Goal: Task Accomplishment & Management: Manage account settings

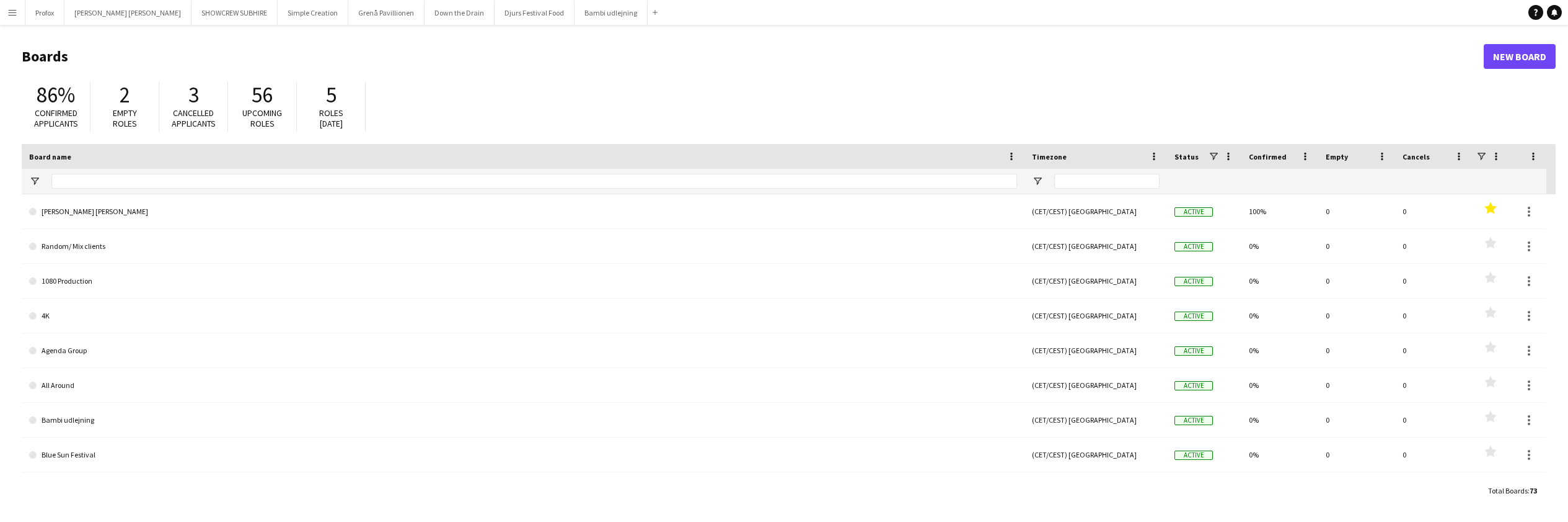
type input "*****"
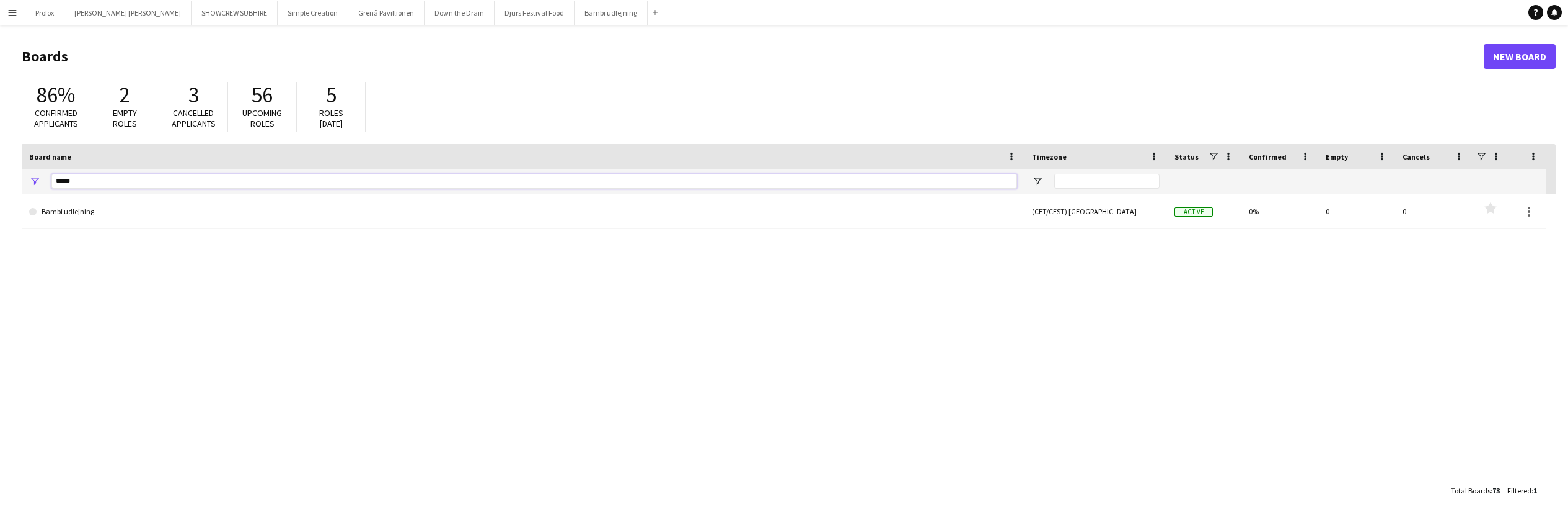
drag, startPoint x: 77, startPoint y: 178, endPoint x: 24, endPoint y: 176, distance: 53.0
click at [25, 177] on div "*****" at bounding box center [524, 180] width 1003 height 25
drag, startPoint x: 94, startPoint y: 183, endPoint x: 31, endPoint y: 183, distance: 63.0
click at [32, 183] on div "*****" at bounding box center [524, 180] width 1003 height 25
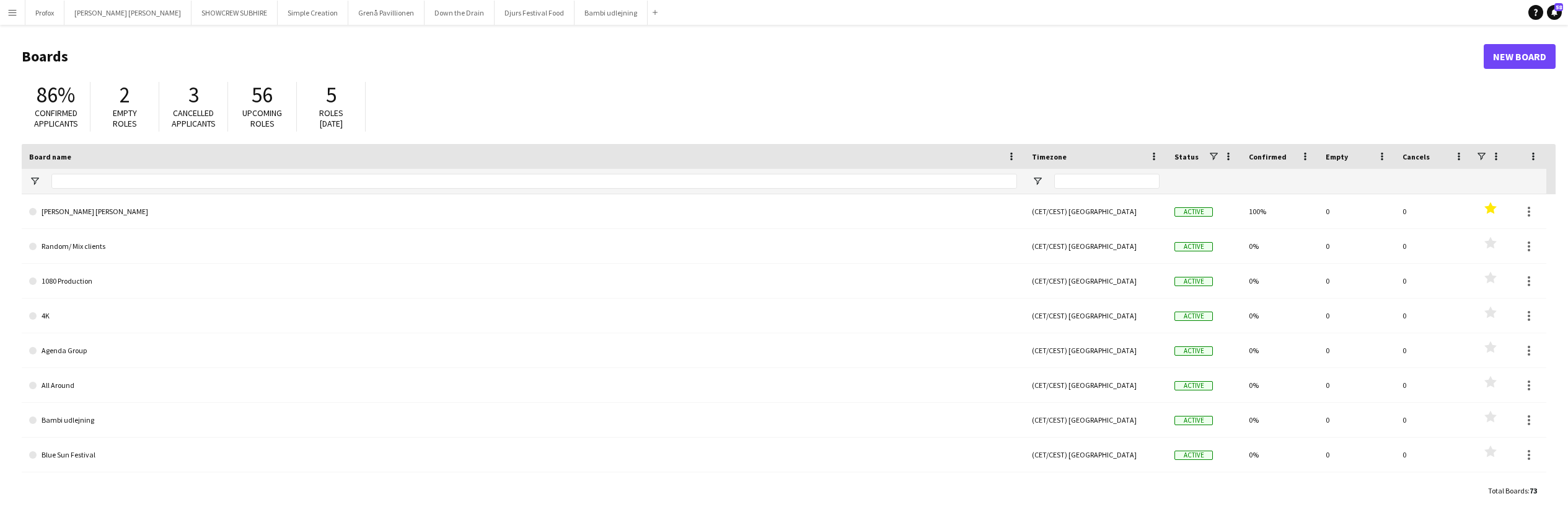
click at [10, 13] on app-icon "Menu" at bounding box center [12, 12] width 10 height 10
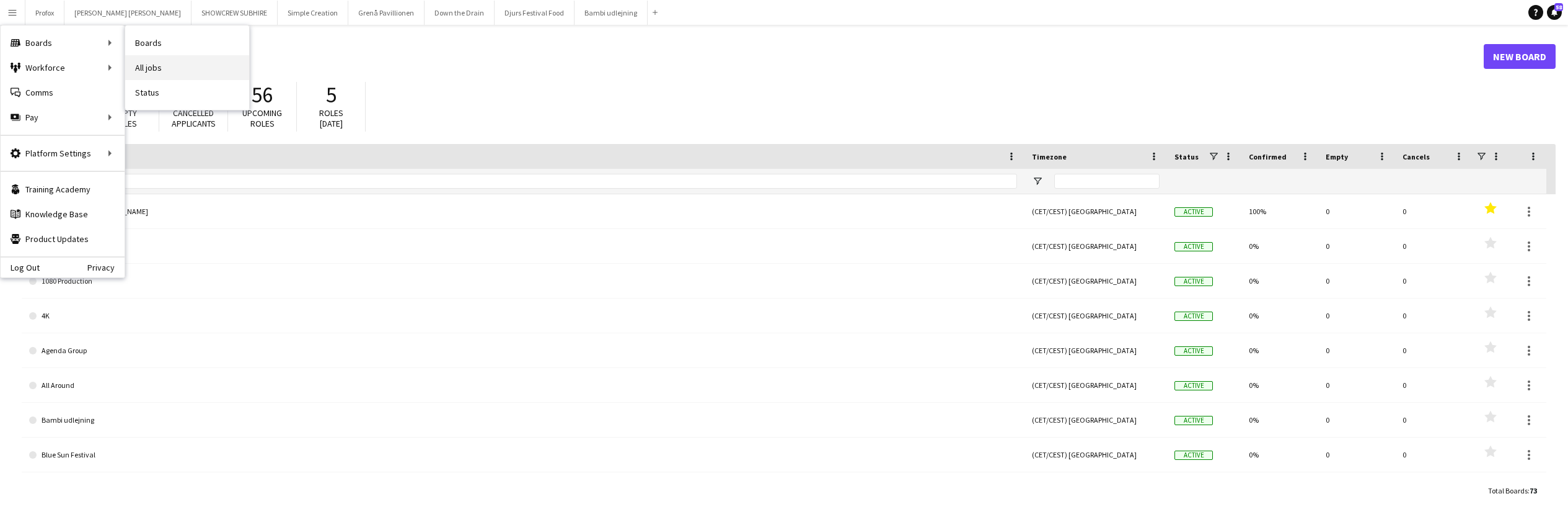
click at [155, 66] on link "All jobs" at bounding box center [187, 67] width 124 height 25
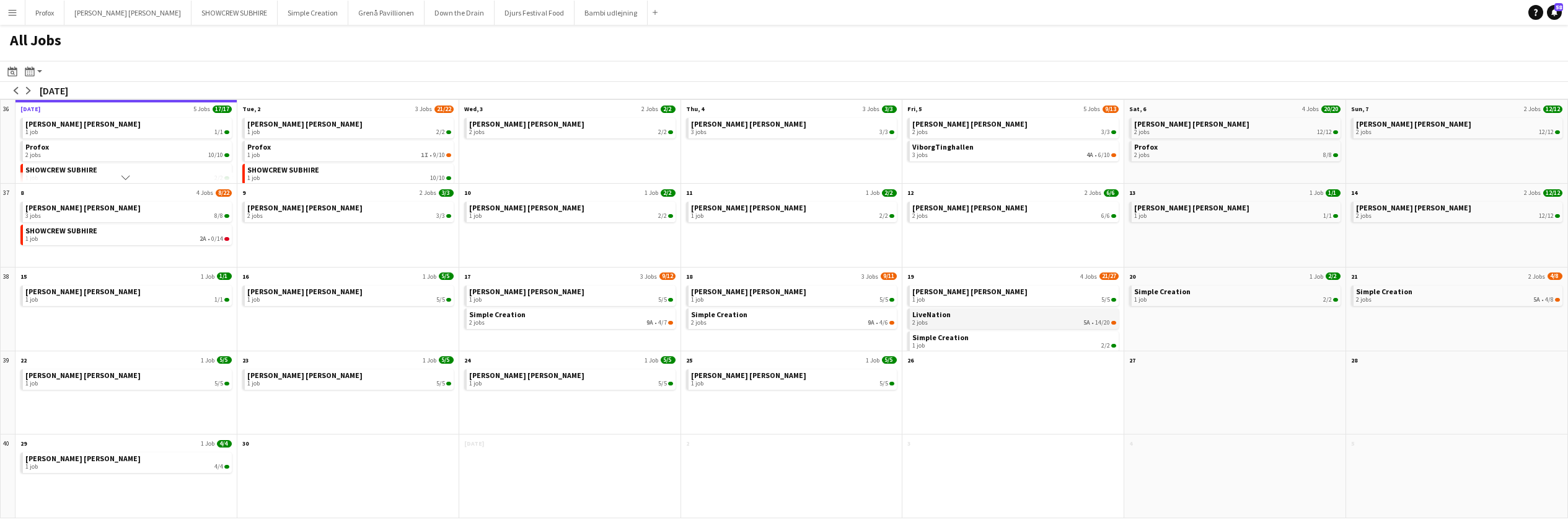
click at [1095, 319] on span "14/20" at bounding box center [1102, 322] width 15 height 7
drag, startPoint x: 1441, startPoint y: 349, endPoint x: 1384, endPoint y: 354, distance: 57.2
click at [1391, 357] on div "28 Scroll down" at bounding box center [1457, 392] width 222 height 84
click at [131, 237] on div "1 job 2A • 0/14" at bounding box center [128, 238] width 204 height 7
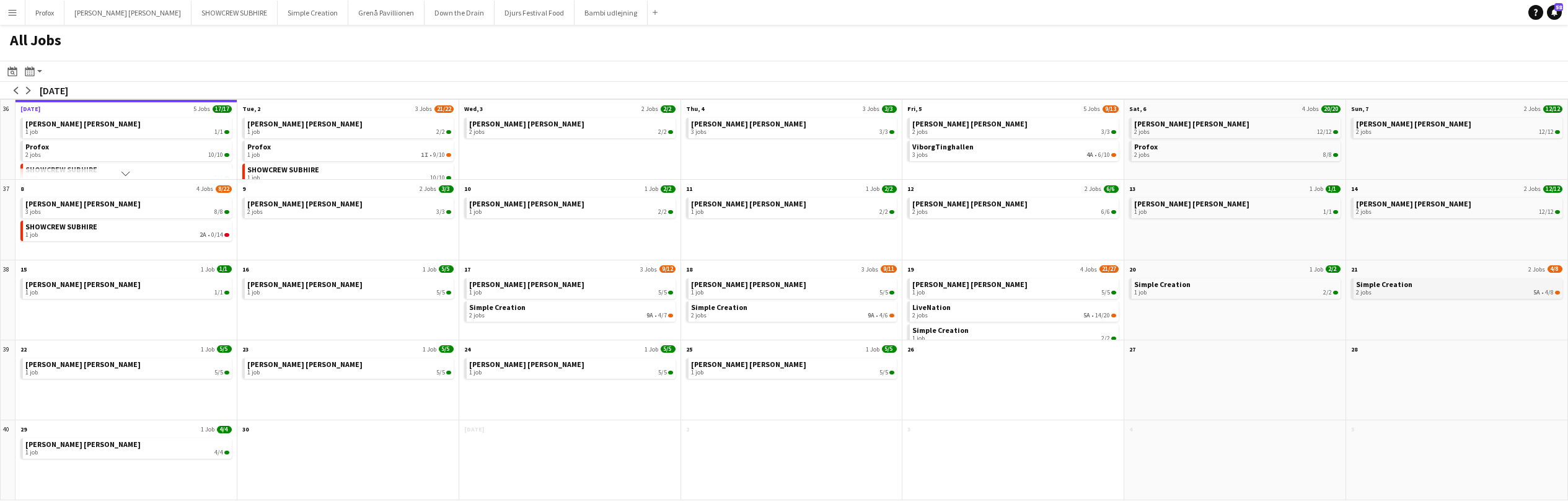
click at [1458, 294] on div "2 jobs 5A • 4/8" at bounding box center [1458, 292] width 204 height 7
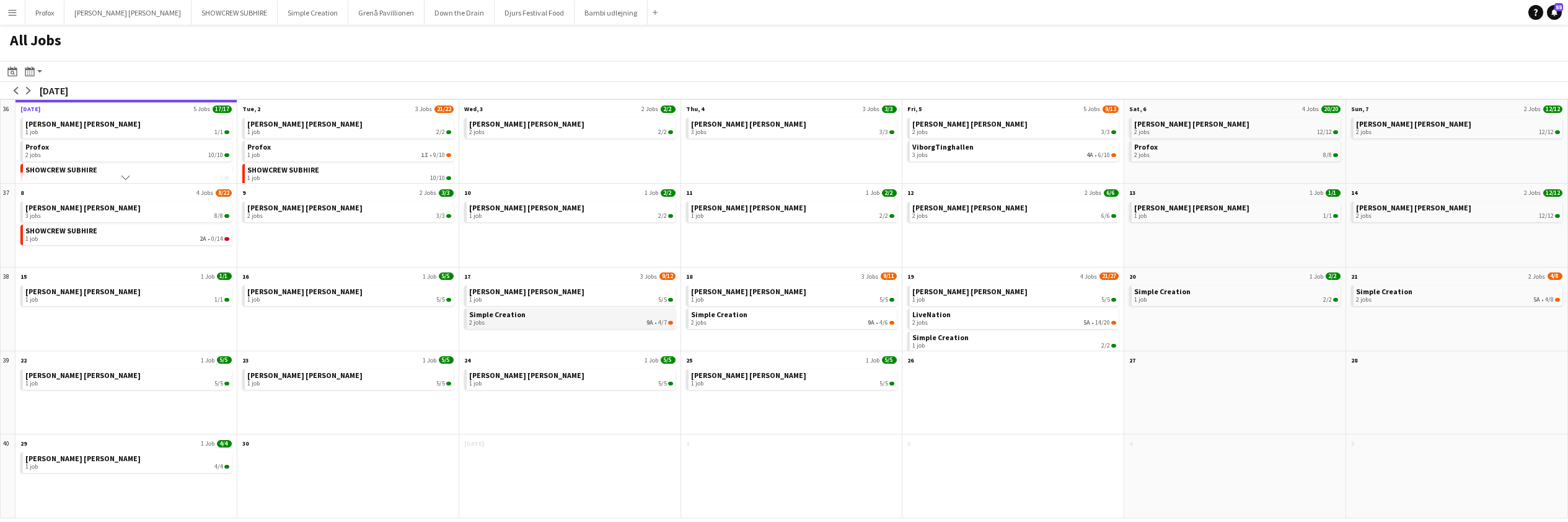
click at [536, 319] on div "2 jobs 9A • 4/7" at bounding box center [571, 322] width 204 height 7
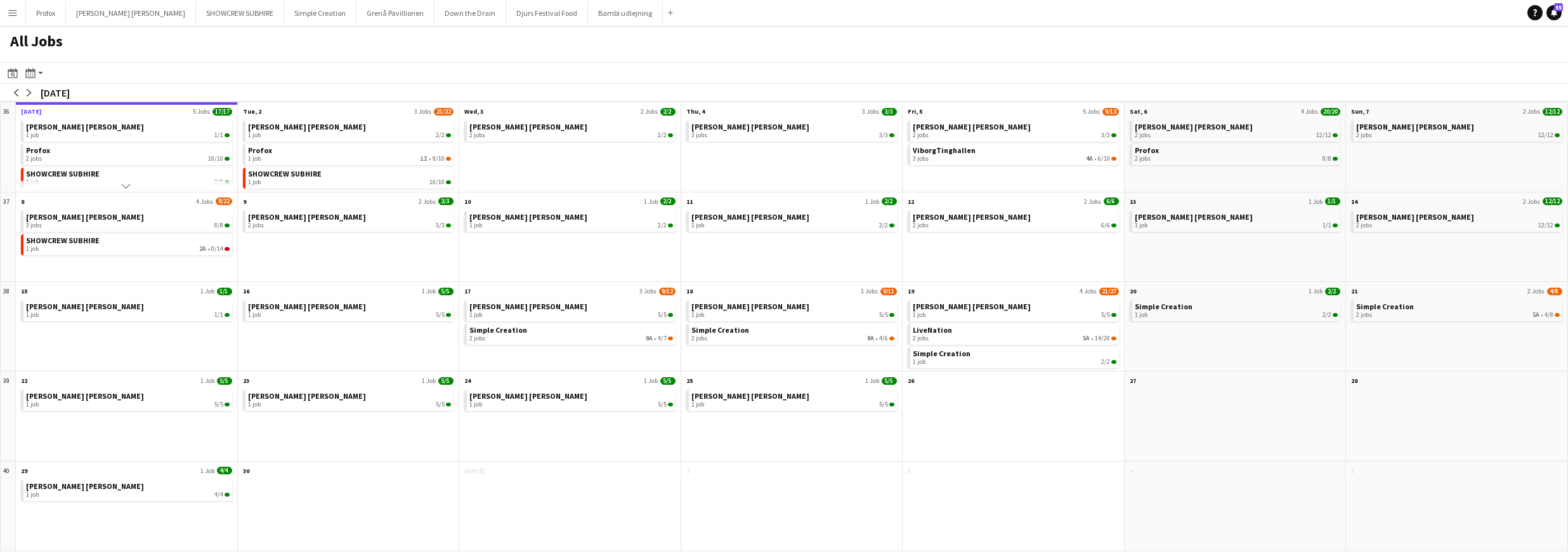
drag, startPoint x: 770, startPoint y: 174, endPoint x: 608, endPoint y: 189, distance: 162.7
click at [607, 190] on div "36 Scroll down Mon, 1 Sep 5 Jobs 17/17 Danny Black Luna 1 job 1/1 Profox 2 jobs…" at bounding box center [784, 326] width 1568 height 449
click at [1003, 132] on div "2 jobs 3/3" at bounding box center [1014, 135] width 203 height 8
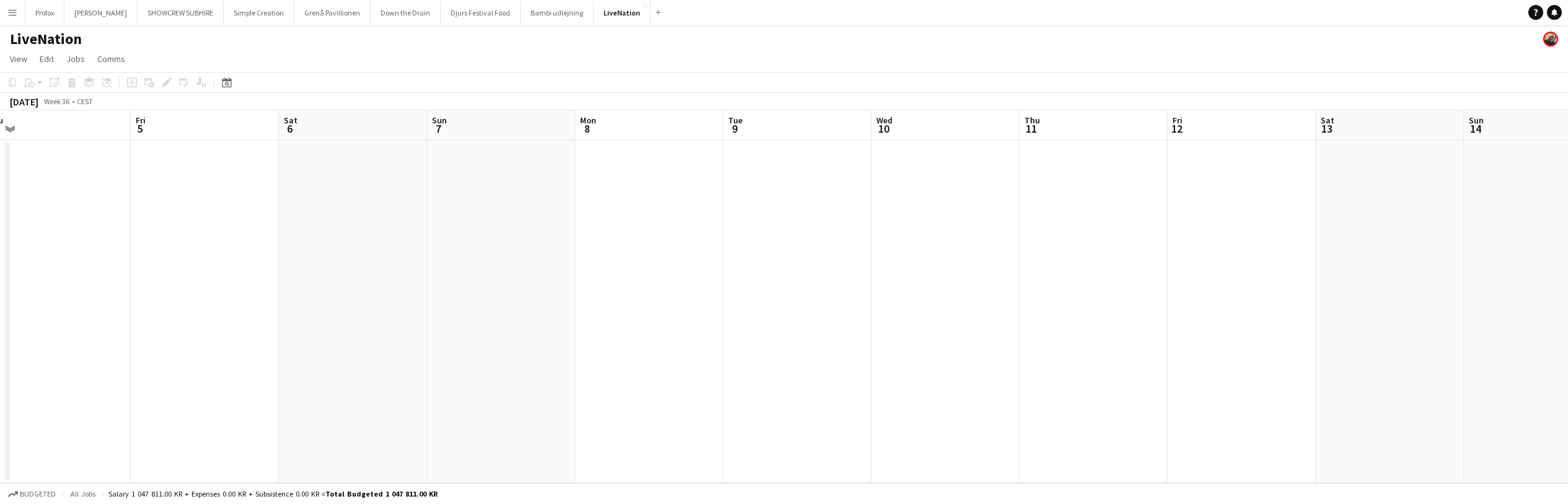
drag, startPoint x: 1192, startPoint y: 124, endPoint x: 922, endPoint y: 158, distance: 272.1
click at [587, 157] on app-calendar-viewport "Mon 1 Tue 2 Wed 3 Thu 4 Fri 5 Sat 6 Sun 7 Mon 8 Tue 9 Wed 10 Thu 11 Fri 12 Sat …" at bounding box center [784, 296] width 1568 height 372
drag, startPoint x: 664, startPoint y: 170, endPoint x: 657, endPoint y: 180, distance: 12.2
click at [448, 191] on app-calendar-viewport "Sat 6 Sun 7 Mon 8 Tue 9 Wed 10 Thu 11 Fri 12 Sat 13 Sun 14 Mon 15 Tue 16 Wed 17…" at bounding box center [784, 296] width 1568 height 372
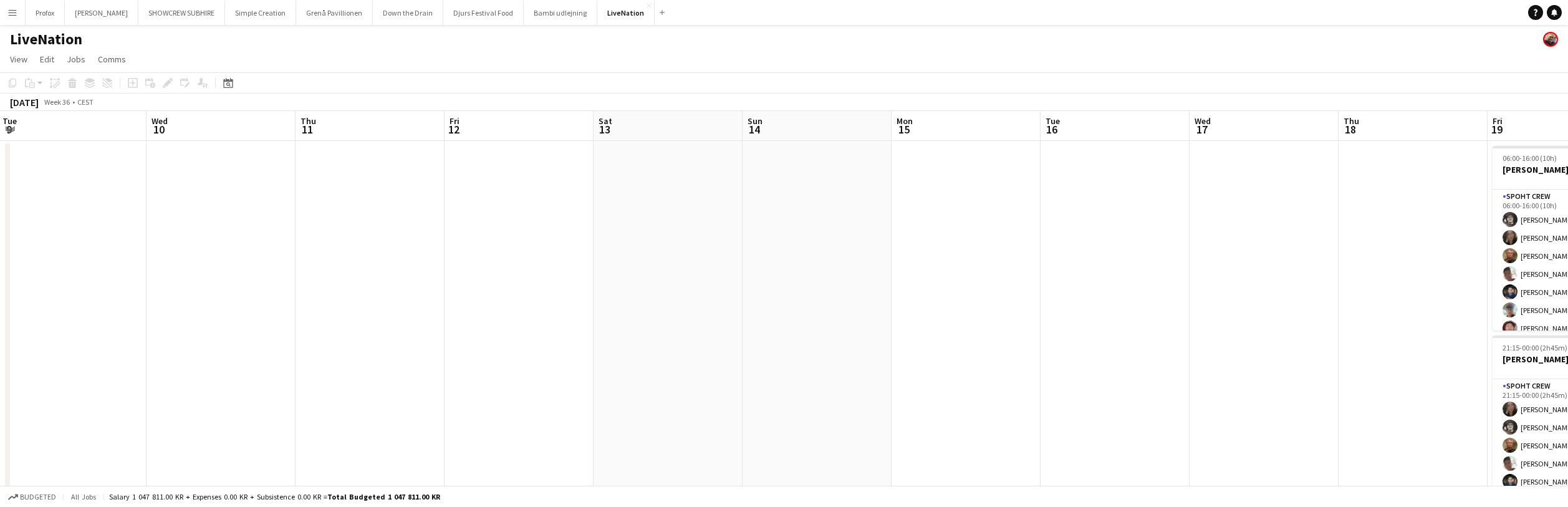
drag, startPoint x: 546, startPoint y: 200, endPoint x: 765, endPoint y: 184, distance: 219.6
click at [558, 199] on app-calendar-viewport "Sat 6 Sun 7 Mon 8 Tue 9 Wed 10 Thu 11 Fri 12 Sat 13 Sun 14 Mon 15 Tue 16 Wed 17…" at bounding box center [784, 328] width 1568 height 434
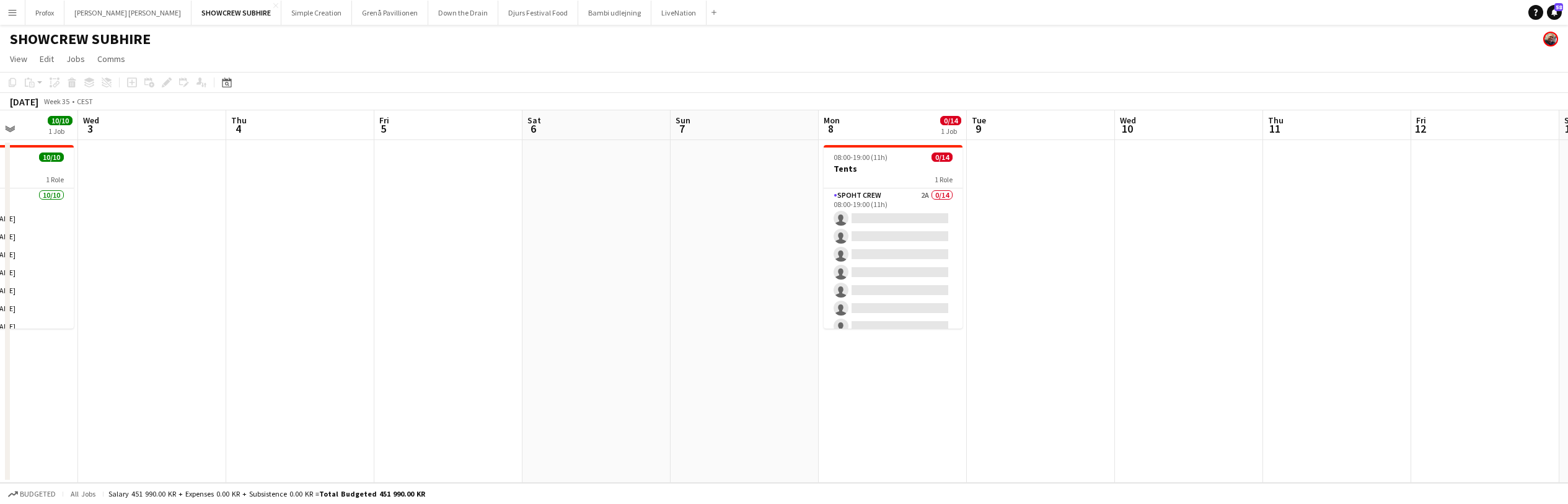
drag, startPoint x: 1096, startPoint y: 128, endPoint x: 736, endPoint y: 154, distance: 360.9
click at [731, 155] on app-calendar-viewport "Sat 30 7/17 2 Jobs Sun 31 Mon 1 2/2 1 Job Tue 2 10/10 1 Job Wed 3 Thu 4 Fri 5 S…" at bounding box center [784, 296] width 1568 height 372
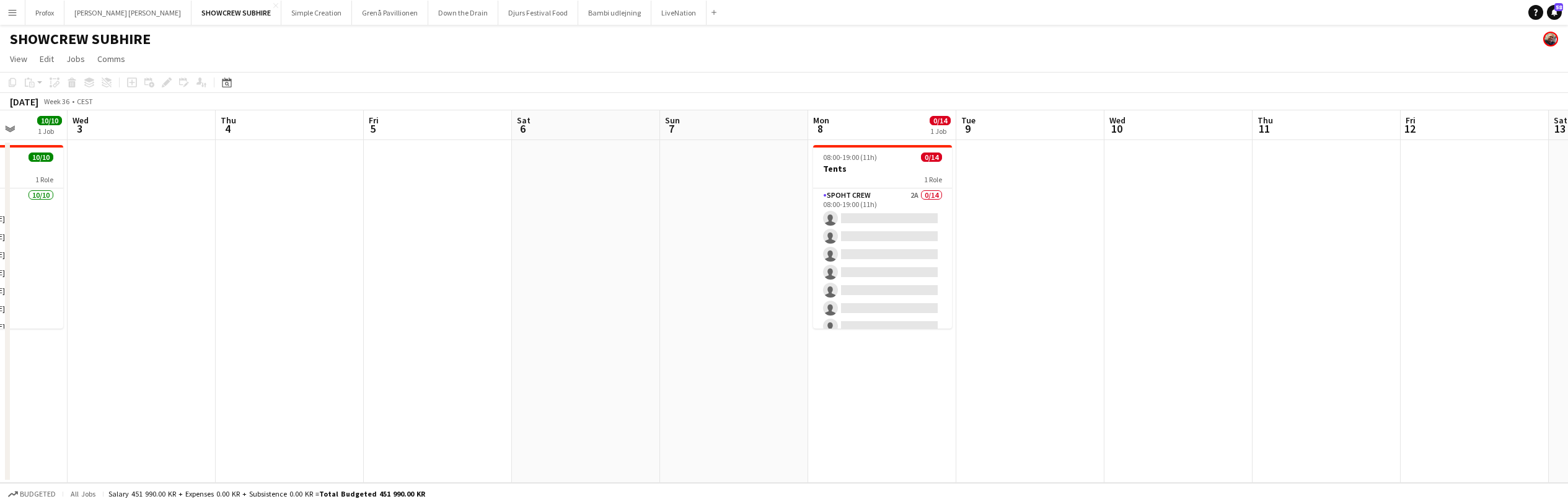
drag, startPoint x: 943, startPoint y: 151, endPoint x: 835, endPoint y: 145, distance: 108.2
click at [819, 148] on app-calendar-viewport "Sun 31 Mon 1 2/2 1 Job Tue 2 10/10 1 Job Wed 3 Thu 4 Fri 5 Sat 6 Sun 7 Mon 8 0/…" at bounding box center [784, 296] width 1568 height 372
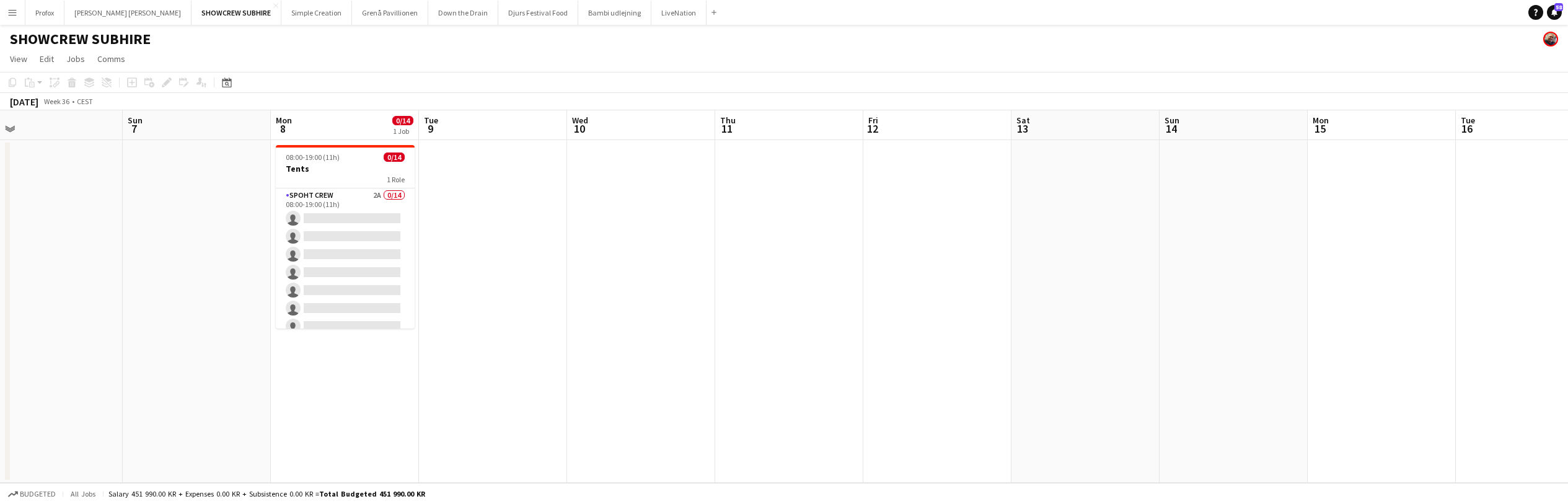
drag, startPoint x: 979, startPoint y: 155, endPoint x: 1057, endPoint y: 136, distance: 80.3
click at [903, 154] on app-calendar-viewport "Wed 3 Thu 4 Fri 5 Sat 6 Sun 7 Mon 8 0/14 1 Job Tue 9 Wed 10 Thu 11 Fri 12 Sat 1…" at bounding box center [784, 296] width 1568 height 372
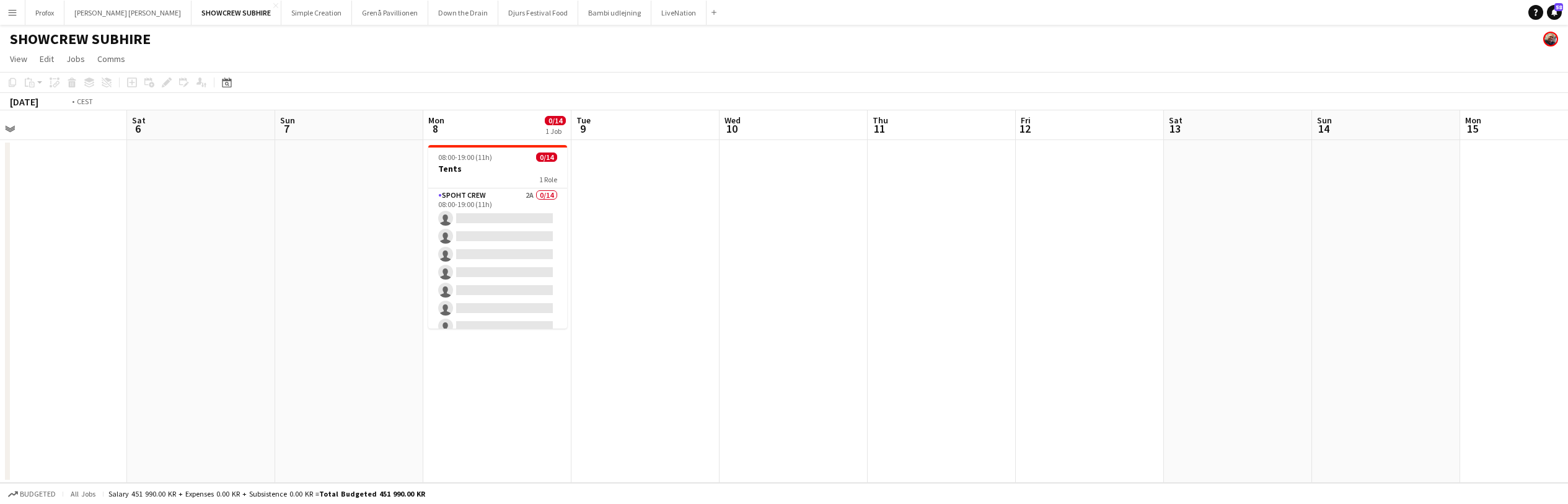
drag, startPoint x: 1210, startPoint y: 138, endPoint x: 917, endPoint y: 151, distance: 293.3
click at [907, 153] on app-calendar-viewport "Wed 3 Thu 4 Fri 5 Sat 6 Sun 7 Mon 8 0/14 1 Job Tue 9 Wed 10 Thu 11 Fri 12 Sat 1…" at bounding box center [784, 296] width 1568 height 372
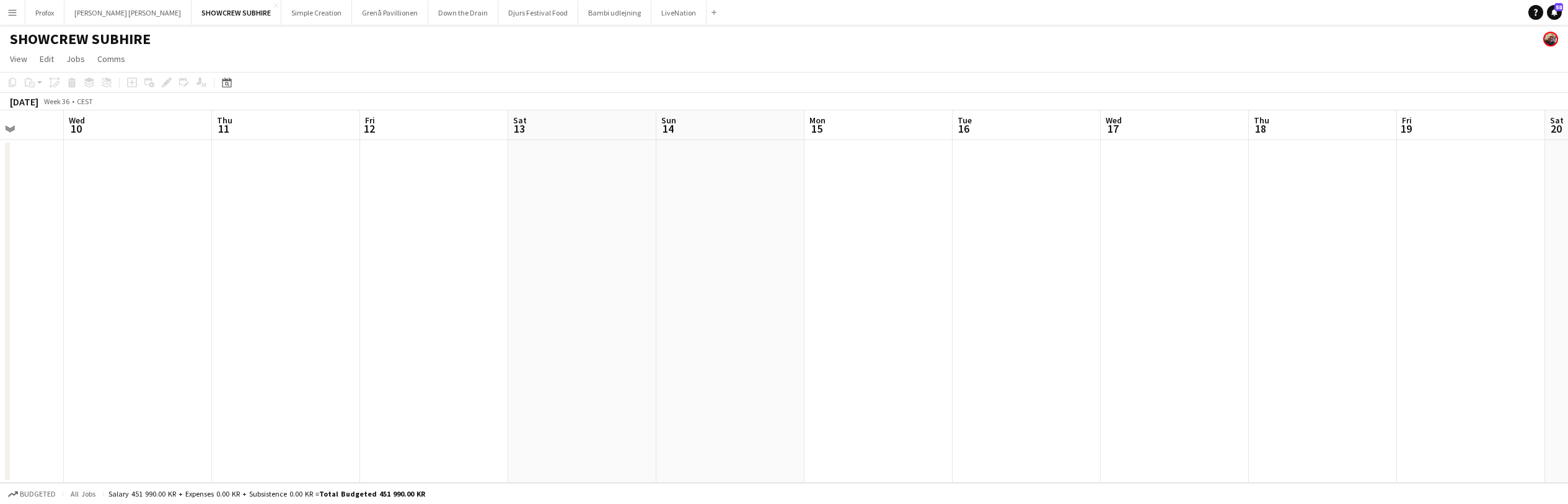
drag, startPoint x: 1329, startPoint y: 121, endPoint x: 1020, endPoint y: 137, distance: 309.4
click at [936, 146] on app-calendar-viewport "Sun 7 Mon 8 0/14 1 Job Tue 9 Wed 10 Thu 11 Fri 12 Sat 13 Sun 14 Mon 15 Tue 16 W…" at bounding box center [784, 296] width 1568 height 372
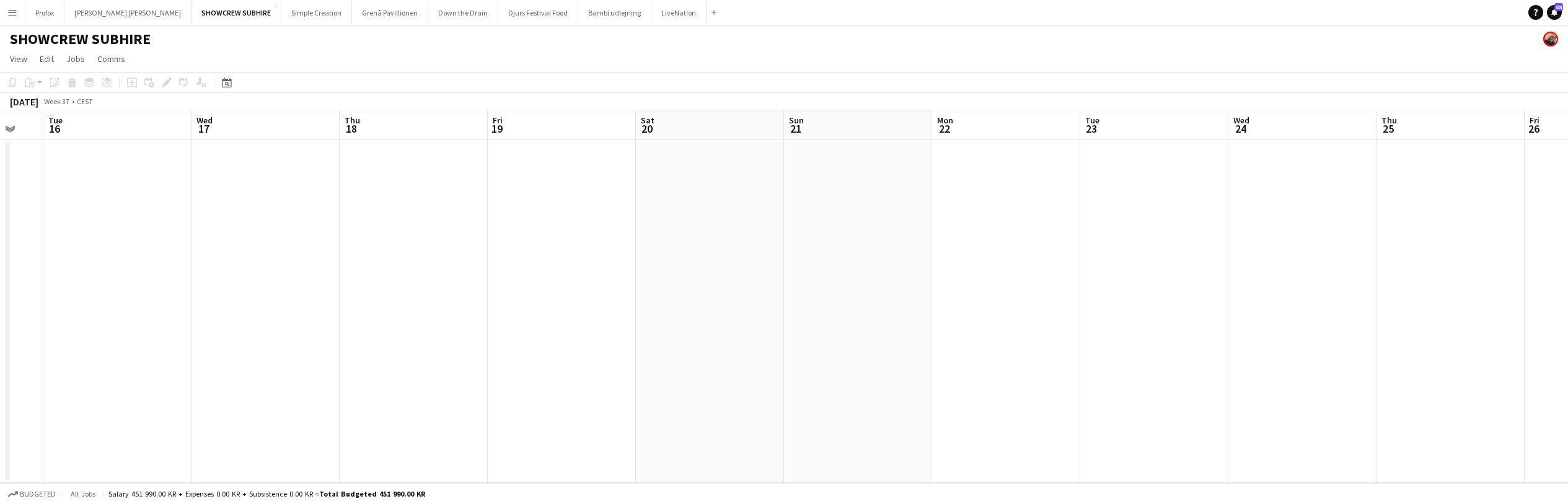
drag, startPoint x: 967, startPoint y: 150, endPoint x: 1391, endPoint y: 117, distance: 425.3
click at [987, 145] on app-calendar-viewport "Fri 12 Sat 13 Sun 14 Mon 15 Tue 16 Wed 17 Thu 18 Fri 19 Sat 20 Sun 21 Mon 22 Tu…" at bounding box center [784, 296] width 1568 height 372
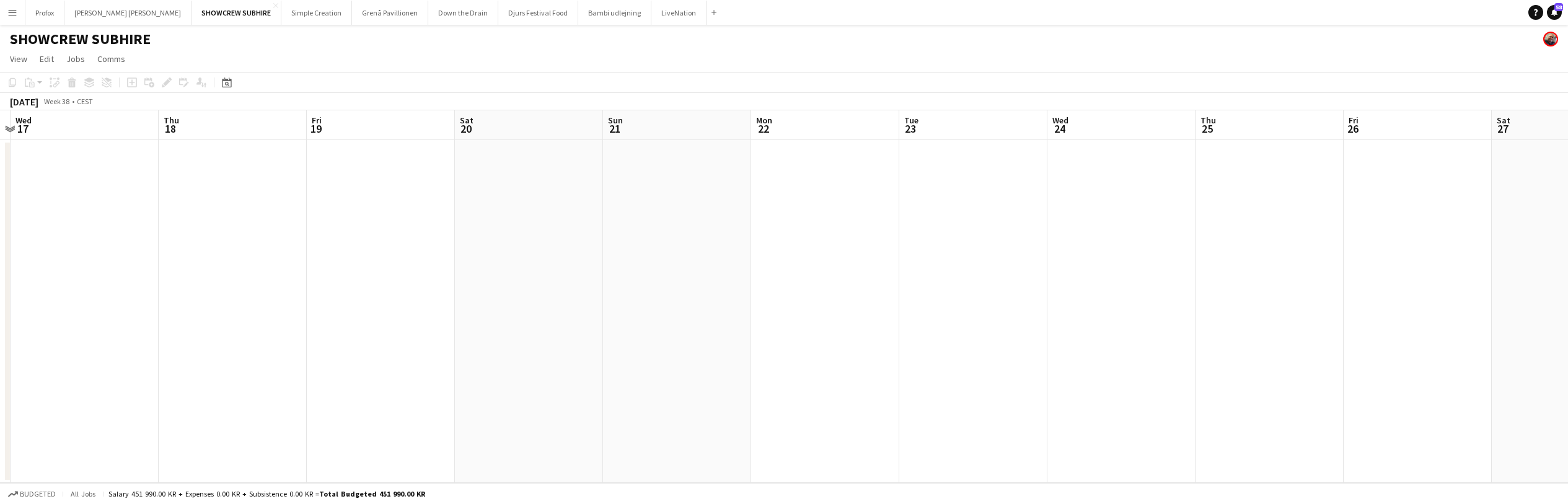
drag, startPoint x: 1041, startPoint y: 160, endPoint x: 1464, endPoint y: 143, distance: 423.3
click at [1043, 160] on app-calendar-viewport "Sun 14 Mon 15 Tue 16 Wed 17 Thu 18 Fri 19 Sat 20 Sun 21 Mon 22 Tue 23 Wed 24 Th…" at bounding box center [784, 296] width 1568 height 372
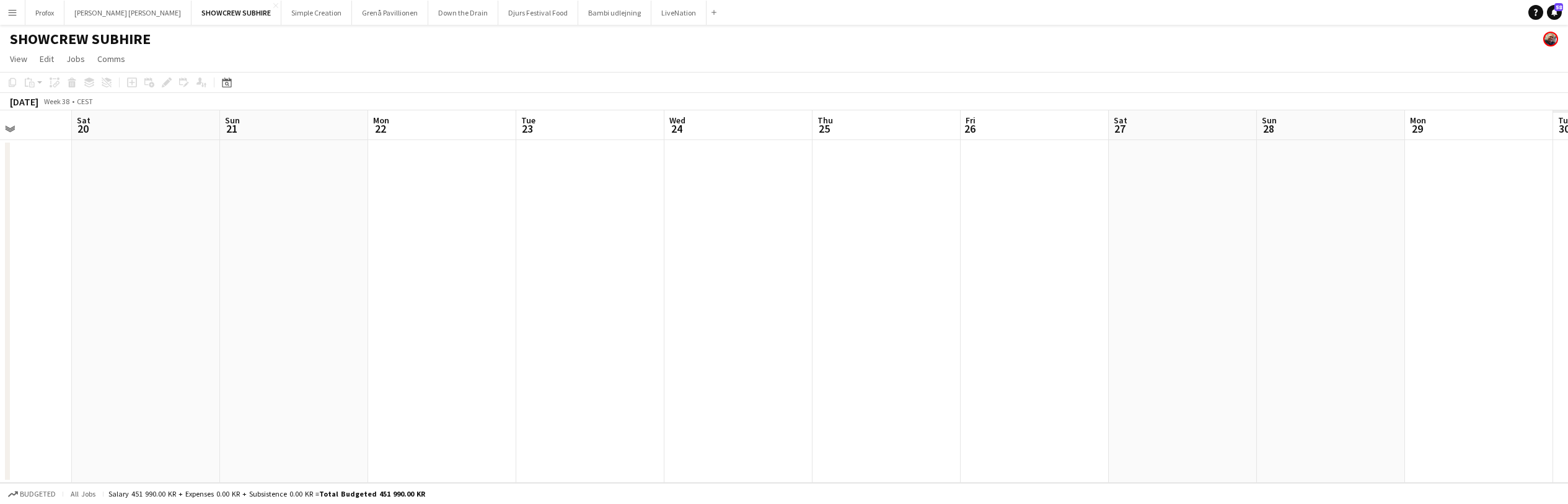
drag, startPoint x: 1464, startPoint y: 143, endPoint x: 1110, endPoint y: 165, distance: 354.7
click at [1108, 165] on app-calendar-viewport "Tue 16 Wed 17 Thu 18 Fri 19 Sat 20 Sun 21 Mon 22 Tue 23 Wed 24 Thu 25 Fri 26 Sa…" at bounding box center [784, 296] width 1568 height 372
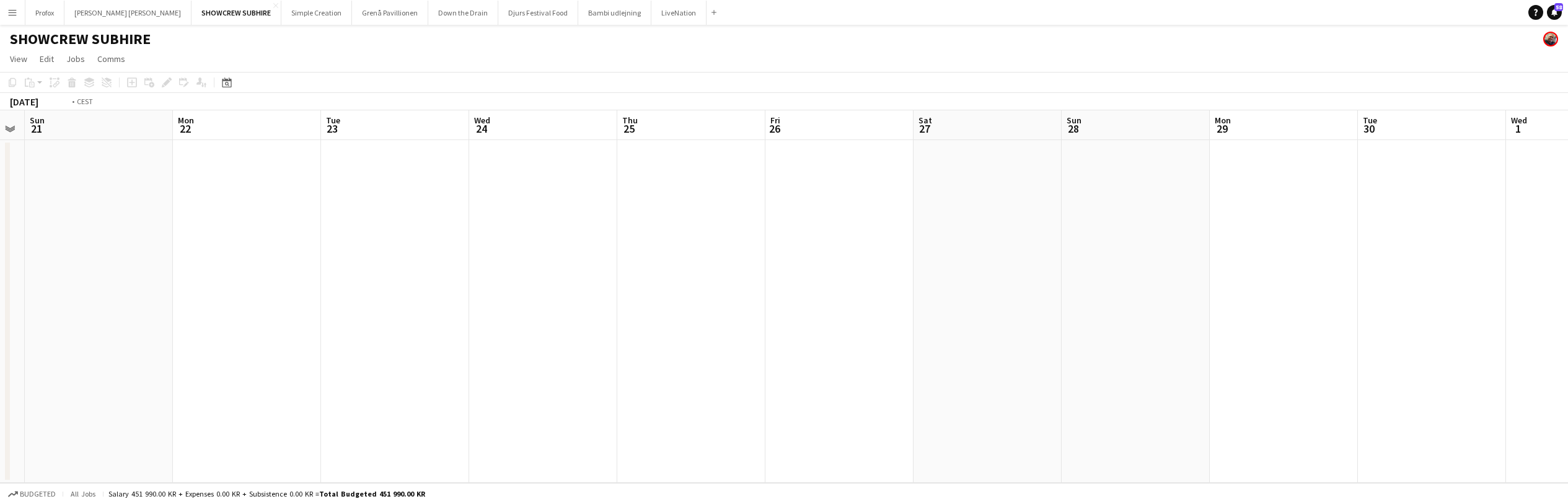
drag, startPoint x: 1396, startPoint y: 153, endPoint x: 908, endPoint y: 155, distance: 488.0
click at [908, 155] on app-calendar-viewport "Thu 18 Fri 19 Sat 20 Sun 21 Mon 22 Tue 23 Wed 24 Thu 25 Fri 26 Sat 27 Sun 28 Mo…" at bounding box center [784, 296] width 1568 height 372
drag, startPoint x: 1371, startPoint y: 143, endPoint x: 987, endPoint y: 151, distance: 384.1
click at [984, 152] on app-calendar-viewport "Sat 20 Sun 21 Mon 22 Tue 23 Wed 24 Thu 25 Fri 26 Sat 27 Sun 28 Mon 29 Tue 30 We…" at bounding box center [784, 296] width 1568 height 372
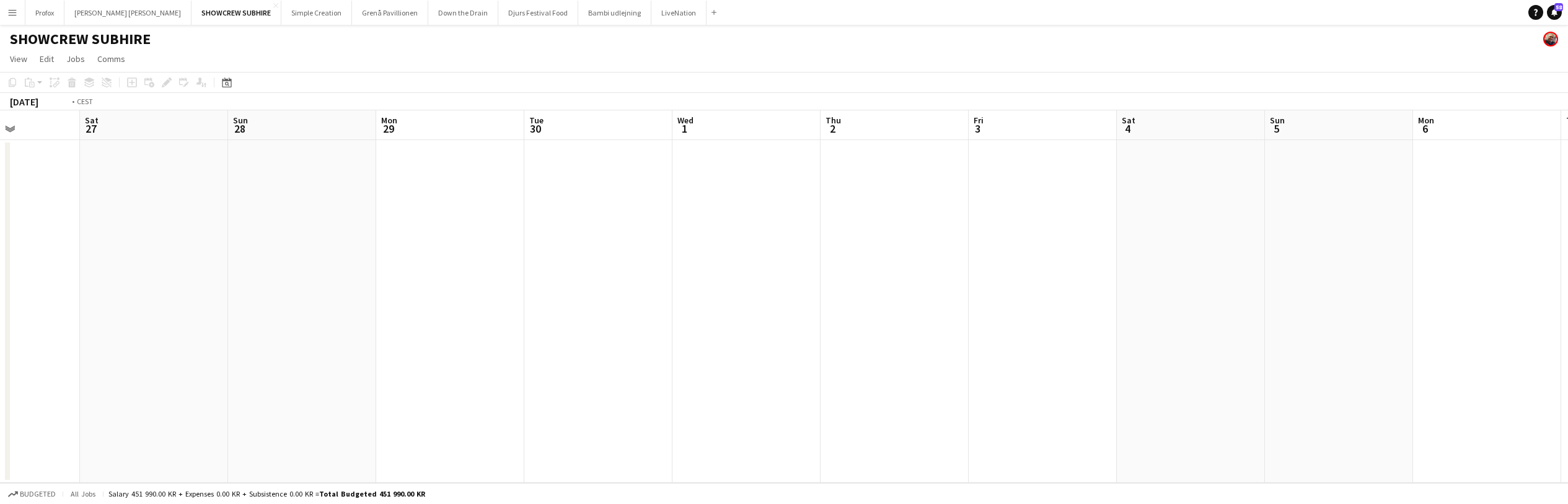
drag, startPoint x: 1473, startPoint y: 133, endPoint x: 979, endPoint y: 150, distance: 494.3
click at [901, 157] on app-calendar-viewport "Tue 23 Wed 24 Thu 25 Fri 26 Sat 27 Sun 28 Mon 29 Tue 30 Wed 1 Thu 2 Fri 3 Sat 4…" at bounding box center [784, 296] width 1568 height 372
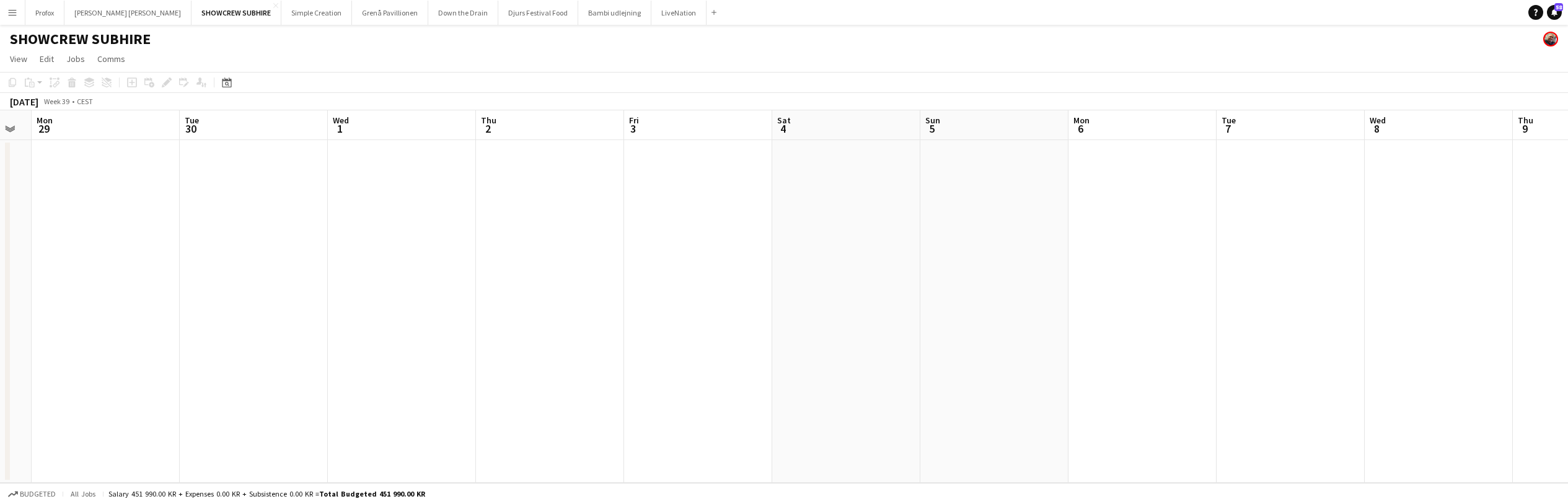
drag, startPoint x: 1250, startPoint y: 160, endPoint x: 1102, endPoint y: 149, distance: 148.4
click at [977, 156] on app-calendar-viewport "Fri 26 Sat 27 Sun 28 Mon 29 Tue 30 Wed 1 Thu 2 Fri 3 Sat 4 Sun 5 Mon 6 Tue 7 We…" at bounding box center [784, 296] width 1568 height 372
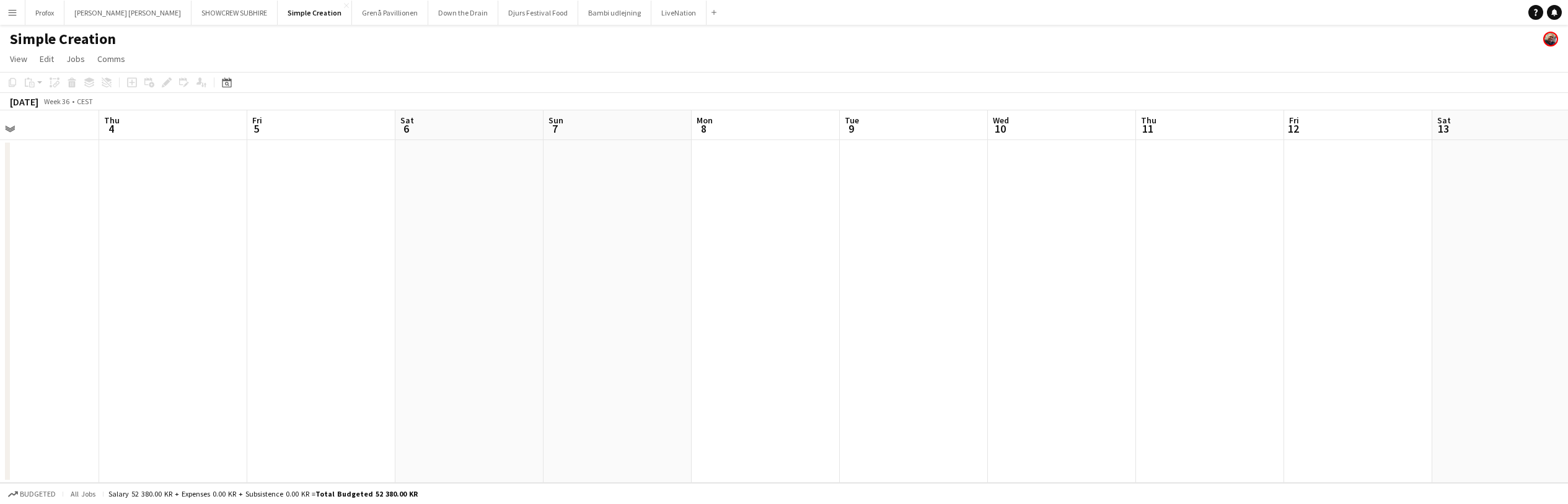
drag, startPoint x: 1262, startPoint y: 132, endPoint x: 1140, endPoint y: 142, distance: 122.4
click at [789, 199] on app-calendar-viewport "Sun 31 Mon 1 Tue 2 Wed 3 Thu 4 Fri 5 Sat 6 Sun 7 Mon 8 Tue 9 Wed 10 Thu 11 Fri …" at bounding box center [784, 296] width 1568 height 372
drag, startPoint x: 1332, startPoint y: 109, endPoint x: 1128, endPoint y: 145, distance: 207.2
click at [869, 170] on app-calendar "Copy Paste Paste Command V Paste with crew Command Shift V Paste linked Job Del…" at bounding box center [784, 277] width 1568 height 411
drag, startPoint x: 1262, startPoint y: 124, endPoint x: 856, endPoint y: 155, distance: 407.2
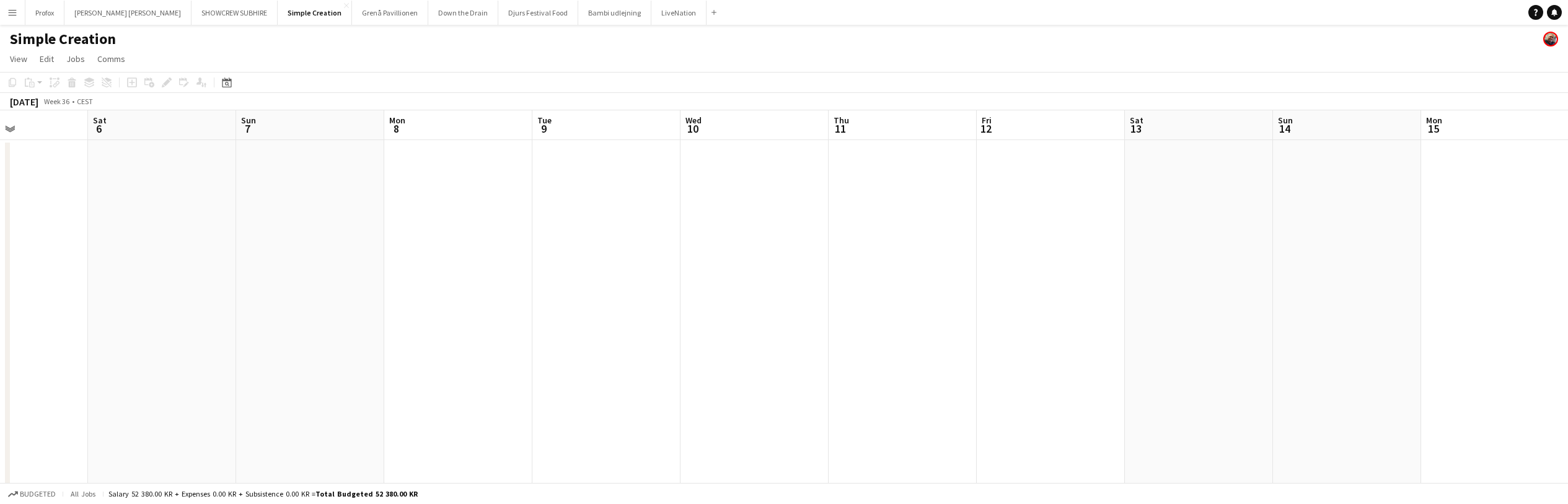
click at [856, 155] on app-calendar-viewport "Wed 3 Thu 4 Fri 5 Sat 6 Sun 7 Mon 8 Tue 9 Wed 10 Thu 11 Fri 12 Sat 13 Sun 14 Mo…" at bounding box center [784, 304] width 1568 height 386
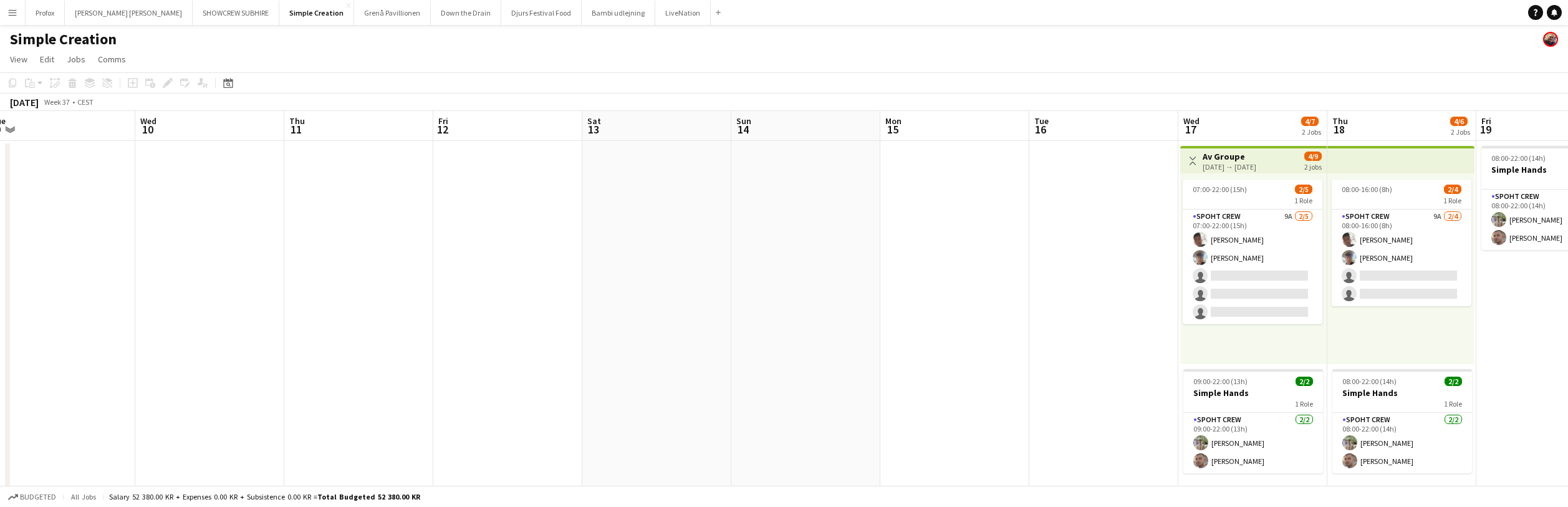
drag, startPoint x: 1215, startPoint y: 142, endPoint x: 886, endPoint y: 146, distance: 329.0
click at [807, 155] on app-calendar-viewport "Sat 6 Sun 7 Mon 8 Tue 9 Wed 10 Thu 11 Fri 12 Sat 13 Sun 14 Mon 15 Tue 16 Wed 17…" at bounding box center [784, 305] width 1568 height 389
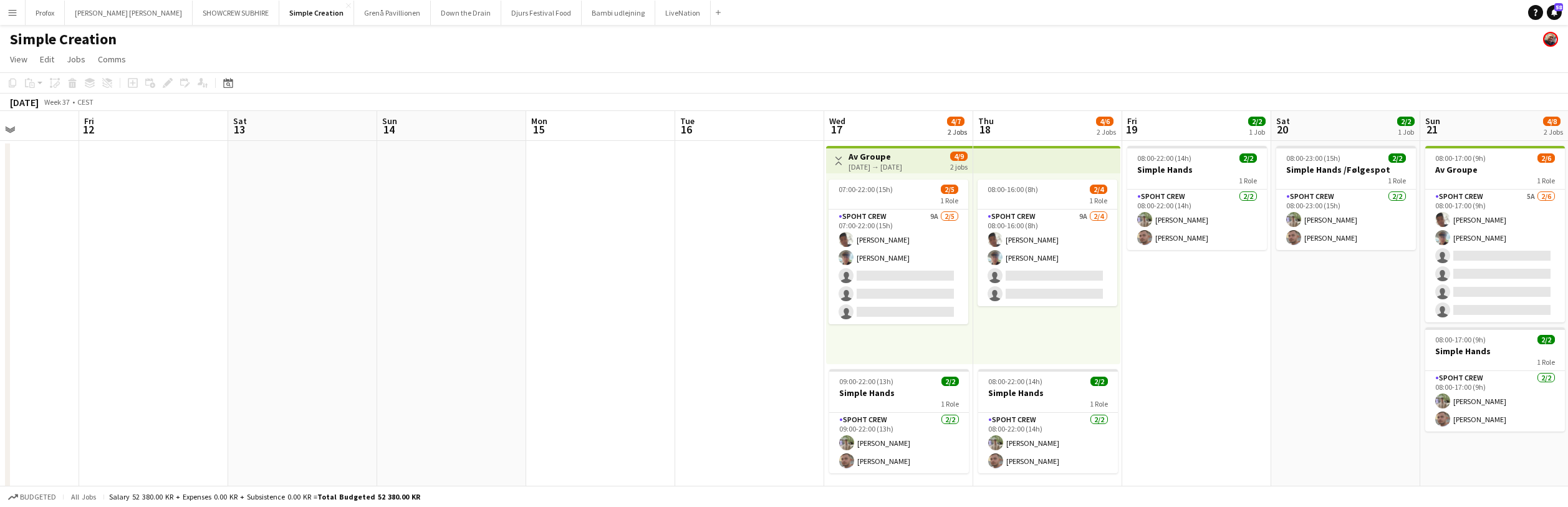
drag, startPoint x: 1290, startPoint y: 121, endPoint x: 939, endPoint y: 132, distance: 351.2
click at [933, 132] on app-calendar-viewport "Mon 8 Tue 9 Wed 10 Thu 11 Fri 12 Sat 13 Sun 14 Mon 15 Tue 16 Wed 17 4/7 2 Jobs …" at bounding box center [784, 305] width 1568 height 389
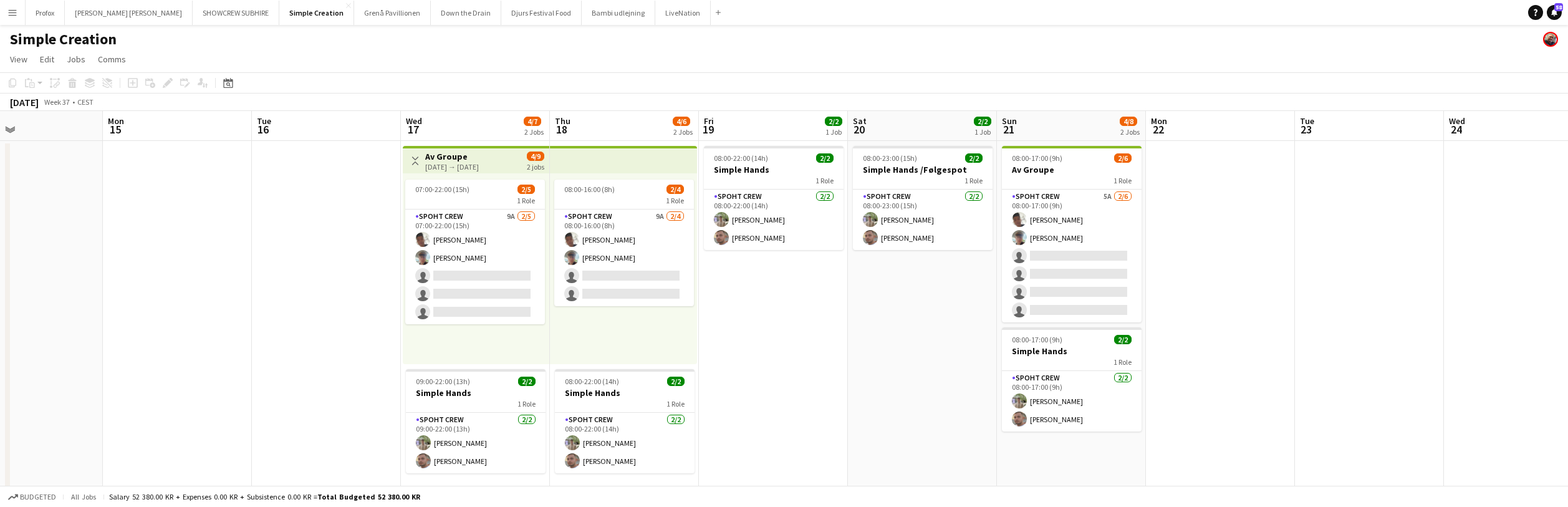
scroll to position [0, 466]
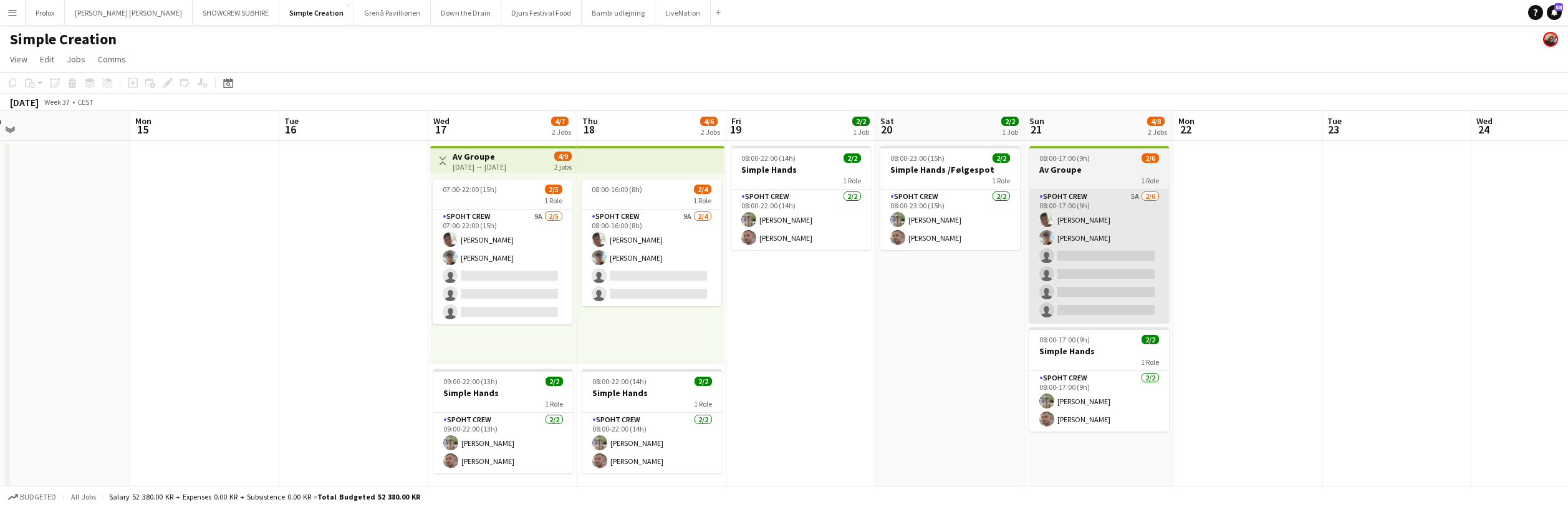
drag, startPoint x: 1342, startPoint y: 128, endPoint x: 1065, endPoint y: 233, distance: 296.2
click at [964, 175] on app-calendar-viewport "Thu 11 Fri 12 Sat 13 Sun 14 Mon 15 Tue 16 Wed 17 4/7 2 Jobs Thu 18 4/6 2 Jobs F…" at bounding box center [784, 305] width 1568 height 389
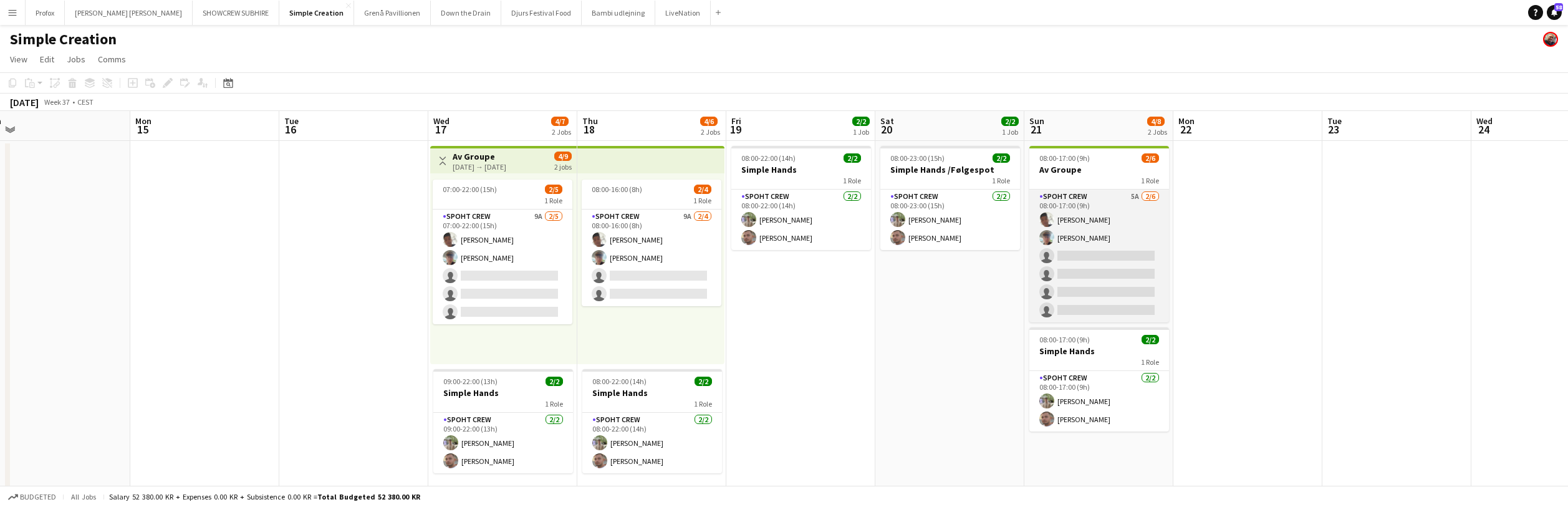
click at [1133, 196] on app-card-role "Spoht Crew 5A 2/6 08:00-17:00 (9h) Seep Villadsen Andreas Eberlin single-neutra…" at bounding box center [1099, 255] width 140 height 132
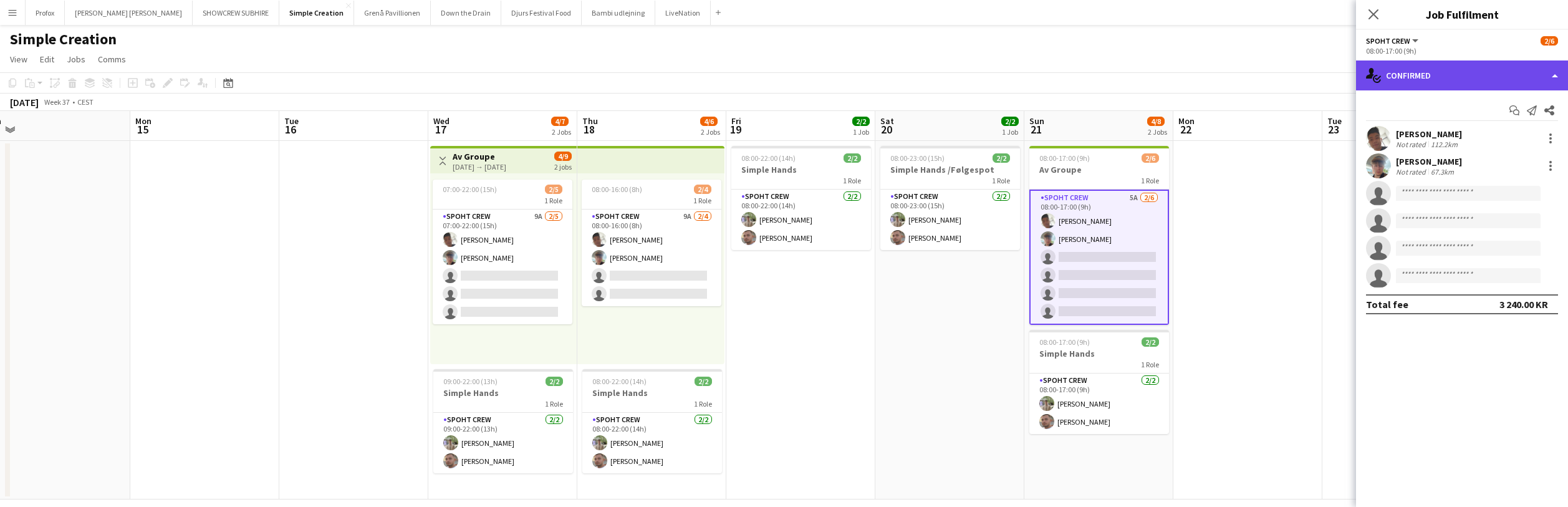
click at [1537, 80] on div "single-neutral-actions-check-2 Confirmed" at bounding box center [1462, 75] width 212 height 30
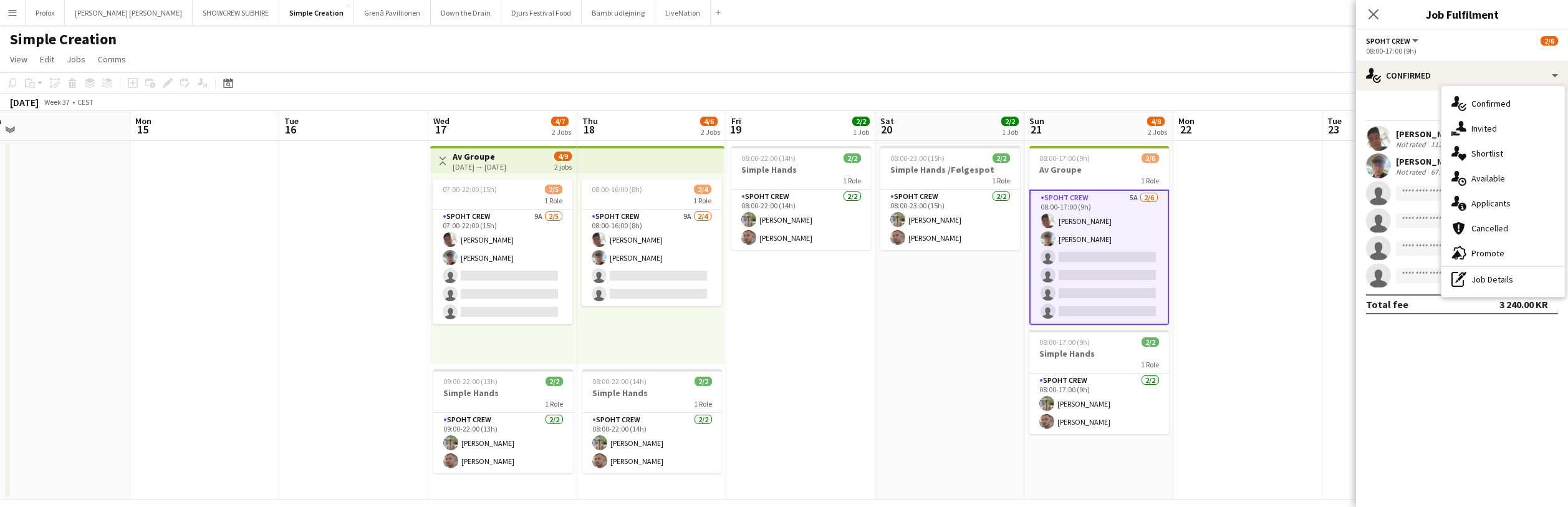
click at [1512, 207] on div "single-neutral-actions-information Applicants" at bounding box center [1502, 203] width 123 height 25
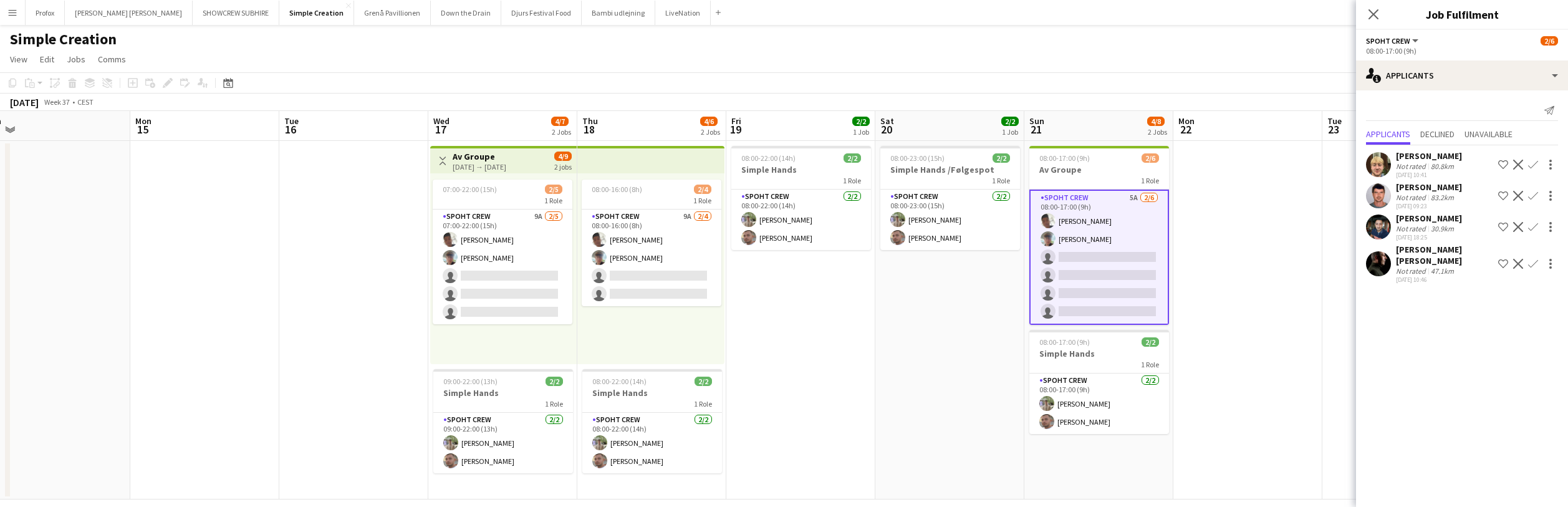
click at [1534, 265] on app-icon "Confirm" at bounding box center [1533, 264] width 10 height 10
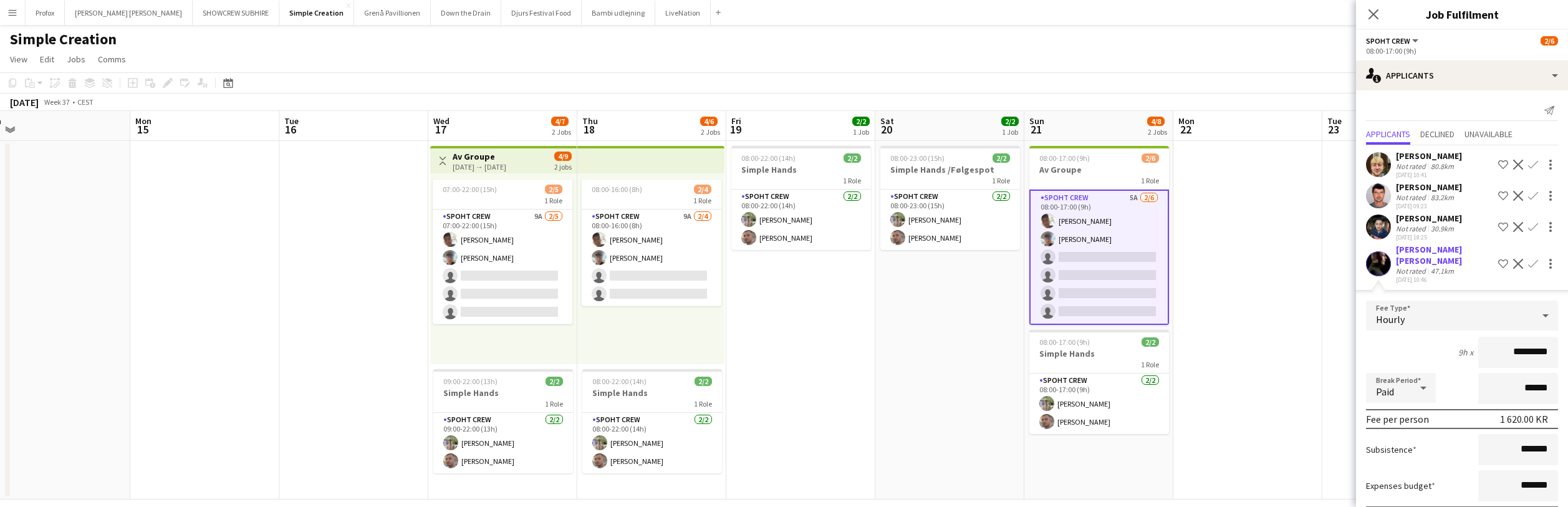
scroll to position [14, 0]
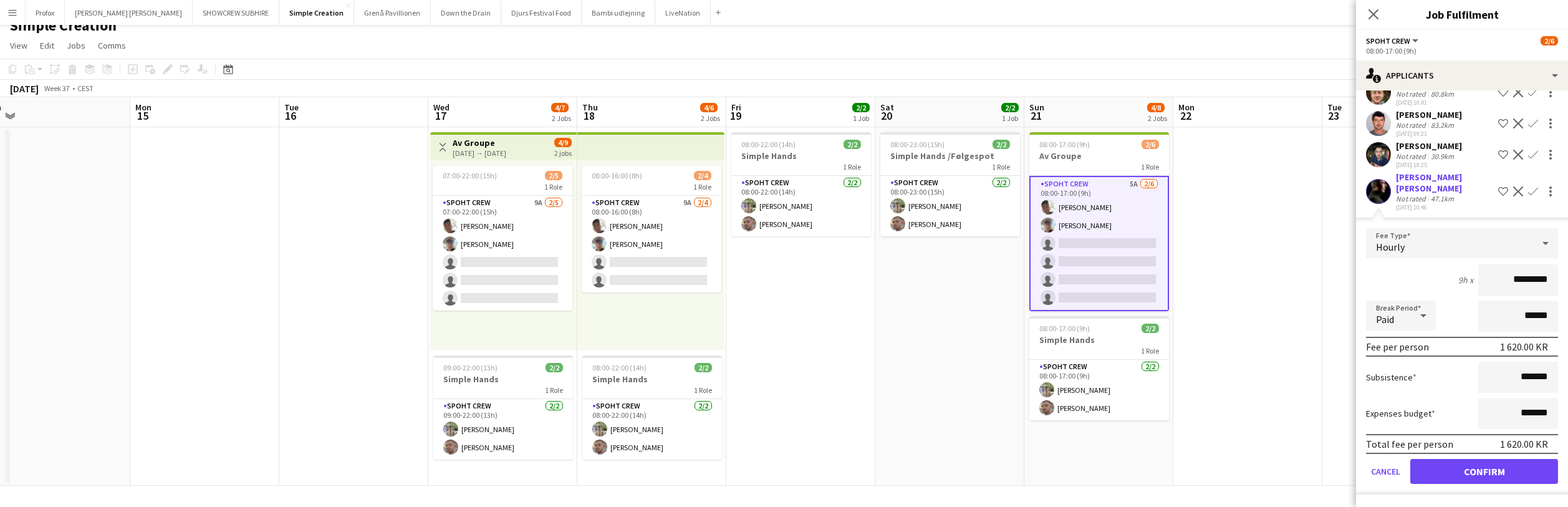
click at [1533, 466] on button "Confirm" at bounding box center [1485, 471] width 148 height 25
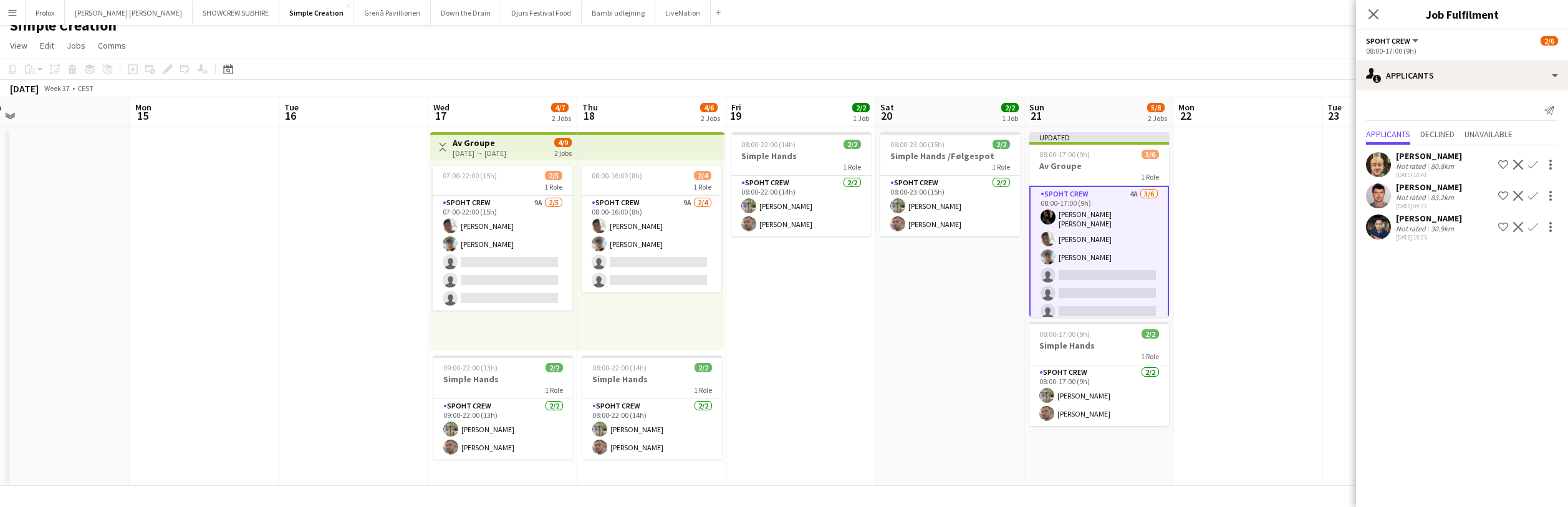
scroll to position [0, 0]
click at [1536, 226] on app-icon "Confirm" at bounding box center [1533, 227] width 10 height 10
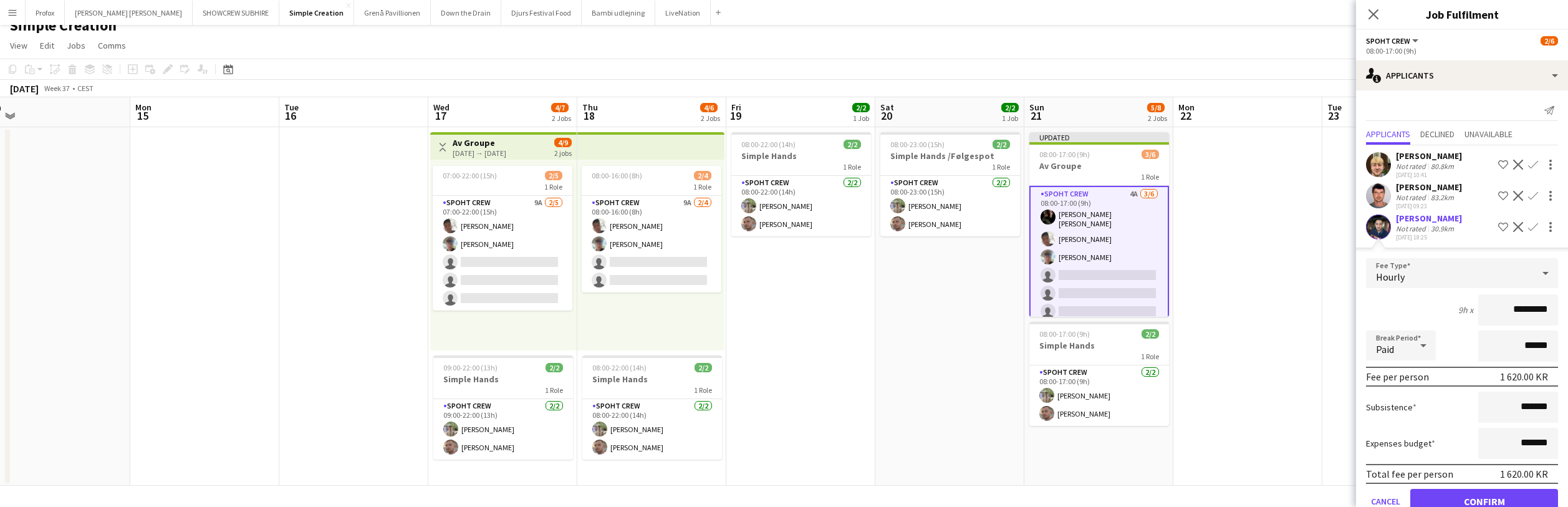
click at [1520, 499] on button "Confirm" at bounding box center [1485, 501] width 148 height 25
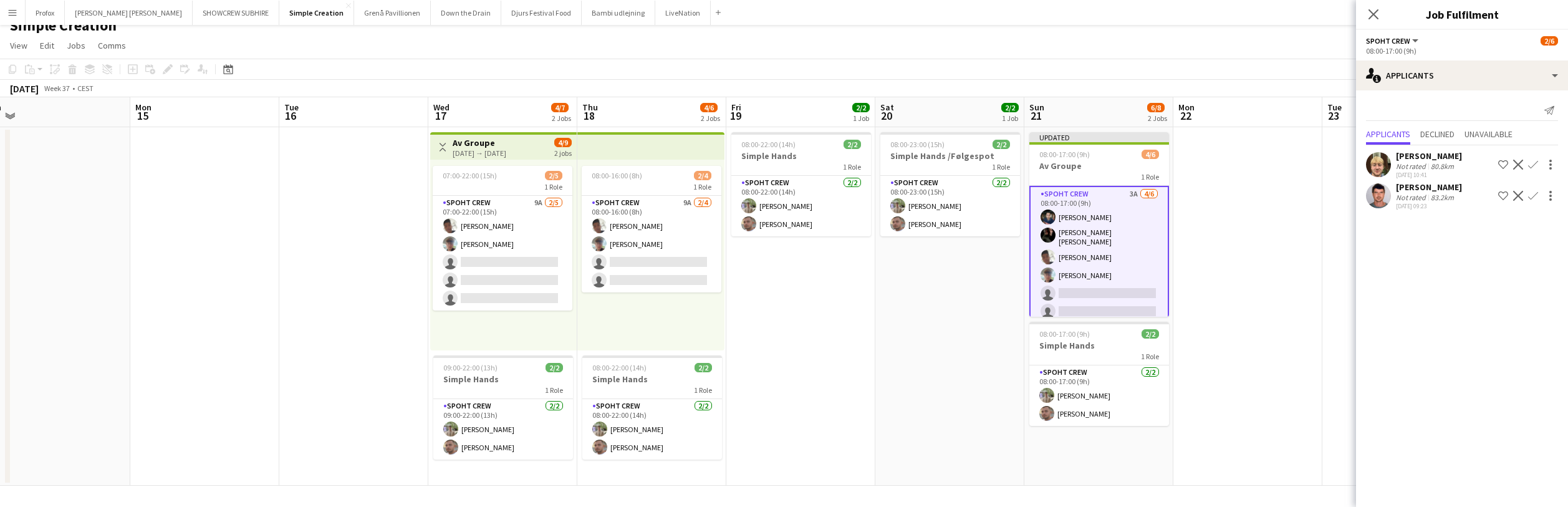
click at [1451, 188] on div "Maximo Maria Barilatti" at bounding box center [1428, 187] width 66 height 11
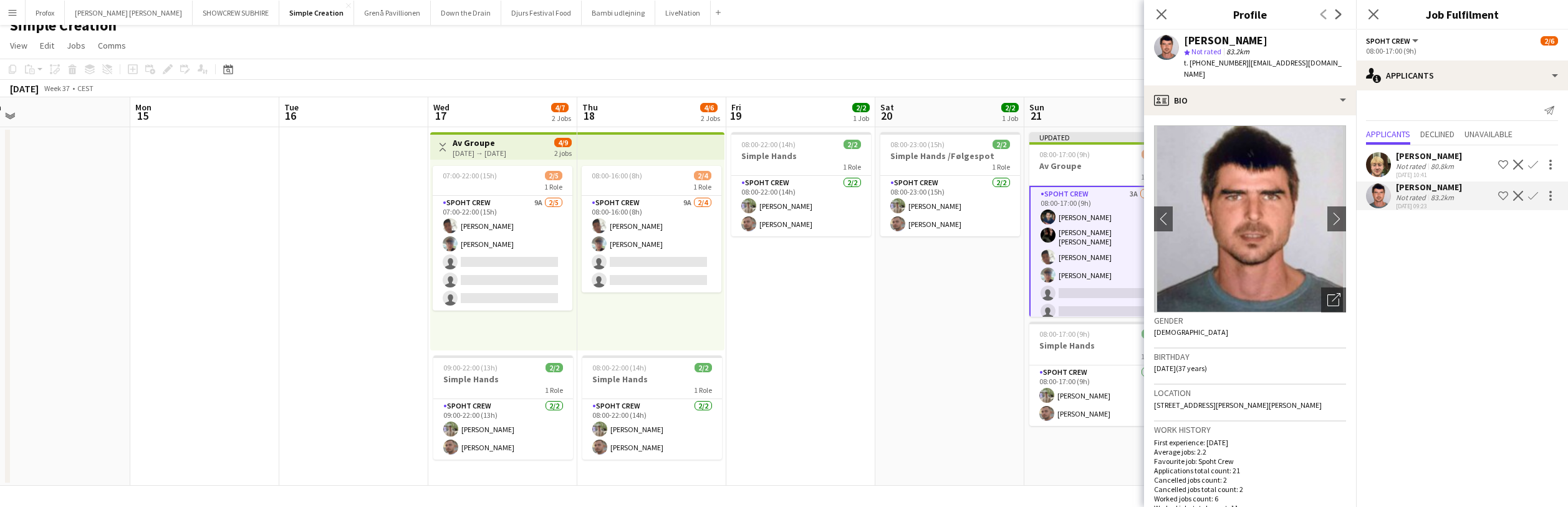
click at [1536, 194] on app-icon "Confirm" at bounding box center [1533, 195] width 10 height 10
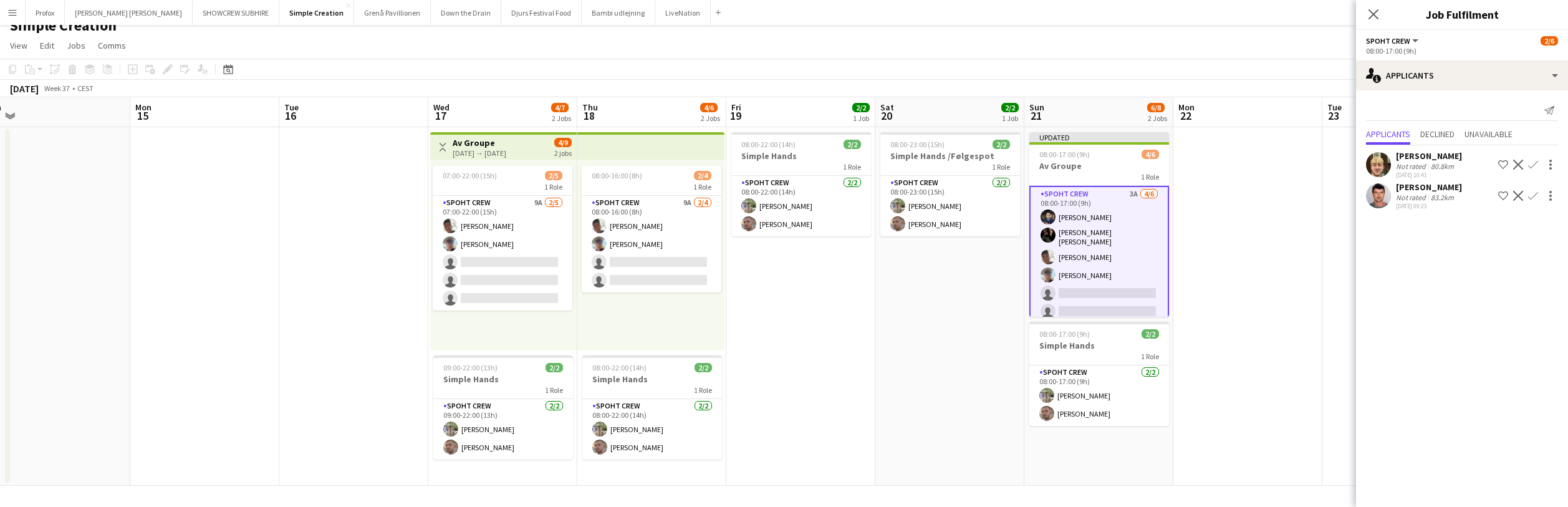
click at [1536, 194] on app-icon "Confirm" at bounding box center [1533, 195] width 10 height 10
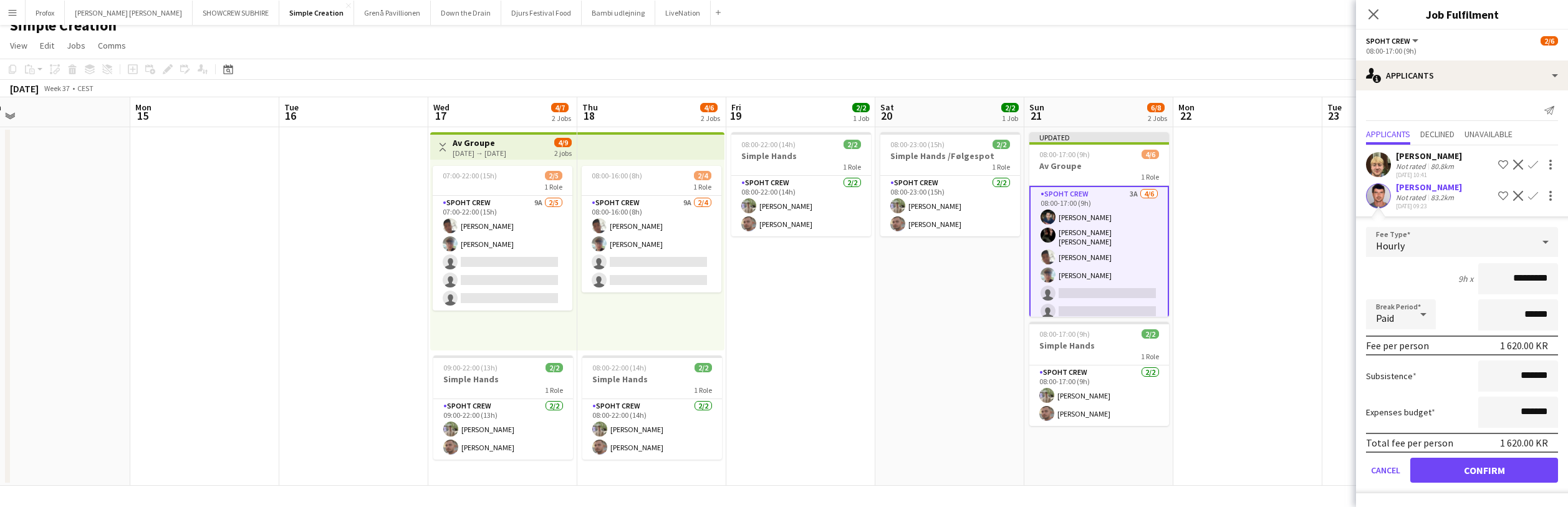
click at [1525, 468] on button "Confirm" at bounding box center [1485, 469] width 148 height 25
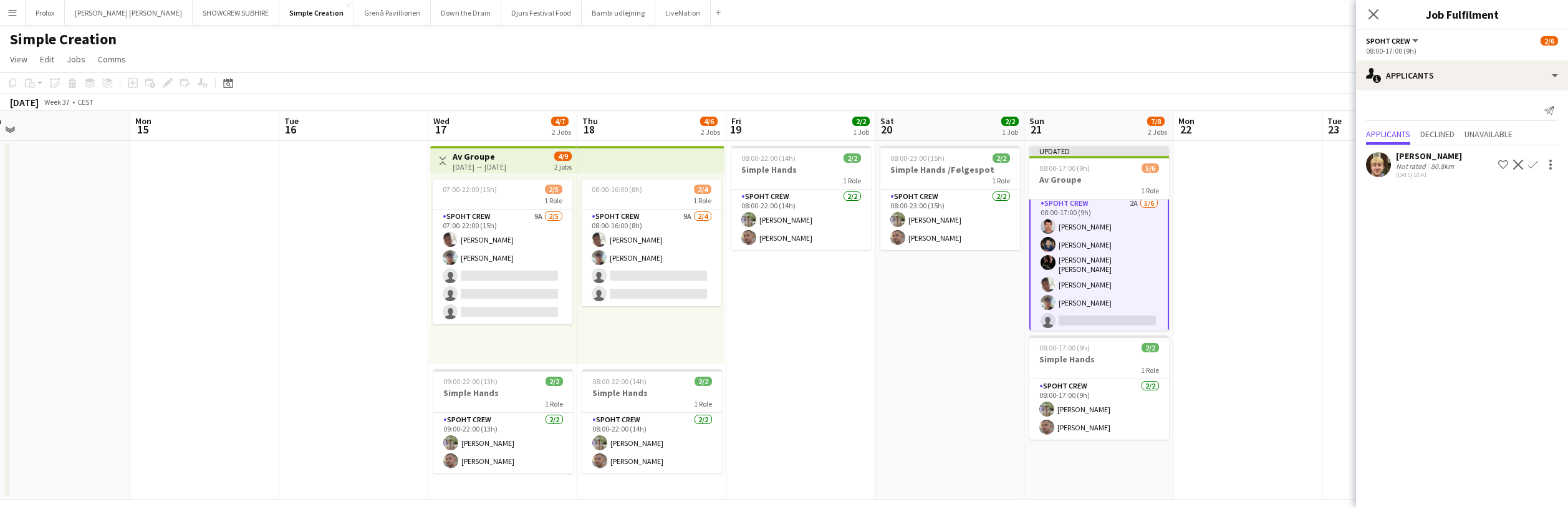
scroll to position [14, 0]
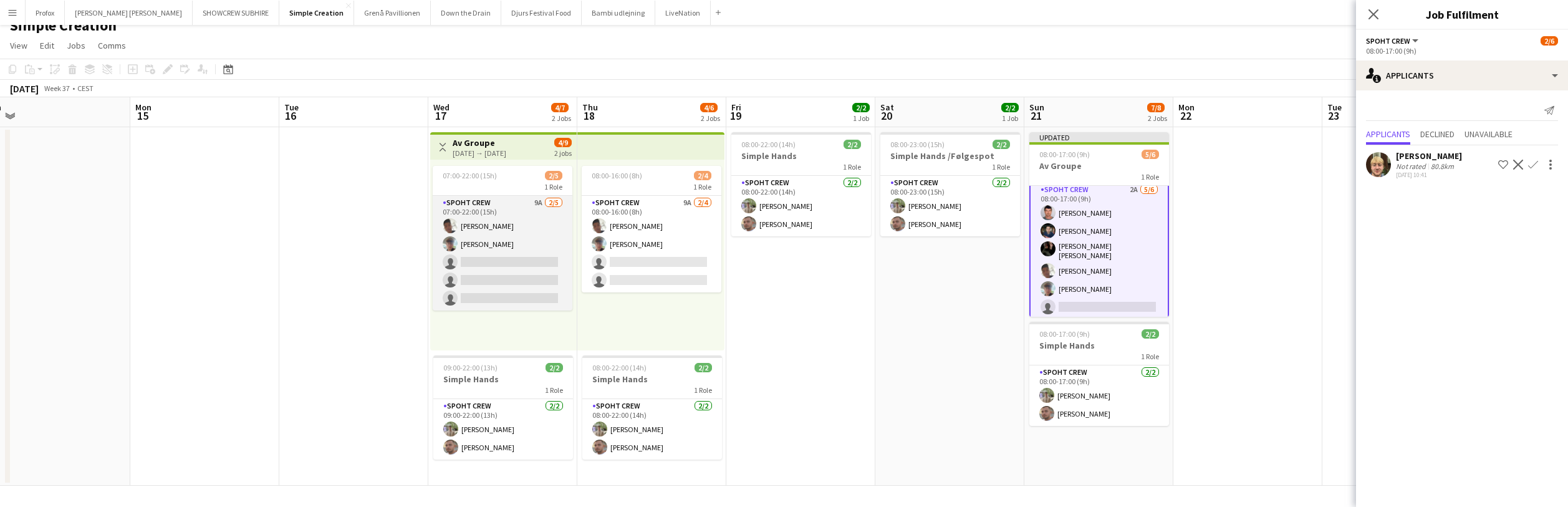
click at [537, 232] on app-card-role "Spoht Crew 9A 2/5 07:00-22:00 (15h) Seep Villadsen Andreas Eberlin single-neutr…" at bounding box center [503, 254] width 140 height 115
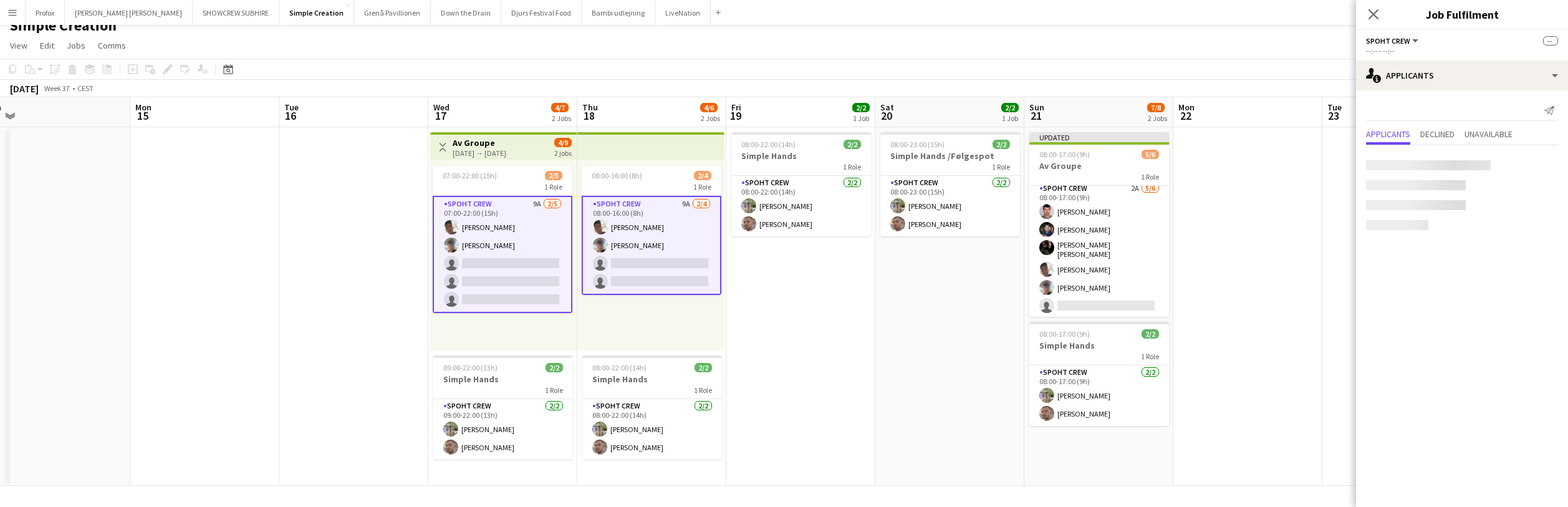
scroll to position [2, 0]
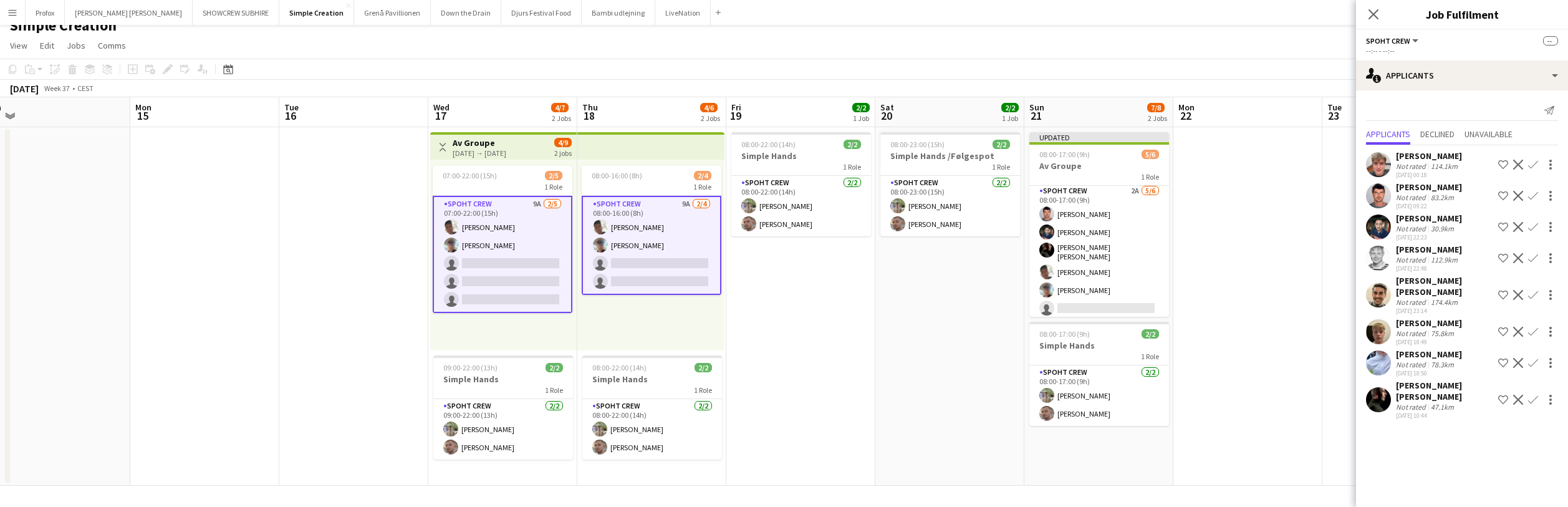
click at [1437, 165] on div "114.1km" at bounding box center [1444, 166] width 31 height 9
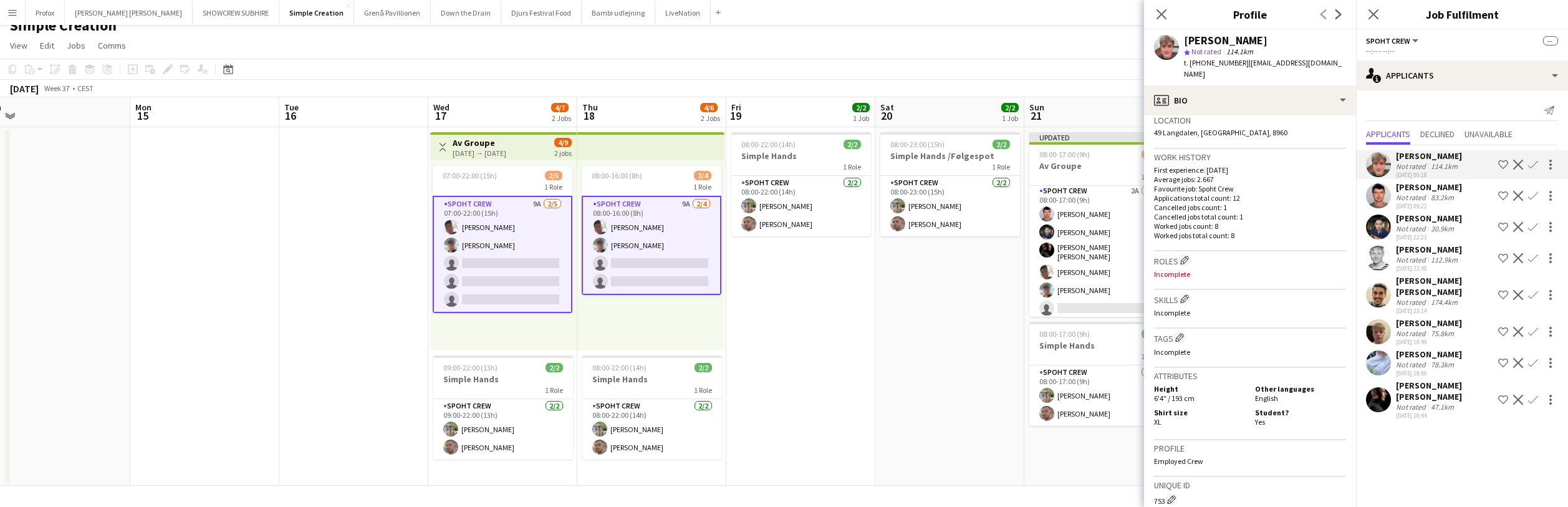
scroll to position [0, 0]
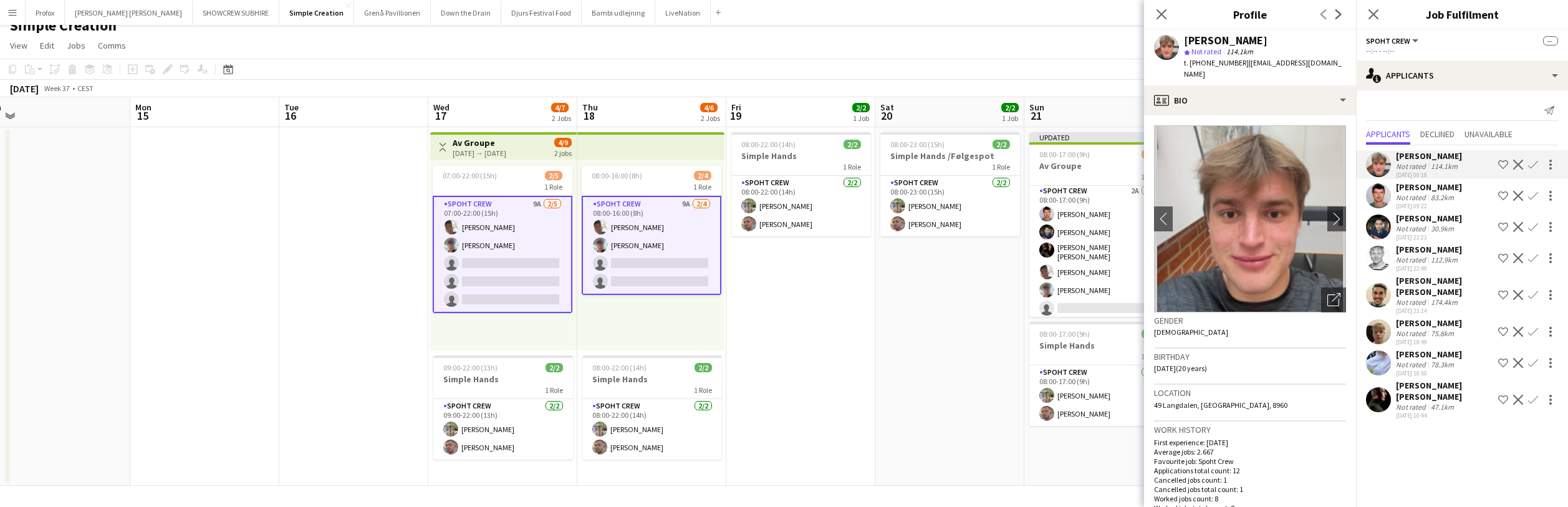
click at [1450, 255] on div "112.9km" at bounding box center [1444, 260] width 31 height 9
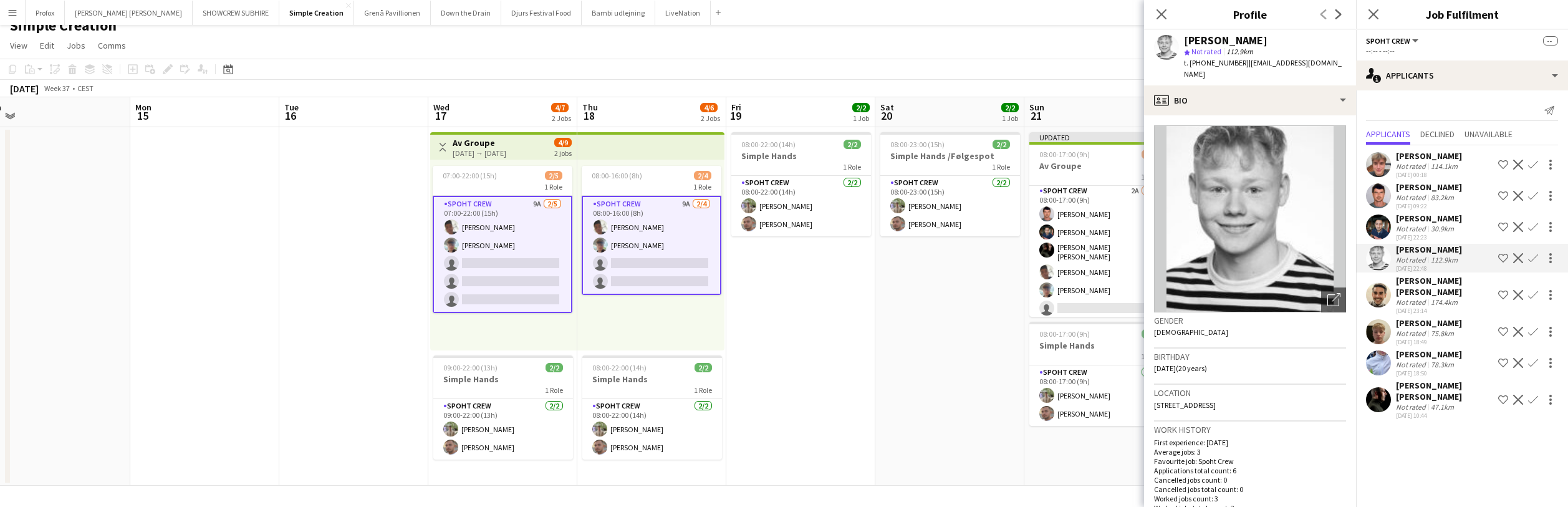
click at [1534, 255] on app-icon "Confirm" at bounding box center [1533, 257] width 10 height 10
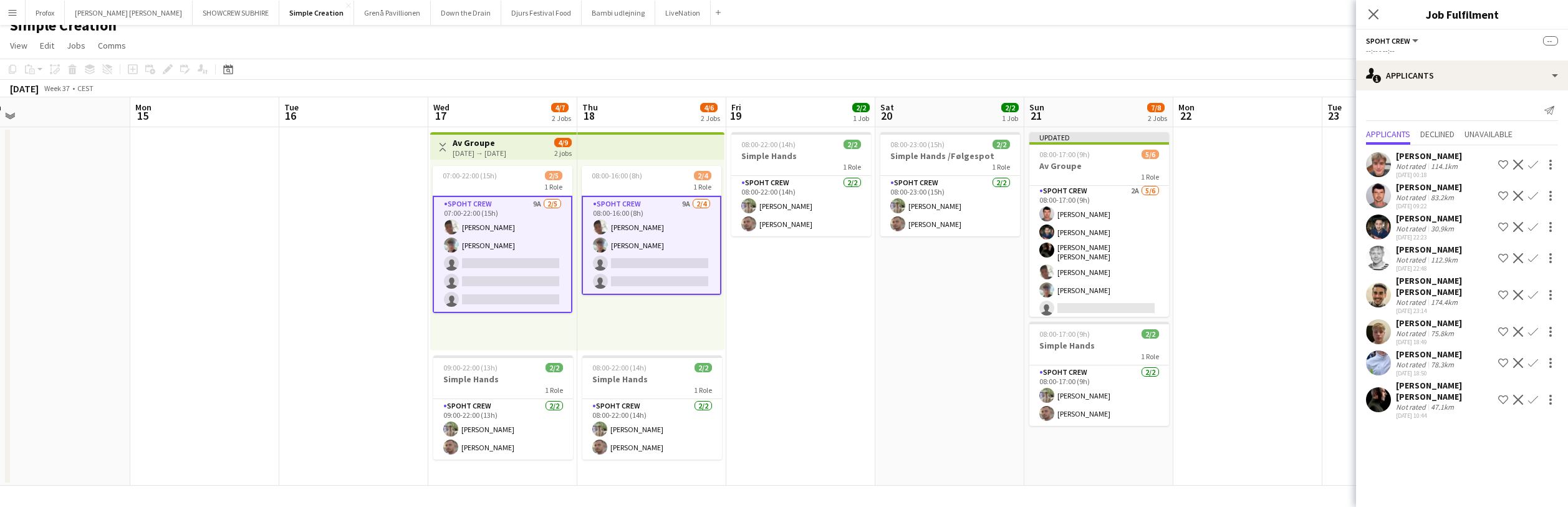
click at [1530, 194] on app-icon "Confirm" at bounding box center [1533, 195] width 10 height 10
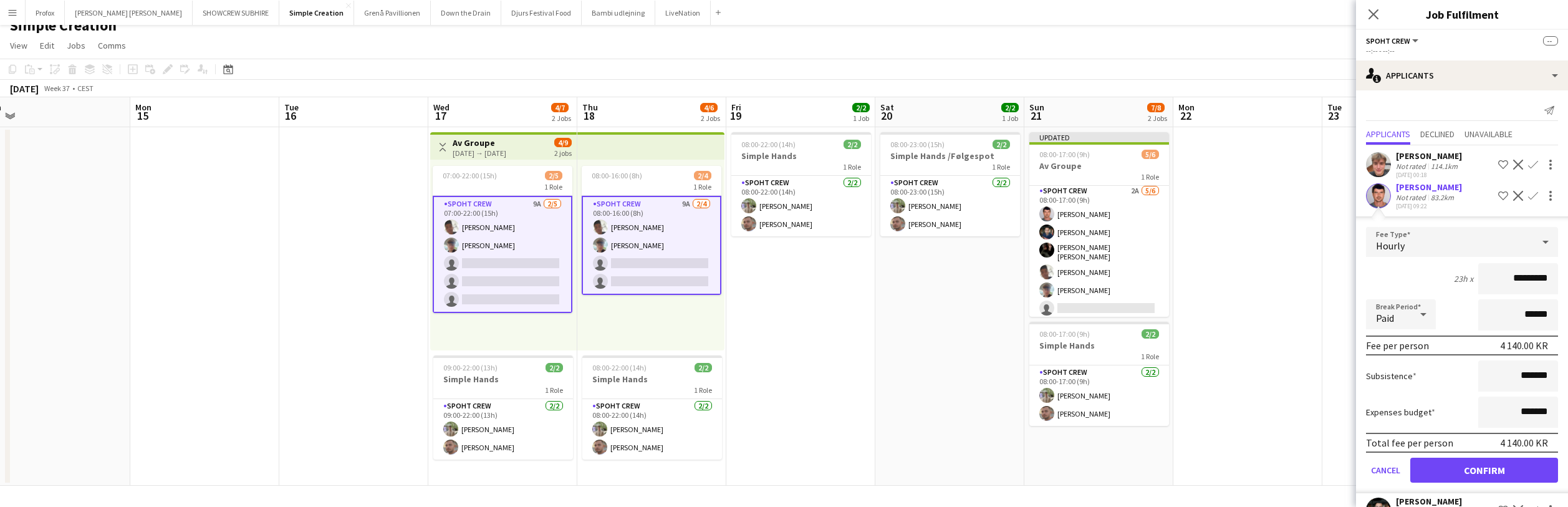
scroll to position [0, 455]
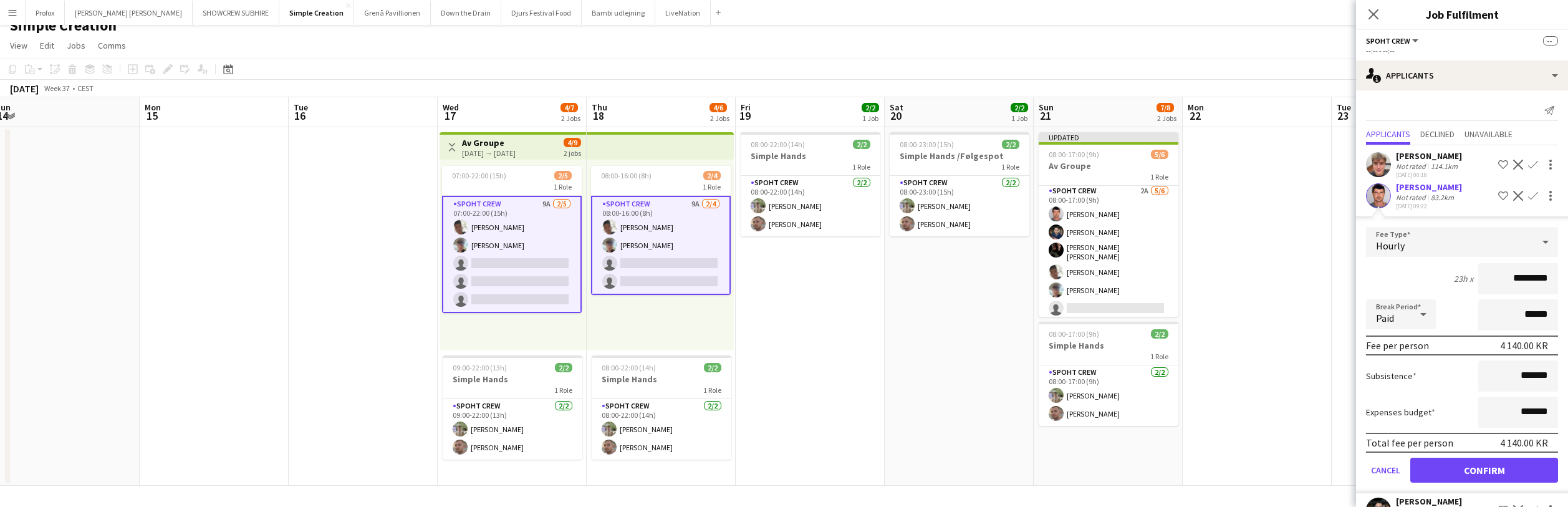
drag, startPoint x: 1262, startPoint y: 261, endPoint x: 1276, endPoint y: 257, distance: 14.6
click at [1272, 259] on app-calendar-viewport "Thu 11 Fri 12 Sat 13 Sun 14 Mon 15 Tue 16 Wed 17 4/7 2 Jobs Thu 18 4/6 2 Jobs F…" at bounding box center [784, 291] width 1568 height 389
drag, startPoint x: 1279, startPoint y: 254, endPoint x: 1292, endPoint y: 241, distance: 18.4
click at [1281, 251] on app-date-cell at bounding box center [1258, 305] width 149 height 358
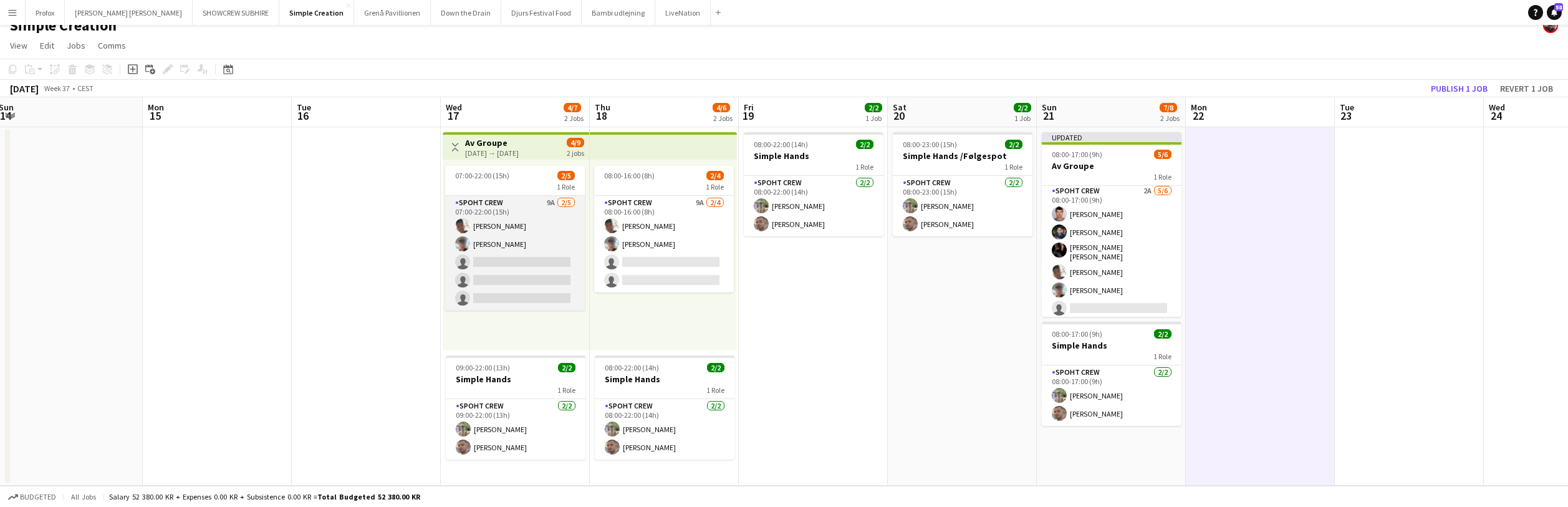
click at [539, 259] on app-card-role "Spoht Crew 9A 2/5 07:00-22:00 (15h) Seep Villadsen Andreas Eberlin single-neutr…" at bounding box center [515, 254] width 140 height 115
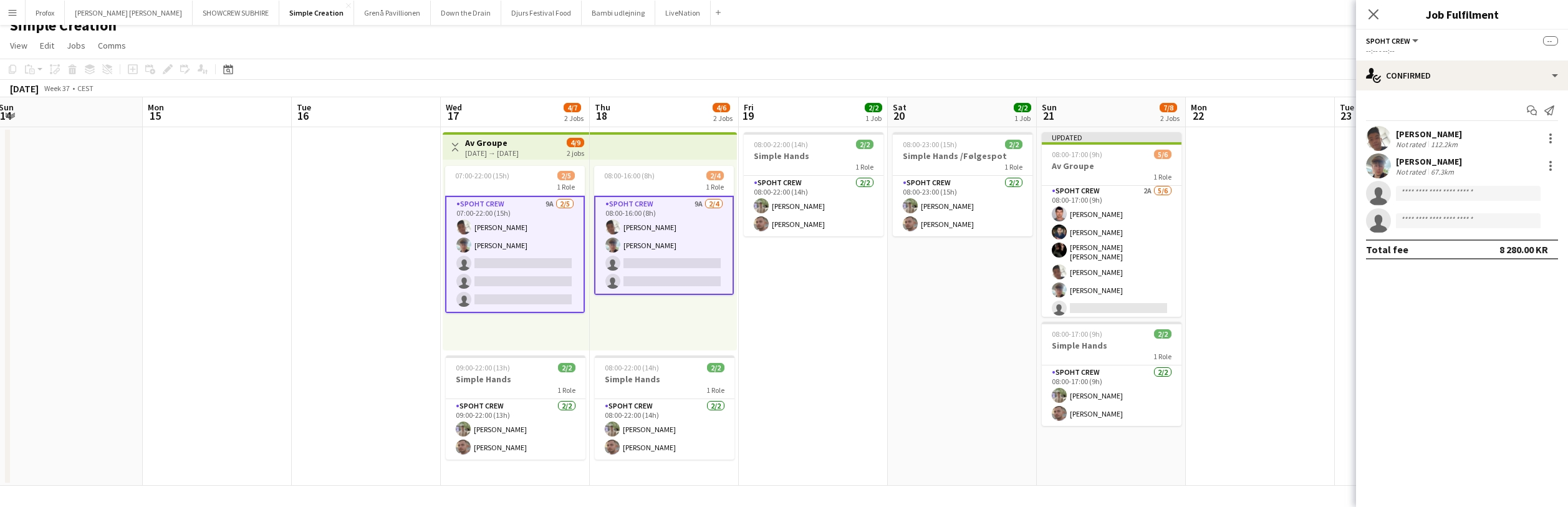
scroll to position [0, 0]
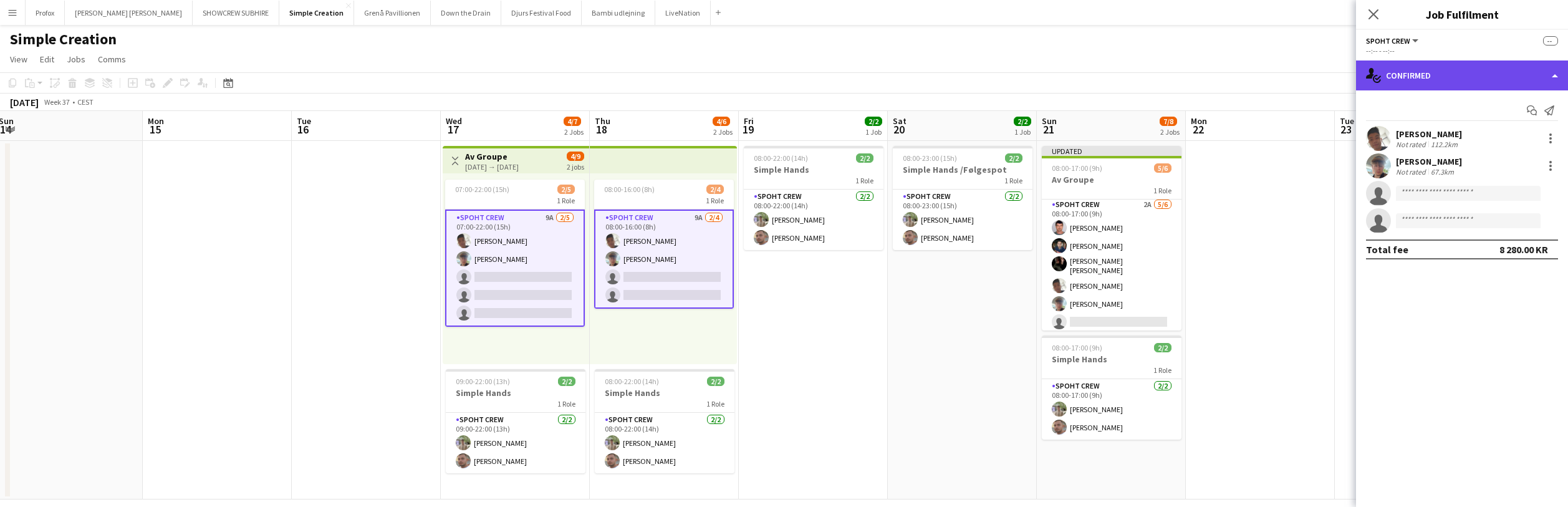
click at [1556, 75] on div "single-neutral-actions-check-2 Confirmed" at bounding box center [1462, 75] width 212 height 30
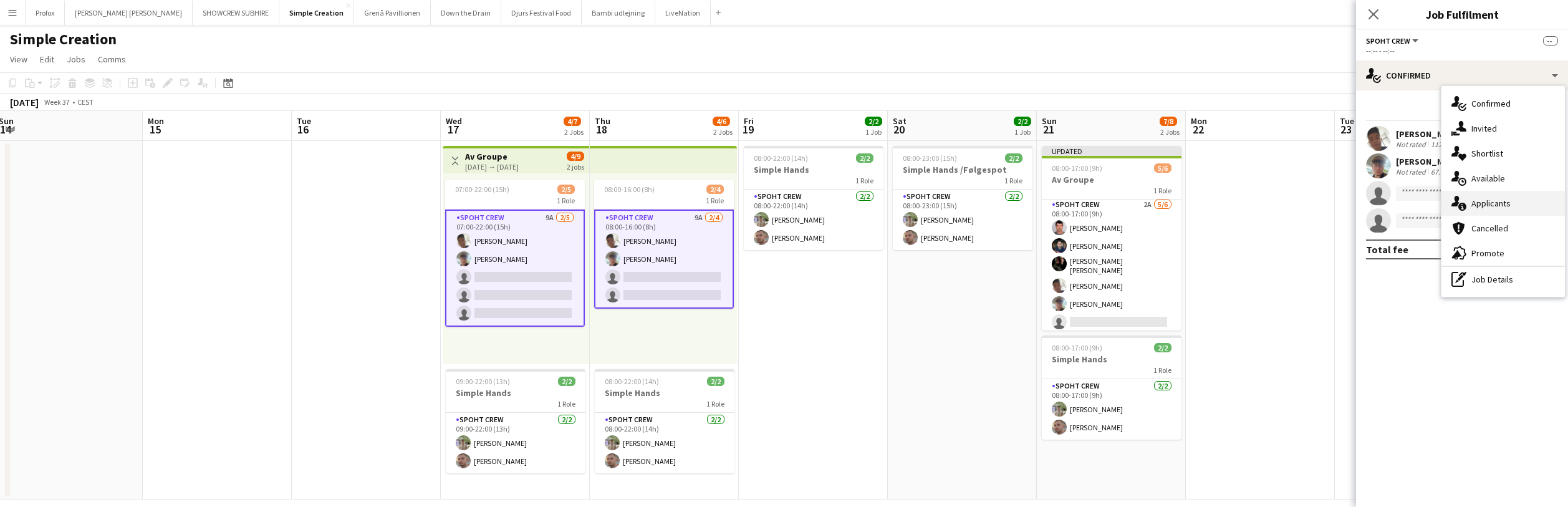
click at [1535, 206] on div "single-neutral-actions-information Applicants" at bounding box center [1502, 203] width 123 height 25
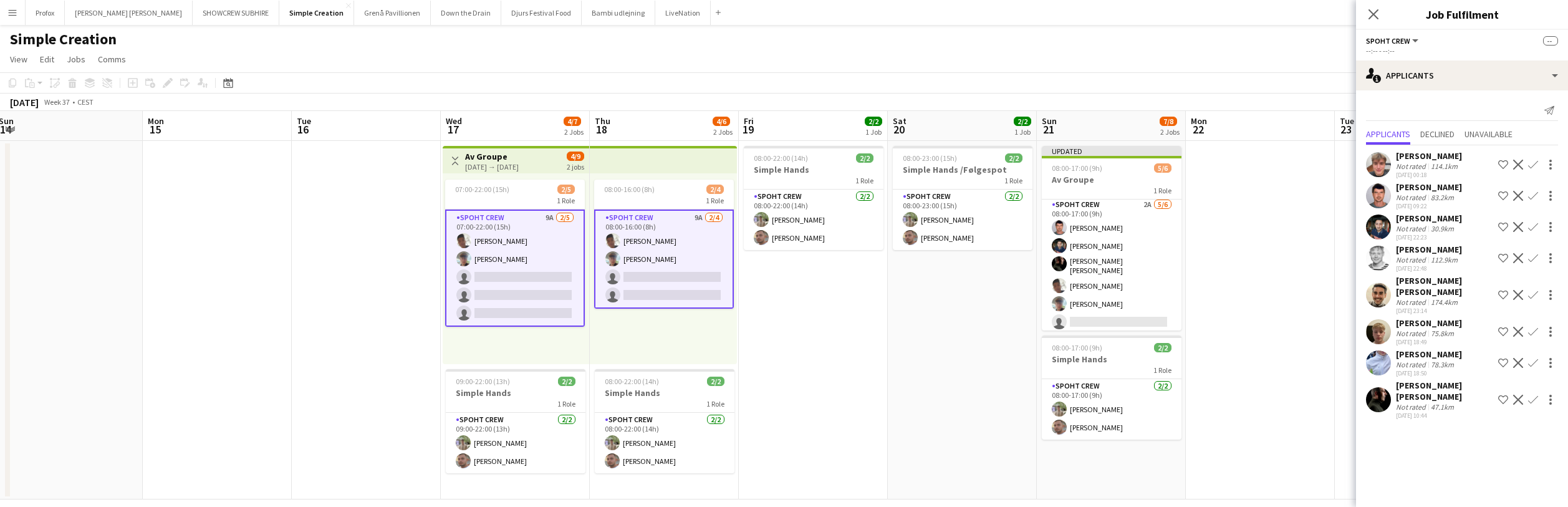
click at [1537, 258] on app-icon "Confirm" at bounding box center [1533, 257] width 10 height 10
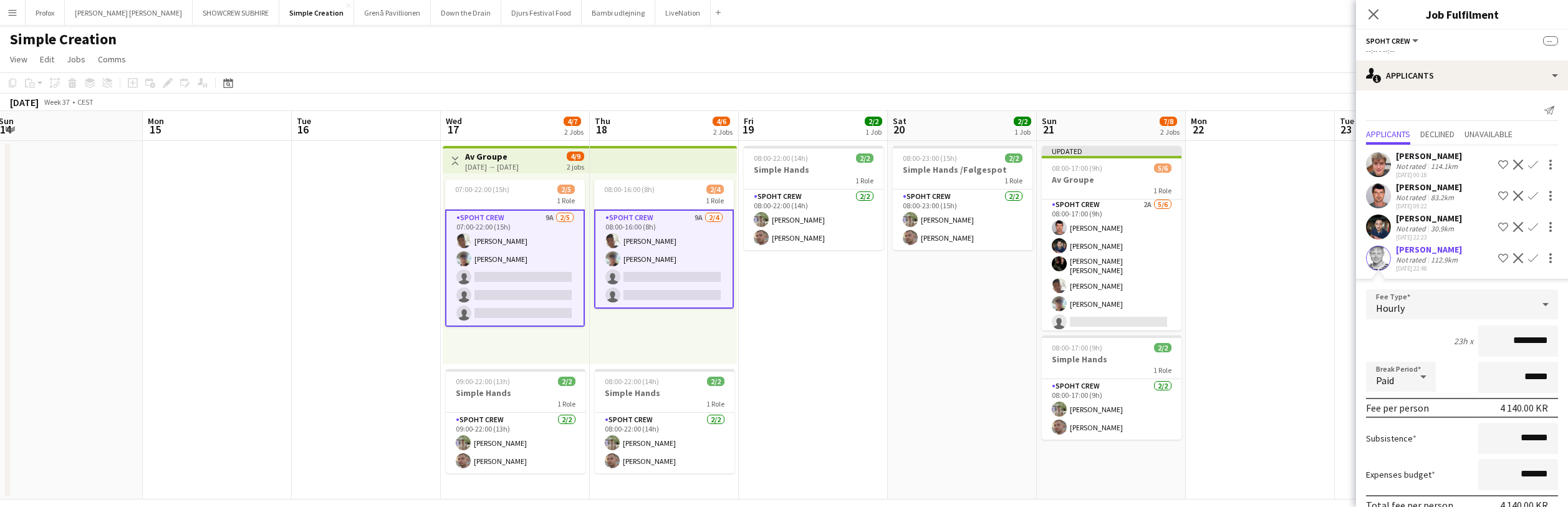
scroll to position [208, 0]
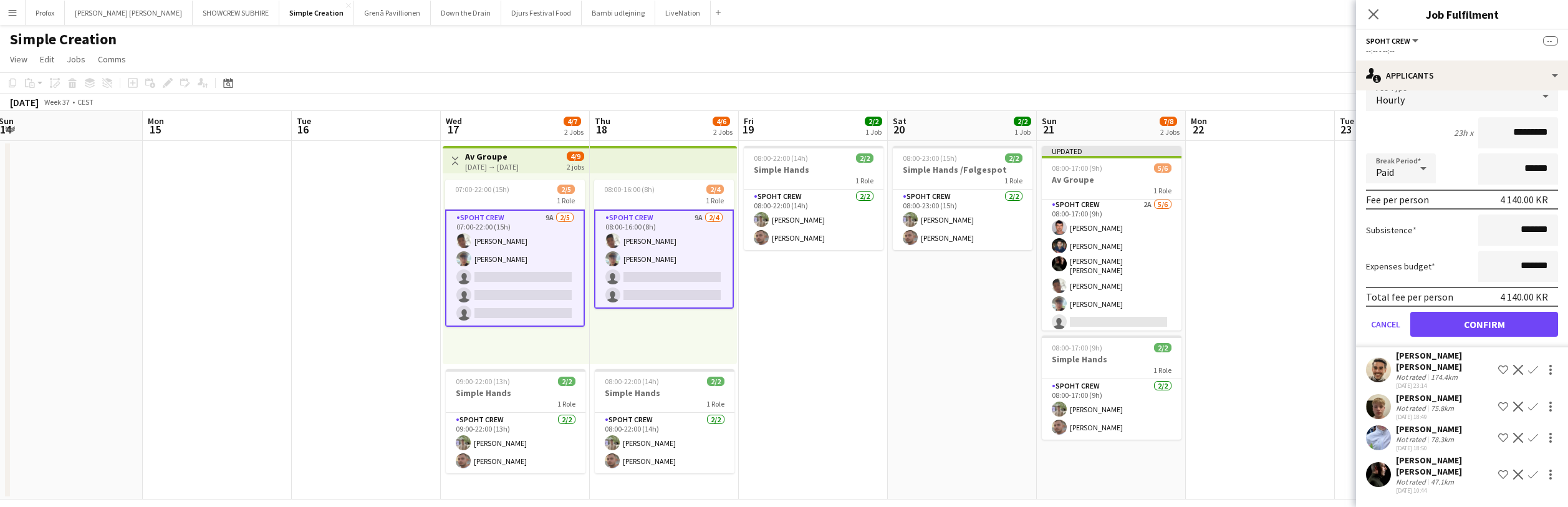
click at [1512, 324] on button "Confirm" at bounding box center [1485, 324] width 148 height 25
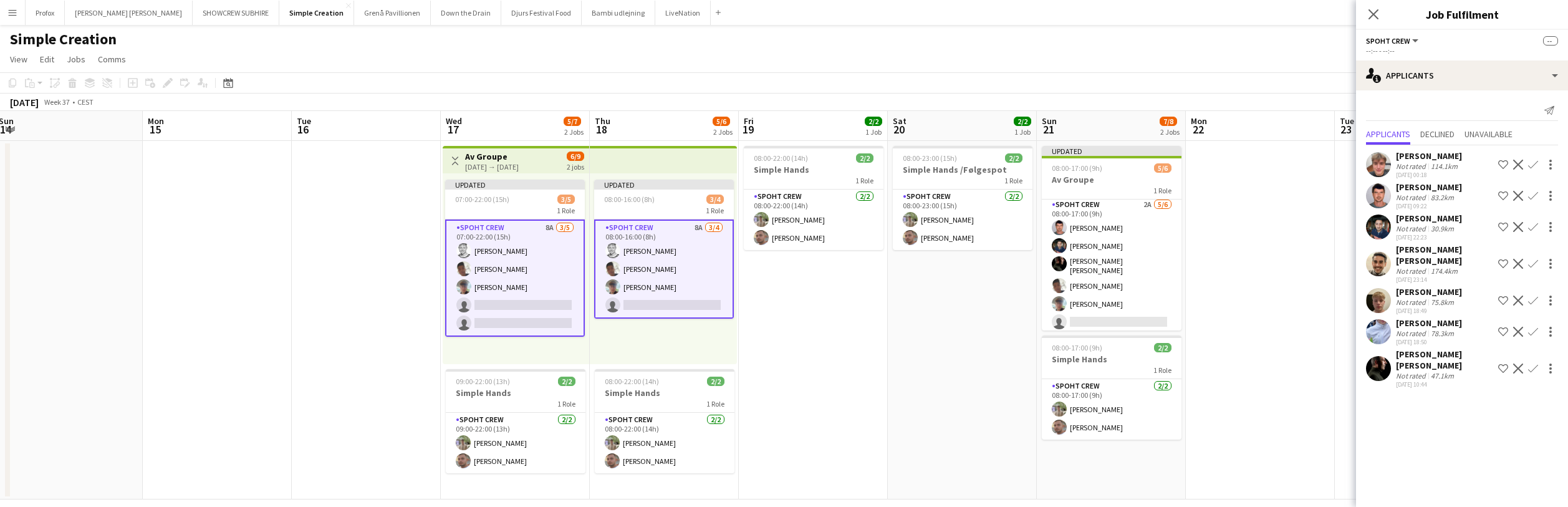
scroll to position [0, 0]
click at [1536, 162] on app-icon "Confirm" at bounding box center [1533, 164] width 10 height 10
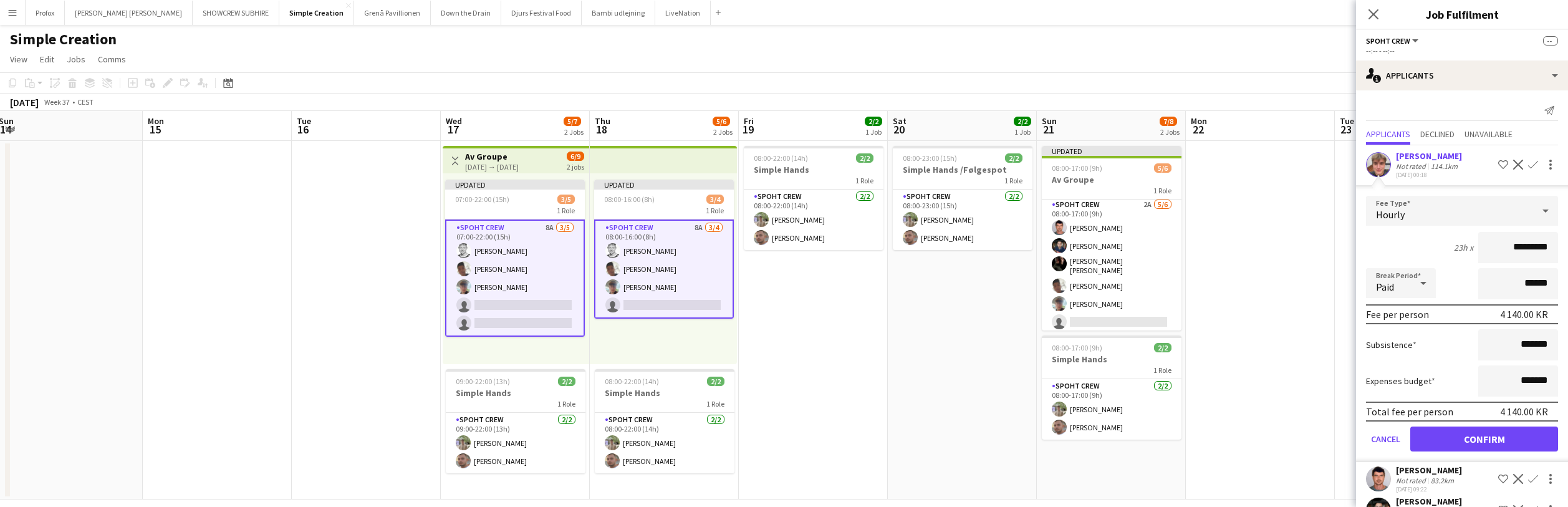
click at [1502, 437] on button "Confirm" at bounding box center [1485, 439] width 148 height 25
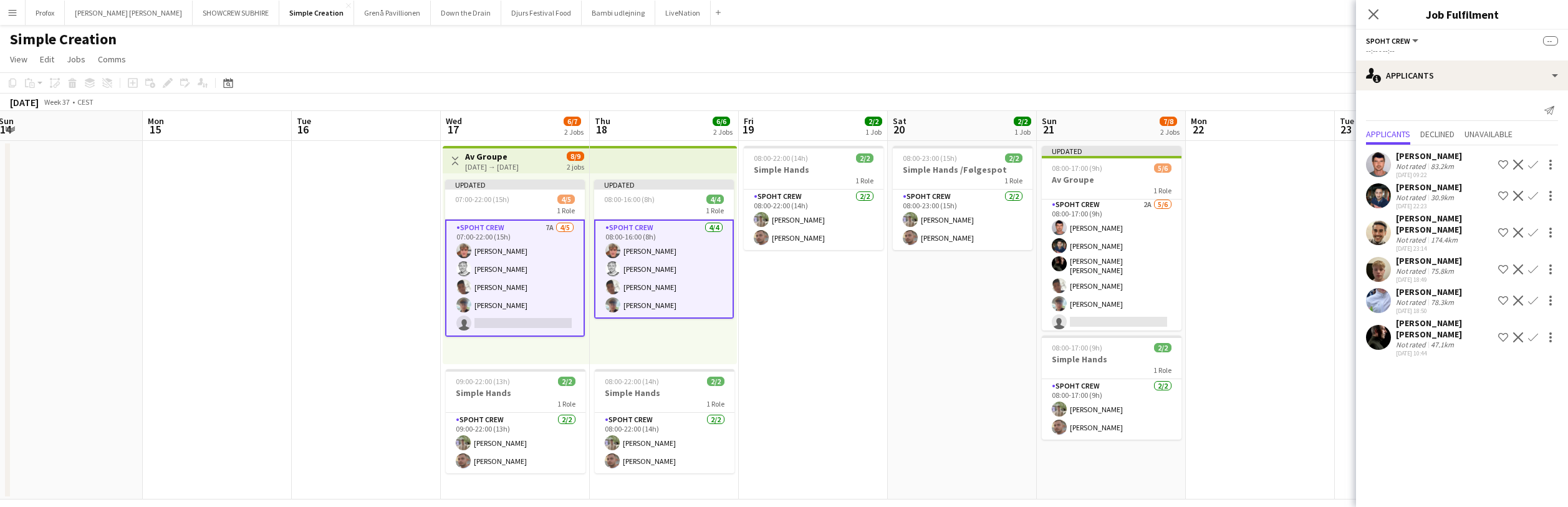
click at [1536, 270] on app-icon "Confirm" at bounding box center [1533, 269] width 10 height 10
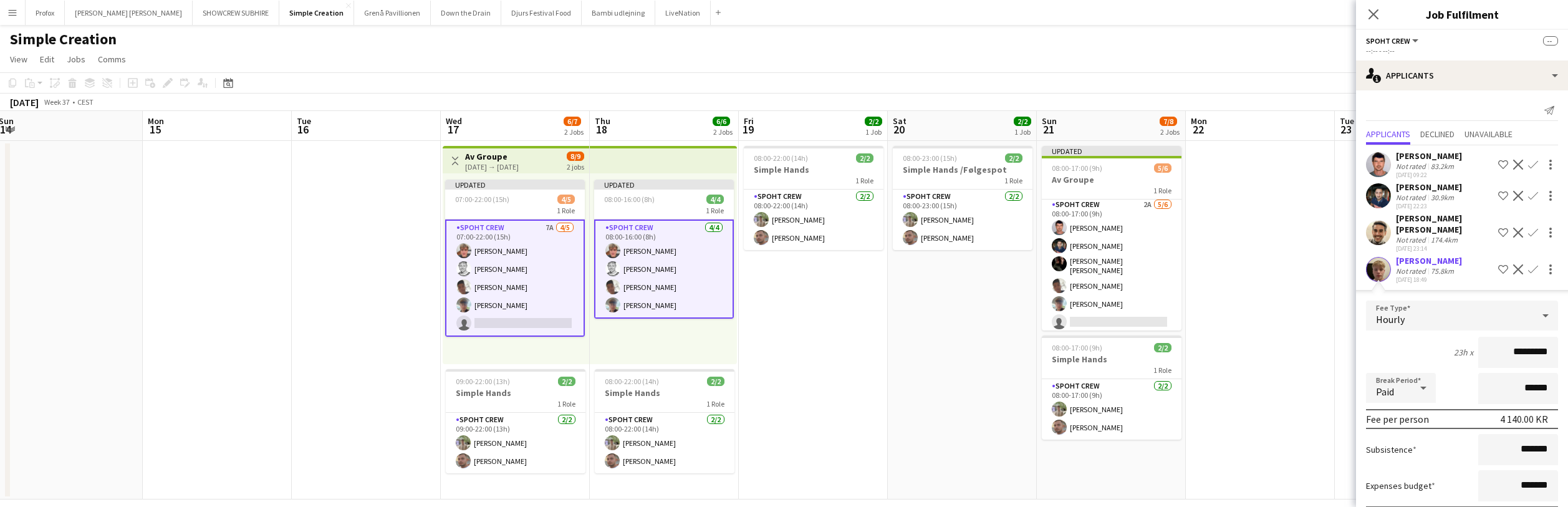
scroll to position [146, 0]
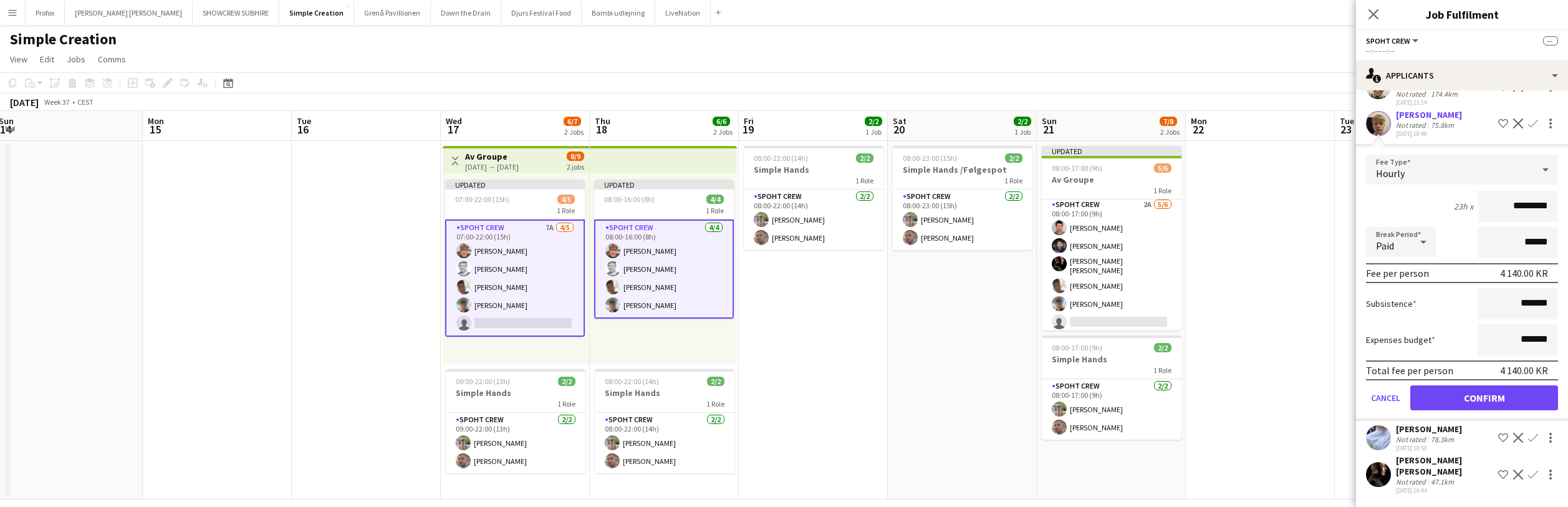
click at [1509, 396] on button "Confirm" at bounding box center [1485, 397] width 148 height 25
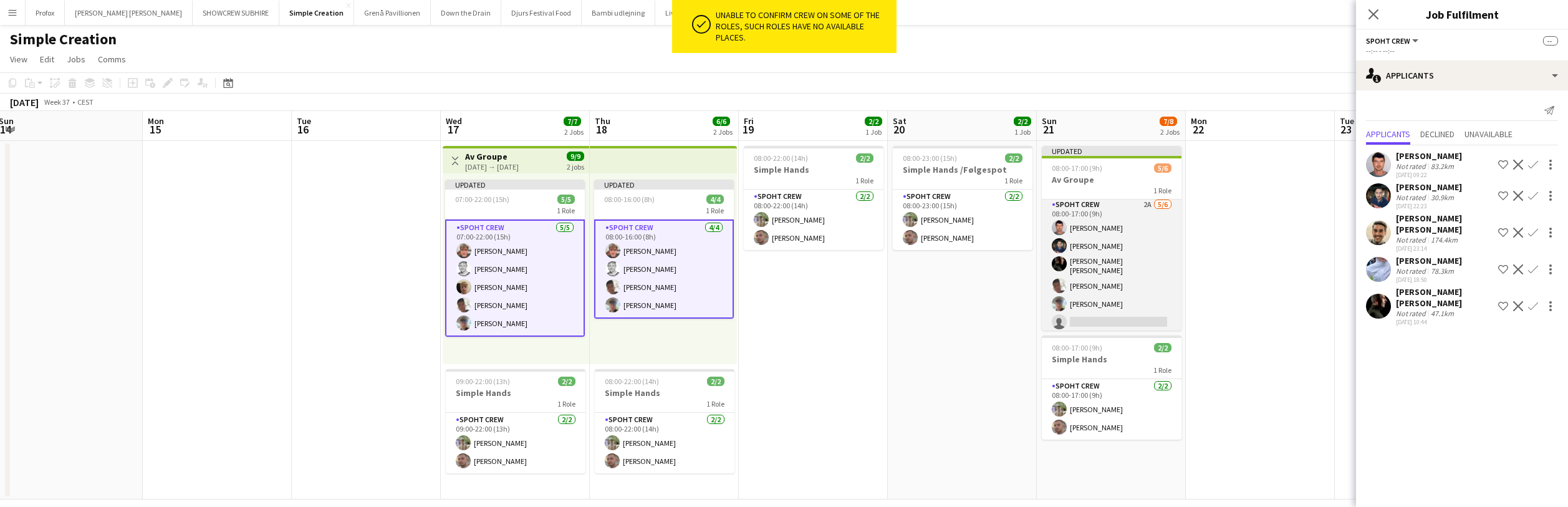
scroll to position [14, 0]
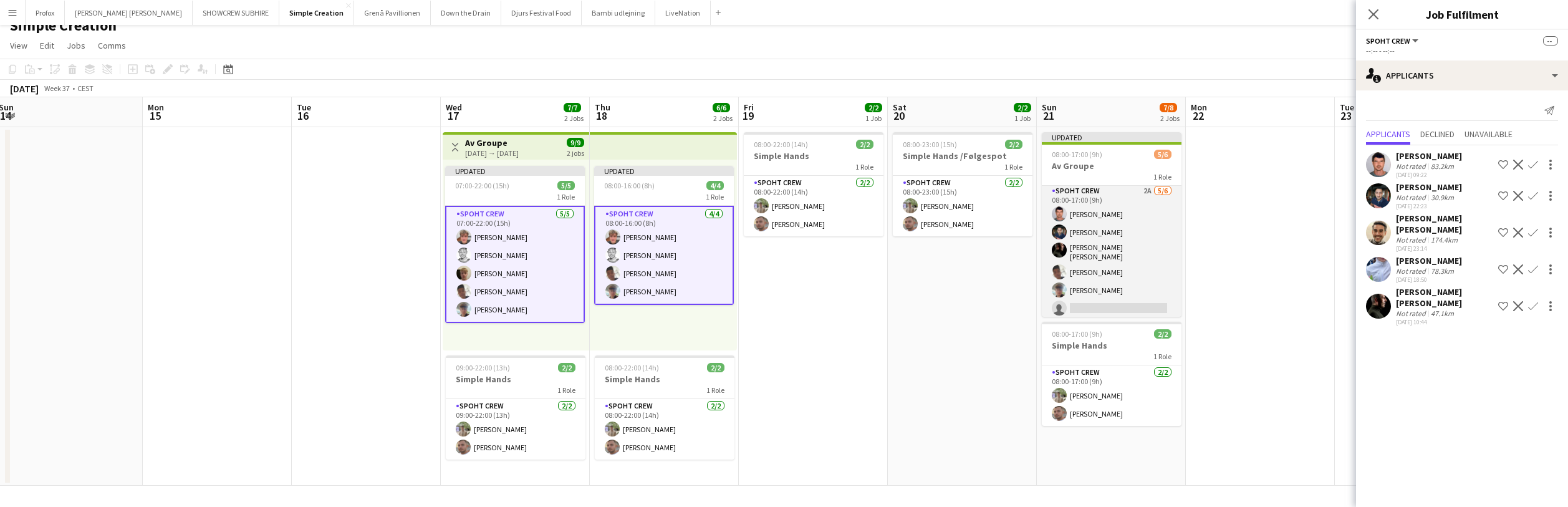
click at [1121, 193] on app-card-role "Spoht Crew 2A 5/6 08:00-17:00 (9h) Maximo Maria Barilatti Marius Ciungu Lili Gh…" at bounding box center [1112, 253] width 140 height 137
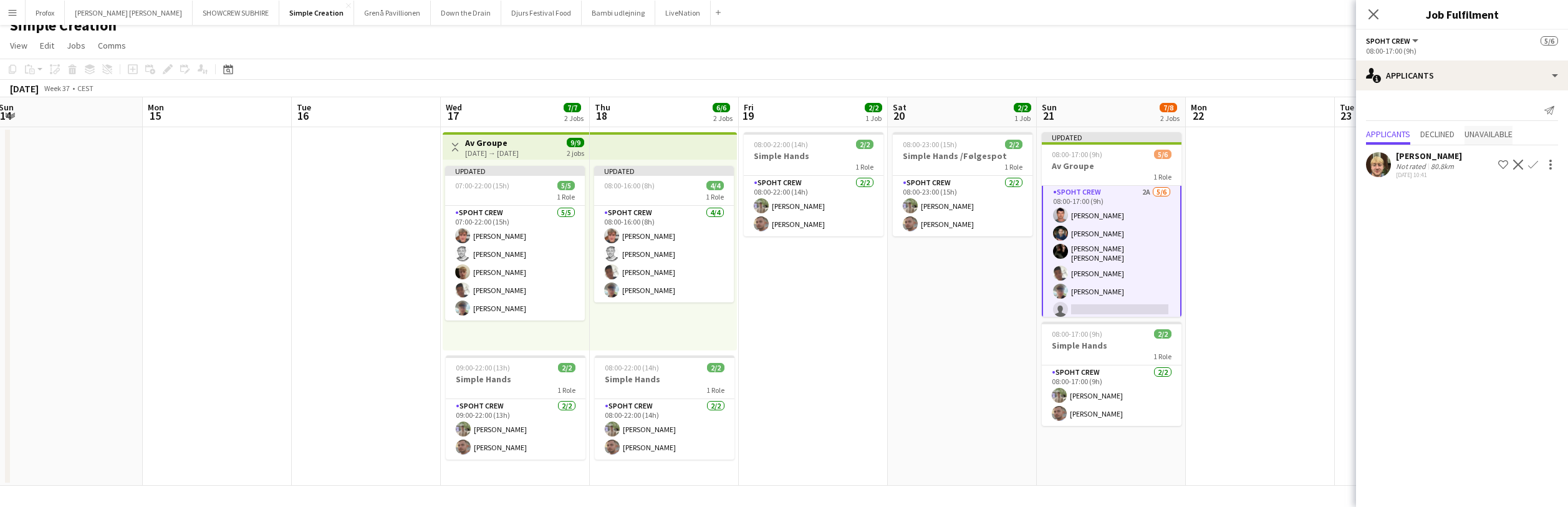
click at [1492, 132] on span "Unavailable" at bounding box center [1488, 133] width 48 height 8
click at [1394, 107] on span "Applicants" at bounding box center [1388, 107] width 44 height 8
click at [1319, 268] on app-date-cell at bounding box center [1259, 305] width 149 height 358
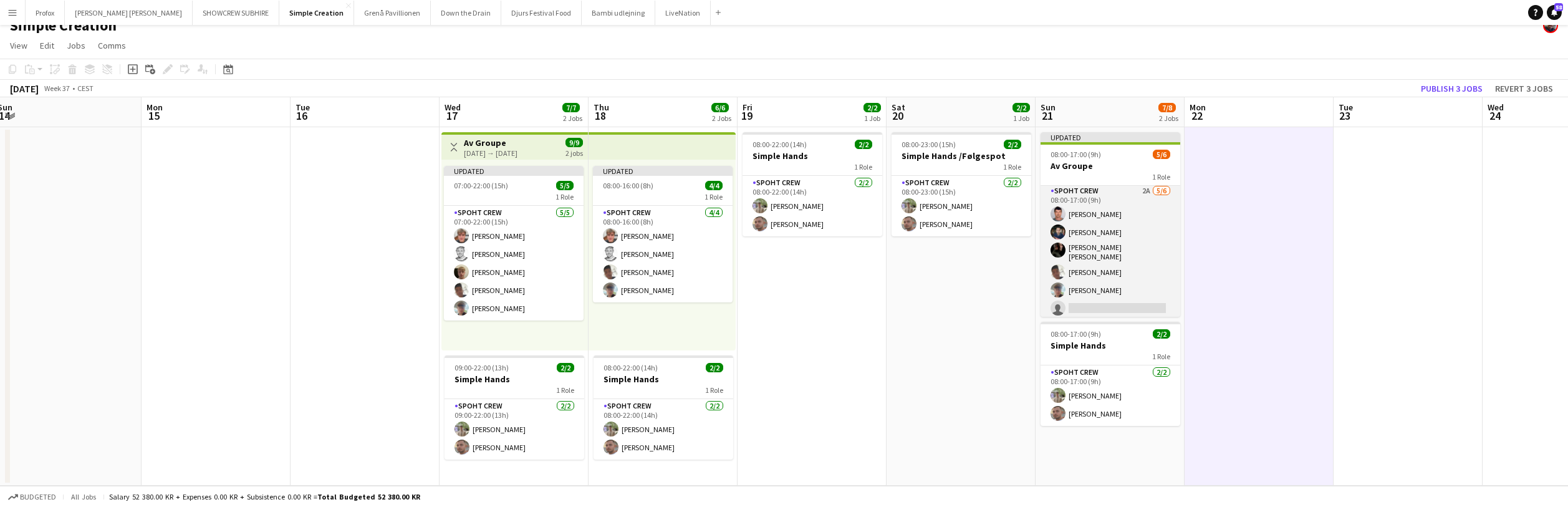
click at [1117, 198] on app-card-role "Spoht Crew 2A 5/6 08:00-17:00 (9h) Maximo Maria Barilatti Marius Ciungu Lili Gh…" at bounding box center [1110, 253] width 140 height 137
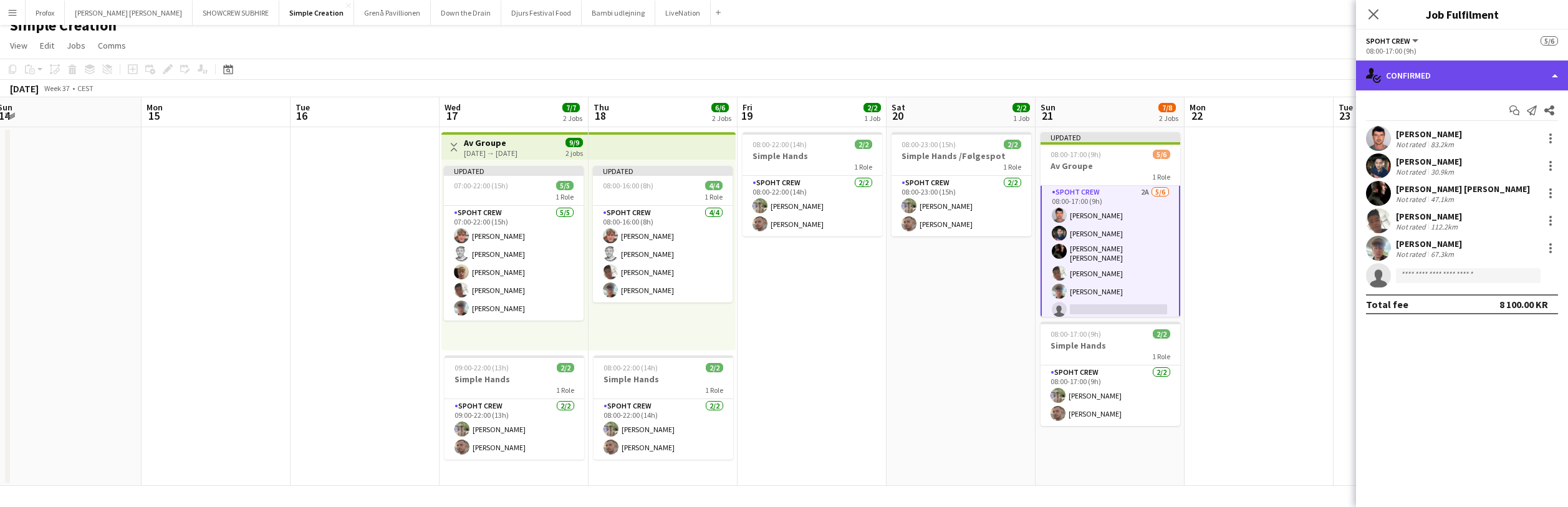
click at [1557, 72] on div "single-neutral-actions-check-2 Confirmed" at bounding box center [1462, 75] width 212 height 30
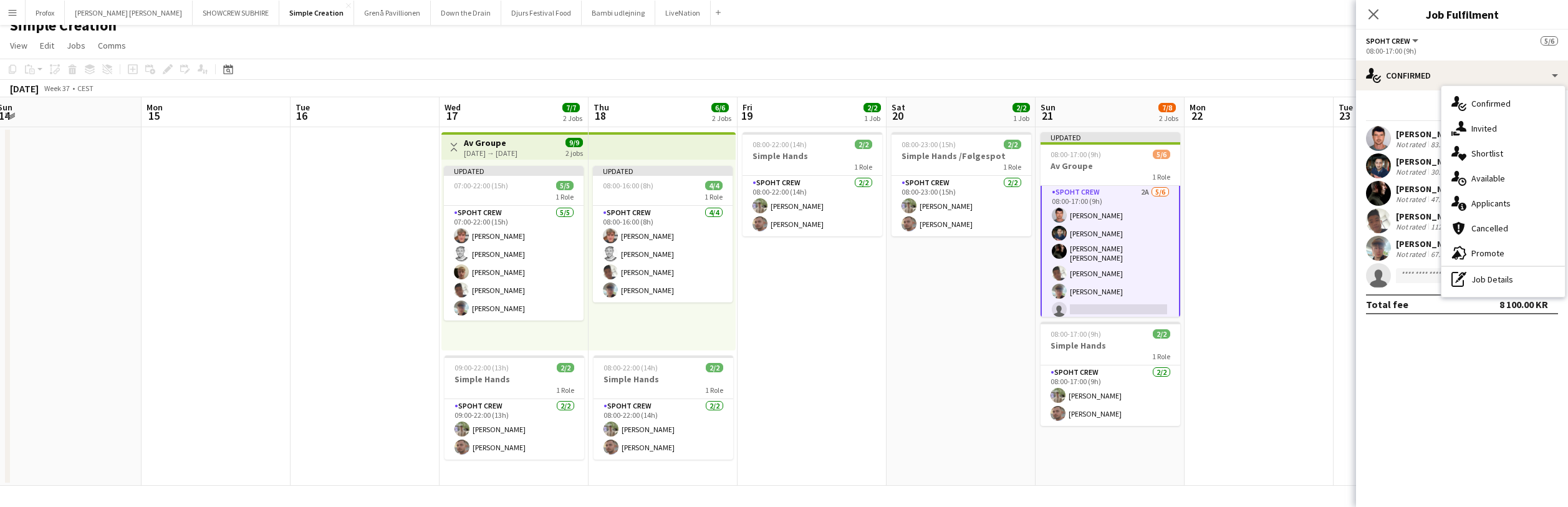
click at [1517, 254] on div "advertising-megaphone Promote" at bounding box center [1502, 253] width 123 height 25
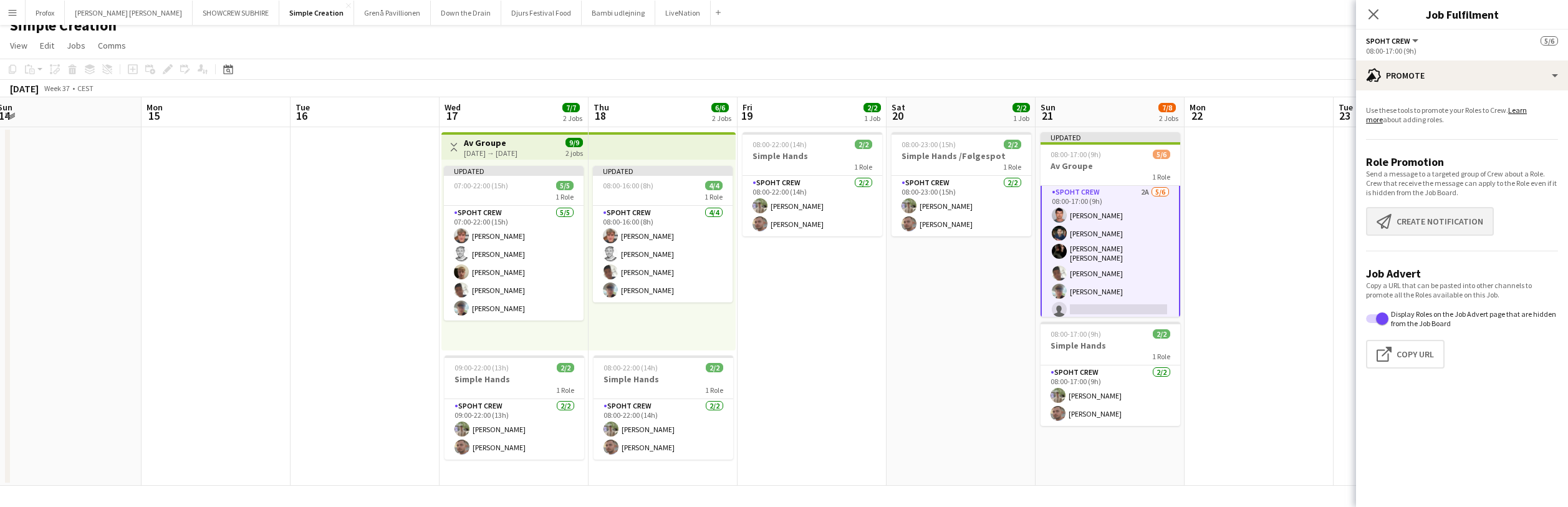
click at [1441, 225] on button "Create notification Create notification" at bounding box center [1430, 221] width 128 height 29
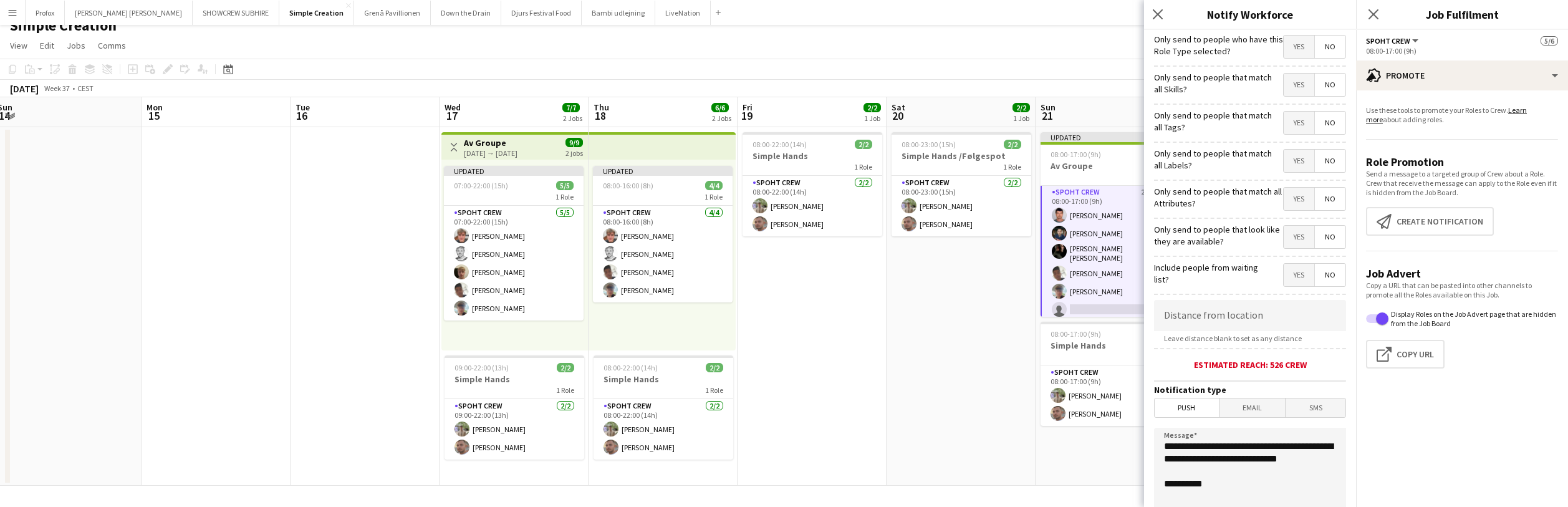
scroll to position [179, 0]
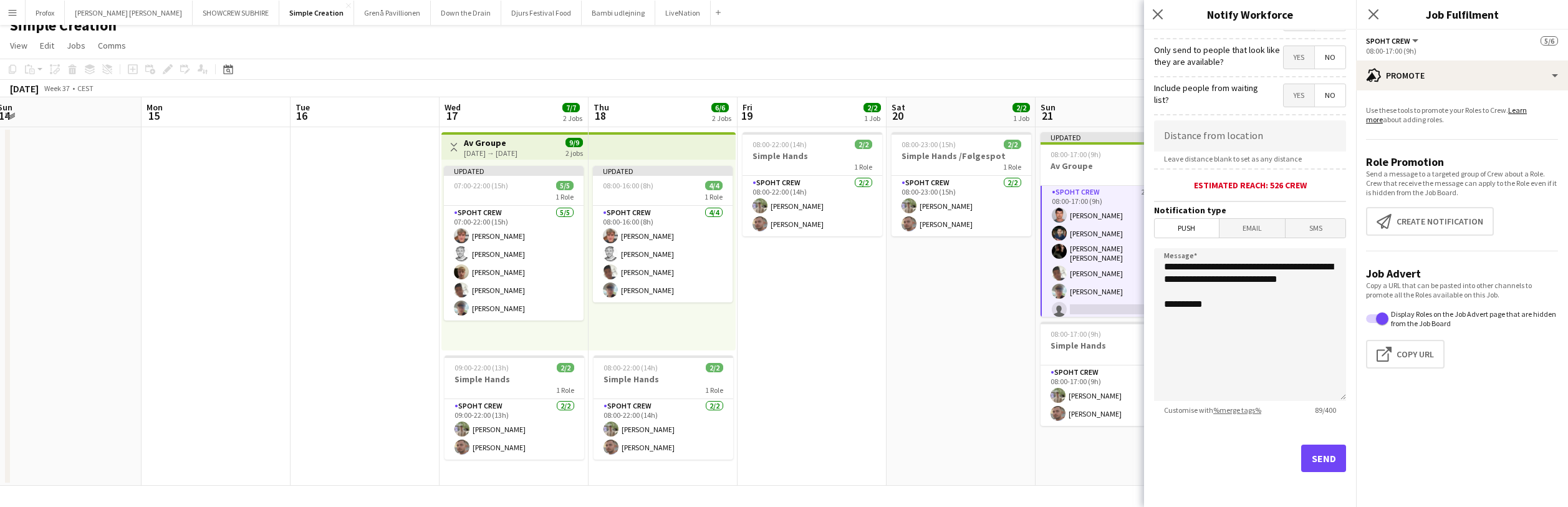
click at [1323, 460] on button "Send" at bounding box center [1324, 458] width 45 height 28
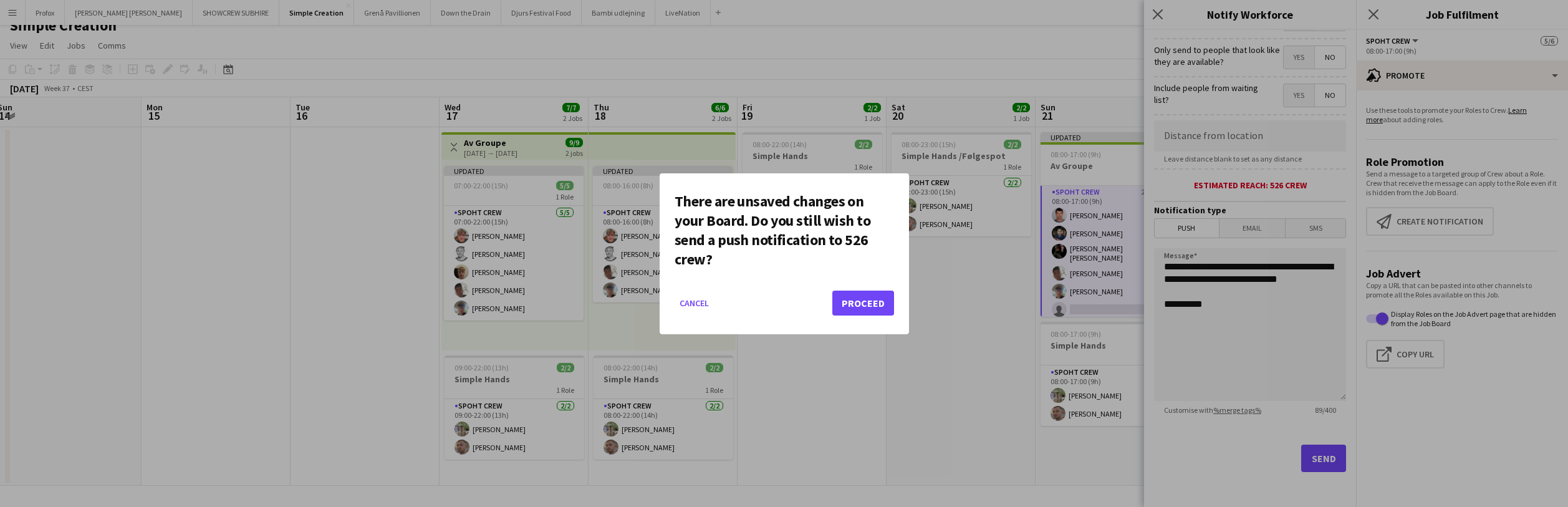
click at [872, 305] on button "Proceed" at bounding box center [863, 303] width 62 height 25
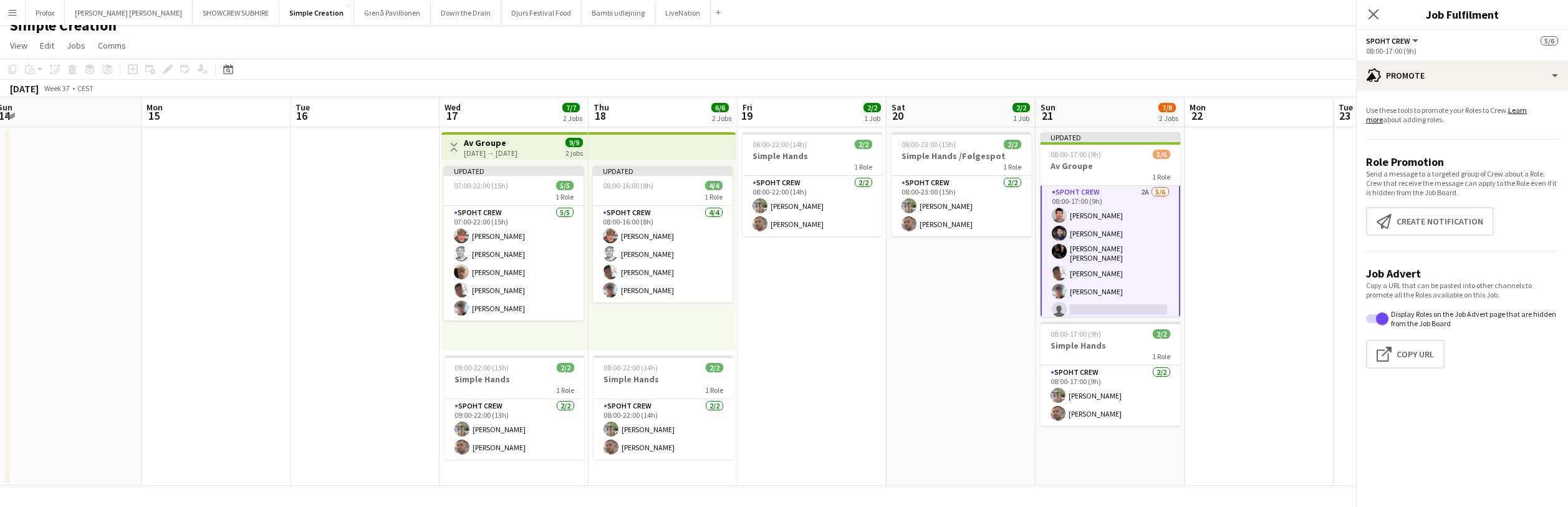
scroll to position [14, 0]
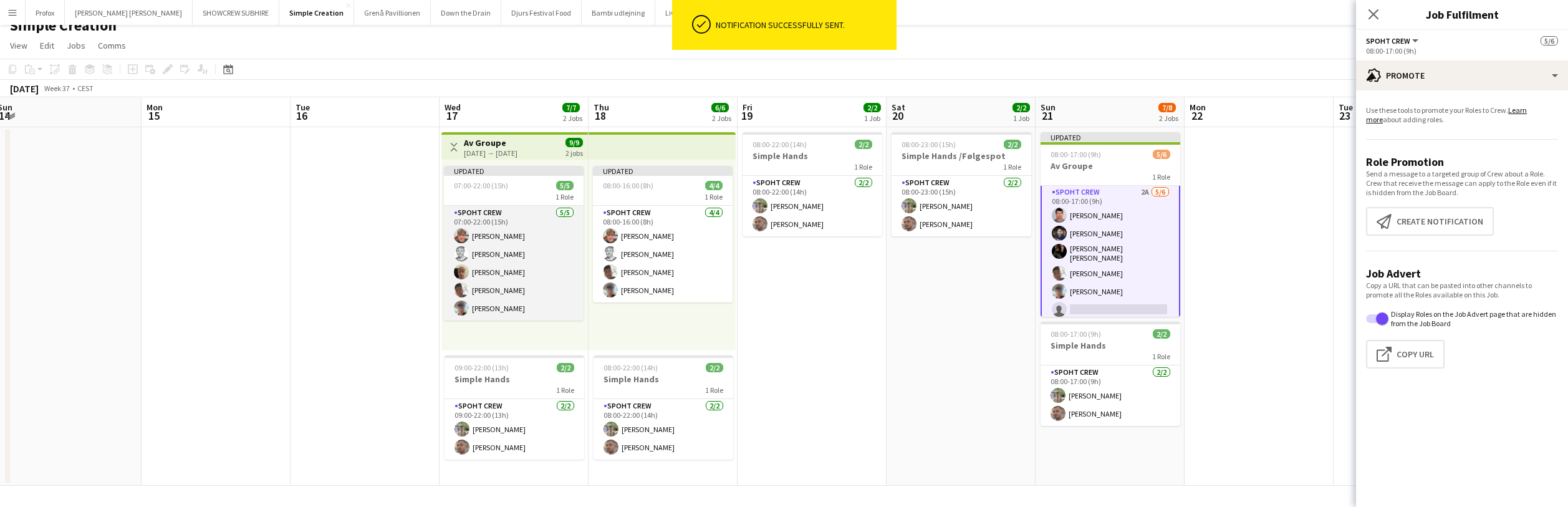
click at [515, 214] on app-card-role "Spoht Crew 5/5 07:00-22:00 (15h) Lukas Wiemert mark søgaard Jakob Buhl Seep Vil…" at bounding box center [514, 263] width 140 height 115
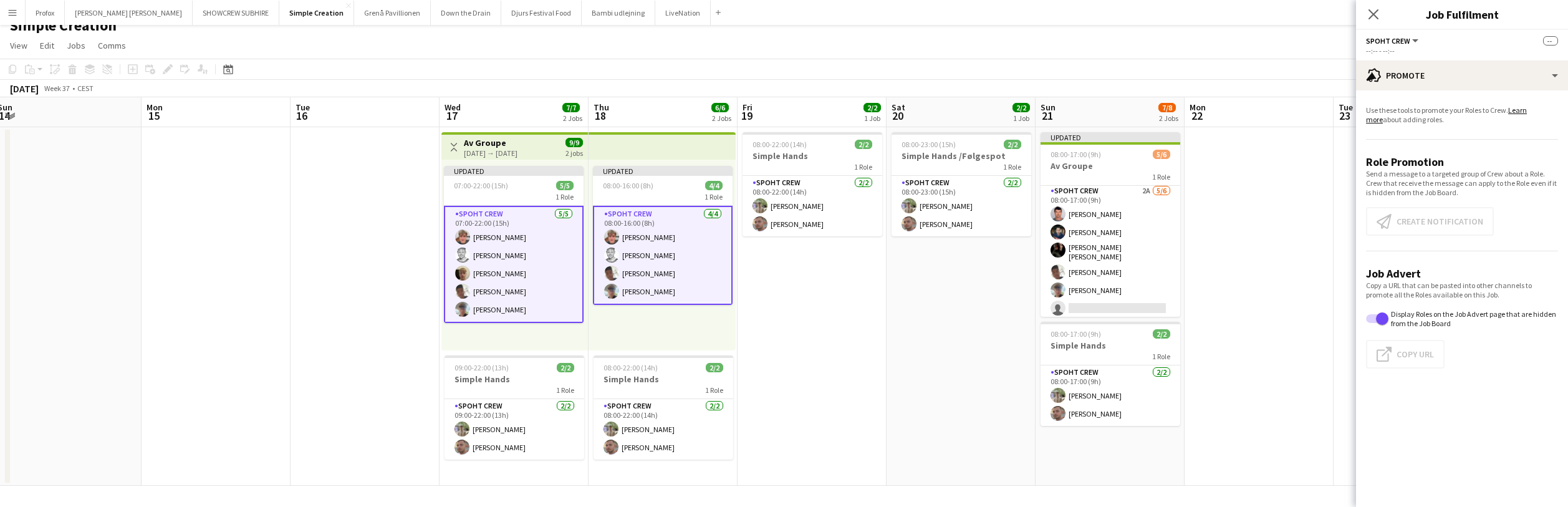
click at [516, 237] on app-card-role "Spoht Crew 5/5 07:00-22:00 (15h) Lukas Wiemert mark søgaard Jakob Buhl Seep Vil…" at bounding box center [514, 264] width 140 height 117
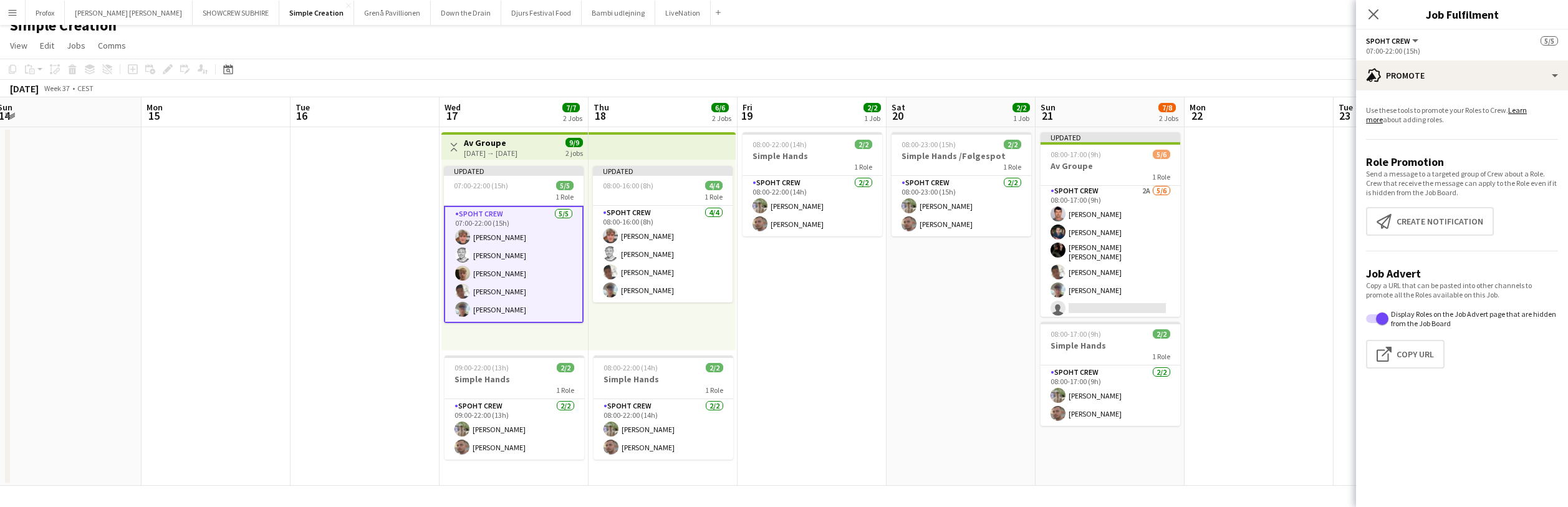
click at [540, 226] on app-card-role "Spoht Crew 5/5 07:00-22:00 (15h) Lukas Wiemert mark søgaard Jakob Buhl Seep Vil…" at bounding box center [514, 264] width 140 height 117
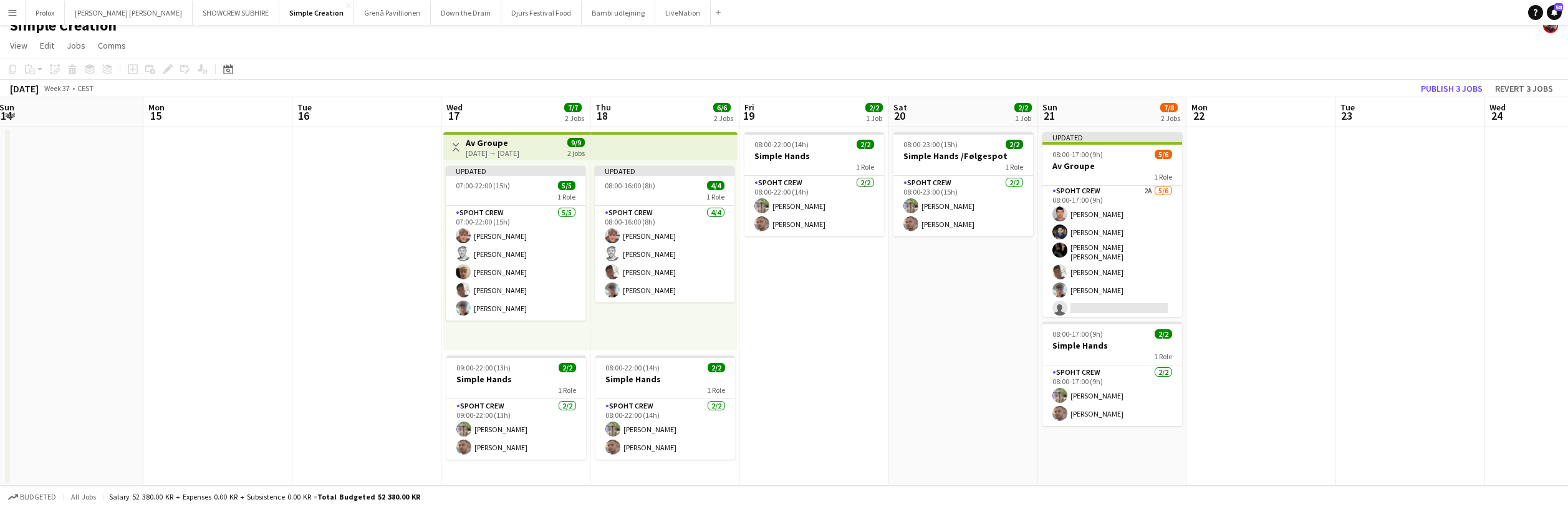
click at [1442, 230] on app-date-cell at bounding box center [1410, 305] width 149 height 358
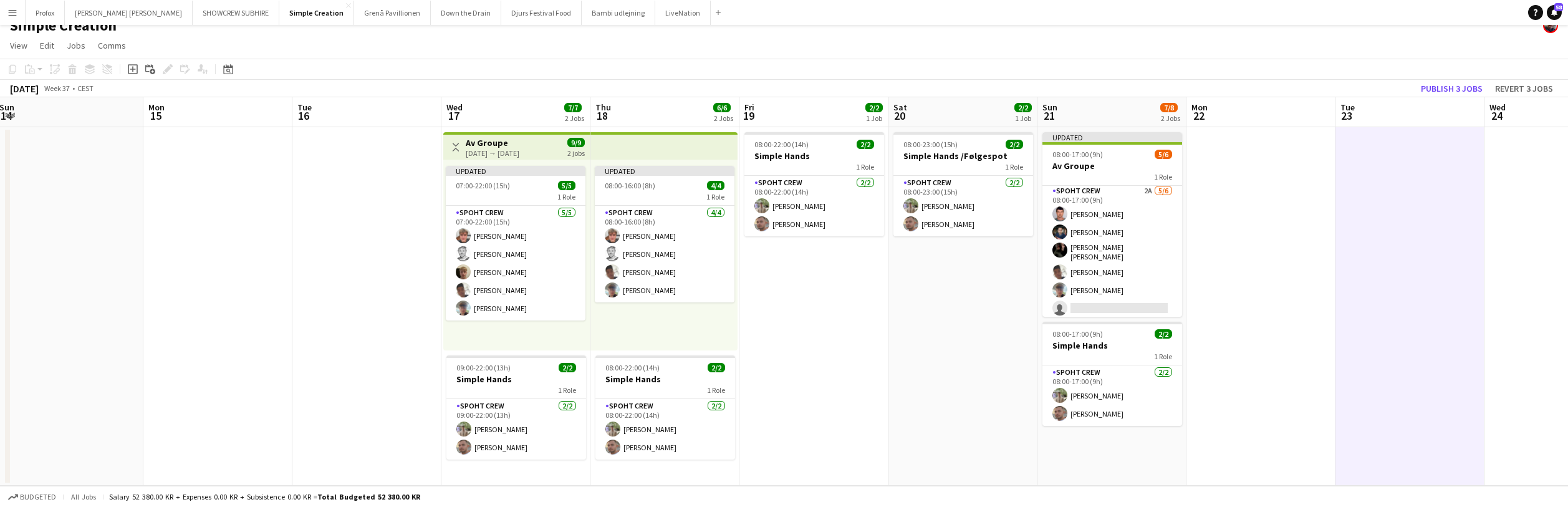
scroll to position [0, 452]
click at [1466, 87] on button "Publish 3 jobs" at bounding box center [1451, 89] width 71 height 17
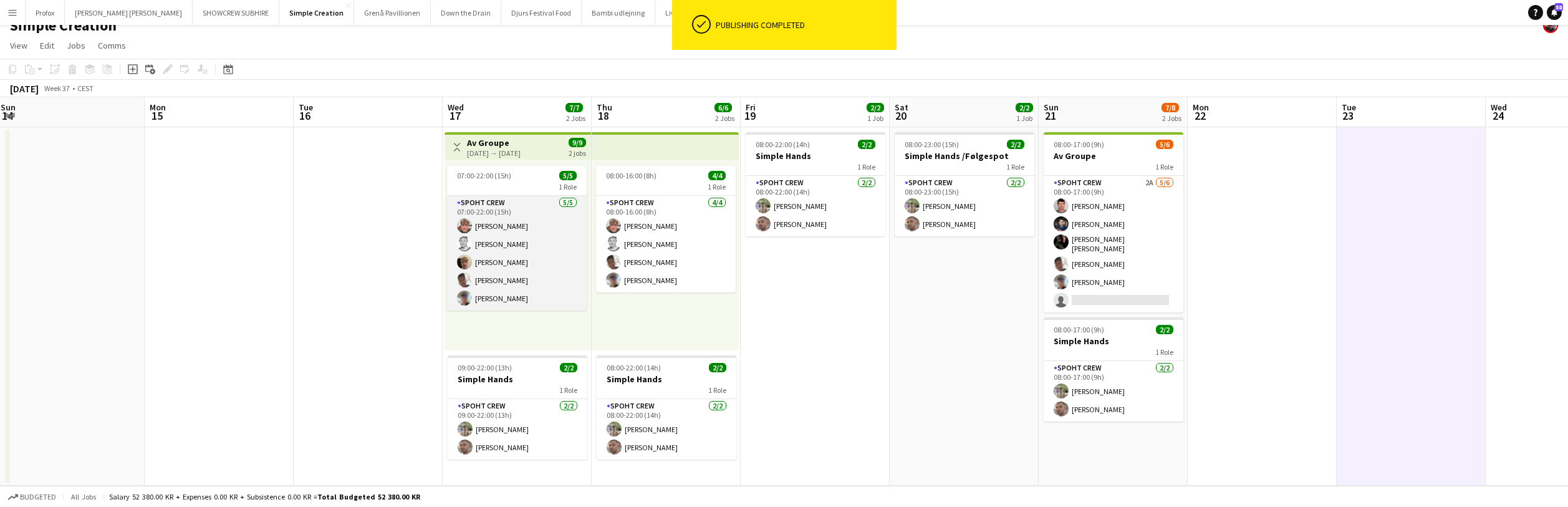
scroll to position [0, 452]
click at [529, 213] on app-card-role "Spoht Crew 5/5 07:00-22:00 (15h) Lukas Wiemert mark søgaard Jakob Buhl Seep Vil…" at bounding box center [516, 254] width 140 height 115
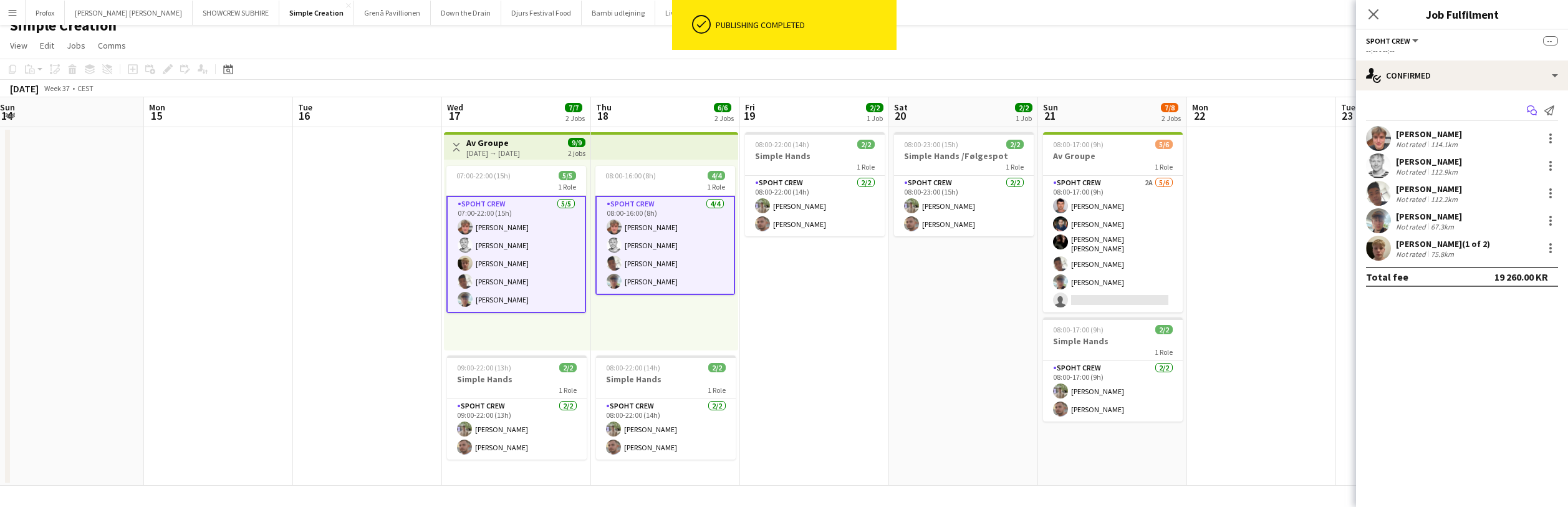
click at [1534, 110] on icon "Start chat" at bounding box center [1532, 110] width 10 height 10
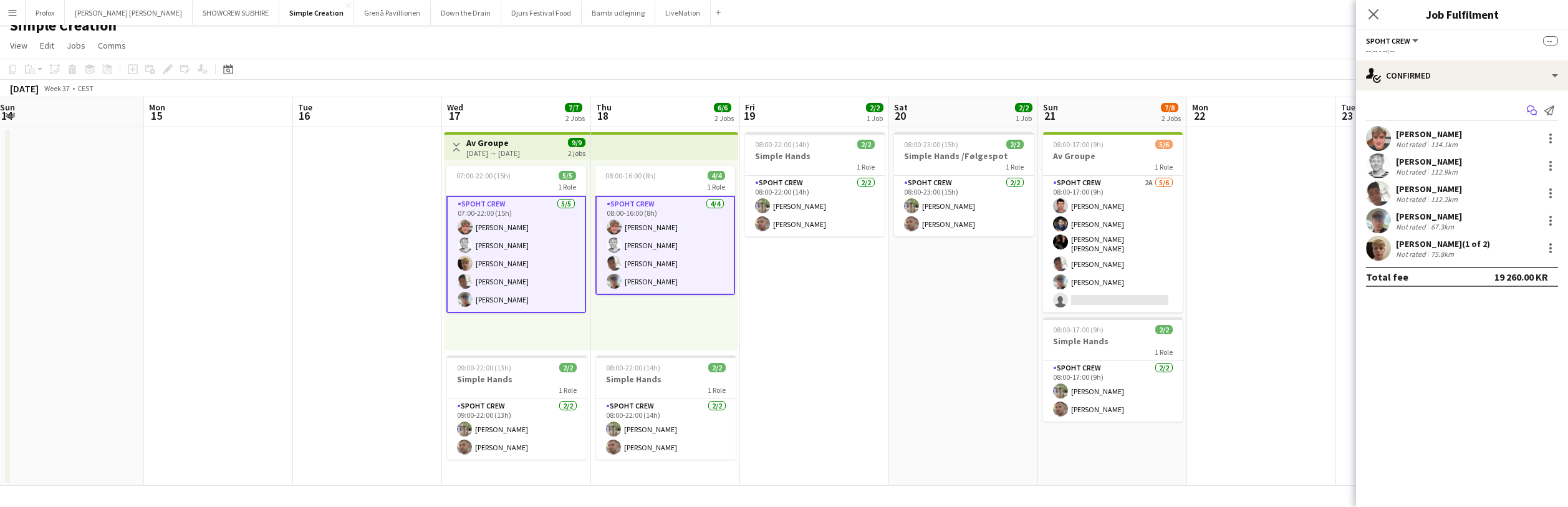
click at [1533, 109] on icon "Start chat" at bounding box center [1532, 110] width 10 height 10
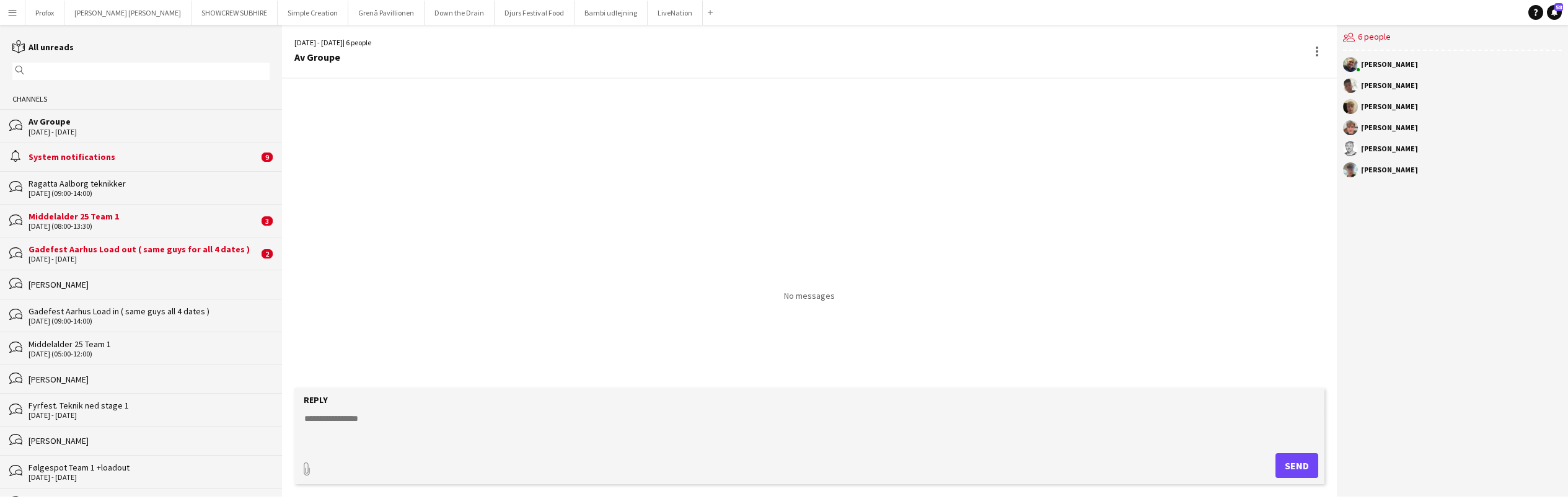
click at [449, 417] on textarea at bounding box center [811, 428] width 1017 height 32
type textarea "**********"
click at [1298, 457] on button "Send" at bounding box center [1297, 464] width 42 height 25
click at [130, 223] on div "31-08-2025 (08:00-13:30)" at bounding box center [144, 225] width 230 height 8
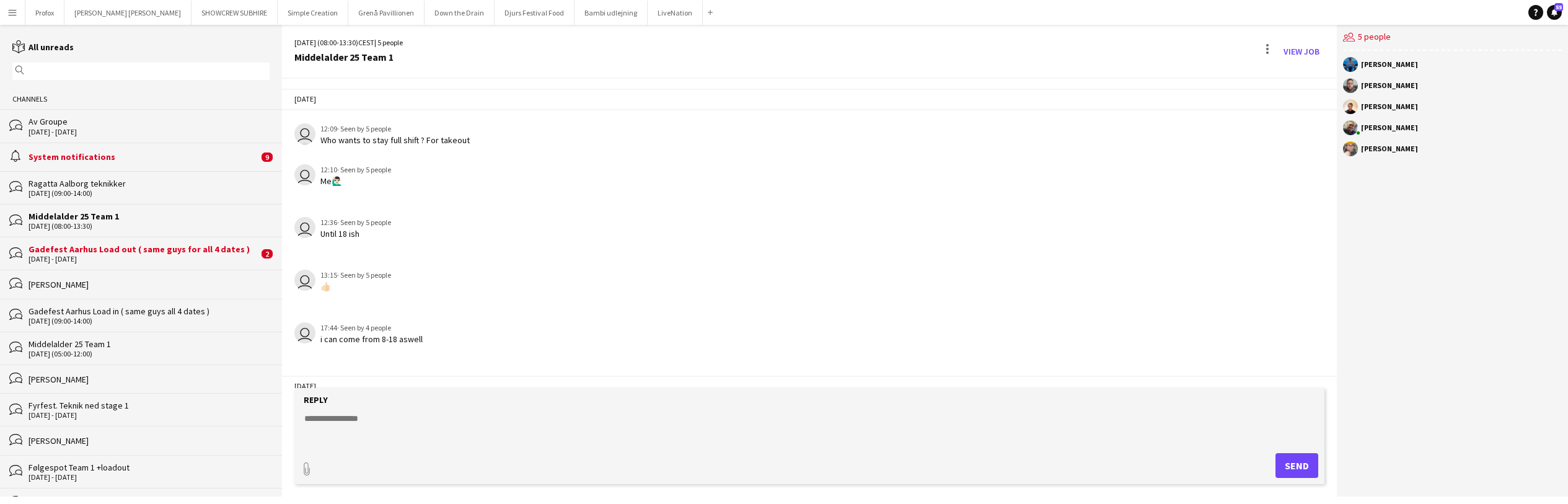
scroll to position [122, 0]
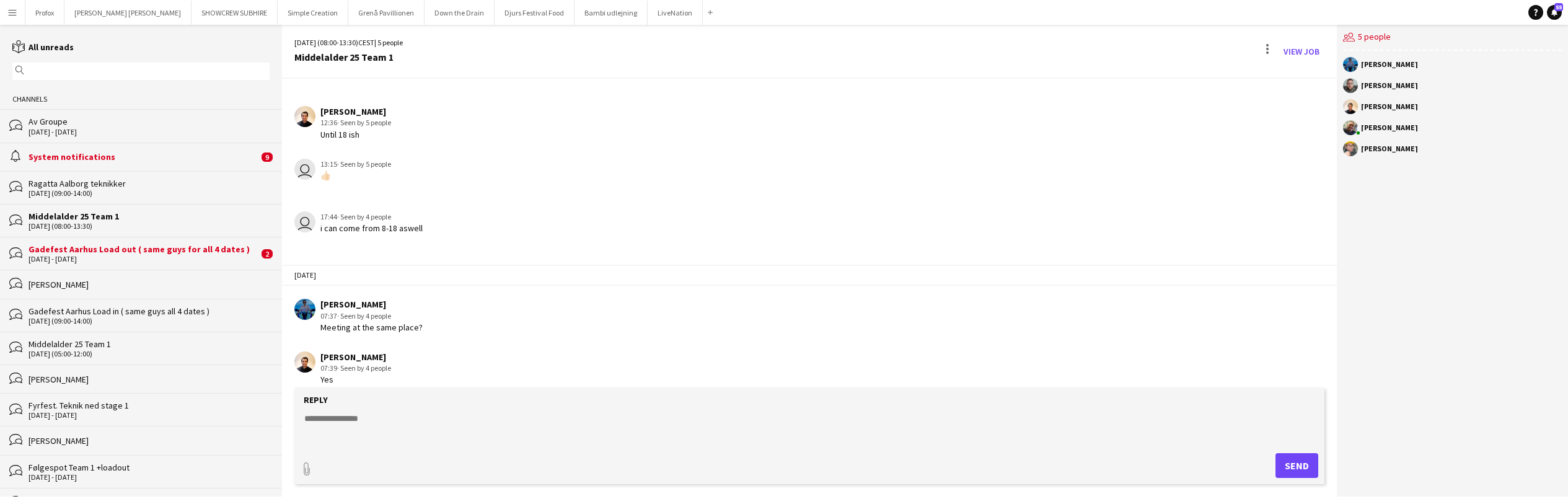
click at [71, 122] on div "Av Groupe" at bounding box center [149, 121] width 241 height 11
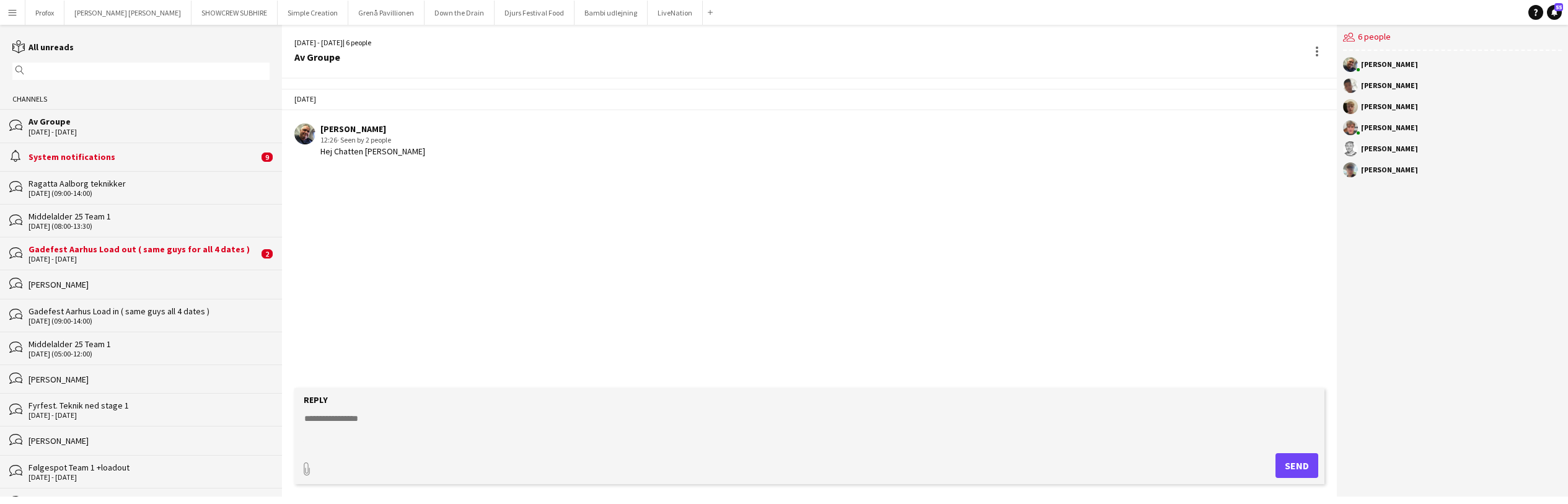
click at [56, 124] on div "Av Groupe" at bounding box center [149, 121] width 241 height 11
click at [43, 124] on div "Av Groupe" at bounding box center [149, 121] width 241 height 11
click at [1320, 52] on div at bounding box center [1317, 52] width 15 height 15
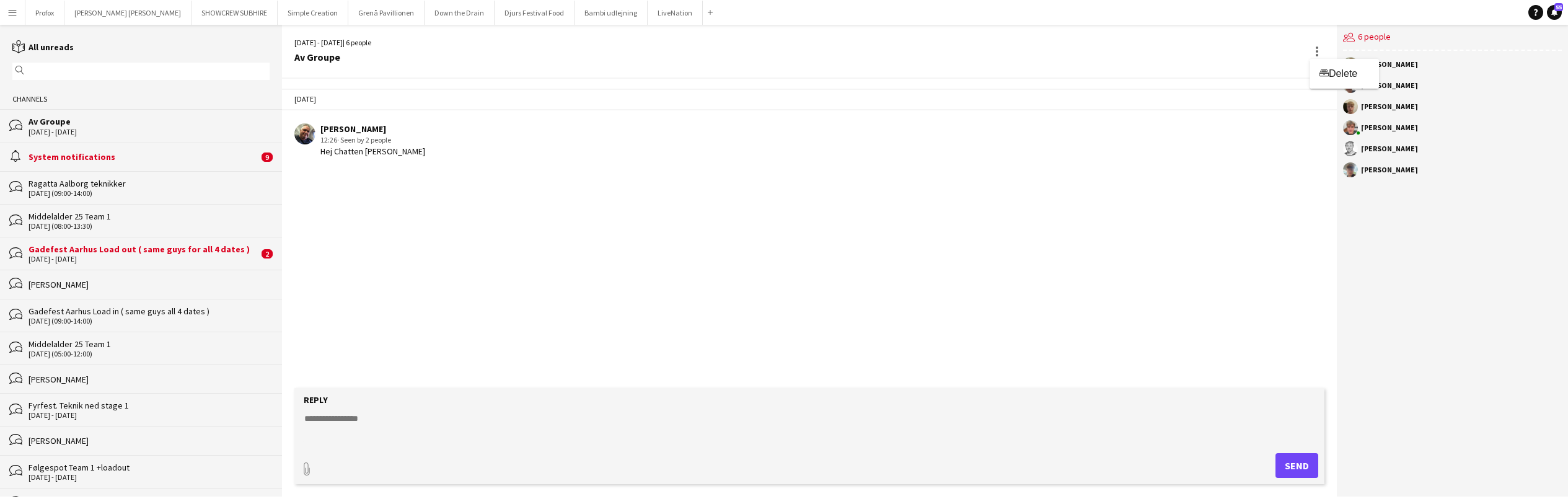
click at [1299, 216] on div at bounding box center [784, 252] width 1568 height 504
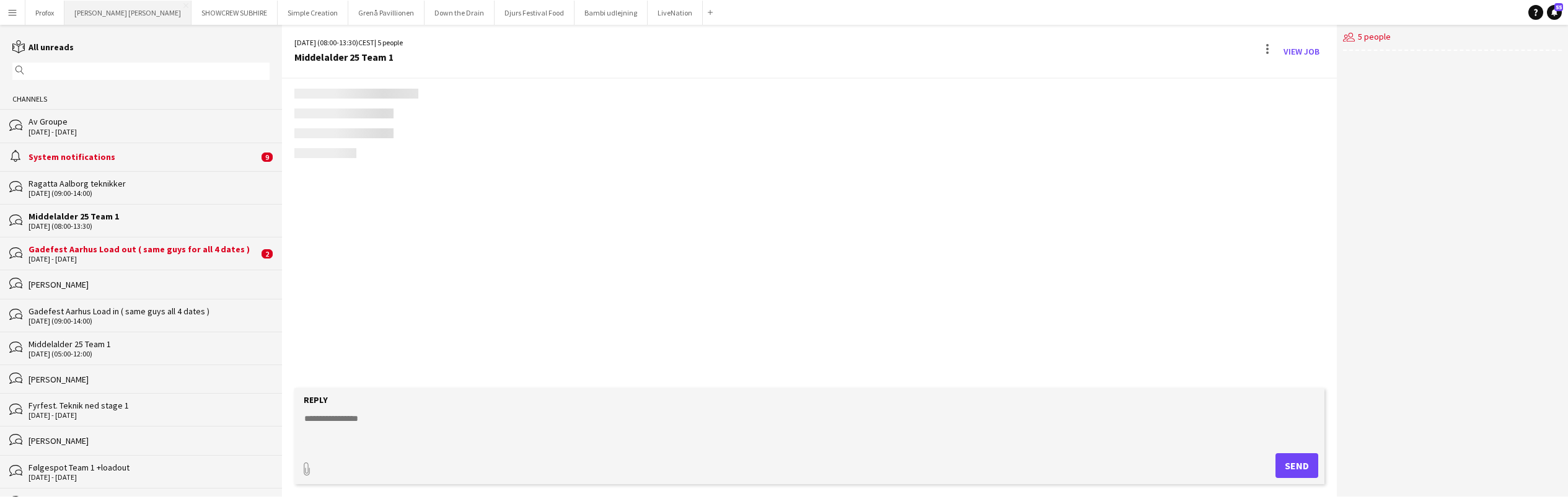
scroll to position [133, 0]
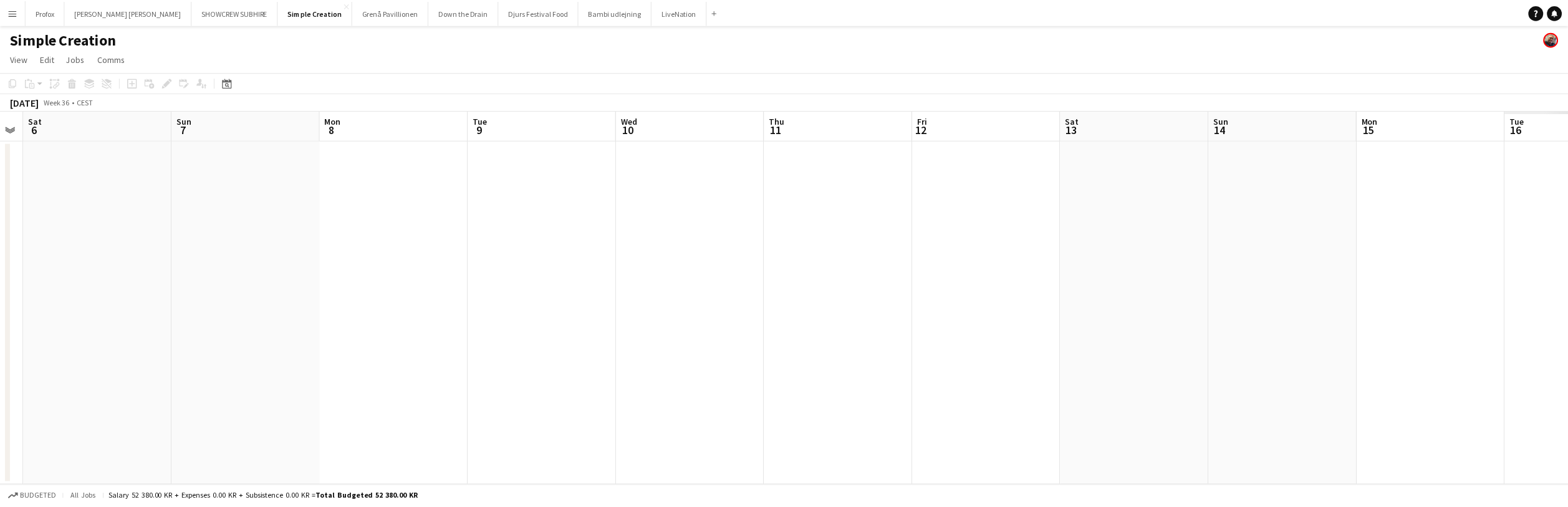
drag, startPoint x: 999, startPoint y: 121, endPoint x: 371, endPoint y: 129, distance: 628.1
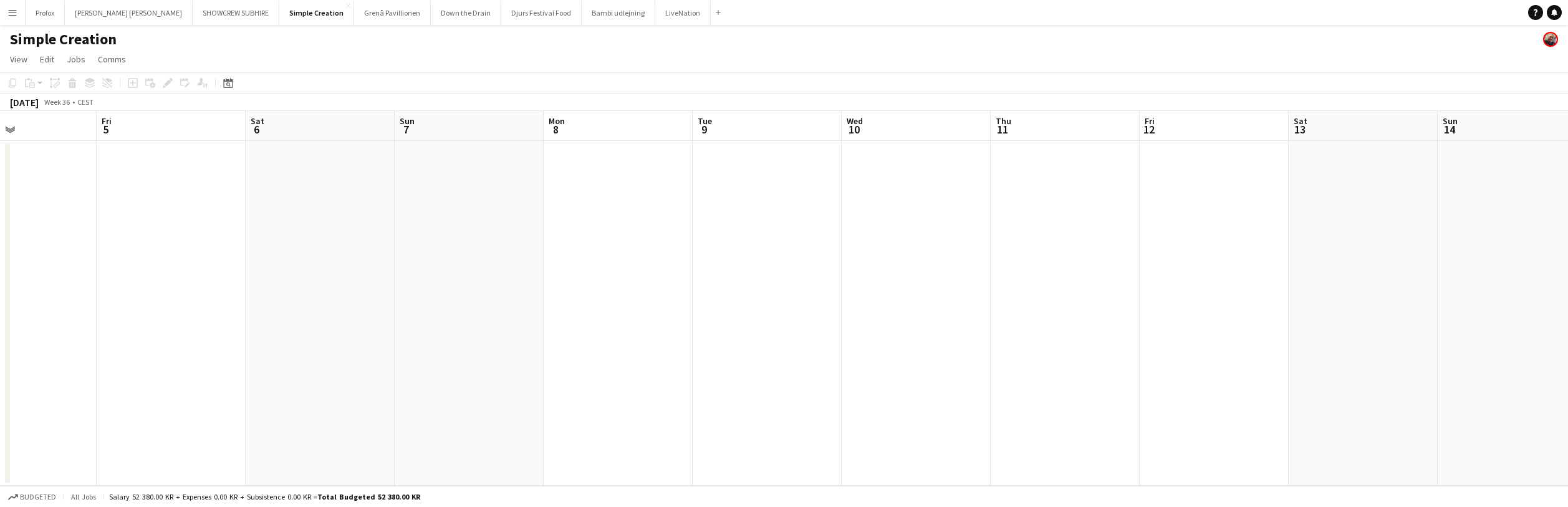
click at [351, 127] on app-calendar-viewport "Tue 2 Wed 3 Thu 4 Fri 5 Sat 6 Sun 7 Mon 8 Tue 9 Wed 10 Thu 11 Fri 12 Sat 13 Sun…" at bounding box center [784, 298] width 1568 height 375
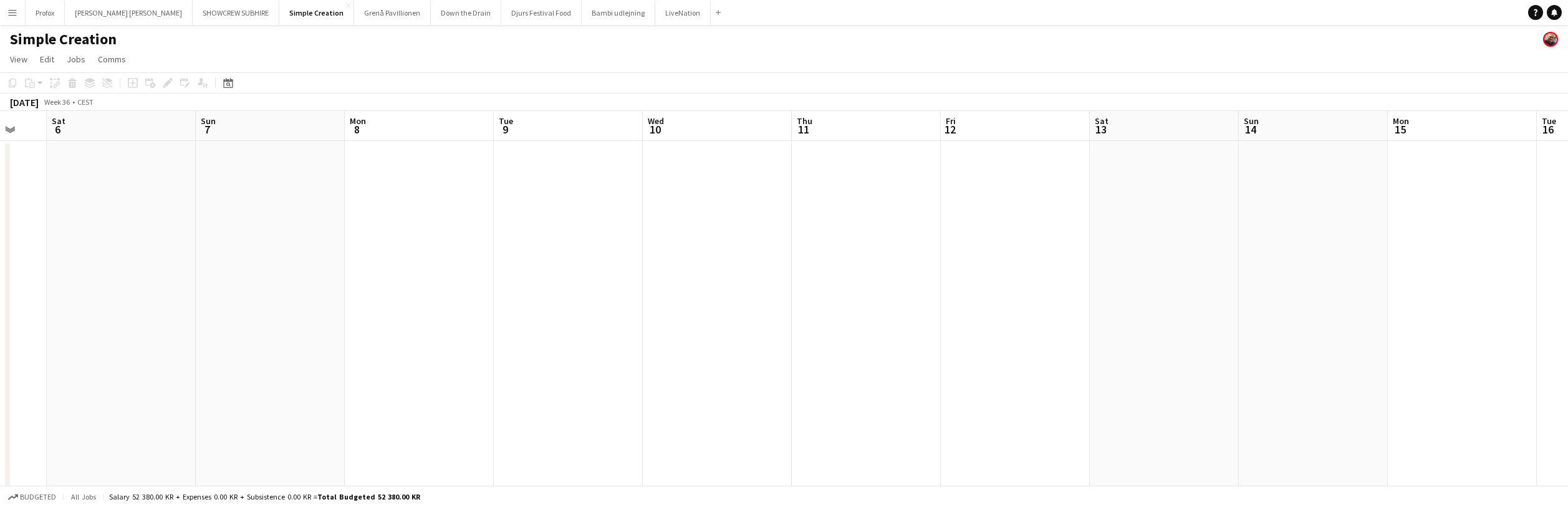
drag, startPoint x: 782, startPoint y: 135, endPoint x: 790, endPoint y: 132, distance: 8.5
click at [355, 133] on app-calendar-viewport "Tue 2 Wed 3 Thu 4 Fri 5 Sat 6 Sun 7 Mon 8 Tue 9 Wed 10 Thu 11 Fri 12 Sat 13 Sun…" at bounding box center [784, 305] width 1568 height 389
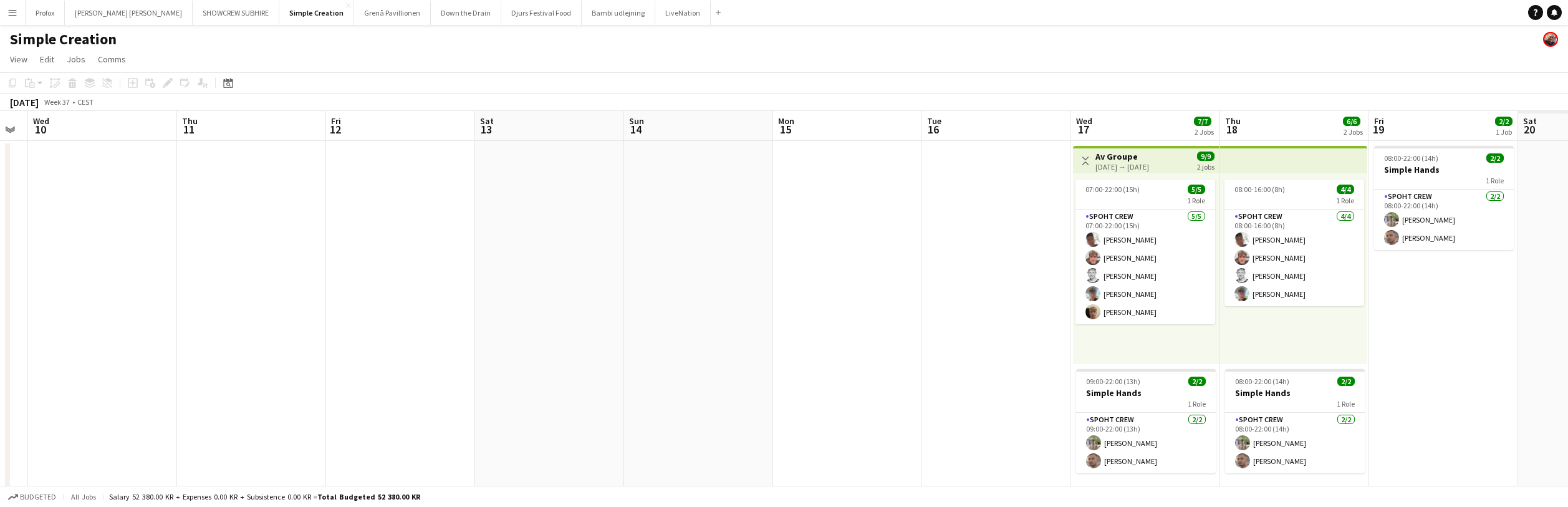
drag, startPoint x: 845, startPoint y: 130, endPoint x: 746, endPoint y: 134, distance: 99.1
click at [705, 130] on app-calendar-viewport "Sat 6 Sun 7 Mon 8 Tue 9 Wed 10 Thu 11 Fri 12 Sat 13 Sun 14 Mon 15 Tue 16 Wed 17…" at bounding box center [784, 305] width 1568 height 389
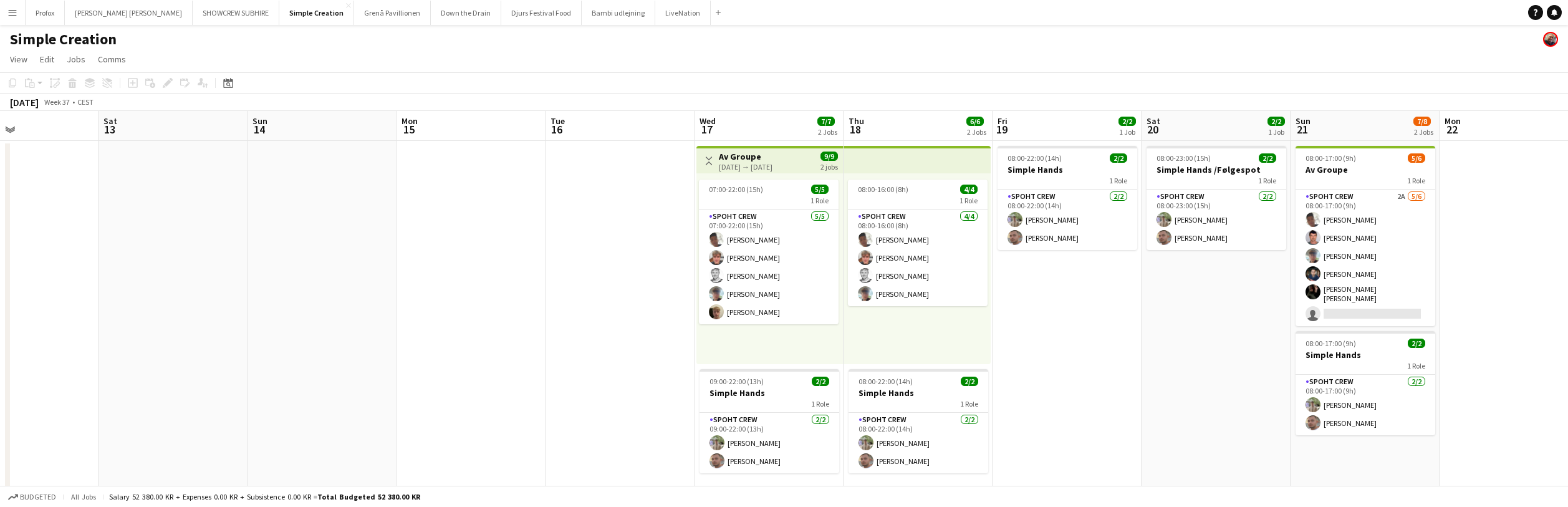
drag, startPoint x: 868, startPoint y: 139, endPoint x: 427, endPoint y: 132, distance: 441.1
click at [427, 133] on app-calendar-viewport "Tue 9 Wed 10 Thu 11 Fri 12 Sat 13 Sun 14 Mon 15 Tue 16 Wed 17 7/7 2 Jobs Thu 18…" at bounding box center [784, 305] width 1568 height 389
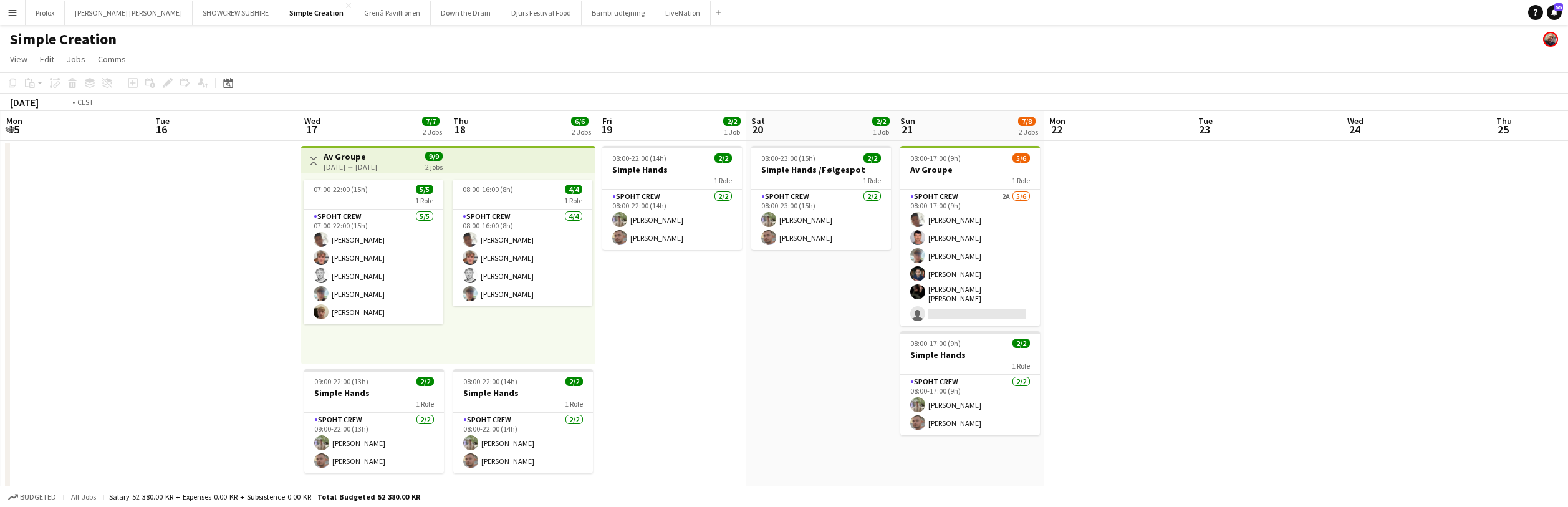
drag, startPoint x: 1098, startPoint y: 288, endPoint x: 703, endPoint y: 280, distance: 395.1
click at [703, 281] on app-calendar-viewport "Fri 12 Sat 13 Sun 14 Mon 15 Tue 16 Wed 17 7/7 2 Jobs Thu 18 6/6 2 Jobs Fri 19 2…" at bounding box center [784, 305] width 1568 height 389
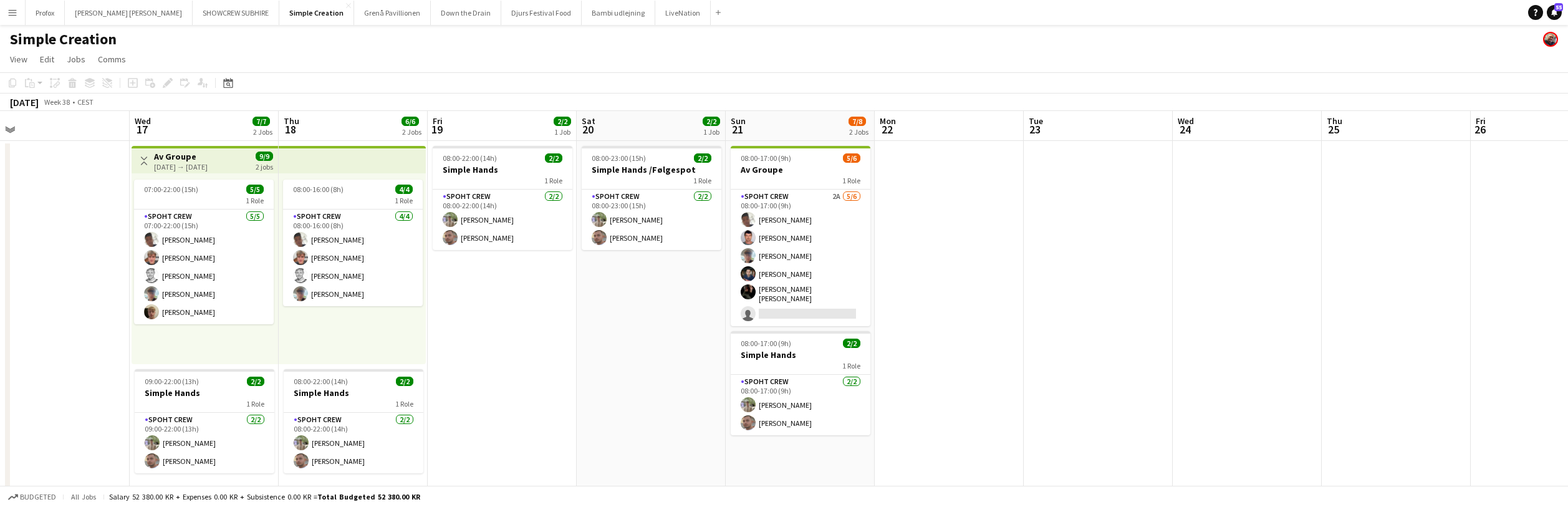
drag, startPoint x: 811, startPoint y: 299, endPoint x: 648, endPoint y: 306, distance: 163.2
click at [643, 306] on app-calendar-viewport "Sat 13 Sun 14 Mon 15 Tue 16 Wed 17 7/7 2 Jobs Thu 18 6/6 2 Jobs Fri 19 2/2 1 Jo…" at bounding box center [784, 305] width 1568 height 389
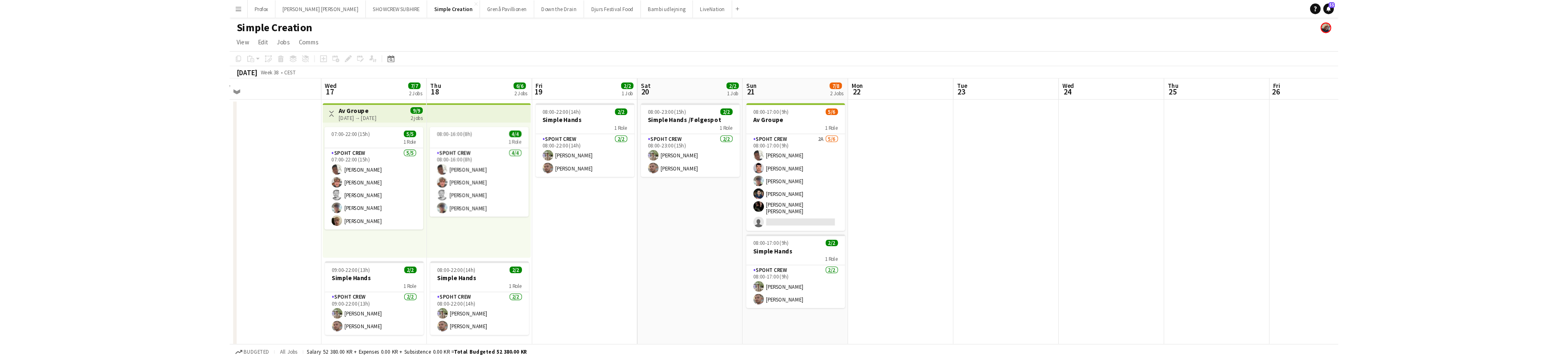
scroll to position [0, 306]
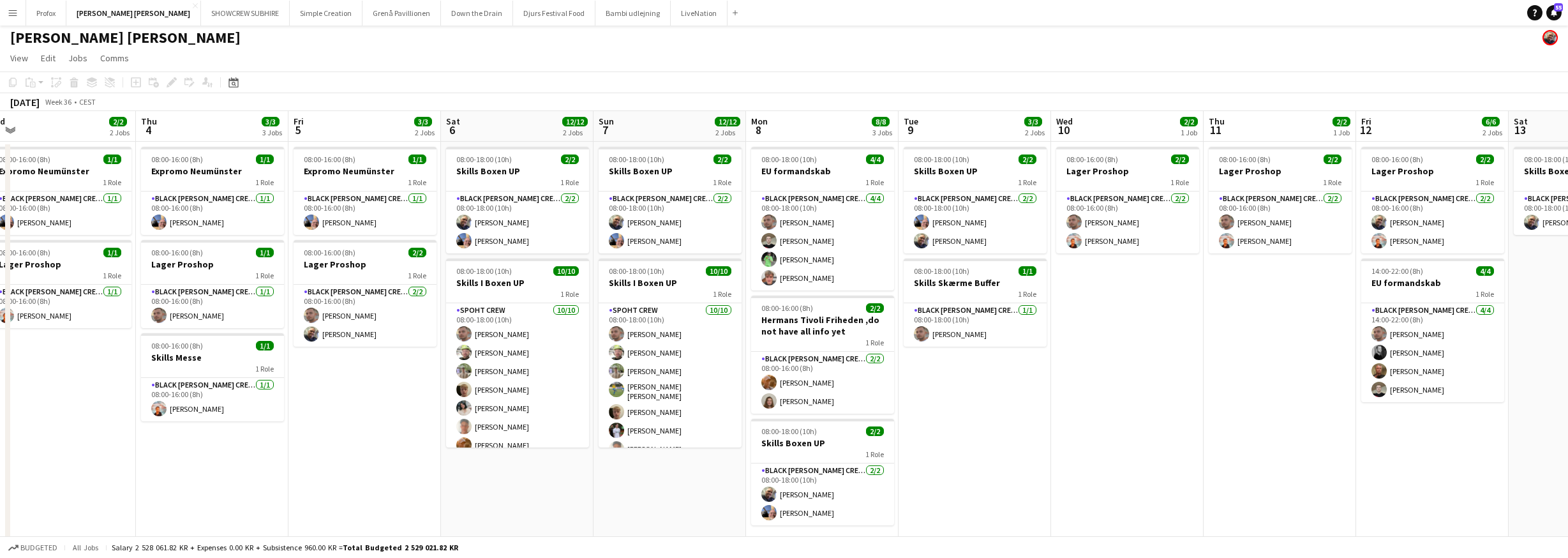
scroll to position [0, 506]
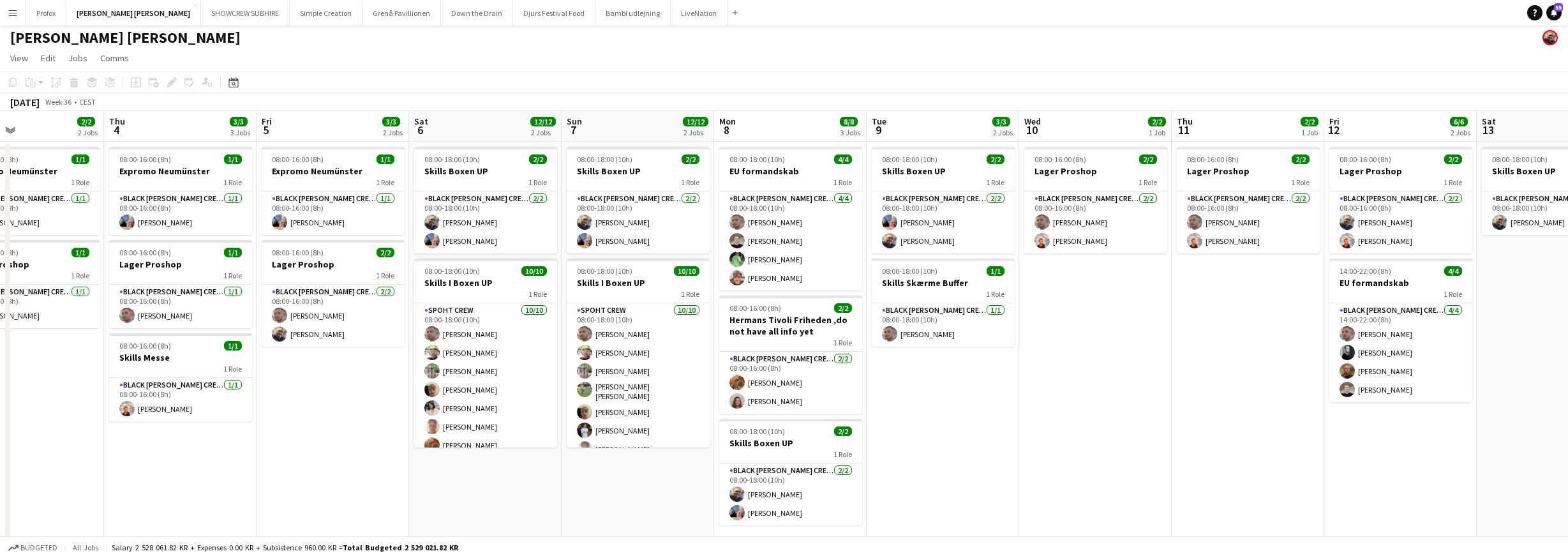
drag, startPoint x: 1141, startPoint y: 115, endPoint x: 615, endPoint y: 109, distance: 526.0
click at [615, 109] on app-calendar "Copy Paste Paste Command V Paste with crew Command Shift V Paste linked Job [GE…" at bounding box center [784, 312] width 1568 height 482
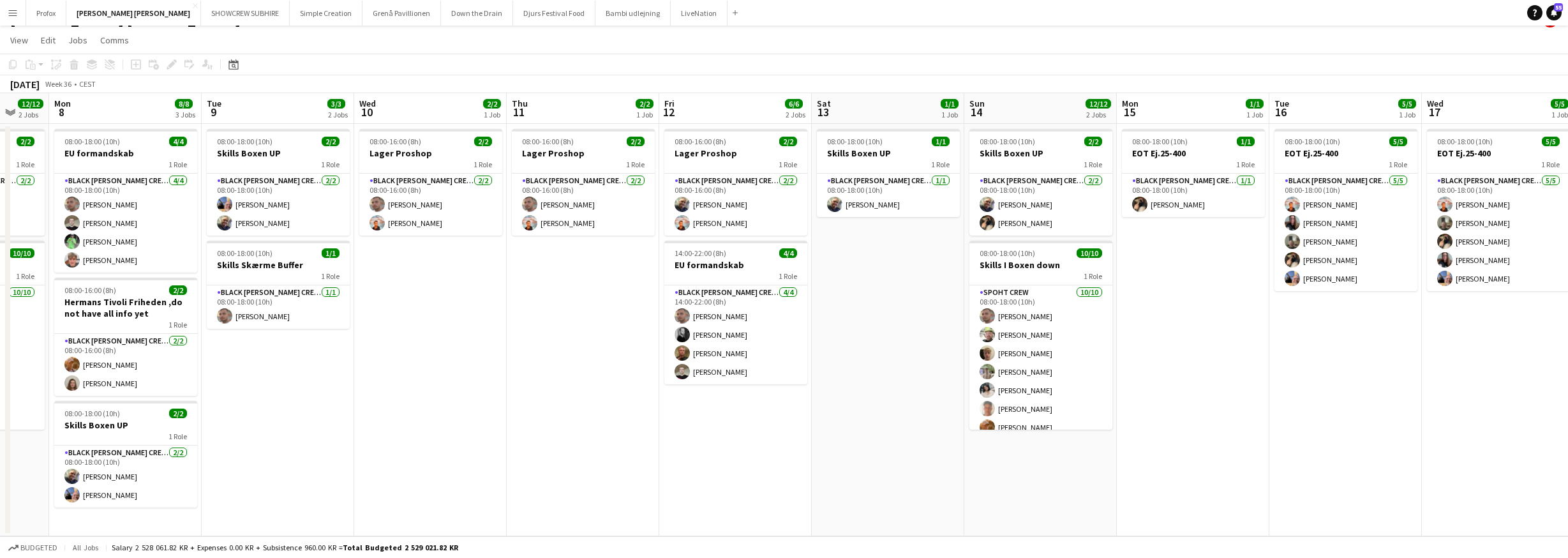
scroll to position [0, 409]
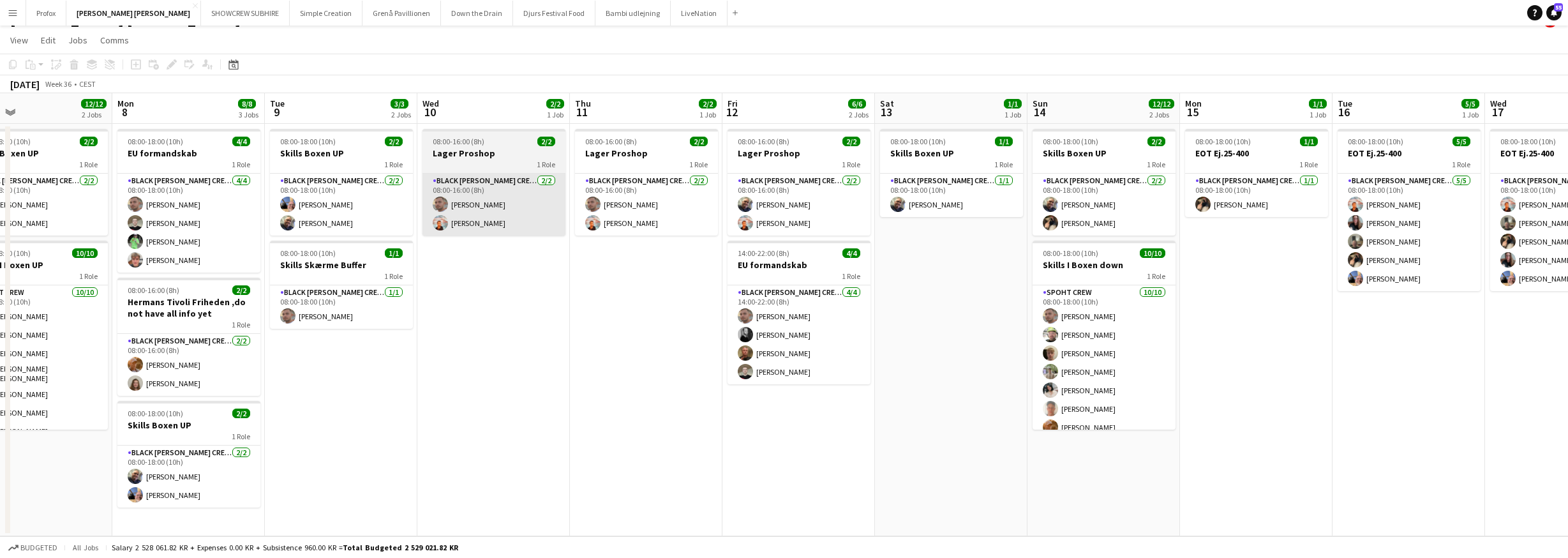
drag, startPoint x: 1129, startPoint y: 108, endPoint x: 550, endPoint y: 218, distance: 589.4
click at [552, 219] on app-calendar-viewport "Fri 5 3/3 2 Jobs Sat 6 12/12 2 Jobs Sun 7 12/12 2 Jobs Mon 8 8/8 3 Jobs Tue 9 3…" at bounding box center [784, 315] width 1568 height 443
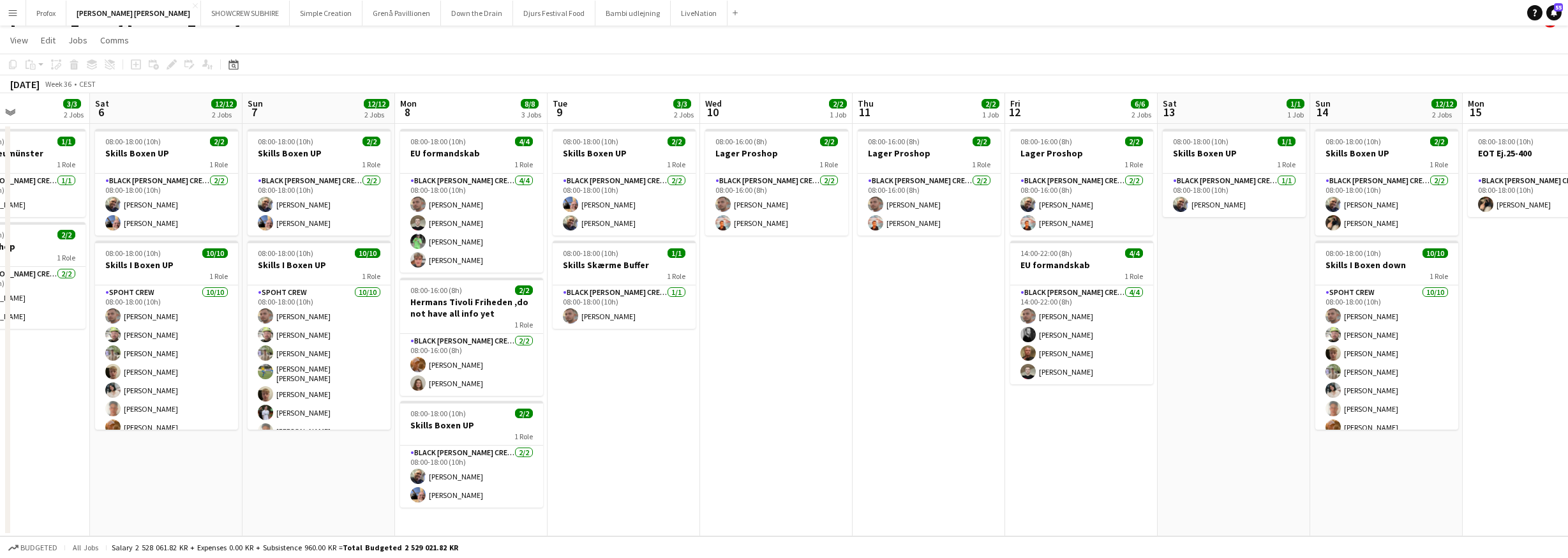
scroll to position [0, 367]
drag, startPoint x: 160, startPoint y: 117, endPoint x: 445, endPoint y: 128, distance: 285.2
click at [445, 128] on app-calendar-viewport "Wed 3 2/2 2 Jobs Thu 4 3/3 3 Jobs Fri 5 3/3 2 Jobs Sat 6 12/12 2 Jobs Sun 7 12/…" at bounding box center [784, 315] width 1568 height 443
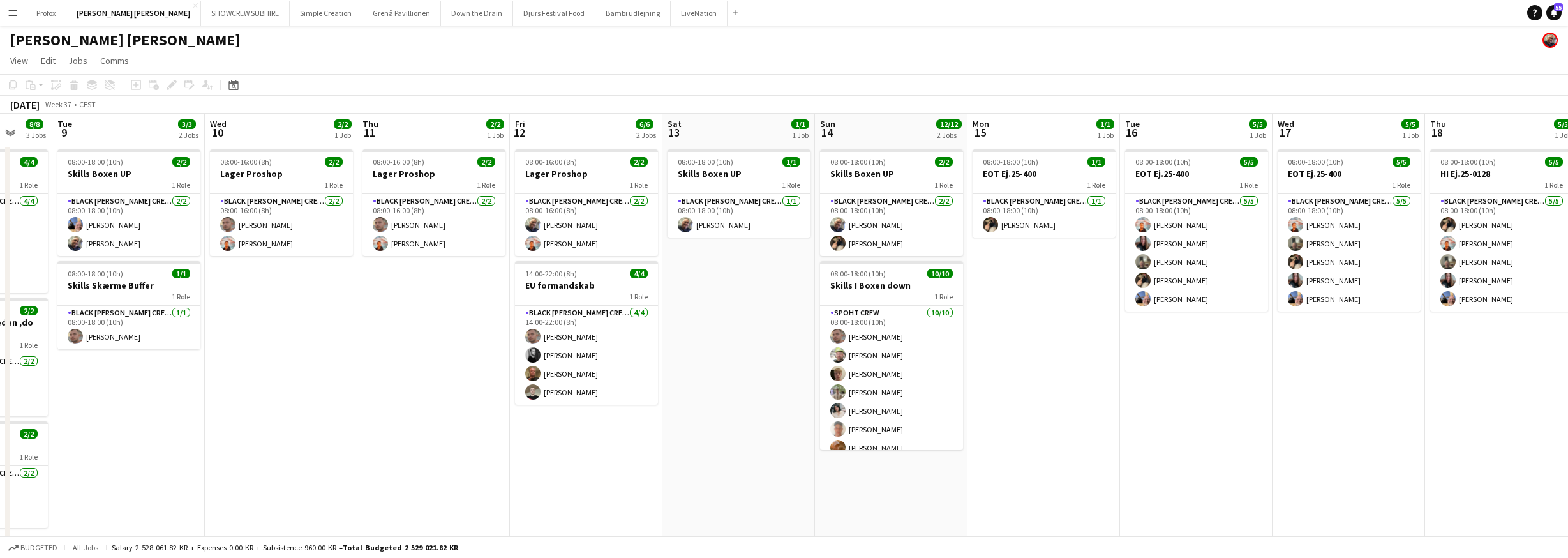
scroll to position [0, 586]
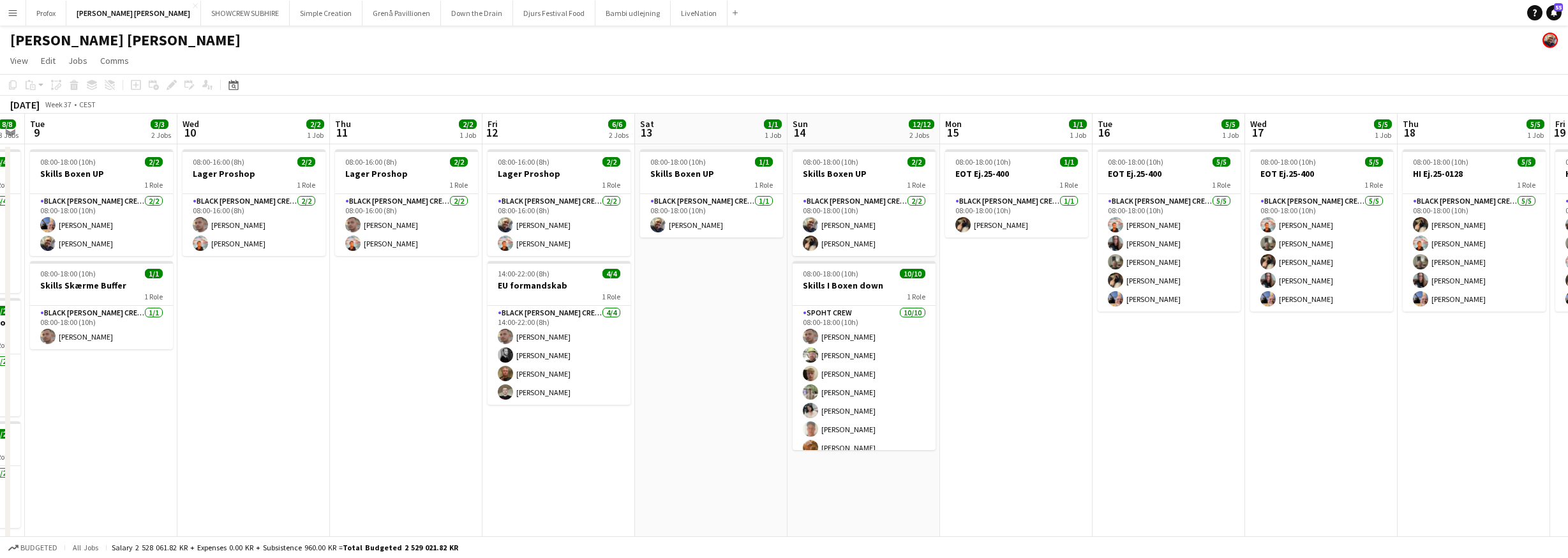
drag, startPoint x: 1237, startPoint y: 121, endPoint x: 713, endPoint y: 135, distance: 524.2
click at [713, 135] on app-calendar-viewport "Fri 5 3/3 2 Jobs Sat 6 12/12 2 Jobs Sun 7 12/12 2 Jobs Mon 8 8/8 3 Jobs Tue 9 3…" at bounding box center [784, 335] width 1568 height 443
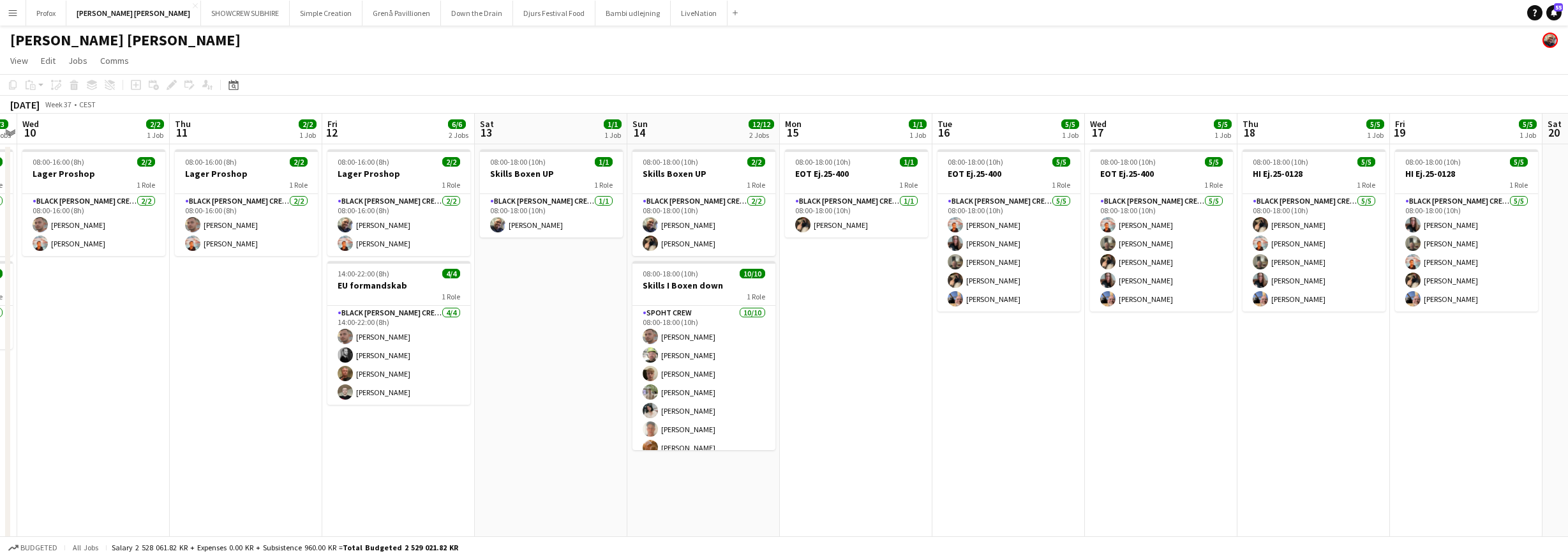
drag, startPoint x: 1053, startPoint y: 129, endPoint x: 908, endPoint y: 129, distance: 145.0
click at [893, 131] on app-calendar-viewport "Sun 7 12/12 2 Jobs Mon 8 8/8 3 Jobs Tue 9 3/3 2 Jobs Wed 10 2/2 1 Job Thu 11 2/…" at bounding box center [784, 335] width 1568 height 443
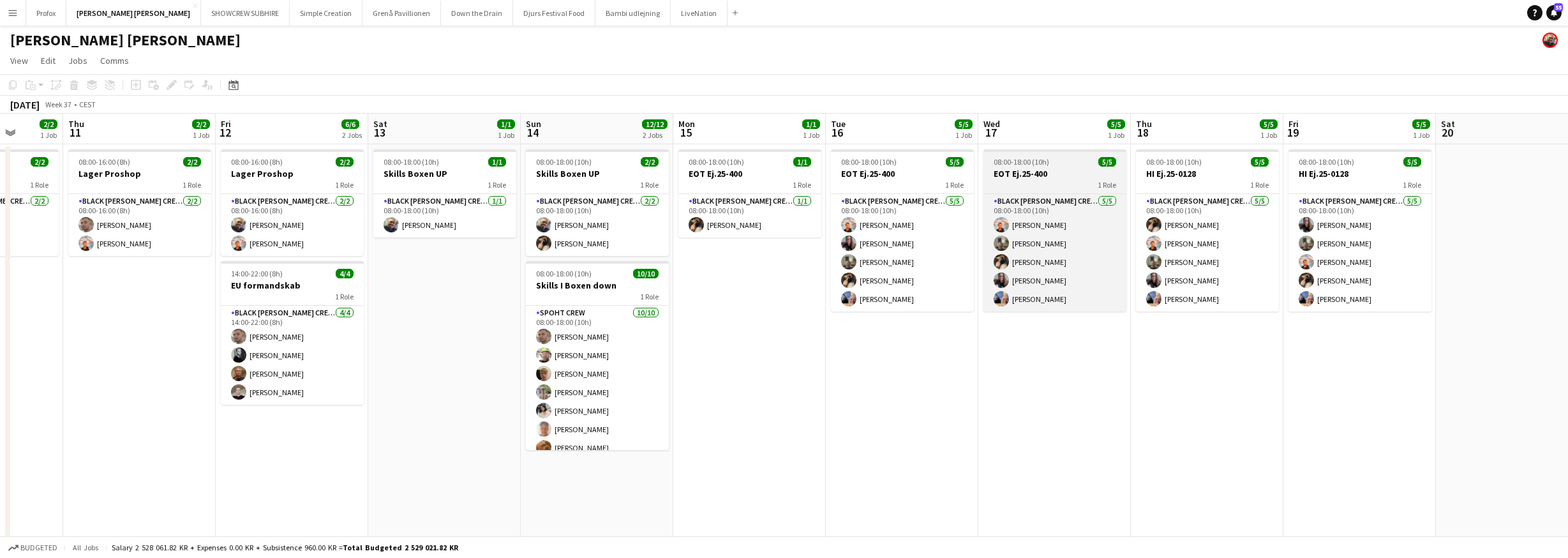
drag, startPoint x: 1084, startPoint y: 142, endPoint x: 1038, endPoint y: 150, distance: 46.7
click at [982, 150] on app-calendar-viewport "Sun 7 12/12 2 Jobs Mon 8 8/8 3 Jobs Tue 9 3/3 2 Jobs Wed 10 2/2 1 Job Thu 11 2/…" at bounding box center [784, 335] width 1568 height 443
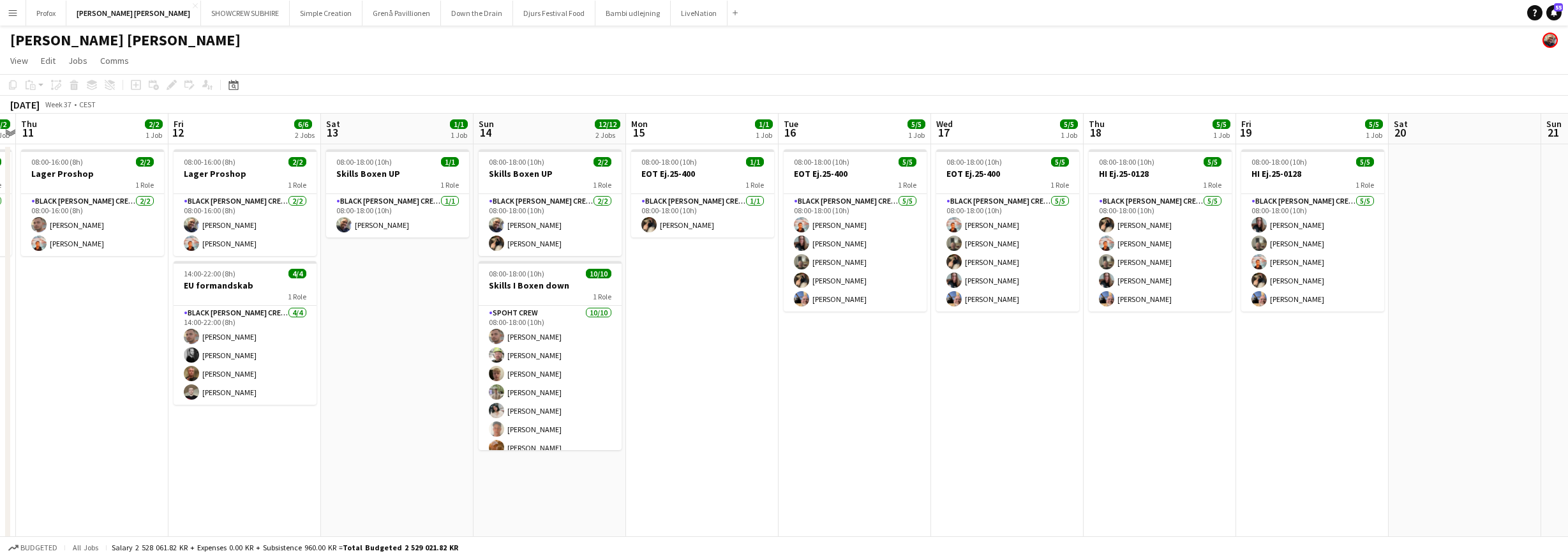
drag, startPoint x: 1080, startPoint y: 134, endPoint x: 1002, endPoint y: 138, distance: 78.1
click at [1001, 138] on app-calendar-viewport "Sun 7 12/12 2 Jobs Mon 8 8/8 3 Jobs Tue 9 3/3 2 Jobs Wed 10 2/2 1 Job Thu 11 2/…" at bounding box center [784, 335] width 1568 height 443
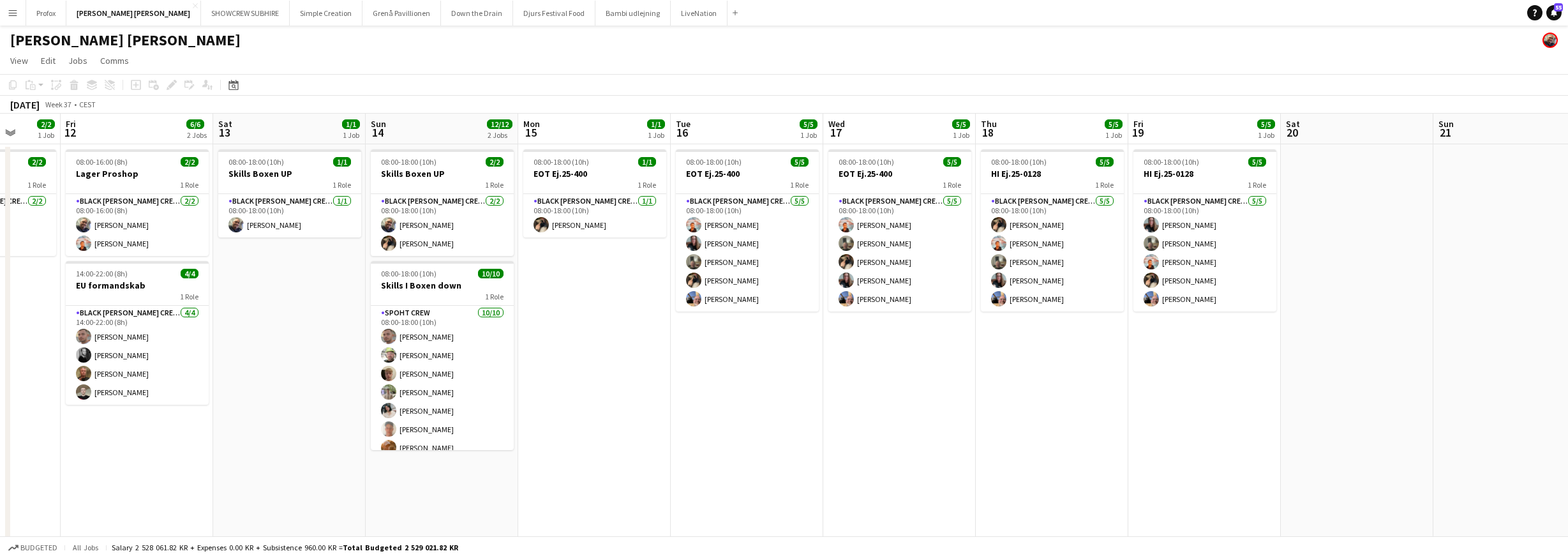
drag, startPoint x: 1089, startPoint y: 138, endPoint x: 1064, endPoint y: 135, distance: 25.2
click at [1007, 137] on app-calendar-viewport "Tue 9 3/3 2 Jobs Wed 10 2/2 1 Job Thu 11 2/2 1 Job Fri 12 6/6 2 Jobs Sat 13 1/1…" at bounding box center [784, 335] width 1568 height 443
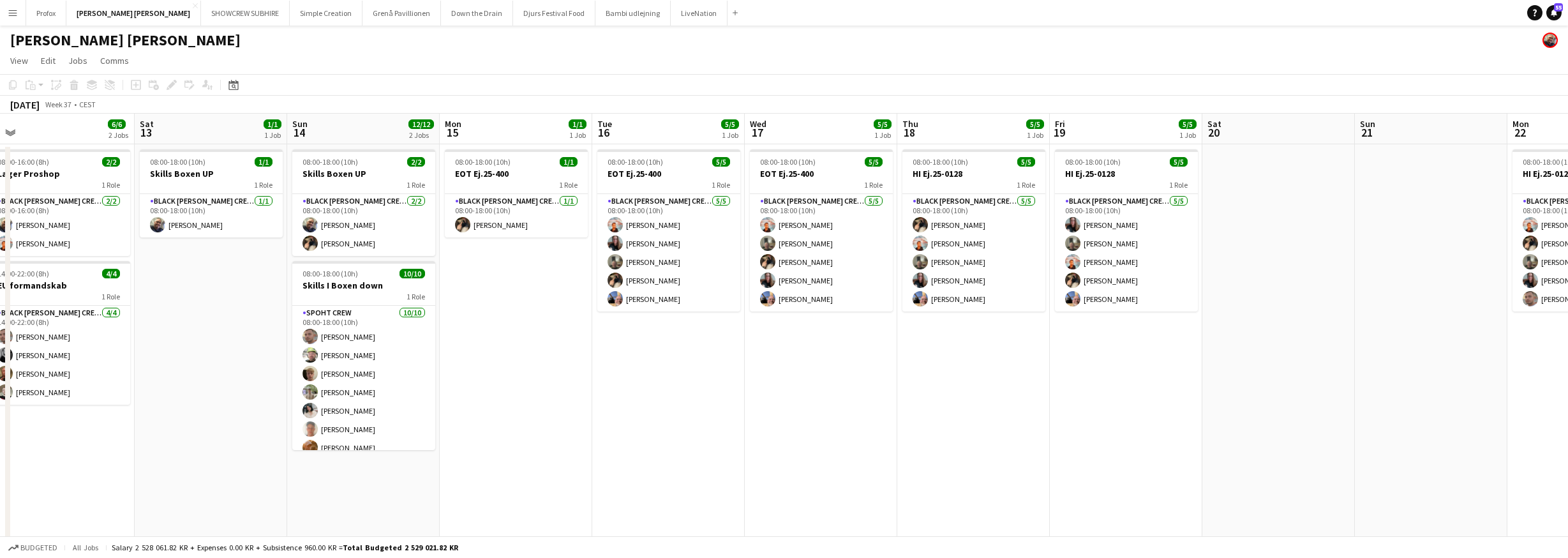
drag, startPoint x: 1055, startPoint y: 140, endPoint x: 1032, endPoint y: 138, distance: 23.1
click at [1019, 140] on app-calendar-viewport "Tue 9 3/3 2 Jobs Wed 10 2/2 1 Job Thu 11 2/2 1 Job Fri 12 6/6 2 Jobs Sat 13 1/1…" at bounding box center [784, 335] width 1568 height 443
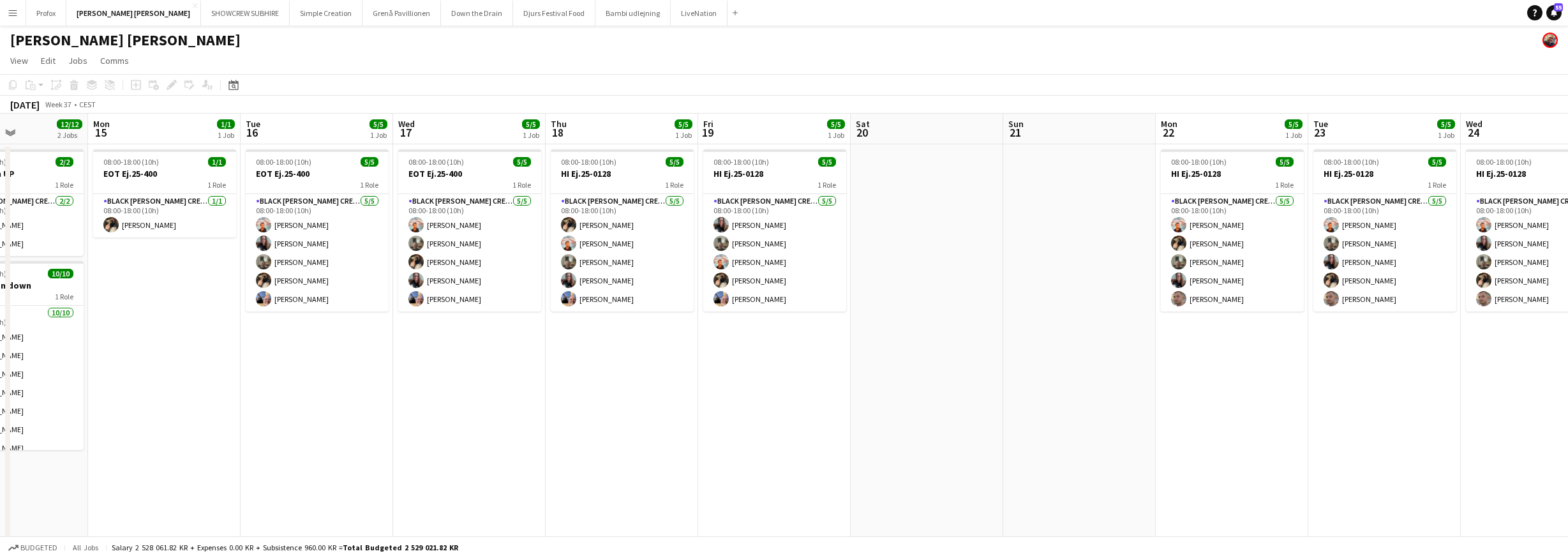
scroll to position [0, 400]
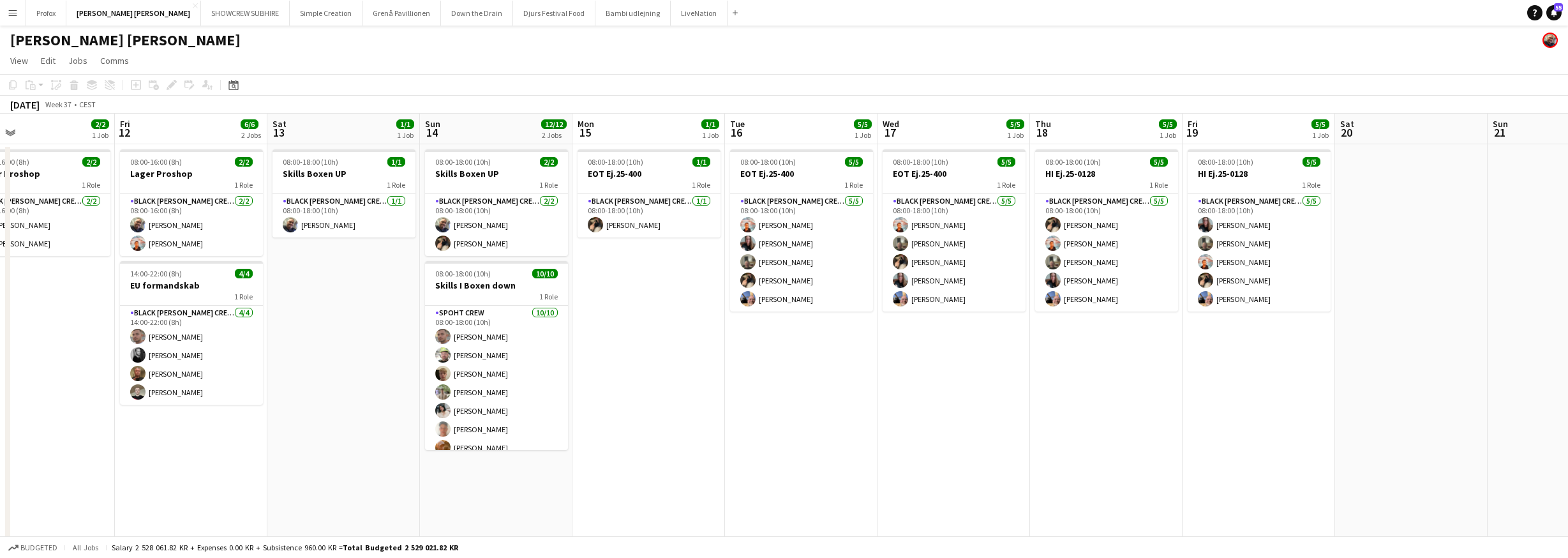
drag, startPoint x: 1126, startPoint y: 138, endPoint x: 1178, endPoint y: 134, distance: 52.2
click at [1241, 134] on app-calendar-viewport "Tue 9 3/3 2 Jobs Wed 10 2/2 1 Job Thu 11 2/2 1 Job Fri 12 6/6 2 Jobs Sat 13 1/1…" at bounding box center [784, 335] width 1568 height 443
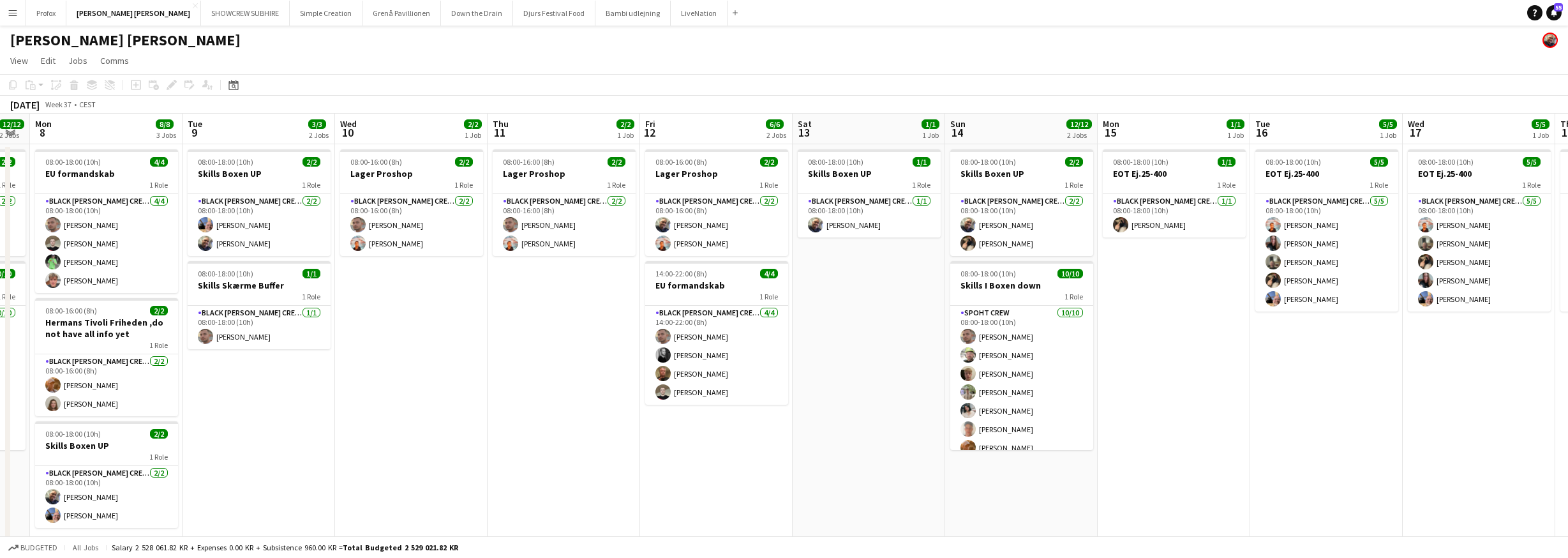
scroll to position [0, 263]
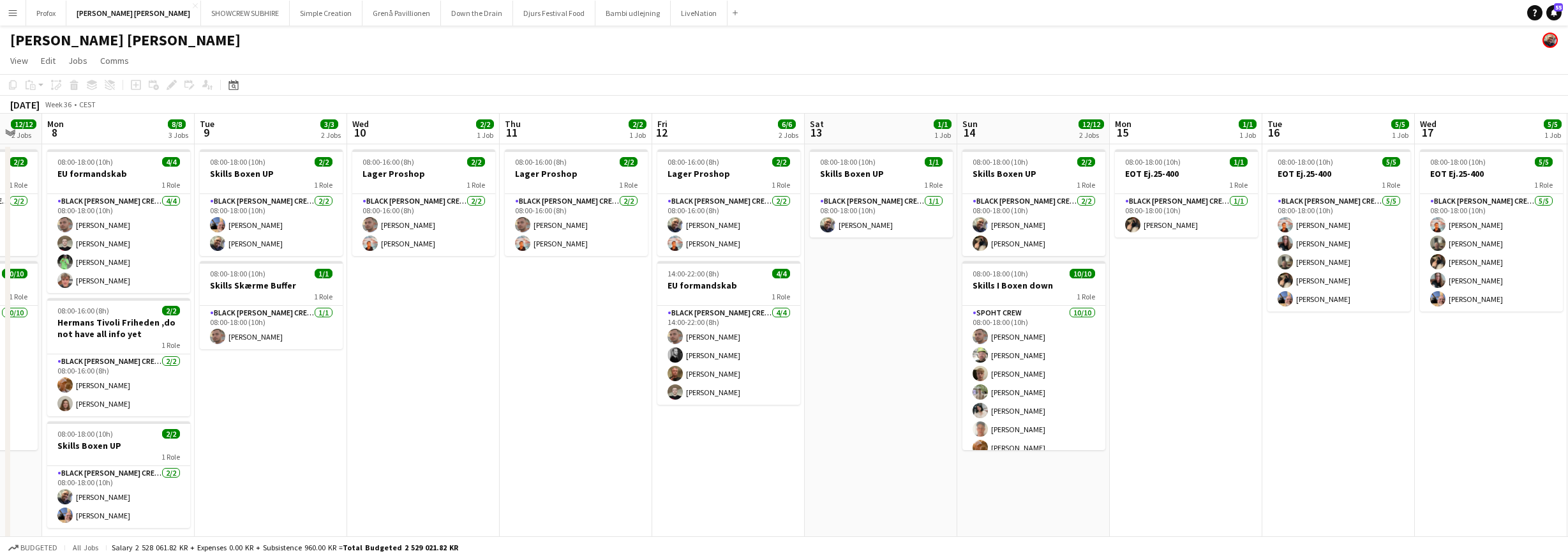
drag, startPoint x: 289, startPoint y: 168, endPoint x: 843, endPoint y: 189, distance: 554.4
click at [843, 189] on app-calendar-viewport "Sat 6 12/12 2 Jobs Sun 7 12/12 2 Jobs Mon 8 8/8 3 Jobs Tue 9 3/3 2 Jobs Wed 10 …" at bounding box center [784, 335] width 1568 height 443
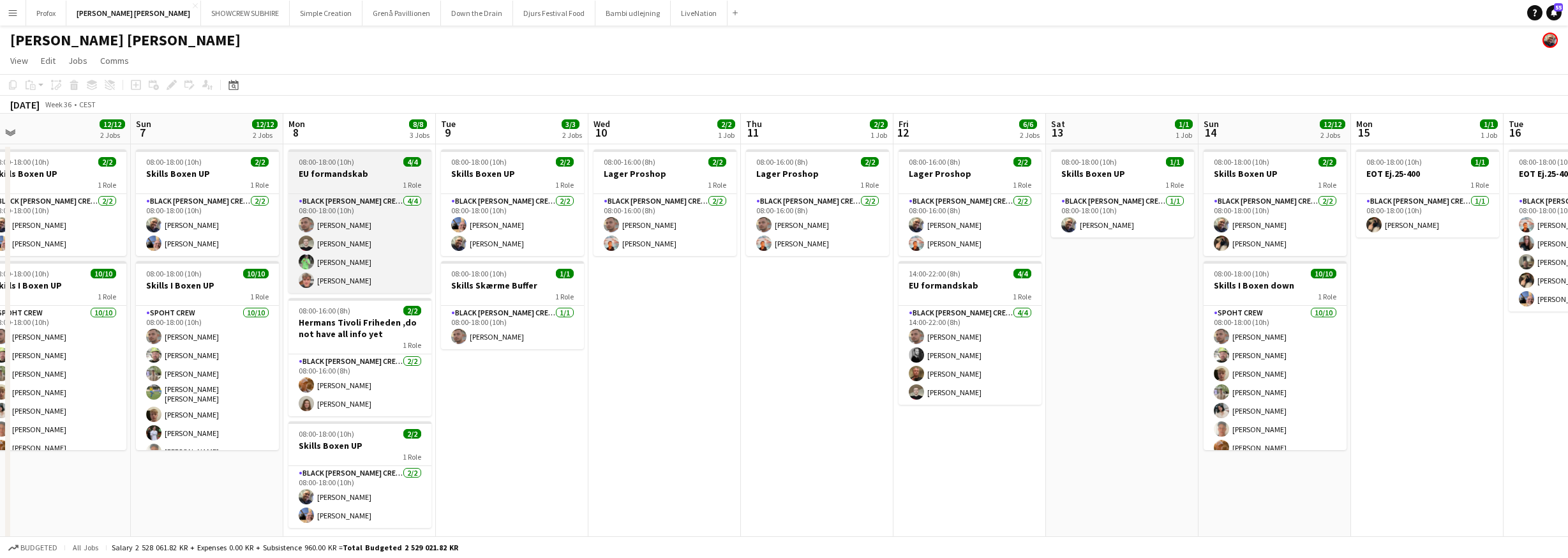
drag, startPoint x: 256, startPoint y: 171, endPoint x: 408, endPoint y: 177, distance: 152.1
click at [495, 179] on app-calendar-viewport "Thu 4 3/3 3 Jobs Fri 5 3/3 2 Jobs Sat 6 12/12 2 Jobs Sun 7 12/12 2 Jobs Mon 8 8…" at bounding box center [784, 335] width 1568 height 443
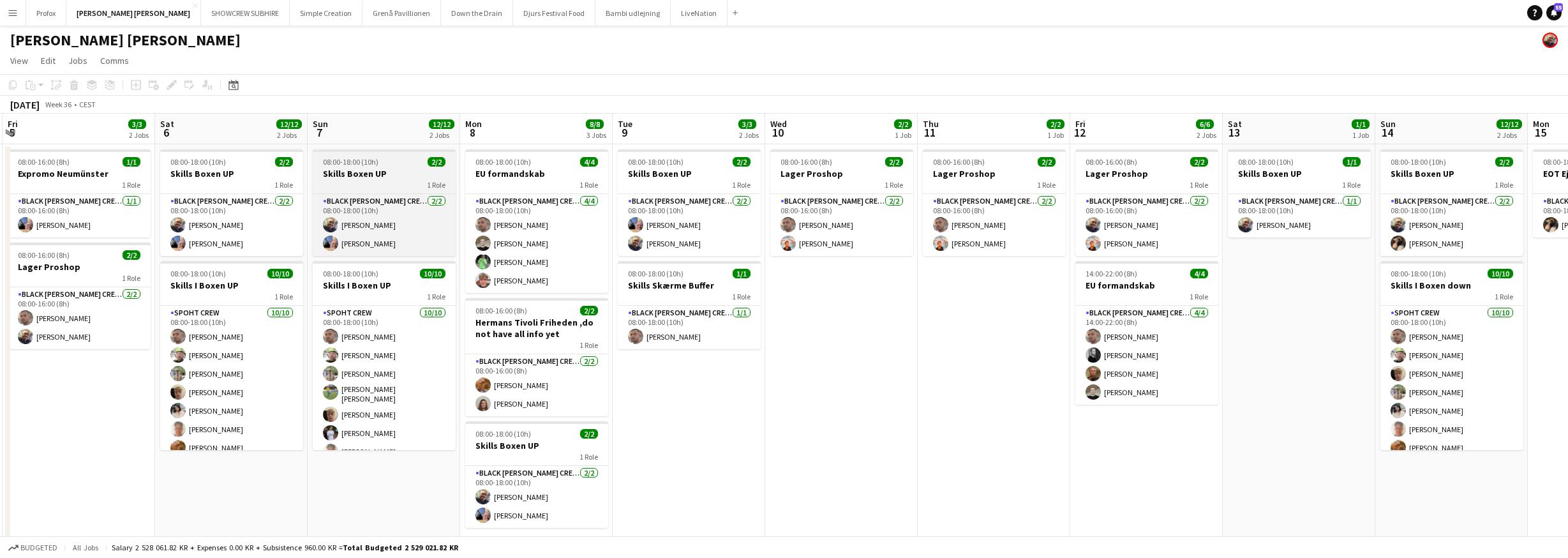
drag, startPoint x: 292, startPoint y: 164, endPoint x: 486, endPoint y: 173, distance: 194.2
click at [546, 177] on app-calendar-viewport "Wed 3 2/2 2 Jobs Thu 4 3/3 3 Jobs Fri 5 3/3 2 Jobs Sat 6 12/12 2 Jobs Sun 7 12/…" at bounding box center [784, 335] width 1568 height 443
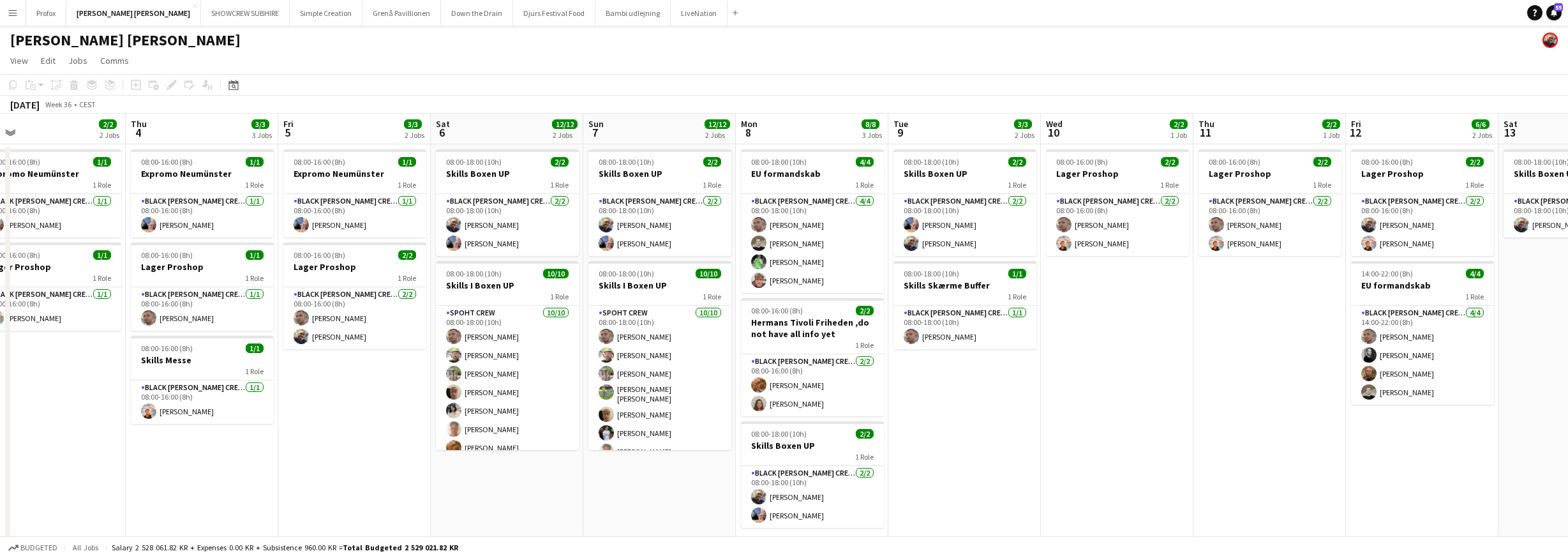
drag, startPoint x: 273, startPoint y: 139, endPoint x: 322, endPoint y: 140, distance: 49.0
click at [337, 142] on app-calendar-viewport "Mon 1 1/1 1 Job Tue 2 2/2 1 Job Wed 3 2/2 2 Jobs Thu 4 3/3 3 Jobs Fri 5 3/3 2 J…" at bounding box center [784, 335] width 1568 height 443
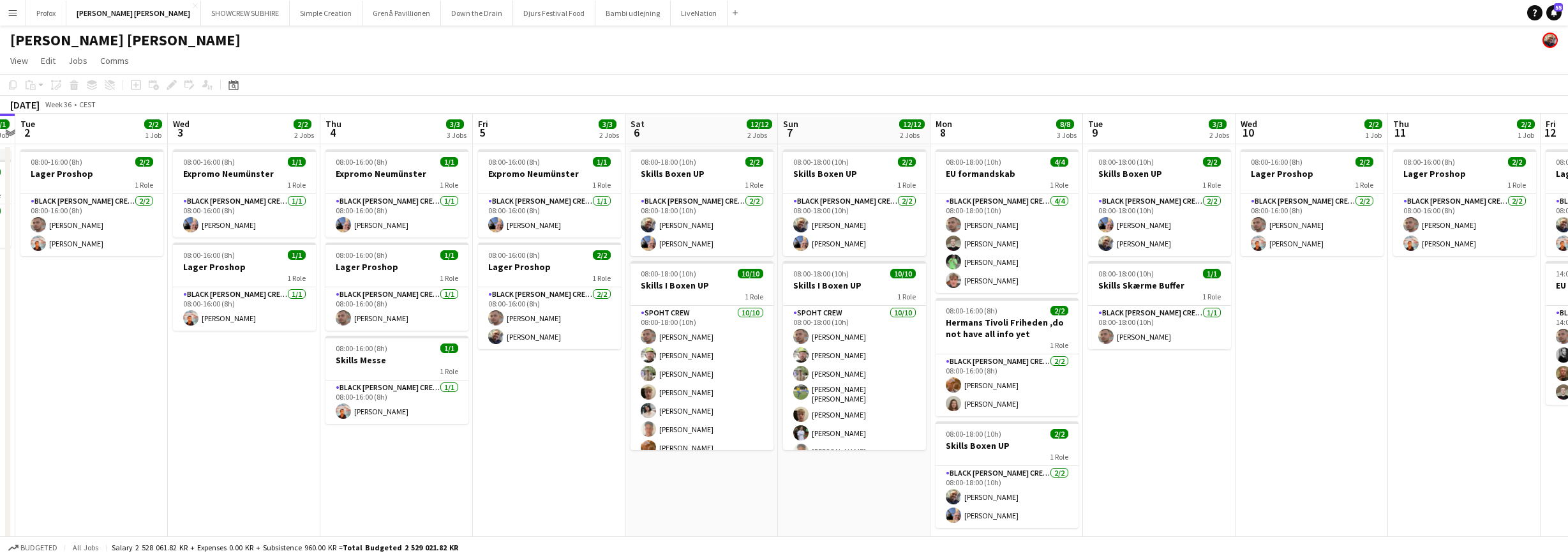
drag, startPoint x: 348, startPoint y: 140, endPoint x: 298, endPoint y: 141, distance: 50.0
click at [369, 142] on app-calendar-viewport "Sun 31 2/2 1 Job Mon 1 1/1 1 Job Tue 2 2/2 1 Job Wed 3 2/2 2 Jobs Thu 4 3/3 3 J…" at bounding box center [784, 335] width 1568 height 443
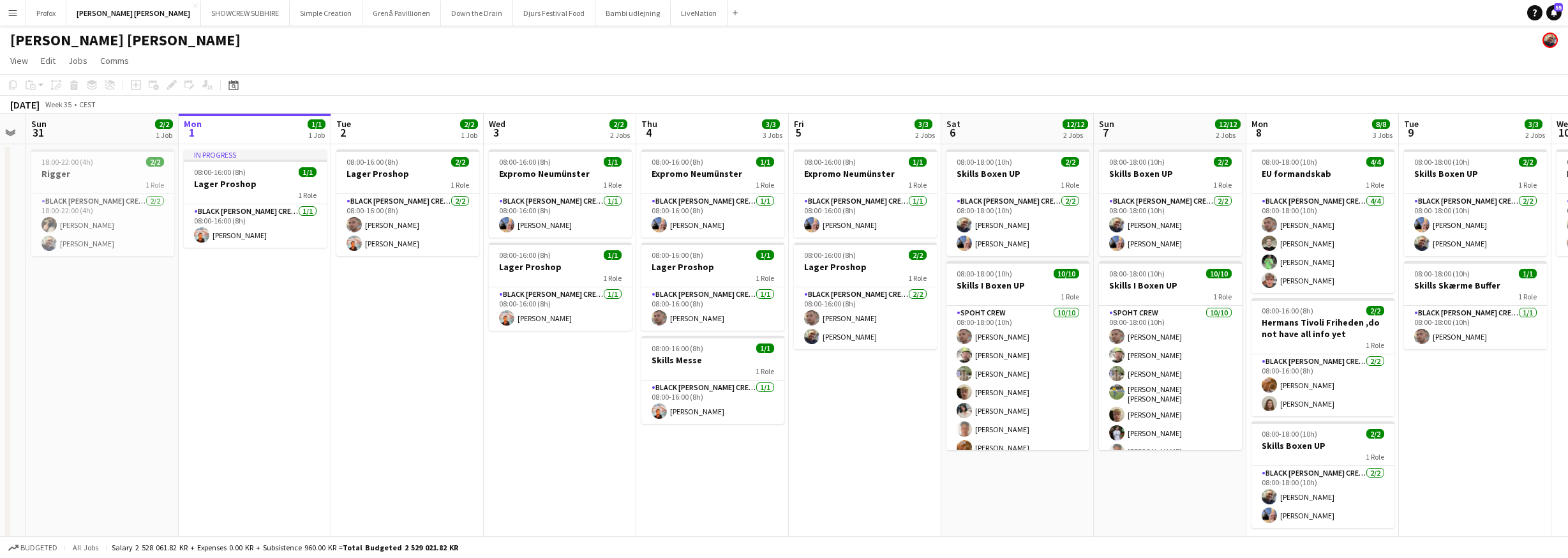
scroll to position [0, 261]
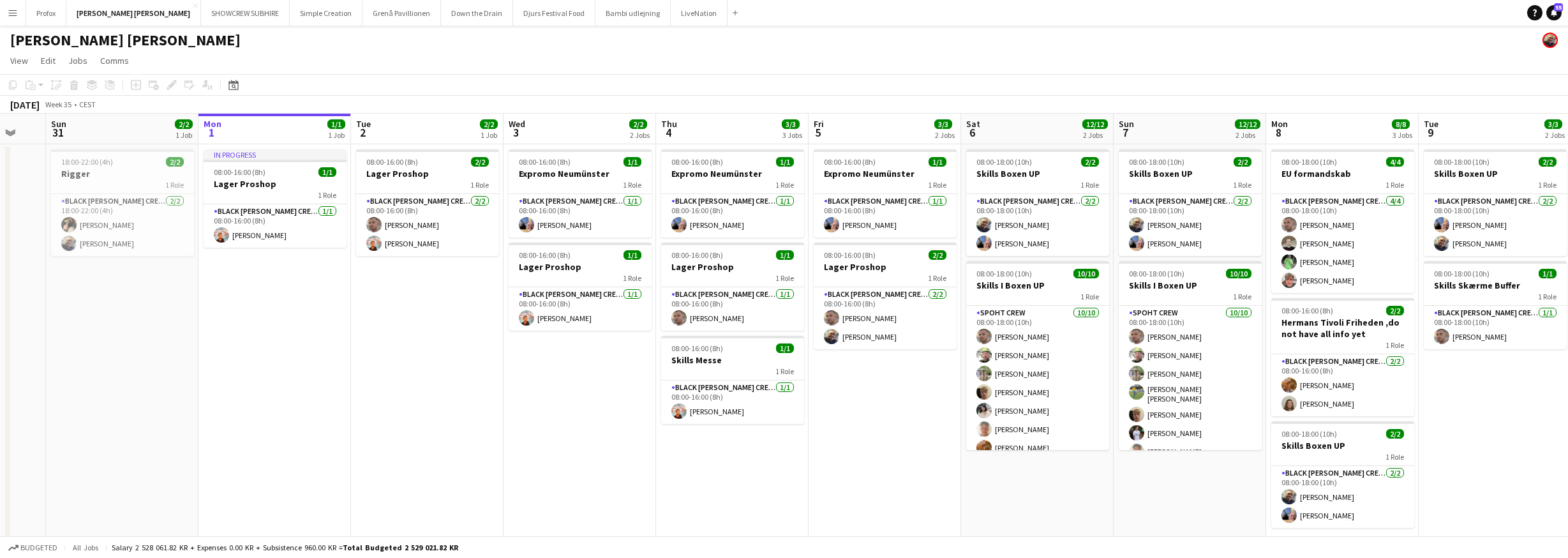
drag, startPoint x: 506, startPoint y: 148, endPoint x: 377, endPoint y: 146, distance: 129.0
click at [527, 148] on app-calendar-viewport "Fri 29 Sat 30 Sun 31 2/2 1 Job Mon 1 1/1 1 Job Tue 2 2/2 1 Job Wed 3 2/2 2 Jobs…" at bounding box center [784, 335] width 1568 height 443
click at [279, 63] on app-page-menu "View Day view expanded Day view collapsed Month view Date picker Jump to today …" at bounding box center [784, 63] width 1568 height 25
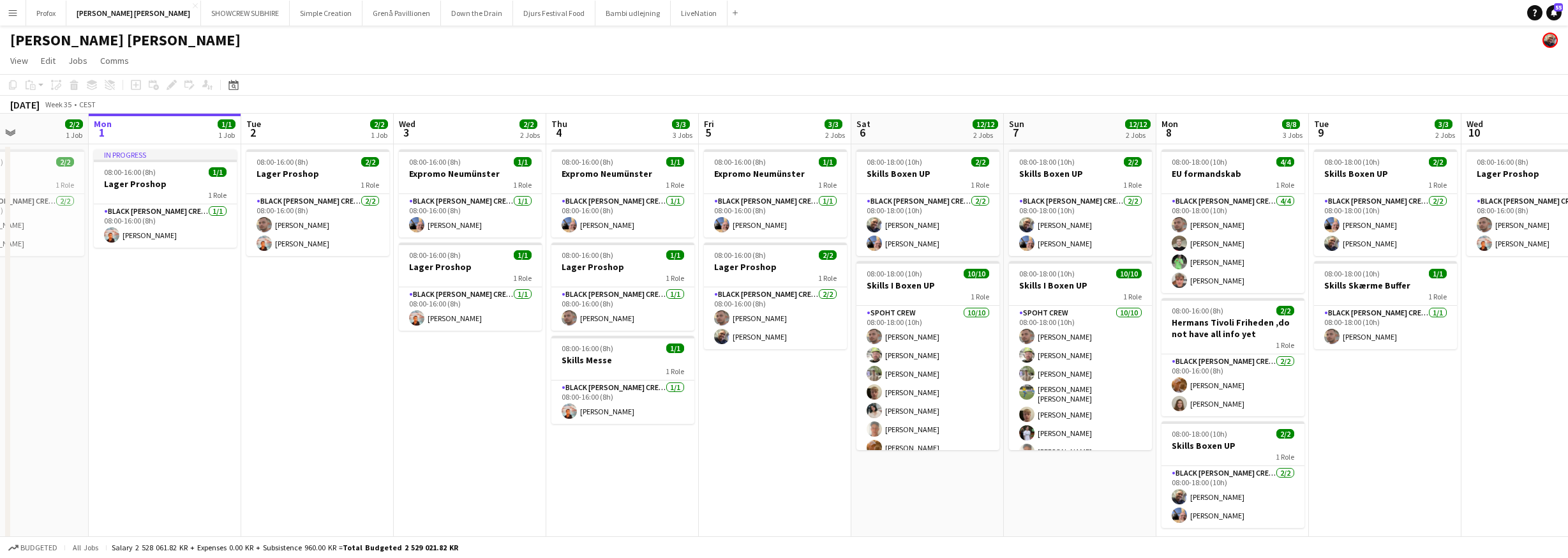
drag, startPoint x: 591, startPoint y: 128, endPoint x: 522, endPoint y: 123, distance: 69.2
click at [485, 124] on app-calendar-viewport "Fri 29 Sat 30 Sun 31 2/2 1 Job Mon 1 1/1 1 Job Tue 2 2/2 1 Job Wed 3 2/2 2 Jobs…" at bounding box center [784, 335] width 1568 height 443
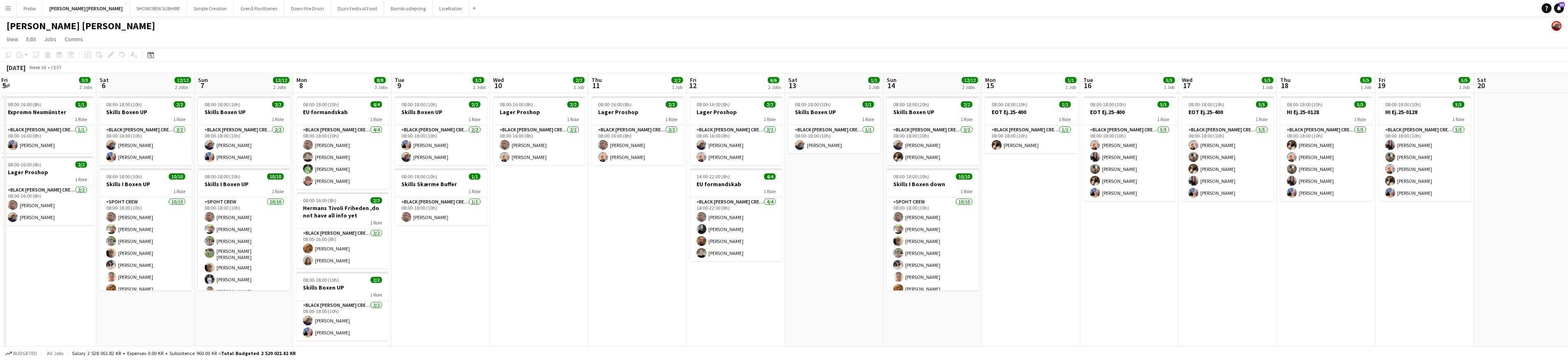
scroll to position [0, 298]
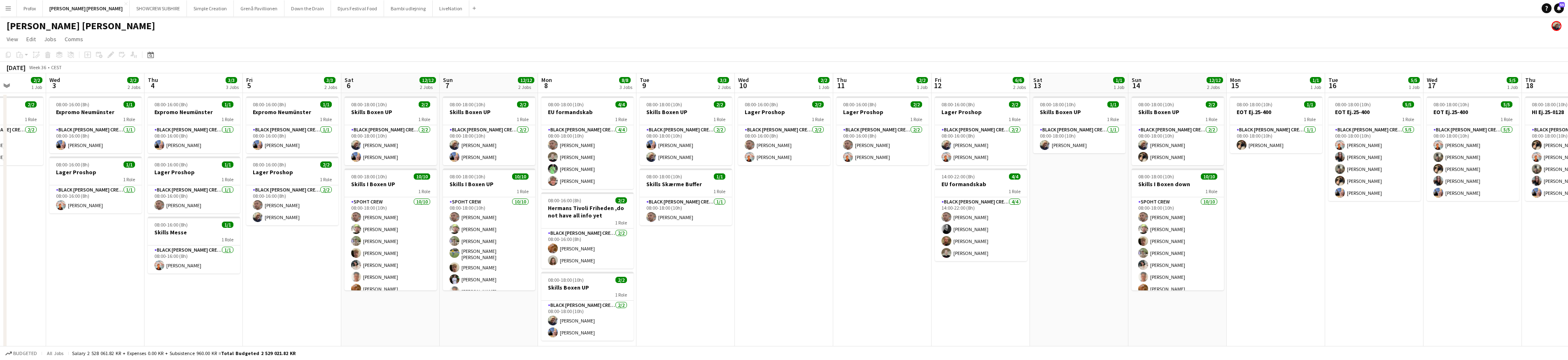
drag, startPoint x: 1485, startPoint y: 79, endPoint x: 1349, endPoint y: 76, distance: 136.0
click at [1017, 75] on app-calendar-viewport "Sun 31 2/2 1 Job Mon 1 1/1 1 Job Tue 2 2/2 1 Job Wed 3 2/2 2 Jobs Thu 4 3/3 3 J…" at bounding box center [784, 216] width 1568 height 286
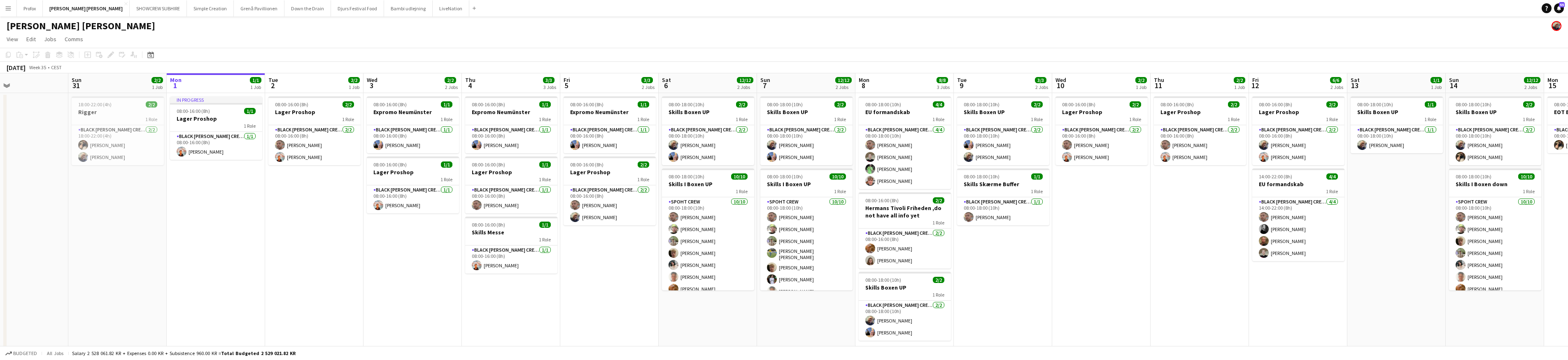
drag, startPoint x: 1233, startPoint y: 81, endPoint x: 1424, endPoint y: 81, distance: 191.0
click at [1017, 81] on app-calendar-viewport "Thu 28 Fri 29 Sat 30 Sun 31 2/2 1 Job Mon 1 1/1 1 Job Tue 2 2/2 1 Job Wed 3 2/2…" at bounding box center [784, 216] width 1568 height 286
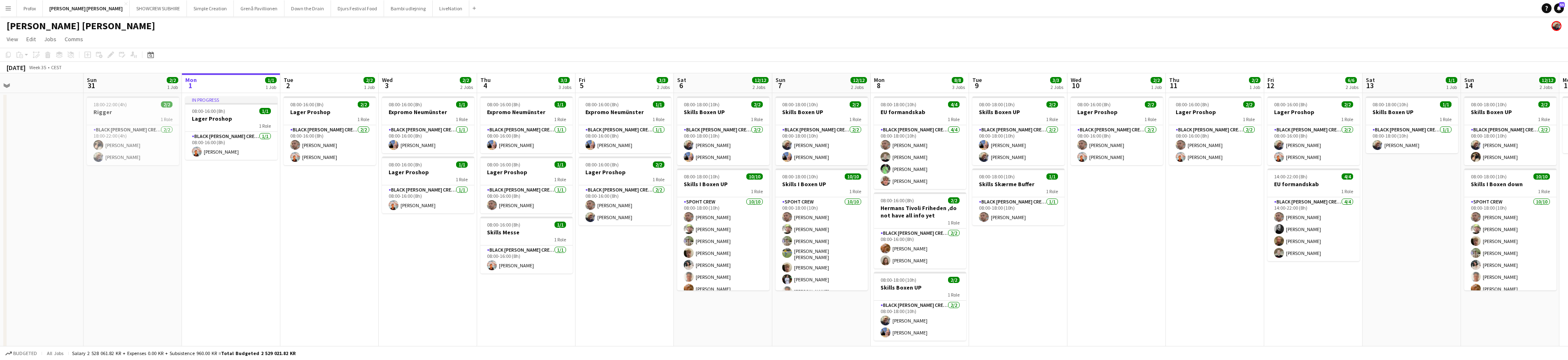
drag, startPoint x: 1385, startPoint y: 83, endPoint x: 1437, endPoint y: 84, distance: 52.0
click at [1017, 84] on app-calendar-viewport "Thu 28 Fri 29 Sat 30 Sun 31 2/2 1 Job Mon 1 1/1 1 Job Tue 2 2/2 1 Job Wed 3 2/2…" at bounding box center [784, 216] width 1568 height 286
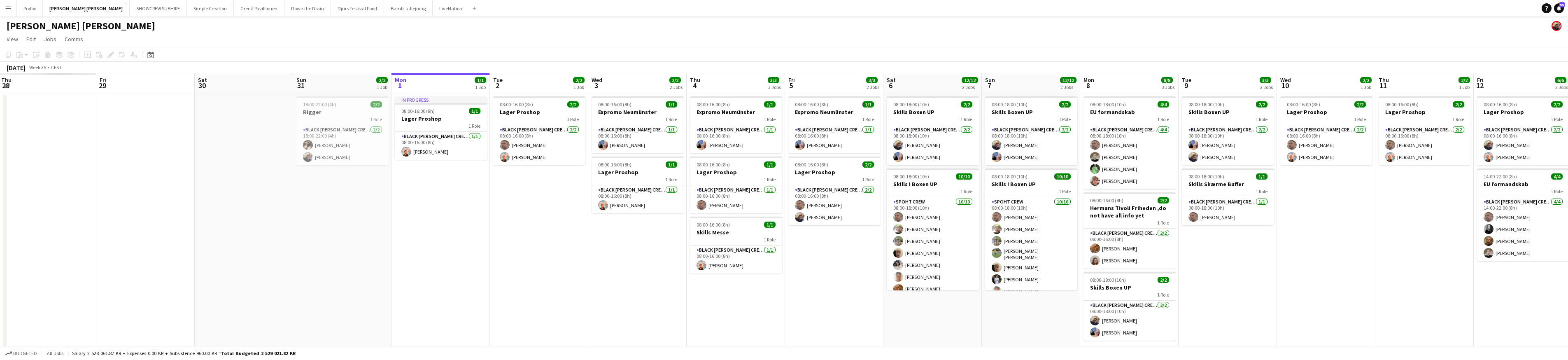
drag, startPoint x: 1222, startPoint y: 84, endPoint x: 1278, endPoint y: 83, distance: 56.0
click at [1017, 83] on app-calendar-viewport "Tue 26 Wed 27 Thu 28 Fri 29 Sat 30 Sun 31 2/2 1 Job Mon 1 1/1 1 Job Tue 2 2/2 1…" at bounding box center [784, 216] width 1568 height 286
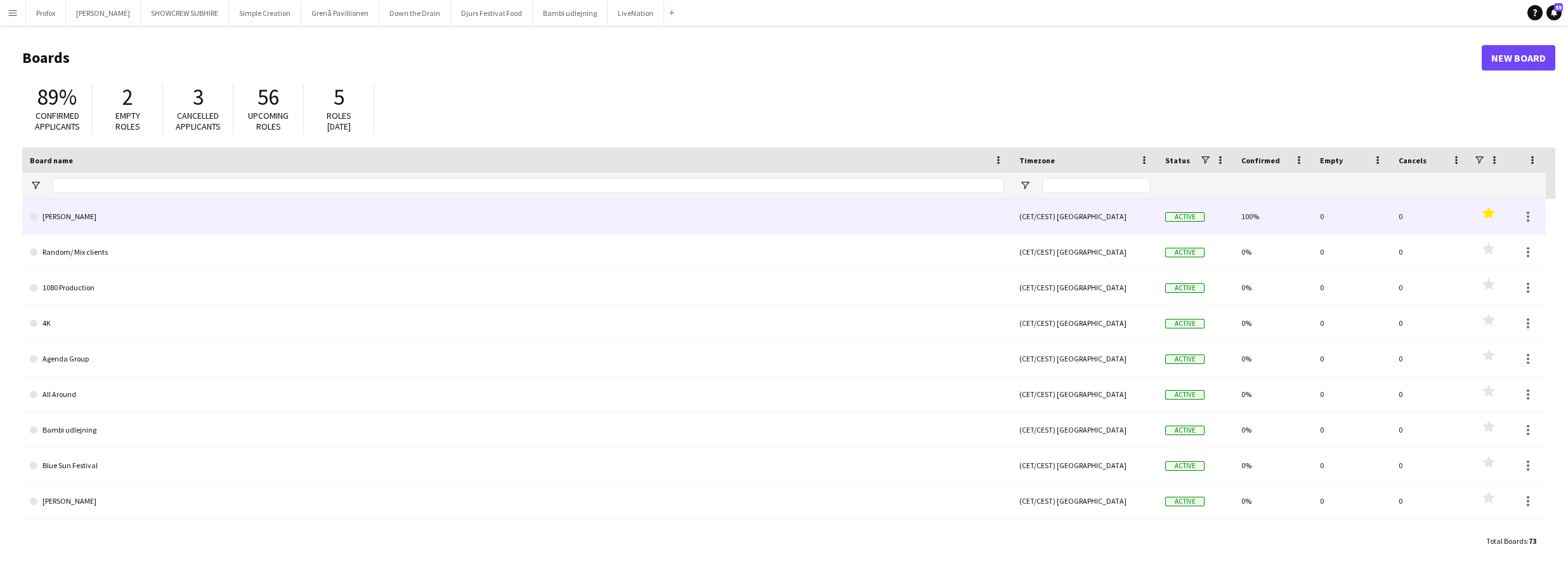
click at [125, 215] on link "[PERSON_NAME]" at bounding box center [517, 217] width 975 height 36
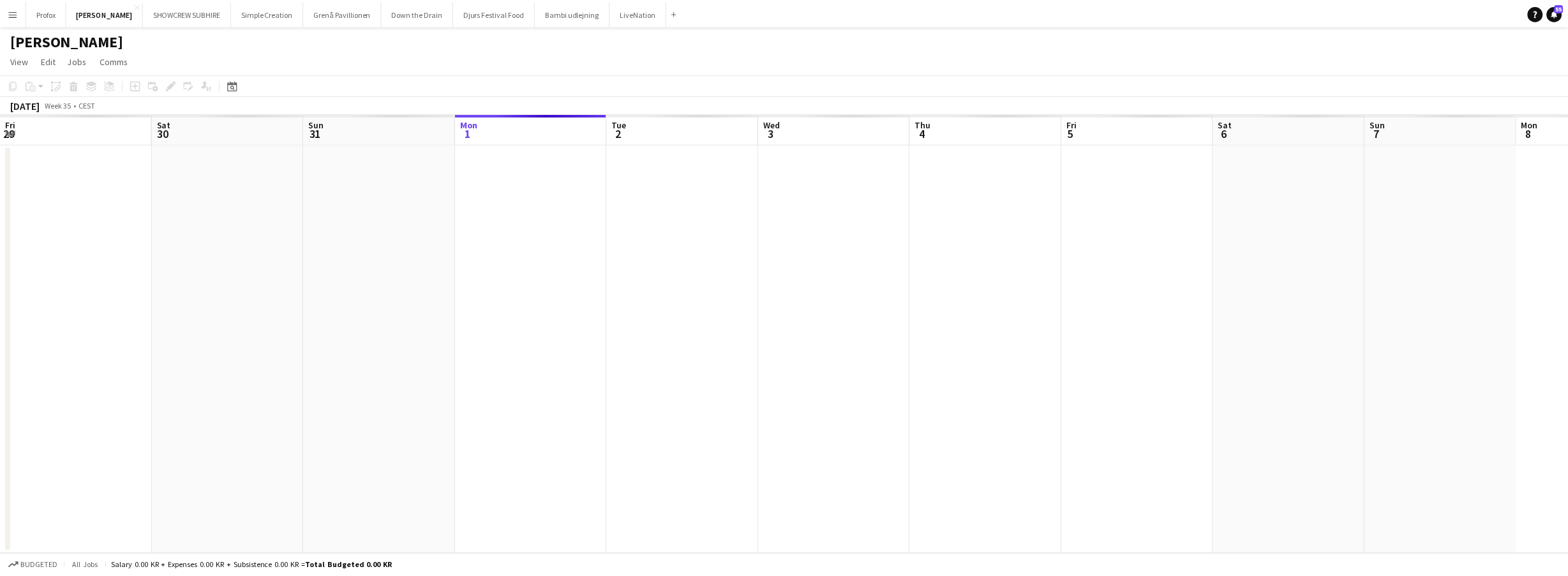
scroll to position [0, 305]
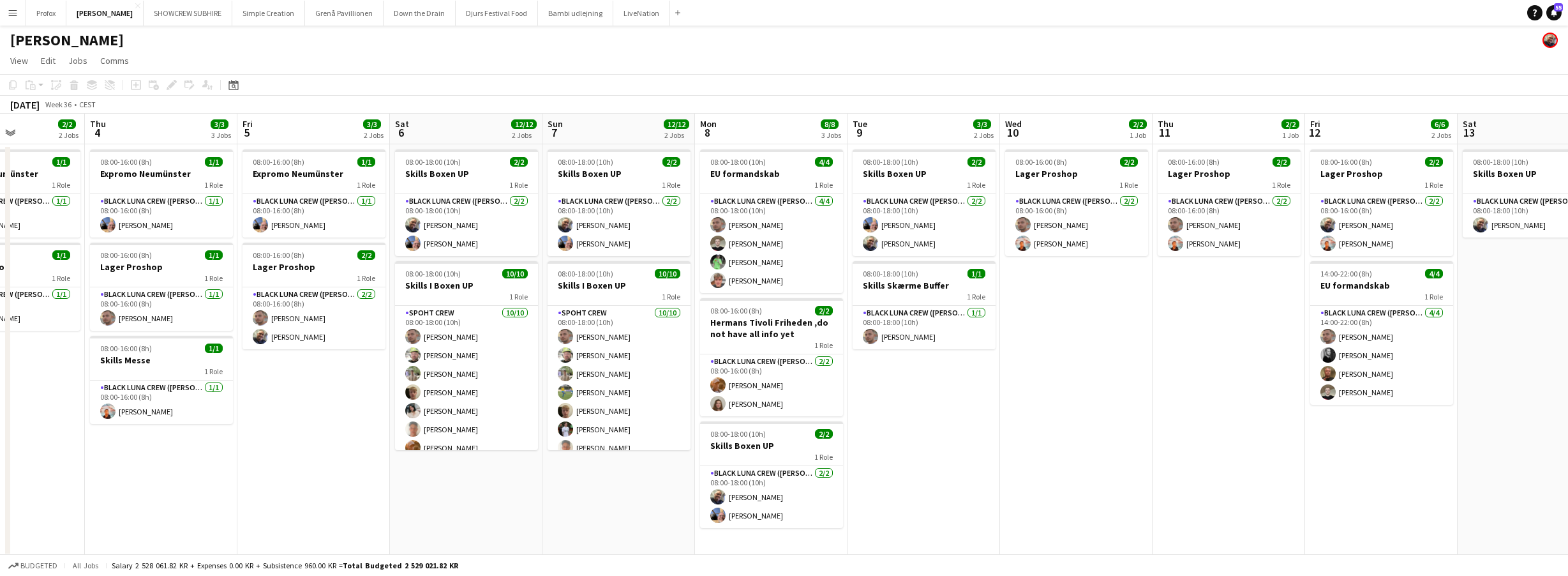
drag, startPoint x: 1247, startPoint y: 130, endPoint x: 1031, endPoint y: 139, distance: 216.2
click at [731, 145] on app-calendar-viewport "Sun 31 2/2 1 Job Mon 1 1/1 1 Job Tue 2 2/2 1 Job Wed 3 2/2 2 Jobs Thu 4 3/3 3 J…" at bounding box center [784, 335] width 1568 height 443
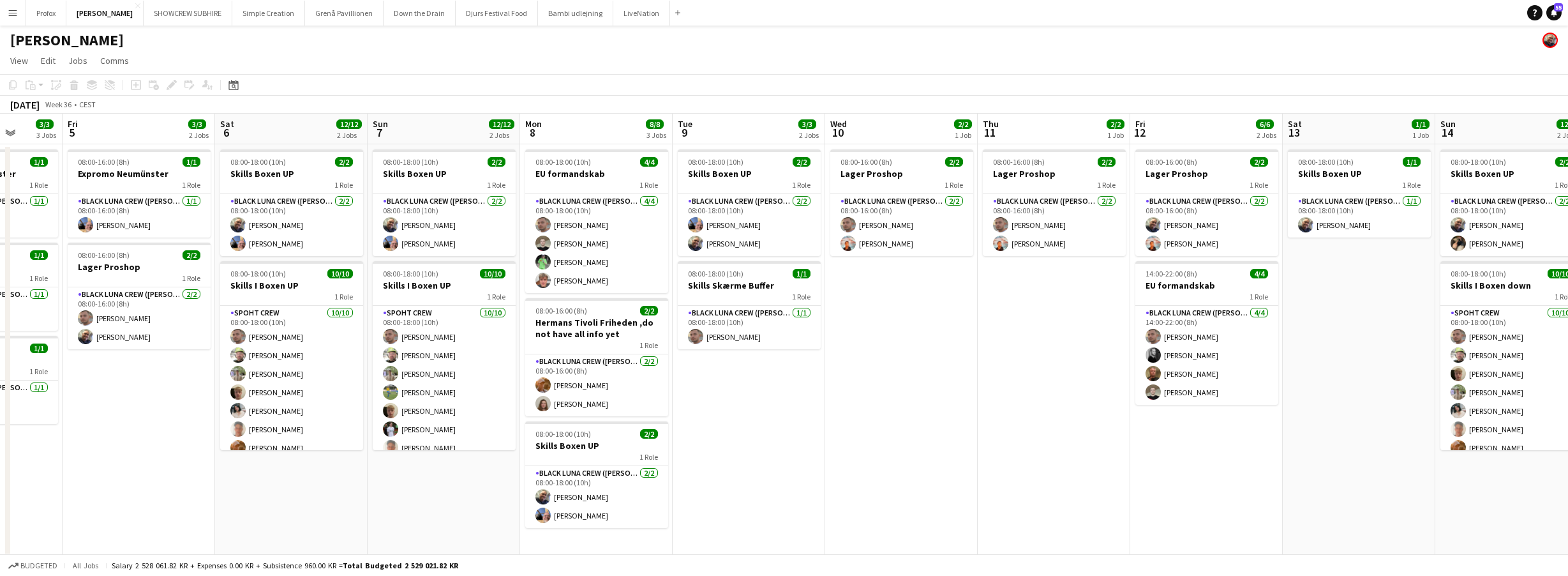
scroll to position [0, 503]
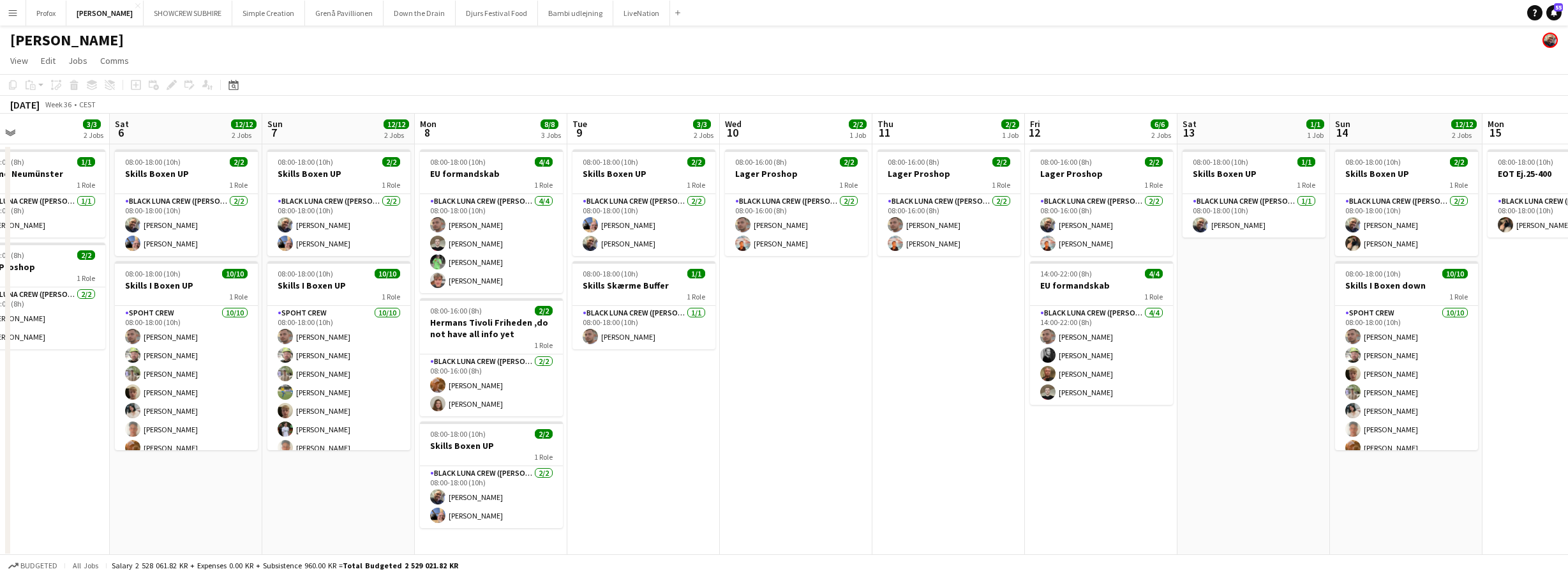
click at [824, 150] on app-calendar-viewport "Tue 2 2/2 1 Job Wed 3 2/2 2 Jobs Thu 4 3/3 3 Jobs Fri 5 3/3 2 Jobs Sat 6 12/12 …" at bounding box center [784, 335] width 1568 height 443
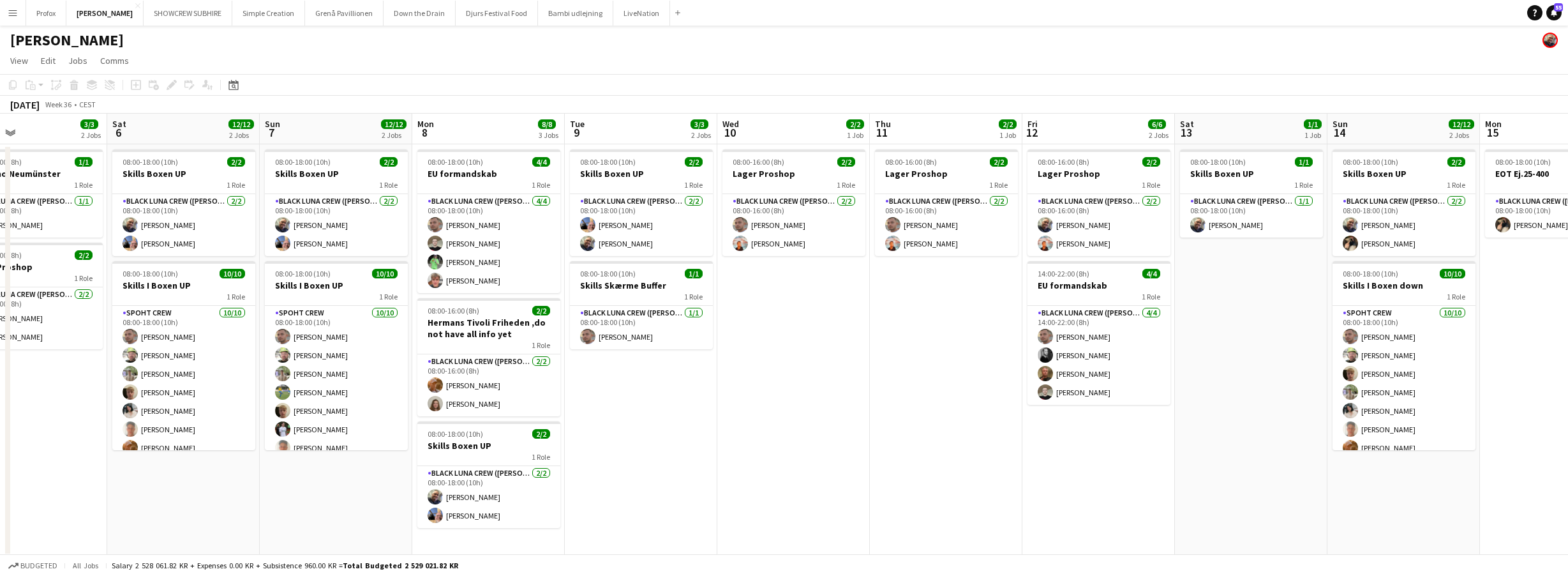
drag, startPoint x: 1268, startPoint y: 104, endPoint x: 915, endPoint y: 132, distance: 354.1
click at [898, 135] on app-calendar "Copy Paste Paste Command V Paste with crew Command Shift V Paste linked Job [GE…" at bounding box center [784, 315] width 1568 height 482
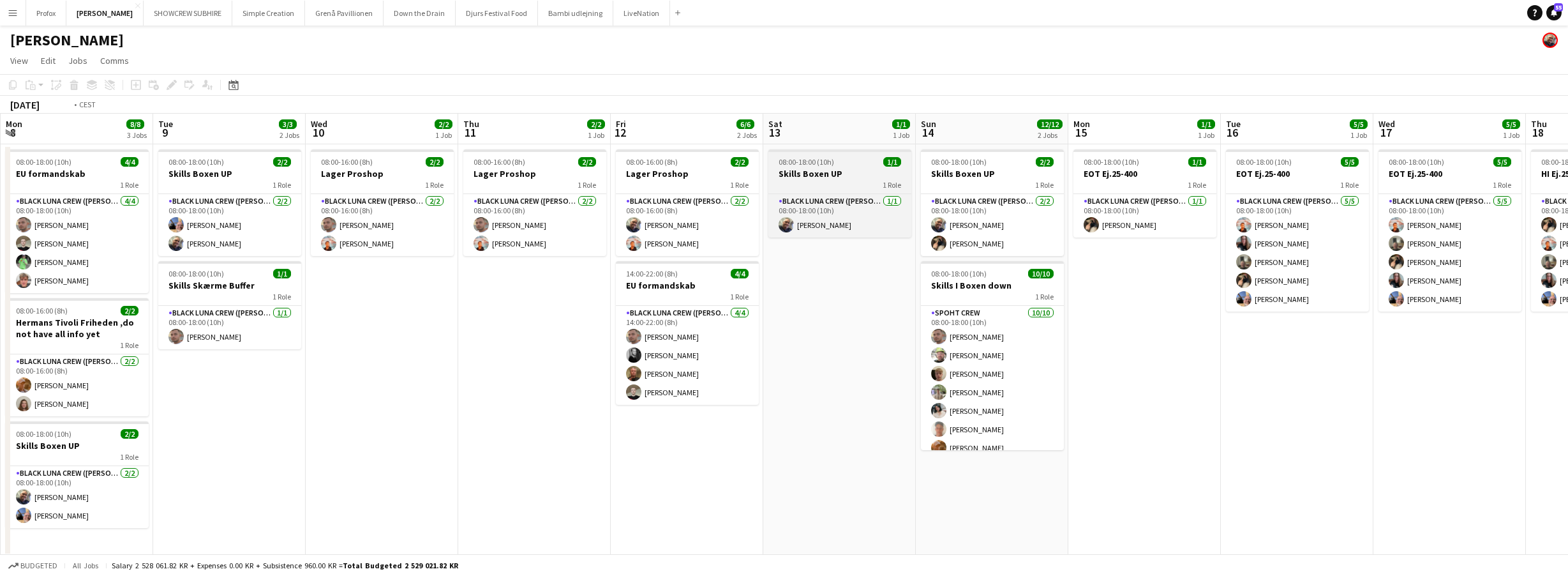
drag, startPoint x: 1241, startPoint y: 135, endPoint x: 837, endPoint y: 153, distance: 404.4
click at [806, 156] on app-calendar-viewport "Thu 4 3/3 3 Jobs Fri 5 3/3 2 Jobs Sat 6 12/12 2 Jobs Sun 7 12/12 2 Jobs Mon 8 8…" at bounding box center [784, 335] width 1568 height 443
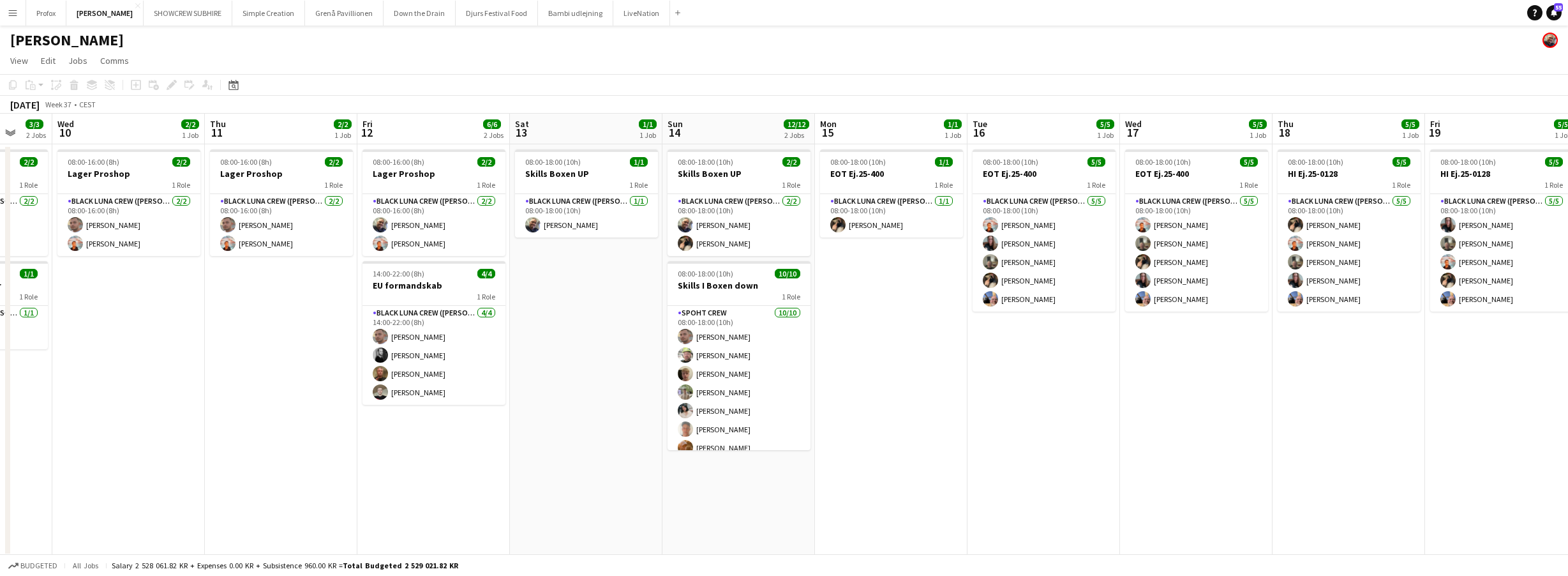
drag, startPoint x: 983, startPoint y: 155, endPoint x: 777, endPoint y: 157, distance: 206.0
click at [777, 157] on app-calendar-viewport "Sat 6 12/12 2 Jobs Sun 7 12/12 2 Jobs Mon 8 8/8 3 Jobs Tue 9 3/3 2 Jobs Wed 10 …" at bounding box center [784, 335] width 1568 height 443
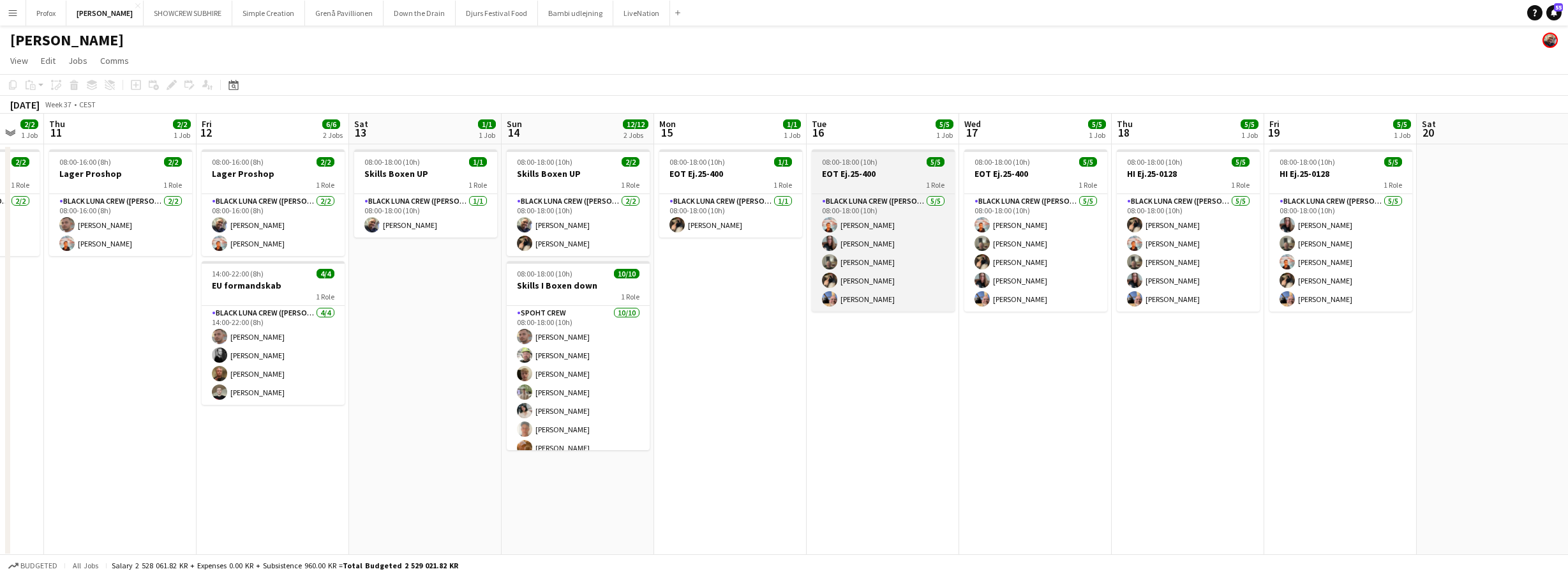
drag, startPoint x: 791, startPoint y: 167, endPoint x: 725, endPoint y: 165, distance: 66.0
click at [703, 166] on app-calendar-viewport "Mon 8 8/8 3 Jobs Tue 9 3/3 2 Jobs Wed 10 2/2 1 Job Thu 11 2/2 1 Job Fri 12 6/6 …" at bounding box center [784, 335] width 1568 height 443
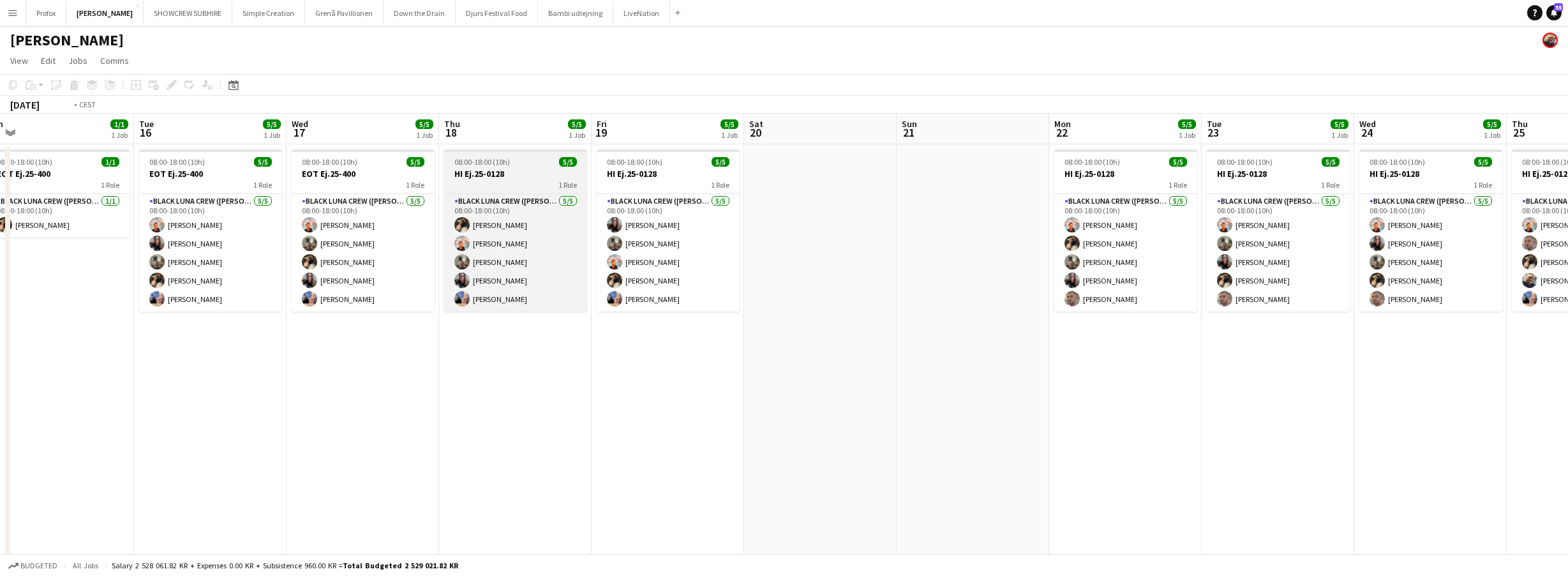
drag, startPoint x: 711, startPoint y: 173, endPoint x: 225, endPoint y: 156, distance: 486.3
click at [197, 158] on app-calendar-viewport "Fri 12 6/6 2 Jobs Sat 13 1/1 1 Job Sun 14 12/12 2 Jobs Mon 15 1/1 1 Job Tue 16 …" at bounding box center [784, 335] width 1568 height 443
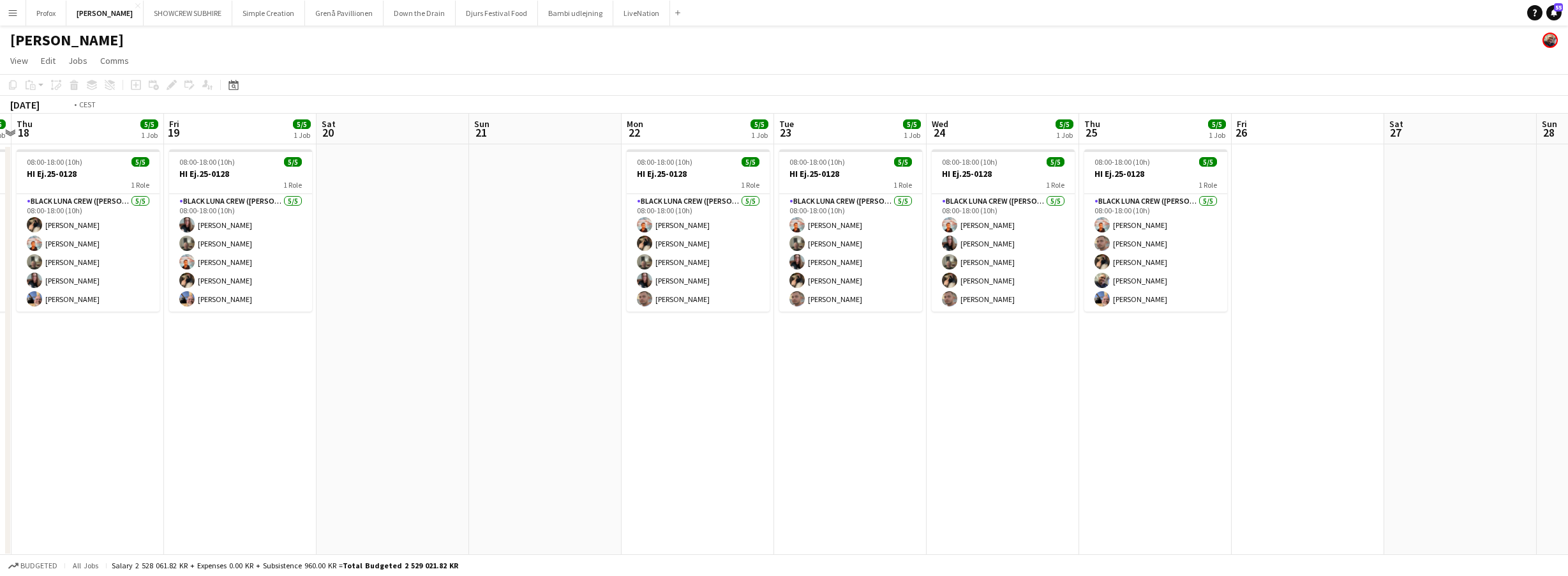
drag, startPoint x: 699, startPoint y: 172, endPoint x: 12, endPoint y: 181, distance: 687.1
click at [0, 183] on html "Menu Boards Boards Boards All jobs Status Workforce Workforce My Workforce Recr…" at bounding box center [784, 289] width 1568 height 578
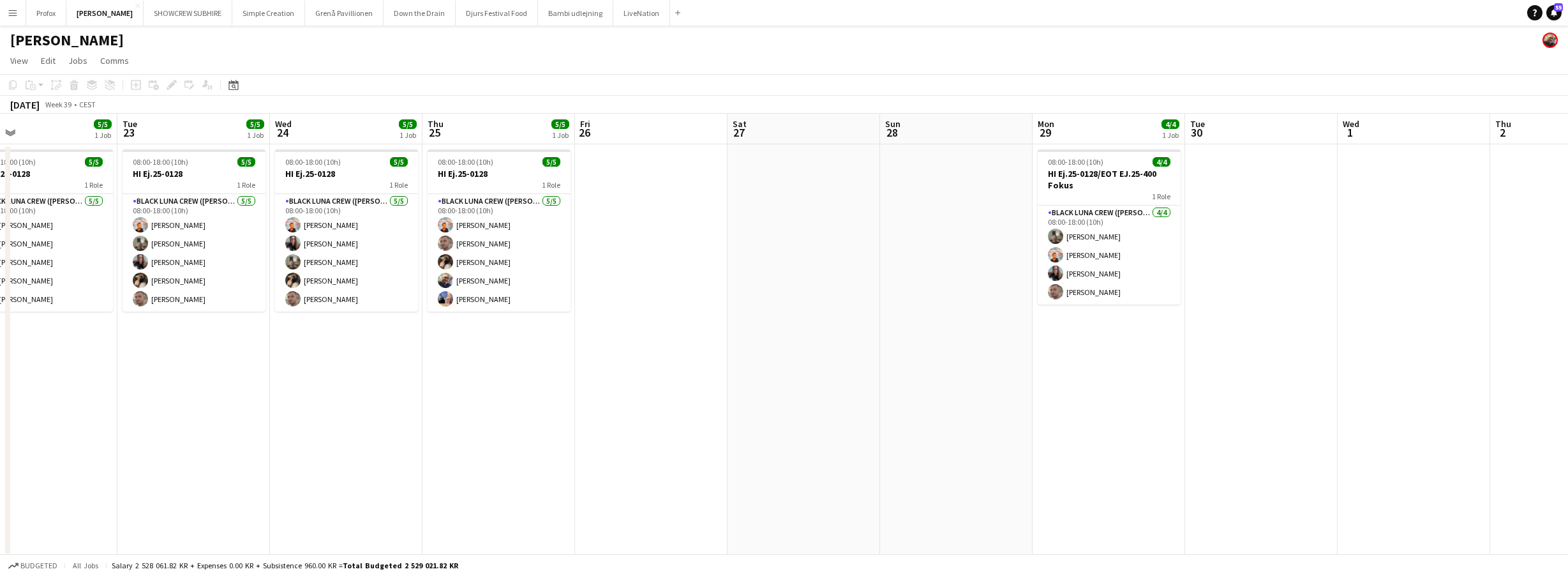
drag, startPoint x: 613, startPoint y: 196, endPoint x: 201, endPoint y: 202, distance: 412.0
click at [199, 202] on app-calendar-viewport "Sat 20 Sun 21 Mon 22 5/5 1 Job Tue 23 5/5 1 Job Wed 24 5/5 1 Job Thu 25 5/5 1 J…" at bounding box center [784, 335] width 1568 height 443
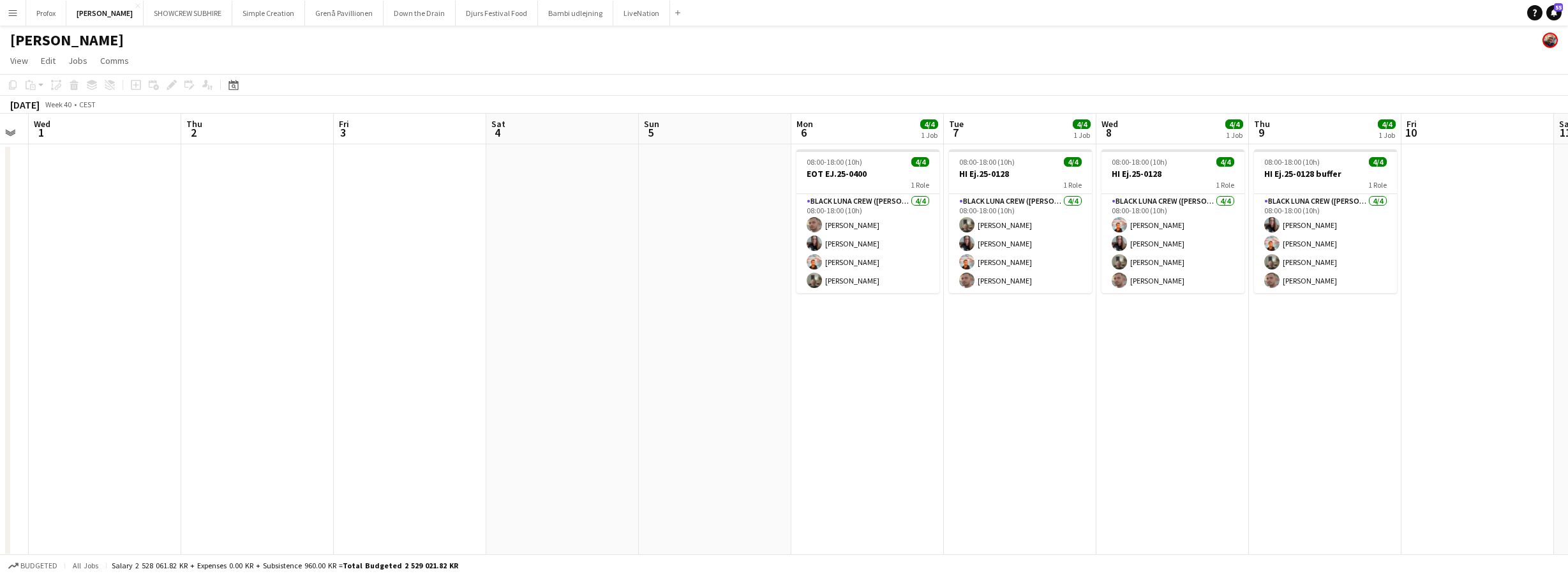
drag, startPoint x: 229, startPoint y: 212, endPoint x: 410, endPoint y: 234, distance: 182.3
click at [120, 228] on app-calendar-viewport "Sun 28 Mon 29 4/4 1 Job Tue 30 Wed 1 Thu 2 Fri 3 Sat 4 Sun 5 Mon 6 4/4 1 Job Tu…" at bounding box center [784, 335] width 1568 height 443
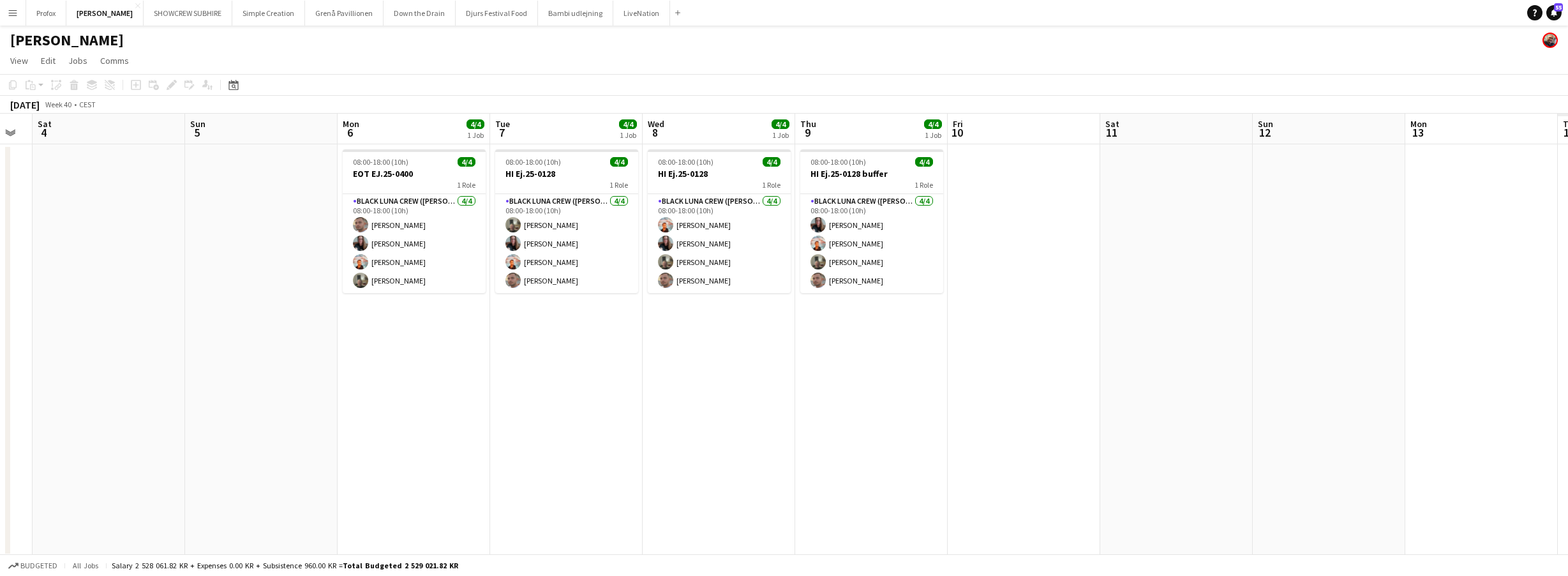
drag, startPoint x: 794, startPoint y: 230, endPoint x: 844, endPoint y: 227, distance: 50.1
click at [254, 251] on app-calendar-viewport "Tue 30 Wed 1 Thu 2 Fri 3 Sat 4 Sun 5 Mon 6 4/4 1 Job Tue 7 4/4 1 Job Wed 8 4/4 …" at bounding box center [784, 335] width 1568 height 443
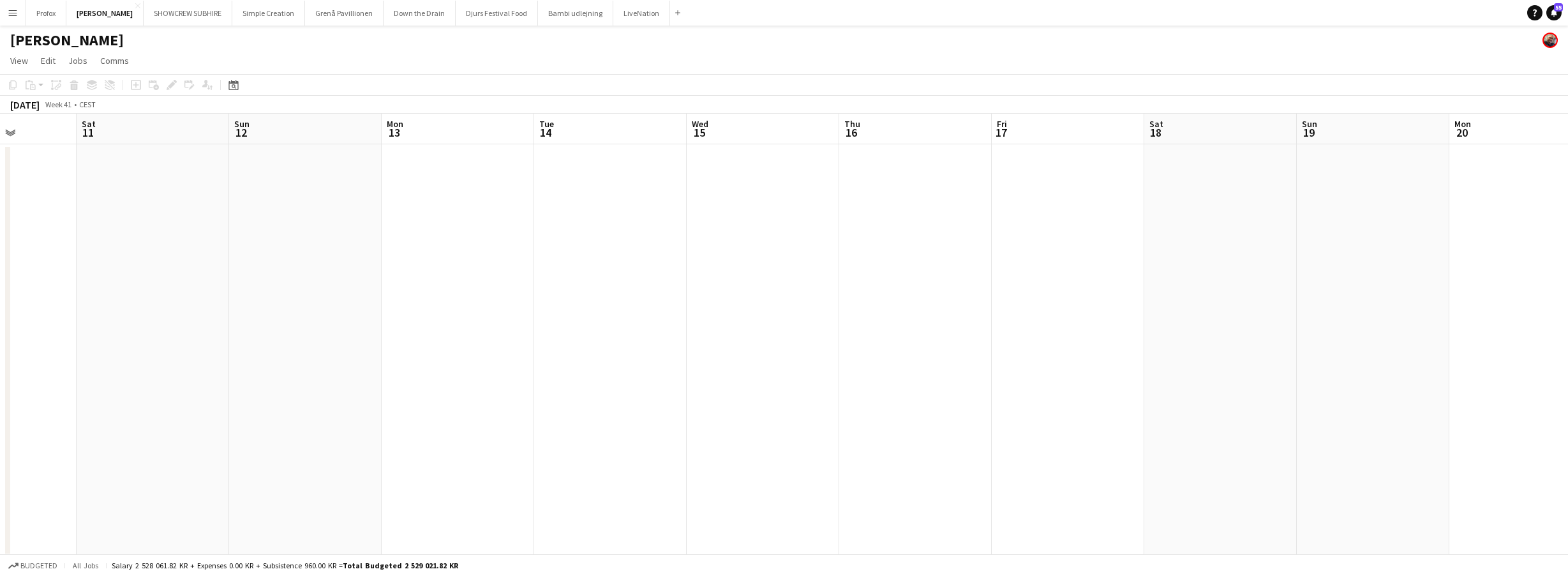
click at [367, 238] on app-calendar-viewport "Mon 6 4/4 1 Job Tue 7 4/4 1 Job Wed 8 4/4 1 Job Thu 9 4/4 1 Job Fri 10 Sat 11 S…" at bounding box center [784, 335] width 1568 height 443
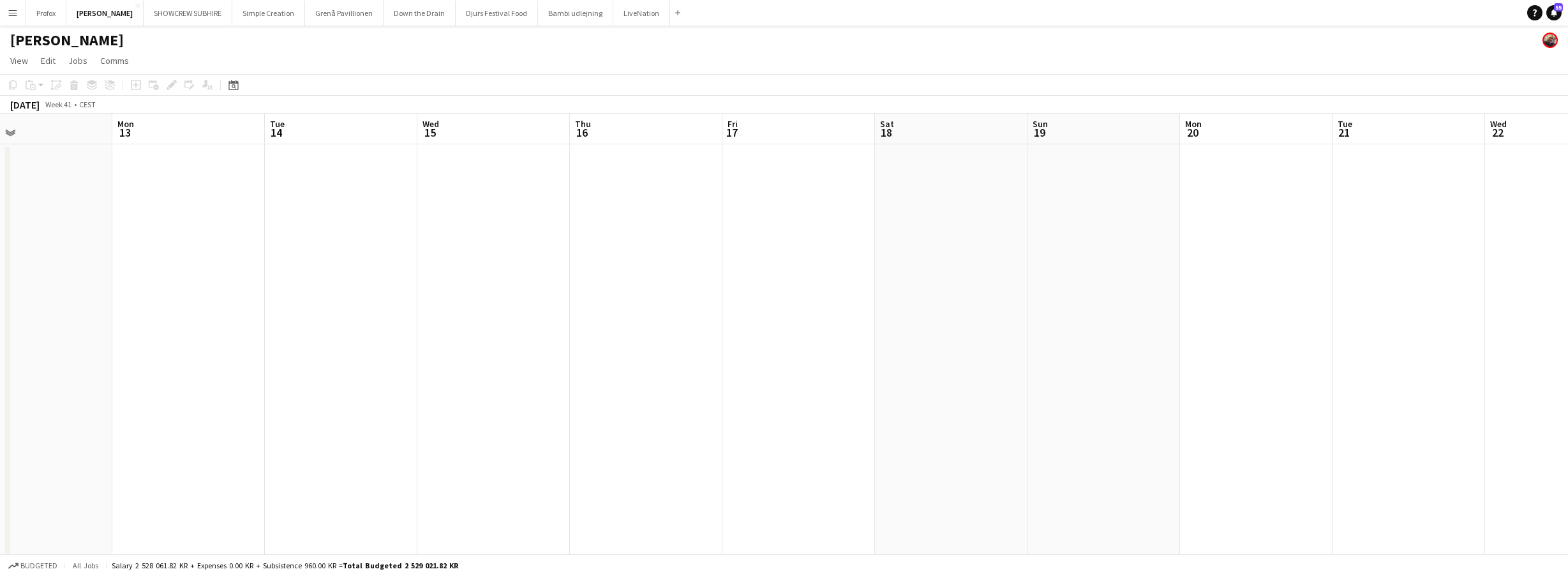
drag, startPoint x: 1072, startPoint y: 203, endPoint x: 593, endPoint y: 241, distance: 480.5
click at [586, 243] on app-calendar-viewport "Wed 8 4/4 1 Job Thu 9 4/4 1 Job Fri 10 Sat 11 Sun 12 Mon 13 Tue 14 Wed 15 Thu 1…" at bounding box center [784, 335] width 1568 height 443
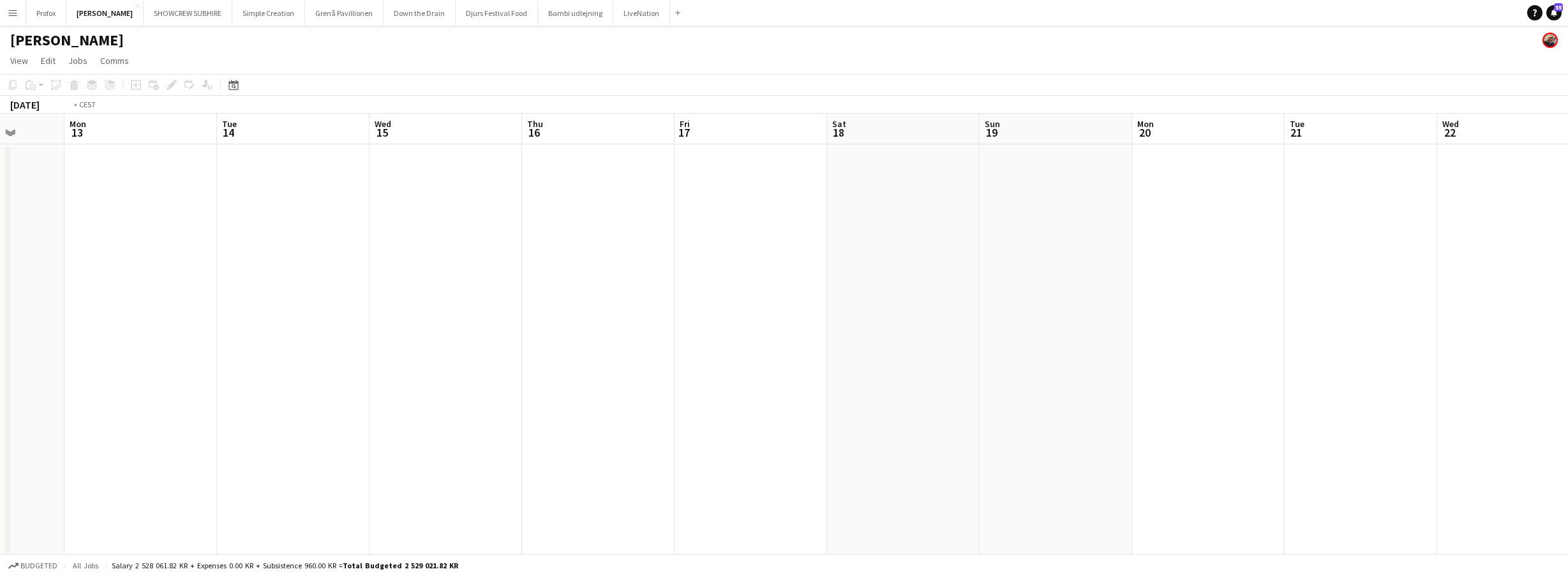
drag, startPoint x: 888, startPoint y: 251, endPoint x: 538, endPoint y: 270, distance: 350.5
click at [538, 270] on app-calendar-viewport "Fri 10 Sat 11 Sun 12 Mon 13 Tue 14 Wed 15 Thu 16 Fri 17 Sat 18 Sun 19 Mon 20 Tu…" at bounding box center [784, 335] width 1568 height 443
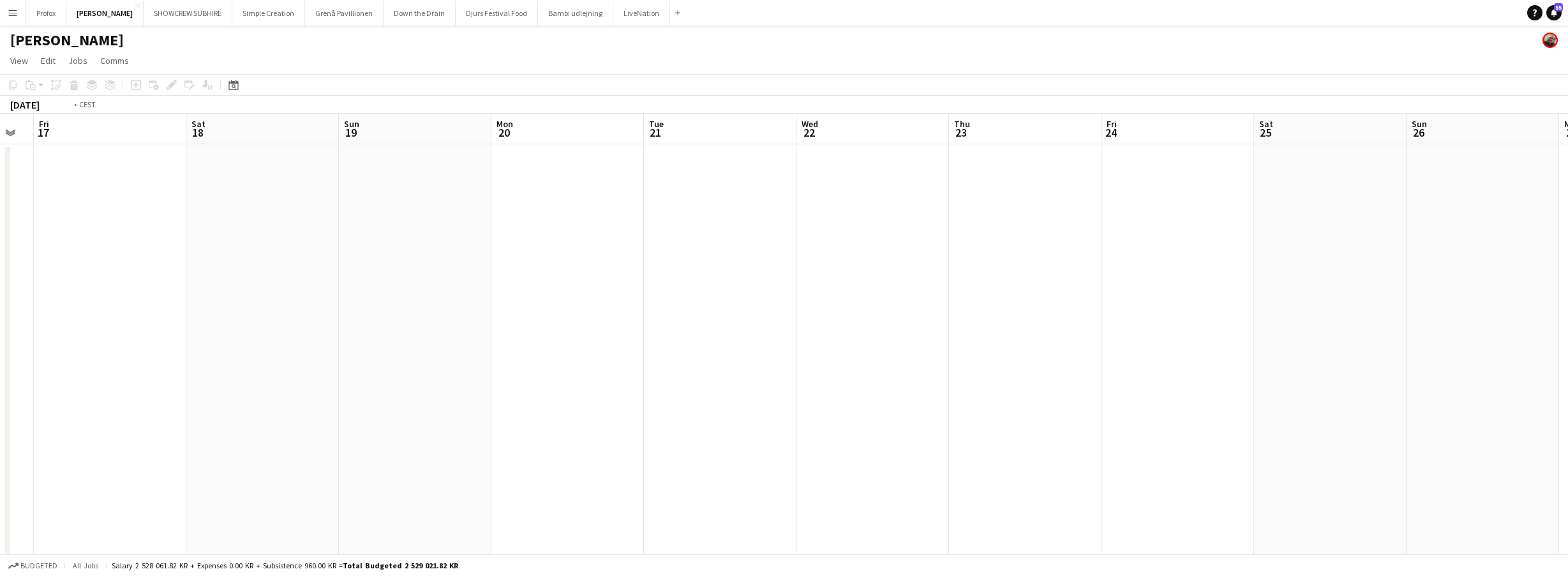
drag, startPoint x: 1145, startPoint y: 269, endPoint x: 726, endPoint y: 304, distance: 420.5
click at [568, 315] on app-calendar-viewport "Tue 14 Wed 15 Thu 16 Fri 17 Sat 18 Sun 19 Mon 20 Tue 21 Wed 22 Thu 23 Fri 24 Sa…" at bounding box center [784, 335] width 1568 height 443
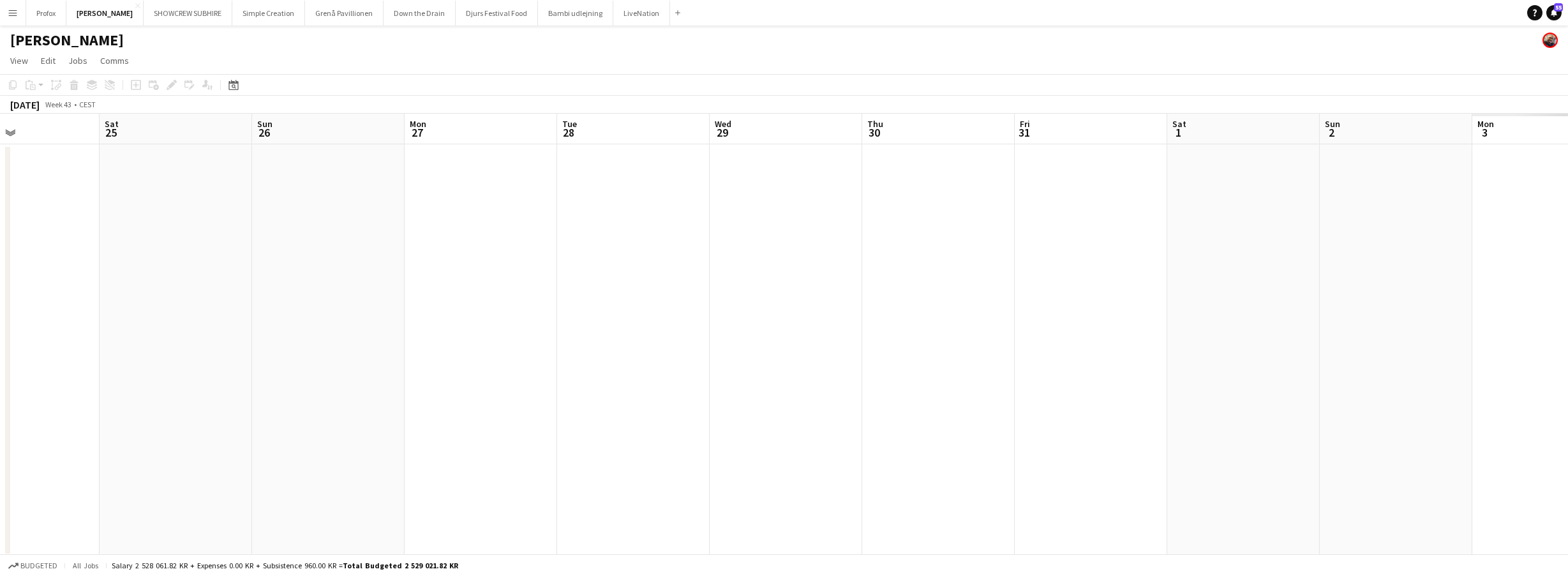
drag, startPoint x: 1018, startPoint y: 277, endPoint x: 941, endPoint y: 304, distance: 81.6
click at [405, 302] on app-calendar-viewport "Tue 21 Wed 22 Thu 23 Fri 24 Sat 25 Sun 26 Mon 27 Tue 28 Wed 29 Thu 30 Fri 31 Sa…" at bounding box center [784, 335] width 1568 height 443
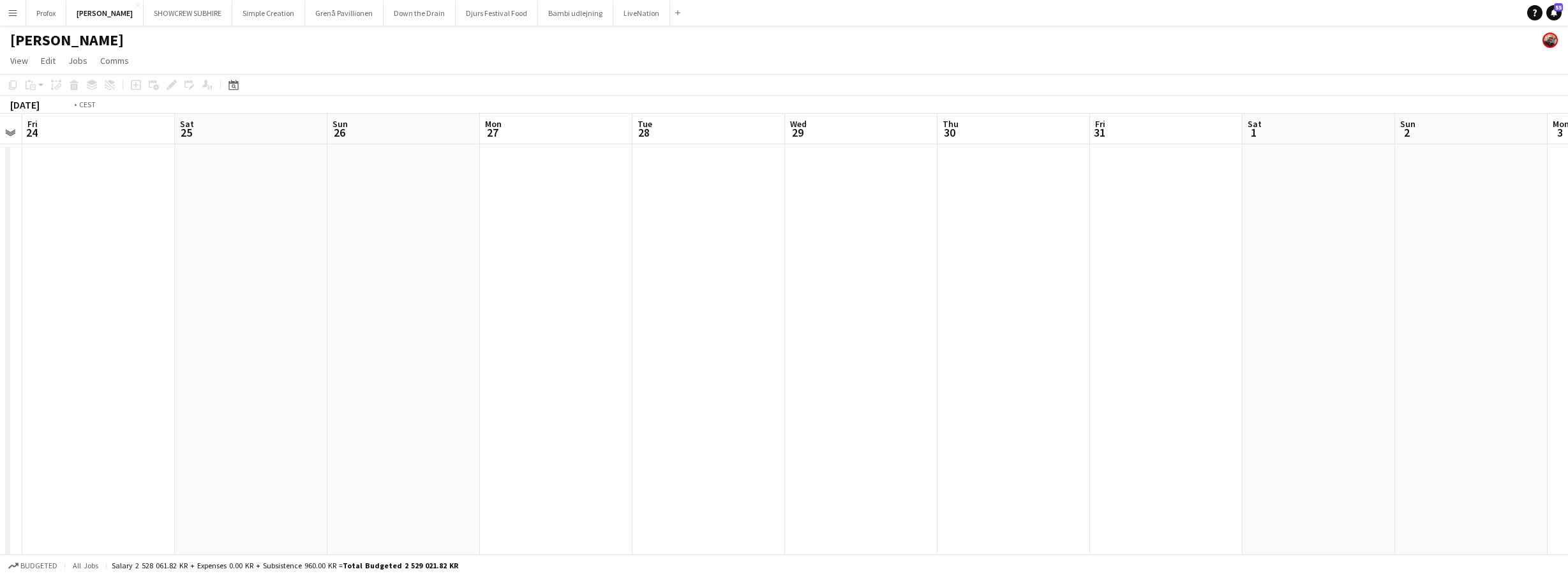
drag, startPoint x: 1072, startPoint y: 303, endPoint x: 564, endPoint y: 319, distance: 508.3
click at [515, 317] on app-calendar-viewport "Tue 21 Wed 22 Thu 23 Fri 24 Sat 25 Sun 26 Mon 27 Tue 28 Wed 29 Thu 30 Fri 31 Sa…" at bounding box center [784, 335] width 1568 height 443
drag, startPoint x: 1103, startPoint y: 302, endPoint x: 1066, endPoint y: 297, distance: 37.3
click at [666, 328] on app-calendar-viewport "Wed 29 Thu 30 Fri 31 Sat 1 Sun 2 Mon 3 Tue 4 Wed 5 Thu 6 Fri 7 Sat 8 Sun 9 Mon …" at bounding box center [784, 335] width 1568 height 443
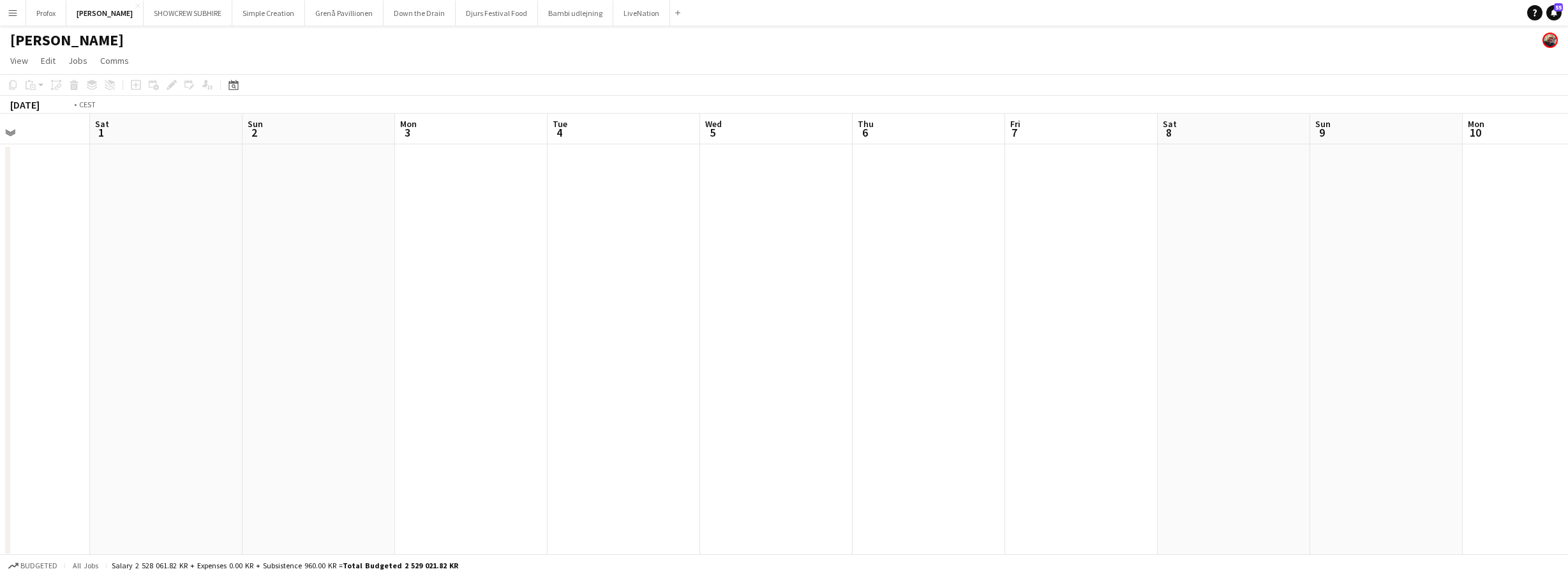
click at [622, 317] on app-calendar-viewport "Wed 29 Thu 30 Fri 31 Sat 1 Sun 2 Mon 3 Tue 4 Wed 5 Thu 6 Fri 7 Sat 8 Sun 9 Mon …" at bounding box center [784, 335] width 1568 height 443
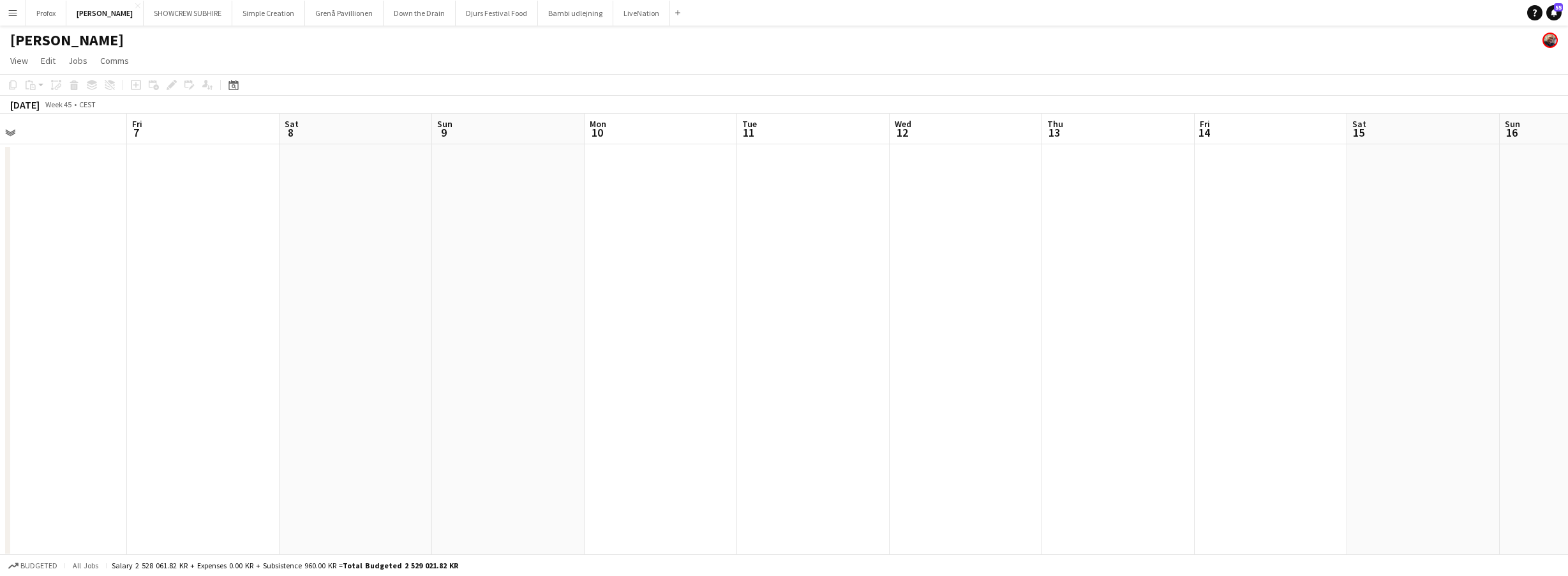
drag, startPoint x: 969, startPoint y: 296, endPoint x: 612, endPoint y: 315, distance: 357.5
click at [609, 317] on app-calendar-viewport "Mon 3 Tue 4 Wed 5 Thu 6 Fri 7 Sat 8 Sun 9 Mon 10 Tue 11 Wed 12 Thu 13 Fri 14 Sa…" at bounding box center [784, 335] width 1568 height 443
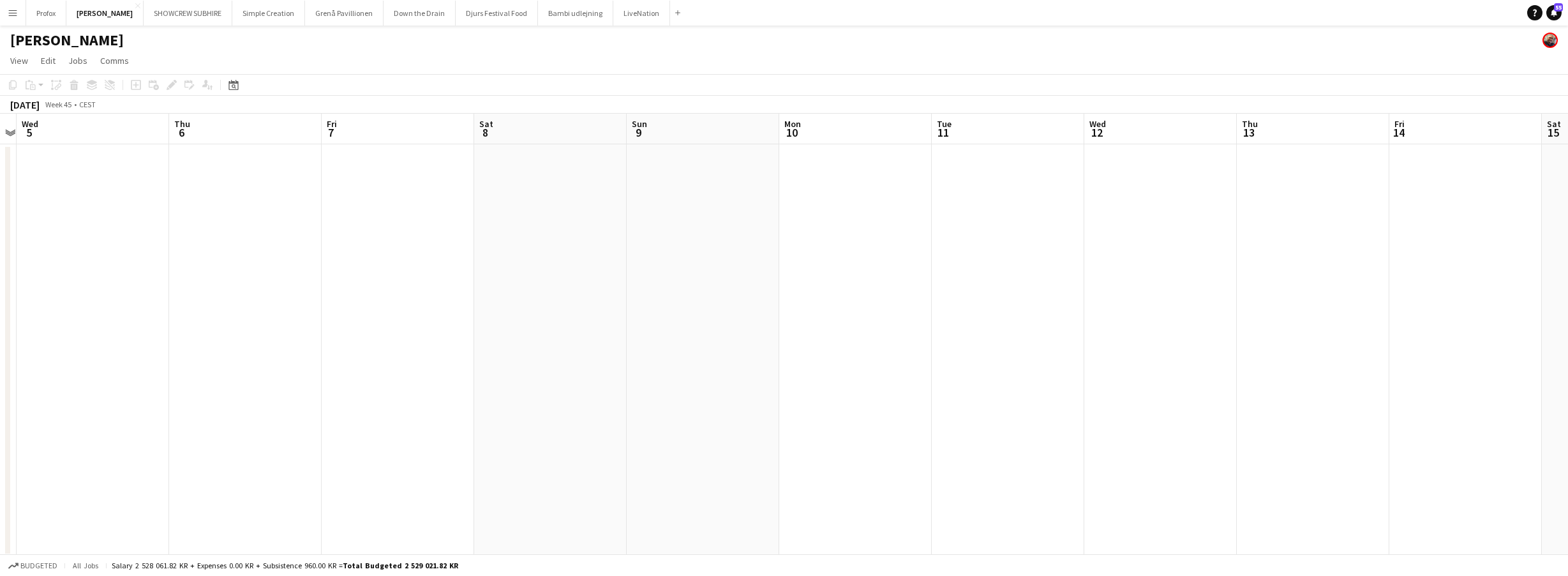
drag, startPoint x: 868, startPoint y: 286, endPoint x: 1062, endPoint y: 279, distance: 194.1
click at [1063, 277] on app-calendar-viewport "Mon 3 Tue 4 Wed 5 Thu 6 Fri 7 Sat 8 Sun 9 Mon 10 Tue 11 Wed 12 Thu 13 Fri 14 Sa…" at bounding box center [784, 335] width 1568 height 443
click at [242, 136] on app-board-header-date "Thu 6" at bounding box center [246, 129] width 153 height 30
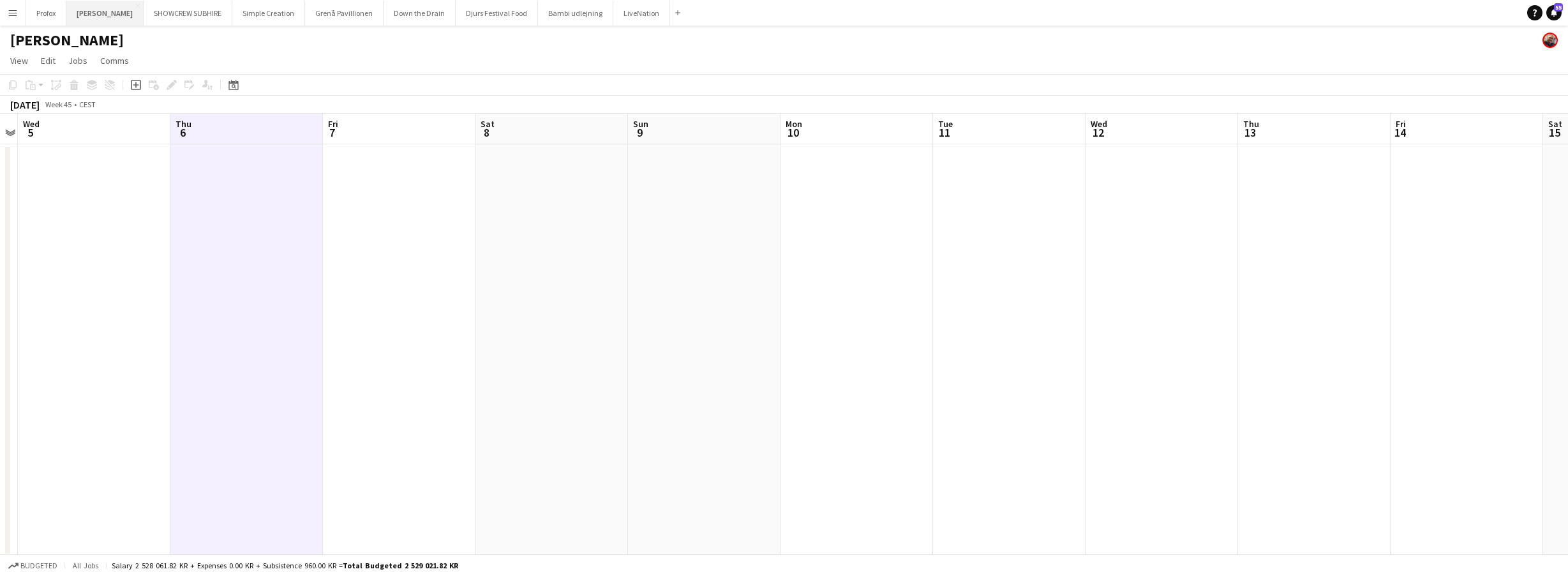
click at [98, 4] on button "Danny Black Luna Close" at bounding box center [105, 13] width 78 height 25
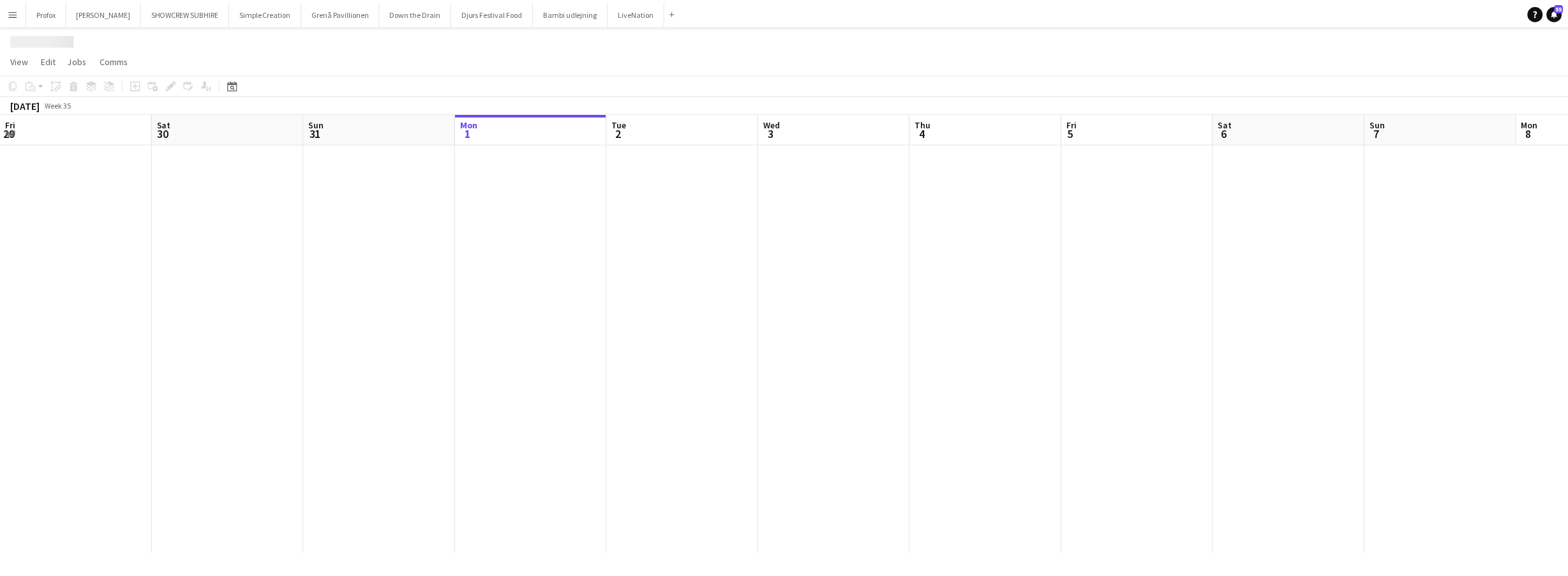
scroll to position [0, 305]
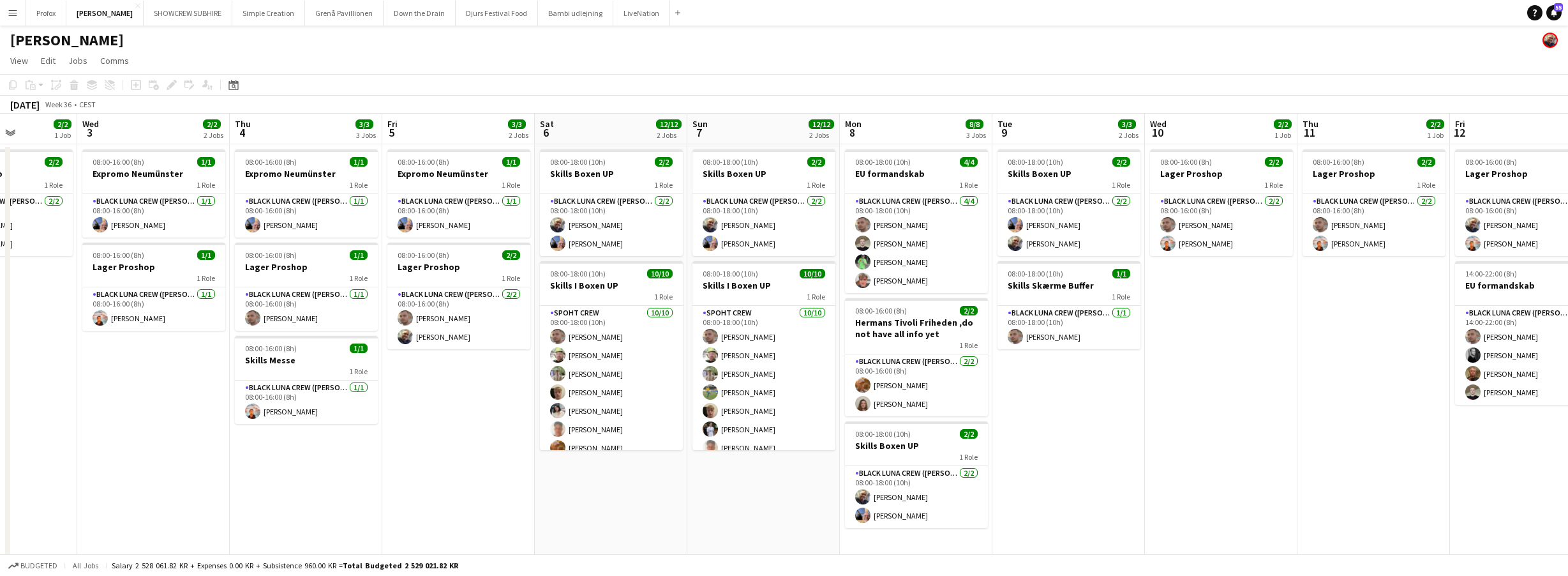
drag, startPoint x: 976, startPoint y: 135, endPoint x: -51, endPoint y: 94, distance: 1027.8
click at [0, 94] on html "Menu Boards Boards Boards All jobs Status Workforce Workforce My Workforce Recr…" at bounding box center [784, 289] width 1568 height 578
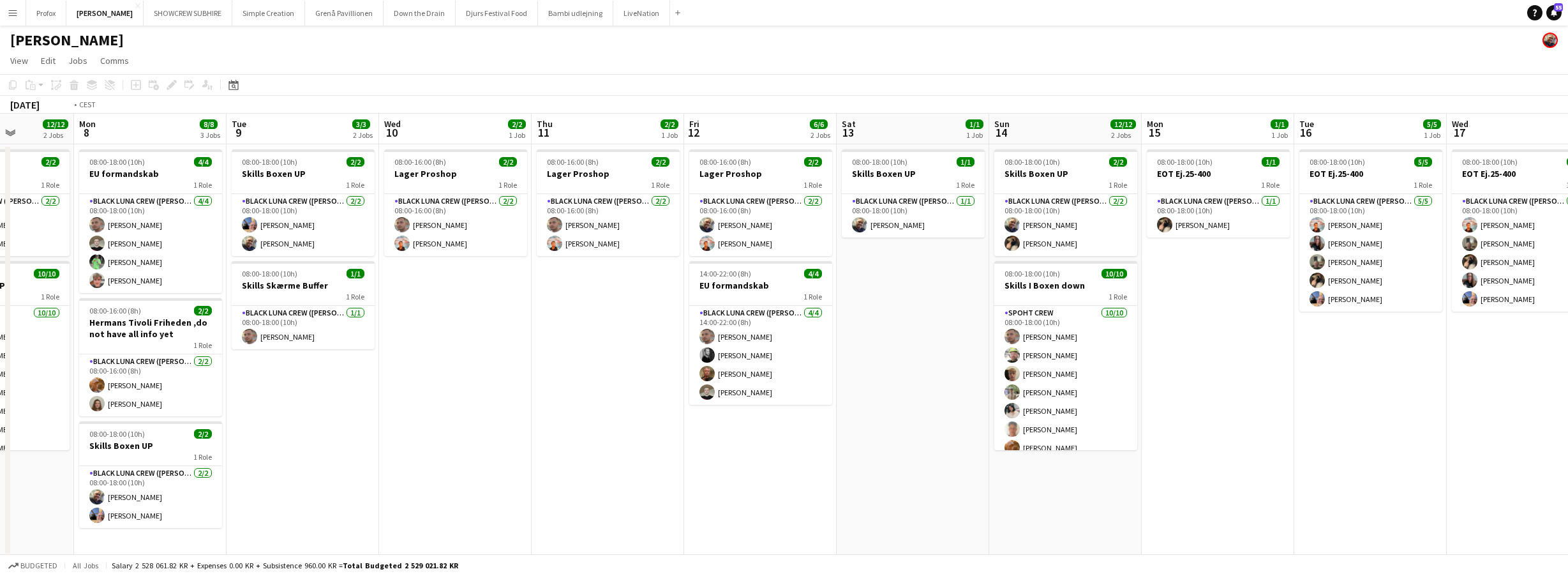
drag, startPoint x: 856, startPoint y: 154, endPoint x: 793, endPoint y: 134, distance: 66.1
click at [138, 115] on app-calendar-viewport "Thu 4 3/3 3 Jobs Fri 5 3/3 2 Jobs Sat 6 12/12 2 Jobs Sun 7 12/12 2 Jobs Mon 8 8…" at bounding box center [784, 335] width 1568 height 443
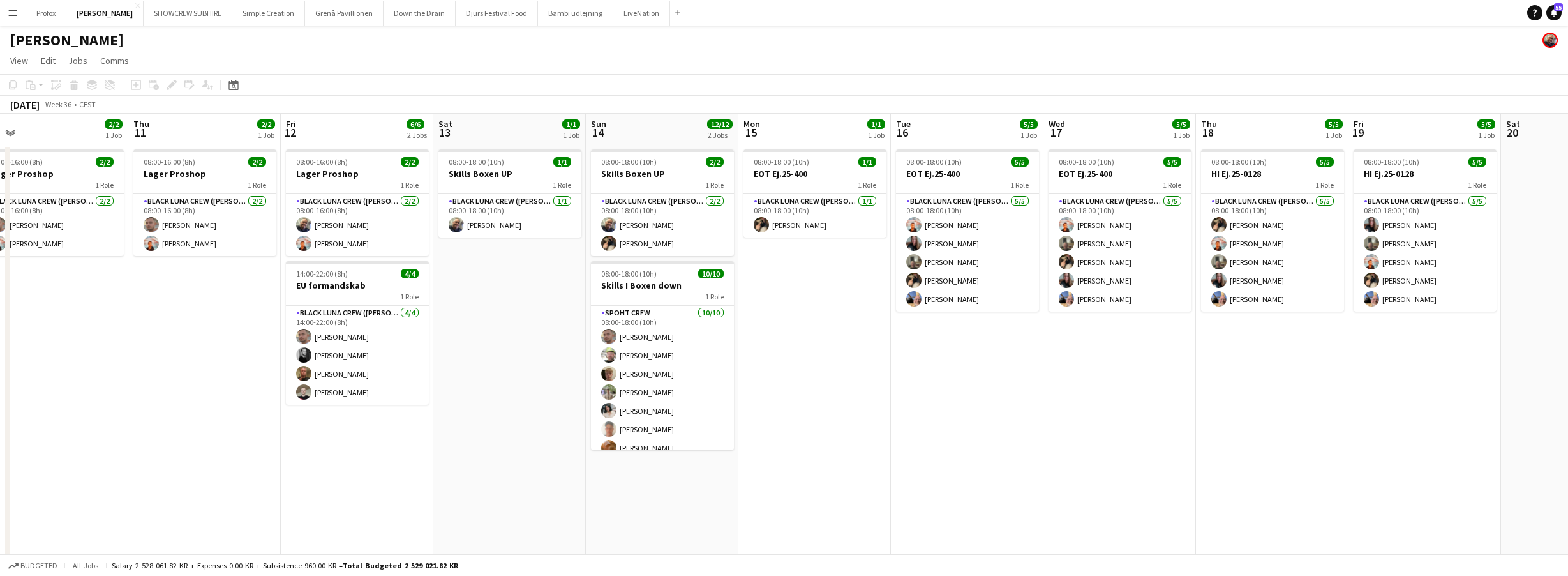
drag, startPoint x: 697, startPoint y: 133, endPoint x: 598, endPoint y: 143, distance: 99.5
click at [425, 134] on app-calendar-viewport "Sun 7 12/12 2 Jobs Mon 8 8/8 3 Jobs Tue 9 3/3 2 Jobs Wed 10 2/2 1 Job Thu 11 2/…" at bounding box center [784, 335] width 1568 height 443
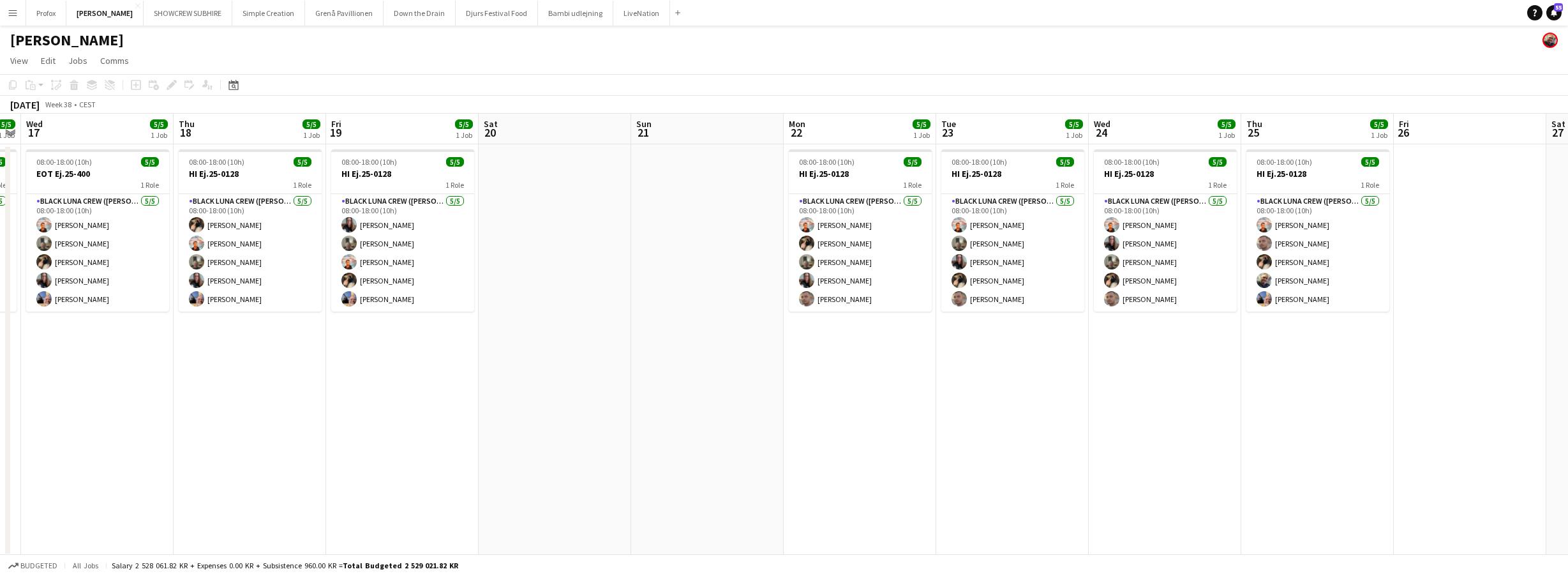
drag, startPoint x: 849, startPoint y: 149, endPoint x: 543, endPoint y: 144, distance: 306.0
click at [442, 146] on app-calendar-viewport "Sun 14 12/12 2 Jobs Mon 15 1/1 1 Job Tue 16 5/5 1 Job Wed 17 5/5 1 Job Thu 18 5…" at bounding box center [784, 335] width 1568 height 443
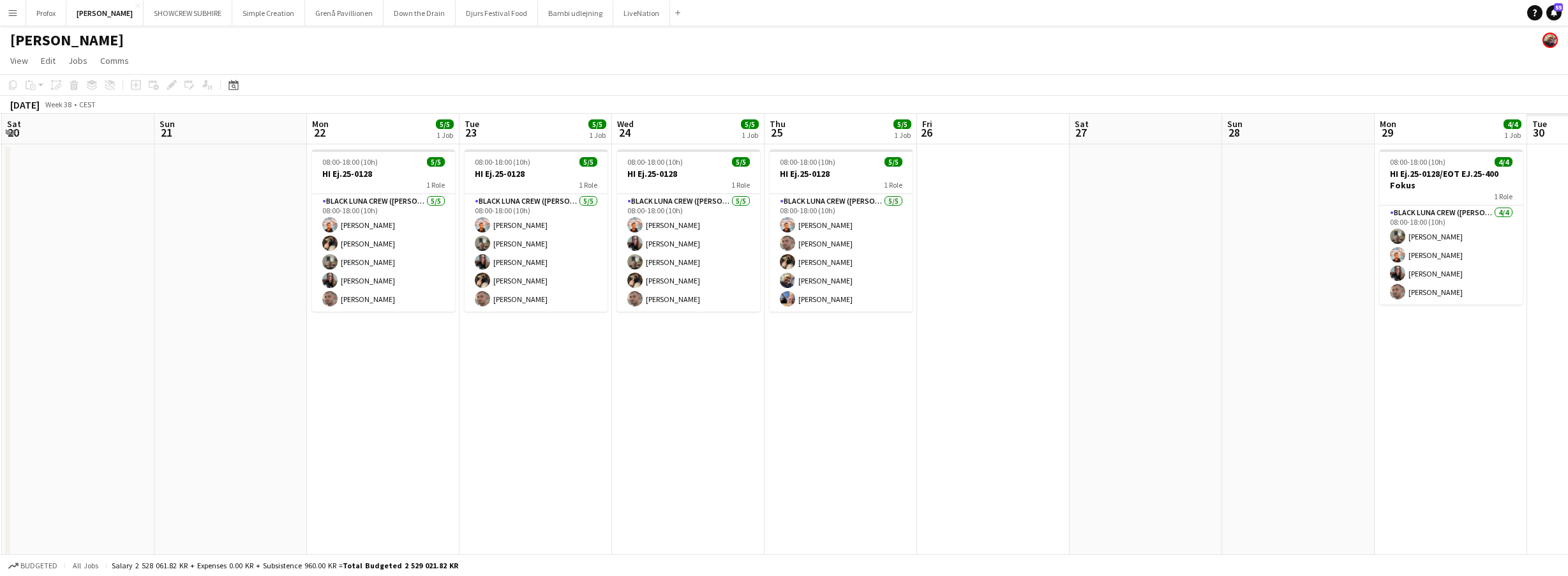
drag, startPoint x: 819, startPoint y: 134, endPoint x: 519, endPoint y: 135, distance: 300.0
click at [434, 128] on app-calendar-viewport "Wed 17 5/5 1 Job Thu 18 5/5 1 Job Fri 19 5/5 1 Job Sat 20 Sun 21 Mon 22 5/5 1 J…" at bounding box center [784, 335] width 1568 height 443
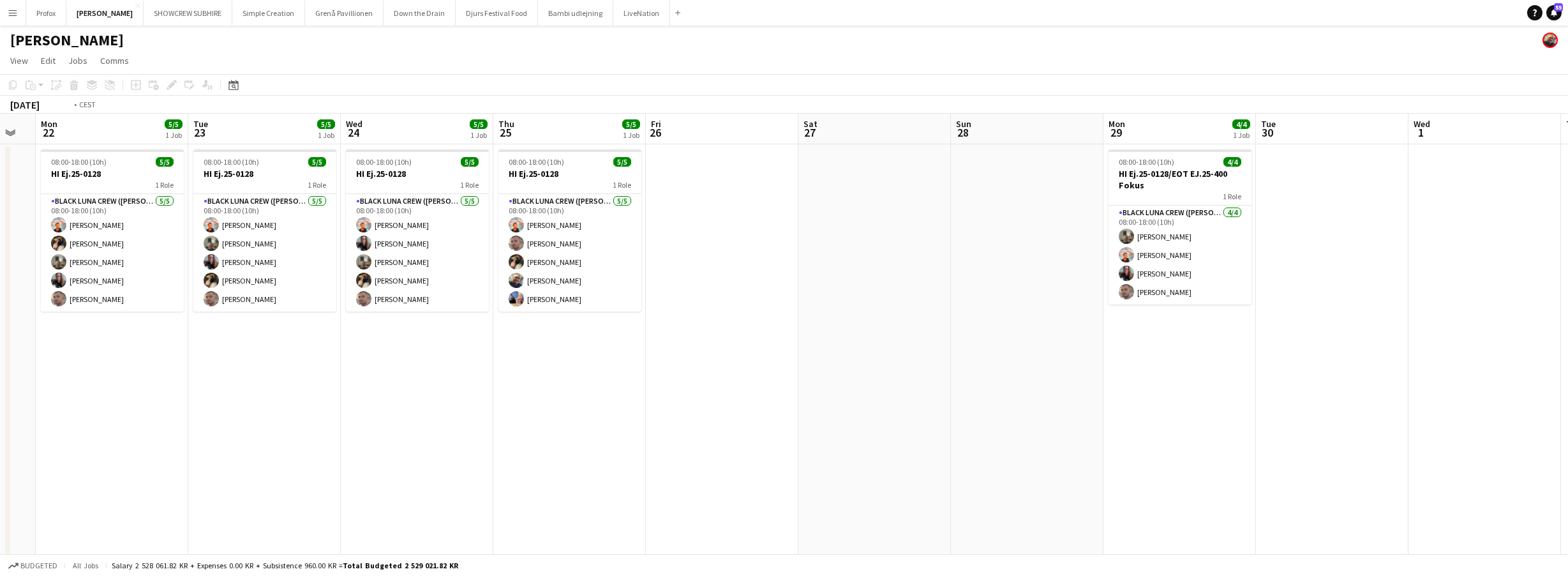
drag, startPoint x: 701, startPoint y: 133, endPoint x: 628, endPoint y: 132, distance: 73.0
click at [457, 124] on app-calendar-viewport "Fri 19 5/5 1 Job Sat 20 Sun 21 Mon 22 5/5 1 Job Tue 23 5/5 1 Job Wed 24 5/5 1 J…" at bounding box center [784, 335] width 1568 height 443
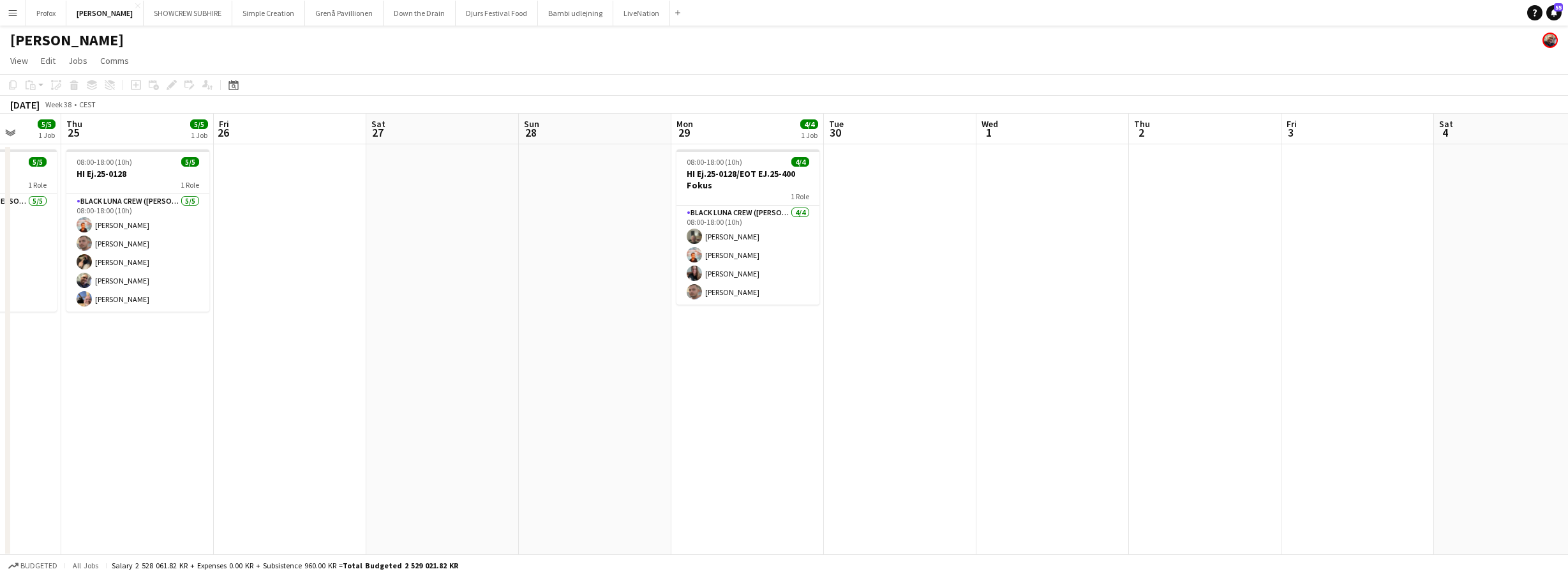
drag, startPoint x: 813, startPoint y: 125, endPoint x: 633, endPoint y: 122, distance: 180.0
click at [406, 109] on app-calendar "Copy Paste Paste Command V Paste with crew Command Shift V Paste linked Job [GE…" at bounding box center [784, 315] width 1568 height 482
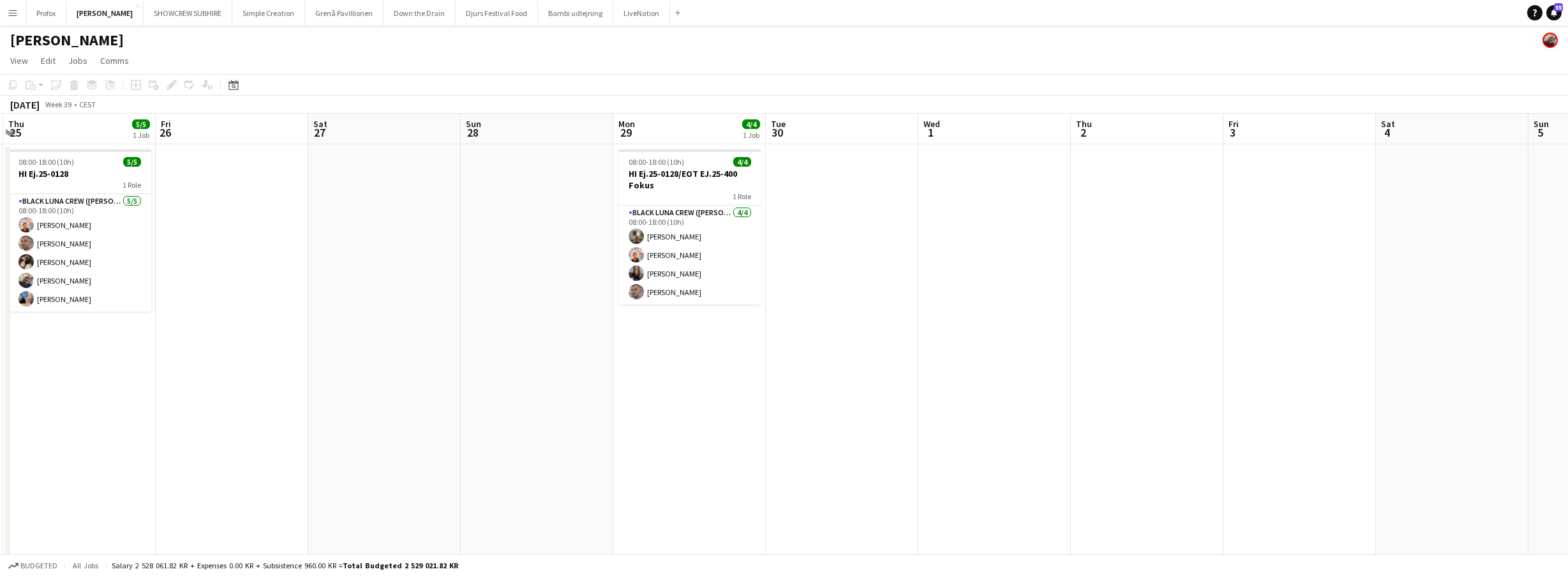
drag, startPoint x: 934, startPoint y: 139, endPoint x: 760, endPoint y: 144, distance: 174.1
click at [567, 135] on app-calendar-viewport "Sun 21 Mon 22 5/5 1 Job Tue 23 5/5 1 Job Wed 24 5/5 1 Job Thu 25 5/5 1 Job Fri …" at bounding box center [784, 335] width 1568 height 443
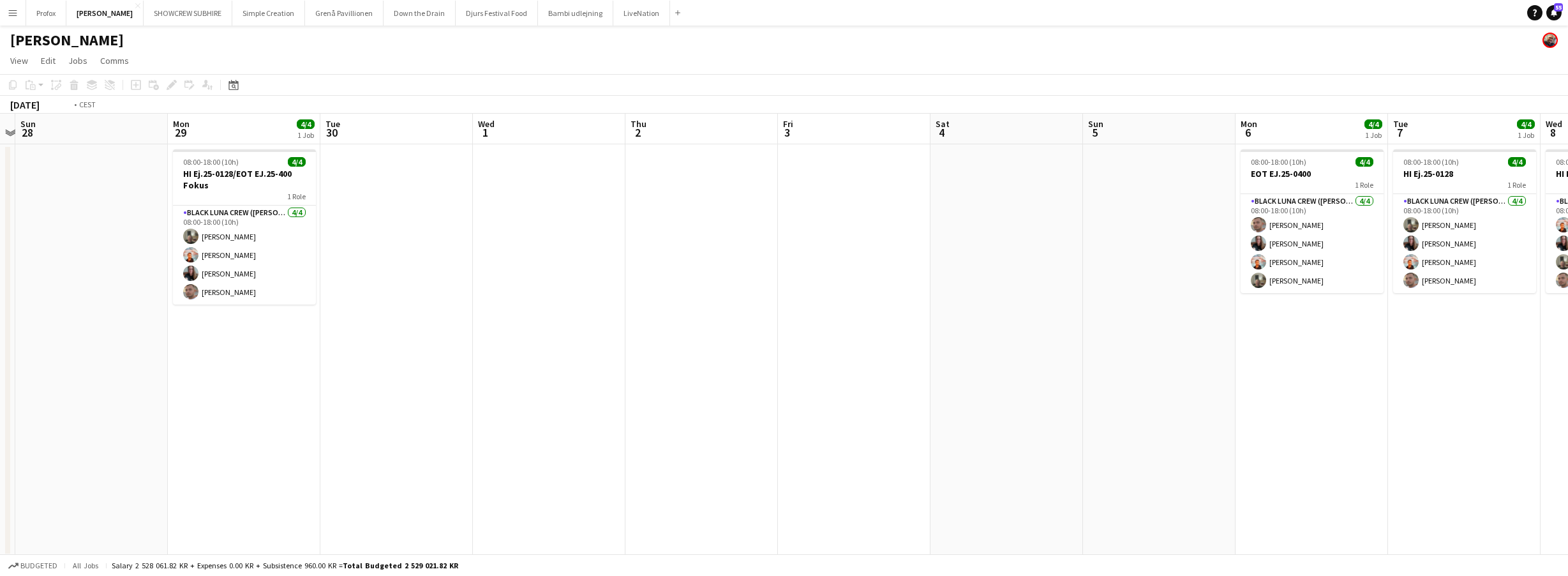
drag, startPoint x: 614, startPoint y: 119, endPoint x: 576, endPoint y: 131, distance: 39.8
click at [445, 121] on app-calendar-viewport "Thu 25 5/5 1 Job Fri 26 Sat 27 Sun 28 Mon 29 4/4 1 Job Tue 30 Wed 1 Thu 2 Fri 3…" at bounding box center [784, 335] width 1568 height 443
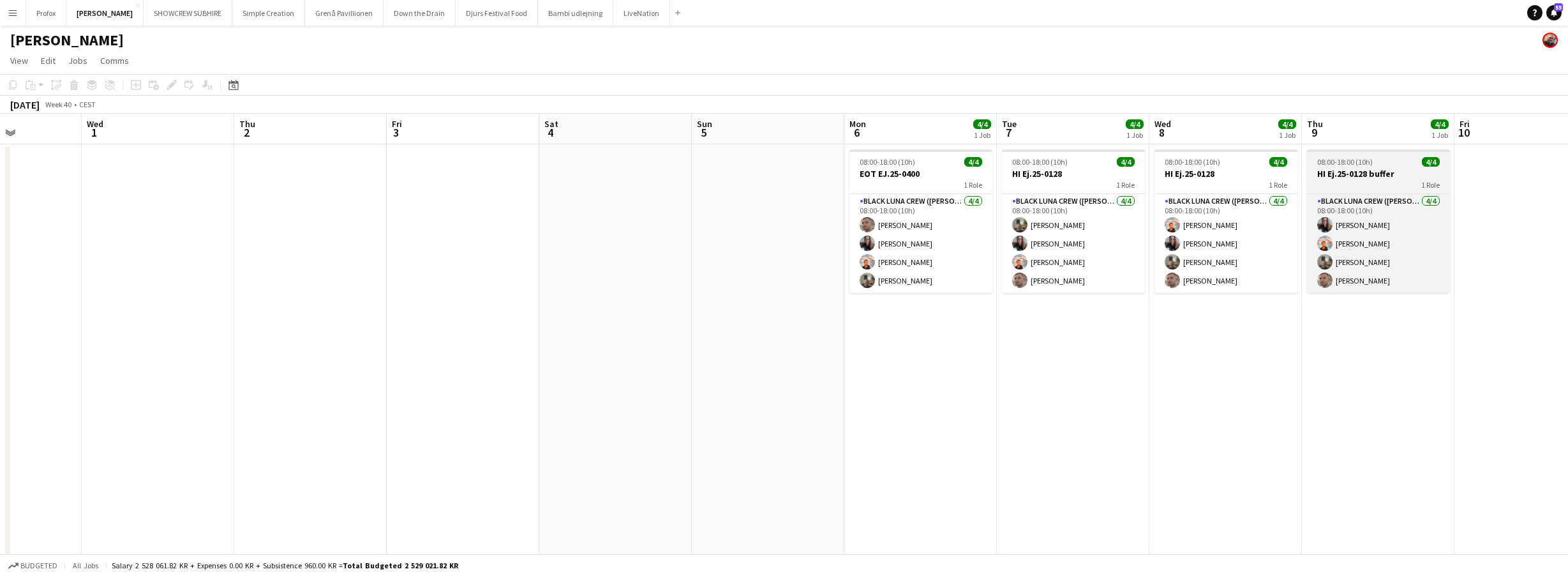
drag, startPoint x: 663, startPoint y: 144, endPoint x: 1054, endPoint y: 153, distance: 391.1
click at [568, 138] on app-calendar-viewport "Sat 27 Sun 28 Mon 29 4/4 1 Job Tue 30 Wed 1 Thu 2 Fri 3 Sat 4 Sun 5 Mon 6 4/4 1…" at bounding box center [784, 335] width 1568 height 443
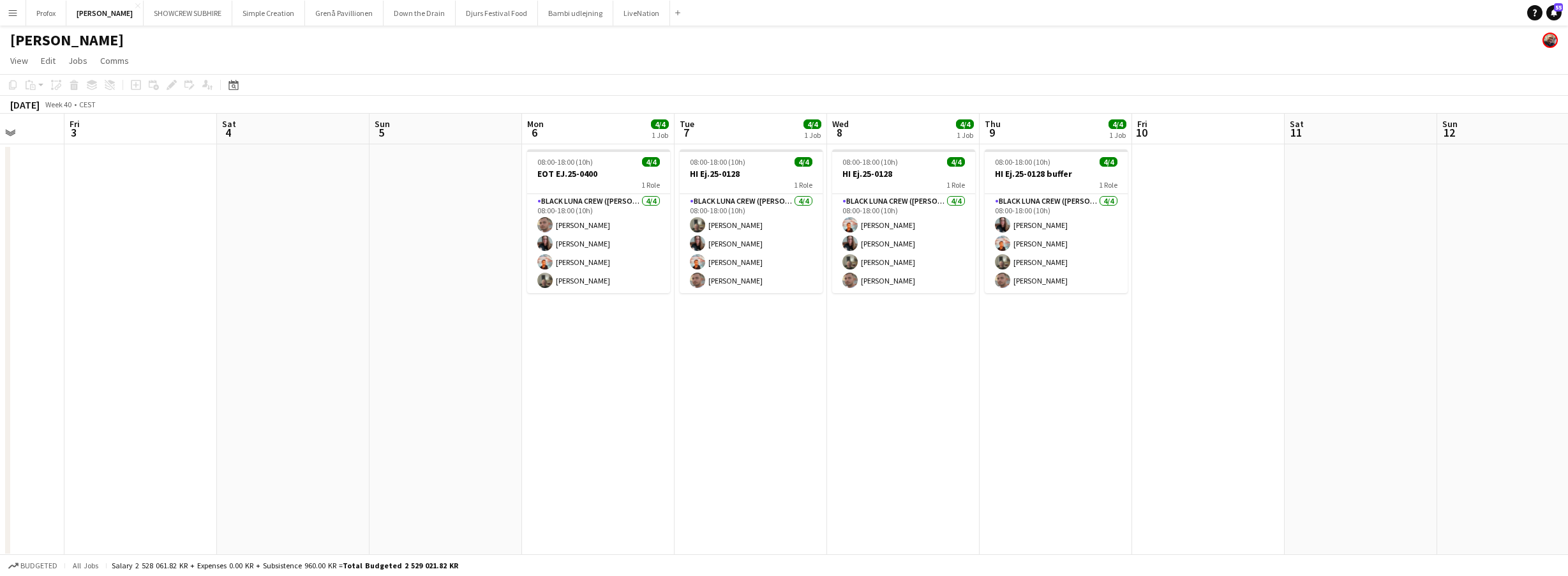
drag, startPoint x: 1054, startPoint y: 153, endPoint x: 974, endPoint y: 149, distance: 80.1
click at [639, 134] on app-calendar-viewport "Mon 29 4/4 1 Job Tue 30 Wed 1 Thu 2 Fri 3 Sat 4 Sun 5 Mon 6 4/4 1 Job Tue 7 4/4…" at bounding box center [784, 335] width 1568 height 443
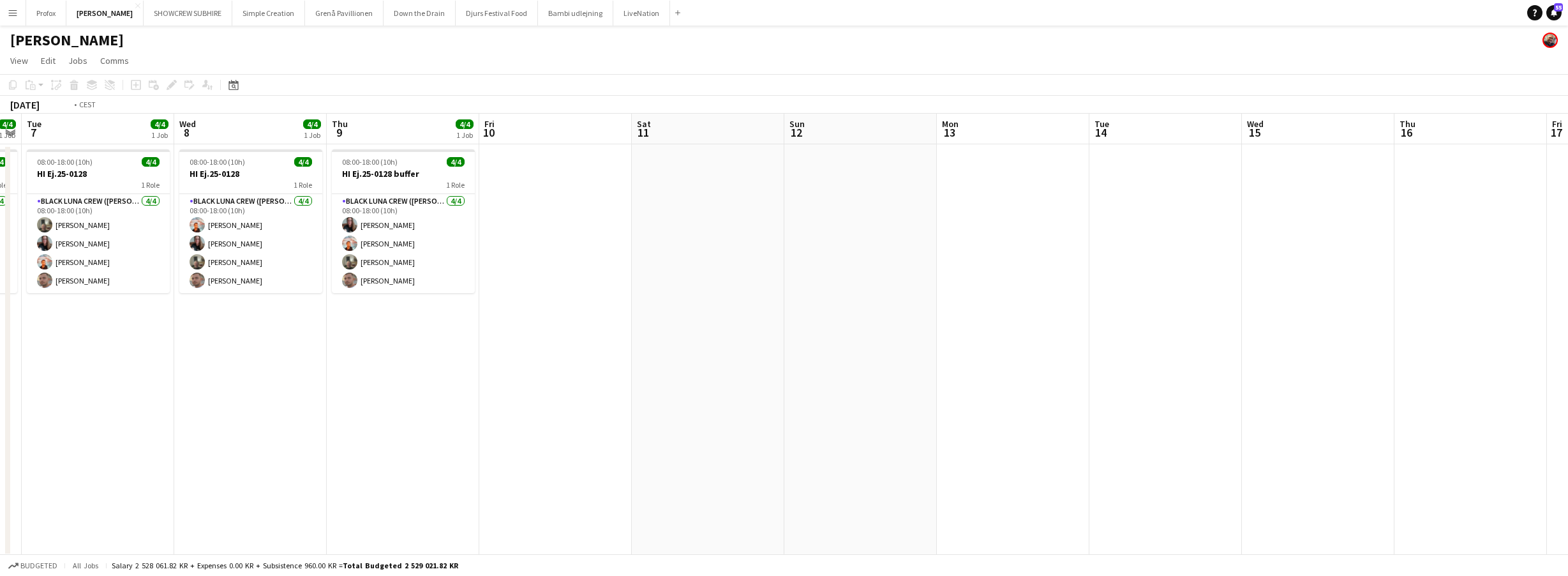
drag, startPoint x: 683, startPoint y: 125, endPoint x: 1010, endPoint y: 140, distance: 327.3
click at [681, 126] on app-calendar-viewport "Fri 3 Sat 4 Sun 5 Mon 6 4/4 1 Job Tue 7 4/4 1 Job Wed 8 4/4 1 Job Thu 9 4/4 1 J…" at bounding box center [784, 335] width 1568 height 443
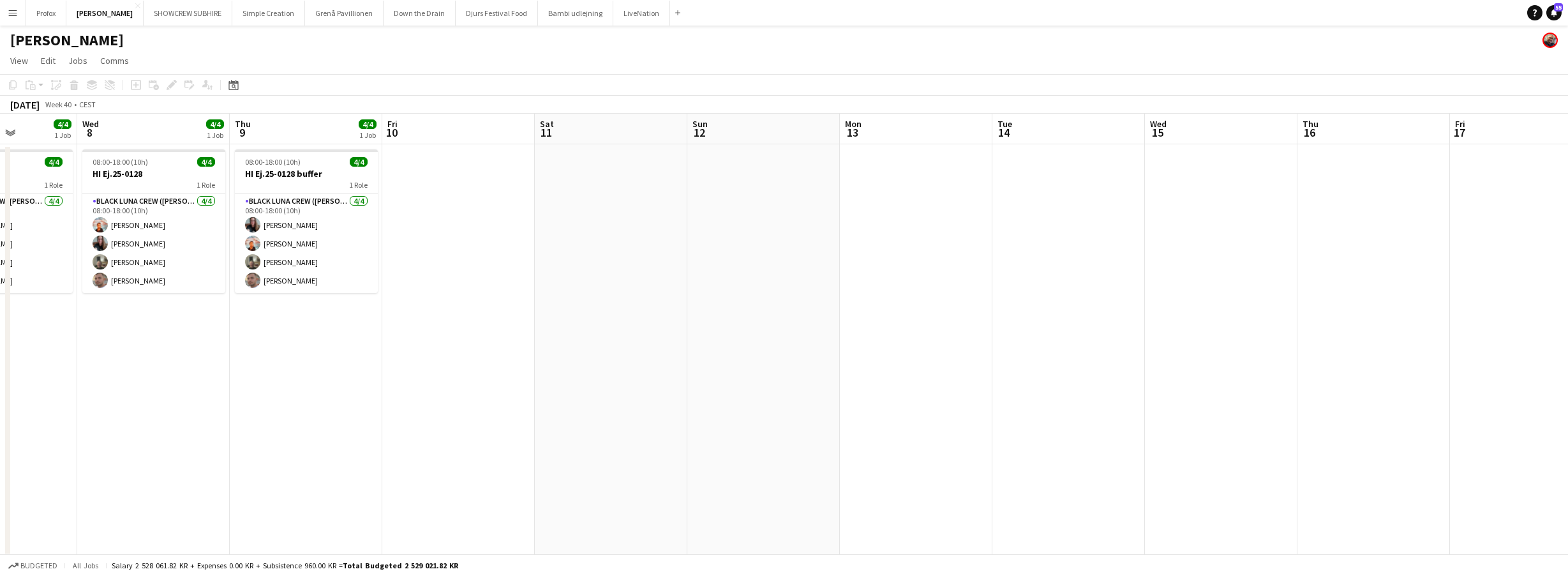
drag
click at [727, 128] on app-calendar-viewport "Sun 5 Mon 6 4/4 1 Job Tue 7 4/4 1 Job Wed 8 4/4 1 Job Thu 9 4/4 1 Job Fri 10 Sa…" at bounding box center [784, 335] width 1568 height 443
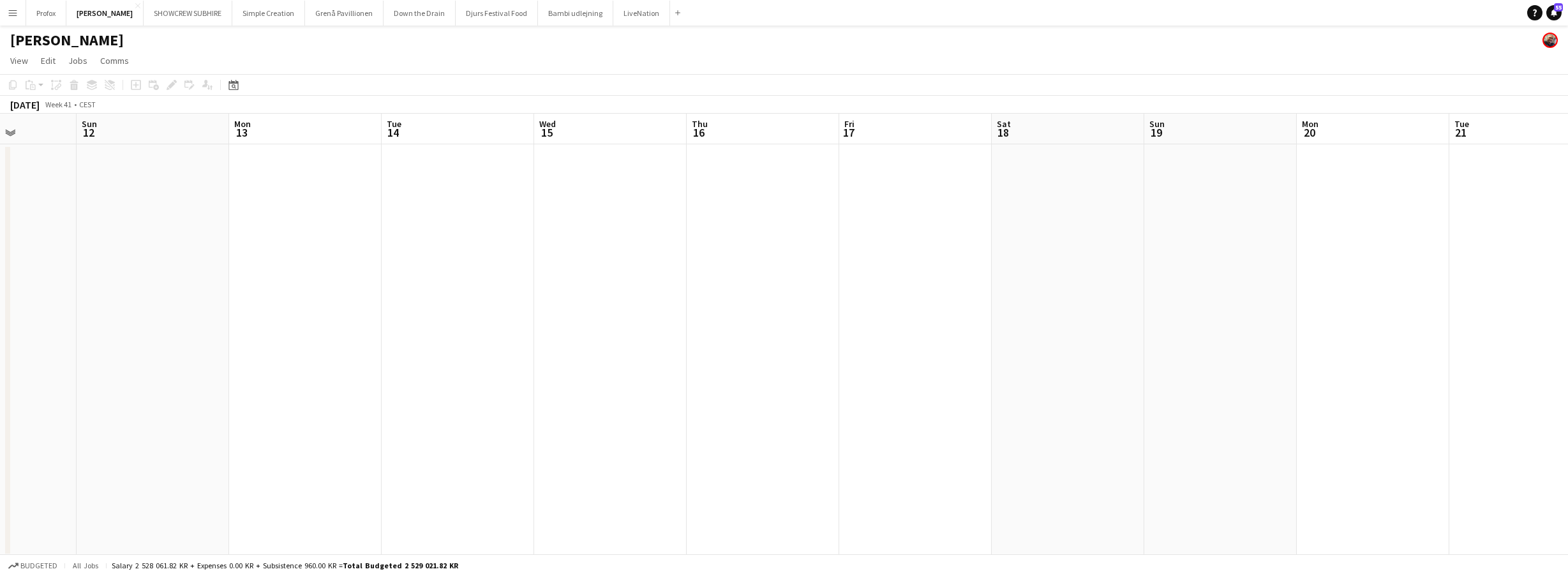
click at [834, 132] on app-calendar-viewport "Thu 9 4/4 1 Job Fri 10 Sat 11 Sun 12 Mon 13 Tue 14 Wed 15 Thu 16 Fri 17 Sat 18 …" at bounding box center [784, 335] width 1568 height 443
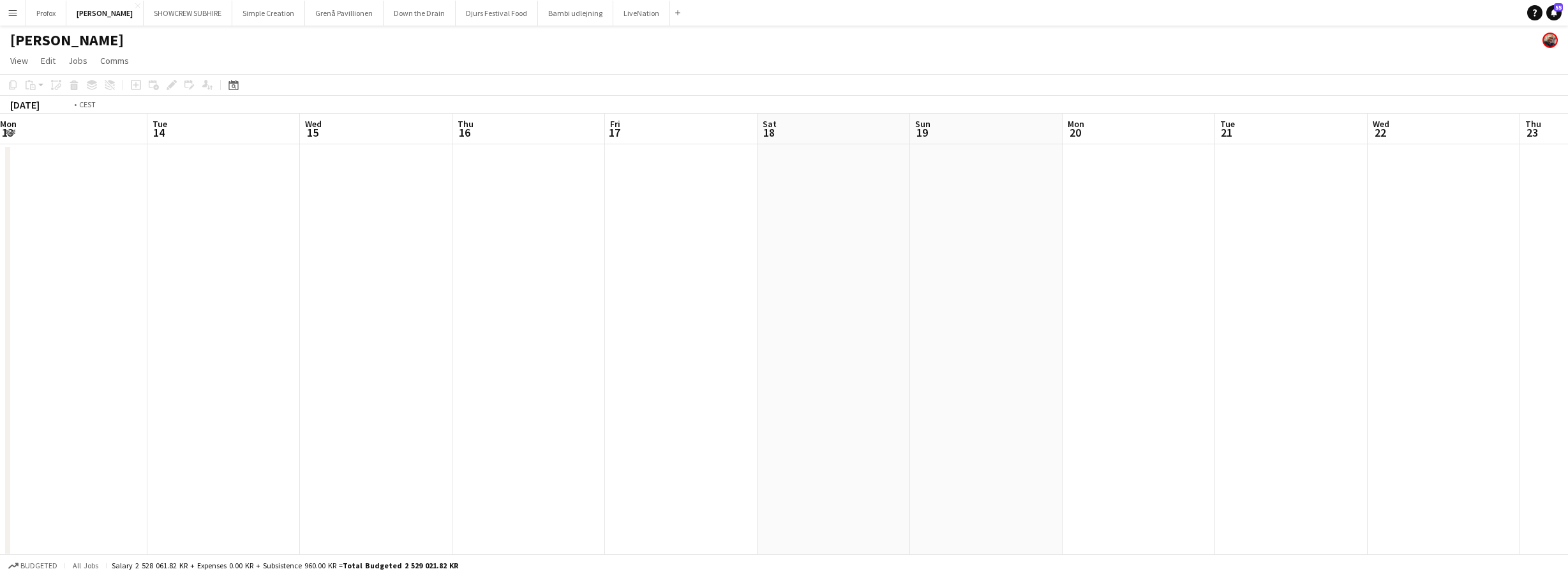
click at [876, 132] on app-calendar-viewport "Thu 9 4/4 1 Job Fri 10 Sat 11 Sun 12 Mon 13 Tue 14 Wed 15 Thu 16 Fri 17 Sat 18 …" at bounding box center [784, 335] width 1568 height 443
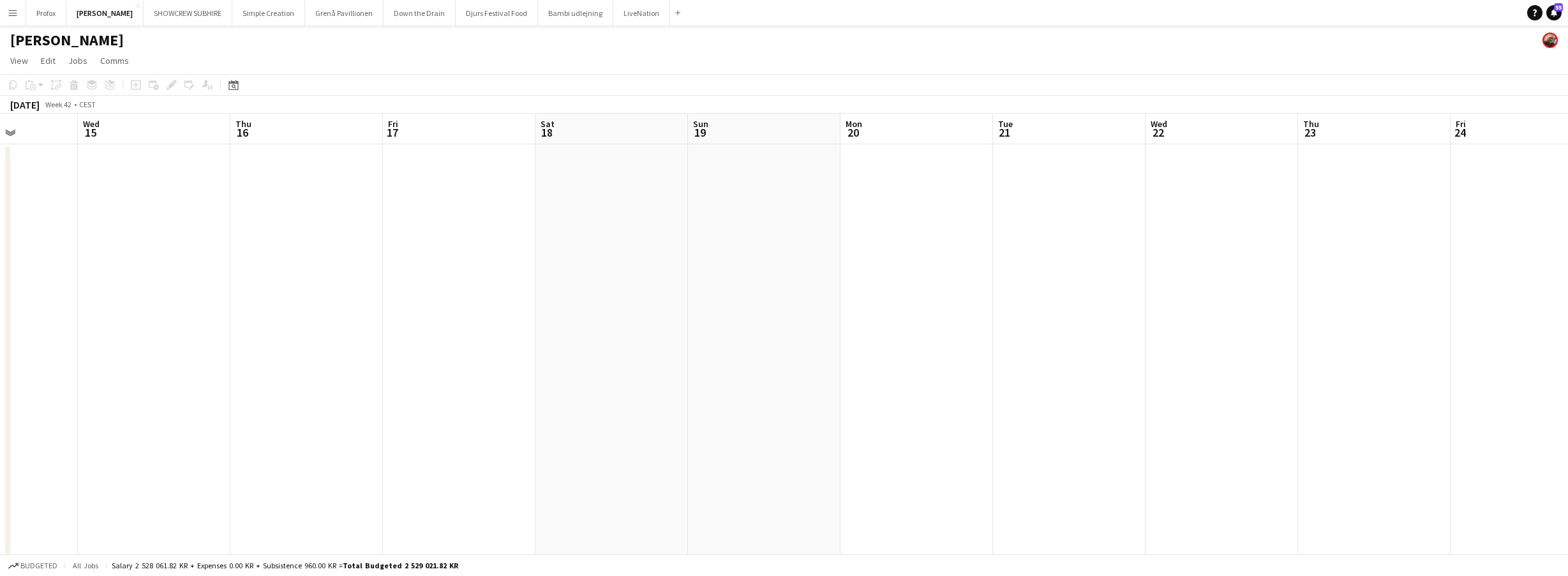
click at [922, 126] on app-calendar-viewport "Sat 11 Sun 12 Mon 13 Tue 14 Wed 15 Thu 16 Fri 17 Sat 18 Sun 19 Mon 20 Tue 21 We…" at bounding box center [784, 335] width 1568 height 443
click at [954, 128] on app-calendar-viewport "Sat 11 Sun 12 Mon 13 Tue 14 Wed 15 Thu 16 Fri 17 Sat 18 Sun 19 Mon 20 Tue 21 We…" at bounding box center [784, 335] width 1568 height 443
click at [877, 140] on app-calendar-viewport "Mon 13 Tue 14 Wed 15 Thu 16 Fri 17 Sat 18 Sun 19 Mon 20 Tue 21 Wed 22 Thu 23 Fr…" at bounding box center [784, 335] width 1568 height 443
click at [874, 140] on app-calendar-viewport "Wed 15 Thu 16 Fri 17 Sat 18 Sun 19 Mon 20 Tue 21 Wed 22 Thu 23 Fri 24 Sat 25 Su…" at bounding box center [784, 335] width 1568 height 443
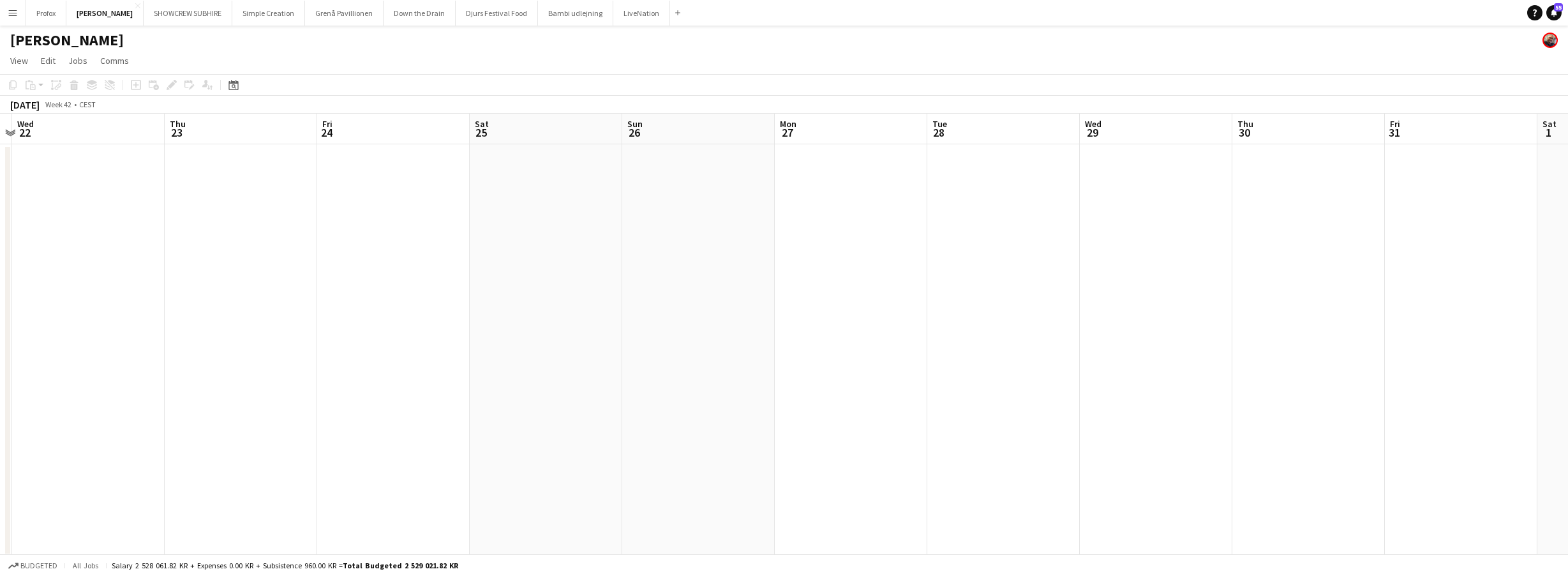
click at [856, 148] on app-calendar-viewport "Sun 19 Mon 20 Tue 21 Wed 22 Thu 23 Fri 24 Sat 25 Sun 26 Mon 27 Tue 28 Wed 29 Th…" at bounding box center [784, 335] width 1568 height 443
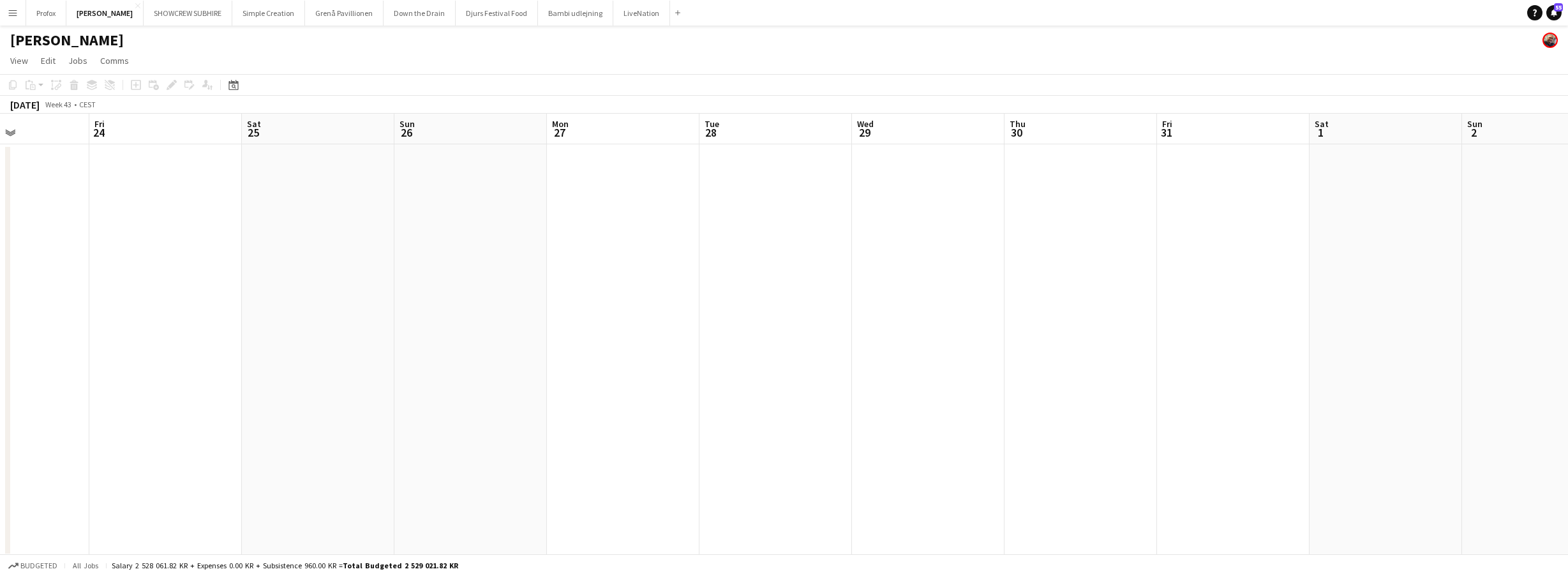
click at [813, 156] on app-calendar-viewport "Tue 21 Wed 22 Thu 23 Fri 24 Sat 25 Sun 26 Mon 27 Tue 28 Wed 29 Thu 30 Fri 31 Sa…" at bounding box center [784, 335] width 1568 height 443
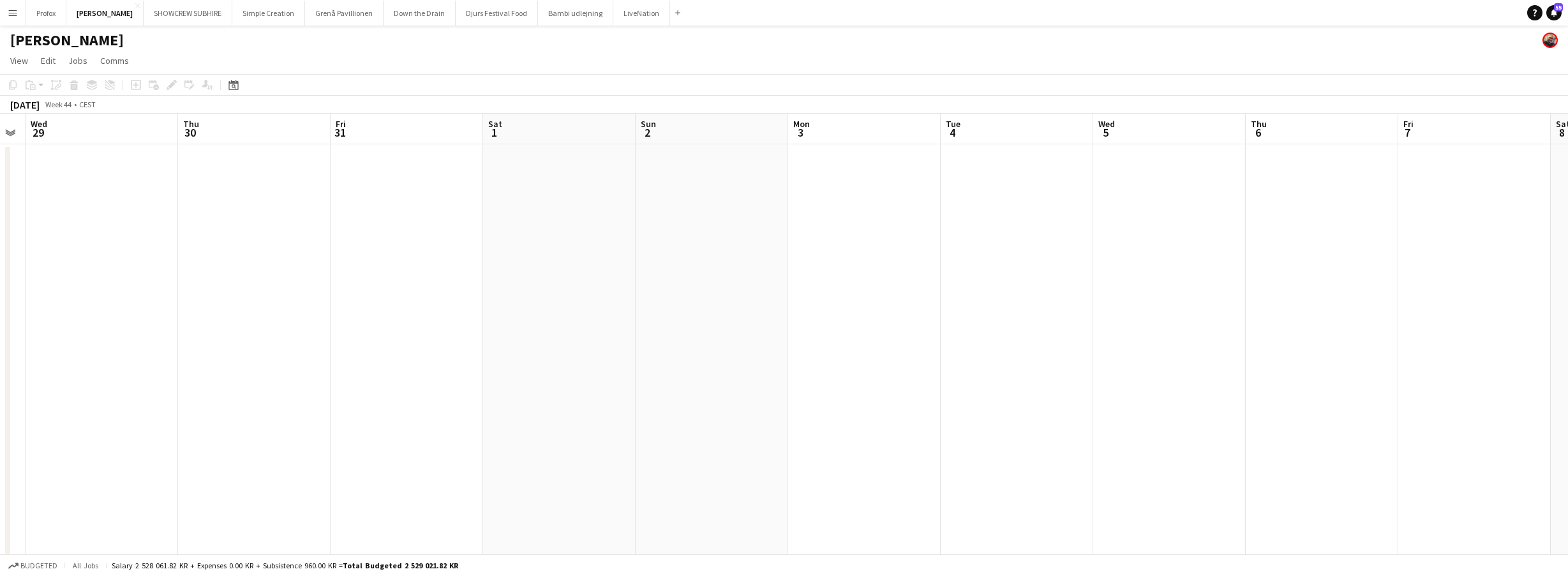
click at [840, 146] on app-calendar-viewport "Sun 26 Mon 27 Tue 28 Wed 29 Thu 30 Fri 31 Sat 1 Sun 2 Mon 3 Tue 4 Wed 5 Thu 6 F…" at bounding box center [784, 335] width 1568 height 443
click at [838, 144] on app-calendar-viewport "Sun 26 Mon 27 Tue 28 Wed 29 Thu 30 Fri 31 Sat 1 Sun 2 Mon 3 Tue 4 Wed 5 Thu 6 F…" at bounding box center [784, 335] width 1568 height 443
click at [953, 135] on app-board-header-date "Thu 6" at bounding box center [966, 129] width 153 height 30
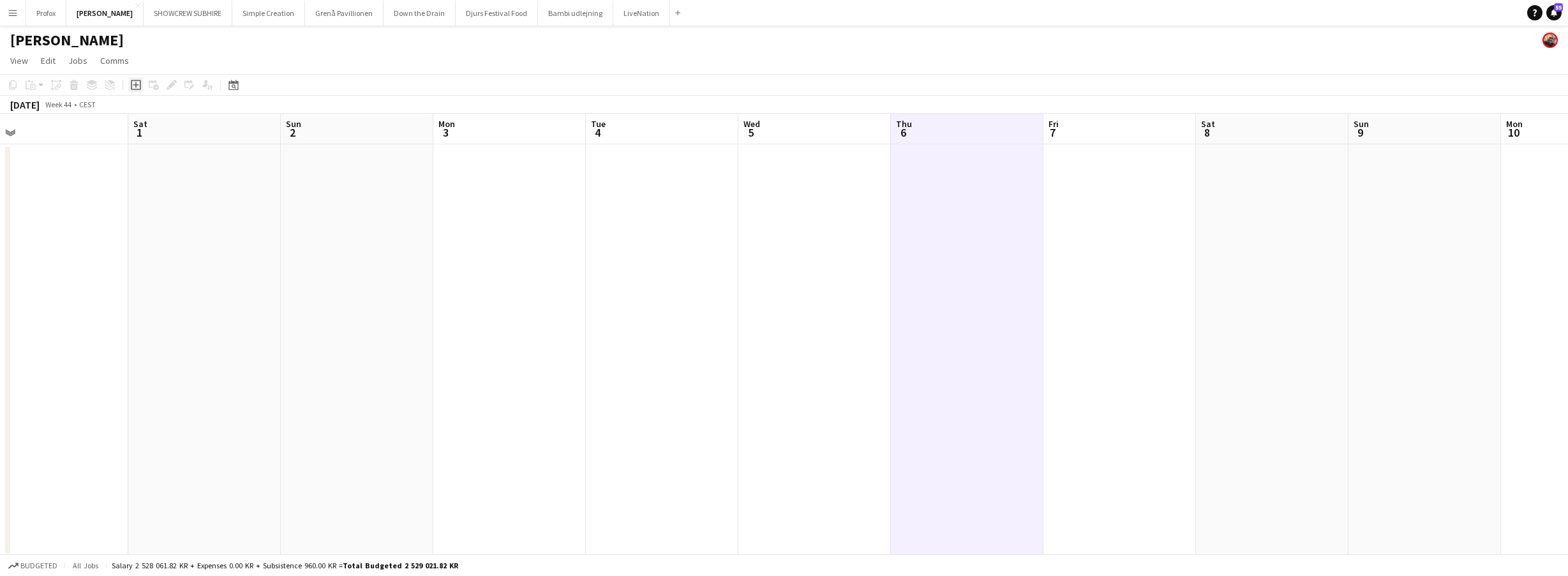
click at [136, 83] on icon "Add job" at bounding box center [135, 84] width 10 height 10
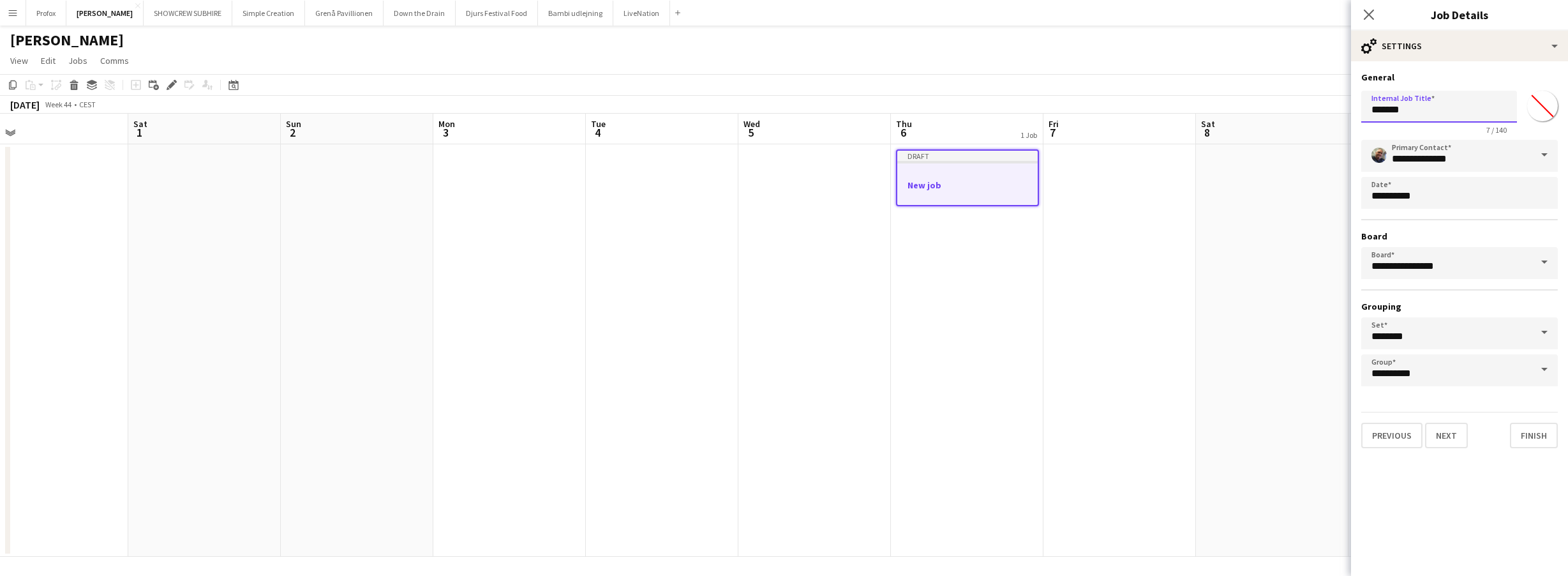
click at [1271, 111] on body "Menu Boards Boards Boards All jobs Status Workforce Workforce My Workforce Recr…" at bounding box center [784, 289] width 1568 height 578
click at [1442, 111] on input "**********" at bounding box center [1439, 107] width 155 height 32
type input "**********"
click at [1451, 433] on button "Next" at bounding box center [1446, 435] width 43 height 26
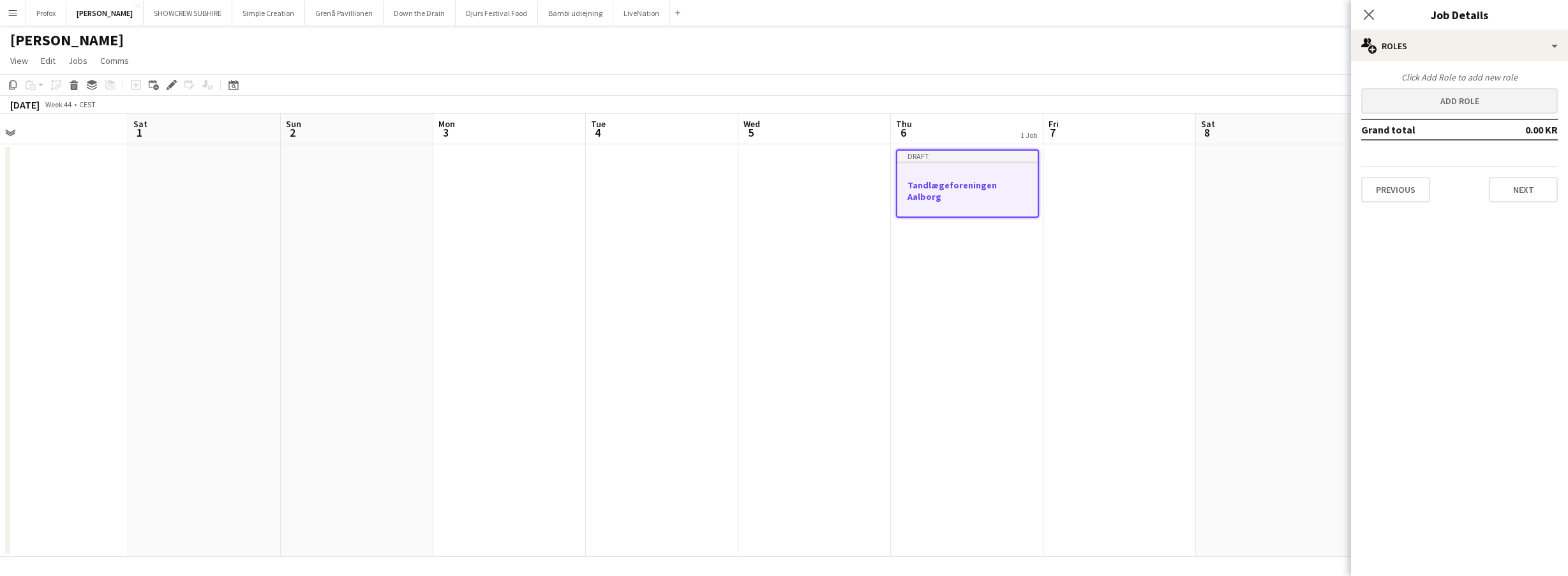
click at [1482, 98] on button "Add role" at bounding box center [1459, 100] width 196 height 26
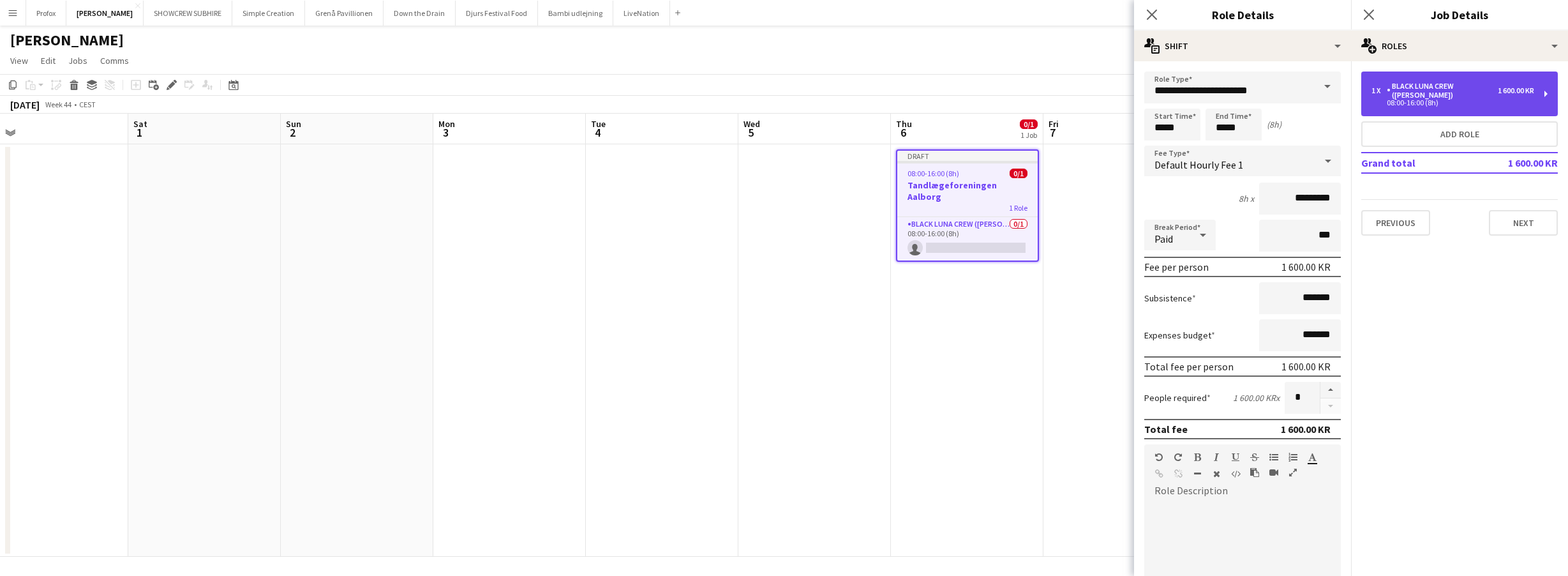
click at [1537, 93] on div "1 x Black Luna Crew (Danny) 1 600.00 KR 08:00-16:00 (8h)" at bounding box center [1459, 93] width 196 height 45
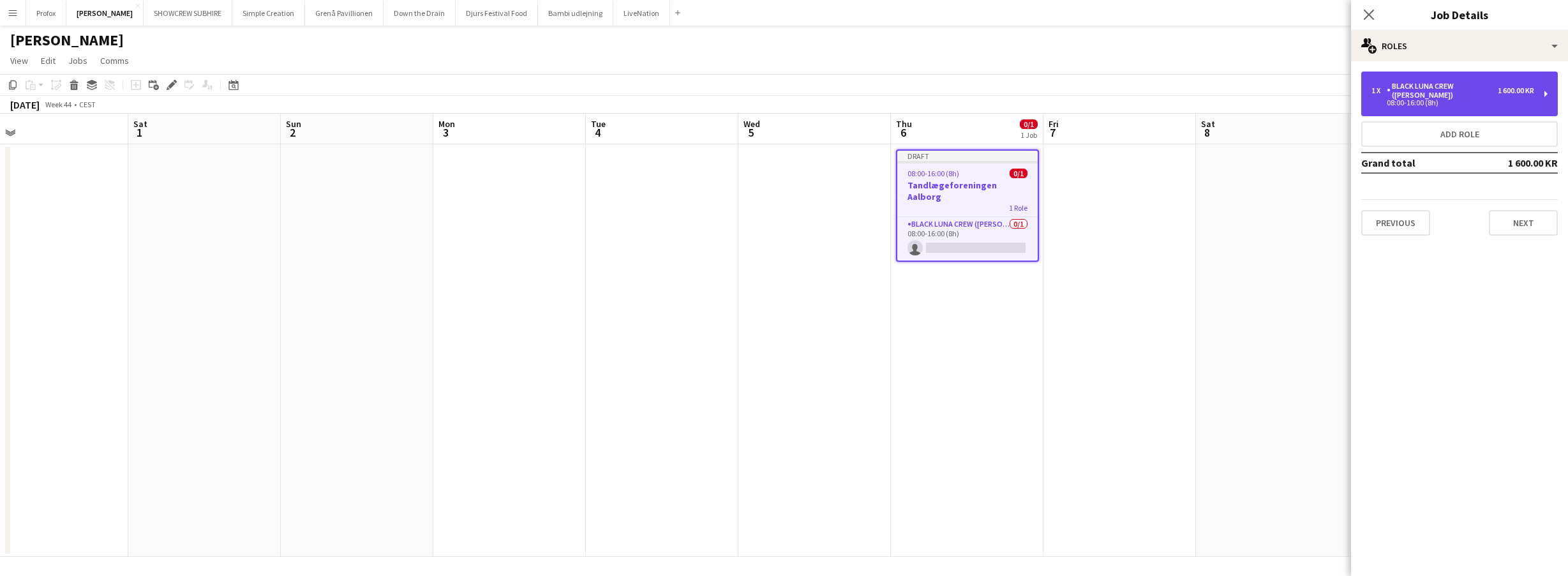
click at [1509, 88] on div "1 600.00 KR" at bounding box center [1516, 90] width 36 height 9
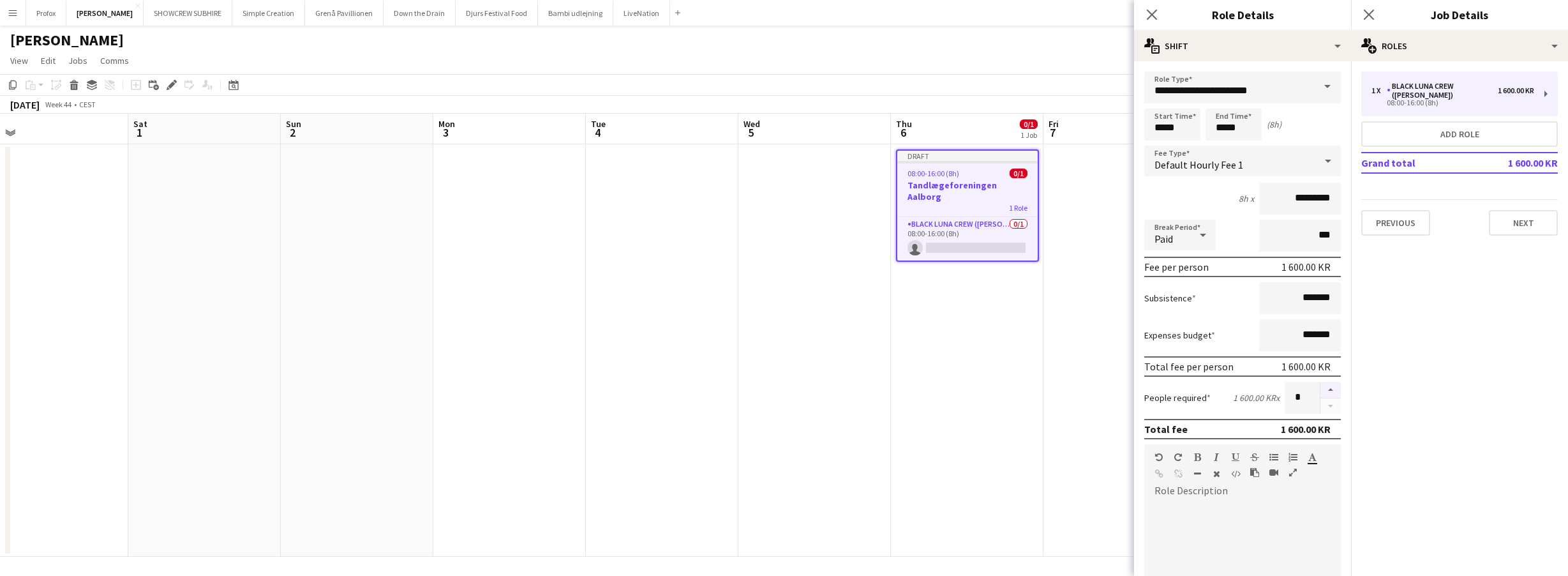
click at [1323, 388] on button "button" at bounding box center [1331, 390] width 21 height 17
click at [1323, 390] on button "button" at bounding box center [1331, 390] width 21 height 17
type input "*"
click at [1525, 210] on button "Next" at bounding box center [1523, 223] width 69 height 26
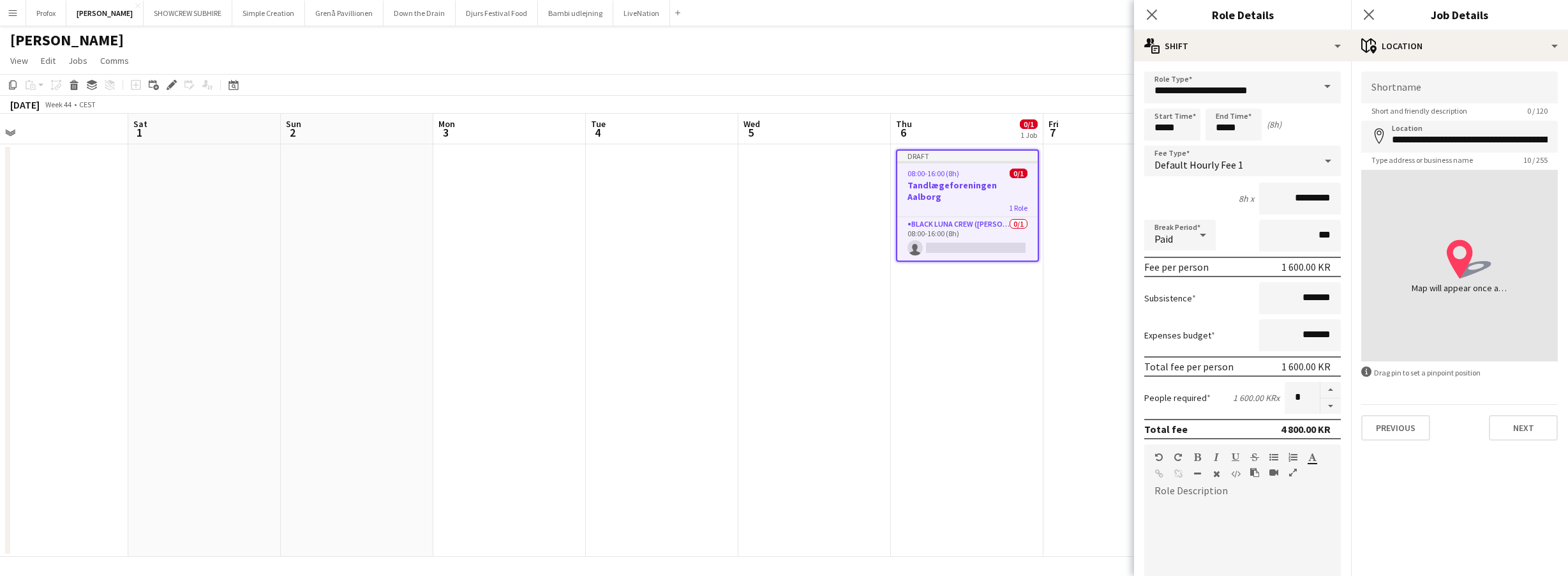
type input "**********"
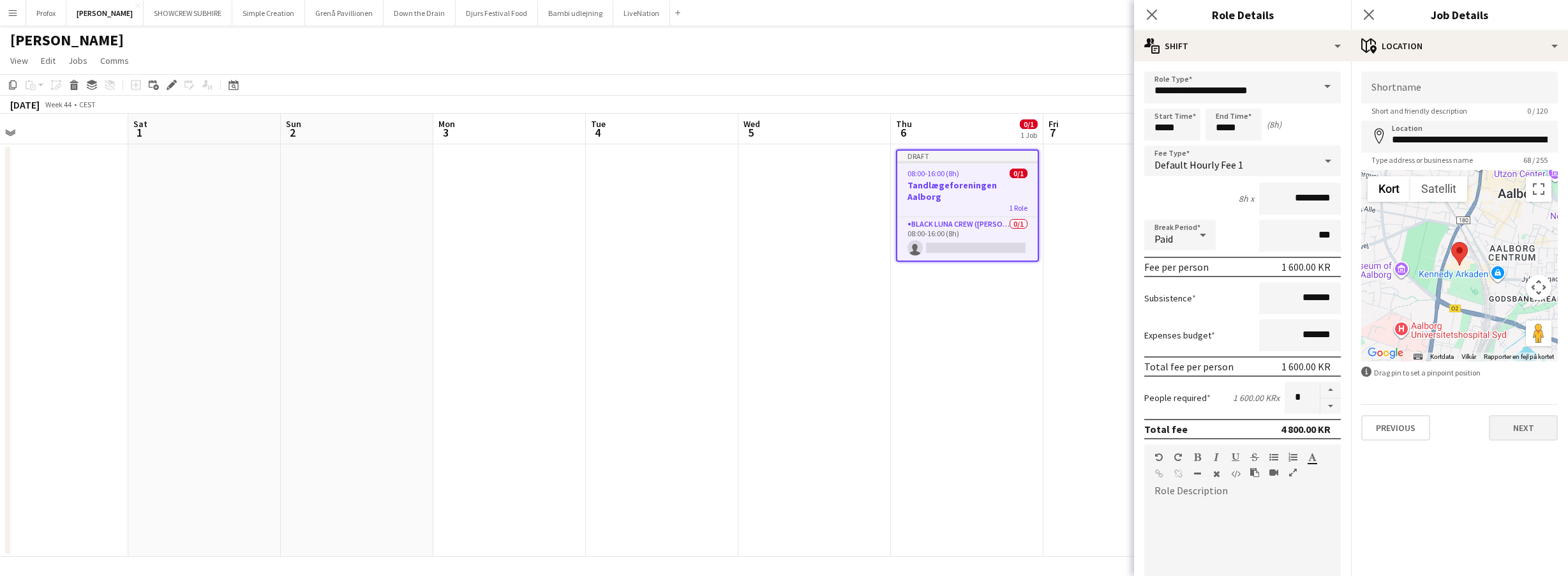
click at [1531, 426] on button "Next" at bounding box center [1523, 427] width 69 height 26
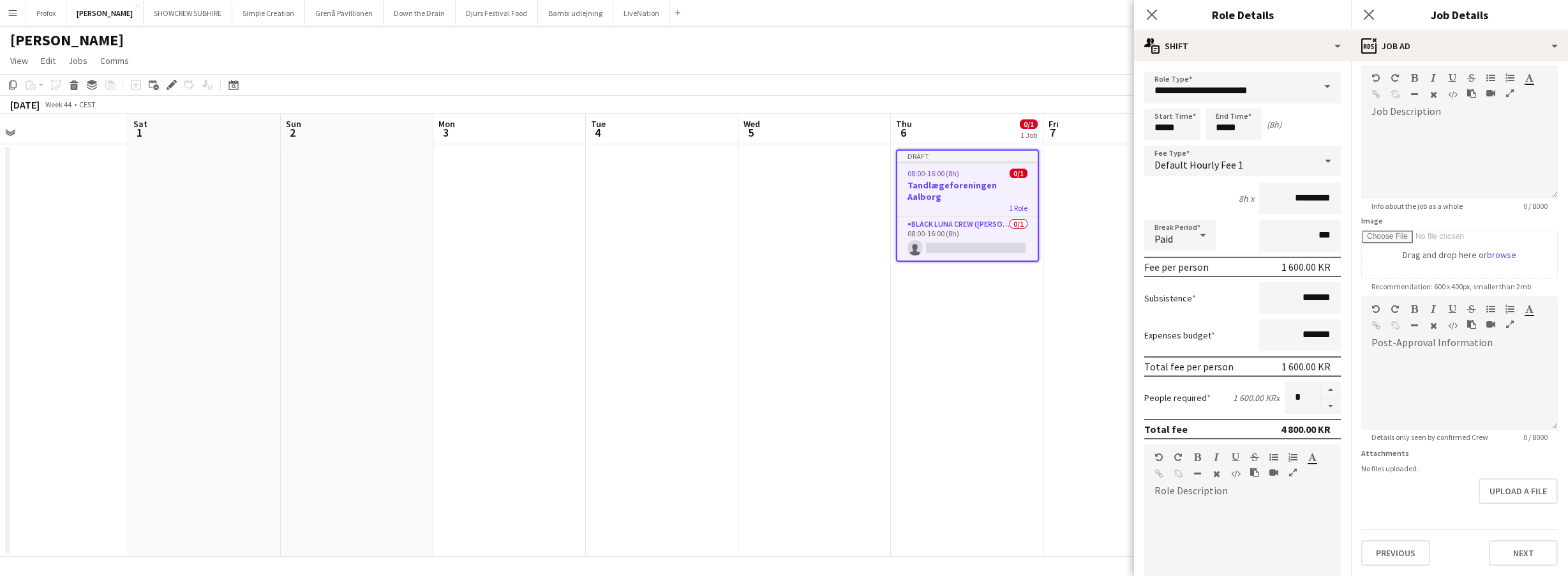
scroll to position [3, 0]
click at [1521, 552] on button "Next" at bounding box center [1523, 552] width 69 height 26
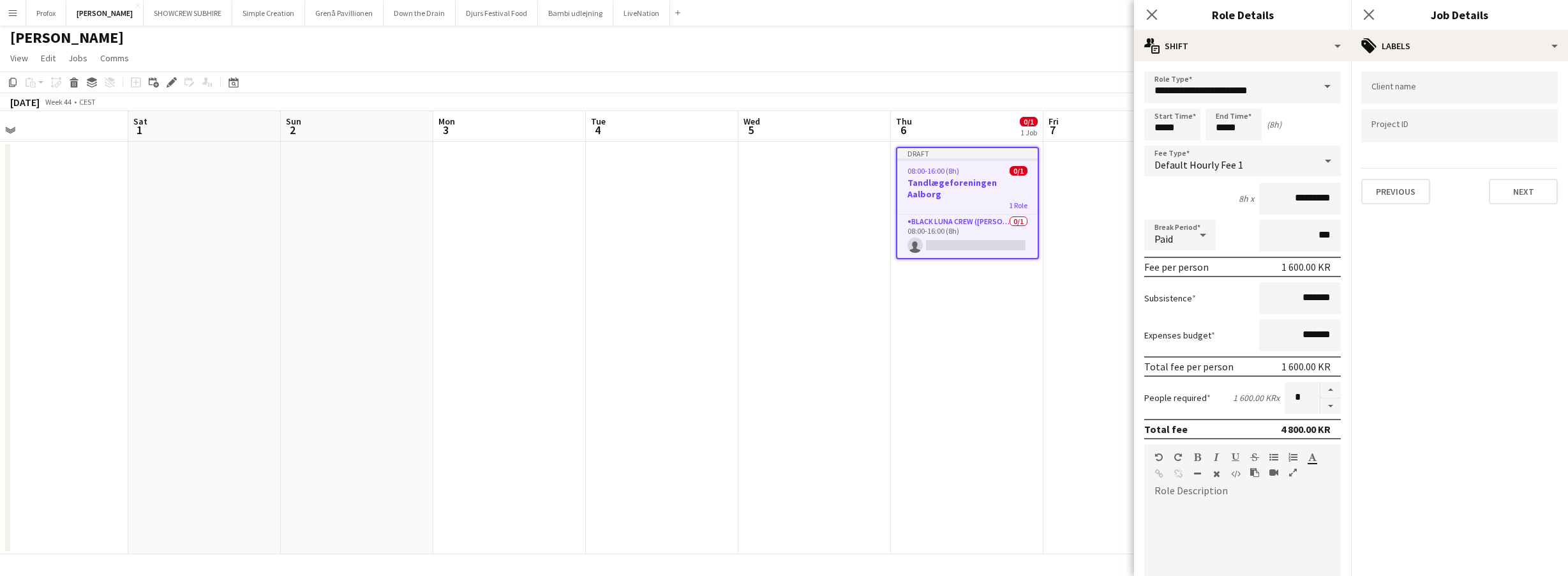
scroll to position [0, 0]
click at [1526, 190] on button "Next" at bounding box center [1523, 191] width 69 height 26
click at [1531, 128] on button "Next" at bounding box center [1523, 132] width 69 height 26
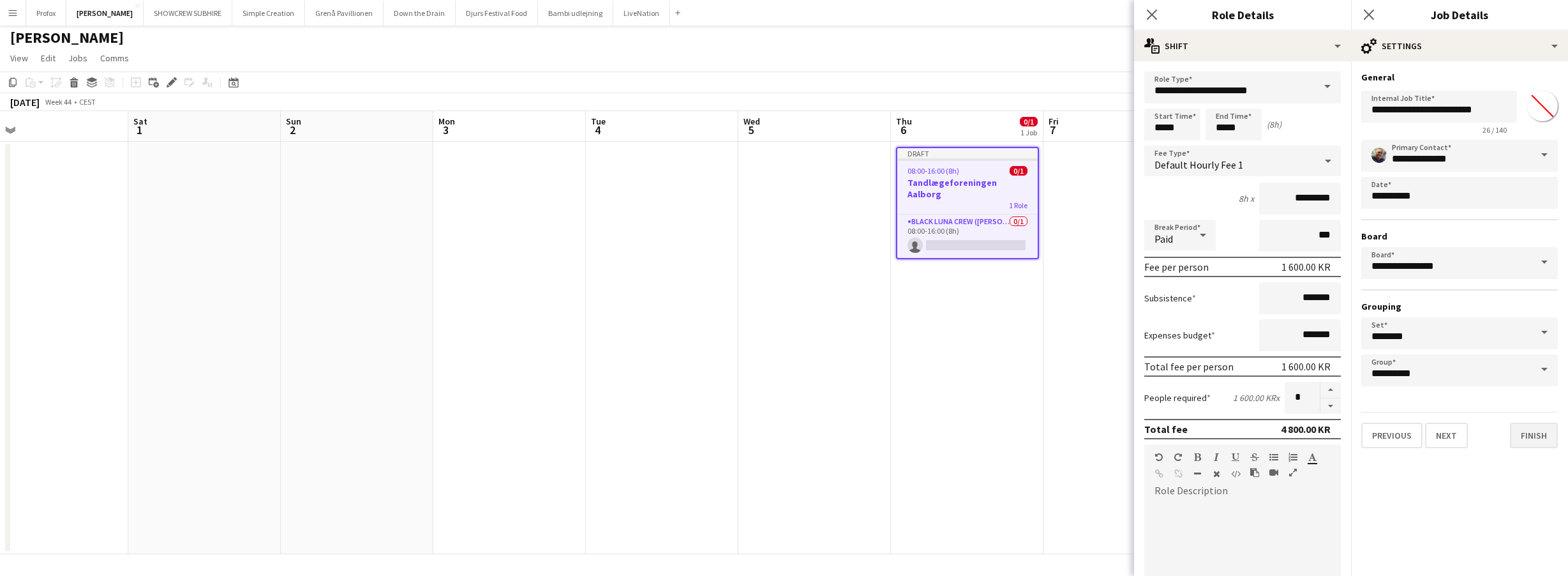
click at [1545, 431] on button "Finish" at bounding box center [1534, 435] width 48 height 26
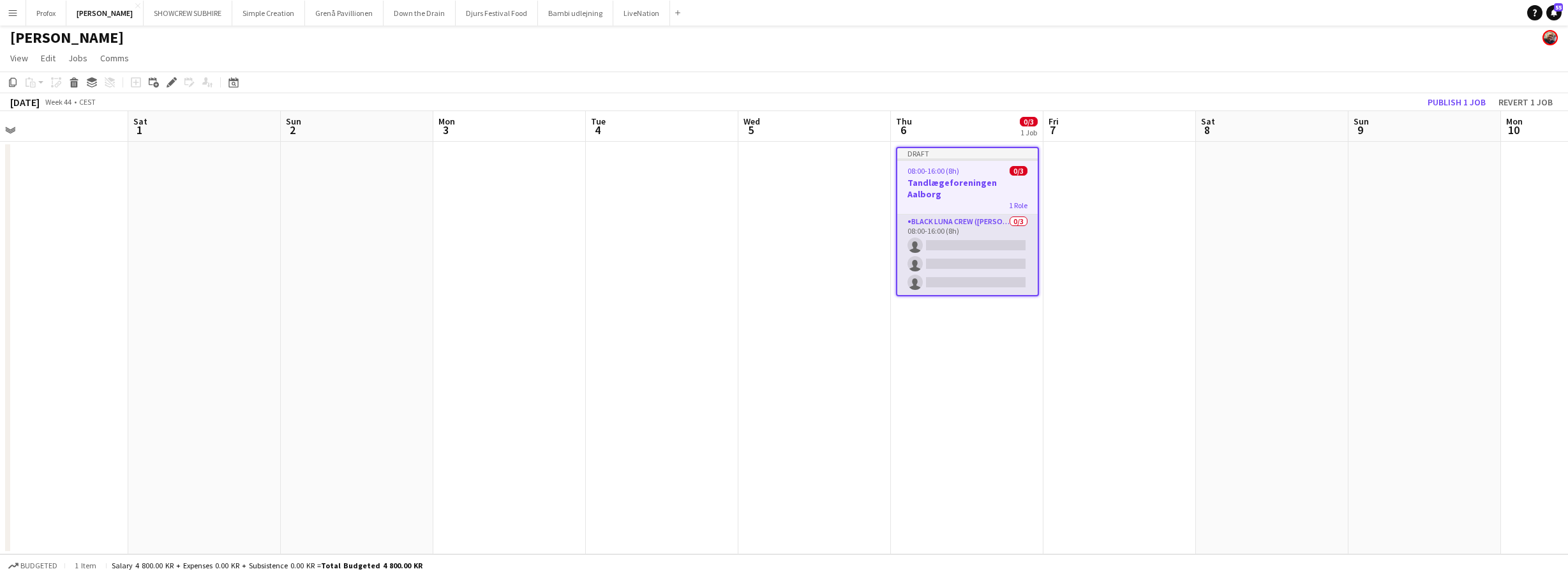
click at [955, 227] on app-card-role "Black Luna Crew (Danny) 0/3 08:00-16:00 (8h) single-neutral-actions single-neut…" at bounding box center [967, 254] width 140 height 81
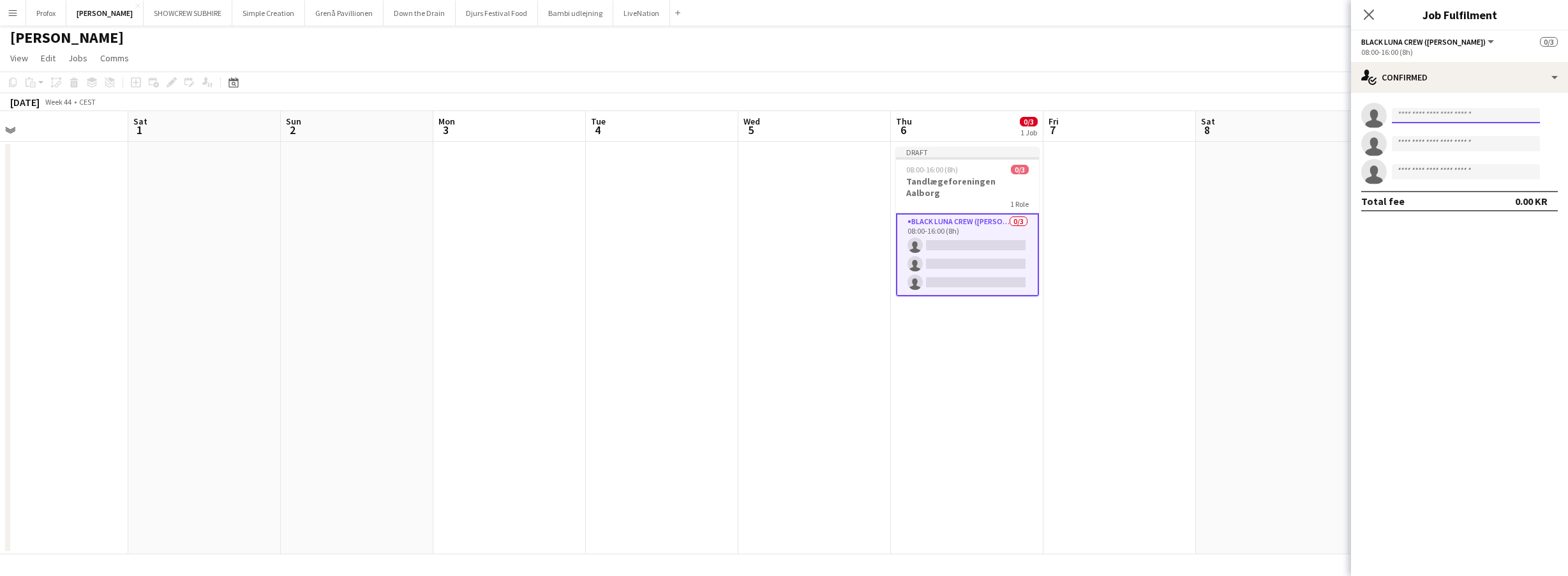
click at [1487, 115] on input at bounding box center [1466, 116] width 148 height 15
type input "*****"
click at [1462, 157] on span "+4540400999" at bounding box center [1466, 154] width 128 height 10
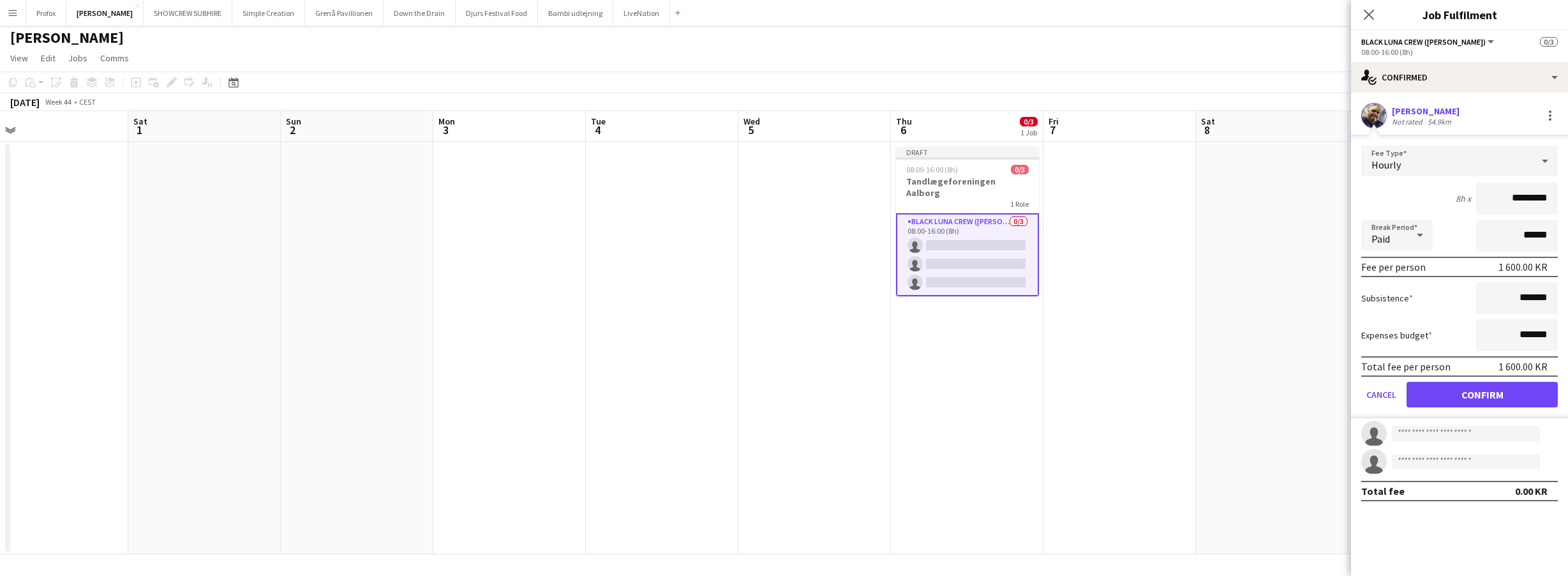
drag, startPoint x: 1513, startPoint y: 196, endPoint x: 1487, endPoint y: 203, distance: 26.9
click at [1487, 203] on input "*********" at bounding box center [1517, 199] width 81 height 32
type input "*********"
click at [1517, 392] on button "Confirm" at bounding box center [1483, 394] width 152 height 26
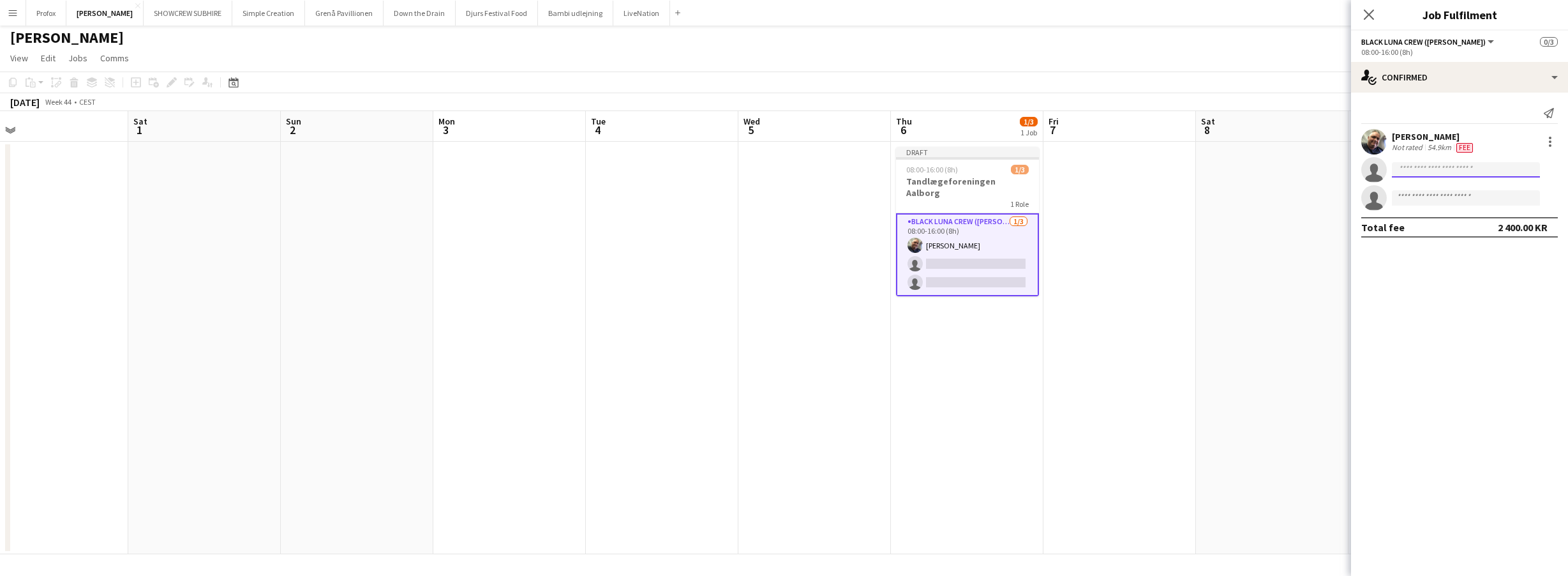
click at [1426, 170] on input at bounding box center [1466, 170] width 148 height 15
click at [997, 247] on app-card-role "Black Luna Crew (Danny) 1/3 08:00-16:00 (8h) Danny Tranekær single-neutral-acti…" at bounding box center [967, 255] width 143 height 83
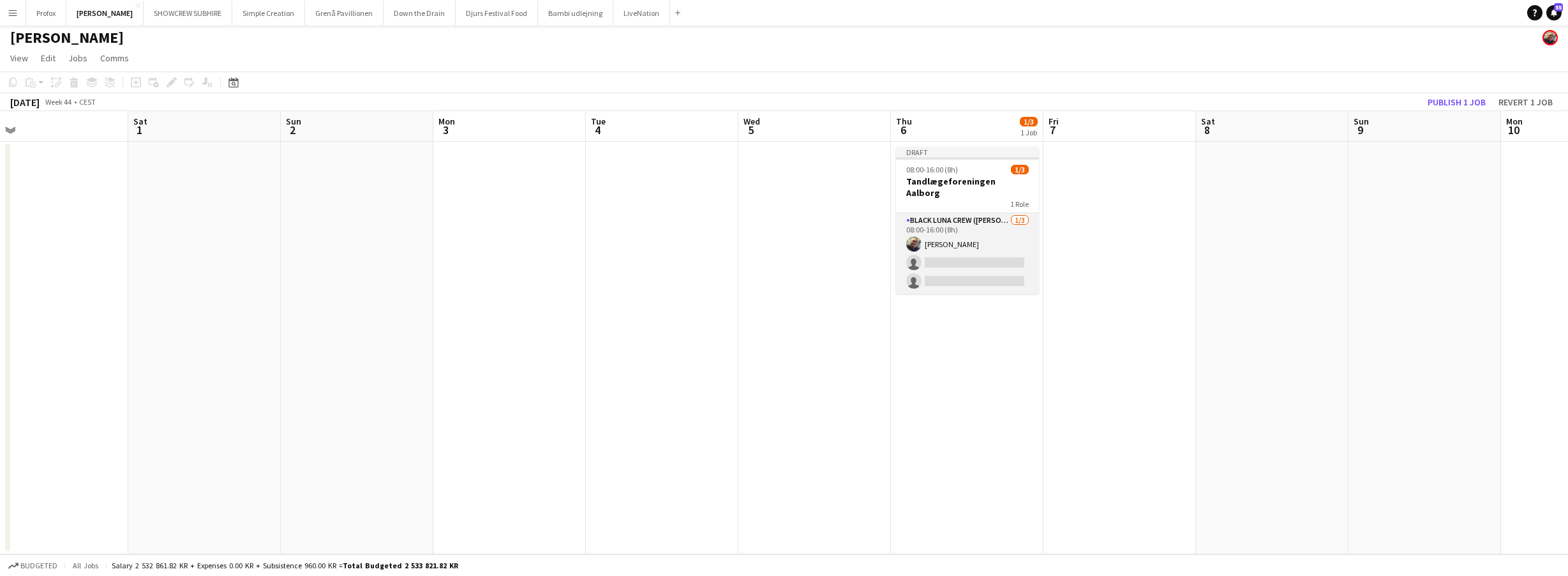
click at [967, 247] on app-card-role "Black Luna Crew (Danny) 1/3 08:00-16:00 (8h) Danny Tranekær single-neutral-acti…" at bounding box center [967, 253] width 143 height 81
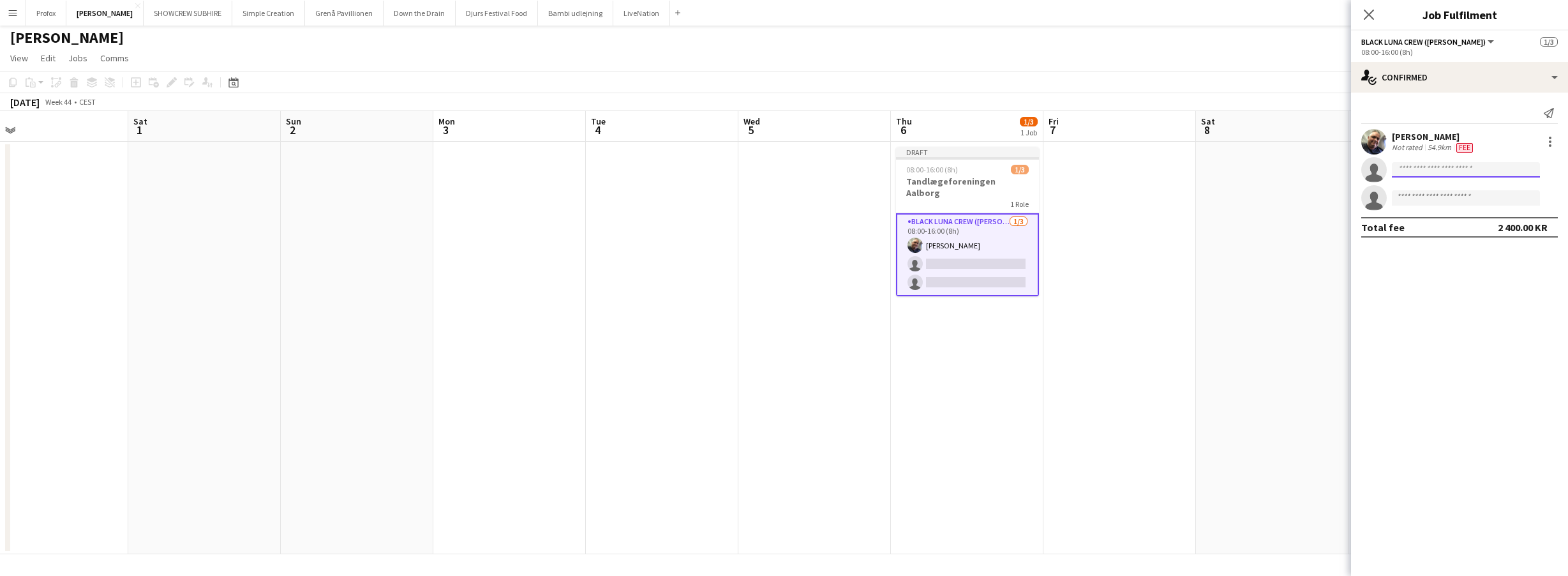
click at [1421, 171] on input at bounding box center [1466, 170] width 148 height 15
type input "*******"
click at [1446, 189] on span "[PERSON_NAME]" at bounding box center [1438, 188] width 73 height 10
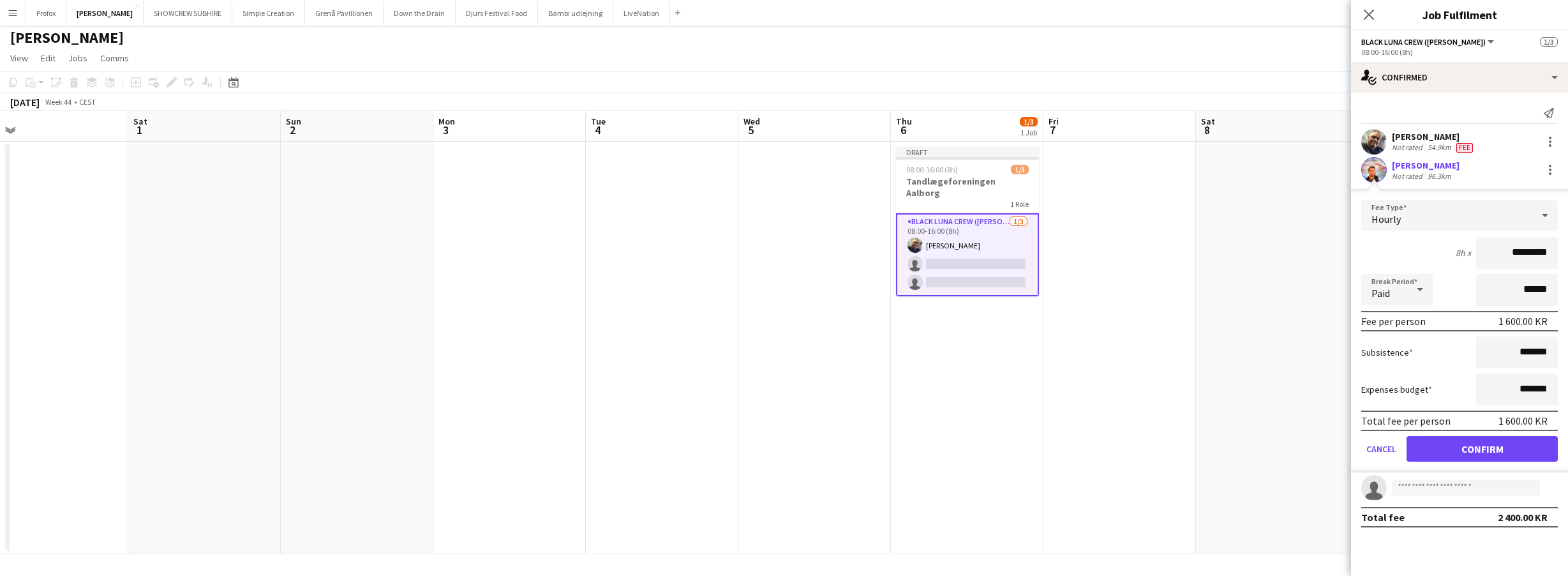
drag, startPoint x: 1511, startPoint y: 253, endPoint x: 1495, endPoint y: 255, distance: 16.1
click at [1495, 255] on input "*********" at bounding box center [1517, 253] width 81 height 32
type input "*********"
click at [1524, 446] on button "Confirm" at bounding box center [1483, 448] width 152 height 26
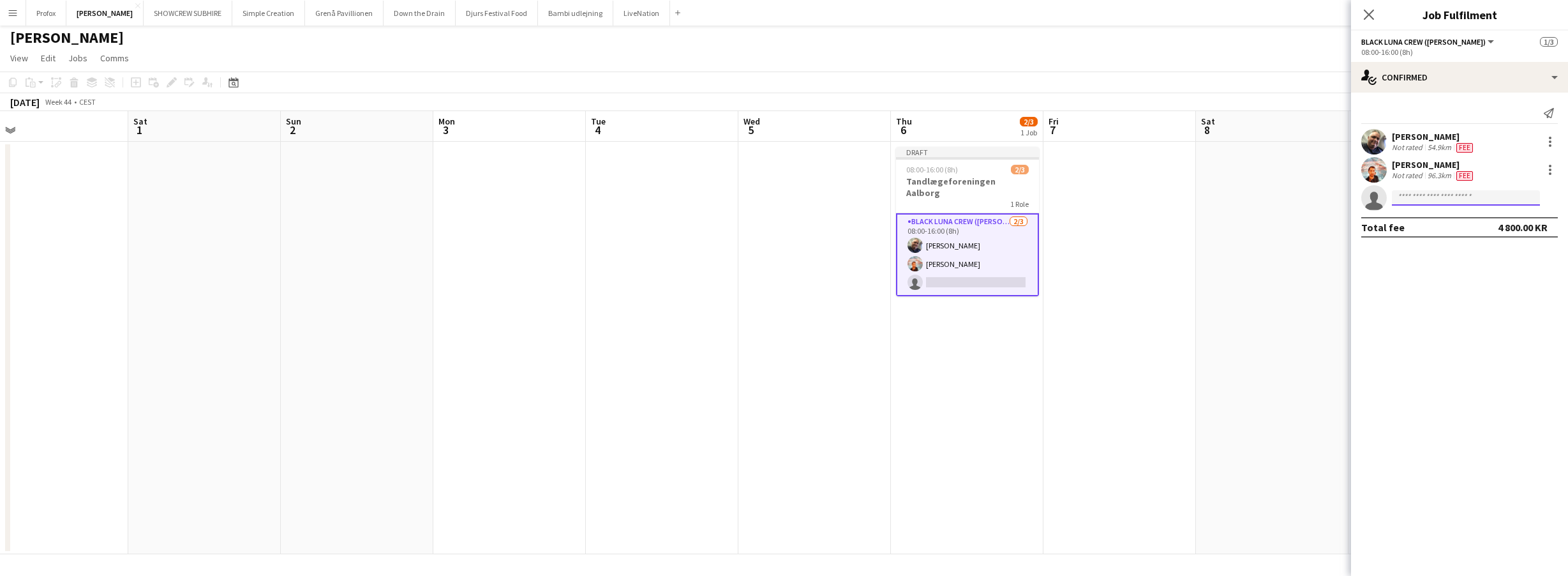
click at [1413, 199] on input at bounding box center [1466, 198] width 148 height 15
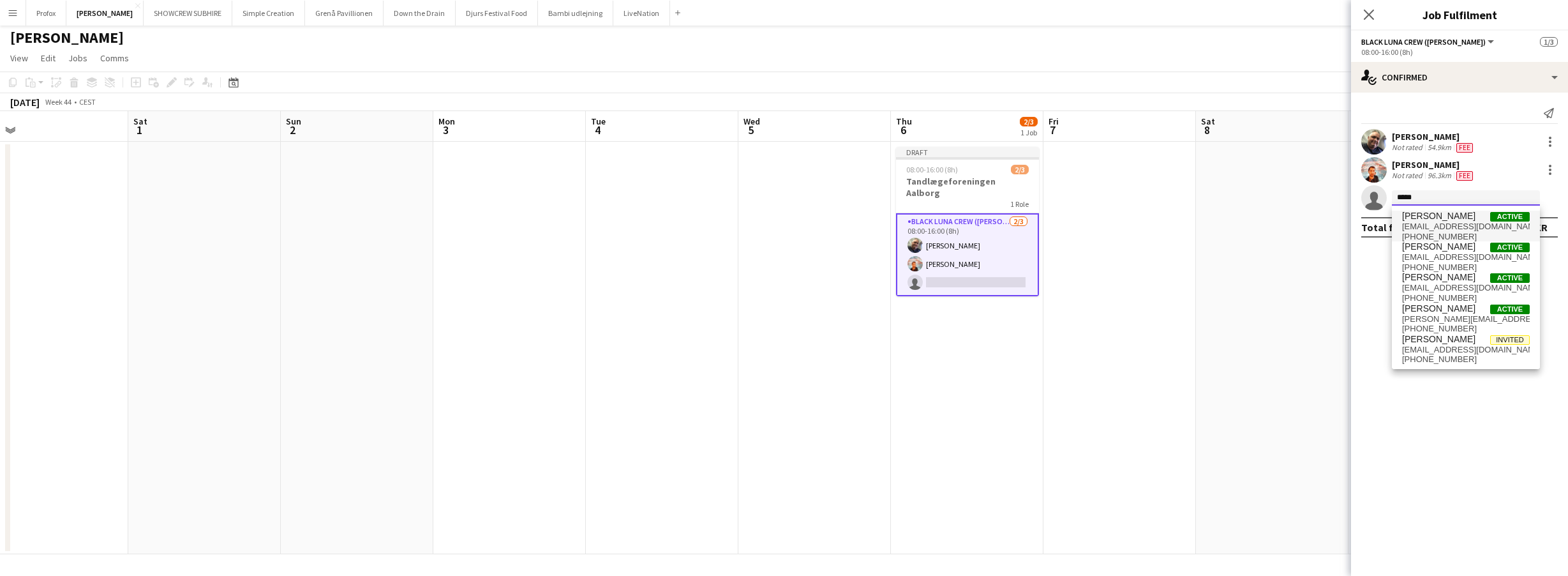
type input "*****"
click at [1444, 220] on span "[PERSON_NAME]" at bounding box center [1438, 215] width 73 height 10
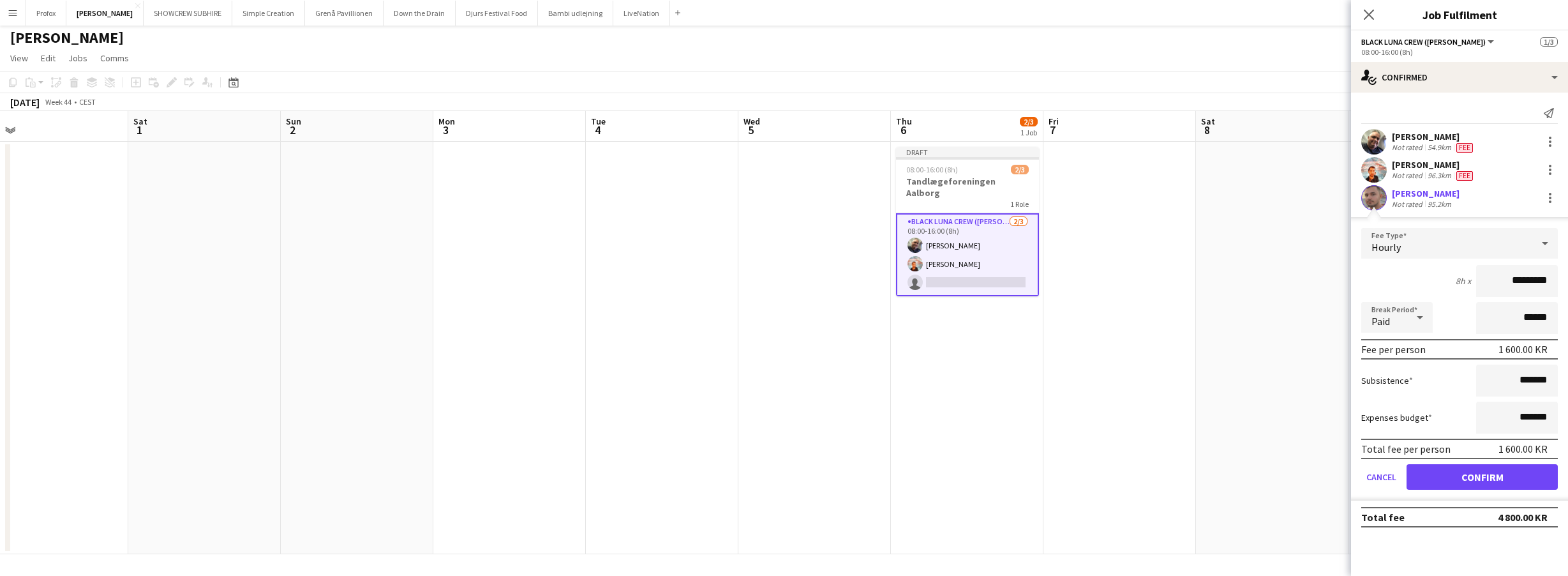
click at [1522, 280] on input "*********" at bounding box center [1517, 281] width 81 height 32
type input "****"
type input "******"
click at [1499, 477] on button "Confirm" at bounding box center [1483, 477] width 152 height 26
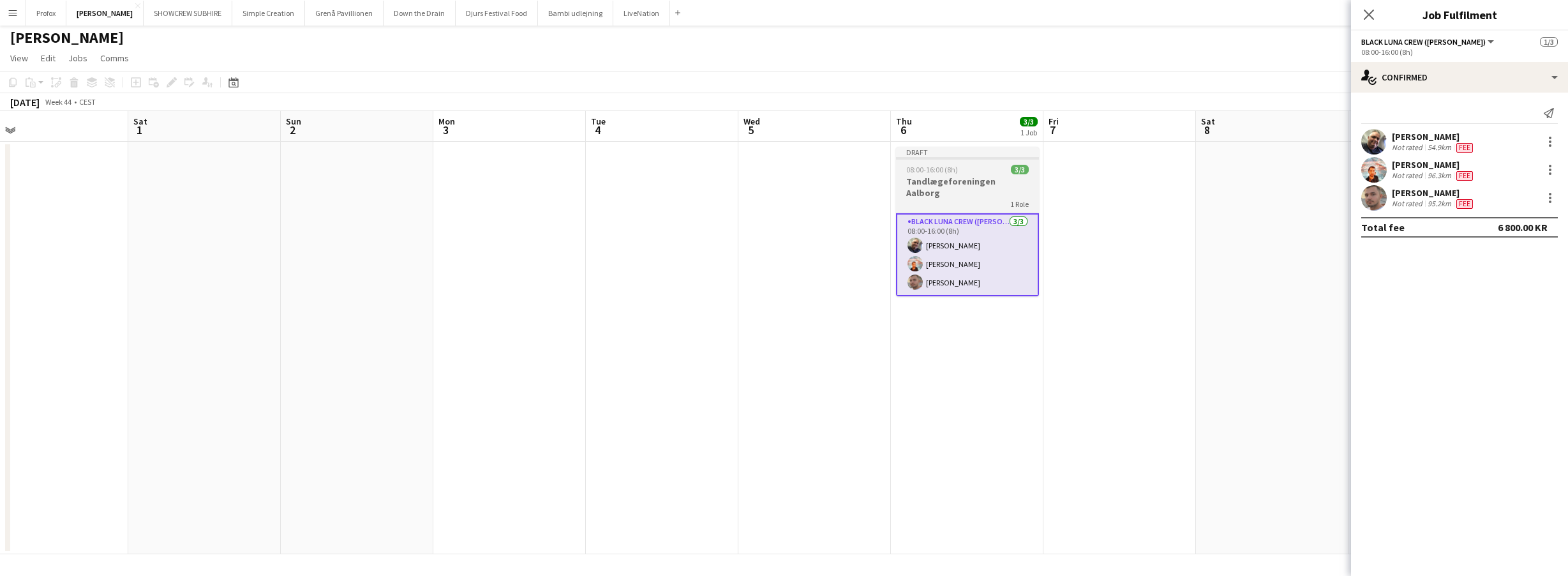
click at [957, 182] on h3 "Tandlægeforeningen Aalborg" at bounding box center [967, 187] width 143 height 23
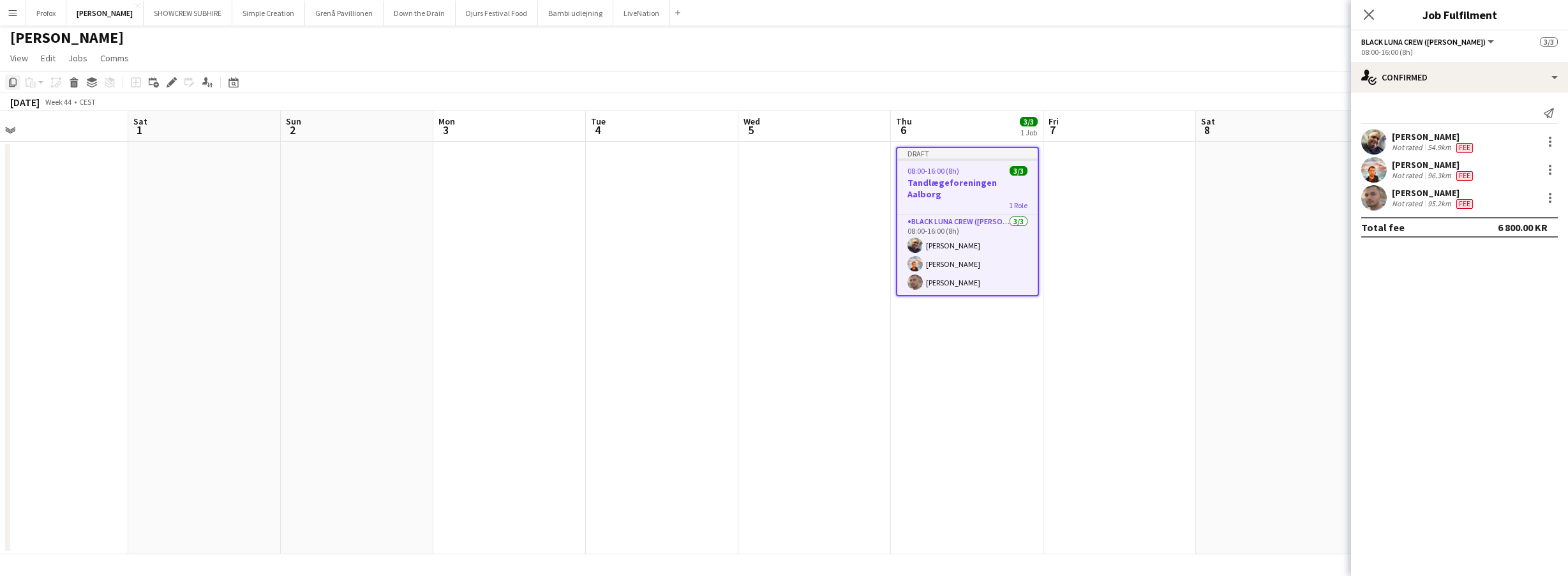
click at [12, 82] on icon "Copy" at bounding box center [12, 82] width 10 height 10
click at [1549, 168] on div at bounding box center [1550, 170] width 15 height 15
click at [1518, 309] on button "Remove" at bounding box center [1507, 315] width 99 height 30
click at [1550, 170] on div at bounding box center [1550, 170] width 3 height 3
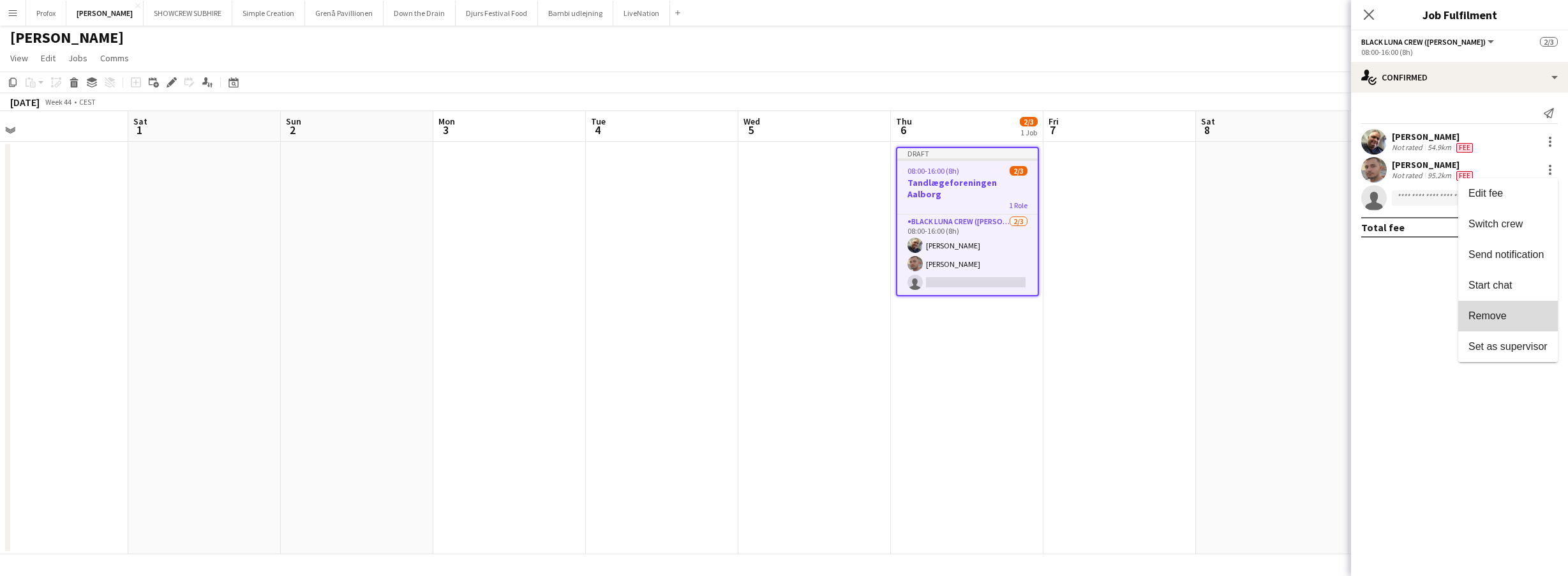
click at [1526, 317] on span "Remove" at bounding box center [1508, 315] width 80 height 11
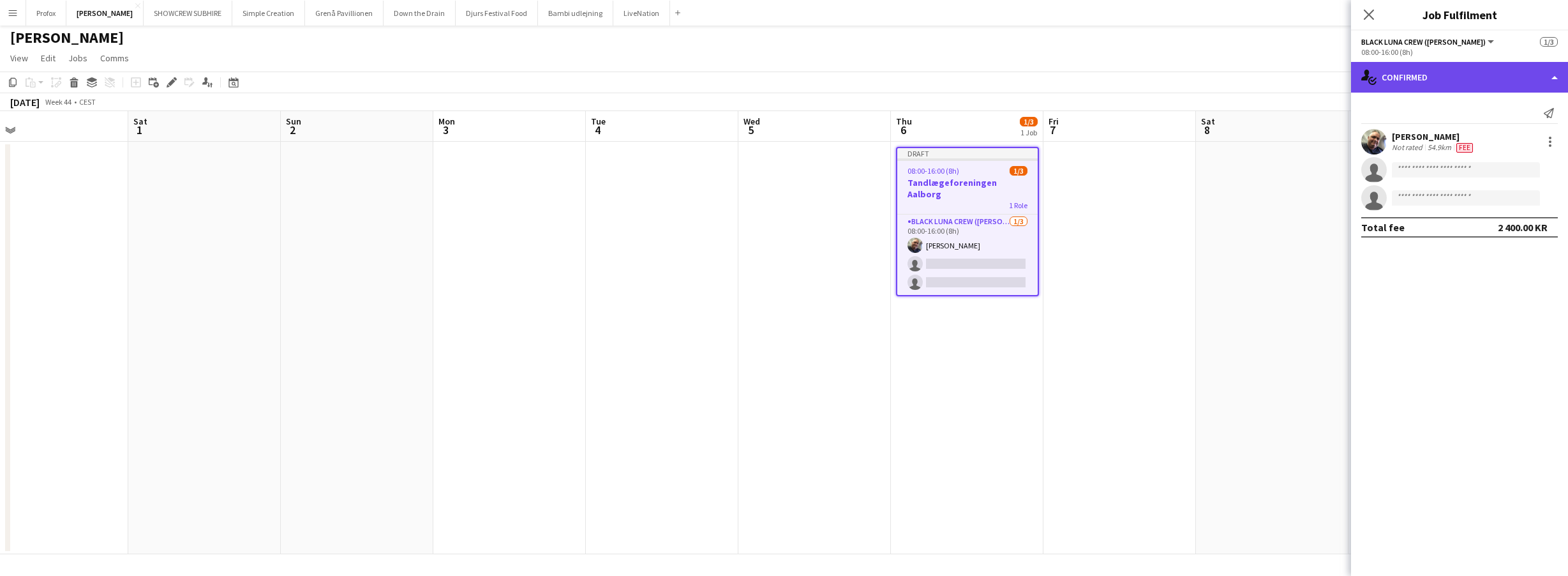
click at [1559, 71] on div "single-neutral-actions-check-2 Confirmed" at bounding box center [1459, 77] width 217 height 30
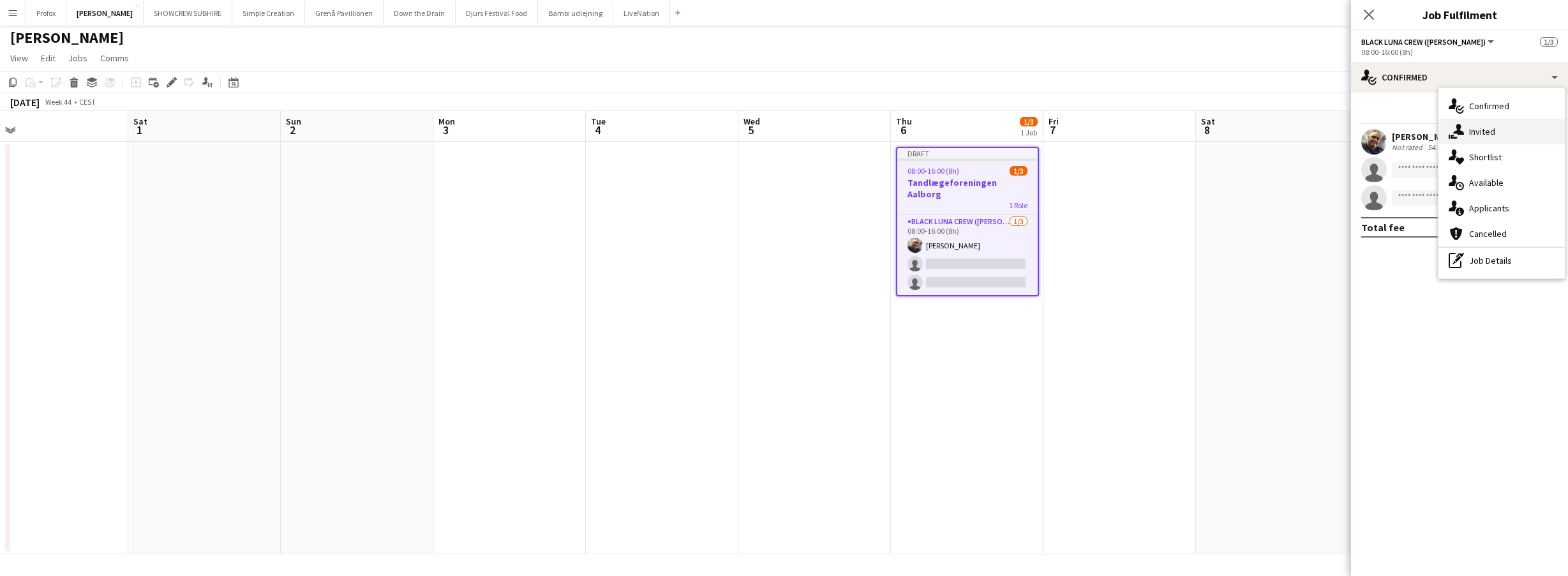
click at [1493, 126] on div "single-neutral-actions-share-1 Invited" at bounding box center [1501, 131] width 126 height 26
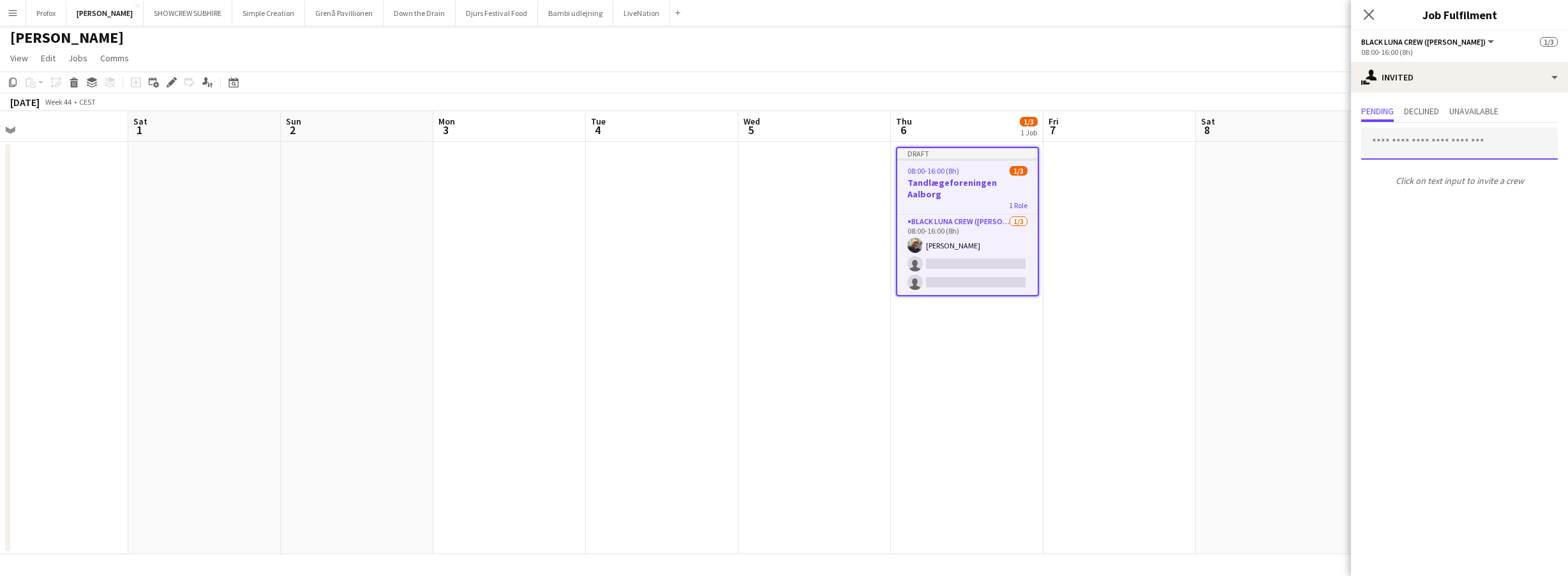
click at [1446, 151] on input "text" at bounding box center [1459, 144] width 196 height 32
type input "*******"
click at [1491, 181] on span "jannickmajgaard@gmail.com" at bounding box center [1460, 186] width 176 height 10
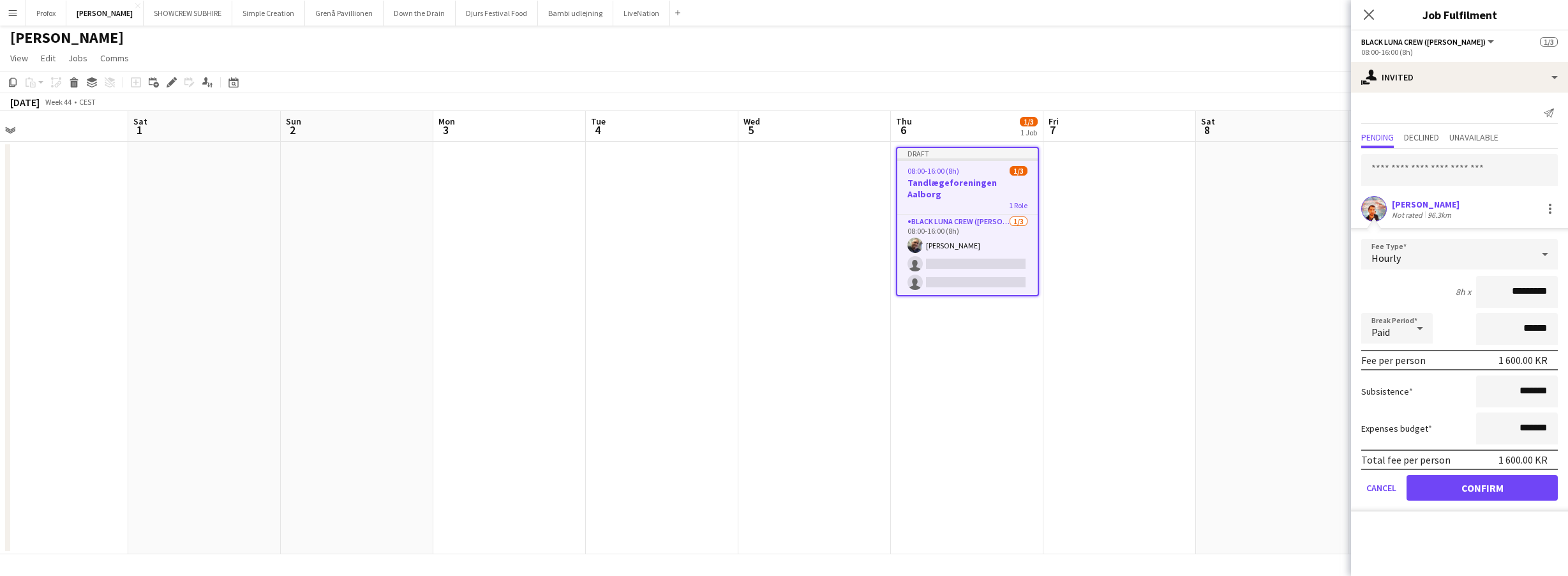
drag, startPoint x: 1508, startPoint y: 290, endPoint x: 1487, endPoint y: 290, distance: 21.0
click at [1487, 290] on input "*********" at bounding box center [1517, 292] width 81 height 32
drag, startPoint x: 1511, startPoint y: 291, endPoint x: 1483, endPoint y: 292, distance: 28.0
click at [1486, 291] on input "*********" at bounding box center [1517, 292] width 81 height 32
type input "*********"
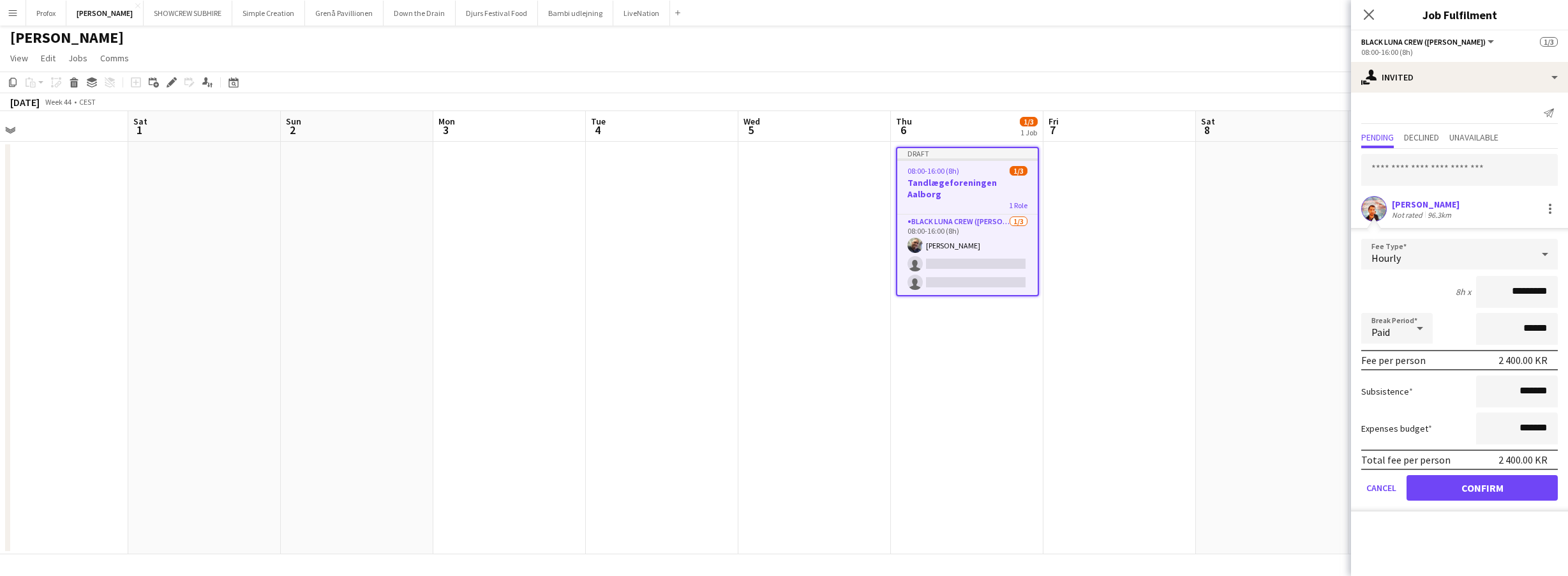
click at [1498, 490] on button "Confirm" at bounding box center [1483, 487] width 152 height 26
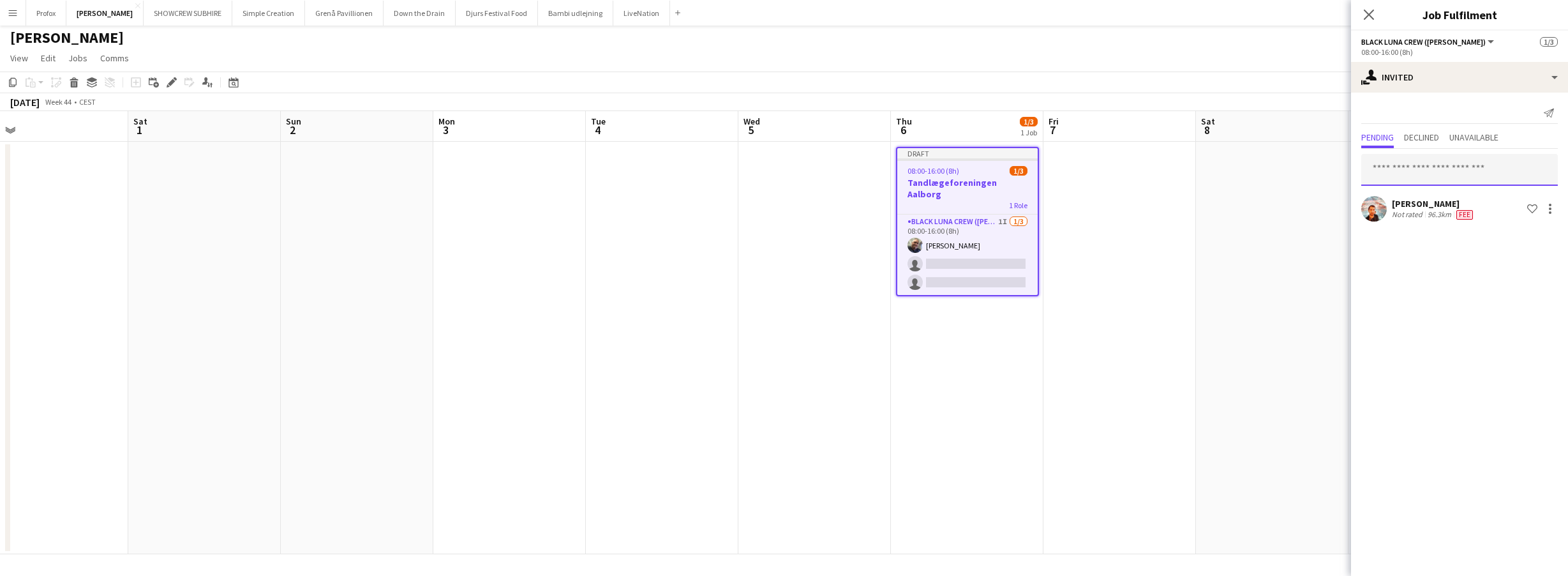
click at [1462, 169] on input "text" at bounding box center [1459, 170] width 196 height 32
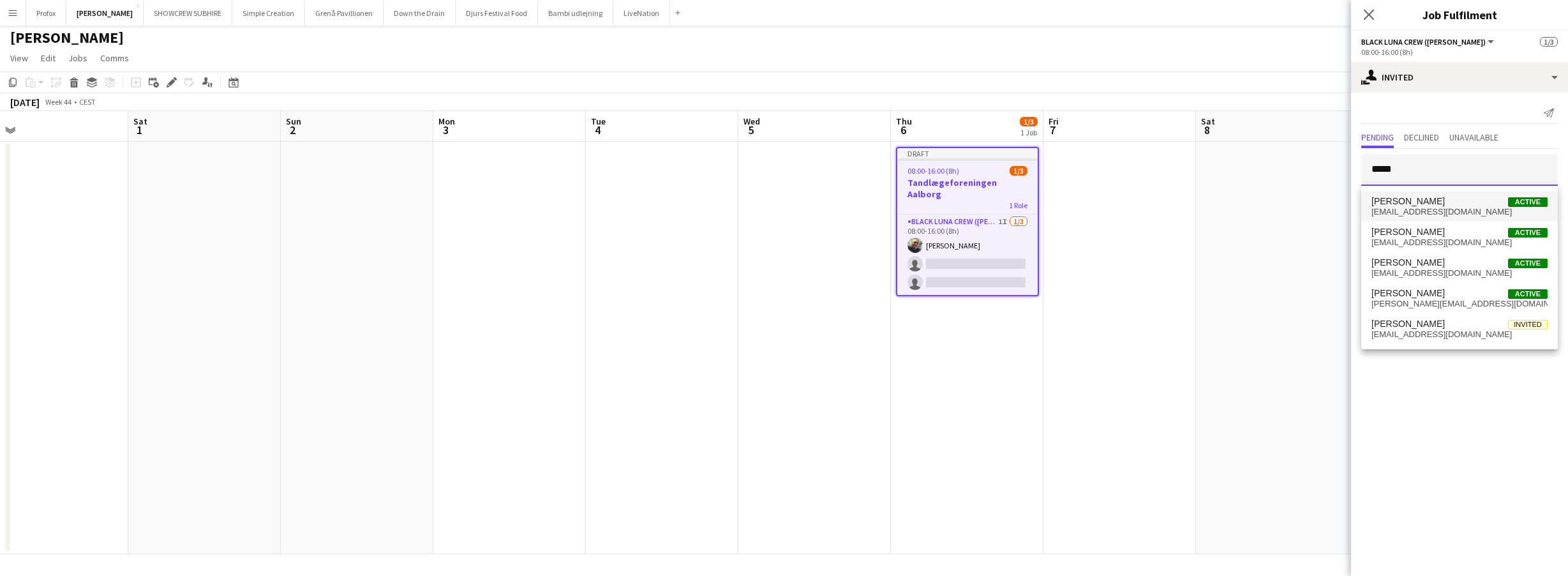
type input "*****"
click at [1445, 201] on span "[PERSON_NAME]" at bounding box center [1408, 201] width 73 height 10
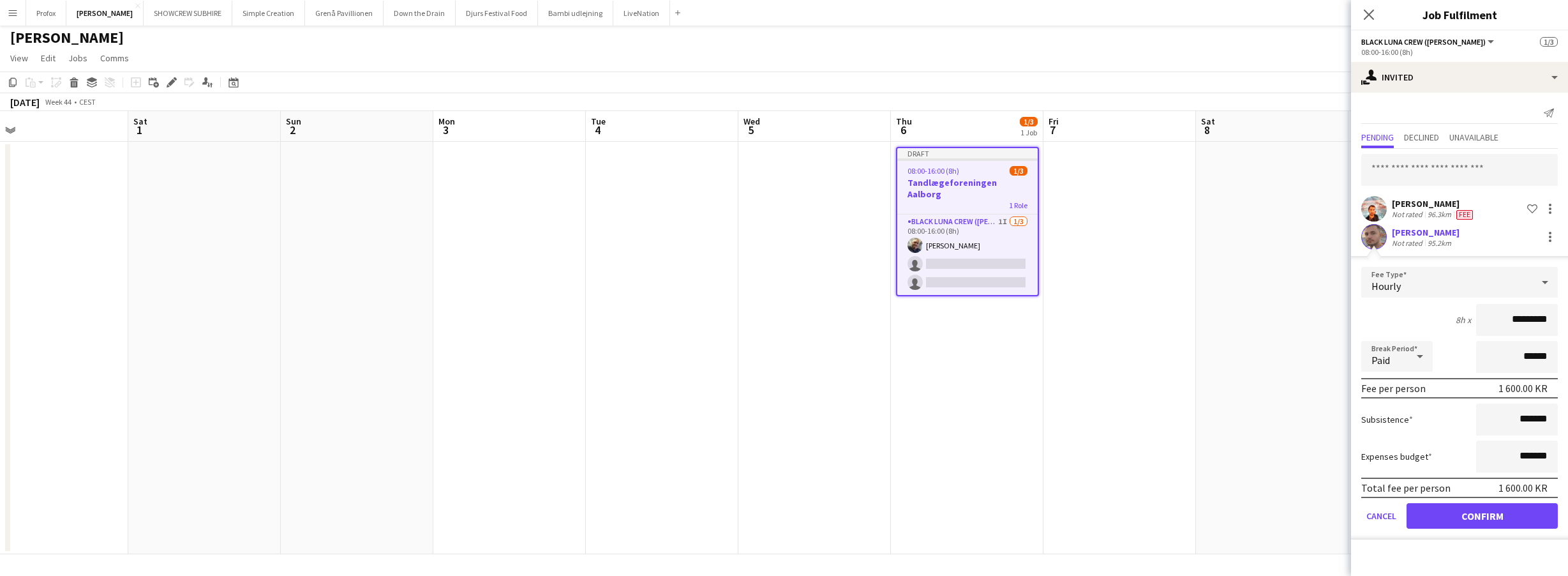
drag, startPoint x: 1514, startPoint y: 317, endPoint x: 1531, endPoint y: 330, distance: 21.4
click at [1515, 318] on input "*********" at bounding box center [1517, 320] width 81 height 32
type input "*********"
click at [1505, 513] on button "Confirm" at bounding box center [1483, 515] width 152 height 26
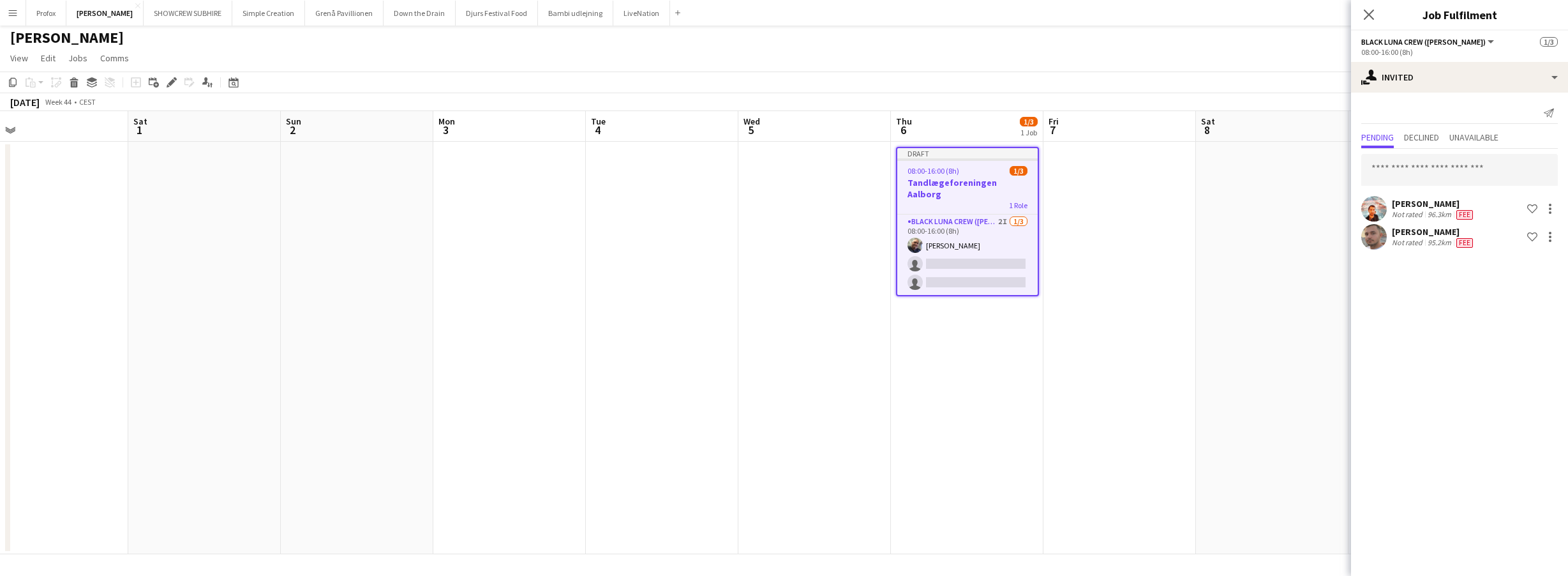
drag, startPoint x: 1182, startPoint y: 382, endPoint x: 1173, endPoint y: 380, distance: 9.2
click at [1179, 380] on app-calendar-viewport "Tue 28 Wed 29 Thu 30 Fri 31 Sat 1 Sun 2 Mon 3 Tue 4 Wed 5 Thu 6 1/3 1 Job Fri 7…" at bounding box center [784, 333] width 1568 height 443
click at [953, 179] on h3 "Tandlægeforeningen Aalborg" at bounding box center [964, 189] width 140 height 23
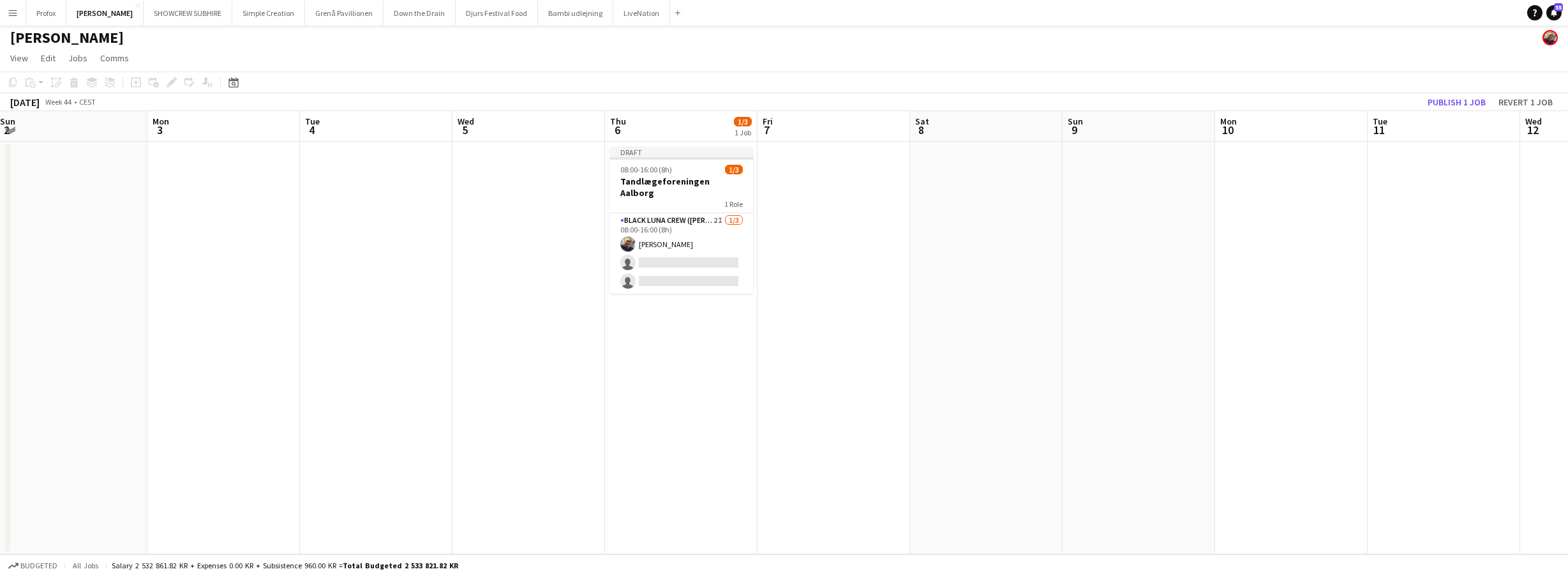
drag, startPoint x: 1254, startPoint y: 248, endPoint x: 1026, endPoint y: 271, distance: 229.2
click at [1034, 273] on app-calendar-viewport "Thu 30 Fri 31 Sat 1 Sun 2 Mon 3 Tue 4 Wed 5 Thu 6 1/3 1 Job Fri 7 Sat 8 Sun 9 M…" at bounding box center [784, 333] width 1568 height 443
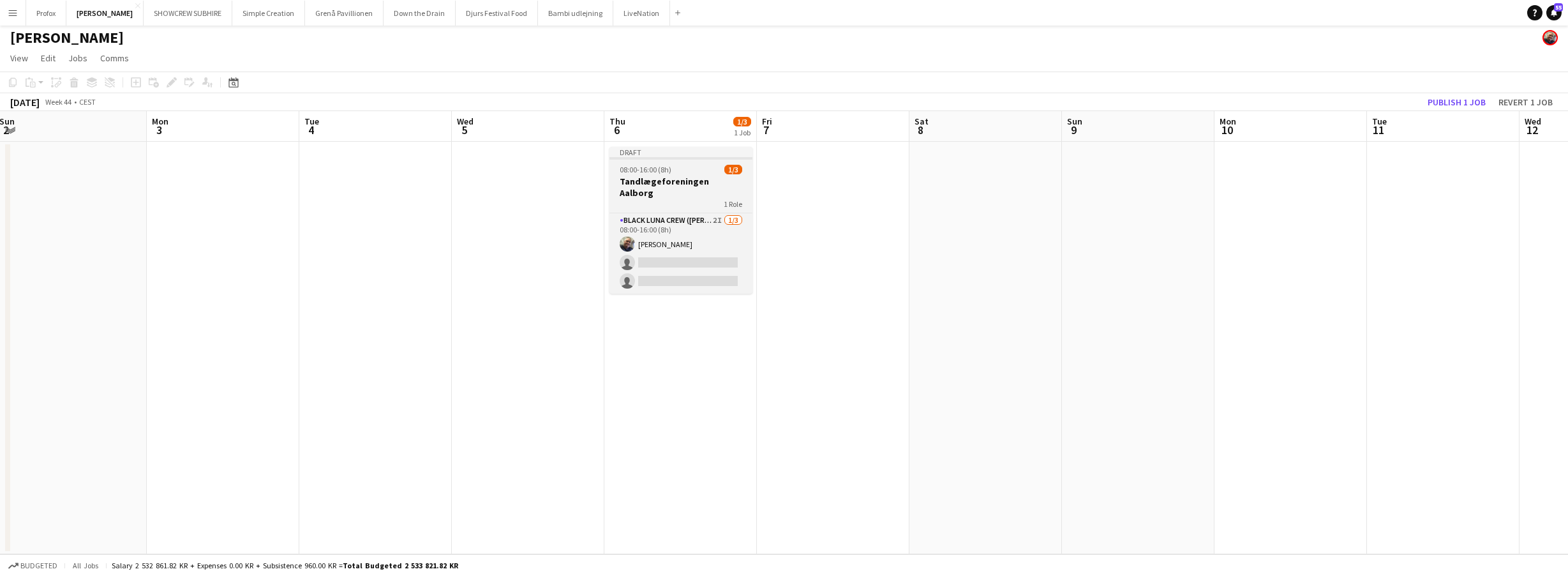
click at [658, 187] on app-job-card "Draft 08:00-16:00 (8h) 1/3 Tandlægeforeningen Aalborg 1 Role Black Luna Crew (D…" at bounding box center [680, 220] width 143 height 147
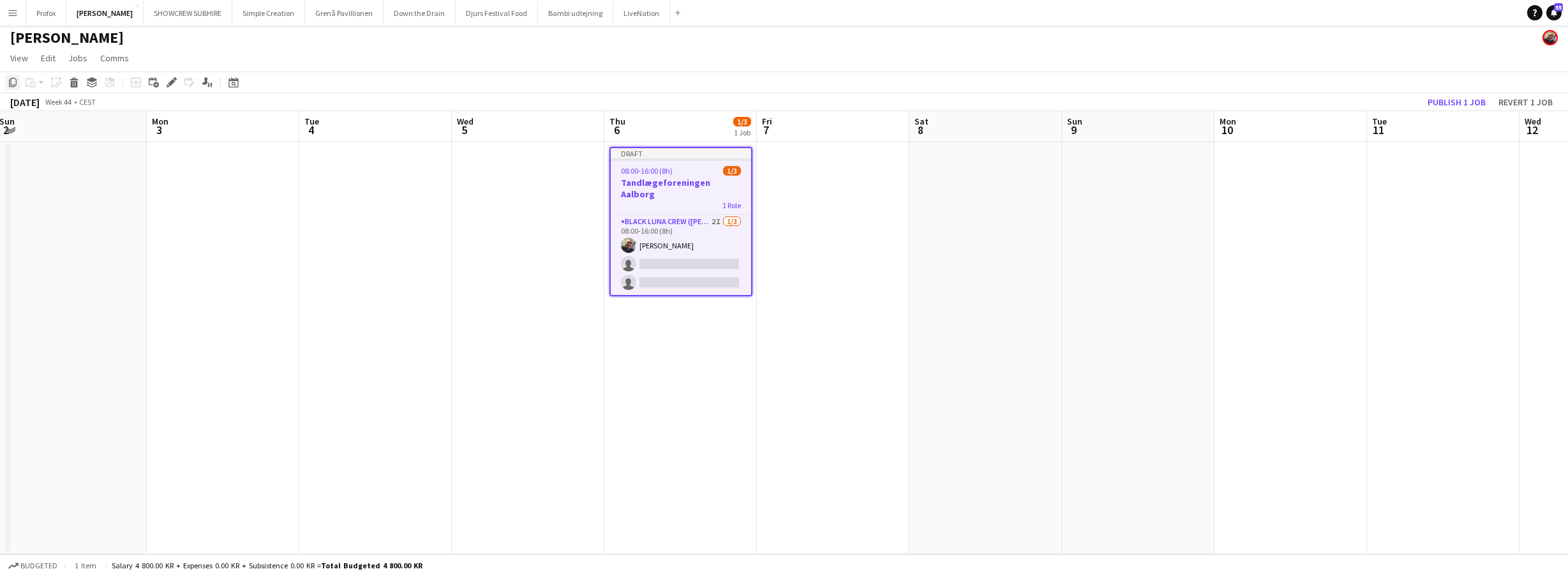
click at [14, 83] on icon "Copy" at bounding box center [12, 82] width 10 height 10
click at [985, 181] on app-date-cell at bounding box center [985, 348] width 153 height 412
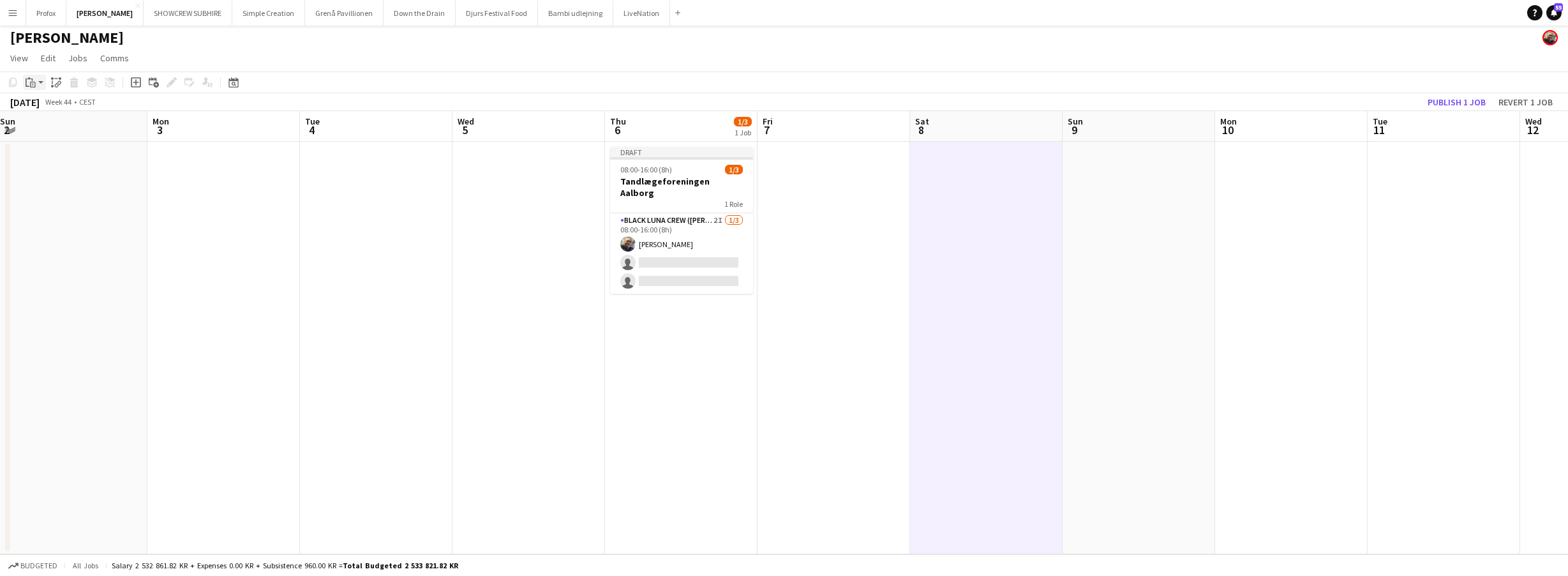
click at [35, 83] on icon "Paste" at bounding box center [30, 82] width 10 height 10
click at [75, 130] on link "Paste with crew Command Shift V" at bounding box center [84, 128] width 100 height 11
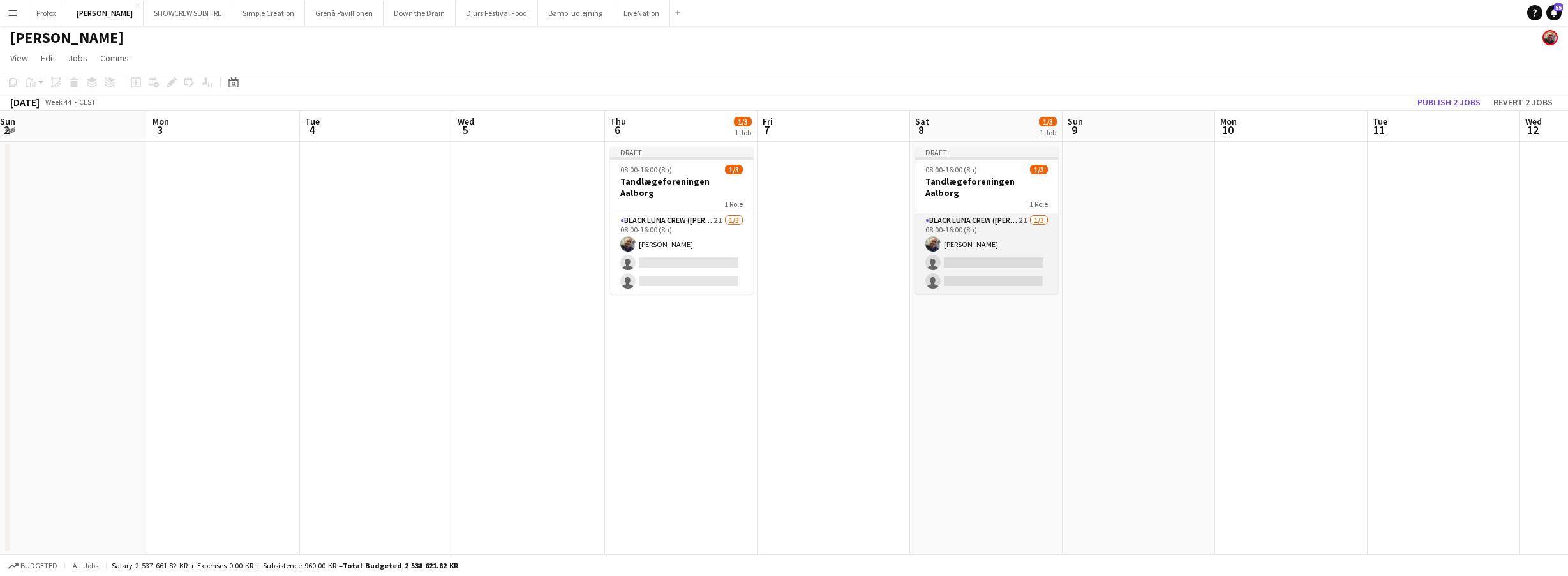
click at [969, 214] on app-card-role "Black Luna Crew (Danny) 2I 1/3 08:00-16:00 (8h) Danny Tranekær single-neutral-a…" at bounding box center [986, 253] width 143 height 81
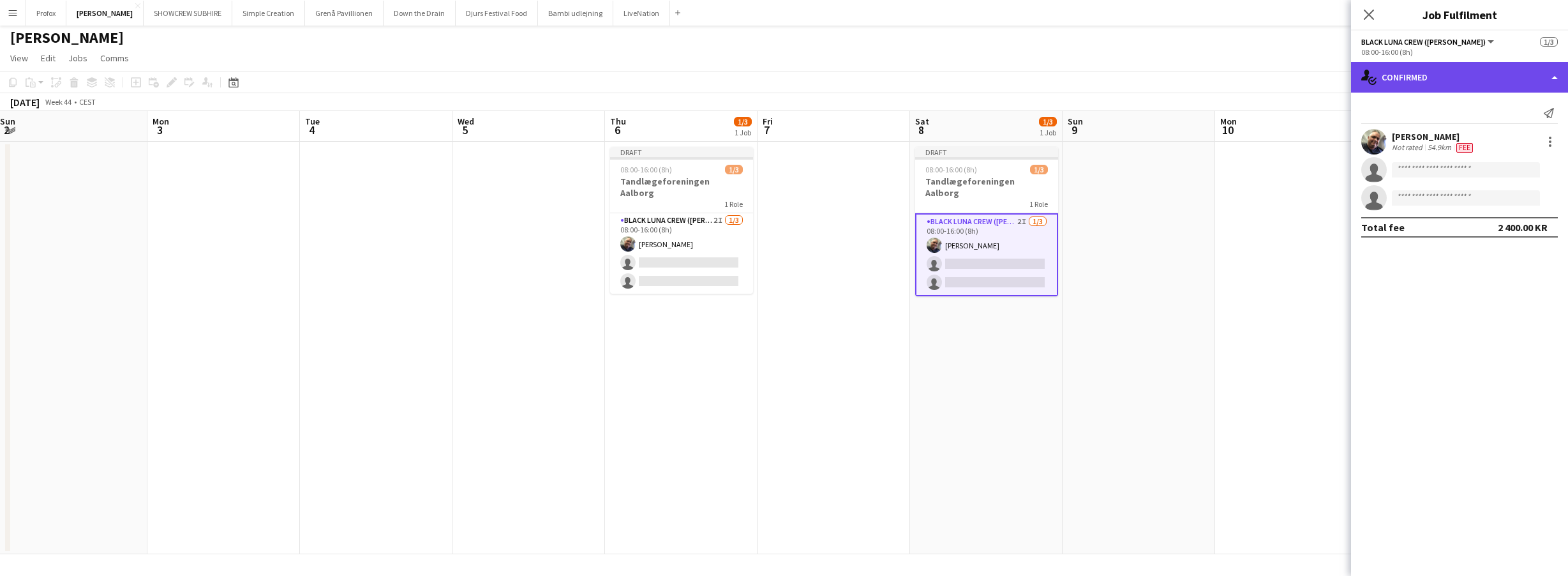
click at [1558, 73] on div "single-neutral-actions-check-2 Confirmed" at bounding box center [1459, 77] width 217 height 30
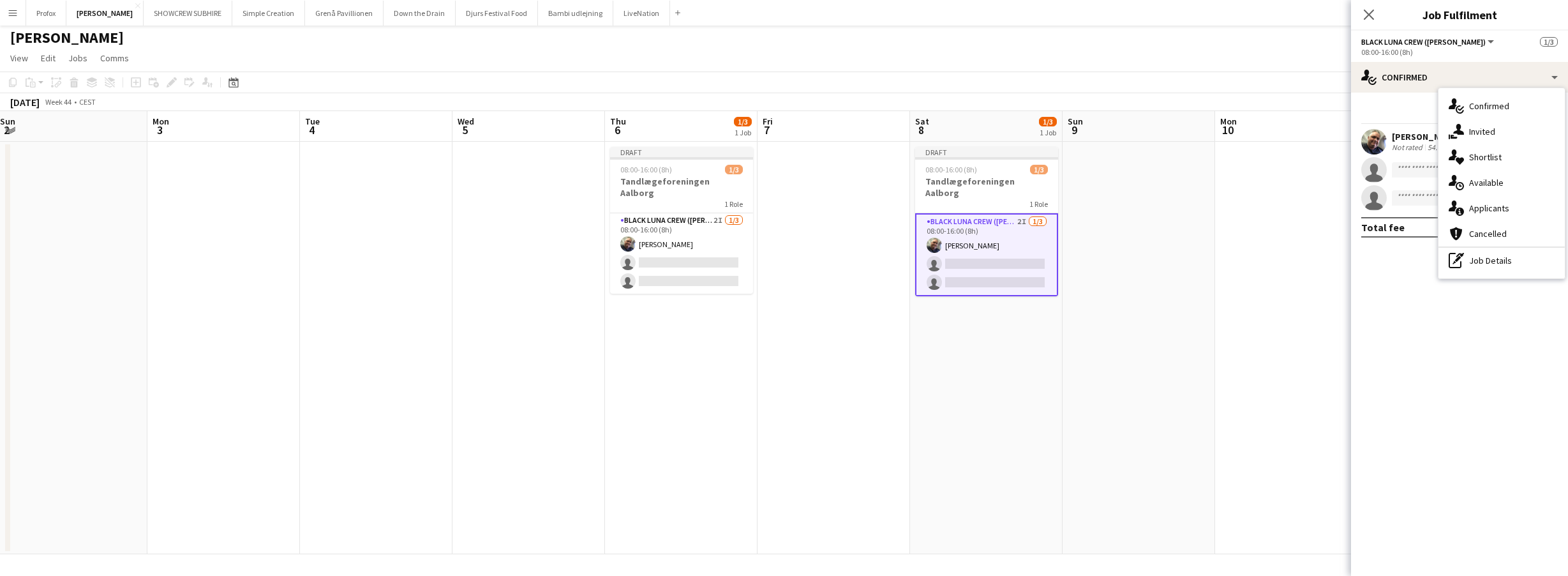
click at [1500, 261] on div "pen-write Job Details" at bounding box center [1501, 260] width 126 height 26
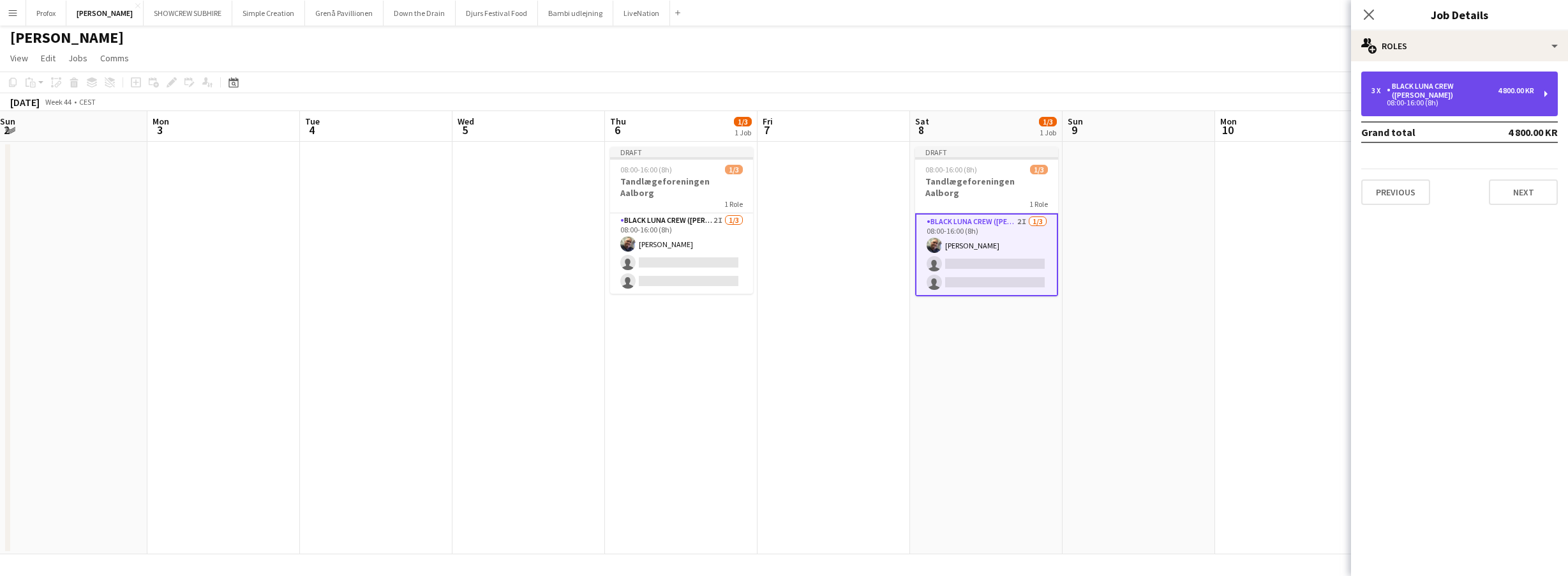
click at [1513, 90] on div "4 800.00 KR" at bounding box center [1516, 90] width 36 height 9
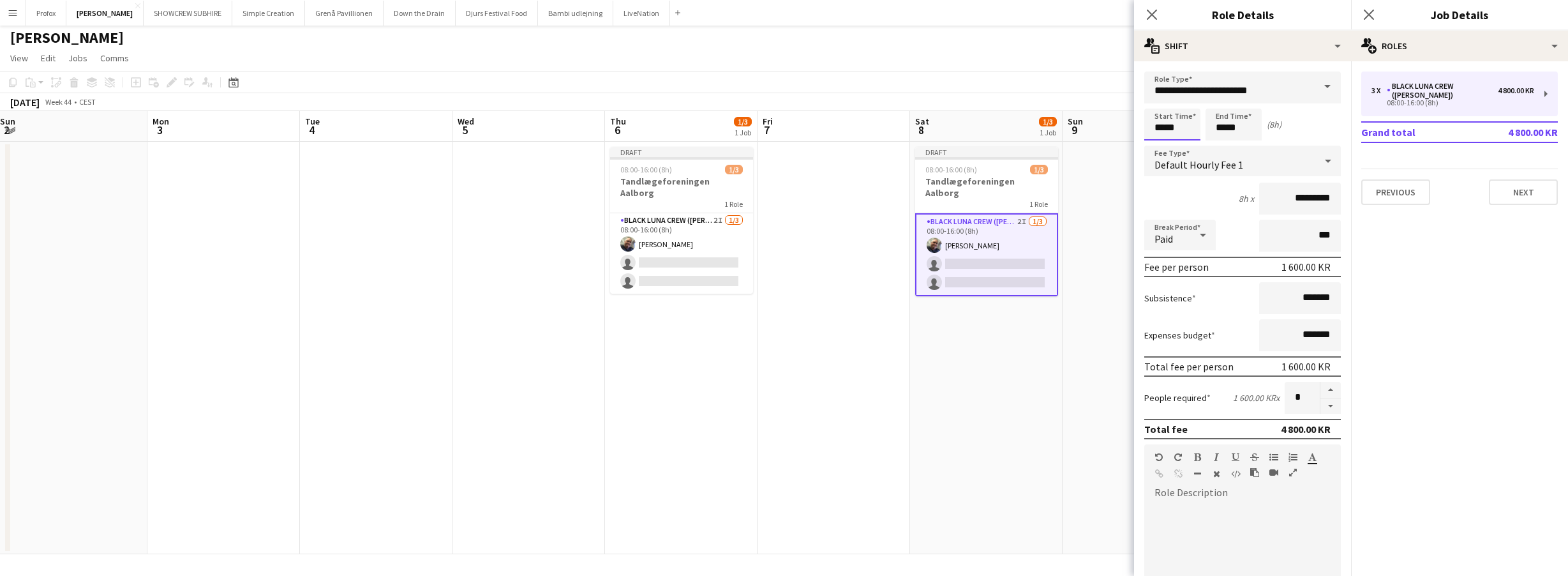
click at [1163, 120] on input "*****" at bounding box center [1172, 125] width 56 height 32
click at [1163, 101] on div at bounding box center [1160, 101] width 26 height 12
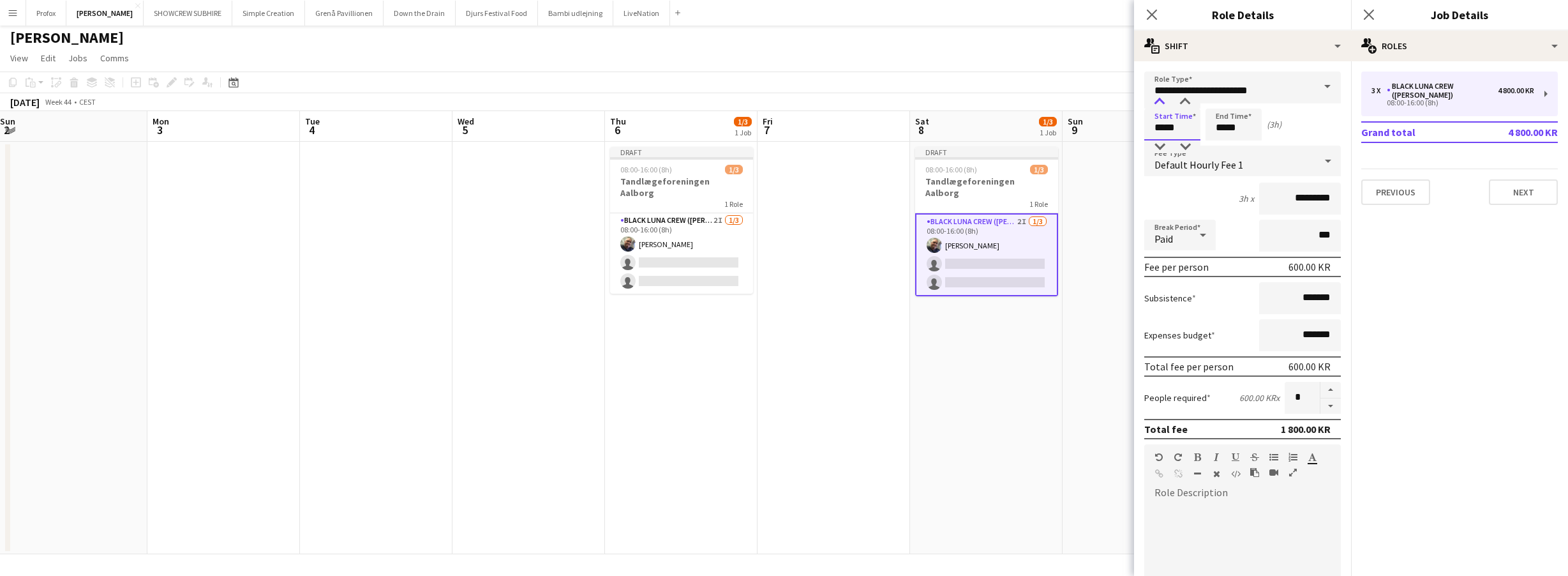
click at [1163, 101] on div at bounding box center [1160, 101] width 26 height 12
click at [1163, 100] on div at bounding box center [1160, 101] width 26 height 12
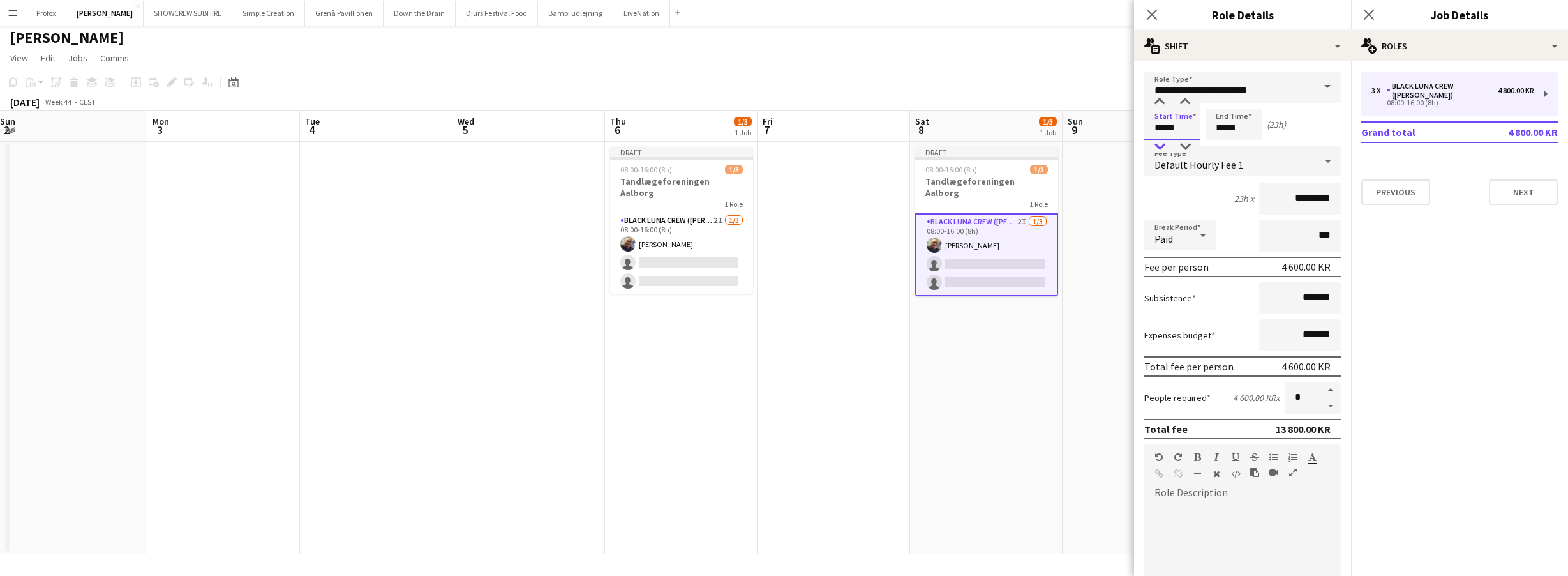
type input "*****"
click at [1164, 144] on div at bounding box center [1160, 146] width 26 height 12
drag, startPoint x: 1219, startPoint y: 115, endPoint x: 1228, endPoint y: 111, distance: 9.8
click at [1221, 114] on input "*****" at bounding box center [1234, 125] width 56 height 32
click at [1223, 97] on div at bounding box center [1220, 101] width 26 height 12
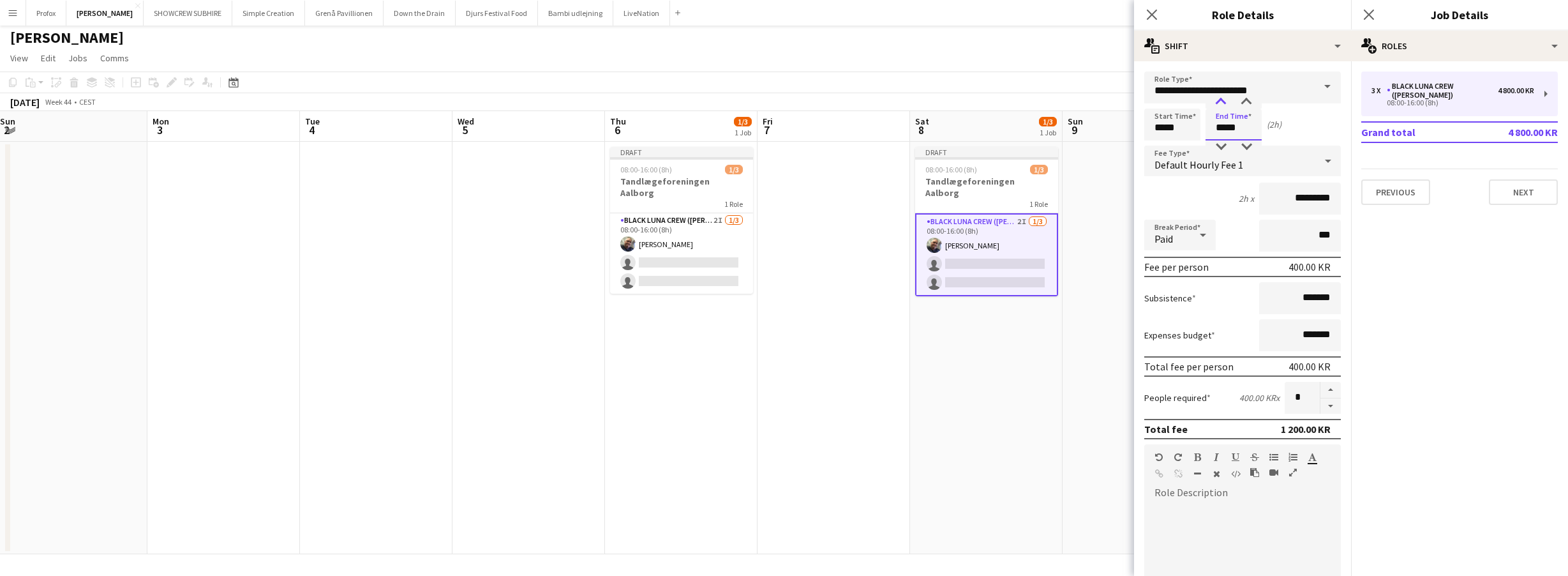
click at [1223, 97] on div at bounding box center [1220, 101] width 26 height 12
type input "*****"
click at [1223, 97] on div at bounding box center [1220, 101] width 26 height 12
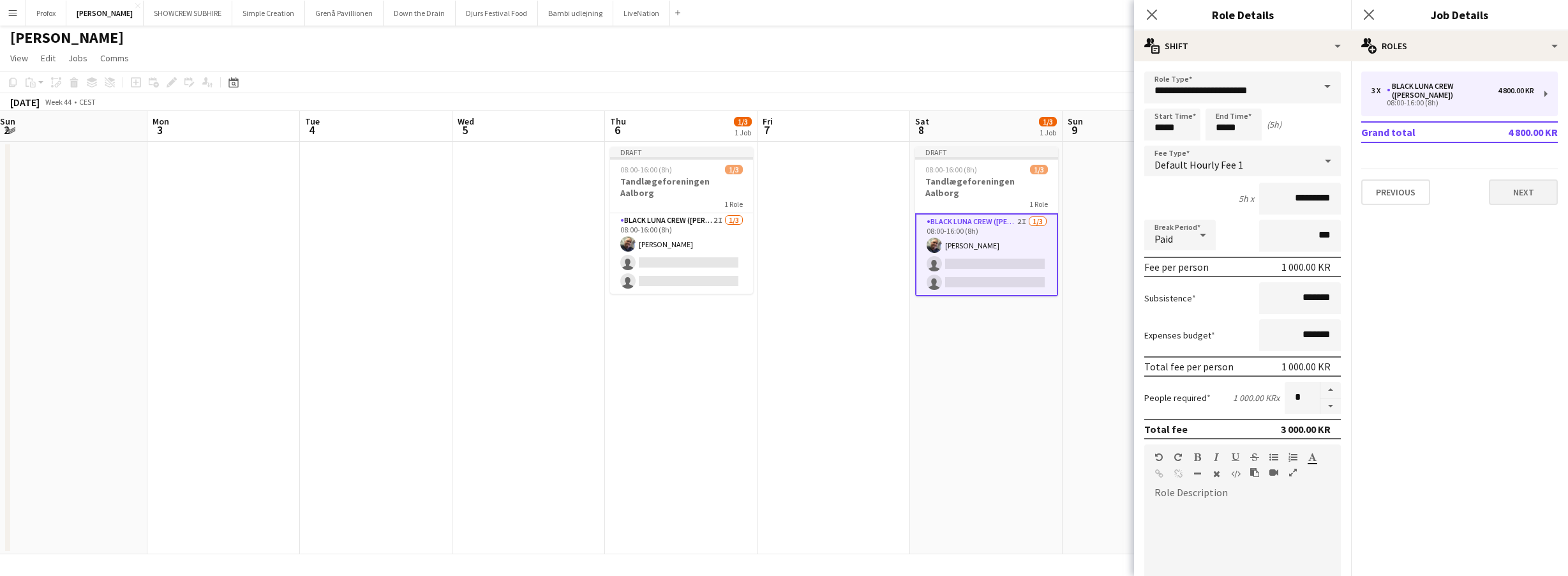
click at [1526, 185] on button "Next" at bounding box center [1523, 191] width 69 height 26
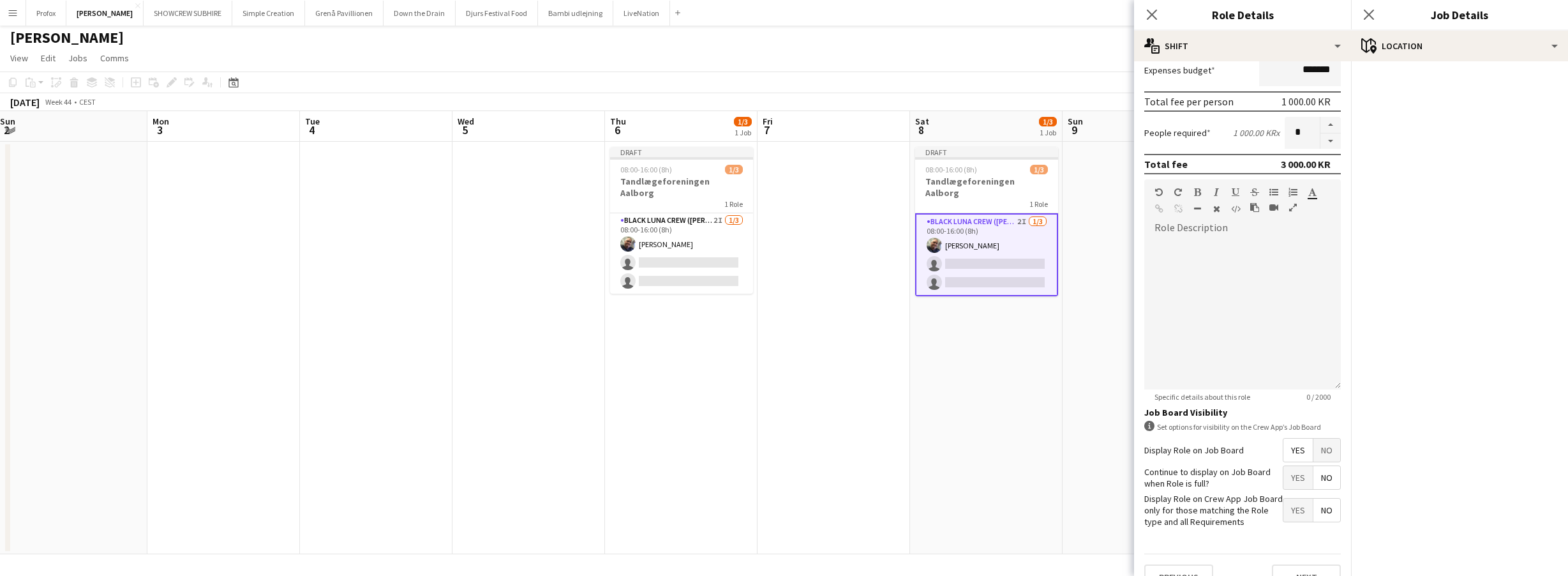
scroll to position [288, 0]
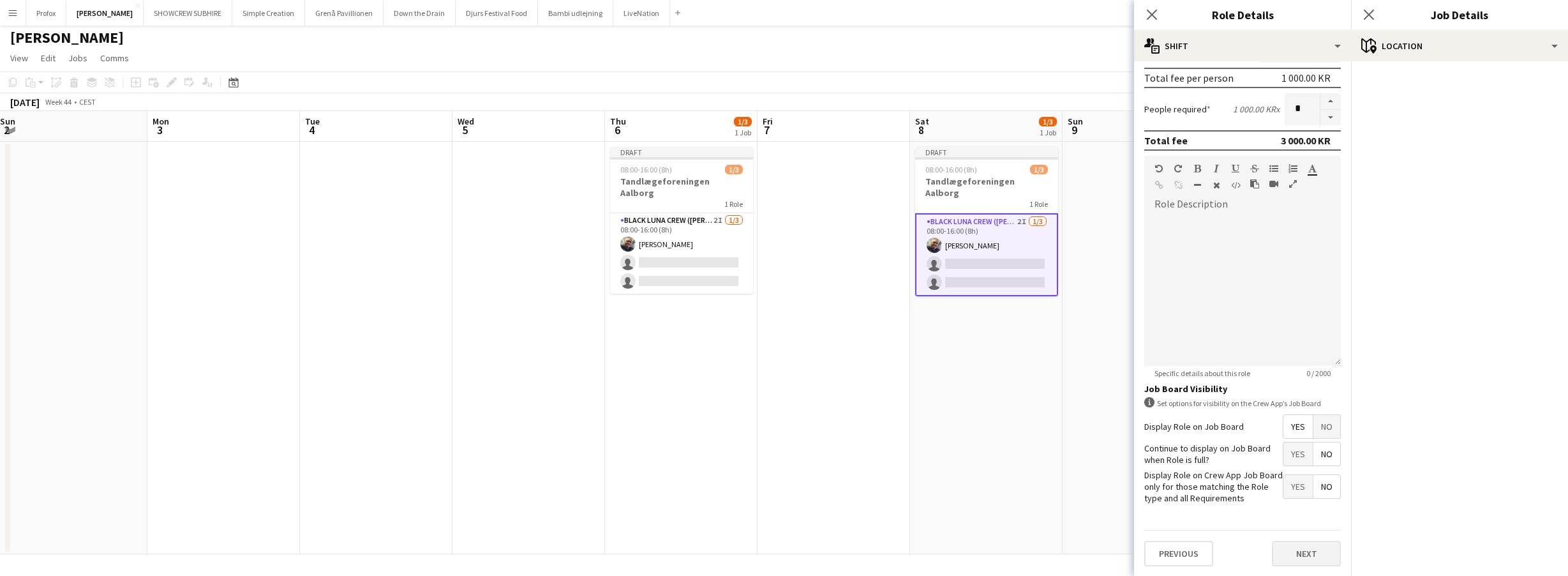
click at [1299, 548] on button "Next" at bounding box center [1307, 553] width 69 height 26
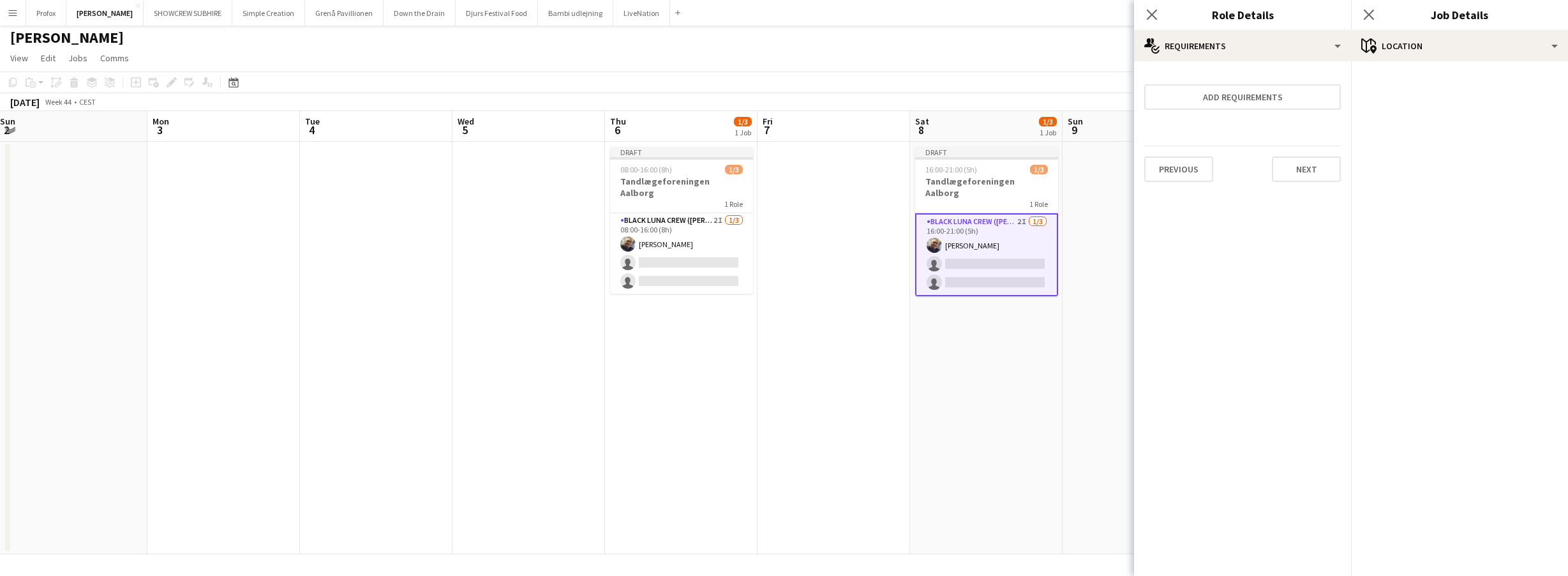
scroll to position [0, 0]
click at [1317, 171] on button "Next" at bounding box center [1307, 169] width 69 height 26
click at [1325, 171] on button "Finish" at bounding box center [1317, 171] width 48 height 26
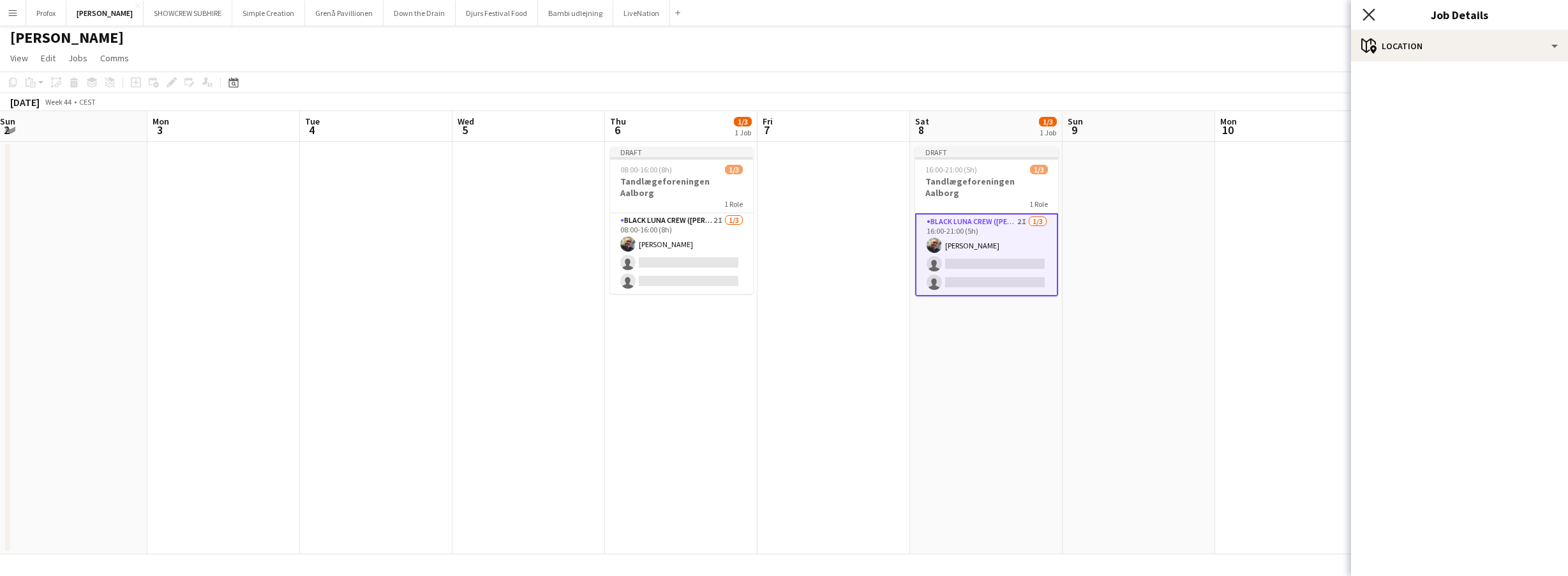
click at [1374, 12] on icon "Close pop-in" at bounding box center [1368, 14] width 12 height 12
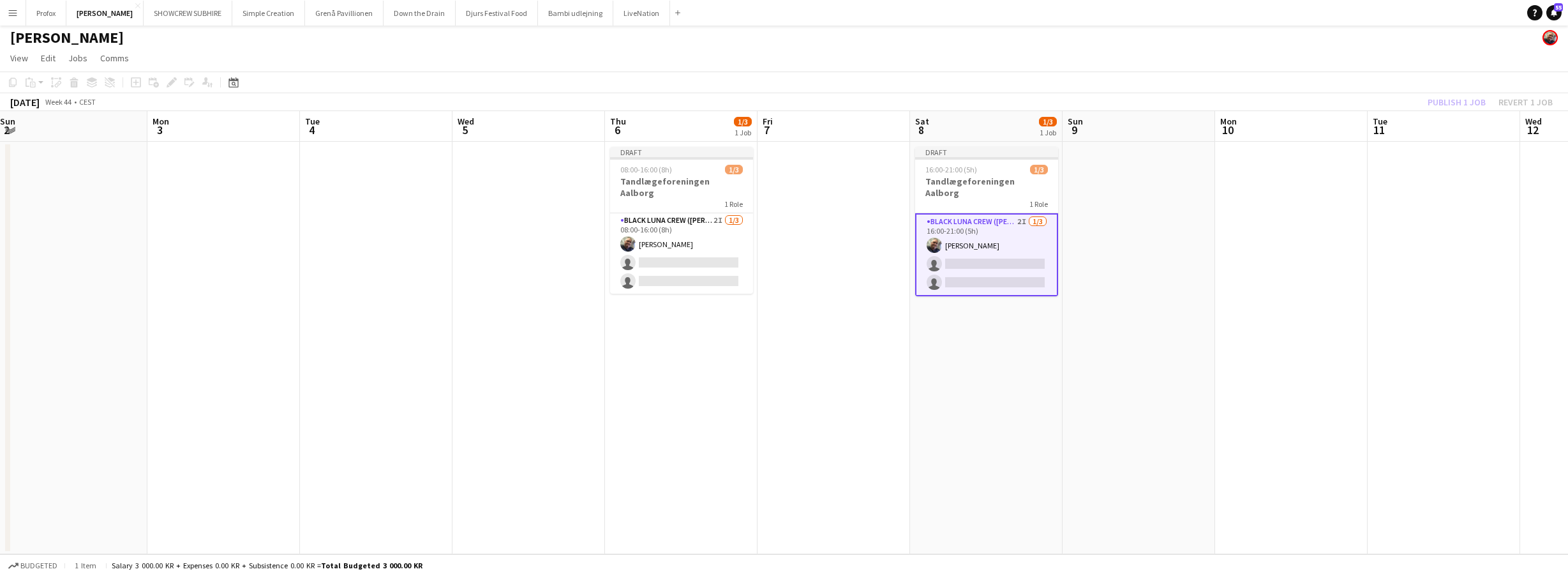
scroll to position [0, 462]
drag, startPoint x: 1401, startPoint y: 324, endPoint x: 1405, endPoint y: 300, distance: 24.3
click at [1400, 324] on app-date-cell at bounding box center [1444, 348] width 153 height 412
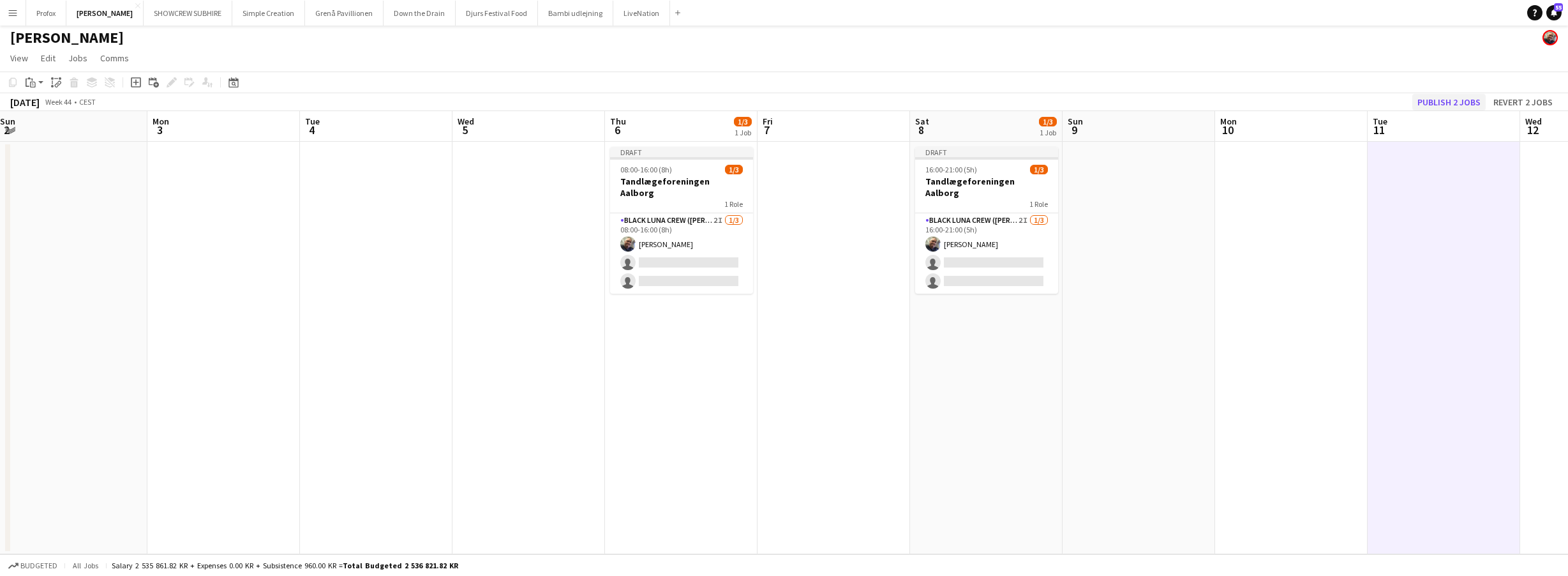
click at [1457, 100] on button "Publish 2 jobs" at bounding box center [1449, 102] width 73 height 17
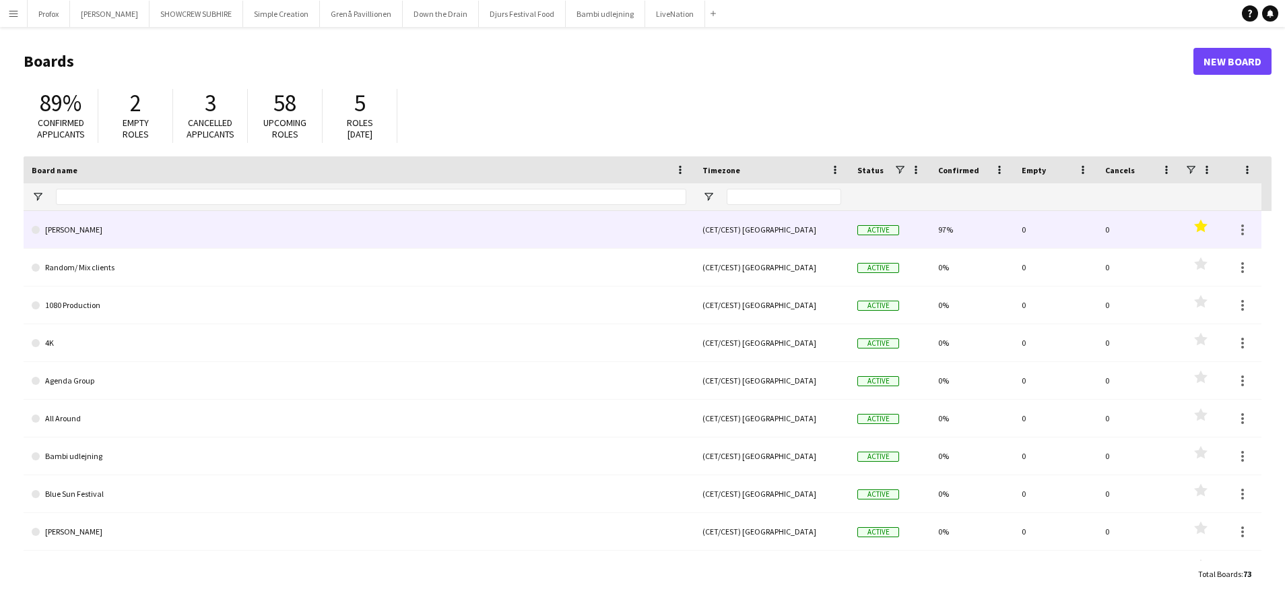
click at [212, 236] on link "[PERSON_NAME]" at bounding box center [359, 230] width 655 height 38
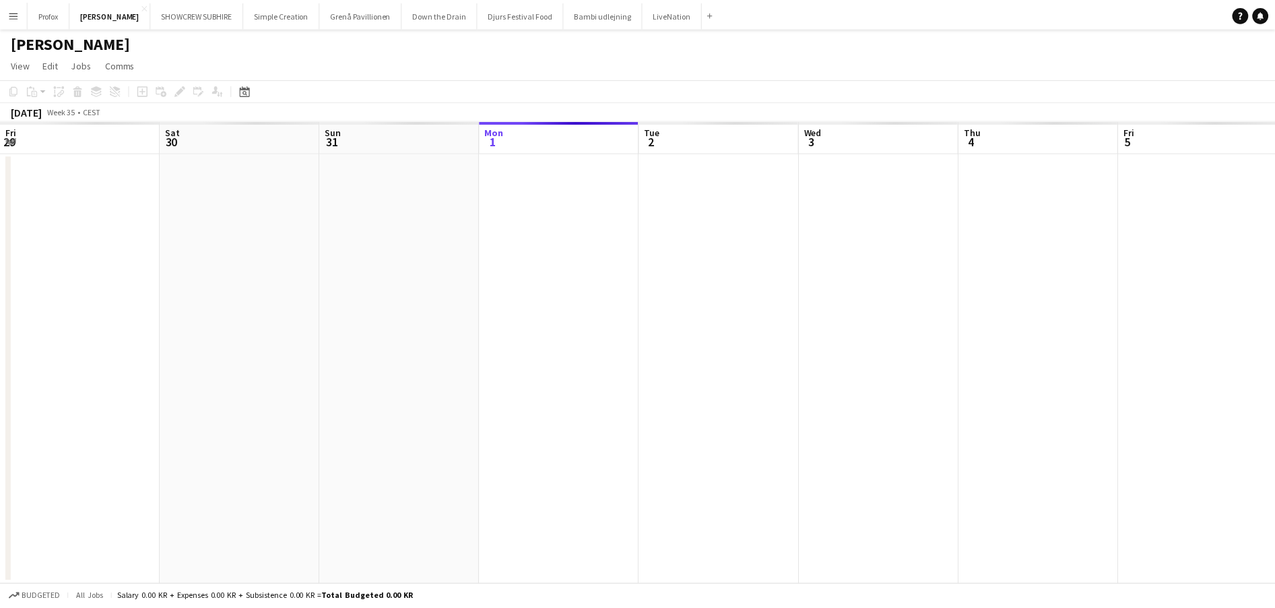
scroll to position [0, 322]
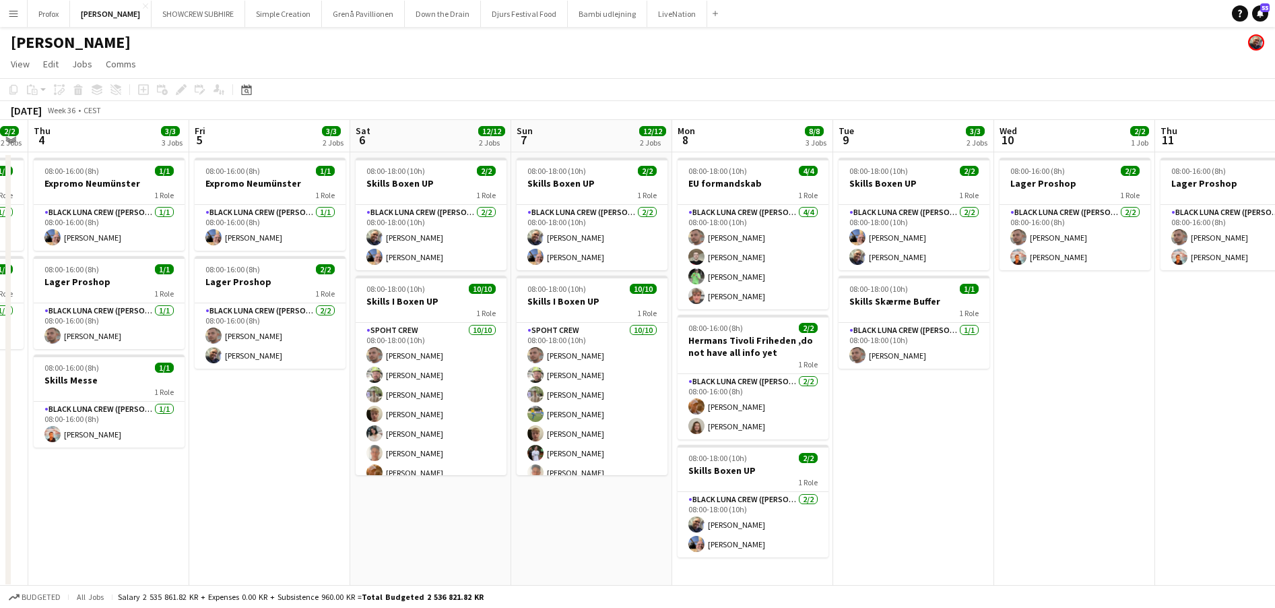
drag, startPoint x: 1208, startPoint y: 134, endPoint x: 588, endPoint y: 154, distance: 620.1
click at [588, 154] on app-calendar-viewport "Mon 1 1/1 1 Job Tue 2 2/2 1 Job Wed 3 2/2 2 Jobs Thu 4 3/3 3 Jobs Fri 5 3/3 2 J…" at bounding box center [637, 354] width 1275 height 468
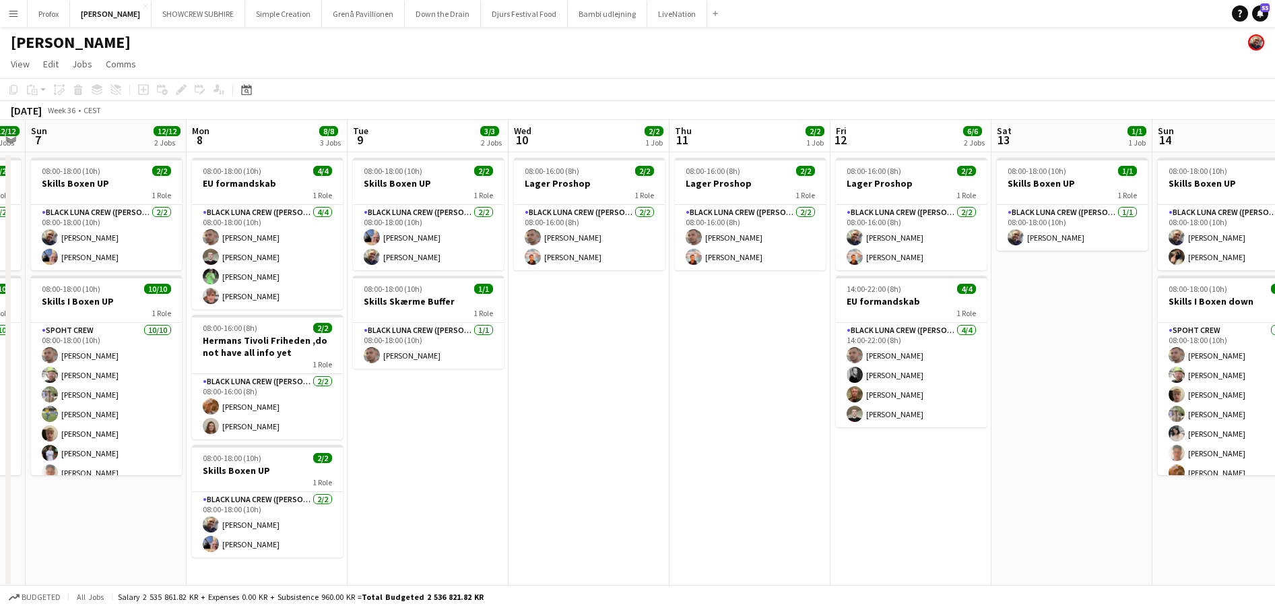
scroll to position [0, 459]
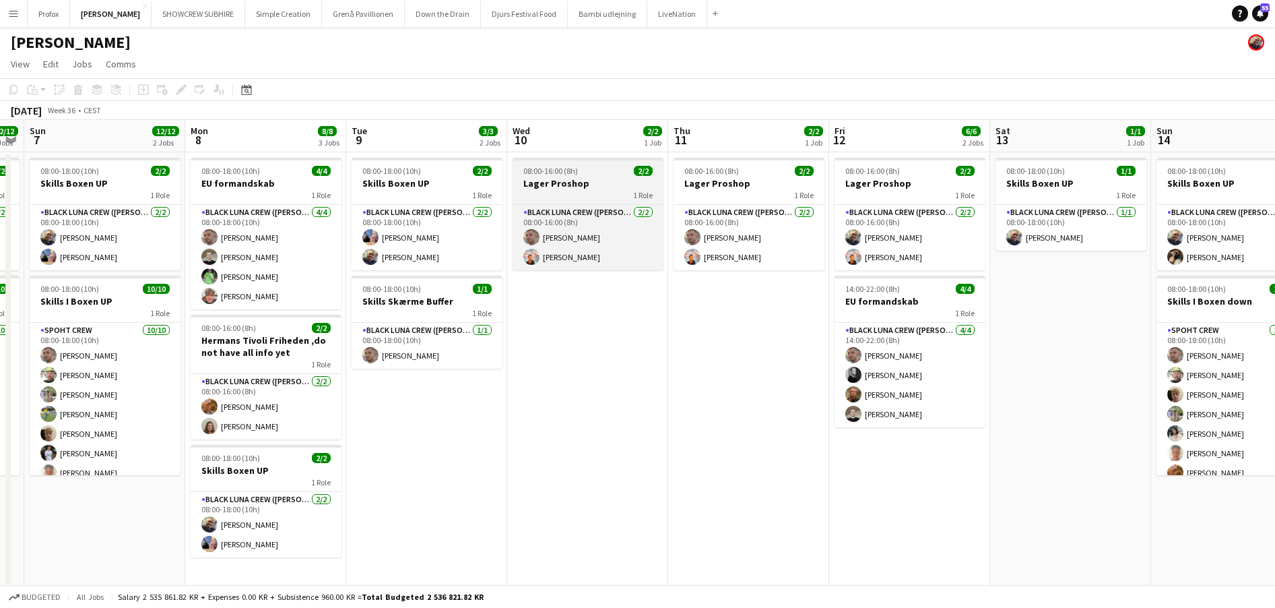
drag, startPoint x: 1085, startPoint y: 142, endPoint x: 602, endPoint y: 164, distance: 482.8
click at [603, 161] on app-calendar-viewport "Thu 4 3/3 3 Jobs Fri 5 3/3 2 Jobs Sat 6 12/12 2 Jobs Sun 7 12/12 2 Jobs Mon 8 8…" at bounding box center [637, 354] width 1275 height 468
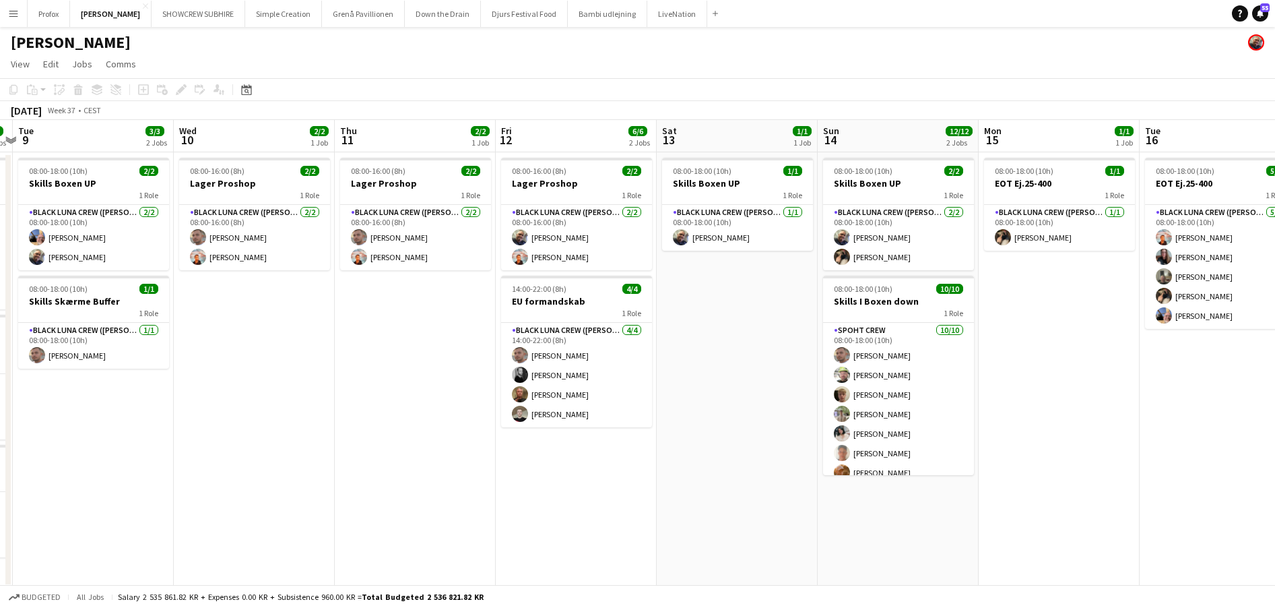
drag, startPoint x: 846, startPoint y: 416, endPoint x: 657, endPoint y: 404, distance: 189.7
click at [543, 395] on app-calendar-viewport "Sat 6 12/12 2 Jobs Sun 7 12/12 2 Jobs Mon 8 8/8 3 Jobs Tue 9 3/3 2 Jobs Wed 10 …" at bounding box center [637, 354] width 1275 height 468
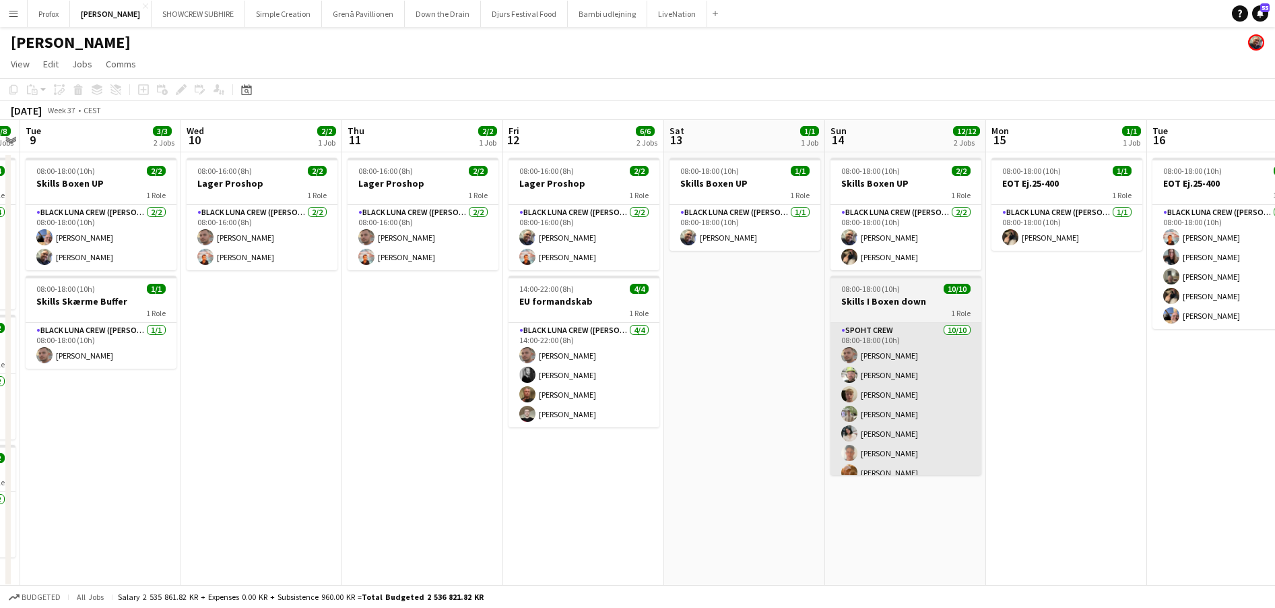
drag, startPoint x: 851, startPoint y: 412, endPoint x: 626, endPoint y: 403, distance: 225.2
click at [608, 403] on app-calendar-viewport "Sat 6 12/12 2 Jobs Sun 7 12/12 2 Jobs Mon 8 8/8 3 Jobs Tue 9 3/3 2 Jobs Wed 10 …" at bounding box center [637, 354] width 1275 height 468
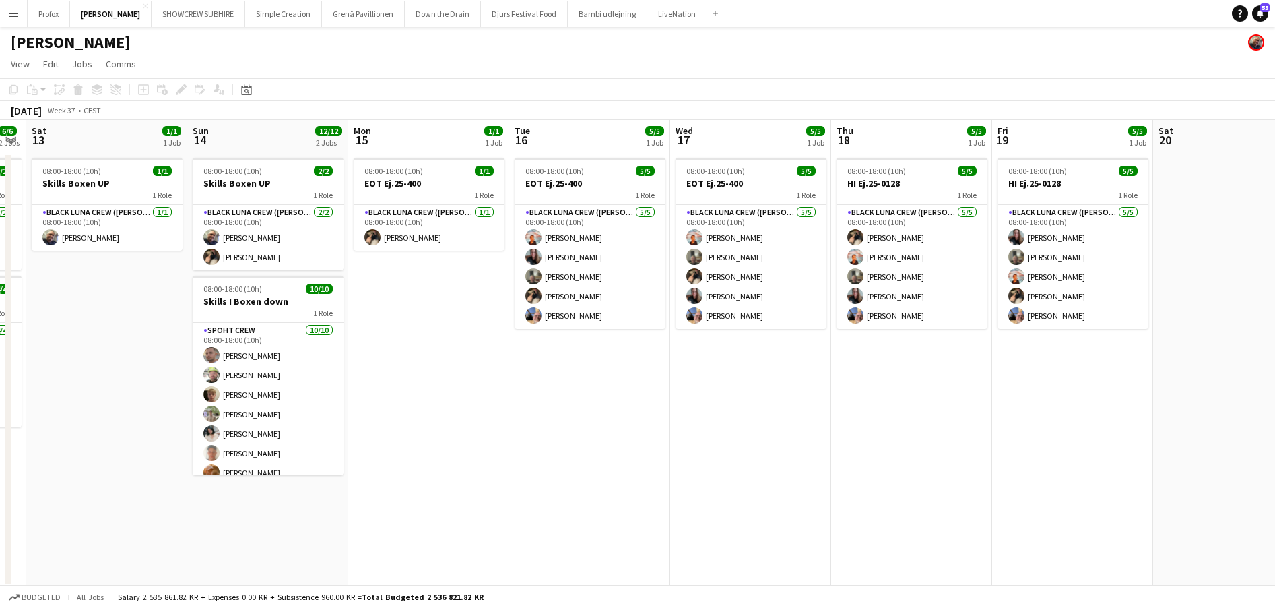
drag, startPoint x: 943, startPoint y: 413, endPoint x: 690, endPoint y: 393, distance: 253.4
click at [626, 392] on app-calendar-viewport "Wed 10 2/2 1 Job Thu 11 2/2 1 Job Fri 12 6/6 2 Jobs Sat 13 1/1 1 Job Sun 14 12/…" at bounding box center [637, 354] width 1275 height 468
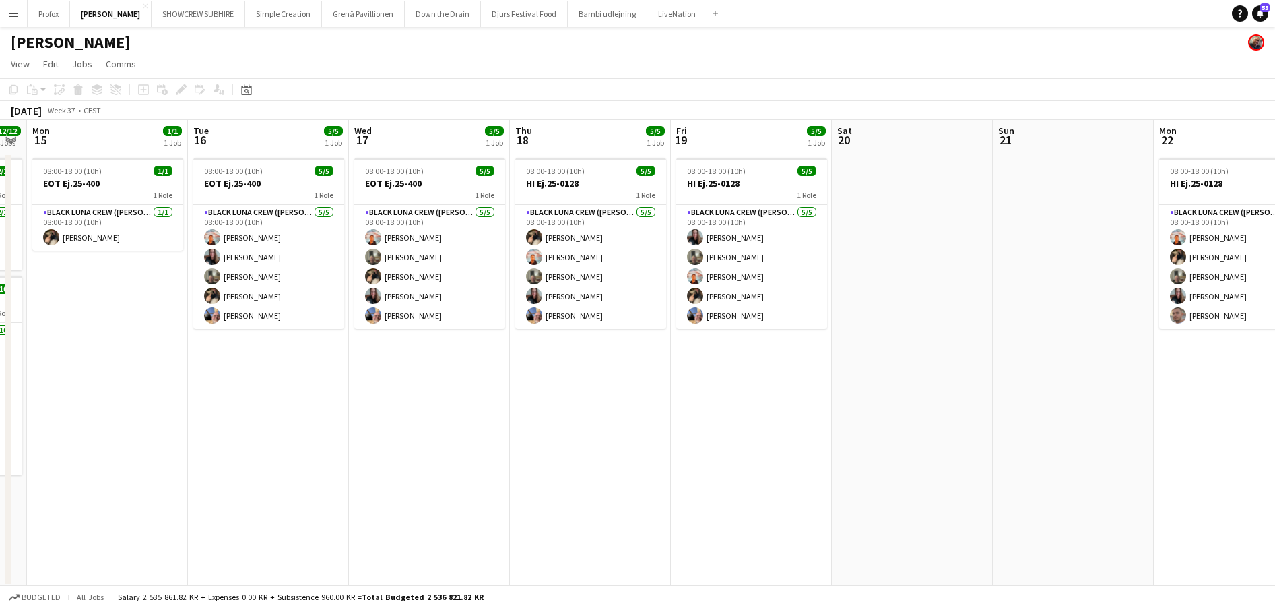
drag, startPoint x: 913, startPoint y: 385, endPoint x: 664, endPoint y: 373, distance: 250.2
click at [655, 373] on app-calendar-viewport "Fri 12 6/6 2 Jobs Sat 13 1/1 1 Job Sun 14 12/12 2 Jobs Mon 15 1/1 1 Job Tue 16 …" at bounding box center [637, 354] width 1275 height 468
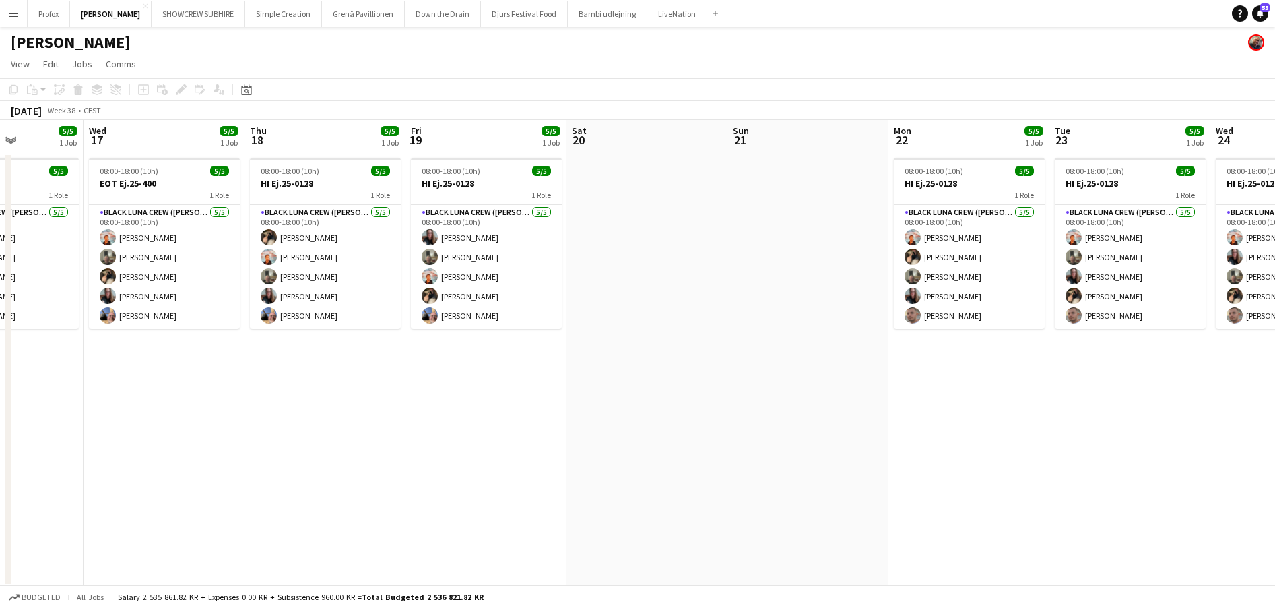
scroll to position [0, 404]
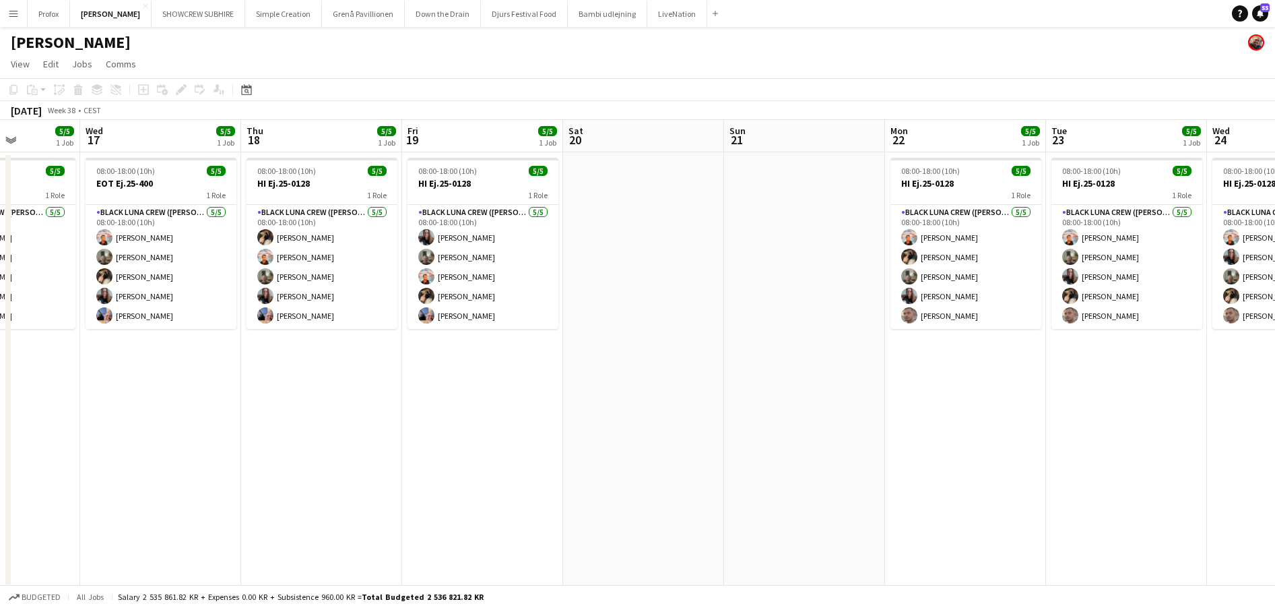
drag, startPoint x: 928, startPoint y: 378, endPoint x: 664, endPoint y: 373, distance: 264.1
click at [662, 373] on app-calendar-viewport "Sun 14 12/12 2 Jobs Mon 15 1/1 1 Job Tue 16 5/5 1 Job Wed 17 5/5 1 Job Thu 18 5…" at bounding box center [637, 354] width 1275 height 468
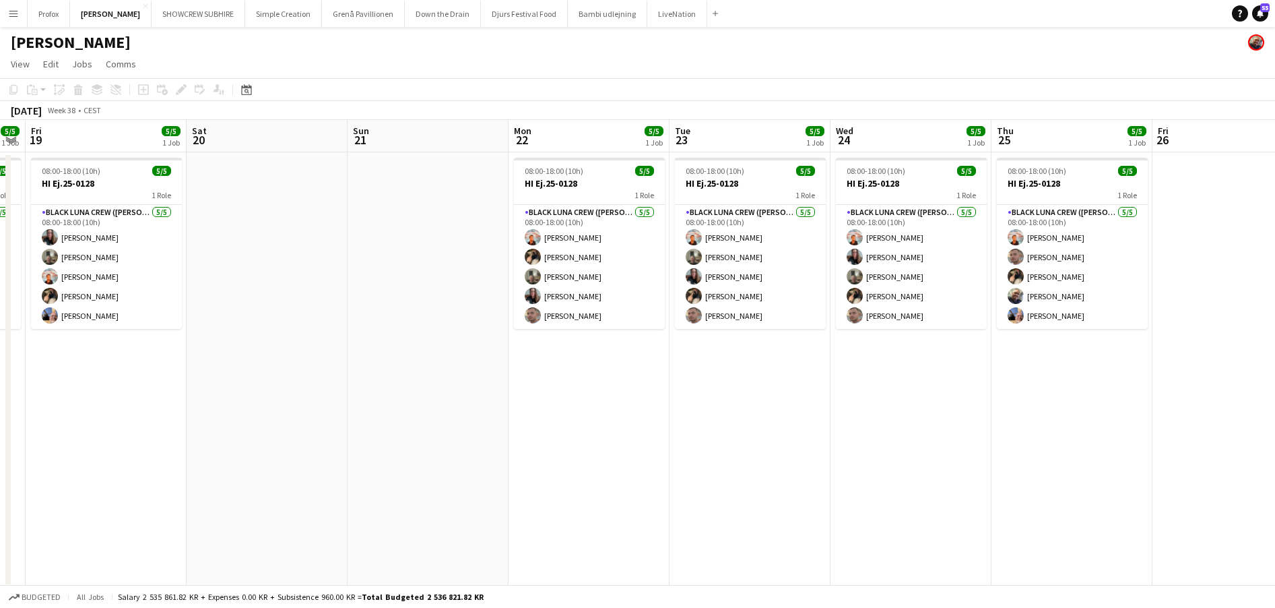
scroll to position [0, 459]
drag, startPoint x: 1021, startPoint y: 383, endPoint x: 643, endPoint y: 364, distance: 378.3
click at [643, 364] on app-calendar-viewport "Tue 16 5/5 1 Job Wed 17 5/5 1 Job Thu 18 5/5 1 Job Fri 19 5/5 1 Job Sat 20 Sun …" at bounding box center [637, 354] width 1275 height 468
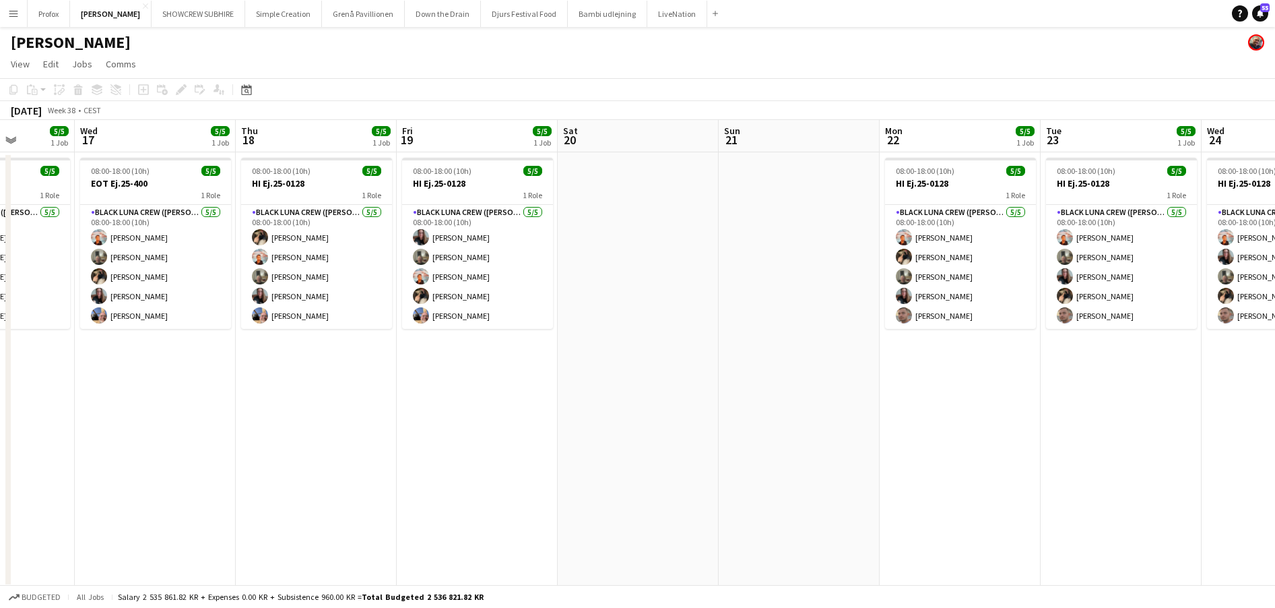
drag, startPoint x: 591, startPoint y: 138, endPoint x: 951, endPoint y: 133, distance: 359.1
click at [964, 133] on app-calendar-viewport "Sun 14 12/12 2 Jobs Mon 15 1/1 1 Job Tue 16 5/5 1 Job Wed 17 5/5 1 Job Thu 18 5…" at bounding box center [637, 354] width 1275 height 468
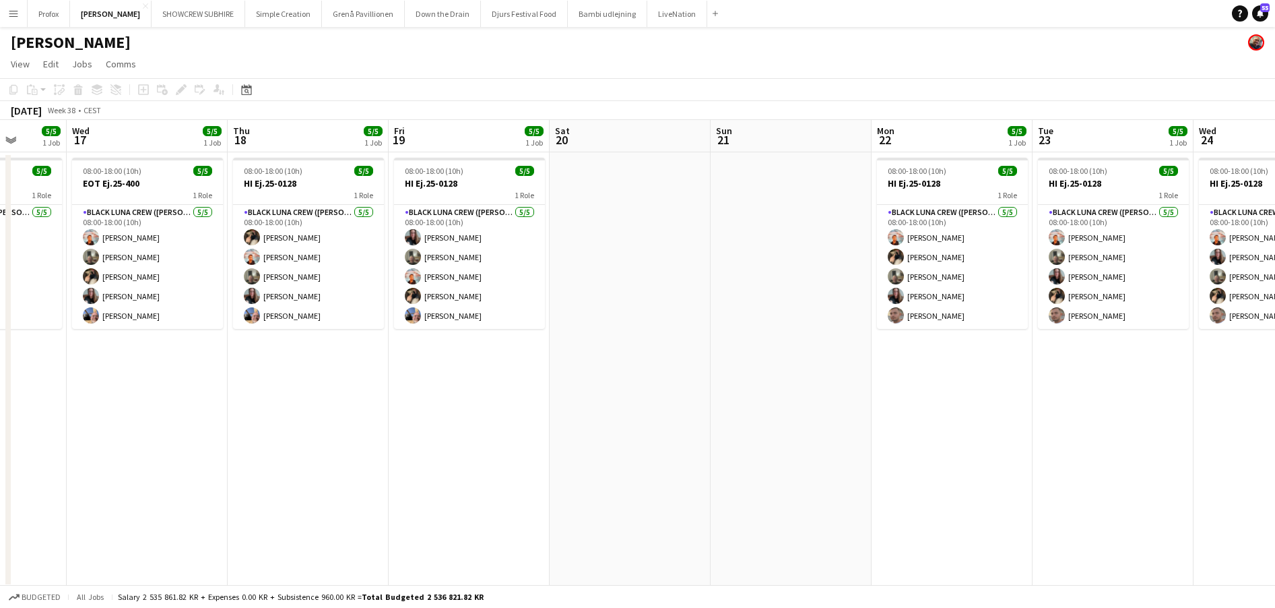
drag, startPoint x: 616, startPoint y: 143, endPoint x: 748, endPoint y: 133, distance: 133.1
click at [758, 131] on app-calendar-viewport "Sun 14 12/12 2 Jobs Mon 15 1/1 1 Job Tue 16 5/5 1 Job Wed 17 5/5 1 Job Thu 18 5…" at bounding box center [637, 354] width 1275 height 468
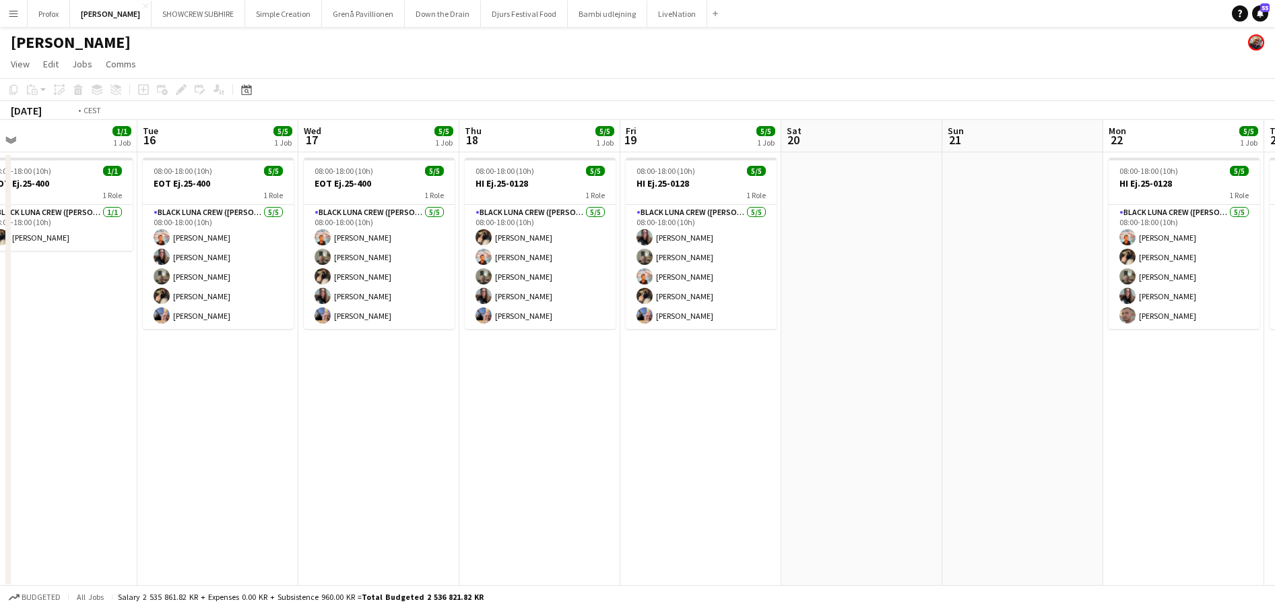
drag, startPoint x: 632, startPoint y: 136, endPoint x: 761, endPoint y: 131, distance: 129.4
click at [807, 127] on app-calendar-viewport "Sat 13 1/1 1 Job Sun 14 12/12 2 Jobs Mon 15 1/1 1 Job Tue 16 5/5 1 Job Wed 17 5…" at bounding box center [637, 354] width 1275 height 468
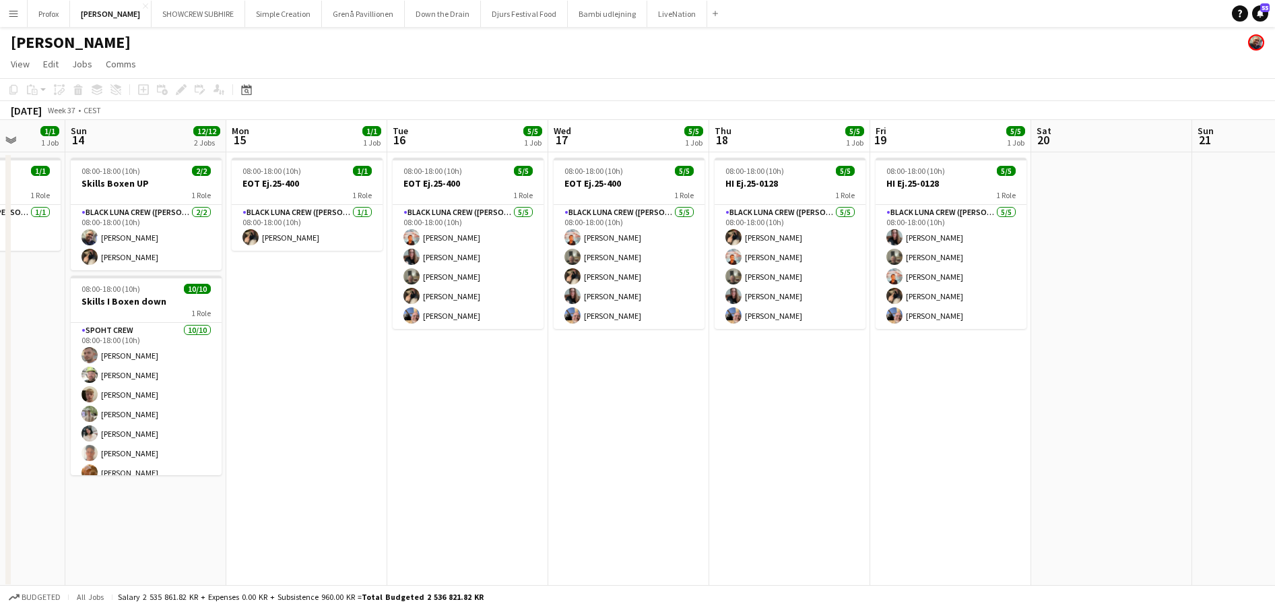
drag, startPoint x: 610, startPoint y: 138, endPoint x: 752, endPoint y: 129, distance: 142.4
click at [755, 129] on app-calendar-viewport "Fri 12 6/6 2 Jobs Sat 13 1/1 1 Job Sun 14 12/12 2 Jobs Mon 15 1/1 1 Job Tue 16 …" at bounding box center [637, 354] width 1275 height 468
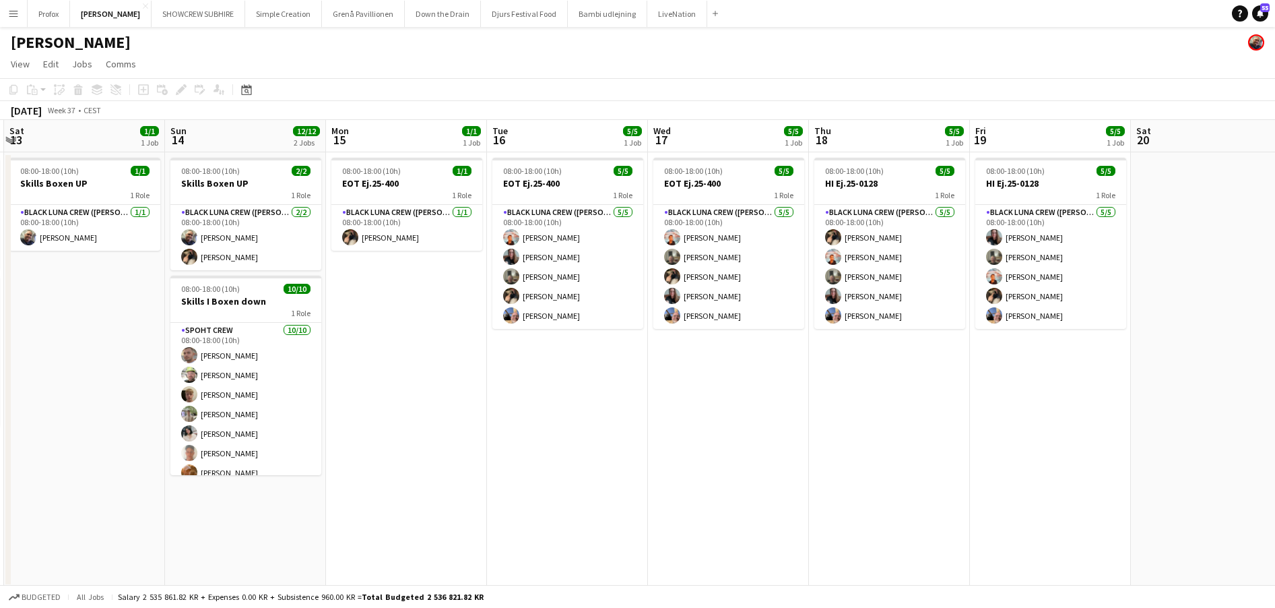
drag, startPoint x: 579, startPoint y: 136, endPoint x: 806, endPoint y: 128, distance: 227.2
click at [806, 128] on app-calendar-viewport "Thu 11 2/2 1 Job Fri 12 6/6 2 Jobs Sat 13 1/1 1 Job Sun 14 12/12 2 Jobs Mon 15 …" at bounding box center [637, 354] width 1275 height 468
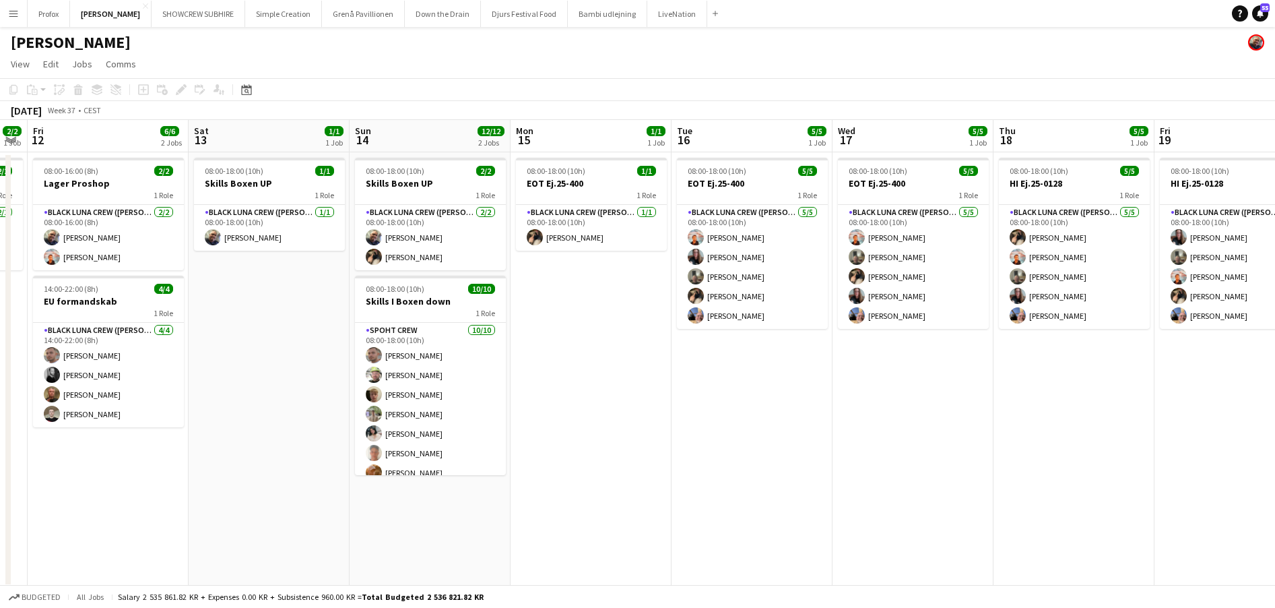
drag, startPoint x: 626, startPoint y: 137, endPoint x: 727, endPoint y: 139, distance: 100.4
click at [808, 135] on app-calendar-viewport "Wed 10 2/2 1 Job Thu 11 2/2 1 Job Fri 12 6/6 2 Jobs Sat 13 1/1 1 Job Sun 14 12/…" at bounding box center [637, 354] width 1275 height 468
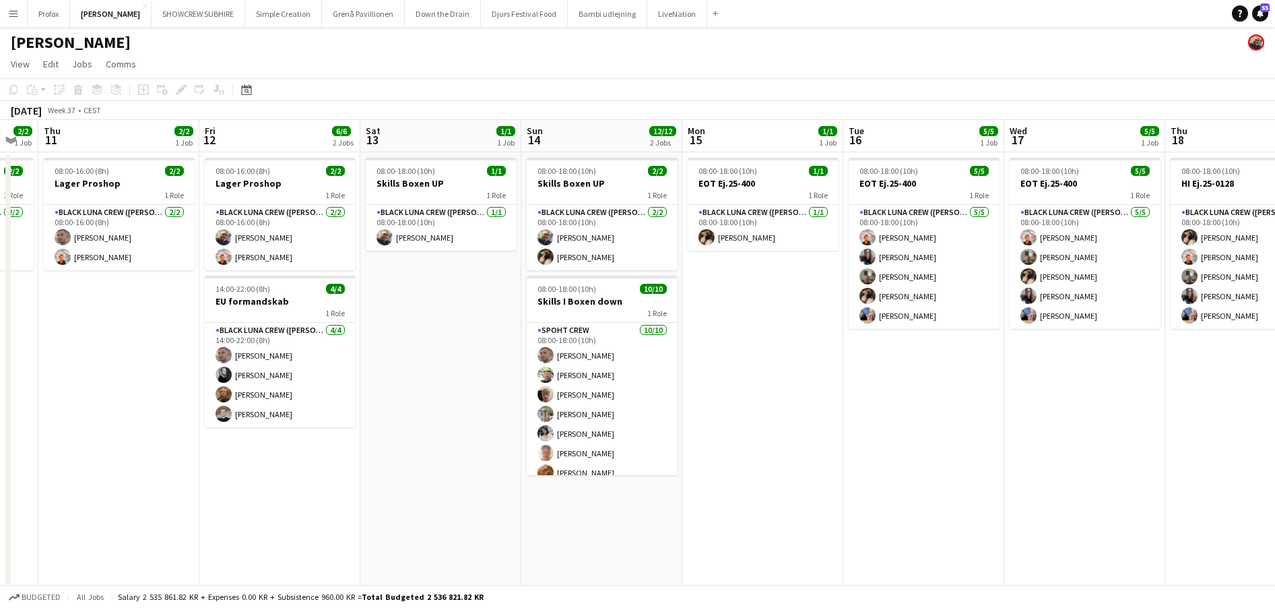
drag, startPoint x: 674, startPoint y: 143, endPoint x: 884, endPoint y: 137, distance: 209.6
click at [884, 137] on app-calendar-viewport "Tue 9 3/3 2 Jobs Wed 10 2/2 1 Job Thu 11 2/2 1 Job Fri 12 6/6 2 Jobs Sat 13 1/1…" at bounding box center [637, 354] width 1275 height 468
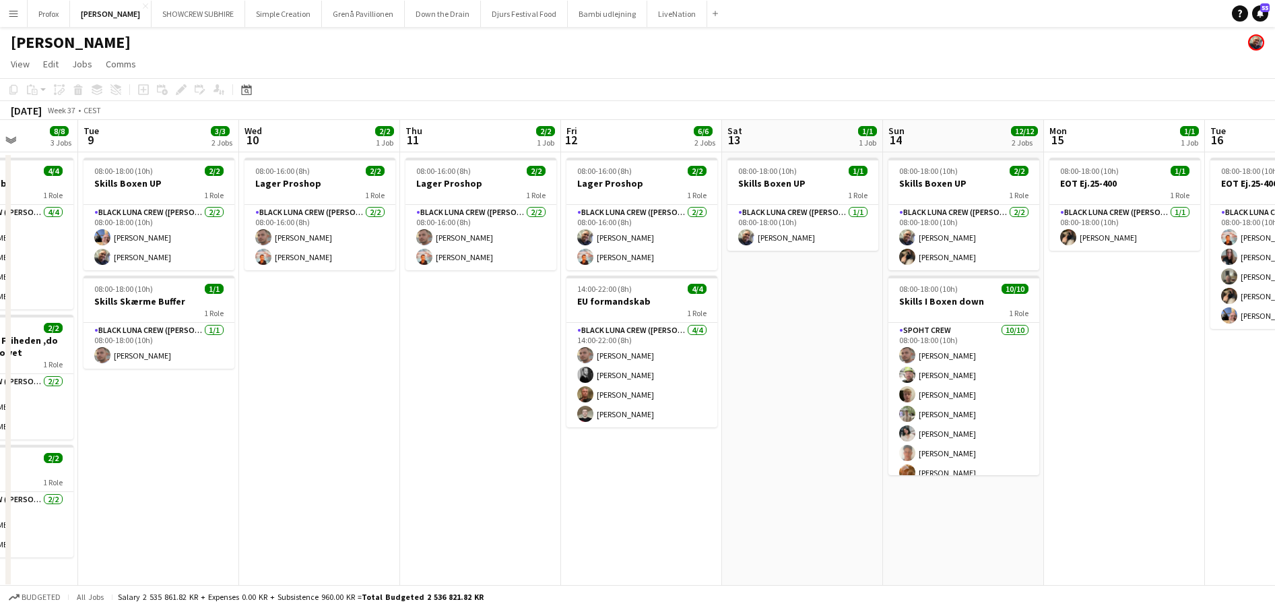
drag, startPoint x: 852, startPoint y: 143, endPoint x: 729, endPoint y: 149, distance: 123.4
click at [845, 143] on app-calendar-viewport "Sat 6 12/12 2 Jobs Sun 7 12/12 2 Jobs Mon 8 8/8 3 Jobs Tue 9 3/3 2 Jobs Wed 10 …" at bounding box center [637, 354] width 1275 height 468
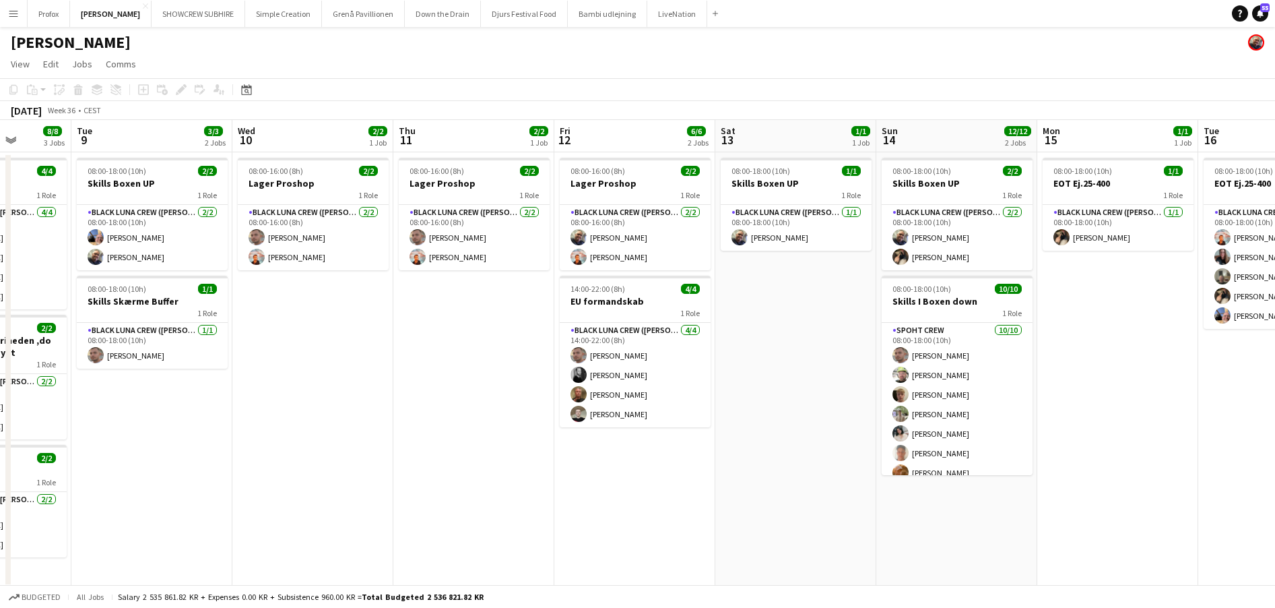
scroll to position [0, 421]
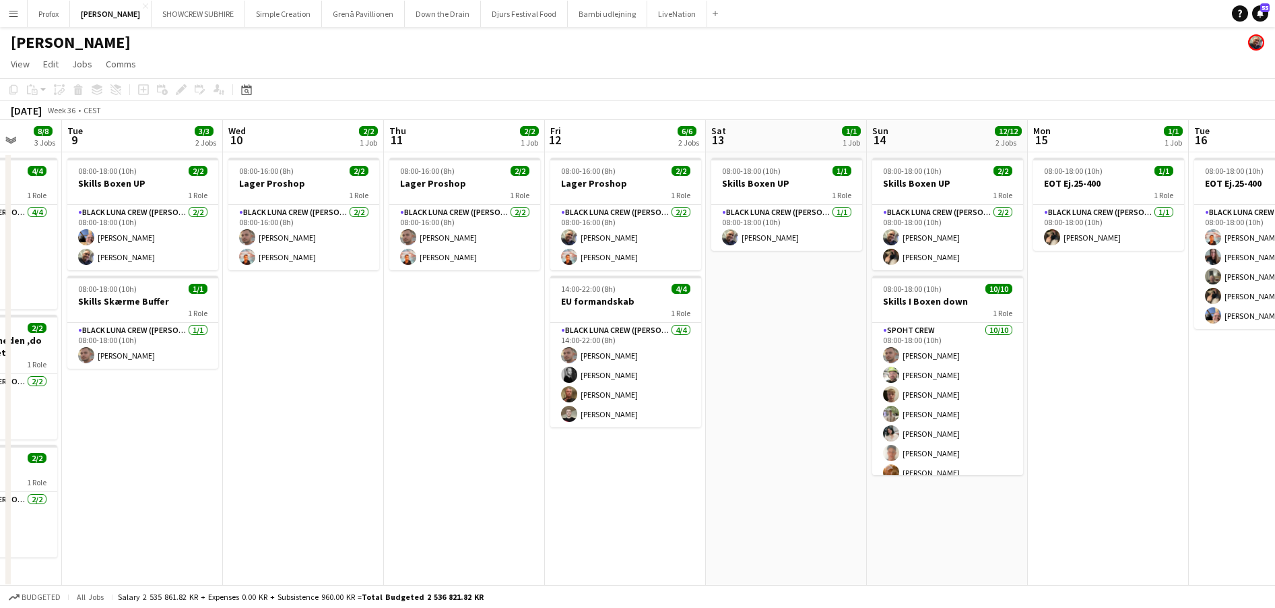
drag, startPoint x: 729, startPoint y: 149, endPoint x: 864, endPoint y: 141, distance: 135.0
click at [876, 140] on app-calendar-viewport "Sat 6 12/12 2 Jobs Sun 7 12/12 2 Jobs Mon 8 8/8 3 Jobs Tue 9 3/3 2 Jobs Wed 10 …" at bounding box center [637, 354] width 1275 height 468
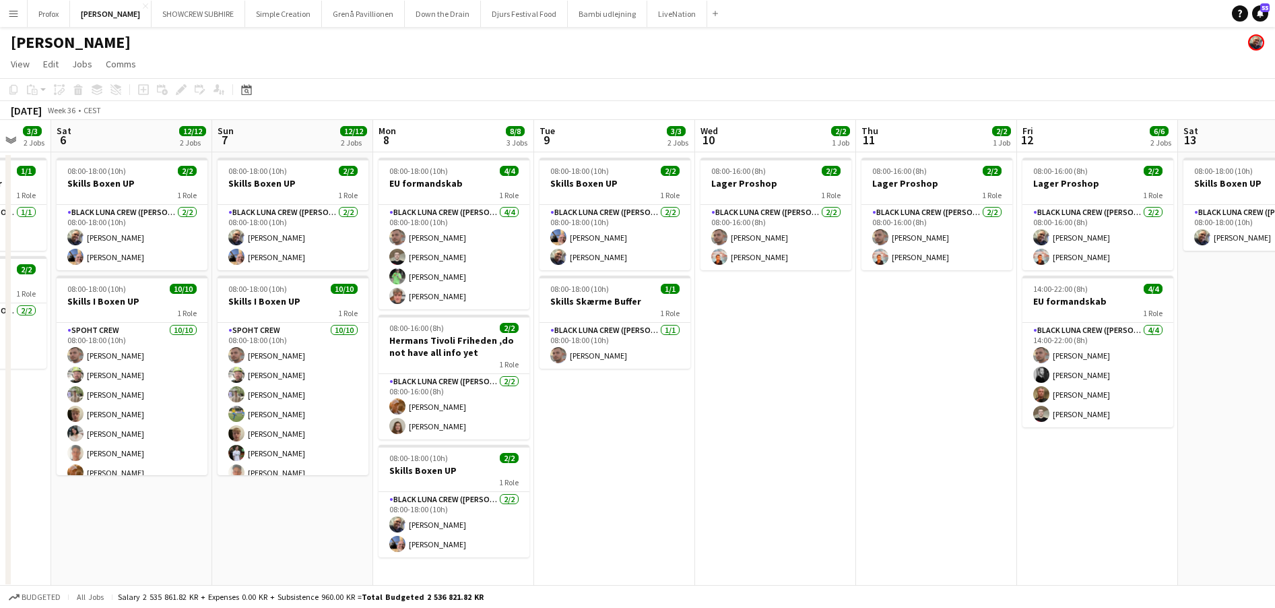
scroll to position [0, 432]
drag, startPoint x: 592, startPoint y: 136, endPoint x: 903, endPoint y: 135, distance: 310.6
click at [903, 135] on app-calendar-viewport "Wed 3 2/2 2 Jobs Thu 4 3/3 3 Jobs Fri 5 3/3 2 Jobs Sat 6 12/12 2 Jobs Sun 7 12/…" at bounding box center [637, 354] width 1275 height 468
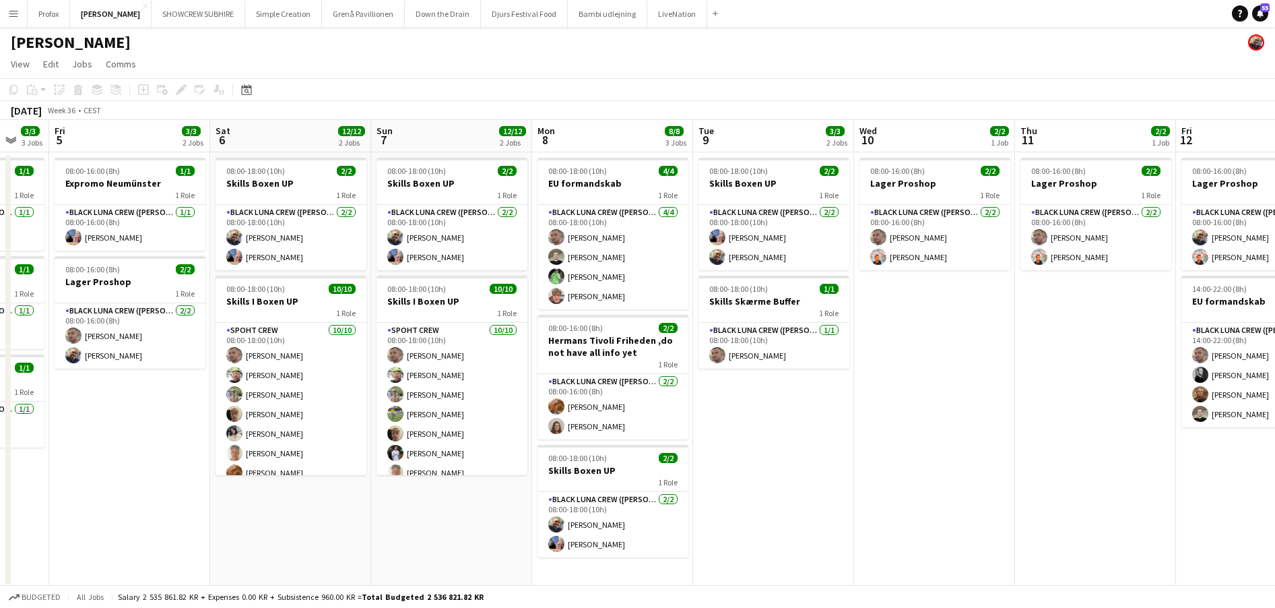
drag, startPoint x: 484, startPoint y: 141, endPoint x: 598, endPoint y: 141, distance: 114.5
click at [643, 141] on app-calendar-viewport "Wed 3 2/2 2 Jobs Thu 4 3/3 3 Jobs Fri 5 3/3 2 Jobs Sat 6 12/12 2 Jobs Sun 7 12/…" at bounding box center [637, 354] width 1275 height 468
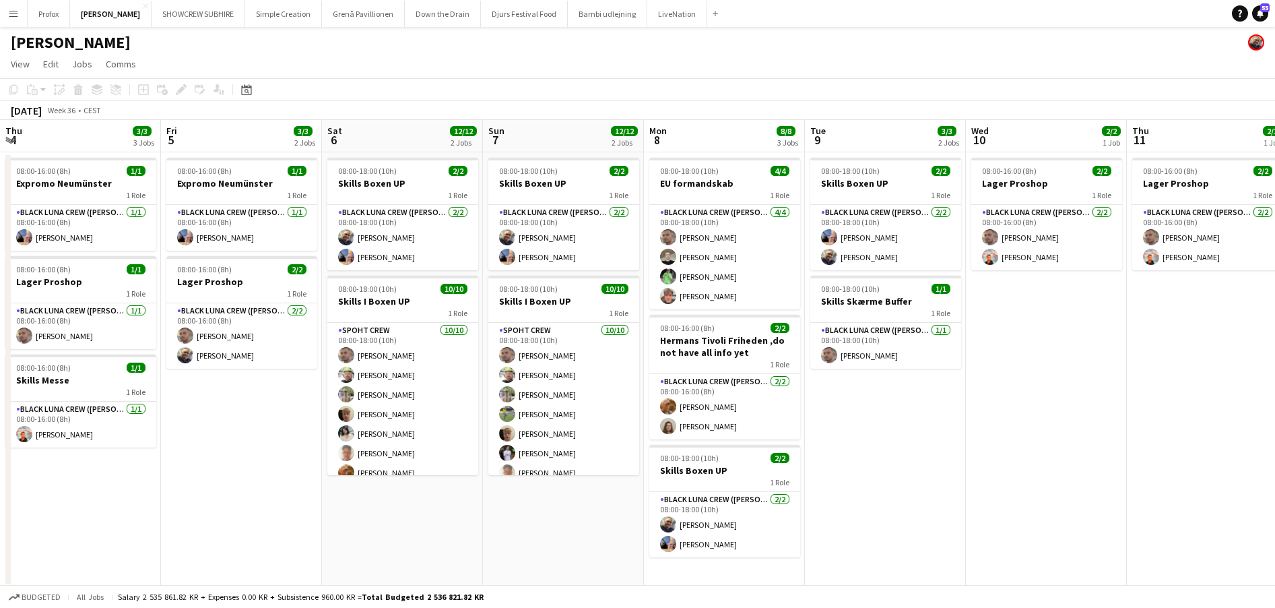
drag, startPoint x: 476, startPoint y: 141, endPoint x: 581, endPoint y: 141, distance: 105.8
click at [587, 141] on app-calendar-viewport "Tue 2 2/2 1 Job Wed 3 2/2 2 Jobs Thu 4 3/3 3 Jobs Fri 5 3/3 2 Jobs Sat 6 12/12 …" at bounding box center [637, 354] width 1275 height 468
click at [707, 384] on app-card-role "Black Luna Crew (Danny) 2/2 08:00-16:00 (8h) Konstantin Kajsza Annija Uzule" at bounding box center [724, 406] width 151 height 65
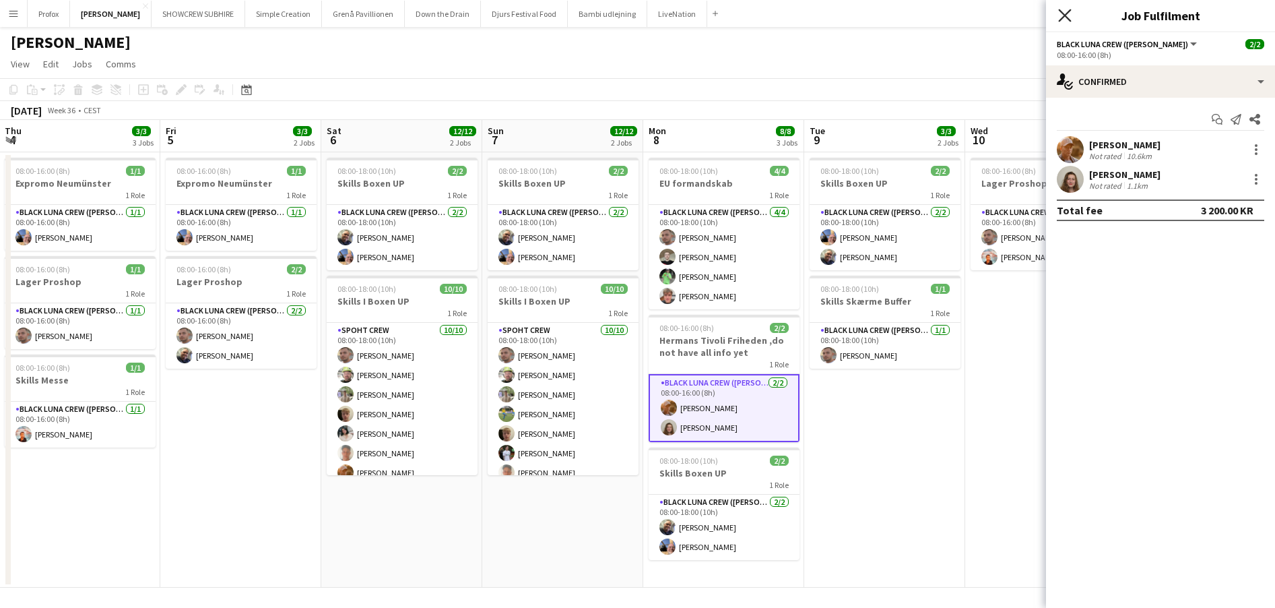
click at [1070, 11] on icon at bounding box center [1064, 15] width 13 height 13
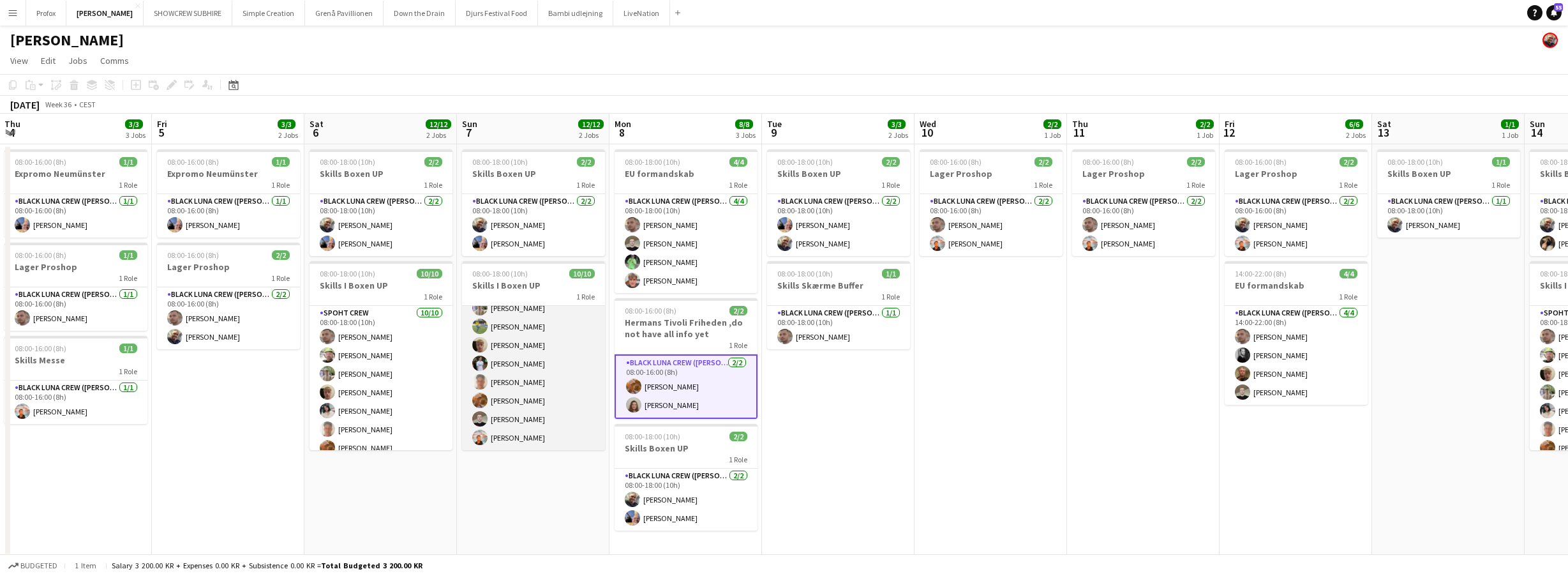
scroll to position [0, 0]
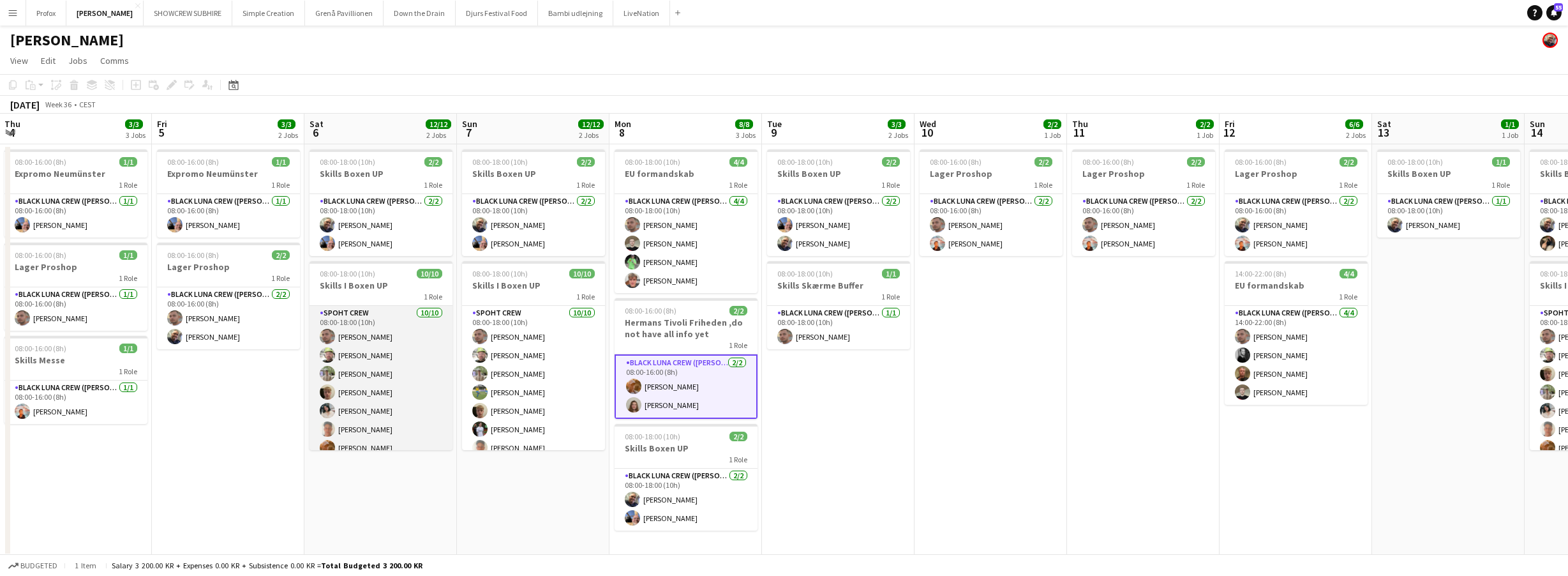
click at [390, 333] on app-card-role "Spoht Crew 10/10 08:00-18:00 (10h) Tomas Ambarcumianas Emanuel Petronel Stroie …" at bounding box center [381, 411] width 143 height 210
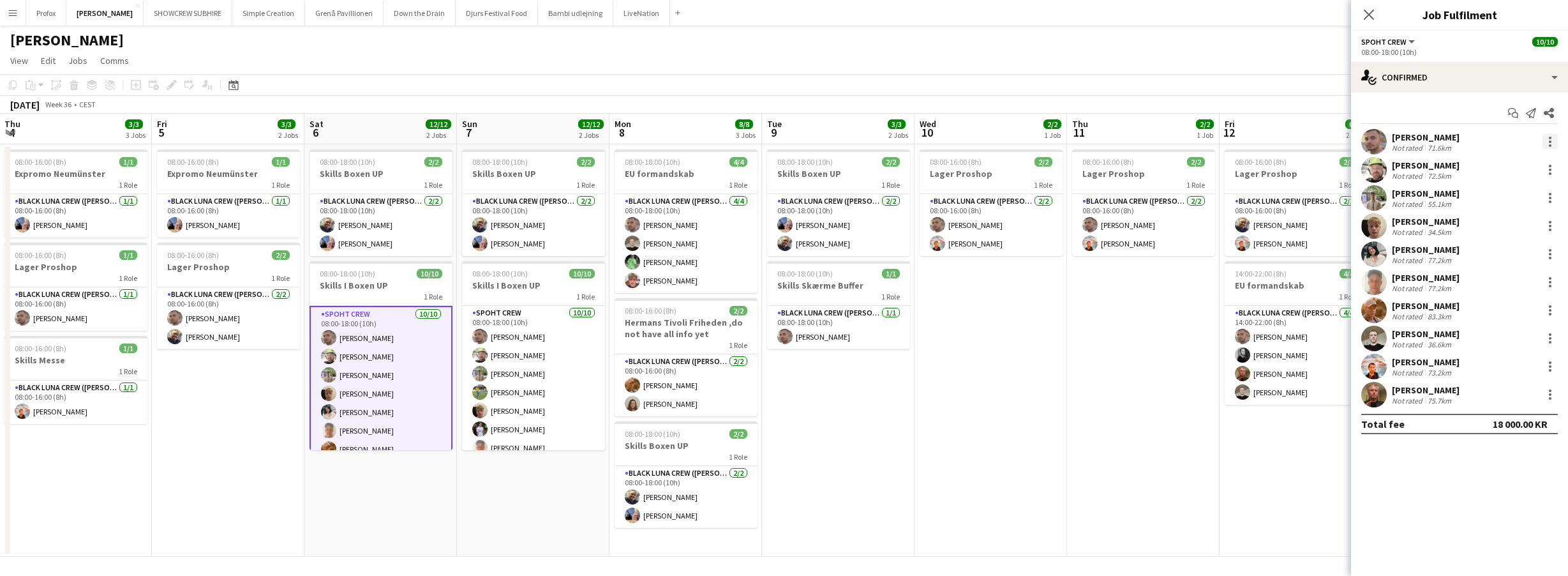
click at [1555, 144] on div at bounding box center [1550, 141] width 15 height 15
click at [1503, 286] on span "Remove" at bounding box center [1487, 287] width 38 height 10
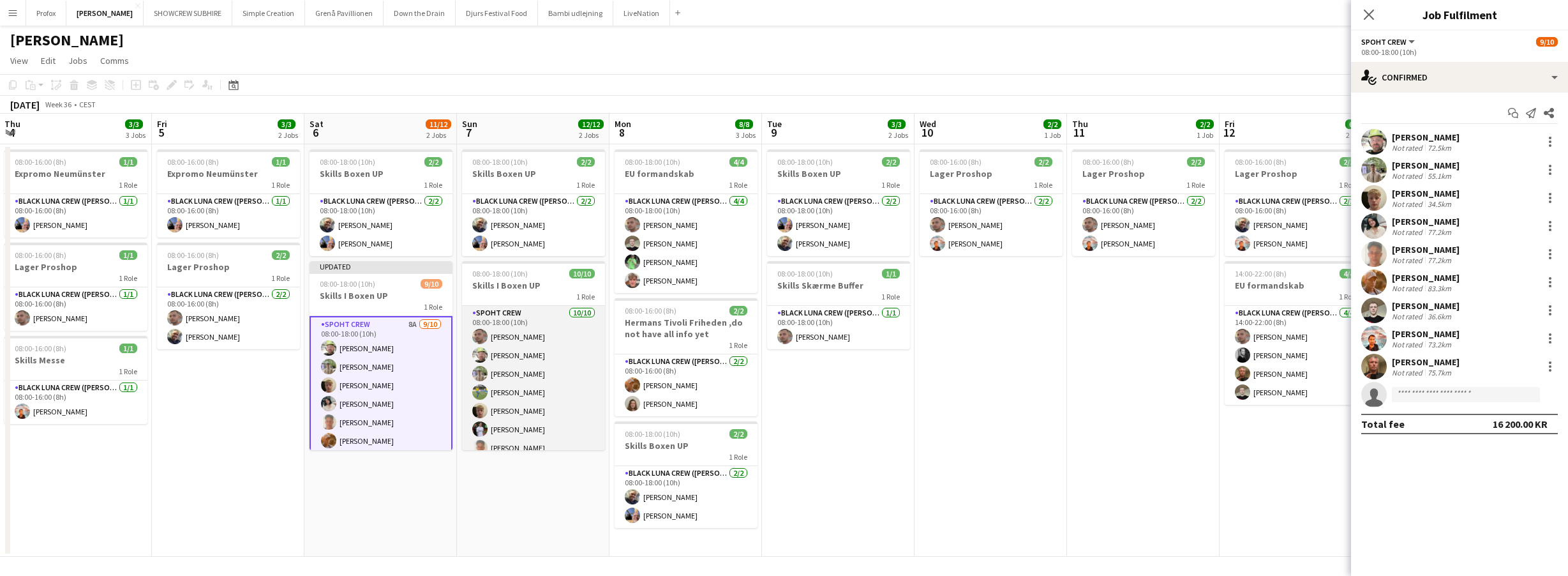
click at [554, 337] on app-card-role "Spoht Crew 10/10 08:00-18:00 (10h) Tomas Ambarcumianas Emanuel Petronel Stroie …" at bounding box center [533, 411] width 143 height 210
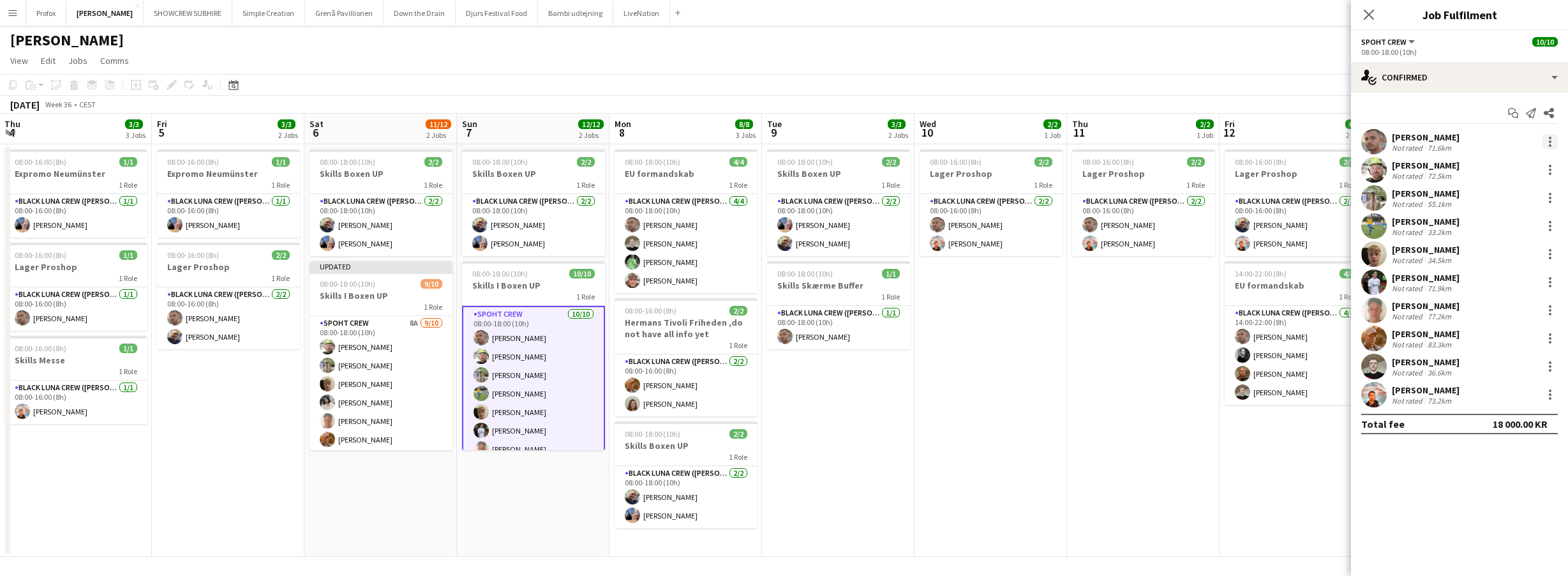
click at [1552, 138] on div at bounding box center [1550, 141] width 15 height 15
click at [1517, 290] on span "Remove" at bounding box center [1508, 288] width 80 height 11
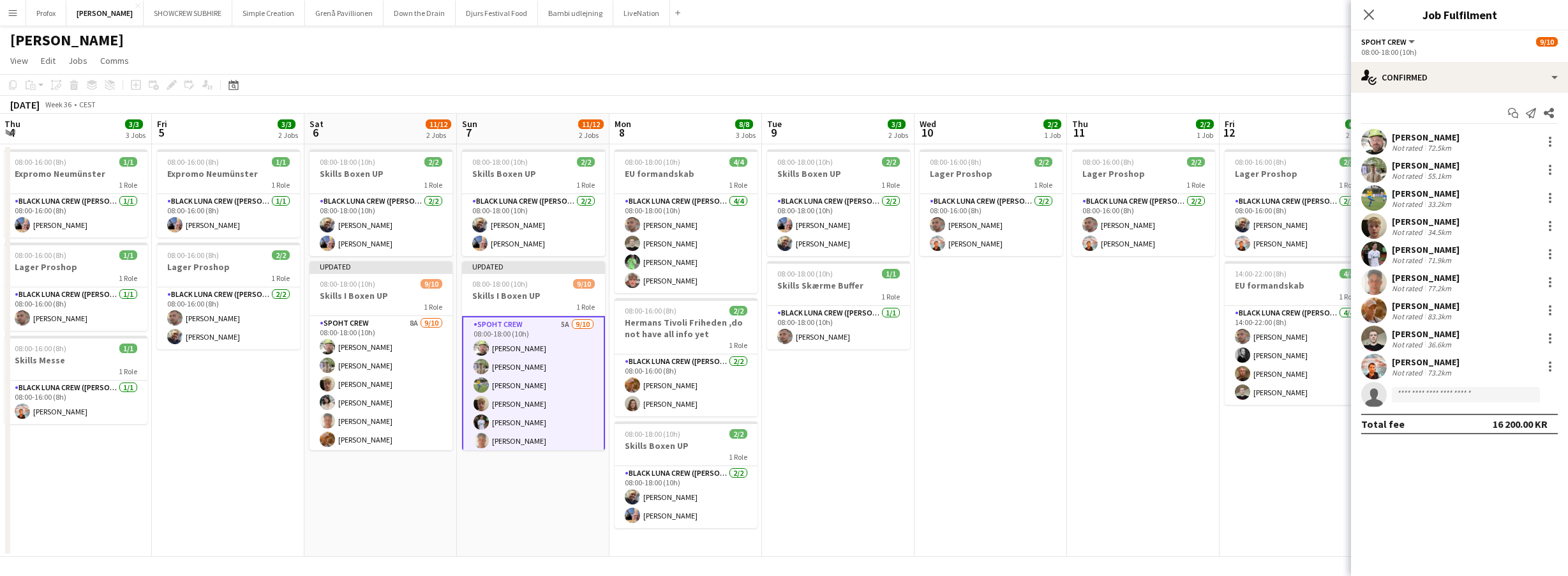
click at [1110, 464] on app-date-cell "08:00-16:00 (8h) 2/2 Lager Proshop 1 Role Black Luna Crew ([PERSON_NAME]) [DATE…" at bounding box center [1143, 350] width 153 height 412
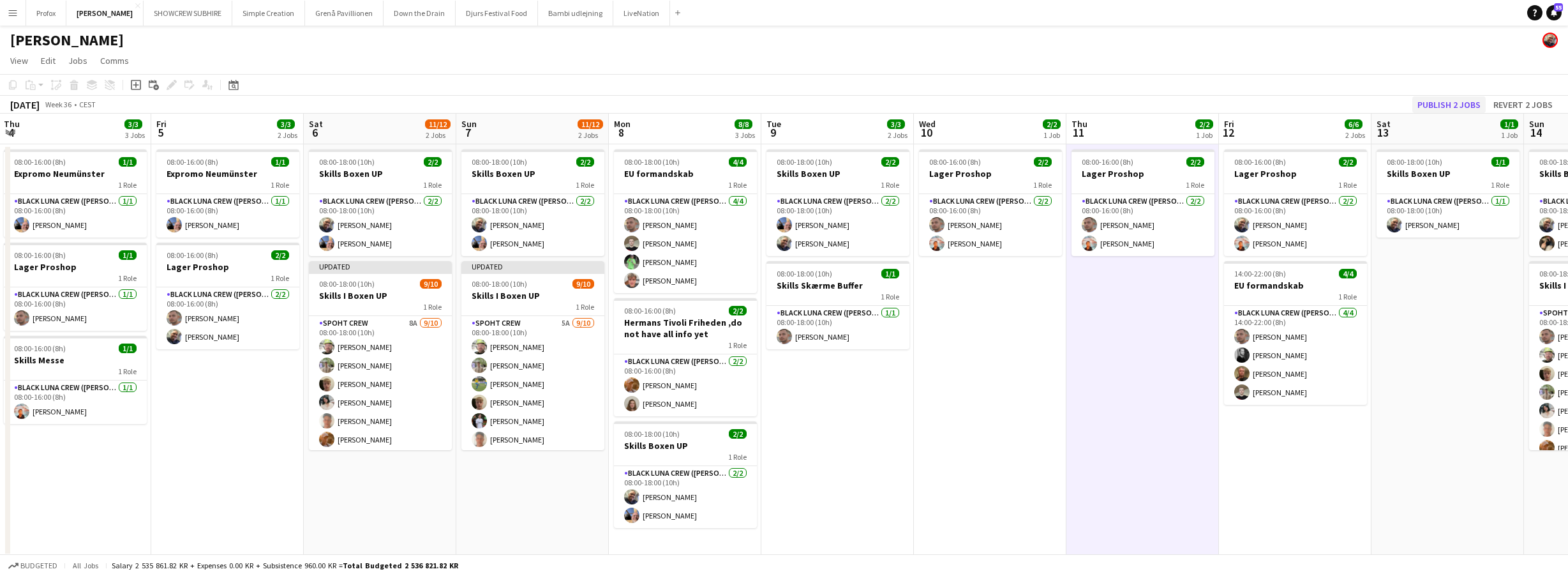
click at [1451, 99] on button "Publish 2 jobs" at bounding box center [1449, 105] width 73 height 17
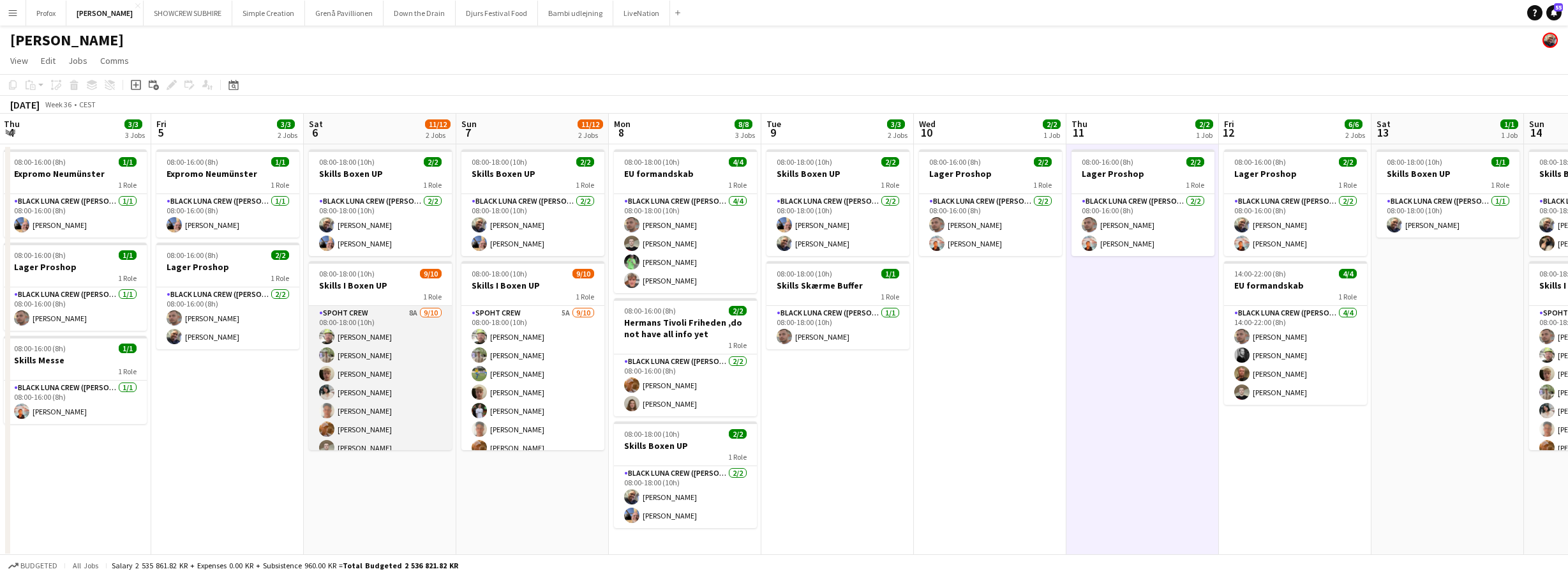
click at [389, 310] on app-card-role "Spoht Crew 8A 9/10 08:00-18:00 (10h) Emanuel Petronel Stroie Arthur Daval-Marku…" at bounding box center [380, 411] width 143 height 210
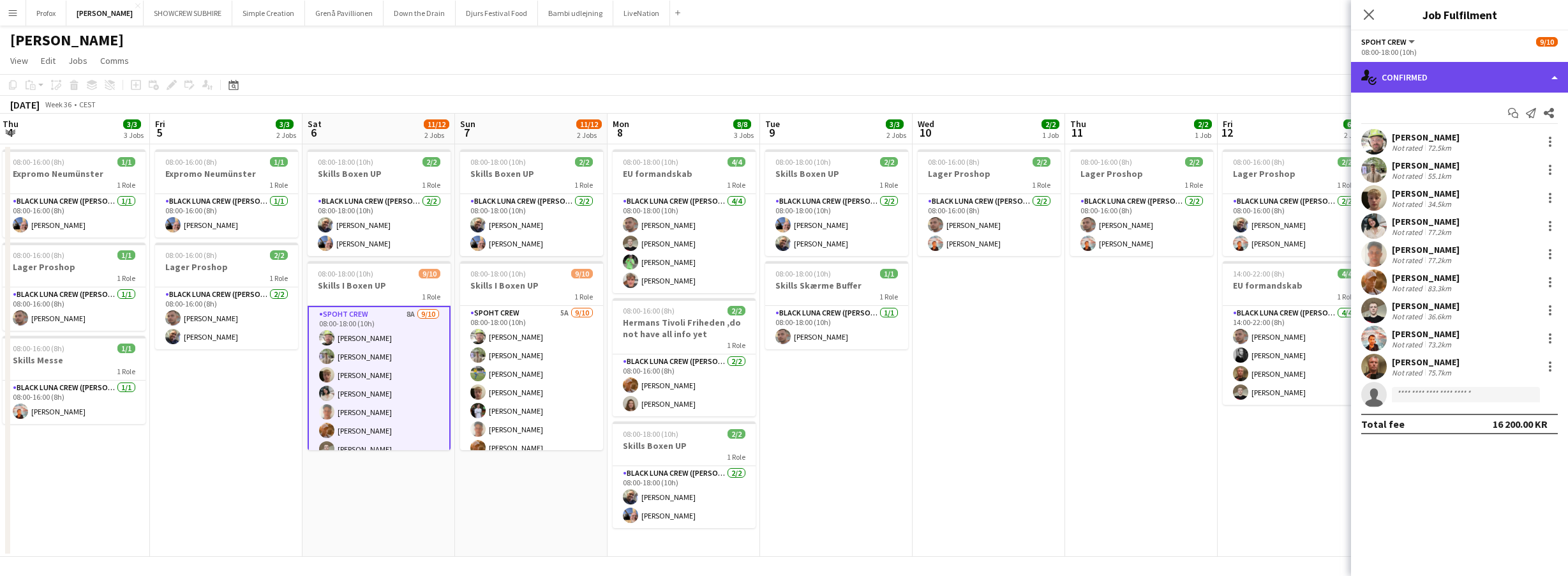
click at [1553, 75] on div "single-neutral-actions-check-2 Confirmed" at bounding box center [1459, 77] width 217 height 30
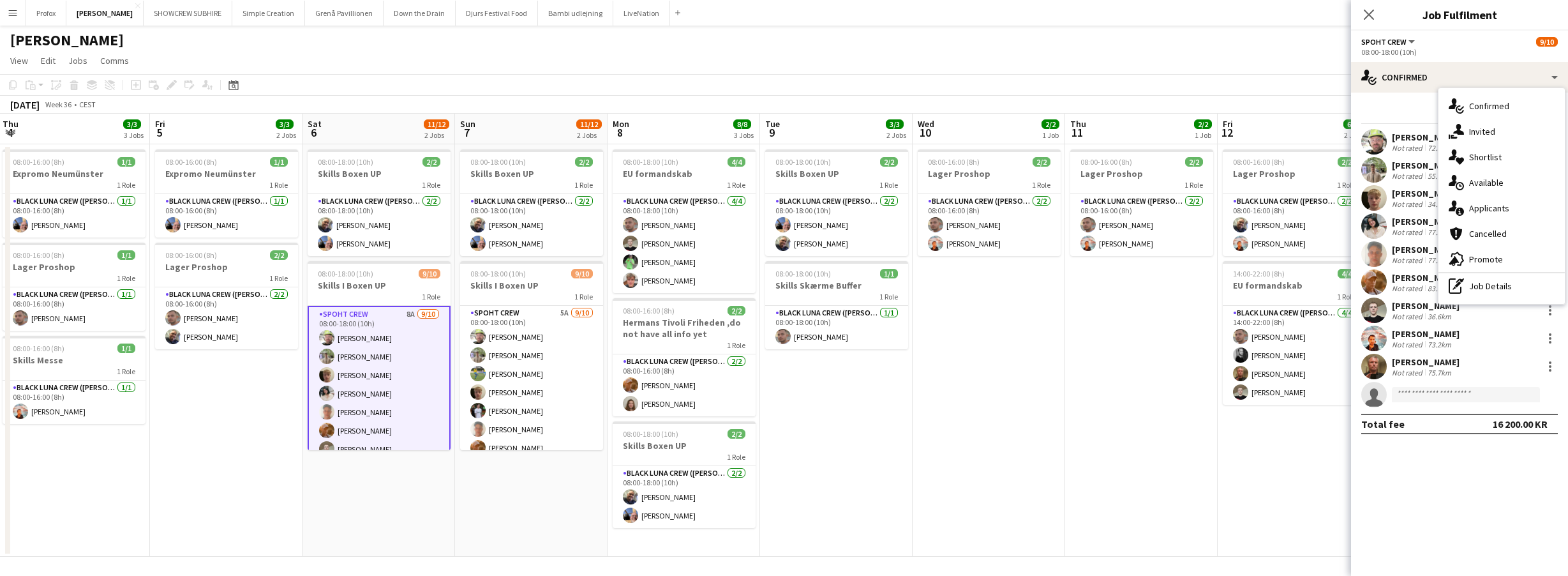
click at [1520, 211] on div "single-neutral-actions-information Applicants" at bounding box center [1501, 207] width 126 height 26
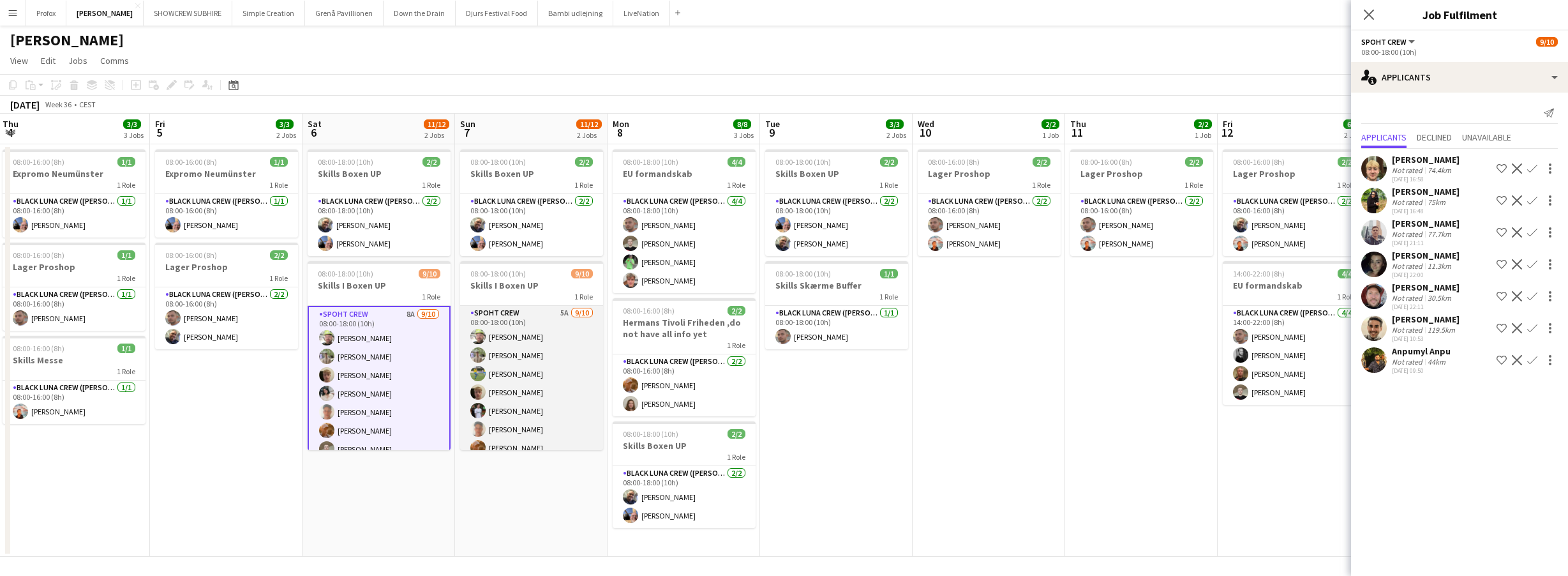
click at [518, 403] on app-card-role "Spoht Crew 5A [DATE] 08:00-18:00 (10h) [PERSON_NAME] [PERSON_NAME] [PERSON_NAME…" at bounding box center [532, 411] width 143 height 210
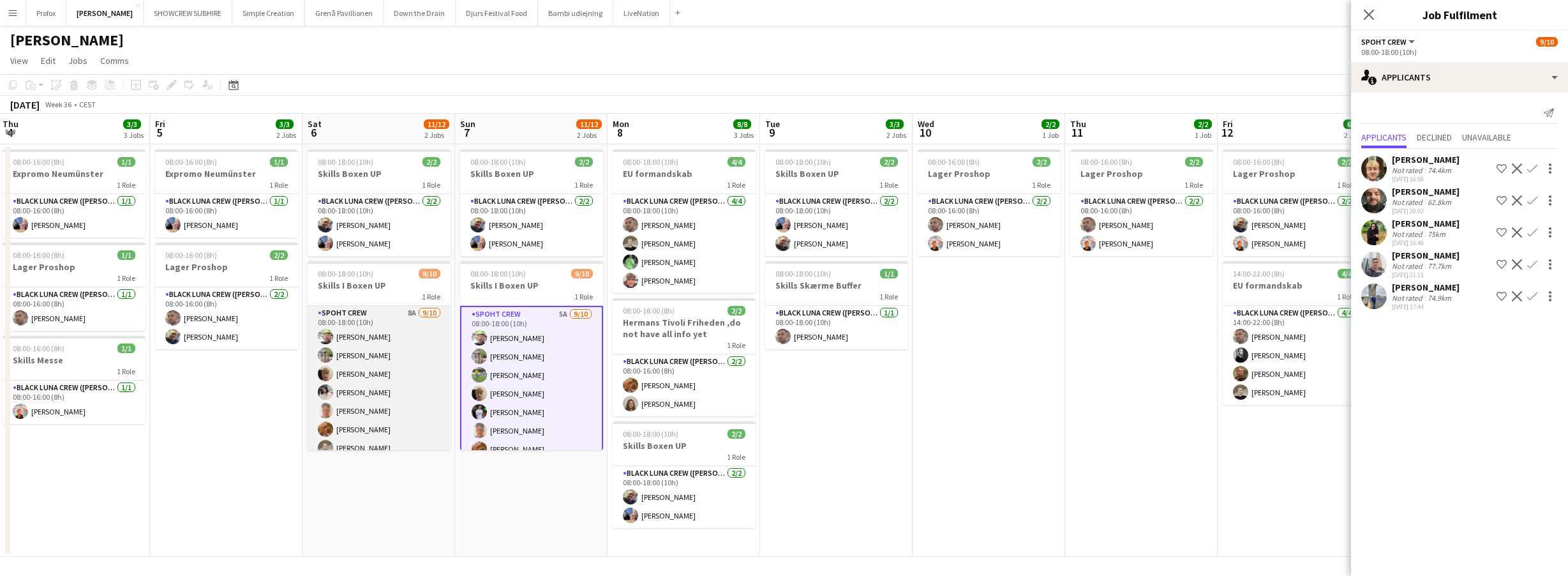
scroll to position [0, 307]
click at [369, 369] on app-card-role "Spoht Crew 8A 9/10 08:00-18:00 (10h) Emanuel Petronel Stroie Arthur Daval-Marku…" at bounding box center [379, 411] width 143 height 210
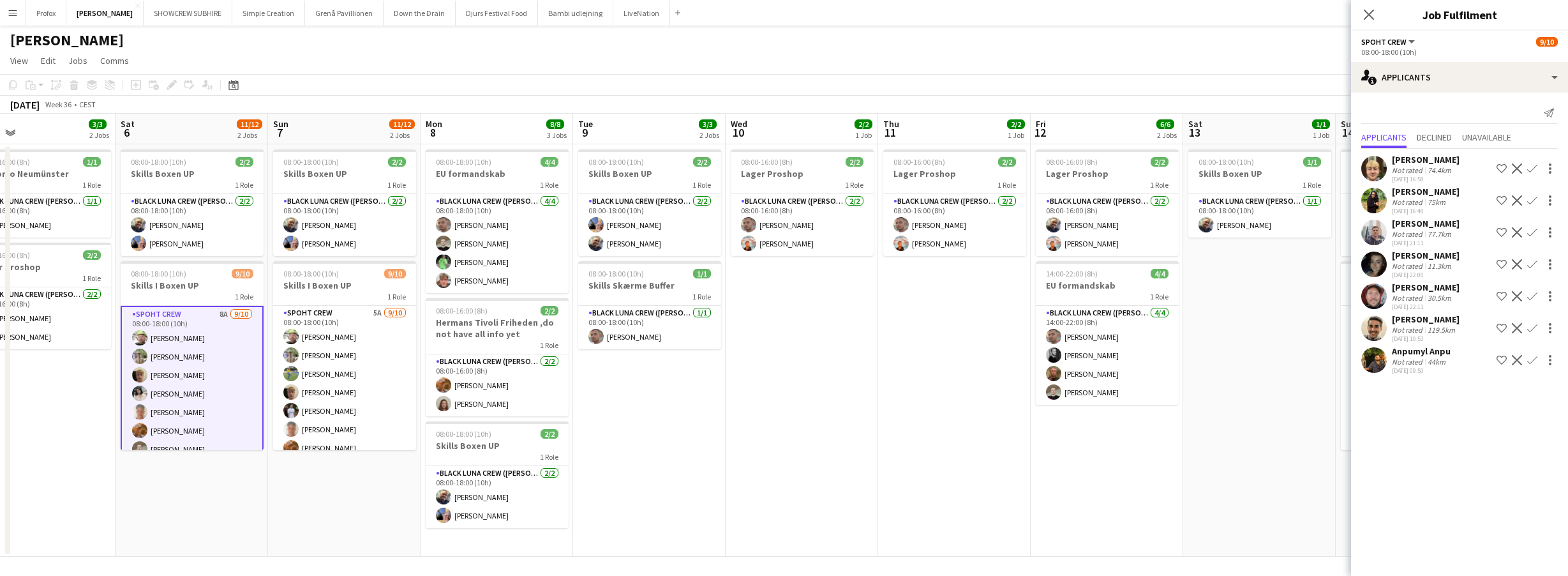
drag, startPoint x: 1236, startPoint y: 128, endPoint x: 1067, endPoint y: 120, distance: 169.2
click at [1011, 117] on app-calendar-viewport "Tue 2 2/2 1 Job Wed 3 2/2 2 Jobs Thu 4 3/3 3 Jobs Fri 5 3/3 2 Jobs Sat 6 11/12 …" at bounding box center [784, 335] width 1568 height 443
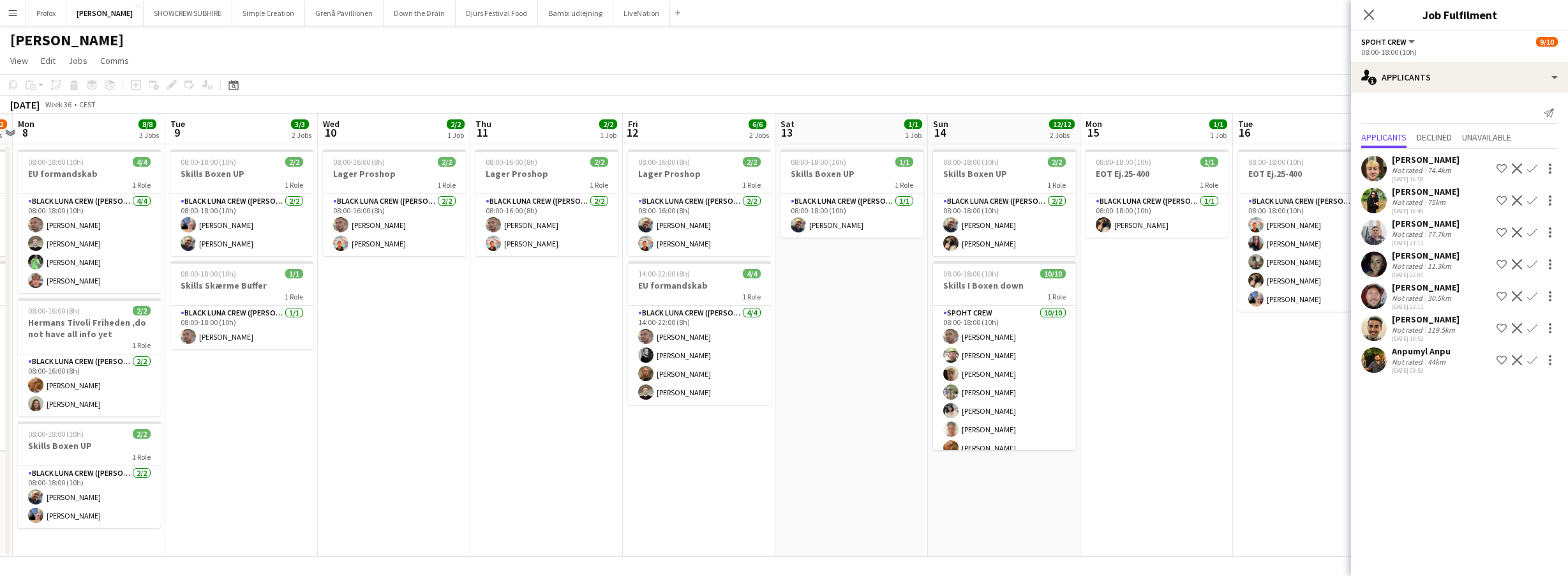
drag, startPoint x: 1166, startPoint y: 135, endPoint x: 934, endPoint y: 128, distance: 232.1
click at [907, 128] on app-calendar-viewport "Thu 4 3/3 3 Jobs Fri 5 3/3 2 Jobs Sat 6 11/12 2 Jobs Sun 7 11/12 2 Jobs Mon 8 8…" at bounding box center [784, 335] width 1568 height 443
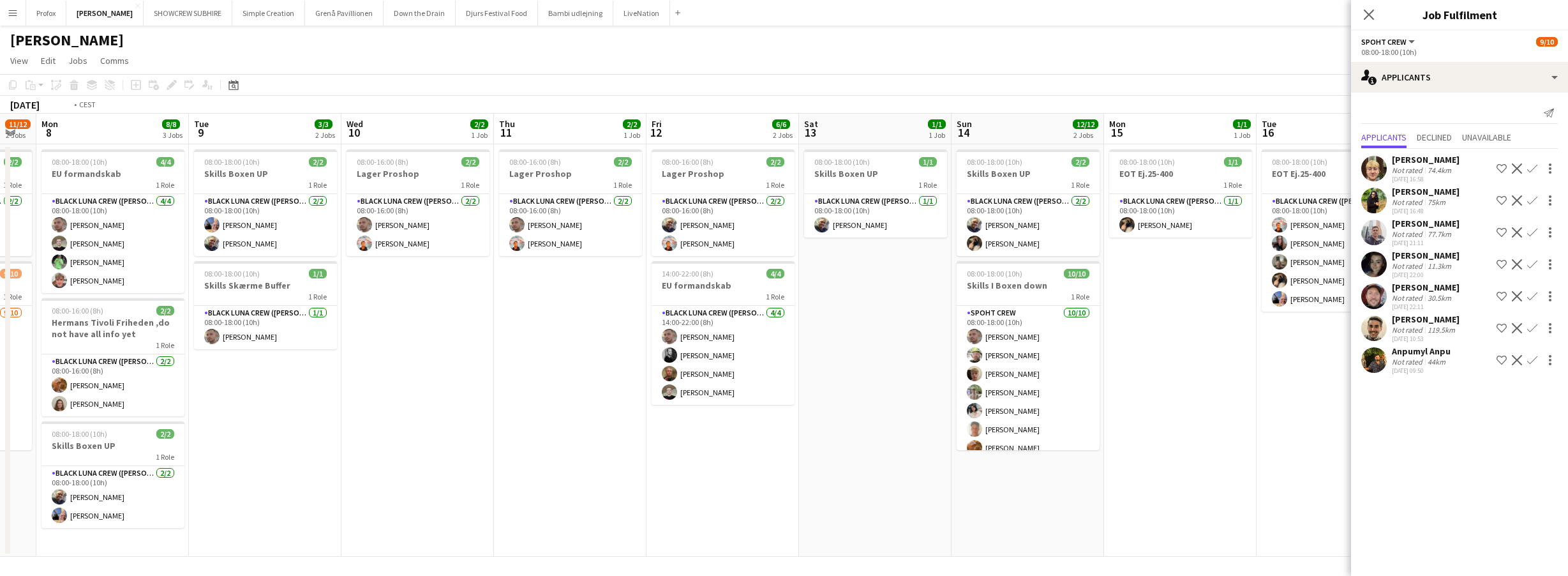
drag, startPoint x: 1097, startPoint y: 133, endPoint x: 825, endPoint y: 123, distance: 272.2
click at [823, 123] on app-calendar-viewport "Thu 4 3/3 3 Jobs Fri 5 3/3 2 Jobs Sat 6 11/12 2 Jobs Sun 7 11/12 2 Jobs Mon 8 8…" at bounding box center [784, 335] width 1568 height 443
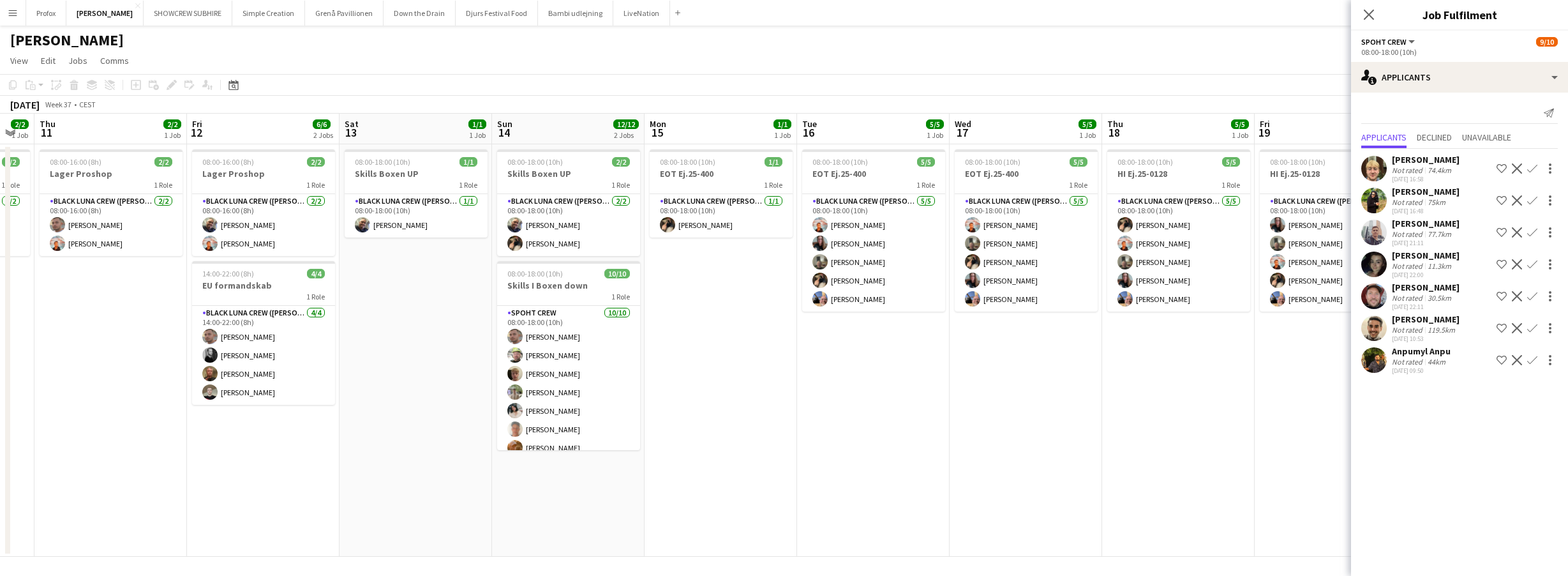
drag, startPoint x: 1028, startPoint y: 132, endPoint x: 1144, endPoint y: 137, distance: 116.1
click at [877, 126] on app-calendar-viewport "Mon 8 8/8 3 Jobs Tue 9 3/3 2 Jobs Wed 10 2/2 1 Job Thu 11 2/2 1 Job Fri 12 6/6 …" at bounding box center [784, 335] width 1568 height 443
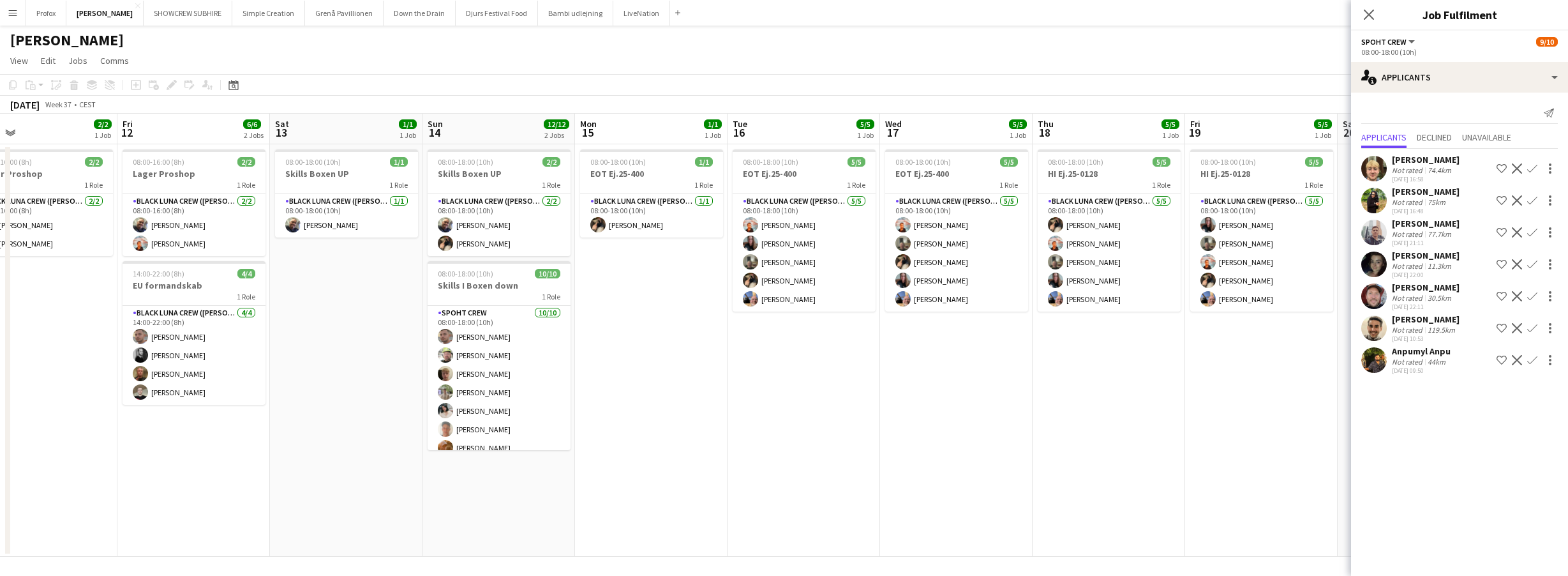
drag, startPoint x: 1118, startPoint y: 138, endPoint x: 1100, endPoint y: 130, distance: 19.7
click at [864, 128] on app-calendar-viewport "Mon 8 8/8 3 Jobs Tue 9 3/3 2 Jobs Wed 10 2/2 1 Job Thu 11 2/2 1 Job Fri 12 6/6 …" at bounding box center [784, 335] width 1568 height 443
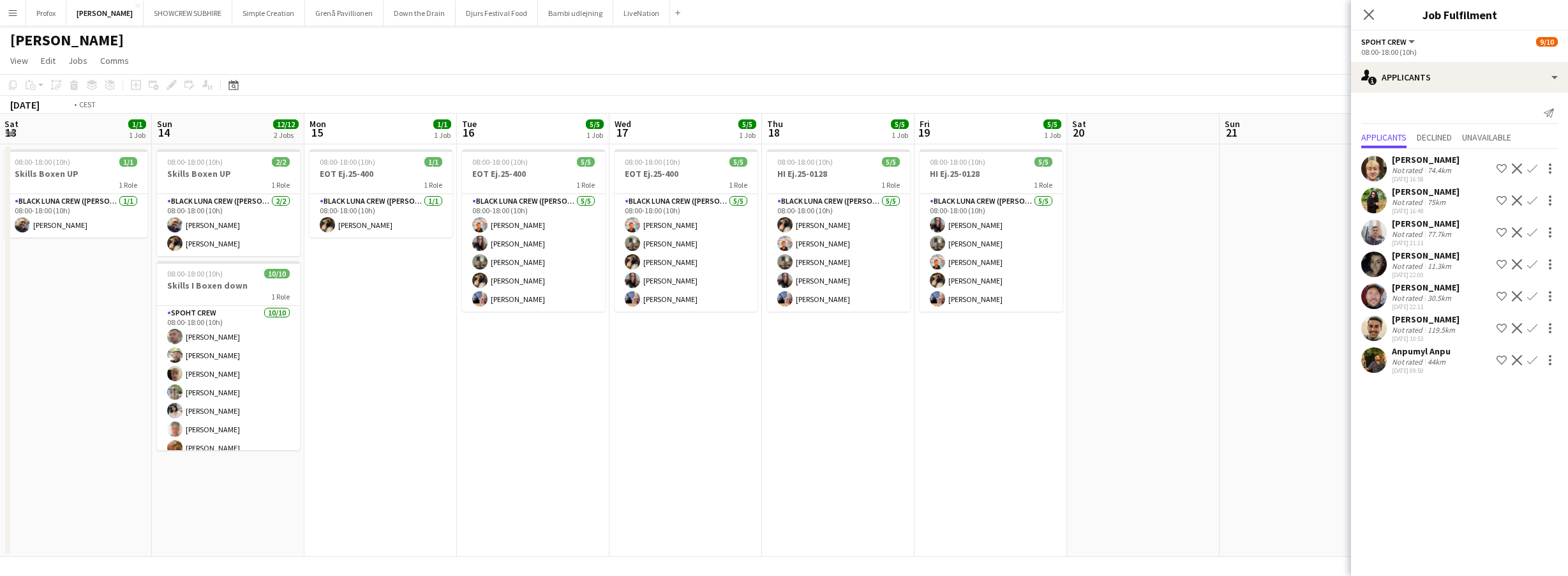
drag, startPoint x: 1100, startPoint y: 130, endPoint x: 1136, endPoint y: 133, distance: 36.1
click at [812, 128] on app-calendar-viewport "Wed 10 2/2 1 Job Thu 11 2/2 1 Job Fri 12 6/6 2 Jobs Sat 13 1/1 1 Job Sun 14 12/…" at bounding box center [784, 335] width 1568 height 443
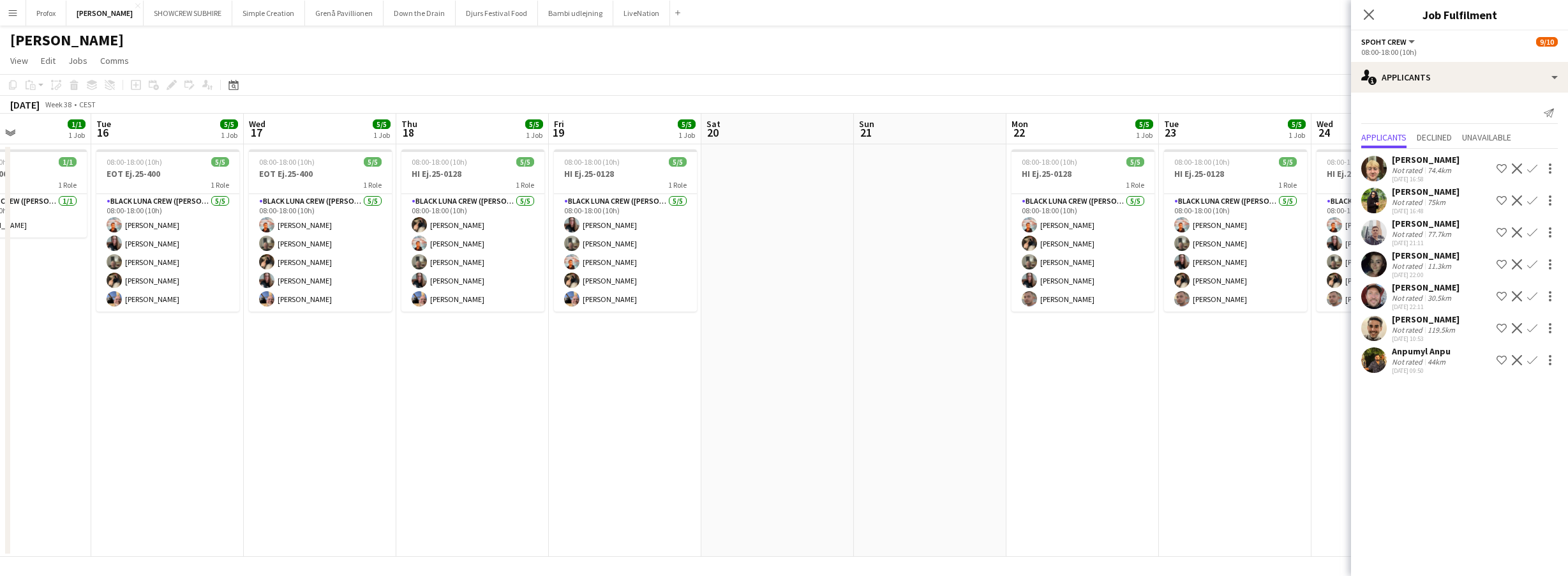
drag, startPoint x: 1136, startPoint y: 133, endPoint x: 836, endPoint y: 134, distance: 300.0
click at [782, 133] on app-calendar-viewport "Fri 12 6/6 2 Jobs Sat 13 1/1 1 Job Sun 14 12/12 2 Jobs Mon 15 1/1 1 Job Tue 16 …" at bounding box center [784, 335] width 1568 height 443
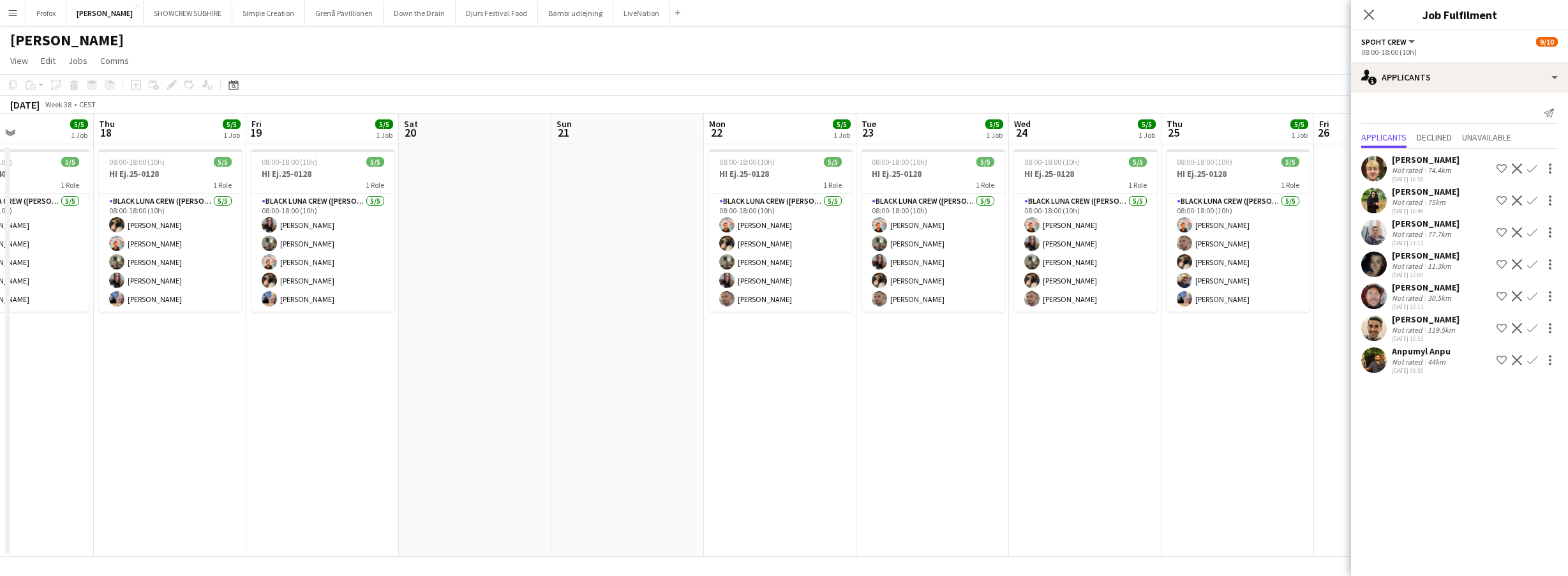
drag, startPoint x: 949, startPoint y: 131, endPoint x: 941, endPoint y: 135, distance: 8.9
click at [738, 122] on app-calendar-viewport "Sun 14 12/12 2 Jobs Mon 15 1/1 1 Job Tue 16 5/5 1 Job Wed 17 5/5 1 Job Thu 18 5…" at bounding box center [784, 335] width 1568 height 443
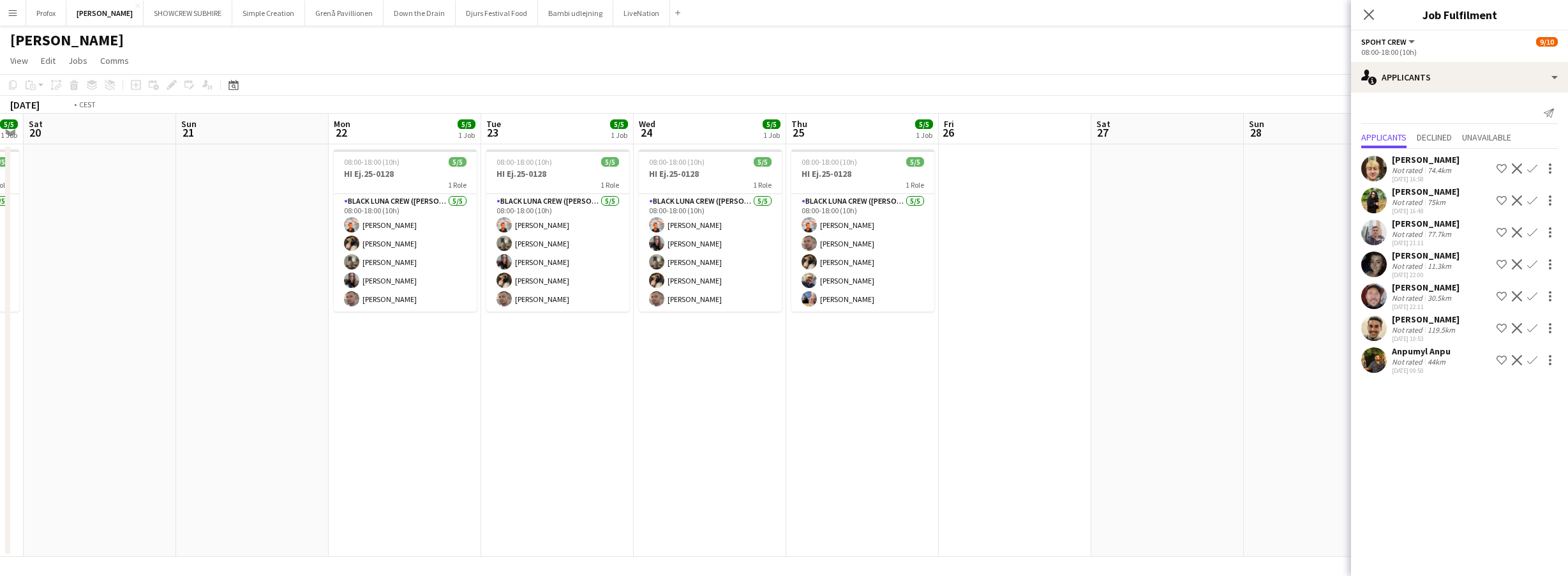
drag, startPoint x: 760, startPoint y: 118, endPoint x: 892, endPoint y: 125, distance: 132.2
click at [733, 121] on app-calendar-viewport "Tue 16 5/5 1 Job Wed 17 5/5 1 Job Thu 18 5/5 1 Job Fri 19 5/5 1 Job Sat 20 Sun …" at bounding box center [784, 335] width 1568 height 443
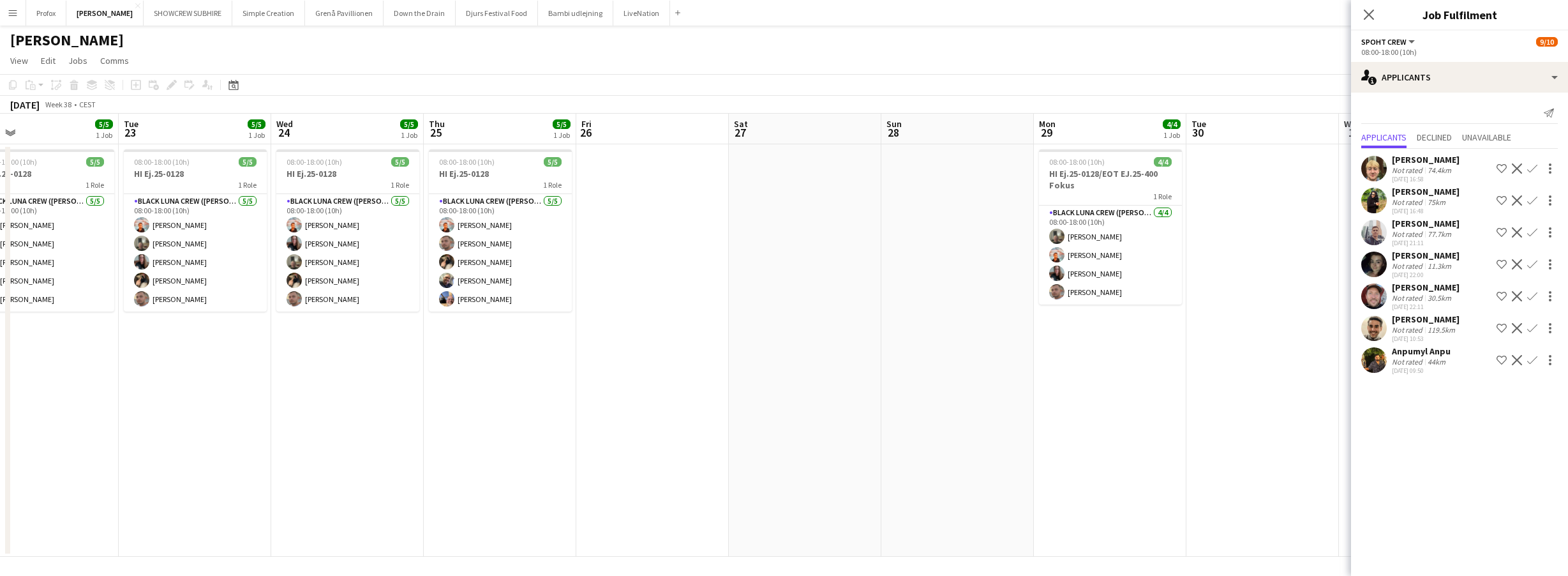
drag, startPoint x: 729, startPoint y: 124, endPoint x: 847, endPoint y: 127, distance: 118.0
click at [730, 124] on app-calendar-viewport "Sat 20 Sun 21 Mon 22 5/5 1 Job Tue 23 5/5 1 Job Wed 24 5/5 1 Job Thu 25 5/5 1 J…" at bounding box center [784, 335] width 1568 height 443
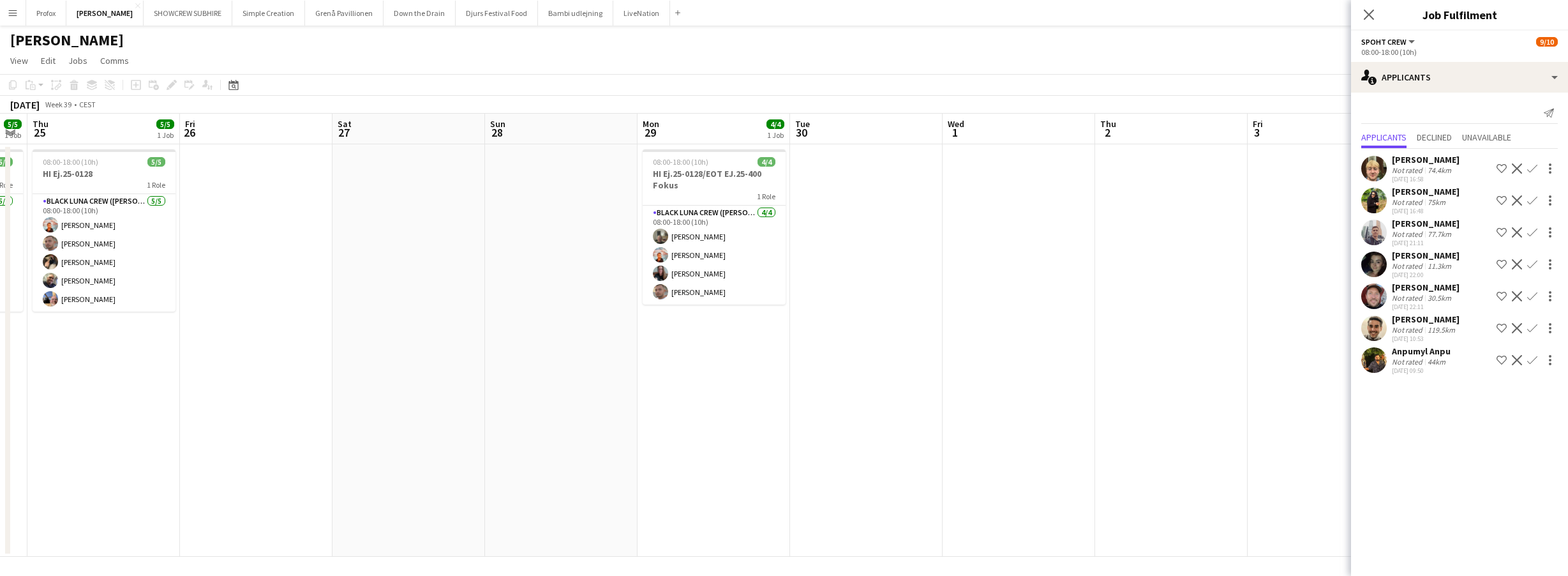
click at [695, 124] on app-calendar-viewport "Mon 22 5/5 1 Job Tue 23 5/5 1 Job Wed 24 5/5 1 Job Thu 25 5/5 1 Job Fri 26 Sat …" at bounding box center [784, 335] width 1568 height 443
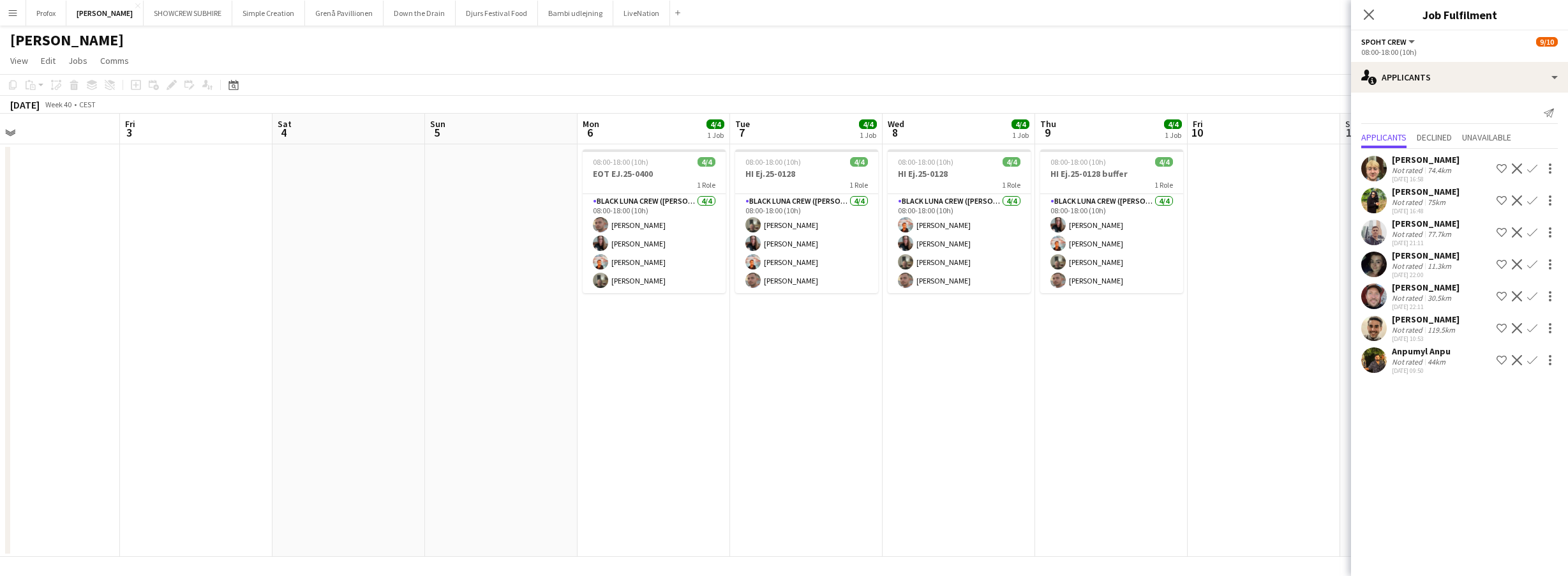
drag, startPoint x: 1204, startPoint y: 136, endPoint x: 994, endPoint y: 124, distance: 210.3
click at [680, 117] on app-calendar-viewport "Sun 28 Mon 29 4/4 1 Job Tue 30 Wed 1 Thu 2 Fri 3 Sat 4 Sun 5 Mon 6 4/4 1 Job Tu…" at bounding box center [784, 335] width 1568 height 443
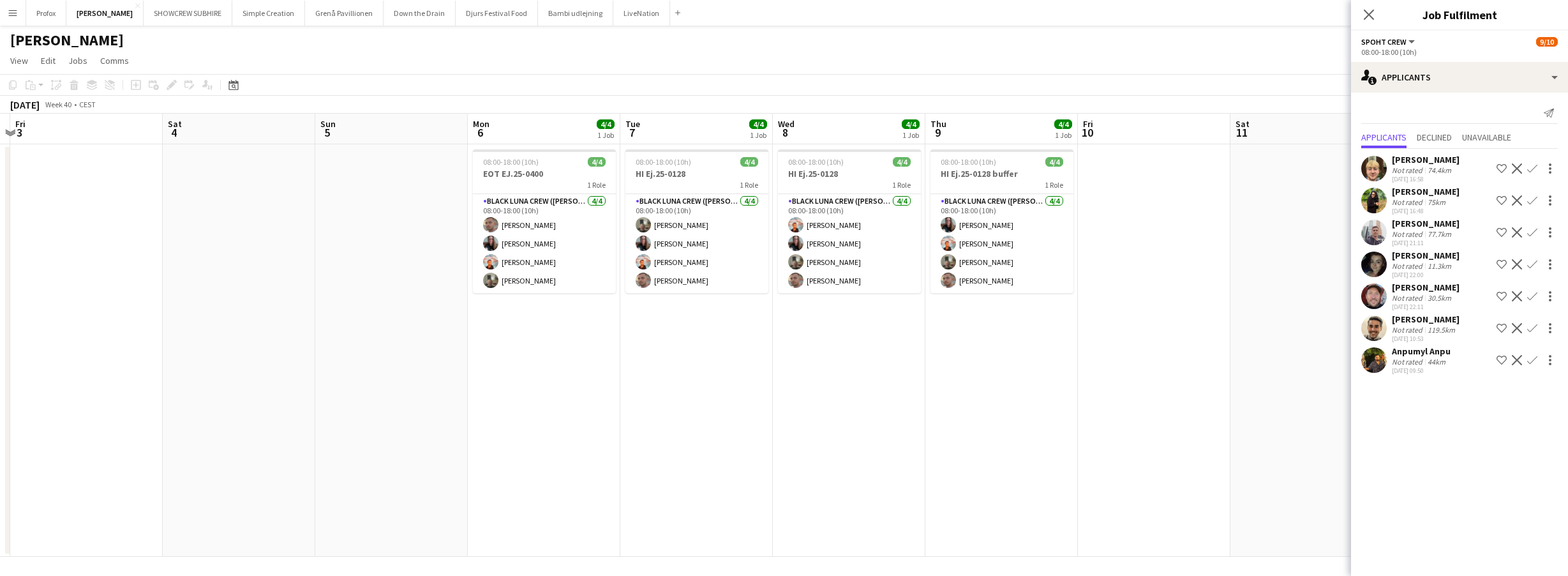
drag, startPoint x: 994, startPoint y: 124, endPoint x: 827, endPoint y: 118, distance: 167.1
click at [737, 117] on app-calendar-viewport "Tue 30 Wed 1 Thu 2 Fri 3 Sat 4 Sun 5 Mon 6 4/4 1 Job Tue 7 4/4 1 Job Wed 8 4/4 …" at bounding box center [784, 335] width 1568 height 443
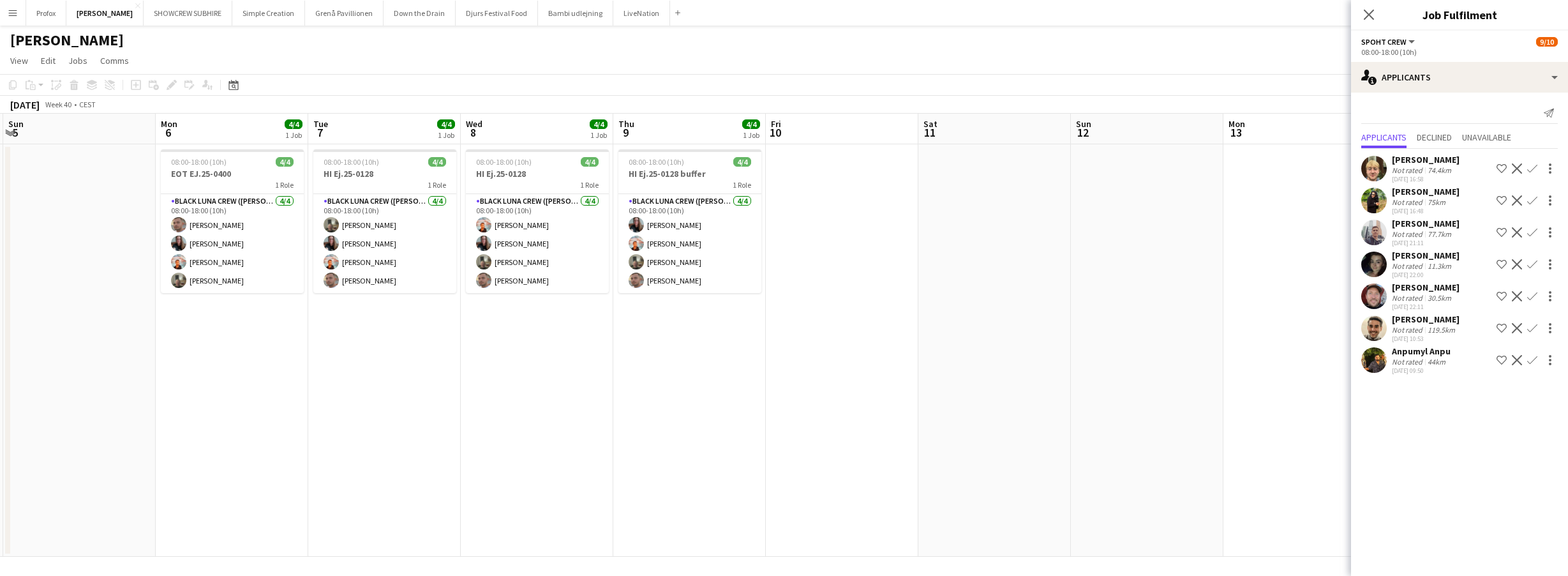
drag, startPoint x: 867, startPoint y: 117, endPoint x: 1024, endPoint y: 131, distance: 157.6
click at [714, 109] on app-calendar "Copy Paste Paste Command V Paste with crew Command Shift V Paste linked Job [GE…" at bounding box center [784, 315] width 1568 height 482
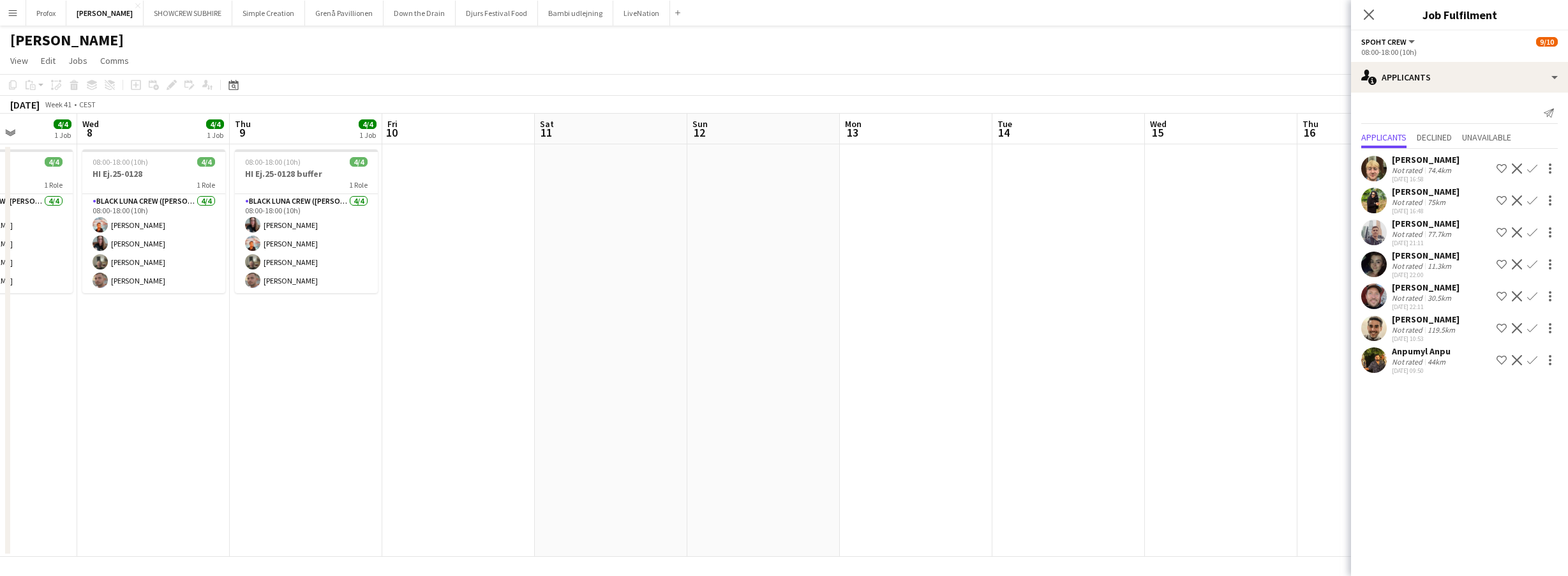
drag, startPoint x: 758, startPoint y: 120, endPoint x: 1177, endPoint y: 129, distance: 419.1
click at [768, 126] on app-calendar-viewport "Sat 4 Sun 5 Mon 6 4/4 1 Job Tue 7 4/4 1 Job Wed 8 4/4 1 Job Thu 9 4/4 1 Job Fri…" at bounding box center [784, 335] width 1568 height 443
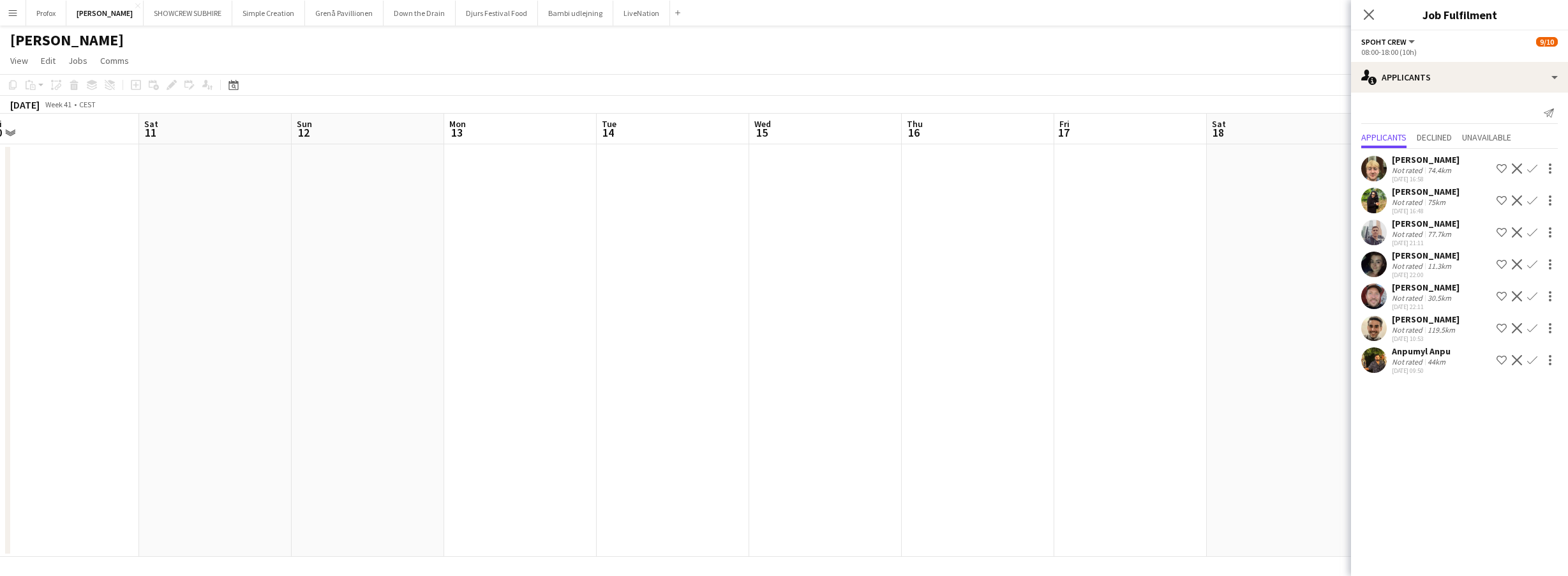
drag, startPoint x: 778, startPoint y: 117, endPoint x: 1141, endPoint y: 126, distance: 363.1
click at [759, 119] on app-calendar-viewport "Mon 6 4/4 1 Job Tue 7 4/4 1 Job Wed 8 4/4 1 Job Thu 9 4/4 1 Job Fri 10 Sat 11 S…" at bounding box center [784, 335] width 1568 height 443
drag, startPoint x: 1141, startPoint y: 126, endPoint x: 731, endPoint y: 118, distance: 410.1
click at [694, 113] on app-calendar "Copy Paste Paste Command V Paste with crew Command Shift V Paste linked Job [GE…" at bounding box center [784, 315] width 1568 height 482
drag, startPoint x: 874, startPoint y: 113, endPoint x: 1065, endPoint y: 126, distance: 191.4
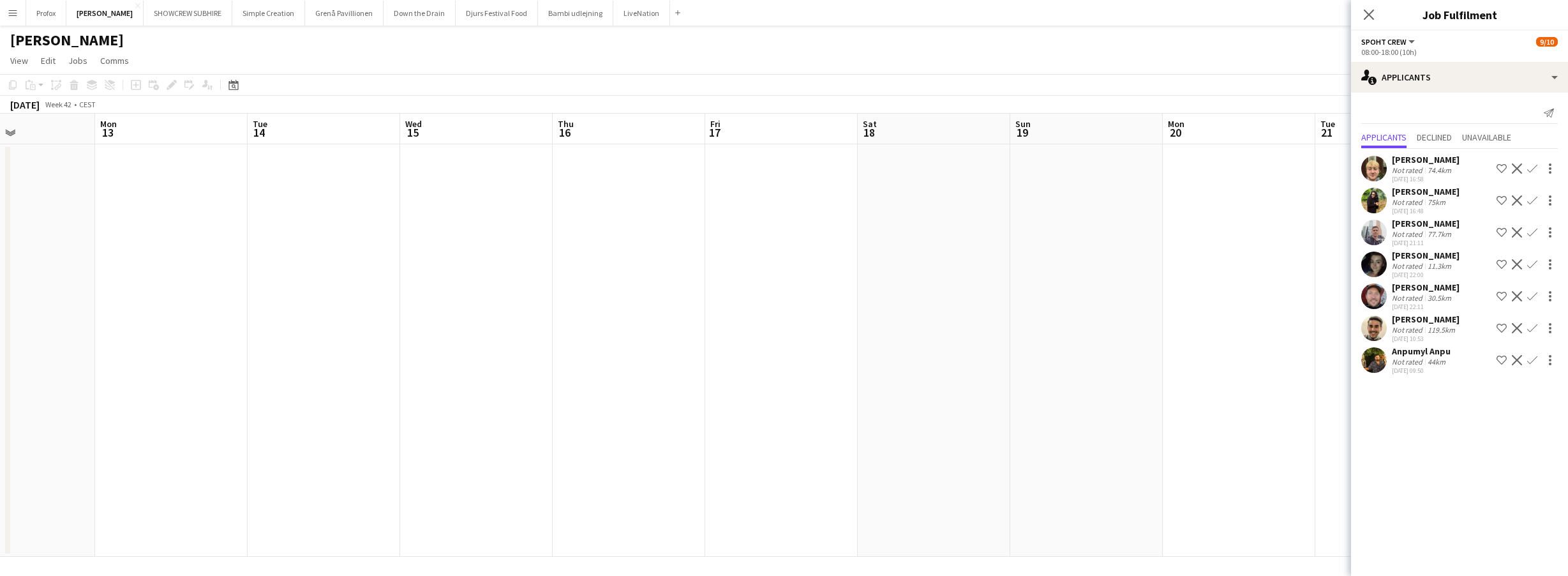
click at [690, 115] on app-calendar-viewport "Fri 10 Sat 11 Sun 12 Mon 13 Tue 14 Wed 15 Thu 16 Fri 17 Sat 18 Sun 19 Mon 20 Tu…" at bounding box center [784, 335] width 1568 height 443
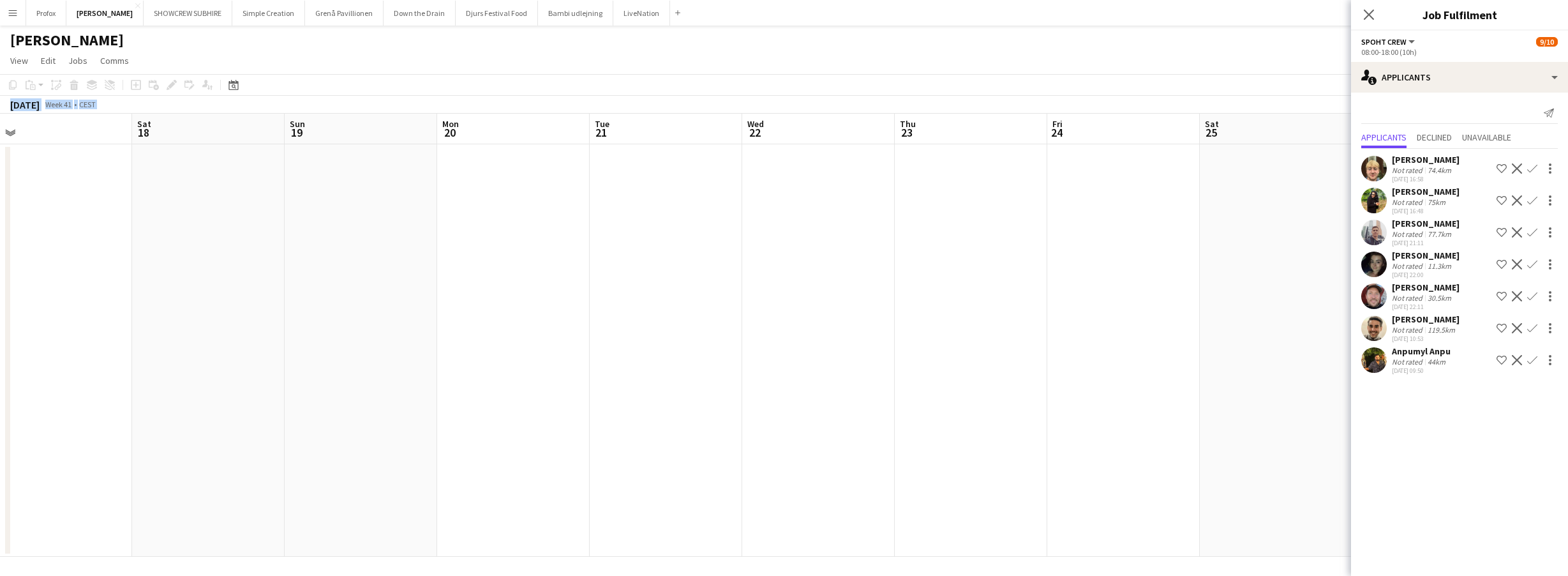
drag, startPoint x: 660, startPoint y: 93, endPoint x: 1134, endPoint y: 116, distance: 474.6
click at [615, 95] on app-calendar "Copy Paste Paste Command V Paste with crew Command Shift V Paste linked Job [GE…" at bounding box center [784, 315] width 1568 height 482
drag, startPoint x: 1134, startPoint y: 116, endPoint x: 719, endPoint y: 115, distance: 415.0
click at [712, 114] on app-calendar-viewport "Thu 16 Fri 17 Sat 18 Sun 19 Mon 20 Tue 21 Wed 22 Thu 23 Fri 24 Sat 25 Sun 26 Mo…" at bounding box center [784, 335] width 1568 height 443
drag, startPoint x: 907, startPoint y: 133, endPoint x: 705, endPoint y: 119, distance: 202.5
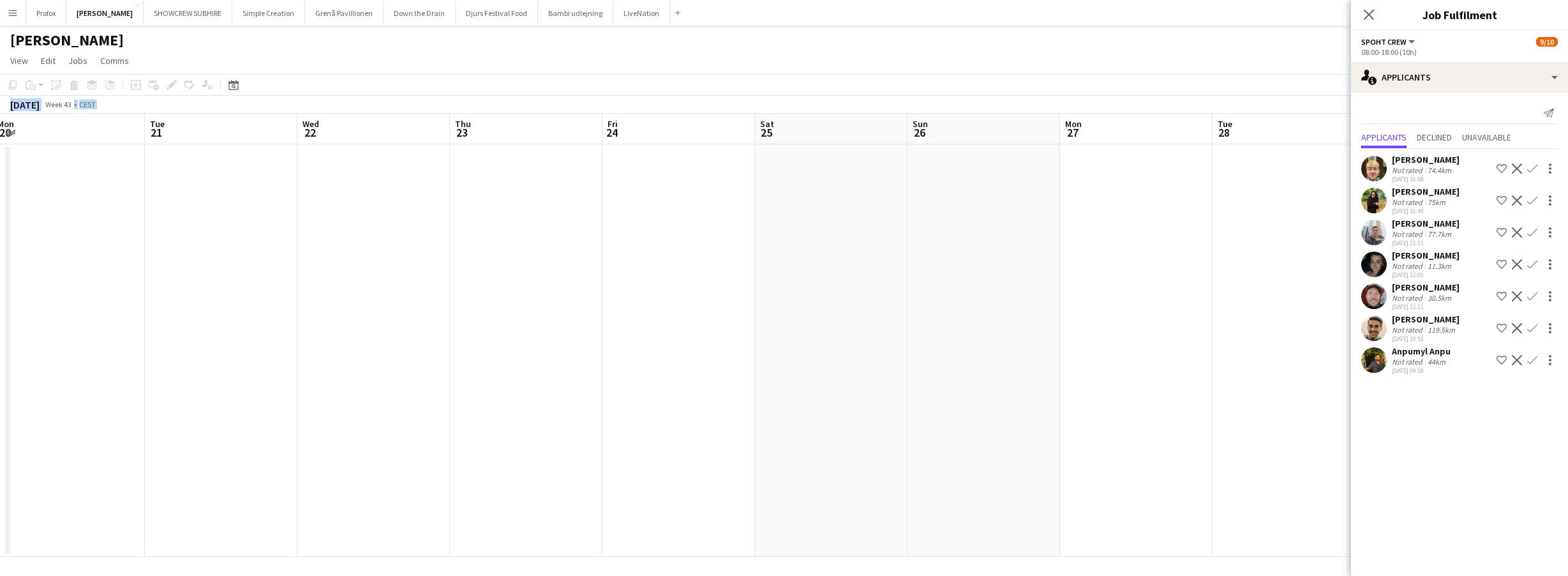
click at [567, 108] on app-calendar "Copy Paste Paste Command V Paste with crew Command Shift V Paste linked Job [GE…" at bounding box center [784, 315] width 1568 height 482
drag, startPoint x: 710, startPoint y: 104, endPoint x: 974, endPoint y: 109, distance: 264.0
click at [617, 107] on app-calendar "Copy Paste Paste Command V Paste with crew Command Shift V Paste linked Job [GE…" at bounding box center [784, 315] width 1568 height 482
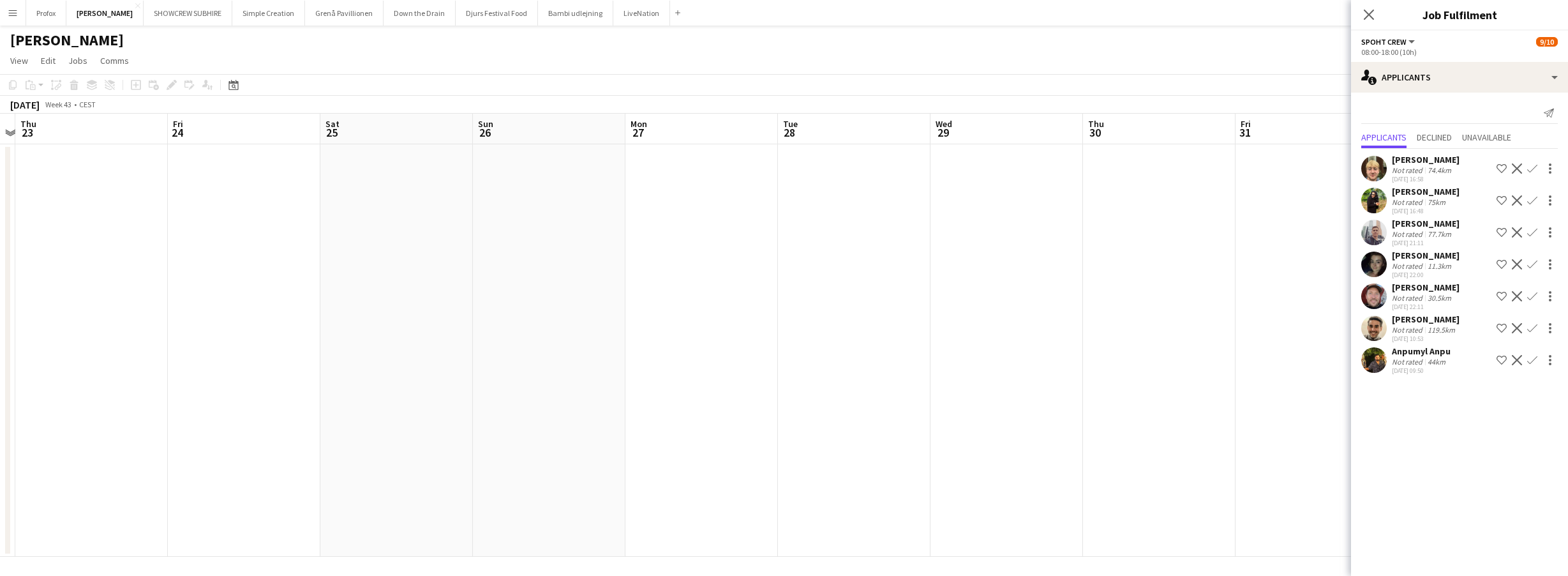
drag, startPoint x: 681, startPoint y: 105, endPoint x: 1133, endPoint y: 125, distance: 452.4
click at [573, 106] on div "October 2025 Week 43 • CEST" at bounding box center [784, 104] width 1568 height 18
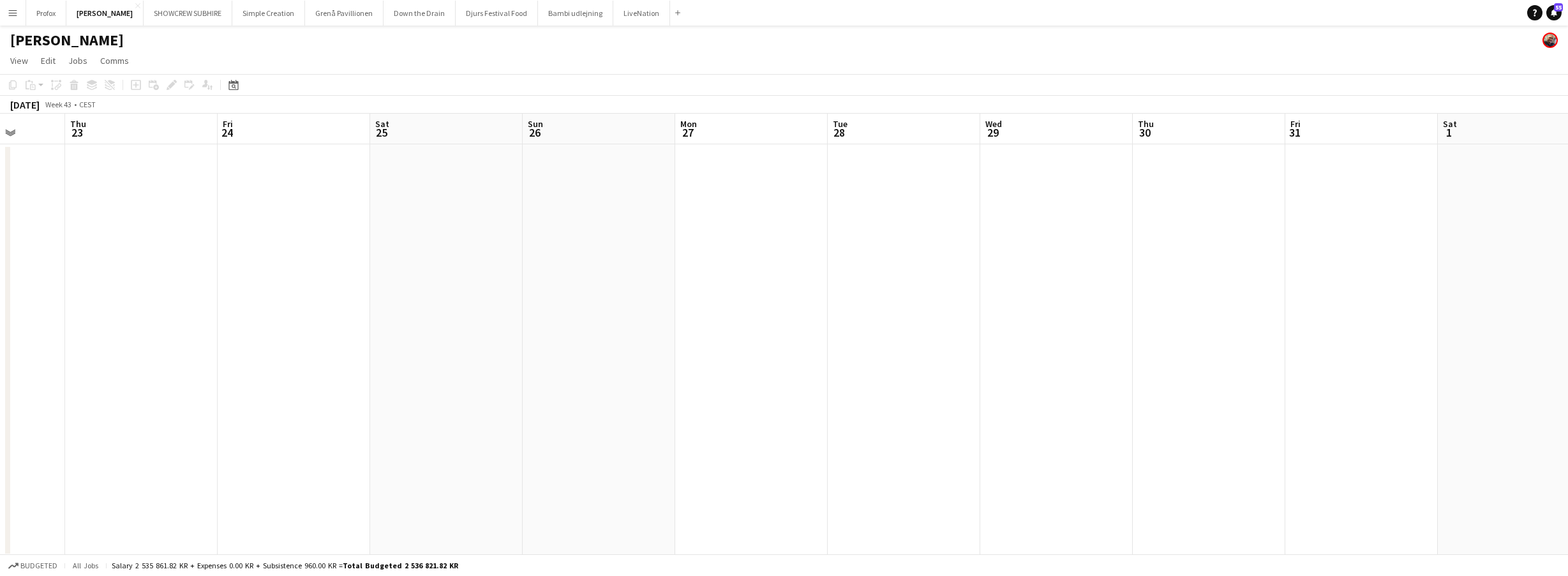
drag, startPoint x: 1133, startPoint y: 125, endPoint x: 844, endPoint y: 135, distance: 289.2
click at [844, 135] on app-calendar-viewport "Mon 20 Tue 21 Wed 22 Thu 23 Fri 24 Sat 25 Sun 26 Mon 27 Tue 28 Wed 29 Thu 30 Fr…" at bounding box center [784, 335] width 1568 height 443
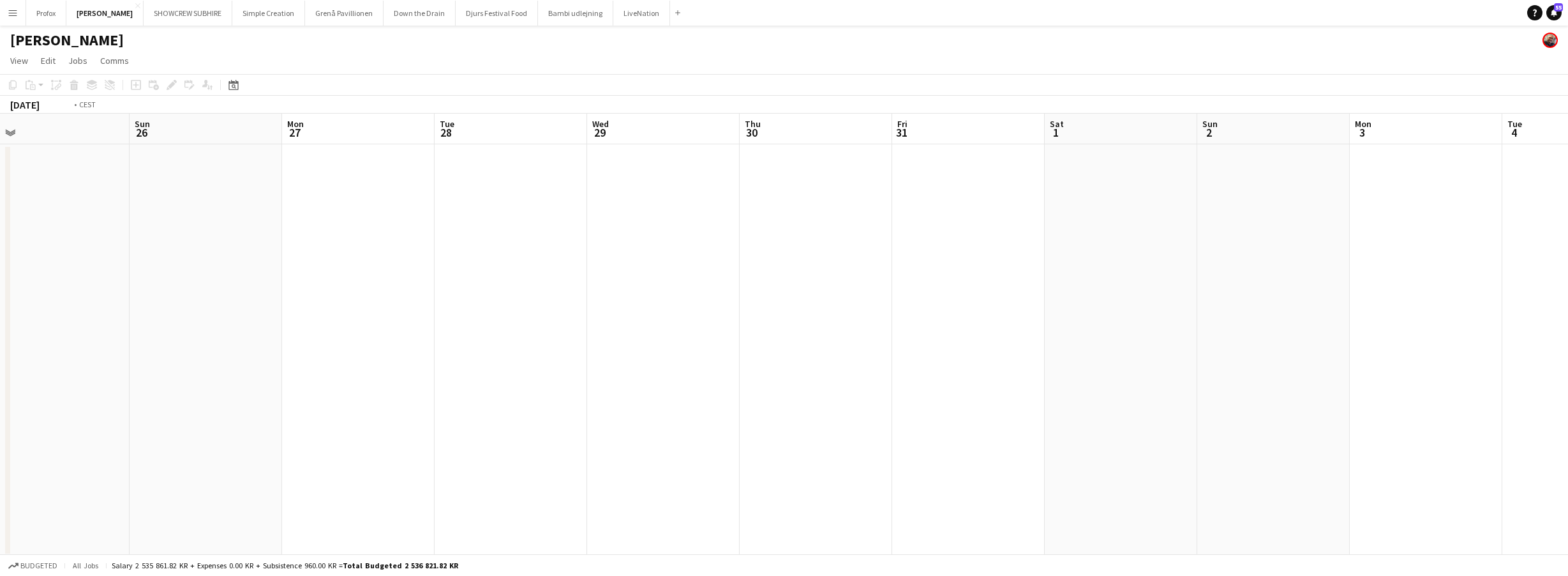
drag, startPoint x: 1037, startPoint y: 161, endPoint x: 850, endPoint y: 162, distance: 187.0
click at [847, 162] on app-calendar-viewport "Wed 22 Thu 23 Fri 24 Sat 25 Sun 26 Mon 27 Tue 28 Wed 29 Thu 30 Fri 31 Sat 1 Sun…" at bounding box center [784, 335] width 1568 height 443
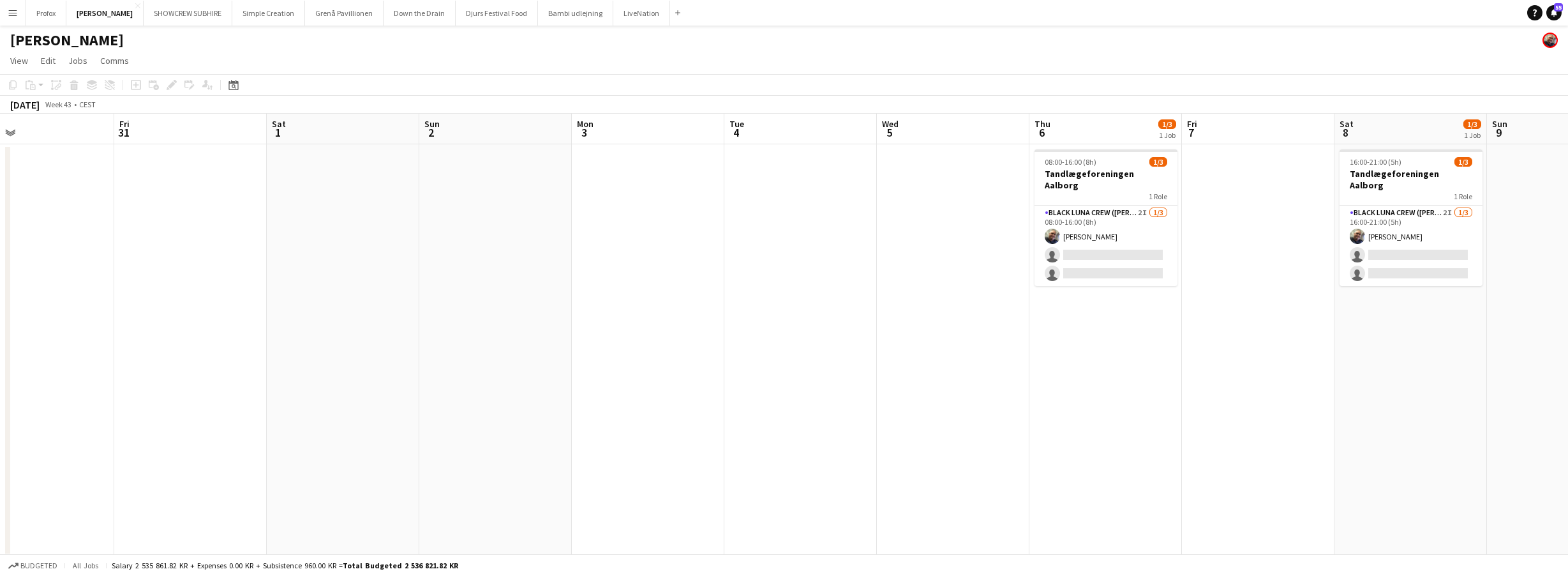
drag, startPoint x: 917, startPoint y: 151, endPoint x: 937, endPoint y: 150, distance: 20.0
click at [702, 150] on app-calendar-viewport "Tue 28 Wed 29 Thu 30 Fri 31 Sat 1 Sun 2 Mon 3 Tue 4 Wed 5 Thu 6 1/3 1 Job Fri 7…" at bounding box center [784, 335] width 1568 height 443
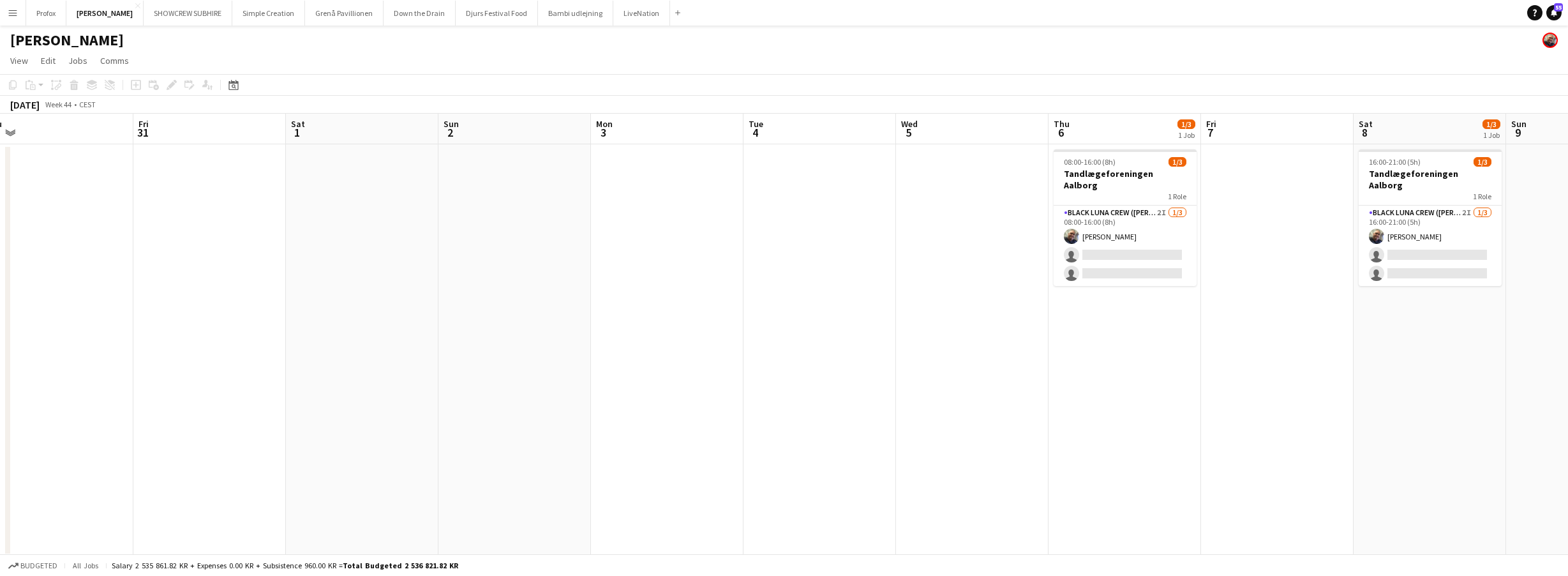
drag, startPoint x: 1108, startPoint y: 137, endPoint x: 1475, endPoint y: 131, distance: 367.0
click at [1474, 131] on app-calendar-viewport "Tue 28 Wed 29 Thu 30 Fri 31 Sat 1 Sun 2 Mon 3 Tue 4 Wed 5 Thu 6 1/3 1 Job Fri 7…" at bounding box center [784, 335] width 1568 height 443
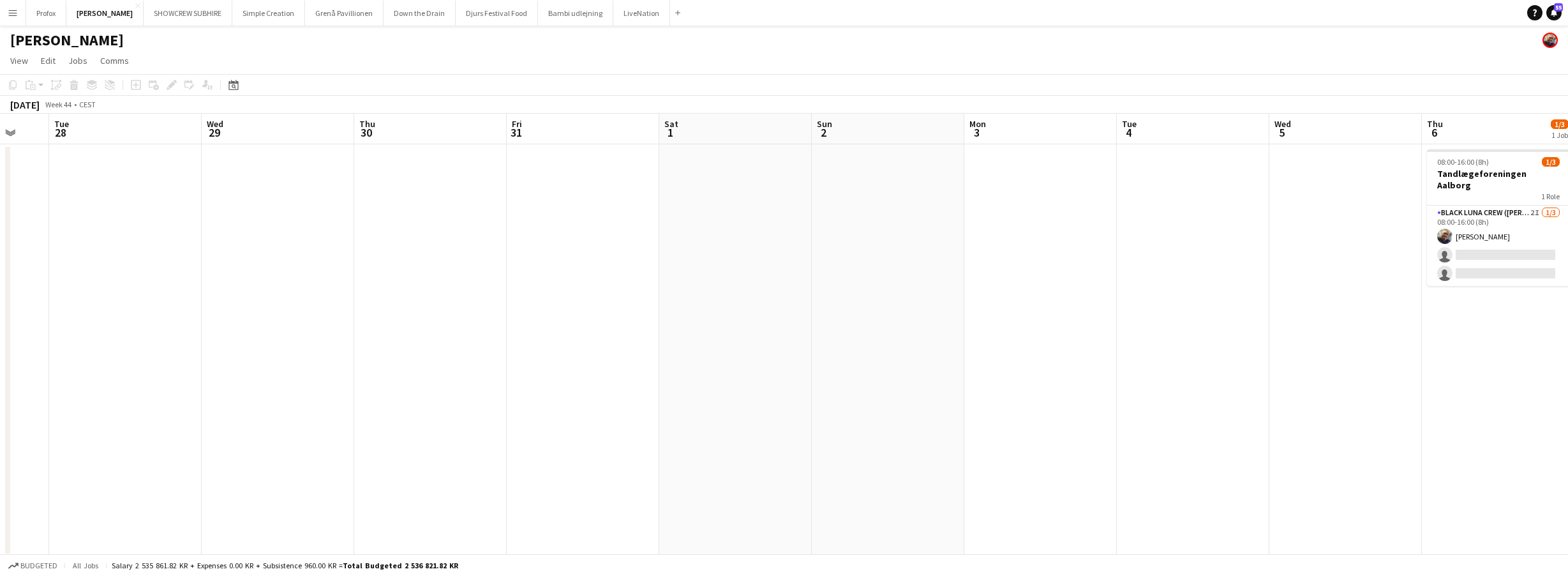
drag, startPoint x: 1086, startPoint y: 141, endPoint x: 1153, endPoint y: 144, distance: 67.1
click at [1164, 144] on app-calendar-viewport "Sun 26 Mon 27 Tue 28 Wed 29 Thu 30 Fri 31 Sat 1 Sun 2 Mon 3 Tue 4 Wed 5 Thu 6 1…" at bounding box center [784, 335] width 1568 height 443
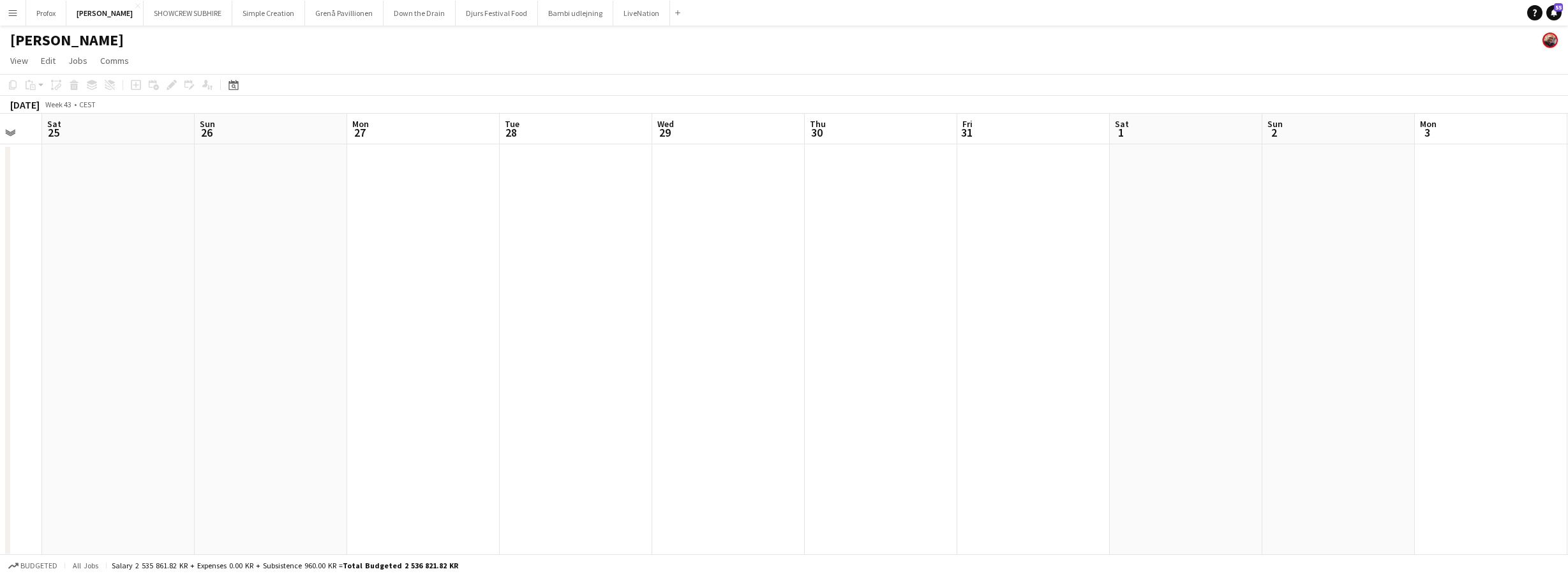
drag, startPoint x: 499, startPoint y: 137, endPoint x: 537, endPoint y: 143, distance: 38.5
click at [750, 157] on app-calendar-viewport "Thu 23 Fri 24 Sat 25 Sun 26 Mon 27 Tue 28 Wed 29 Thu 30 Fri 31 Sat 1 Sun 2 Mon …" at bounding box center [784, 335] width 1568 height 443
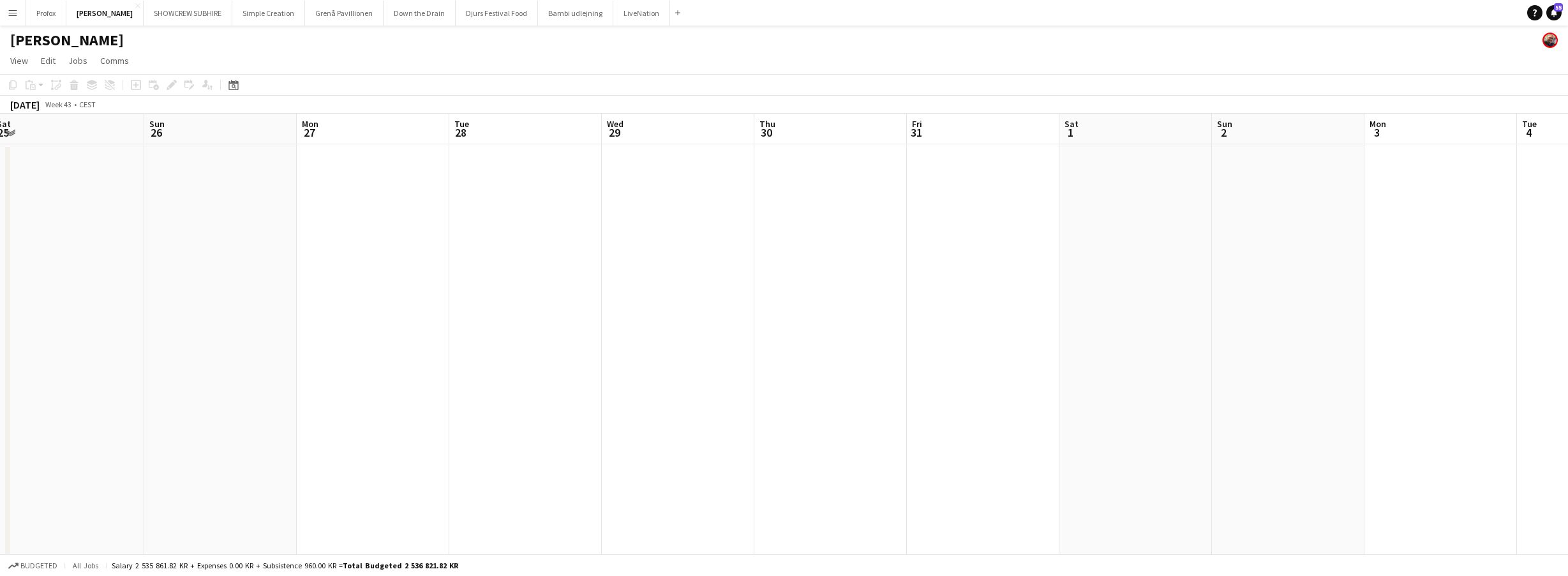
drag, startPoint x: 529, startPoint y: 142, endPoint x: 674, endPoint y: 152, distance: 145.3
click at [726, 152] on app-calendar-viewport "Thu 23 Fri 24 Sat 25 Sun 26 Mon 27 Tue 28 Wed 29 Thu 30 Fri 31 Sat 1 Sun 2 Mon …" at bounding box center [784, 335] width 1568 height 443
drag, startPoint x: 612, startPoint y: 153, endPoint x: 596, endPoint y: 151, distance: 16.1
click at [606, 152] on app-calendar-viewport "Wed 22 Thu 23 Fri 24 Sat 25 Sun 26 Mon 27 Tue 28 Wed 29 Thu 30 Fri 31 Sat 1 Sun…" at bounding box center [784, 335] width 1568 height 443
drag
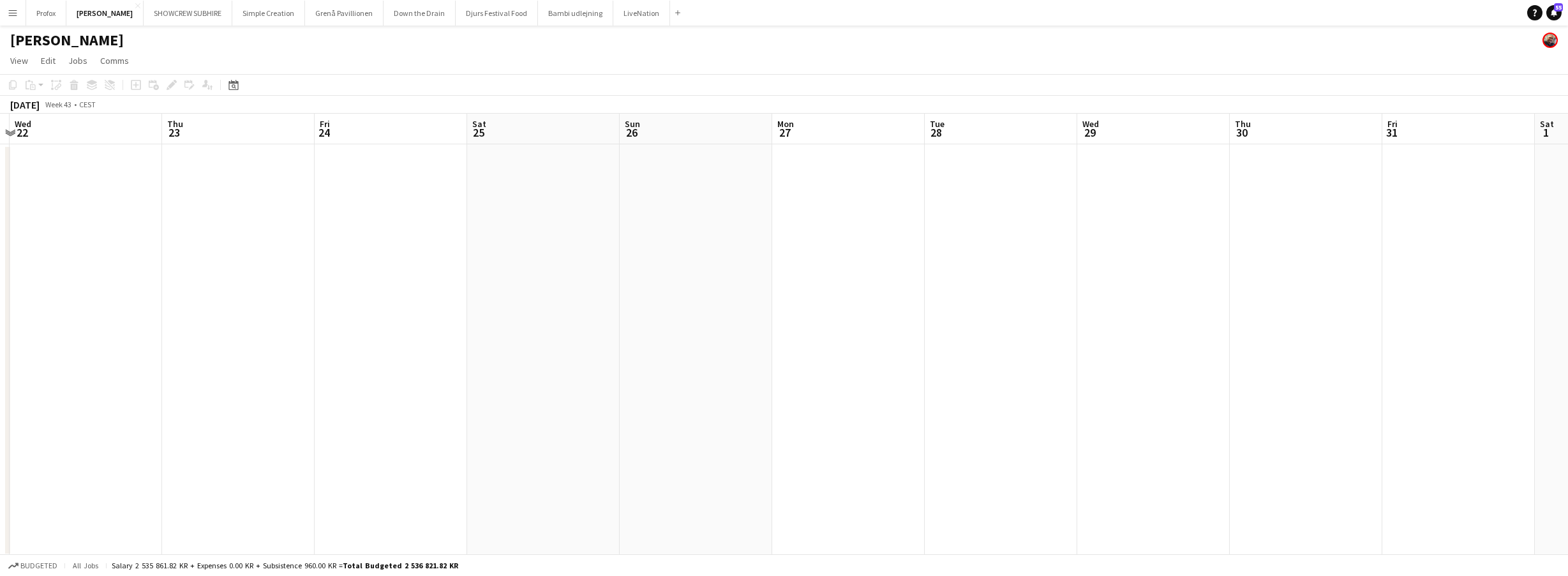
click at [852, 166] on app-calendar-viewport "Mon 20 Tue 21 Wed 22 Thu 23 Fri 24 Sat 25 Sun 26 Mon 27 Tue 28 Wed 29 Thu 30 Fr…" at bounding box center [784, 335] width 1568 height 443
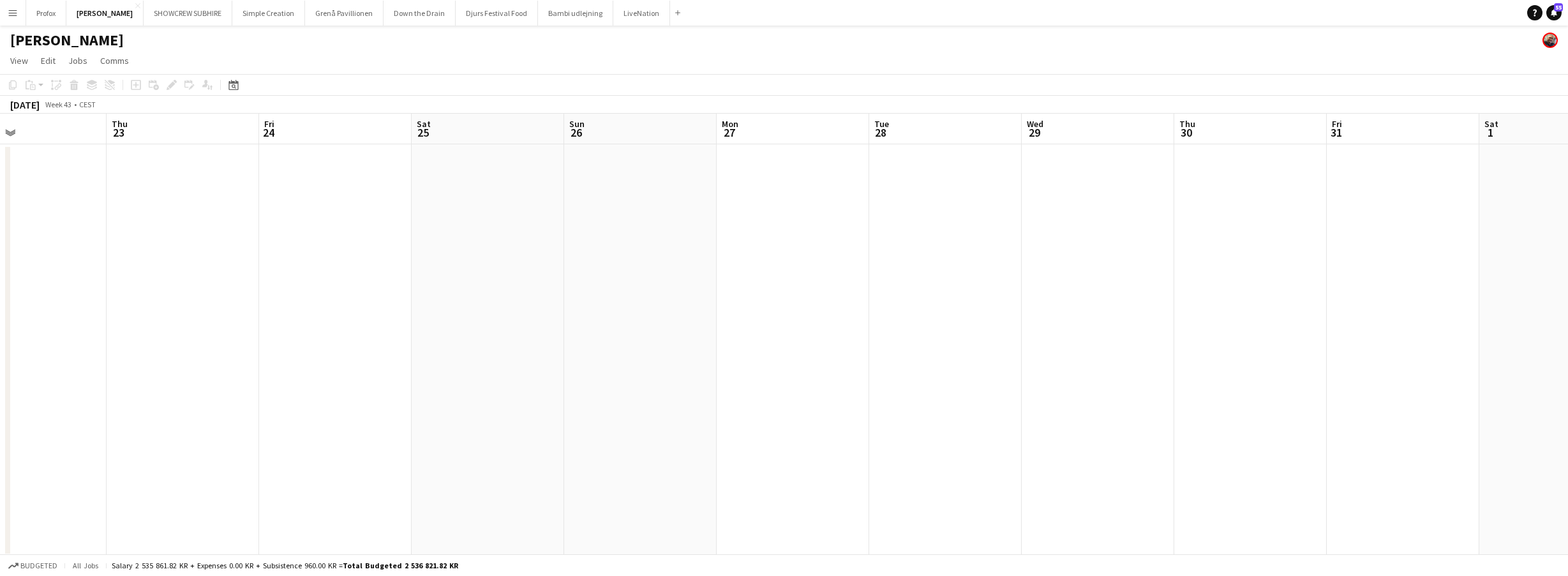
click at [749, 154] on app-calendar-viewport "Mon 20 Tue 21 Wed 22 Thu 23 Fri 24 Sat 25 Sun 26 Mon 27 Tue 28 Wed 29 Thu 30 Fr…" at bounding box center [784, 335] width 1568 height 443
click at [903, 153] on app-calendar-viewport "Sat 18 Sun 19 Mon 20 Tue 21 Wed 22 Thu 23 Fri 24 Sat 25 Sun 26 Mon 27 Tue 28 We…" at bounding box center [784, 335] width 1568 height 443
click at [848, 139] on app-calendar-viewport "Thu 16 Fri 17 Sat 18 Sun 19 Mon 20 Tue 21 Wed 22 Thu 23 Fri 24 Sat 25 Sun 26 Mo…" at bounding box center [784, 335] width 1568 height 443
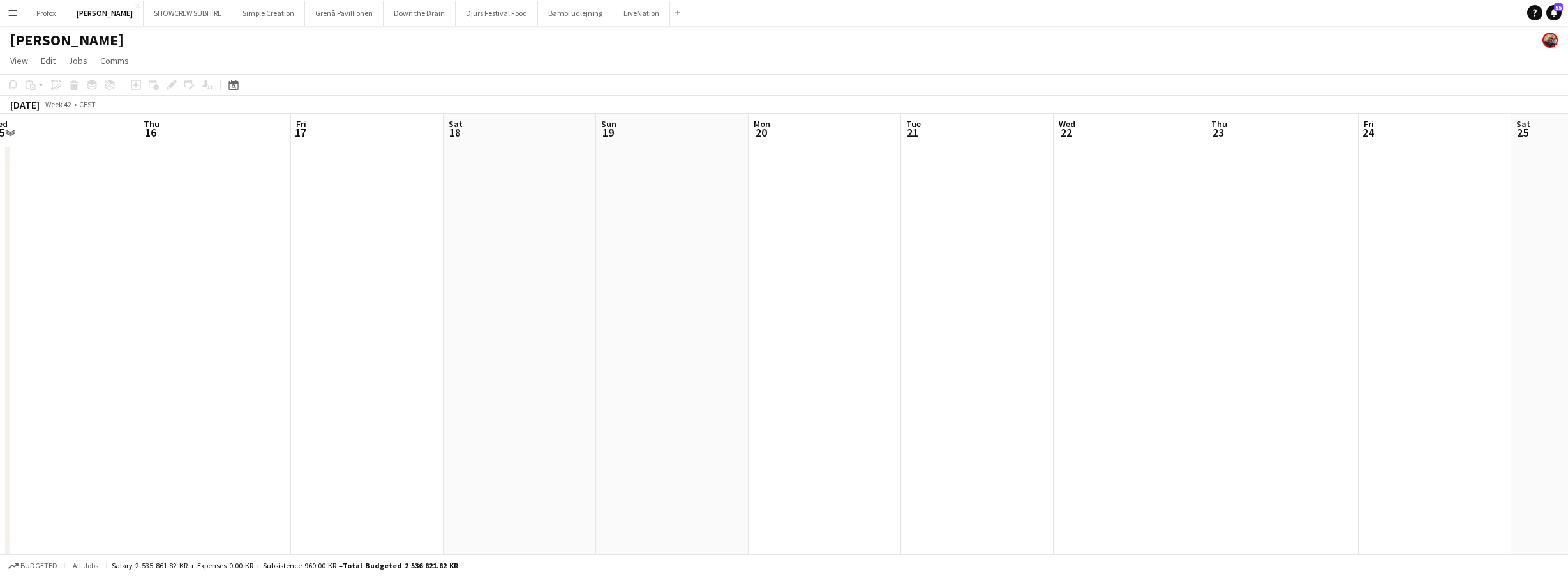
click at [951, 137] on app-calendar-viewport "Tue 14 Wed 15 Thu 16 Fri 17 Sat 18 Sun 19 Mon 20 Tue 21 Wed 22 Thu 23 Fri 24 Sa…" at bounding box center [784, 335] width 1568 height 443
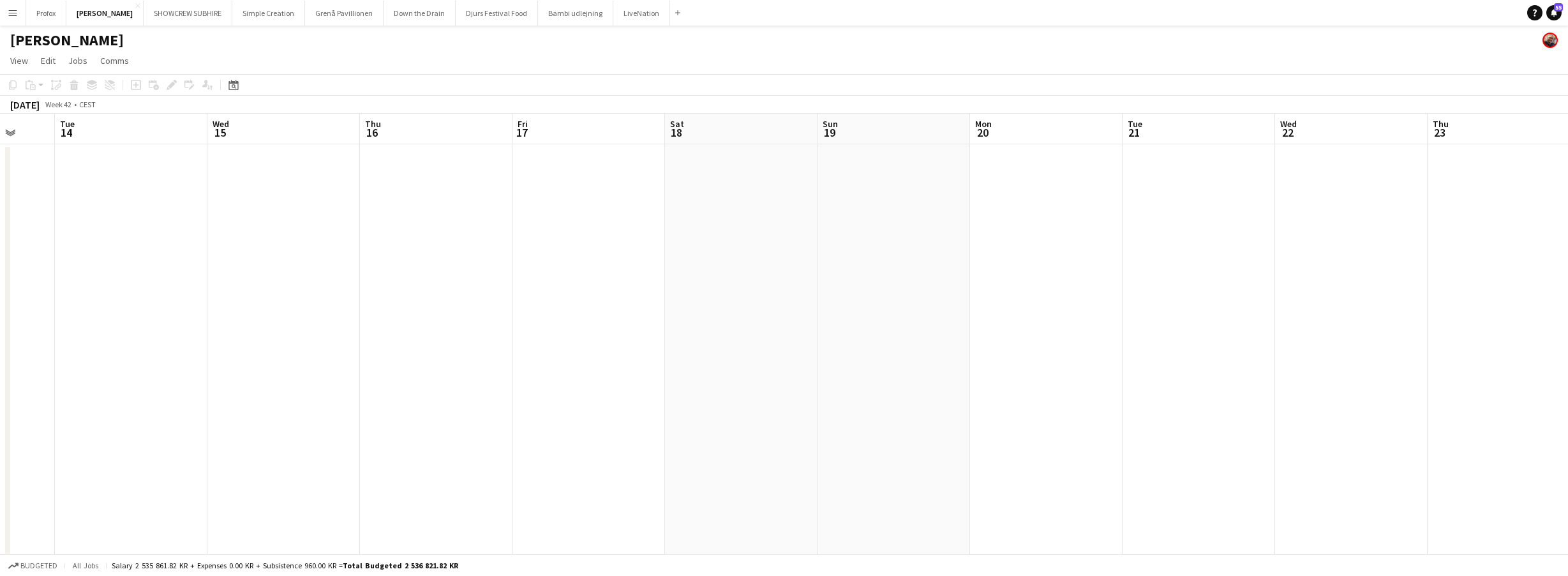
click at [1149, 163] on app-calendar "Copy Paste Paste Command V Paste with crew Command Shift V Paste linked Job [GE…" at bounding box center [784, 315] width 1568 height 482
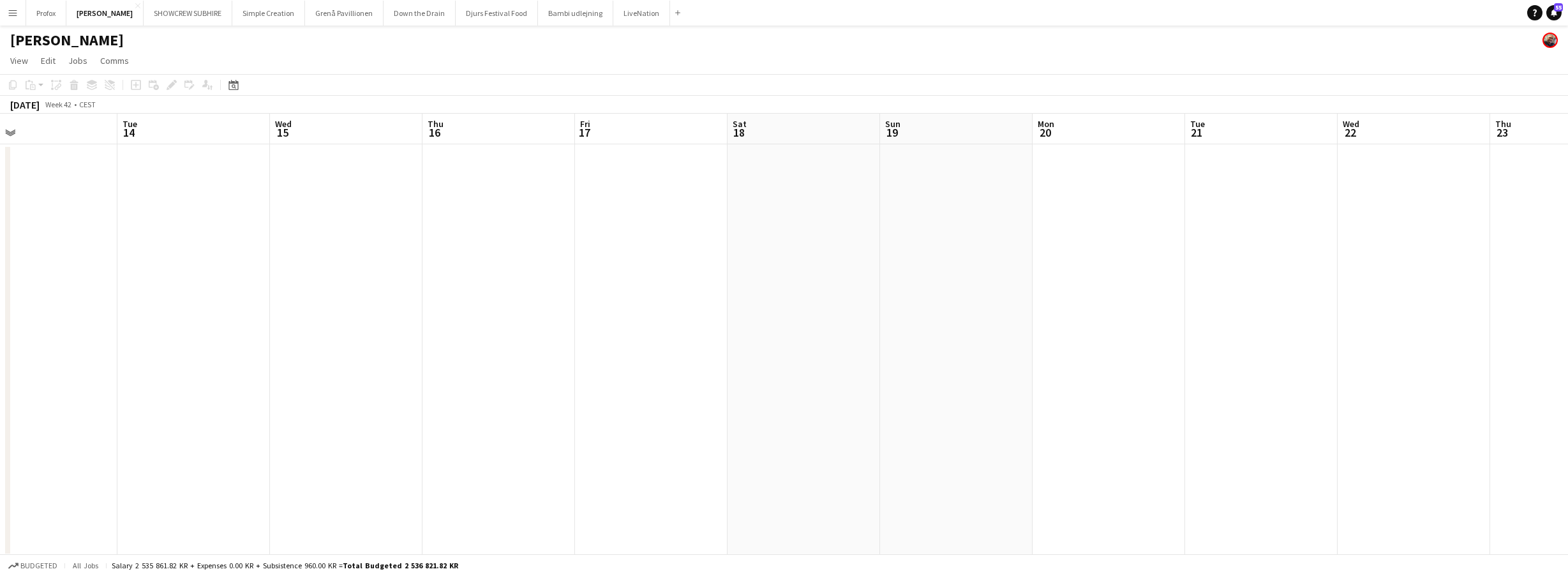
click at [959, 153] on app-calendar-viewport "Sat 11 Sun 12 Mon 13 Tue 14 Wed 15 Thu 16 Fri 17 Sat 18 Sun 19 Mon 20 Tue 21 We…" at bounding box center [784, 335] width 1568 height 443
click at [1179, 165] on app-calendar "Copy Paste Paste Command V Paste with crew Command Shift V Paste linked Job [GE…" at bounding box center [784, 315] width 1568 height 482
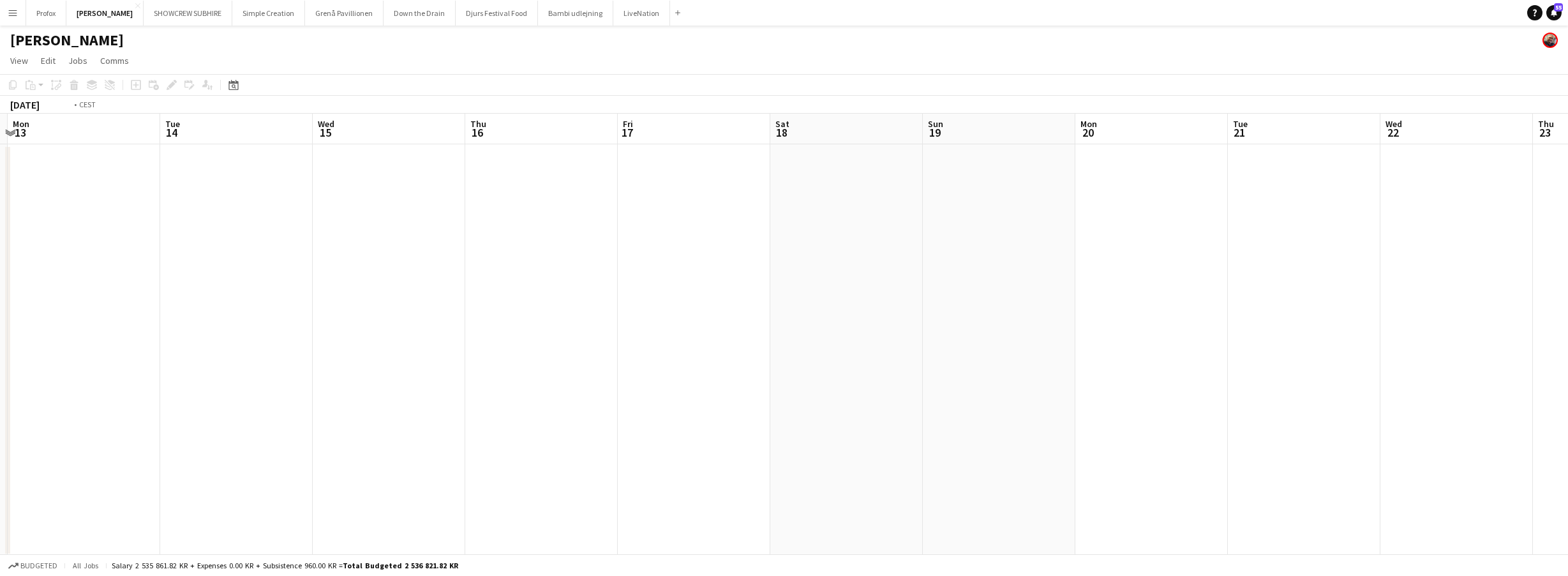
click at [1018, 148] on app-calendar-viewport "Sat 11 Sun 12 Mon 13 Tue 14 Wed 15 Thu 16 Fri 17 Sat 18 Sun 19 Mon 20 Tue 21 We…" at bounding box center [784, 335] width 1568 height 443
click at [942, 159] on app-calendar-viewport "Thu 9 4/4 1 Job Fri 10 Sat 11 Sun 12 Mon 13 Tue 14 Wed 15 Thu 16 Fri 17 Sat 18 …" at bounding box center [784, 335] width 1568 height 443
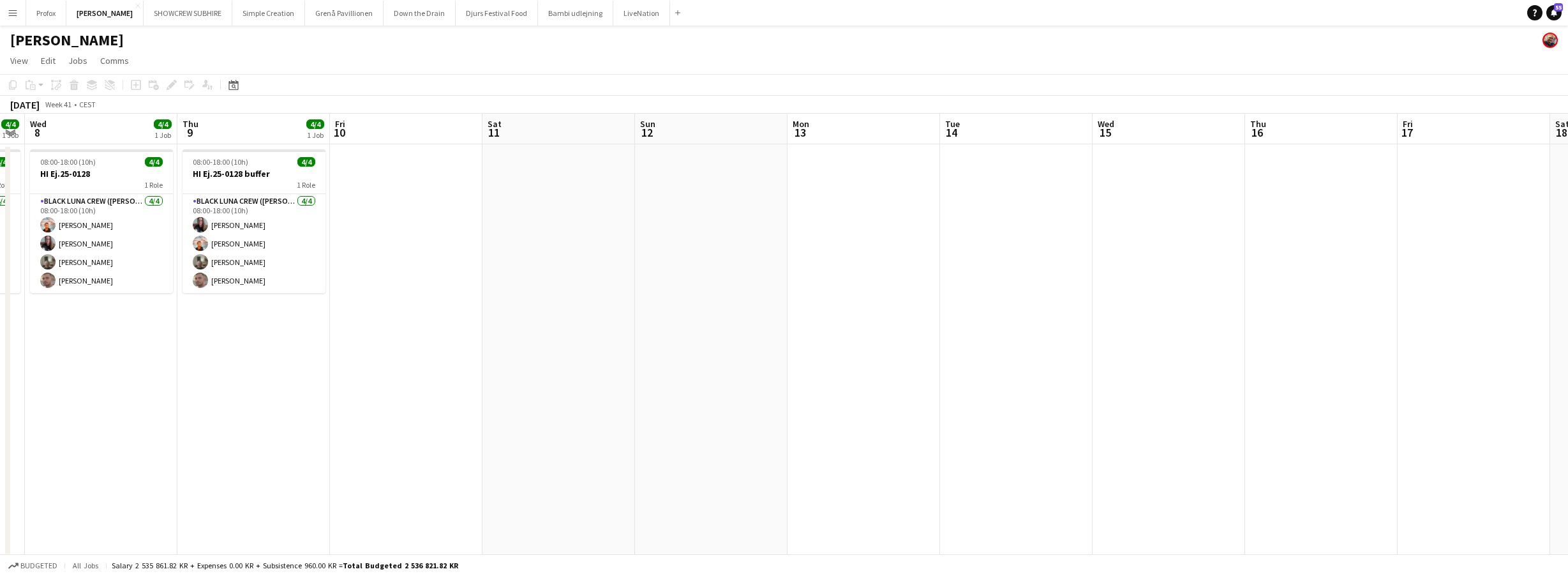
drag, startPoint x: 437, startPoint y: 134, endPoint x: 618, endPoint y: 154, distance: 182.1
click at [732, 155] on app-calendar-viewport "Mon 6 4/4 1 Job Tue 7 4/4 1 Job Wed 8 4/4 1 Job Thu 9 4/4 1 Job Fri 10 Sat 11 S…" at bounding box center [784, 335] width 1568 height 443
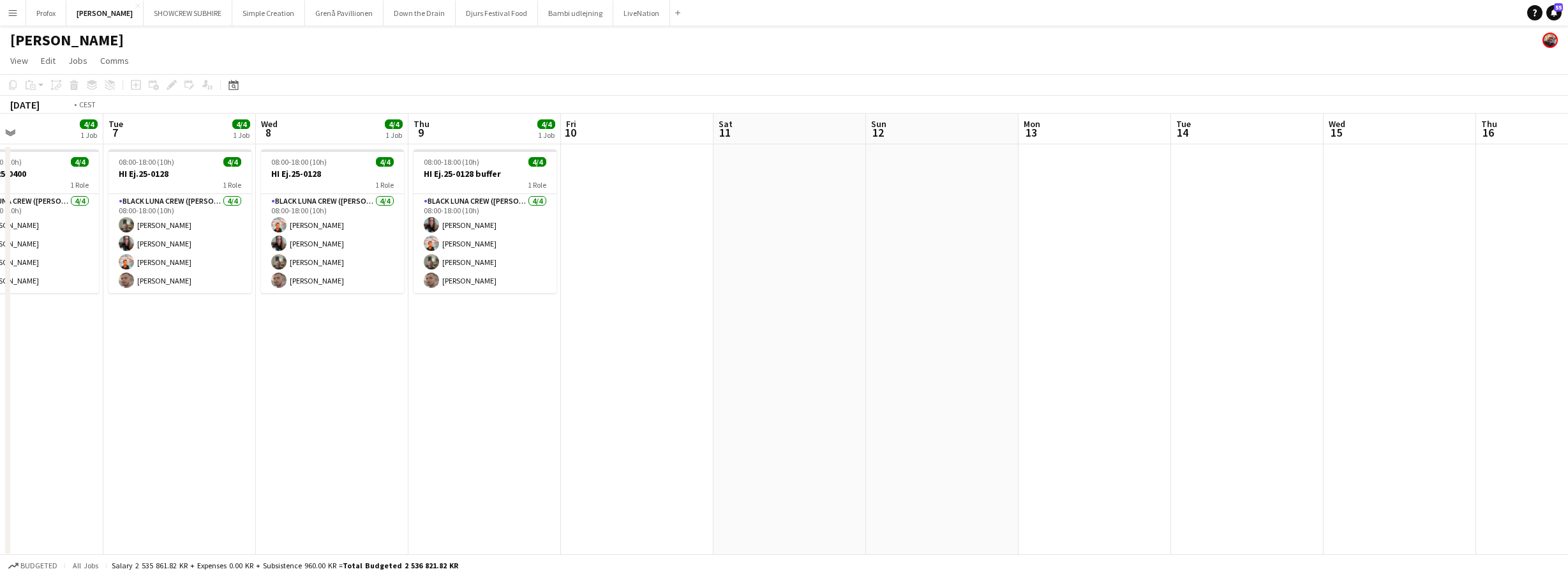
drag, startPoint x: 574, startPoint y: 152, endPoint x: 727, endPoint y: 160, distance: 153.2
click at [798, 161] on app-calendar-viewport "Sat 4 Sun 5 Mon 6 4/4 1 Job Tue 7 4/4 1 Job Wed 8 4/4 1 Job Thu 9 4/4 1 Job Fri…" at bounding box center [784, 335] width 1568 height 443
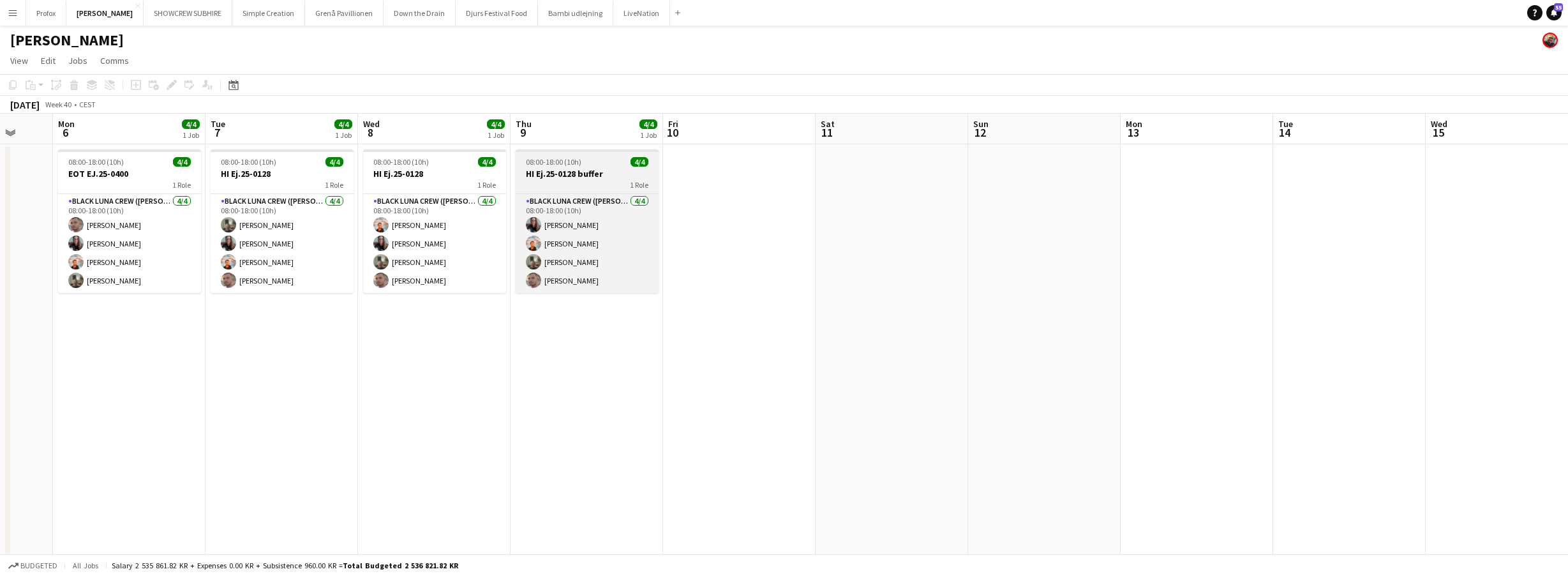
drag, startPoint x: 574, startPoint y: 139, endPoint x: 869, endPoint y: 157, distance: 295.5
click at [870, 156] on app-calendar-viewport "Sat 4 Sun 5 Mon 6 4/4 1 Job Tue 7 4/4 1 Job Wed 8 4/4 1 Job Thu 9 4/4 1 Job Fri…" at bounding box center [784, 335] width 1568 height 443
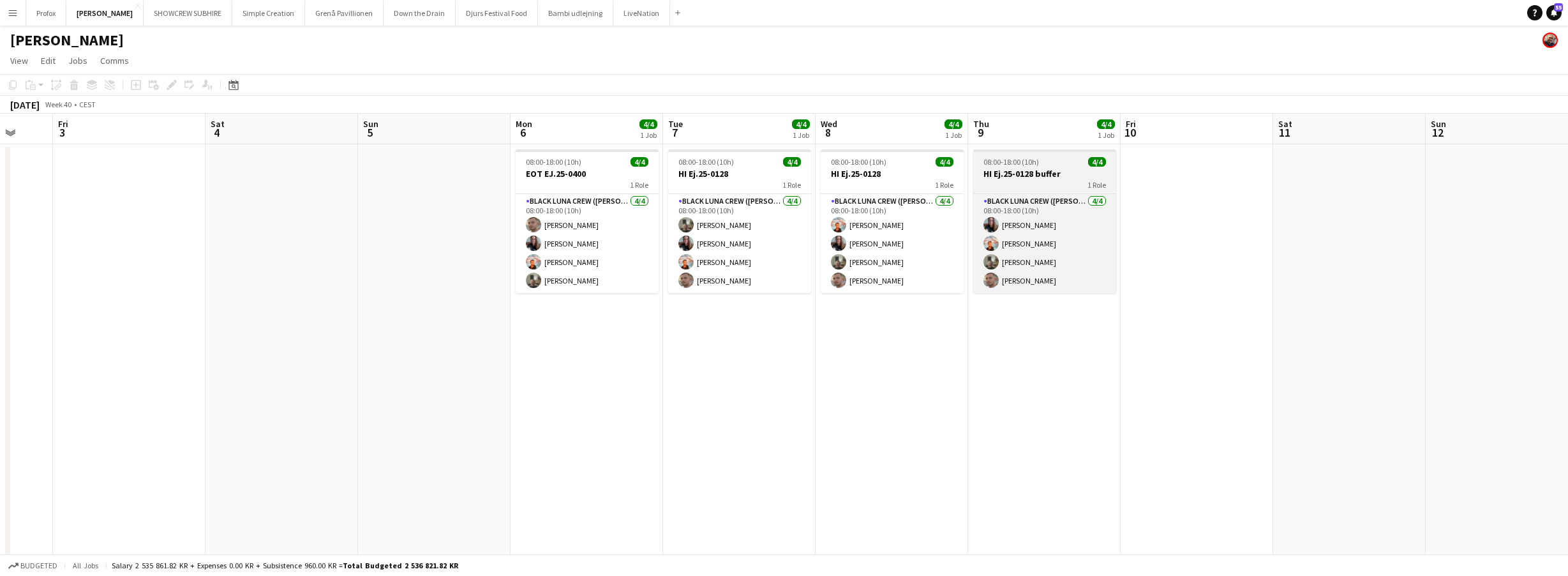
scroll to position [0, 427]
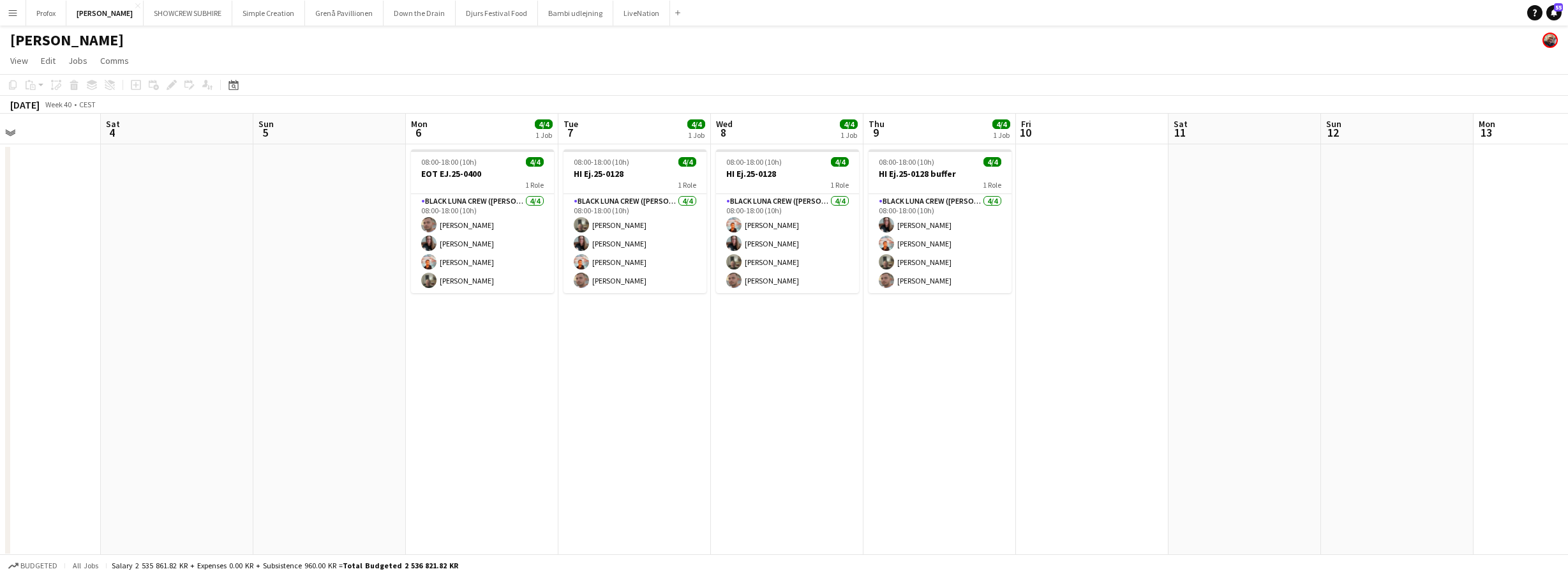
drag, startPoint x: 243, startPoint y: 130, endPoint x: 327, endPoint y: 135, distance: 84.1
click at [378, 138] on app-calendar-viewport "Wed 1 Thu 2 Fri 3 Sat 4 Sun 5 Mon 6 4/4 1 Job Tue 7 4/4 1 Job Wed 8 4/4 1 Job T…" at bounding box center [784, 335] width 1568 height 443
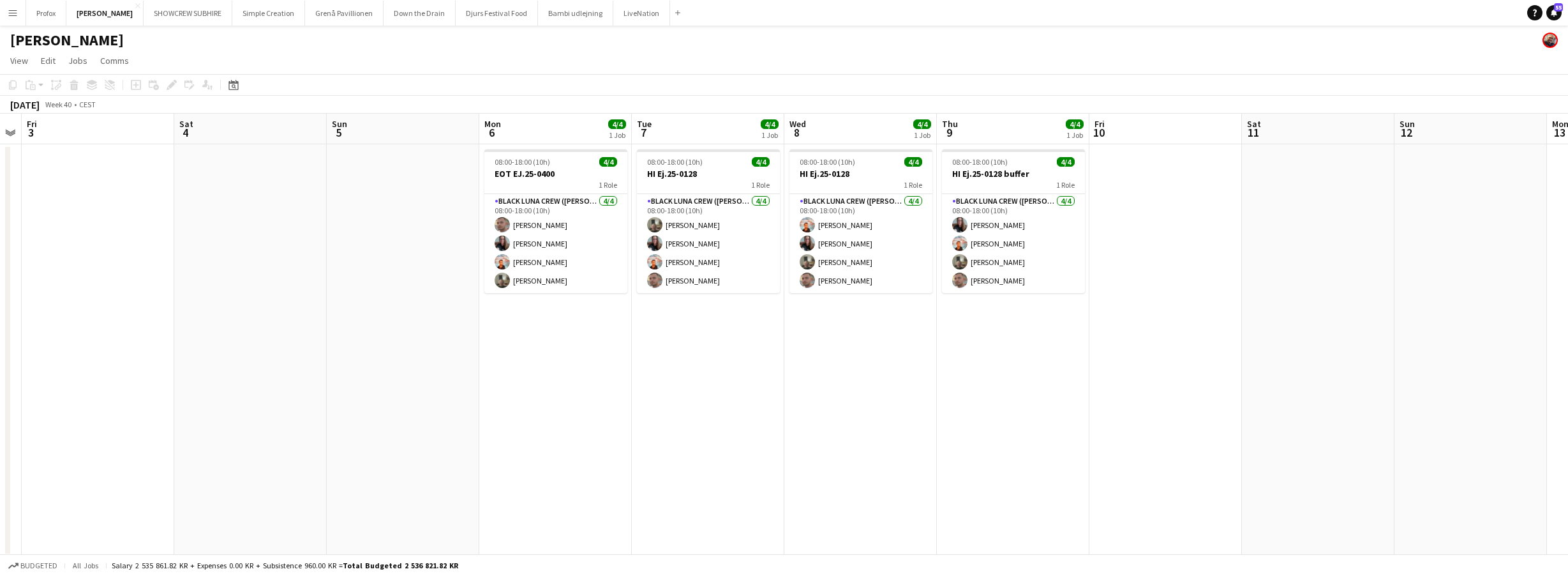
click at [441, 146] on app-calendar-viewport "Wed 1 Thu 2 Fri 3 Sat 4 Sun 5 Mon 6 4/4 1 Job Tue 7 4/4 1 Job Wed 8 4/4 1 Job T…" at bounding box center [784, 335] width 1568 height 443
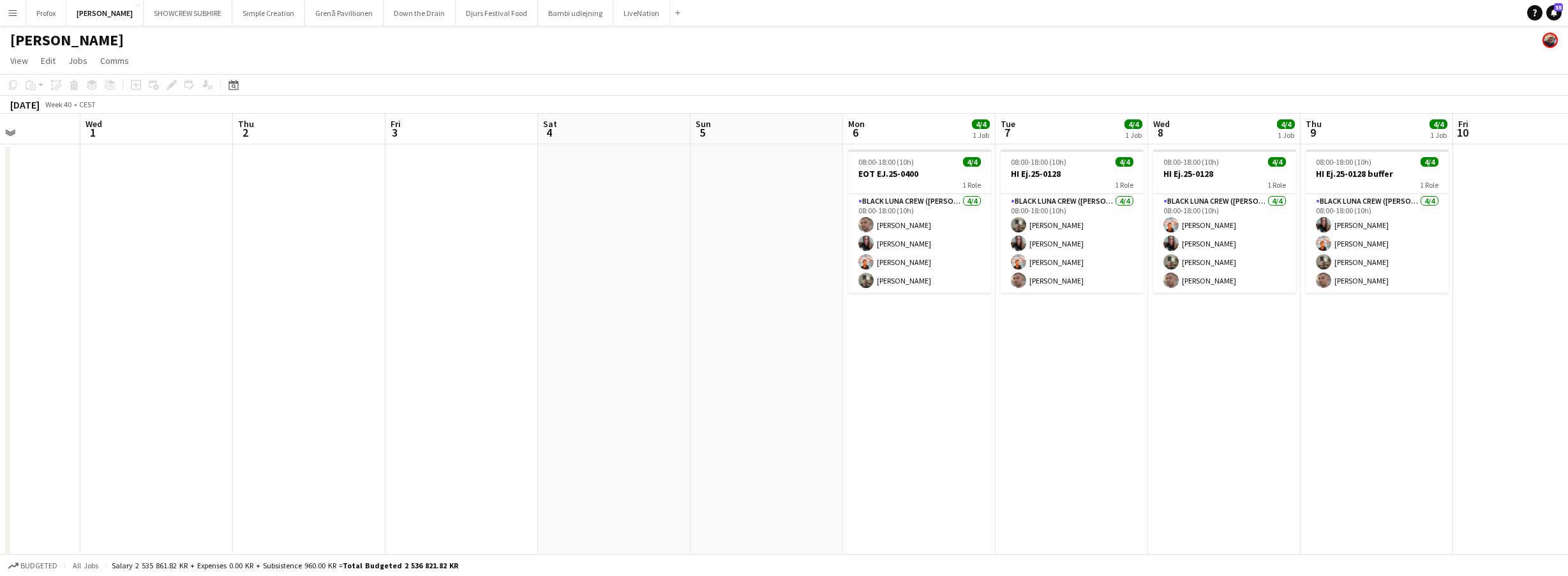
drag, startPoint x: 460, startPoint y: 147, endPoint x: 453, endPoint y: 148, distance: 7.1
click at [462, 148] on app-calendar-viewport "Sun 28 Mon 29 4/4 1 Job Tue 30 Wed 1 Thu 2 Fri 3 Sat 4 Sun 5 Mon 6 4/4 1 Job Tu…" at bounding box center [784, 335] width 1568 height 443
drag, startPoint x: 385, startPoint y: 144, endPoint x: 554, endPoint y: 153, distance: 169.2
click at [608, 150] on app-calendar-viewport "Sun 28 Mon 29 4/4 1 Job Tue 30 Wed 1 Thu 2 Fri 3 Sat 4 Sun 5 Mon 6 4/4 1 Job Tu…" at bounding box center [784, 335] width 1568 height 443
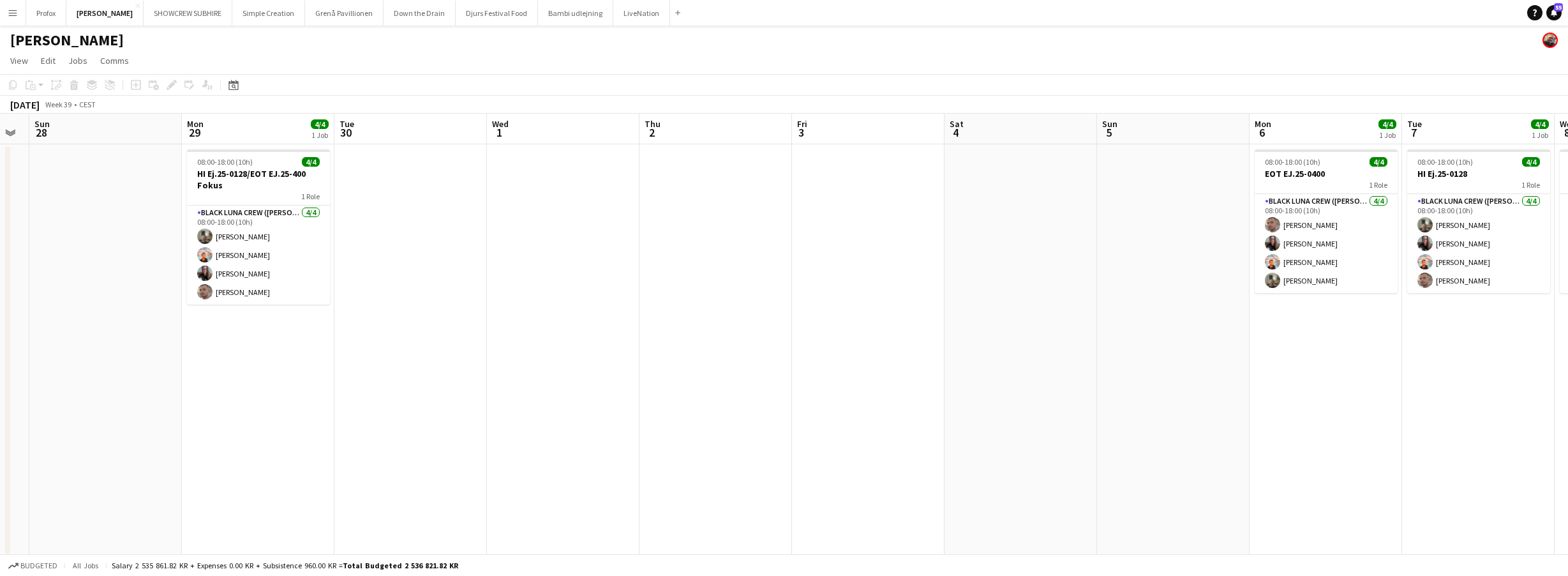
drag, startPoint x: 508, startPoint y: 151, endPoint x: 530, endPoint y: 147, distance: 22.4
click at [714, 151] on app-calendar-viewport "Fri 26 Sat 27 Sun 28 Mon 29 4/4 1 Job Tue 30 Wed 1 Thu 2 Fri 3 Sat 4 Sun 5 Mon …" at bounding box center [784, 335] width 1568 height 443
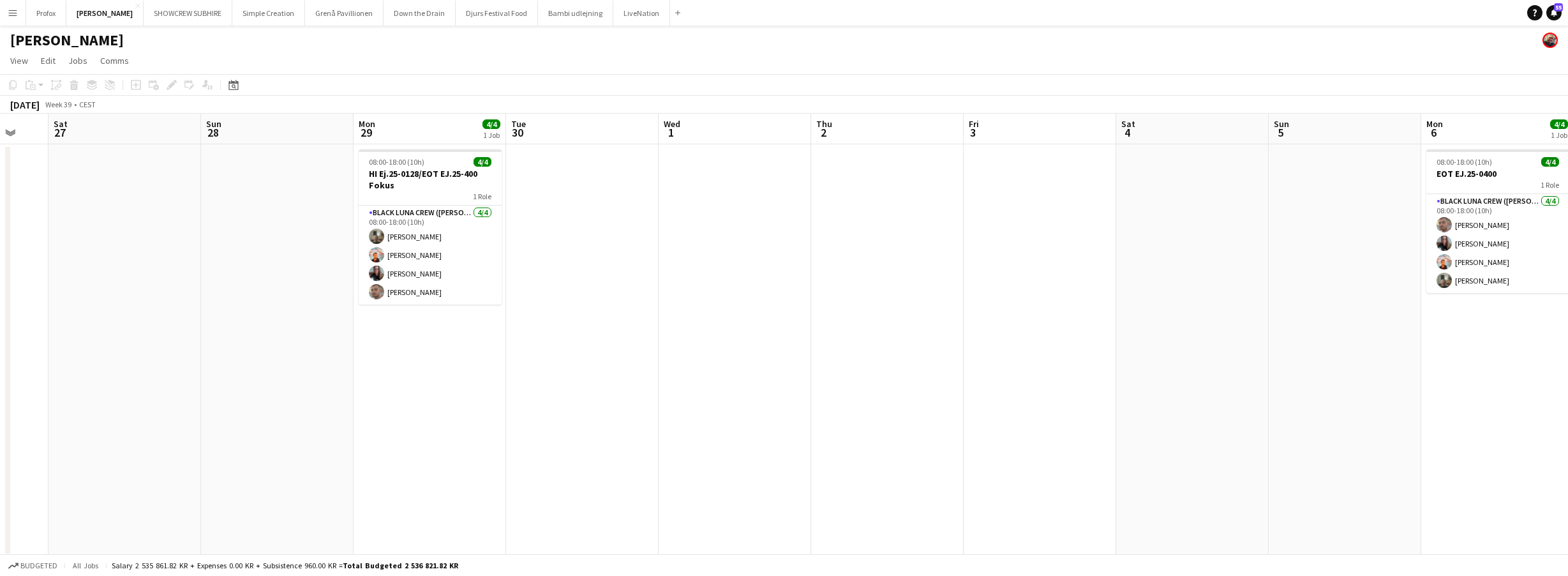
drag, startPoint x: 516, startPoint y: 146, endPoint x: 632, endPoint y: 153, distance: 116.2
click at [848, 145] on app-calendar-viewport "Wed 24 5/5 1 Job Thu 25 5/5 1 Job Fri 26 Sat 27 Sun 28 Mon 29 4/4 1 Job Tue 30 …" at bounding box center [784, 335] width 1568 height 443
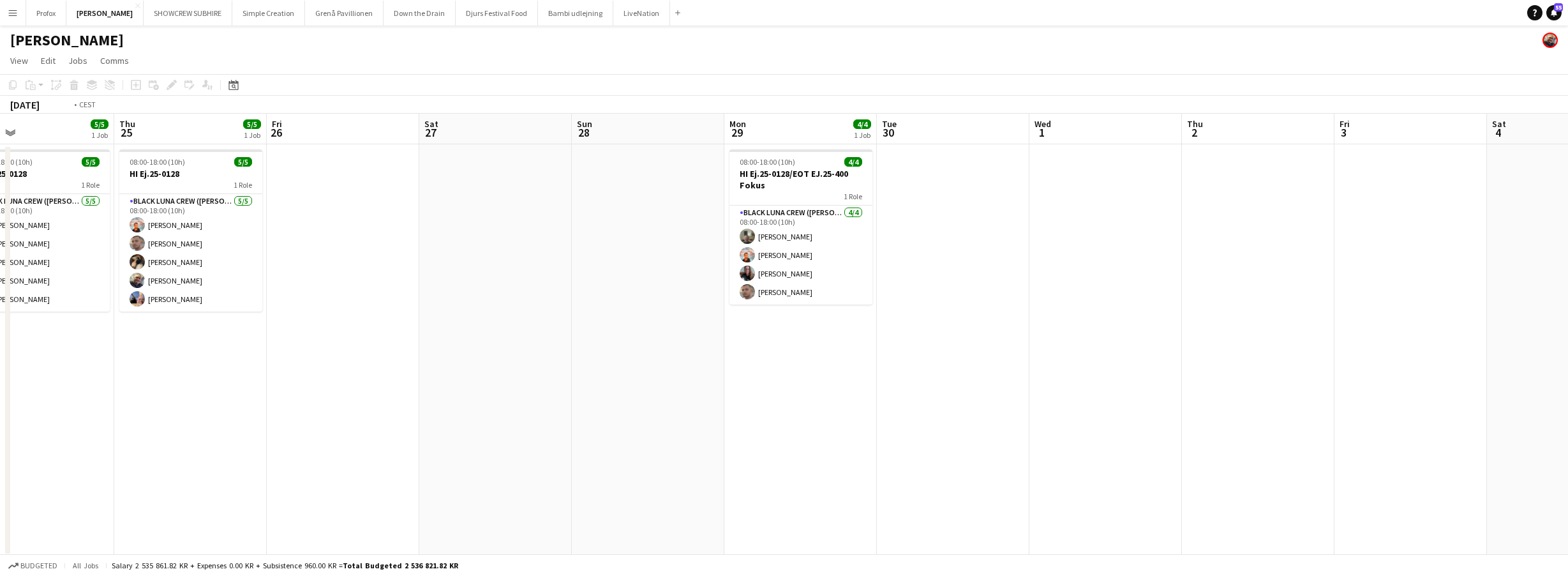
drag, startPoint x: 969, startPoint y: 148, endPoint x: 631, endPoint y: 141, distance: 338.1
click at [989, 147] on app-calendar-viewport "Mon 22 5/5 1 Job Tue 23 5/5 1 Job Wed 24 5/5 1 Job Thu 25 5/5 1 Job Fri 26 Sat …" at bounding box center [784, 335] width 1568 height 443
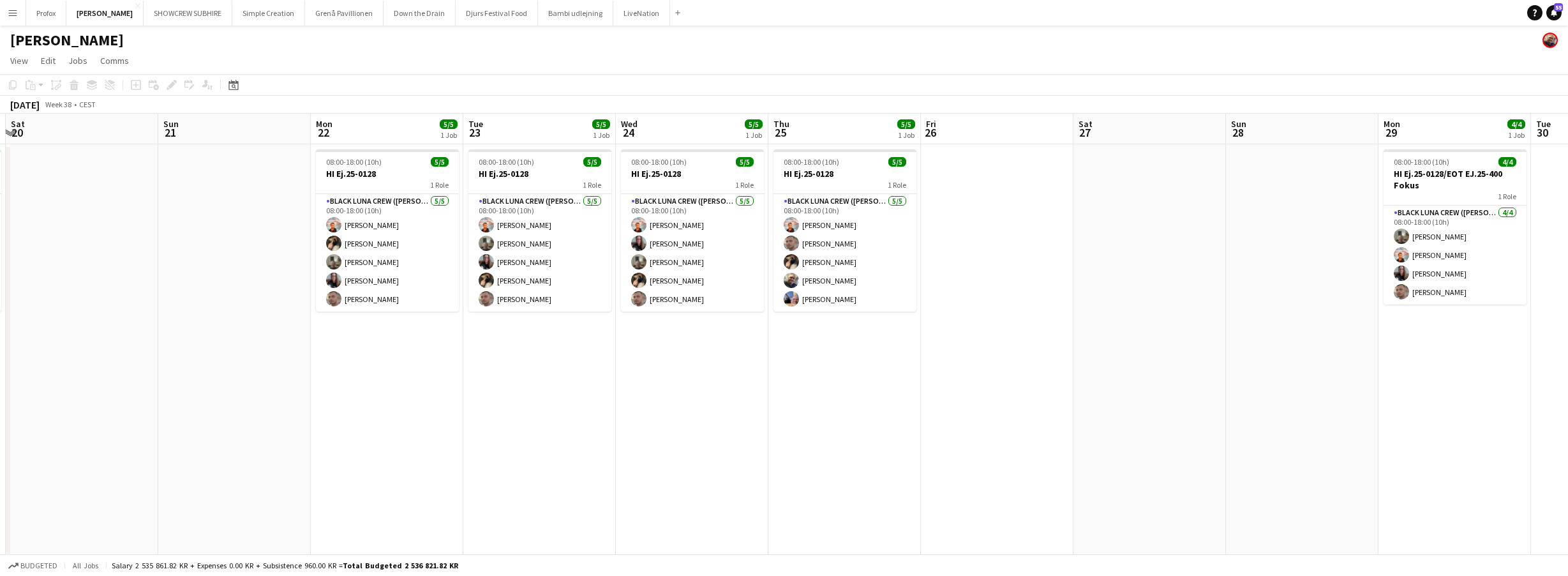
drag, startPoint x: 631, startPoint y: 141, endPoint x: 1168, endPoint y: 134, distance: 537.0
click at [1109, 137] on app-calendar-viewport "Fri 19 5/5 1 Job Sat 20 Sun 21 Mon 22 5/5 1 Job Tue 23 5/5 1 Job Wed 24 5/5 1 J…" at bounding box center [784, 335] width 1568 height 443
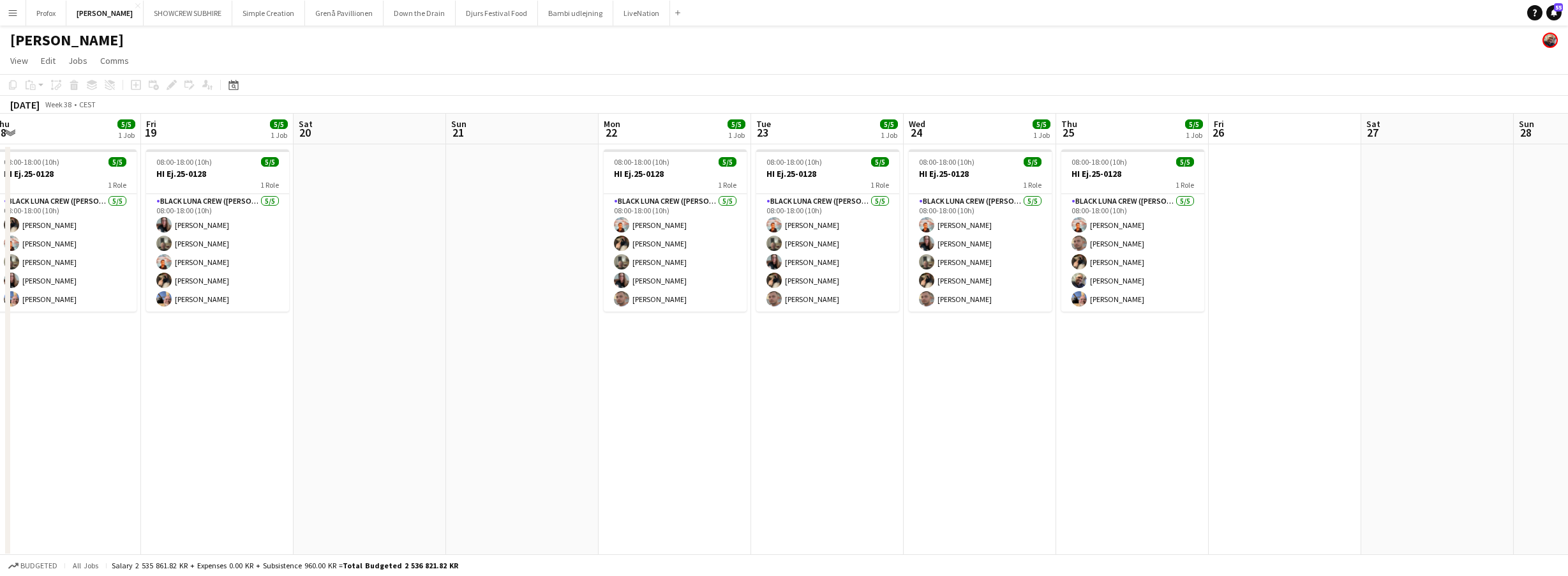
drag, startPoint x: 768, startPoint y: 152, endPoint x: 1019, endPoint y: 146, distance: 251.1
click at [1134, 135] on app-calendar-viewport "Tue 16 5/5 1 Job Wed 17 5/5 1 Job Thu 18 5/5 1 Job Fri 19 5/5 1 Job Sat 20 Sun …" at bounding box center [784, 335] width 1568 height 443
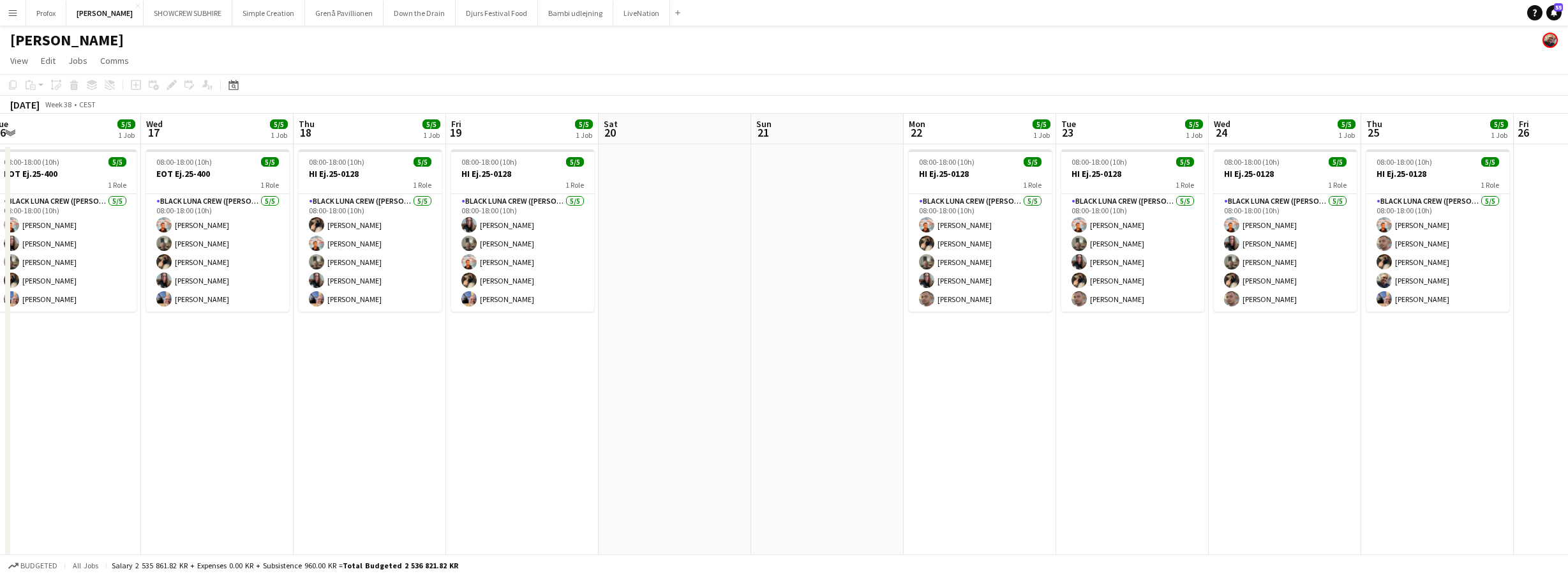
drag, startPoint x: 697, startPoint y: 143, endPoint x: 797, endPoint y: 142, distance: 100.0
click at [1077, 135] on app-calendar-viewport "Sun 14 12/12 2 Jobs Mon 15 1/1 1 Job Tue 16 5/5 1 Job Wed 17 5/5 1 Job Thu 18 5…" at bounding box center [784, 335] width 1568 height 443
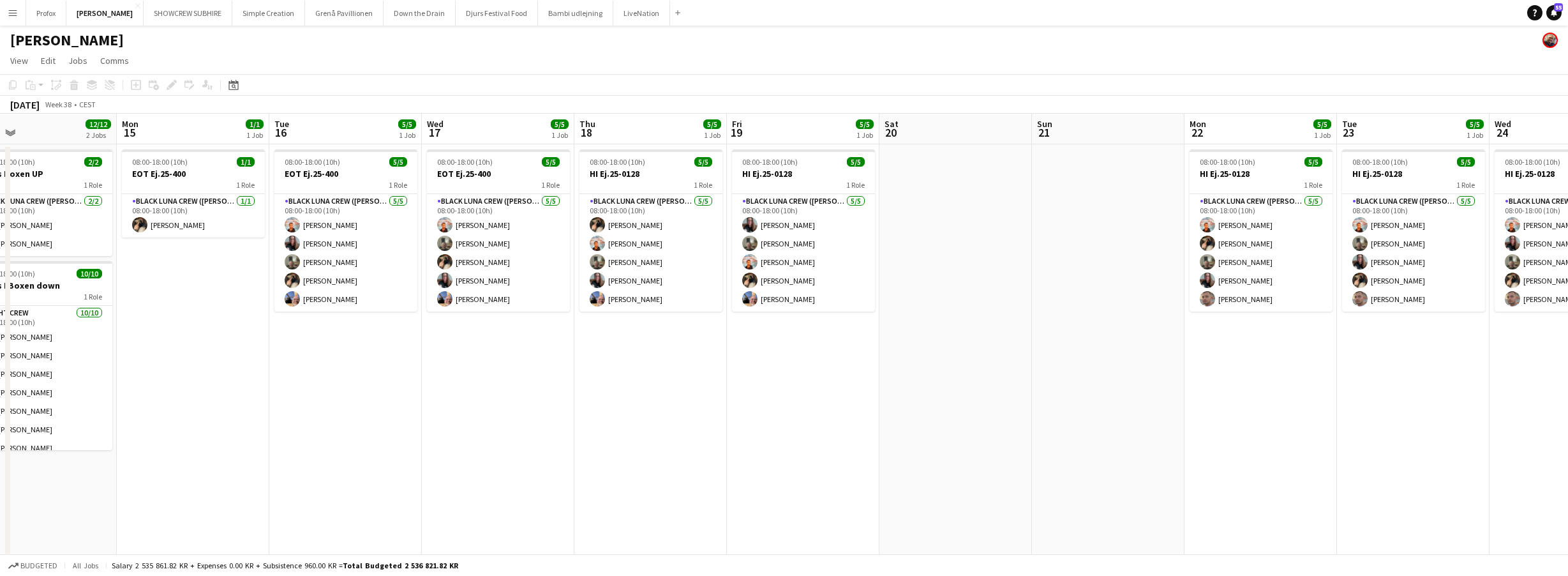
drag, startPoint x: 888, startPoint y: 150, endPoint x: 1218, endPoint y: 147, distance: 330.0
click at [1219, 147] on app-calendar-viewport "Fri 12 6/6 2 Jobs Sat 13 1/1 1 Job Sun 14 12/12 2 Jobs Mon 15 1/1 1 Job Tue 16 …" at bounding box center [784, 335] width 1568 height 443
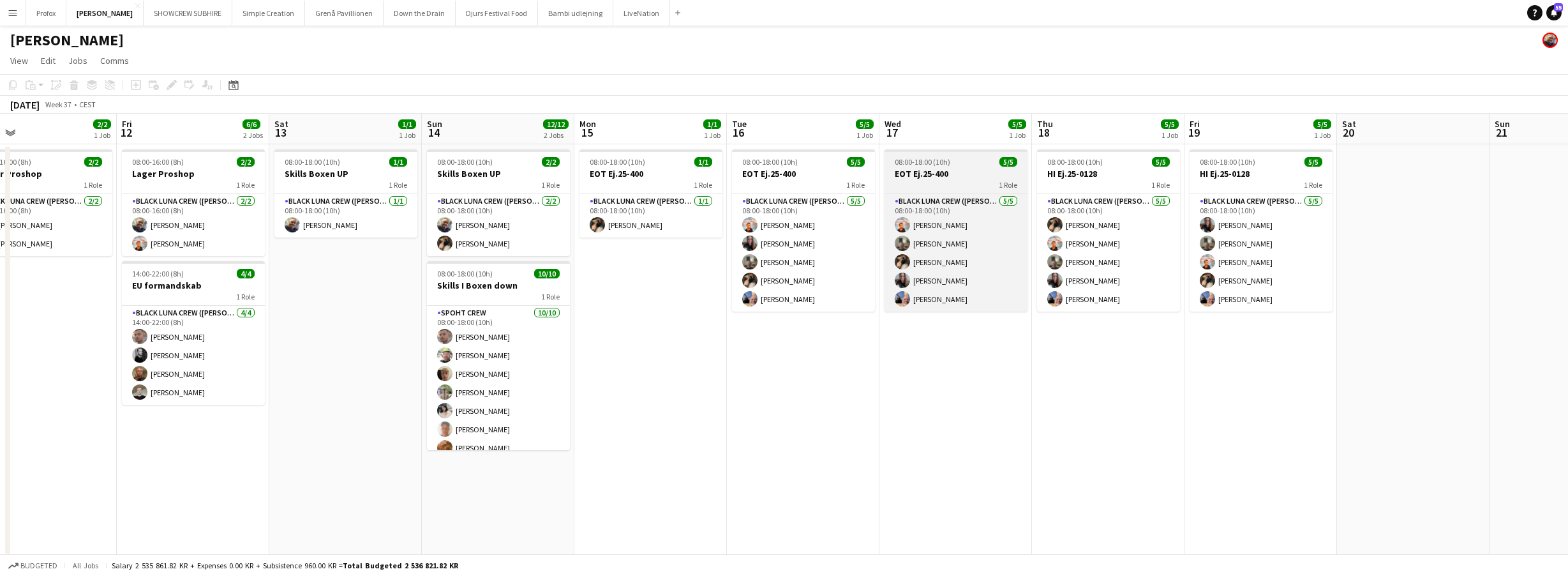
scroll to position [0, 339]
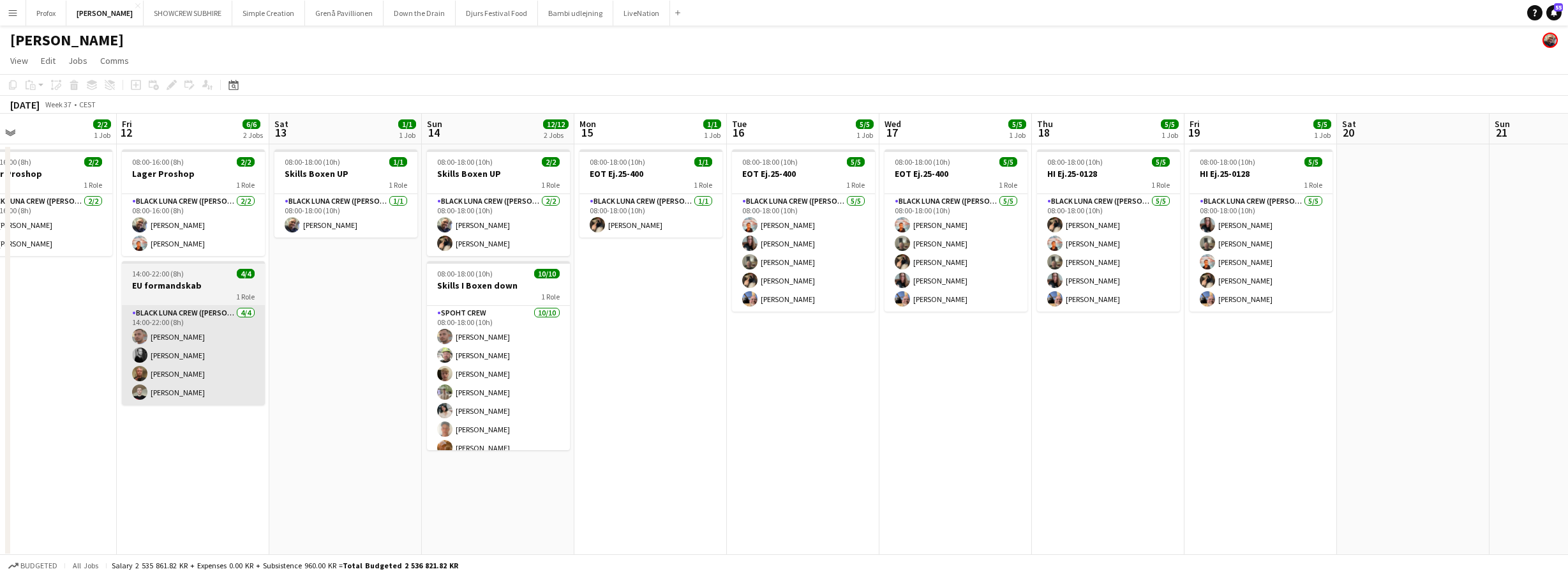
drag, startPoint x: 332, startPoint y: 315, endPoint x: 425, endPoint y: 306, distance: 93.4
click at [598, 315] on app-calendar-viewport "Tue 9 3/3 2 Jobs Wed 10 2/2 1 Job Thu 11 2/2 1 Job Fri 12 6/6 2 Jobs Sat 13 1/1…" at bounding box center [784, 335] width 1568 height 443
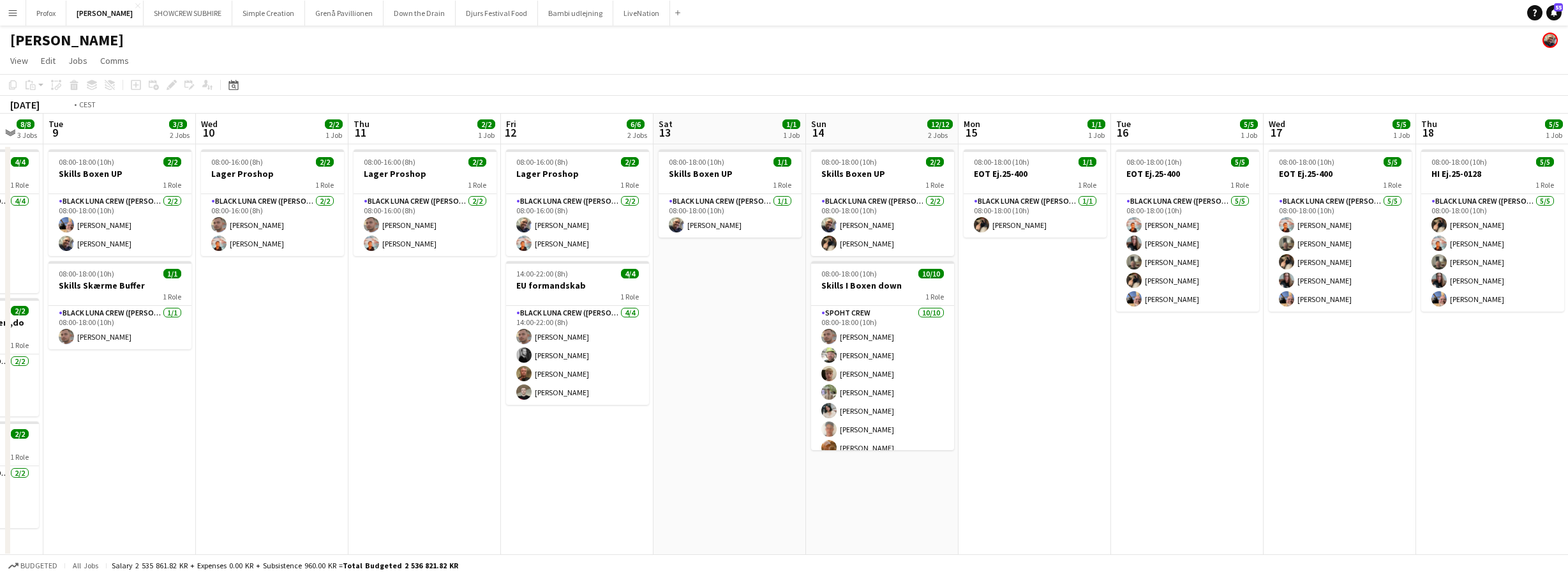
drag, startPoint x: 351, startPoint y: 315, endPoint x: 381, endPoint y: 312, distance: 30.1
click at [601, 319] on app-calendar-viewport "Sun 7 11/12 2 Jobs Mon 8 8/8 3 Jobs Tue 9 3/3 2 Jobs Wed 10 2/2 1 Job Thu 11 2/…" at bounding box center [784, 335] width 1568 height 443
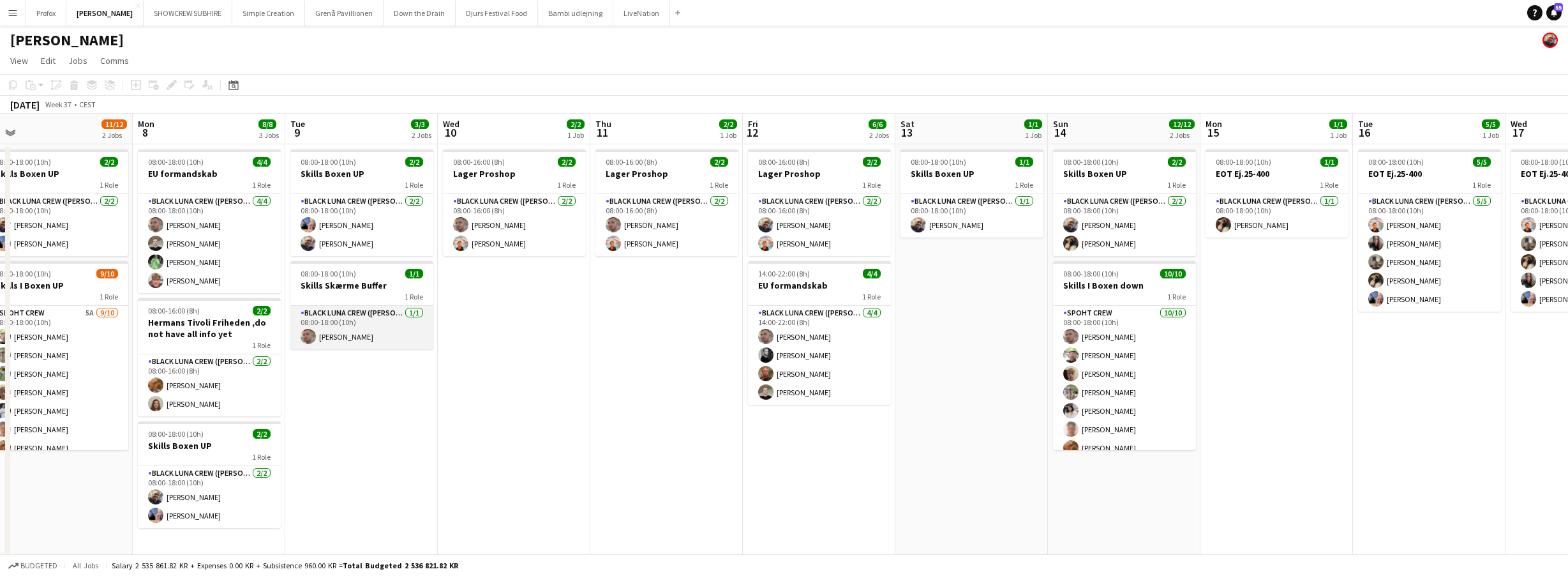
drag, startPoint x: 439, startPoint y: 327, endPoint x: 593, endPoint y: 333, distance: 154.1
click at [590, 333] on app-calendar-viewport "Fri 5 3/3 2 Jobs Sat 6 11/12 2 Jobs Sun 7 11/12 2 Jobs Mon 8 8/8 3 Jobs Tue 9 3…" at bounding box center [784, 335] width 1568 height 443
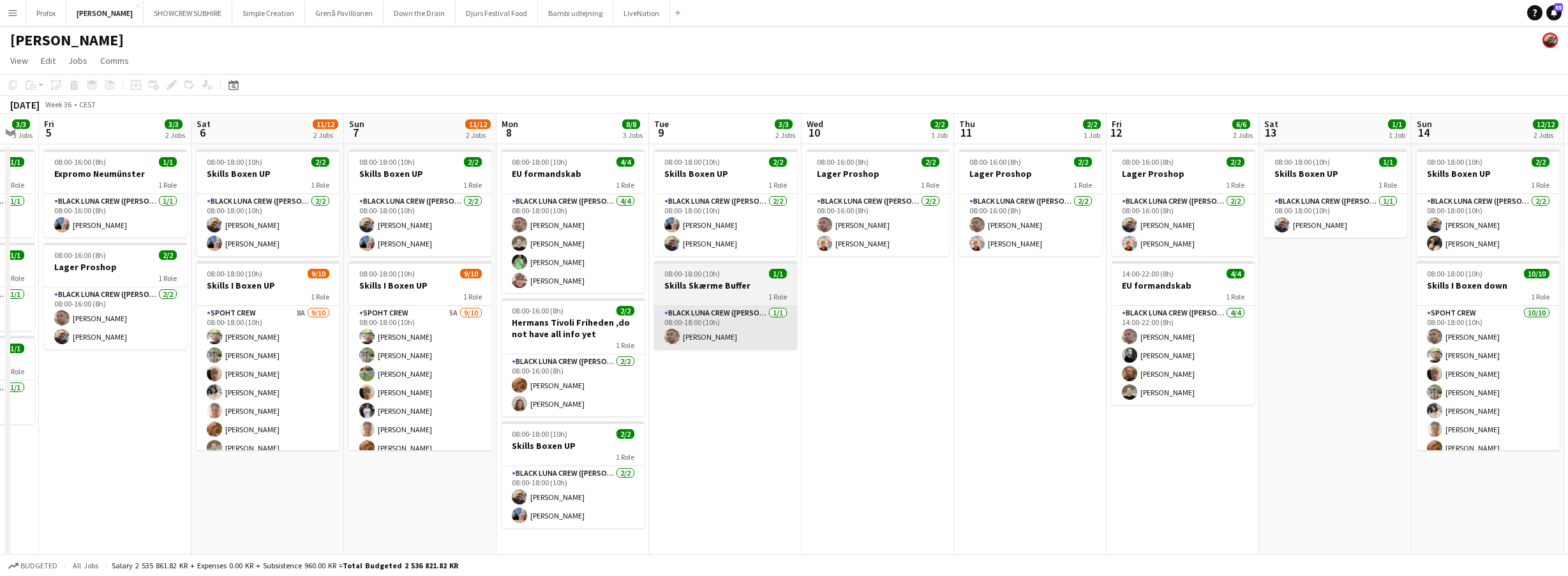
drag, startPoint x: 535, startPoint y: 346, endPoint x: 719, endPoint y: 339, distance: 184.1
click at [715, 338] on app-calendar-viewport "Wed 3 2/2 2 Jobs Thu 4 3/3 3 Jobs Fri 5 3/3 2 Jobs Sat 6 11/12 2 Jobs Sun 7 11/…" at bounding box center [784, 335] width 1568 height 443
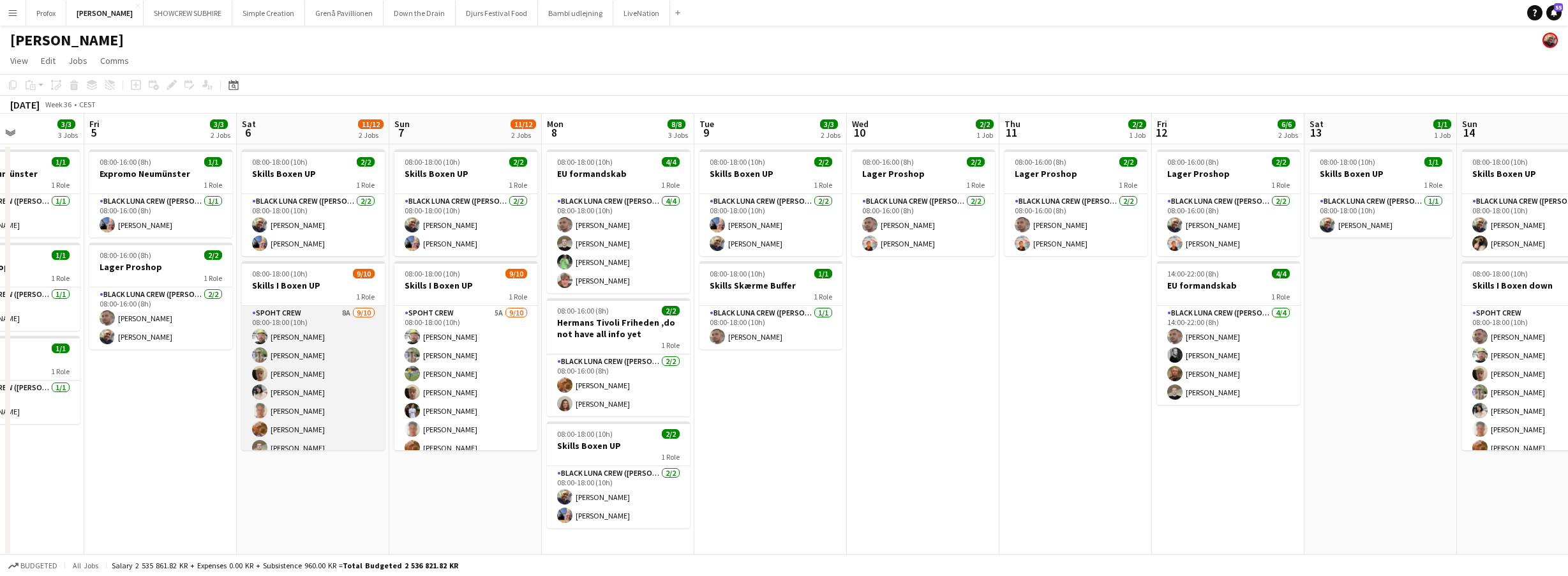
click at [339, 310] on app-card-role "Spoht Crew 8A 9/10 08:00-18:00 (10h) Emanuel Petronel Stroie Arthur Daval-Marku…" at bounding box center [313, 411] width 143 height 210
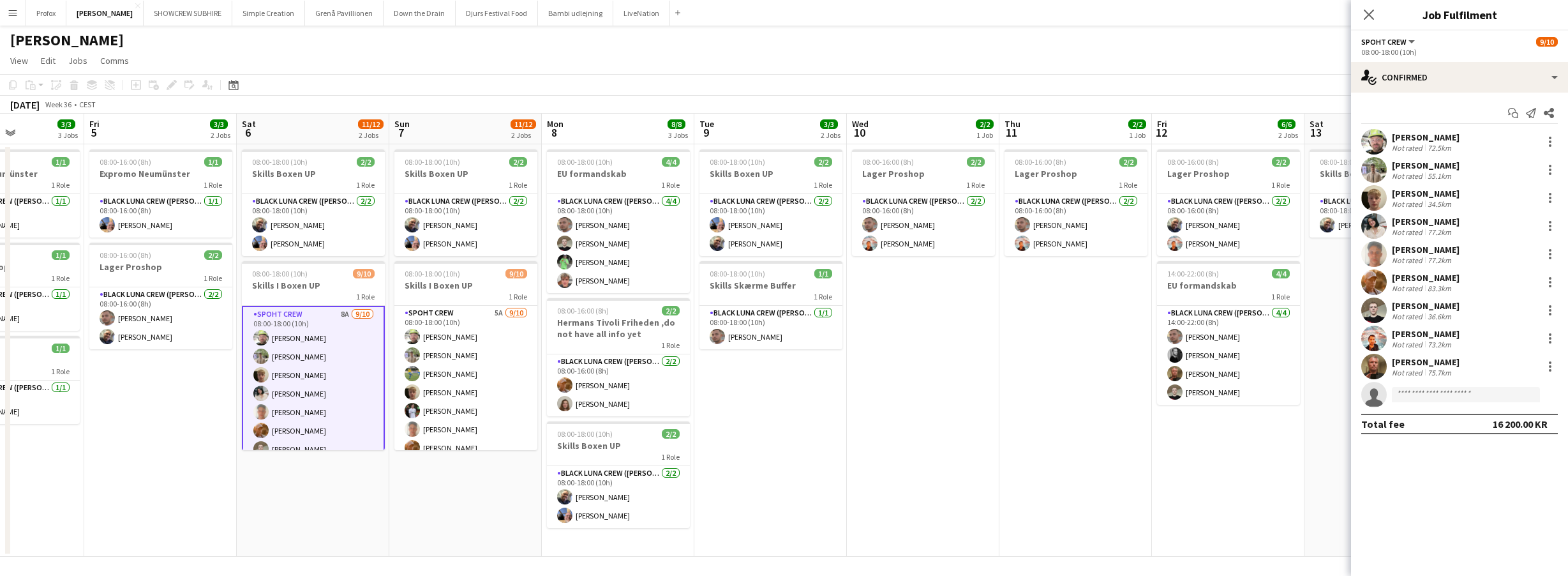
scroll to position [0, 374]
click at [1461, 394] on input at bounding box center [1466, 394] width 148 height 15
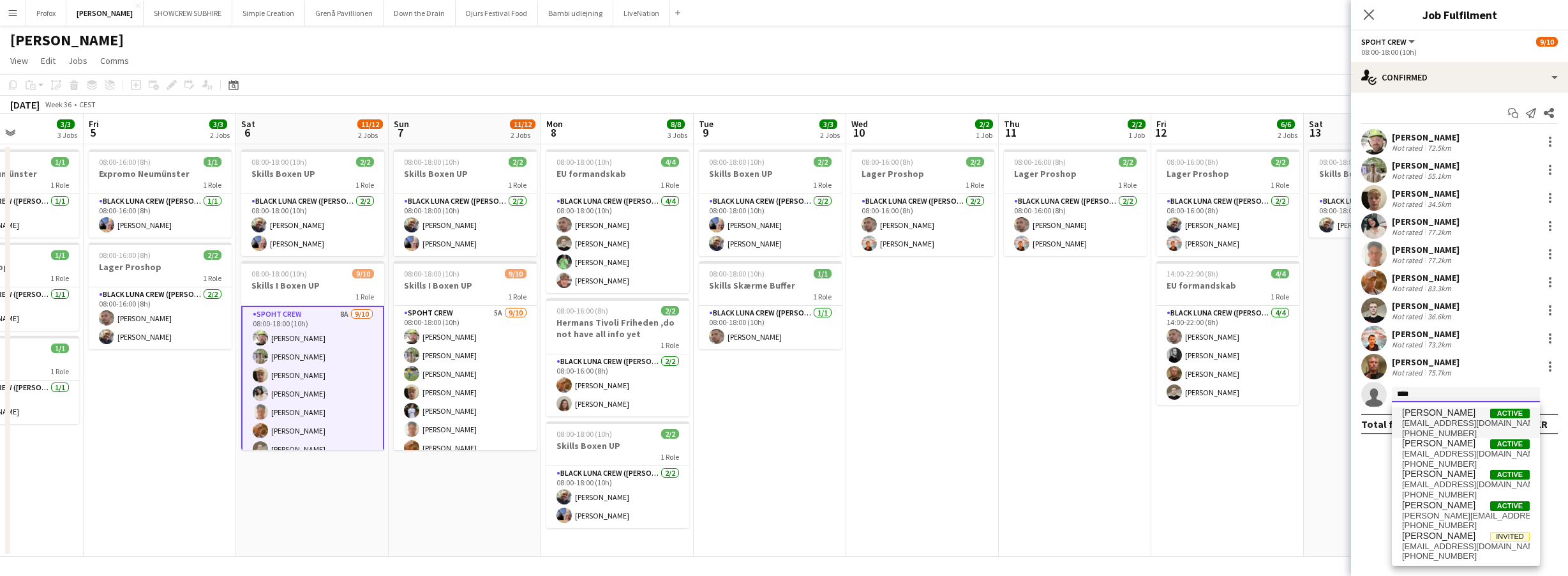
type input "****"
click at [1462, 418] on span "ambarcumianas@gmail.com" at bounding box center [1466, 423] width 128 height 10
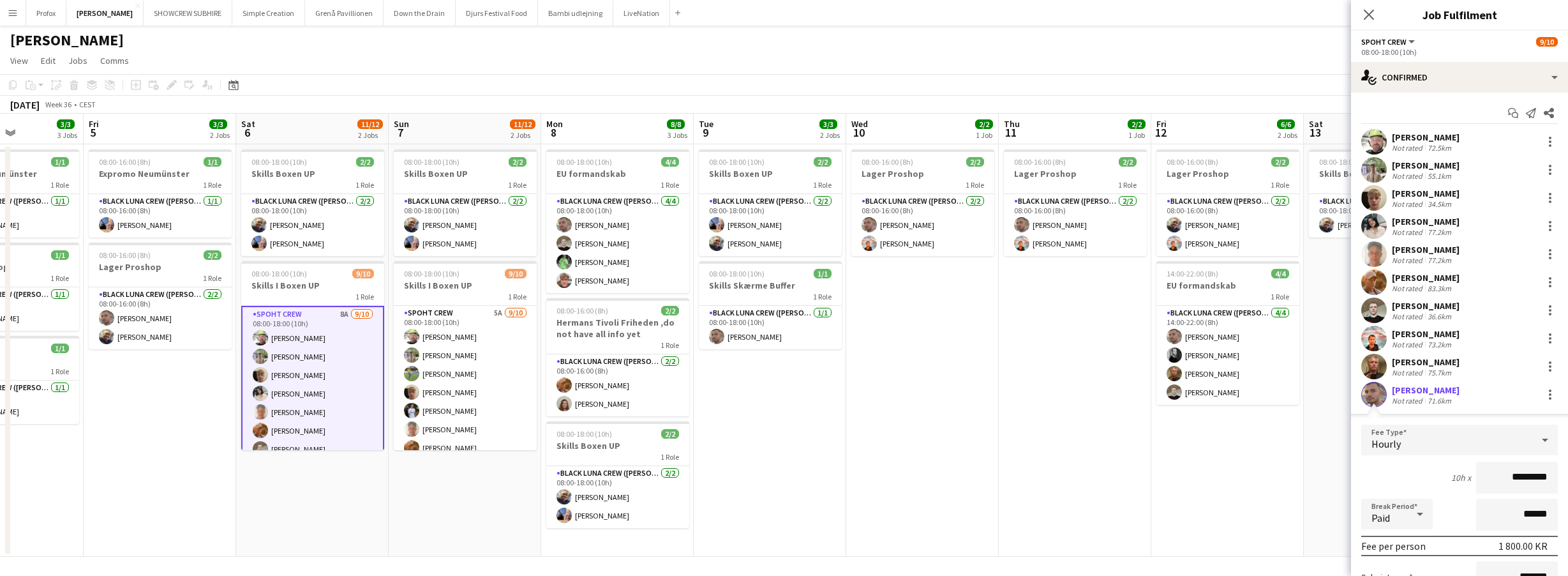
click at [1512, 479] on input "*********" at bounding box center [1517, 477] width 81 height 32
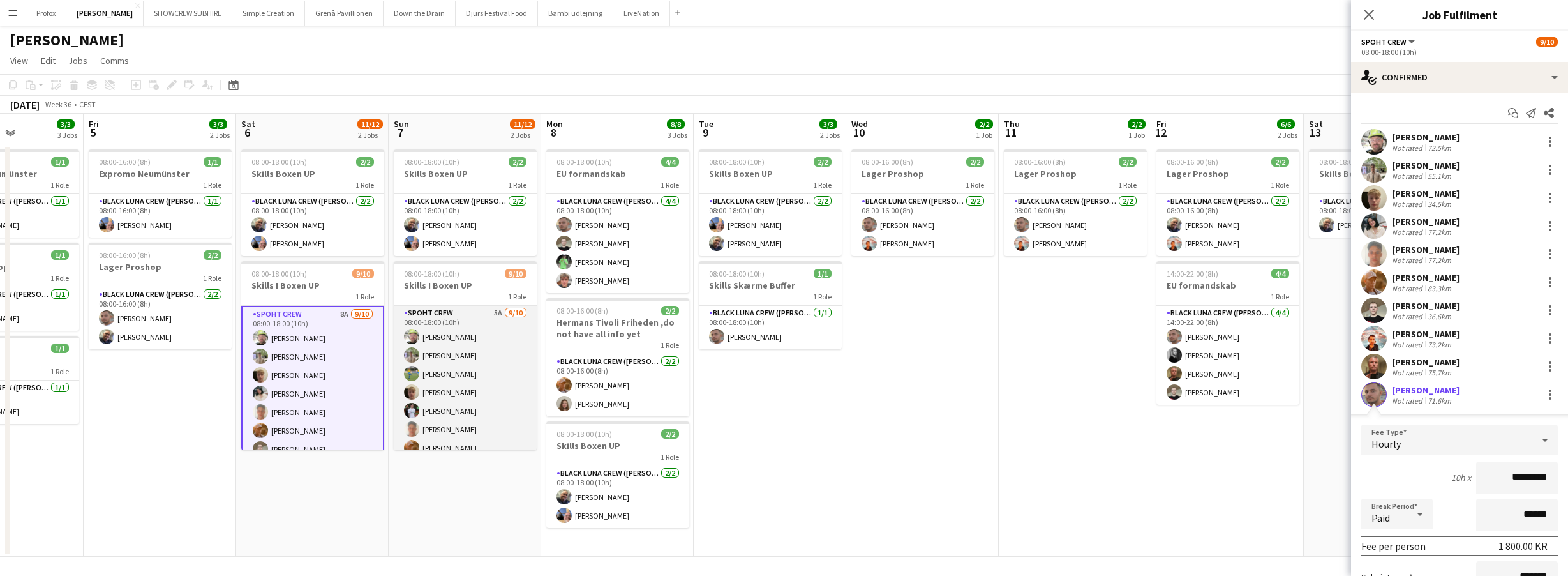
scroll to position [3, 0]
click at [470, 433] on app-card-role "Spoht Crew 5A [DATE] 08:00-18:00 (10h) [PERSON_NAME] [PERSON_NAME] [PERSON_NAME…" at bounding box center [465, 343] width 143 height 210
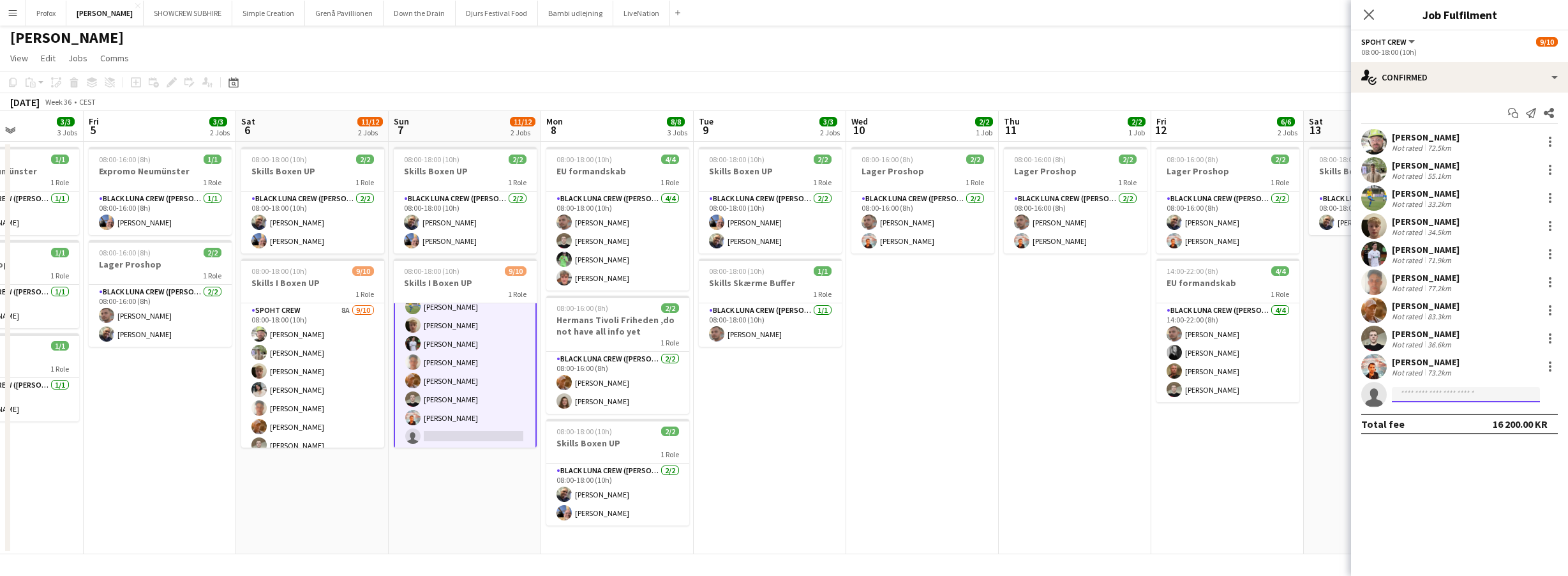
click at [1415, 390] on input at bounding box center [1466, 394] width 148 height 15
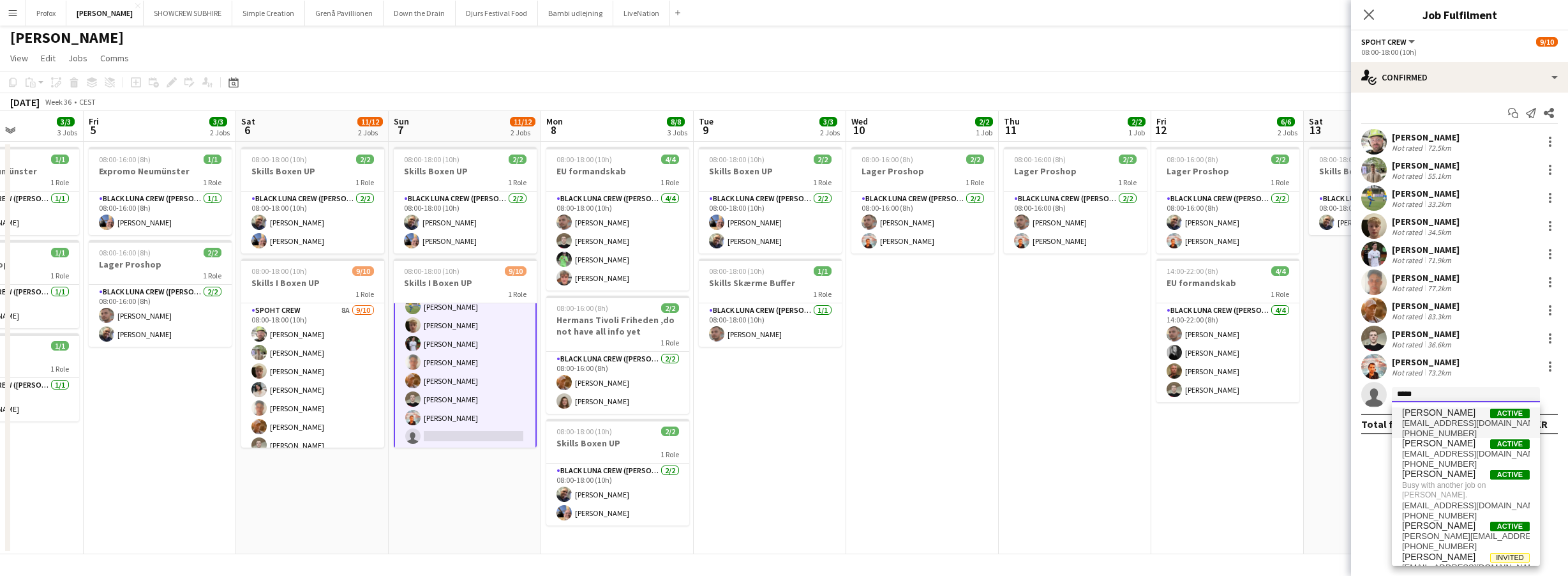
type input "*****"
click at [1434, 416] on span "[PERSON_NAME]" at bounding box center [1438, 412] width 73 height 10
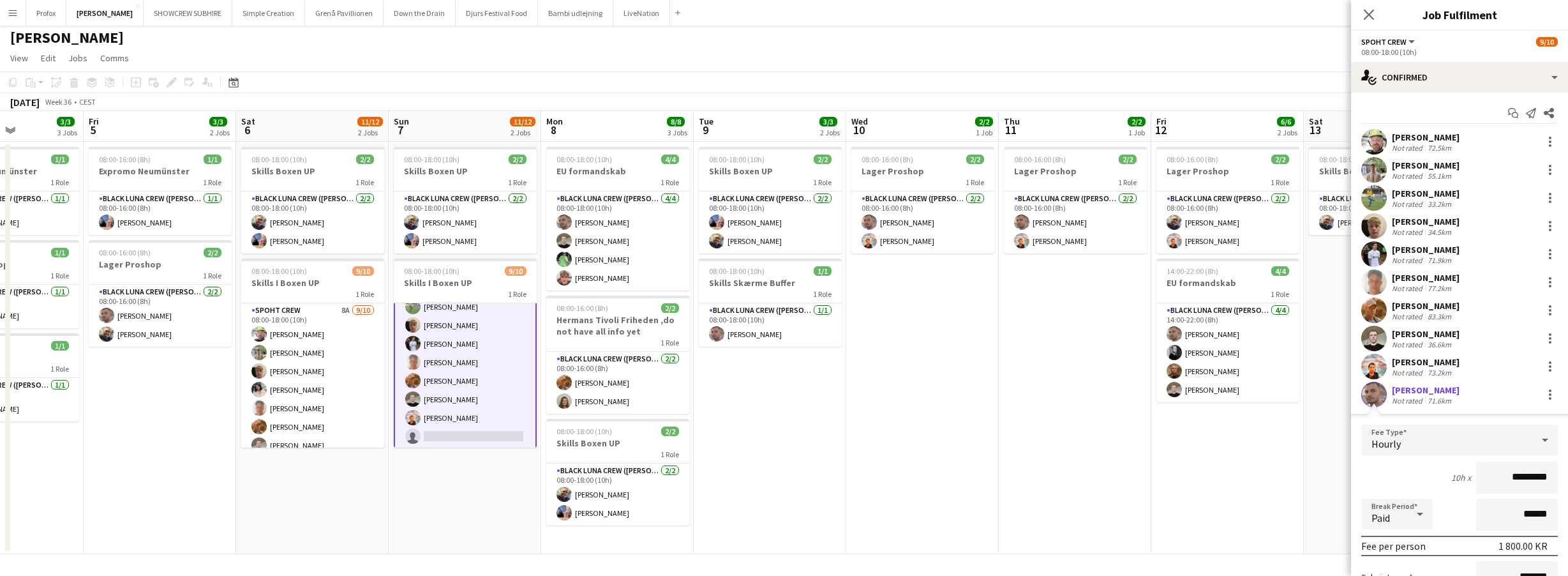
scroll to position [158, 0]
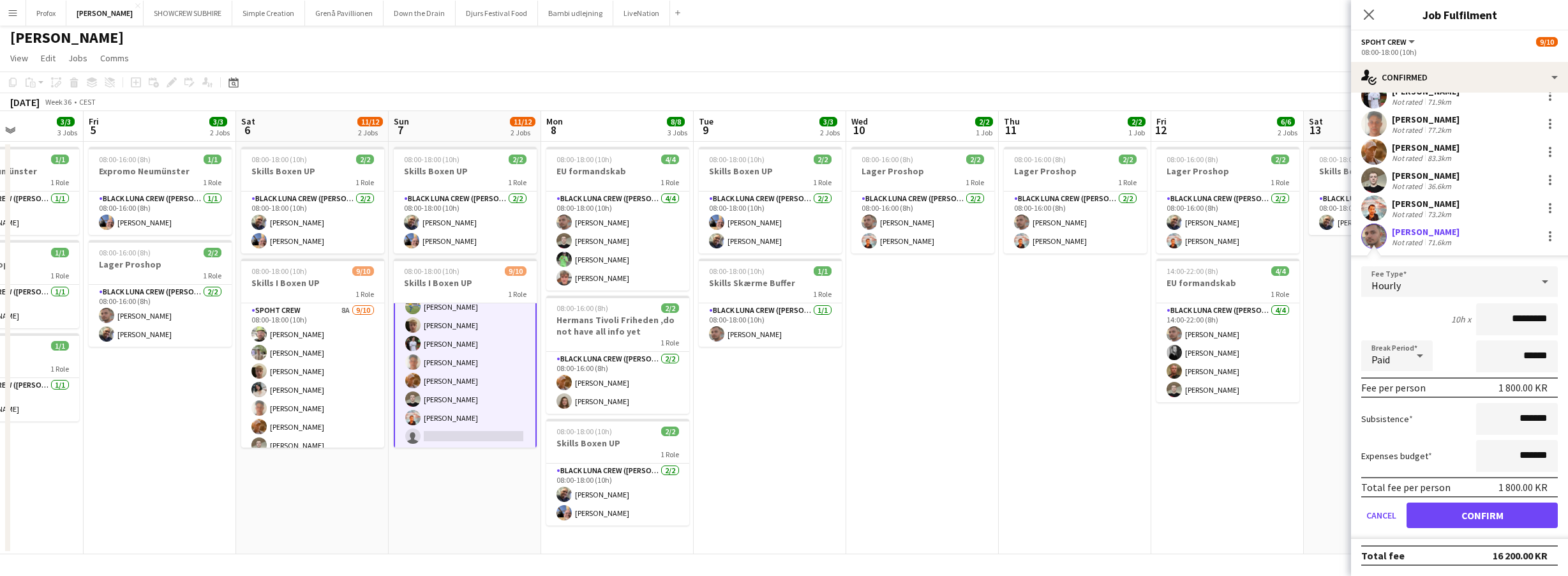
click at [1491, 517] on button "Confirm" at bounding box center [1483, 514] width 152 height 26
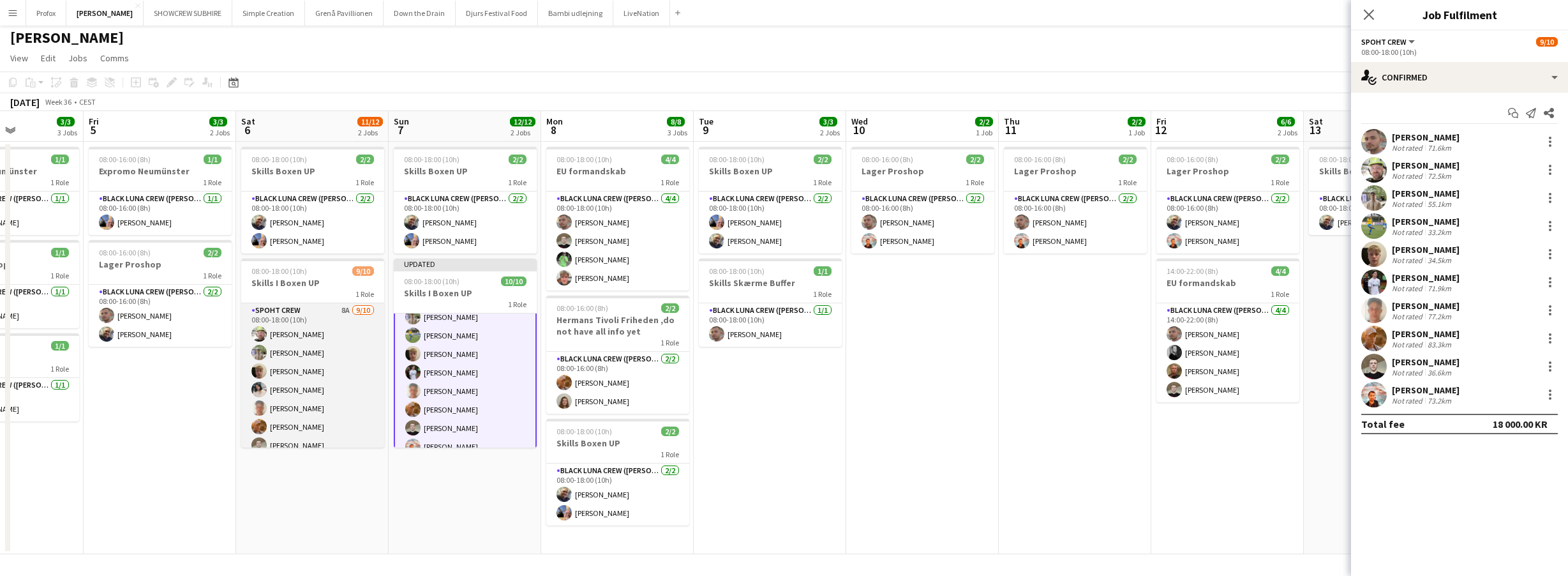
scroll to position [65, 0]
click at [322, 431] on app-card-role "Spoht Crew 8A 9/10 08:00-18:00 (10h) Emanuel Petronel Stroie Arthur Daval-Marku…" at bounding box center [313, 343] width 143 height 210
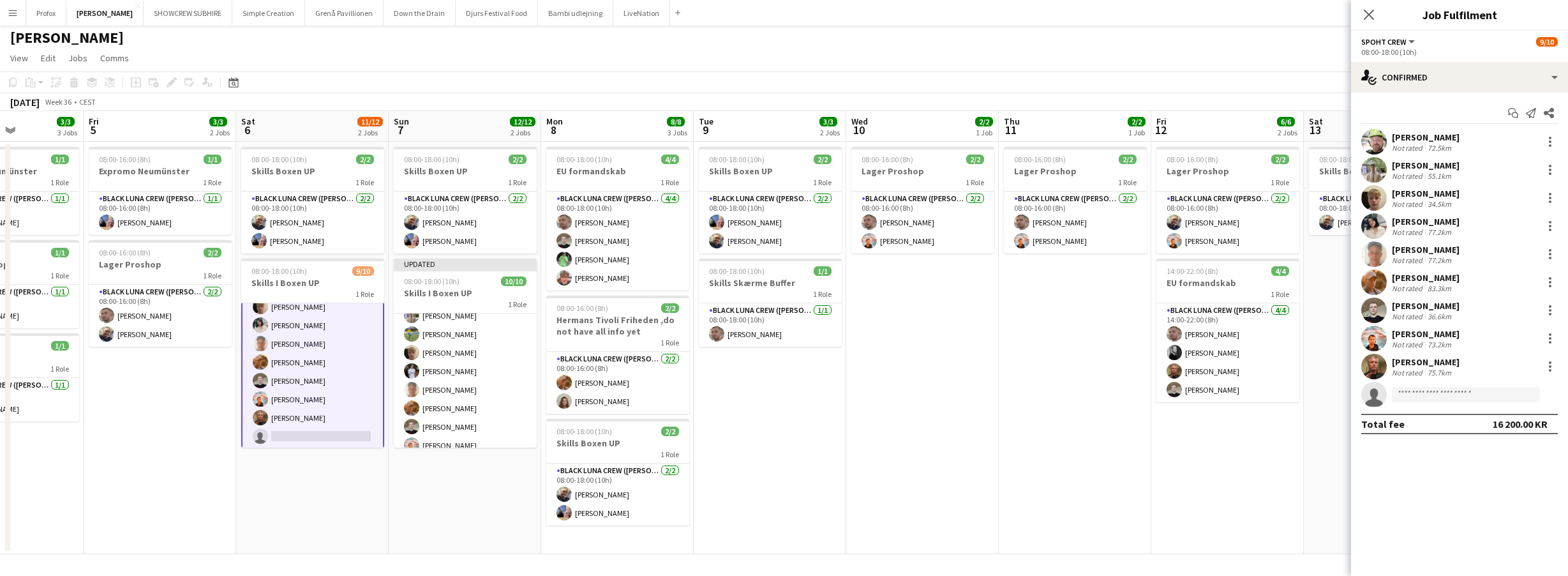
click at [335, 437] on app-card-role "Spoht Crew 8A 9/10 08:00-18:00 (10h) Emanuel Petronel Stroie Arthur Daval-Marku…" at bounding box center [313, 344] width 143 height 212
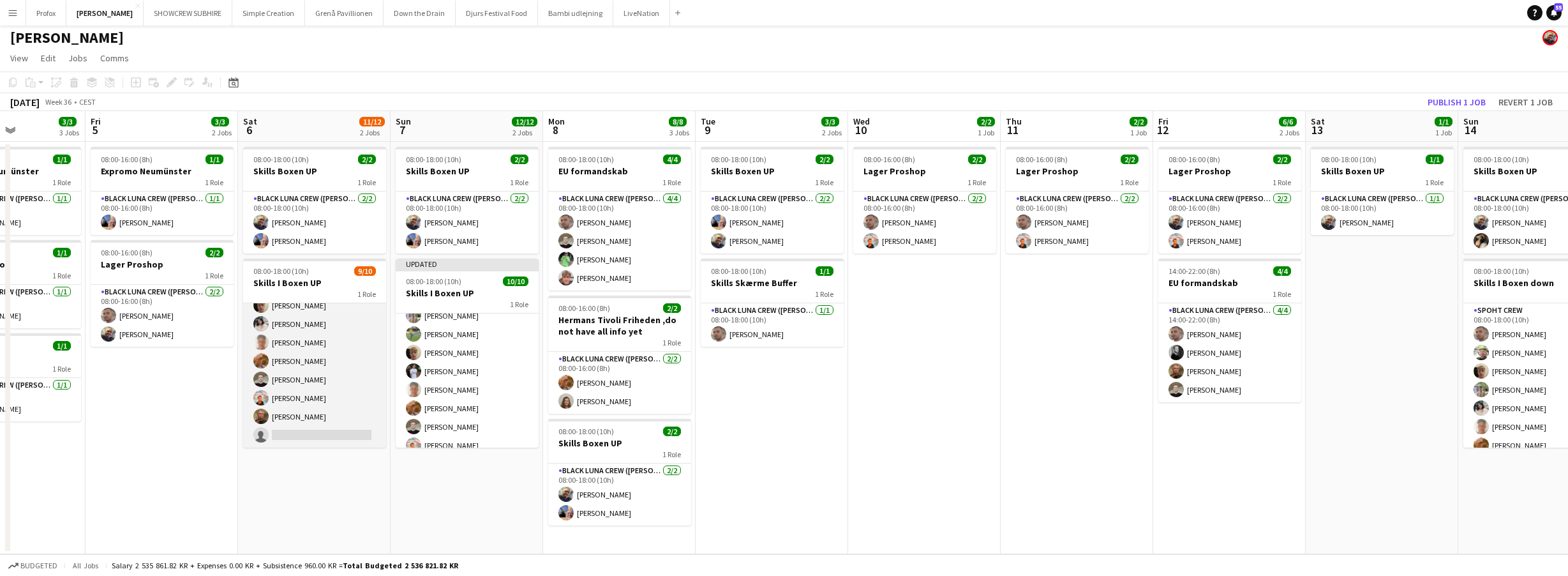
click at [333, 431] on app-card-role "Spoht Crew 8A 9/10 08:00-18:00 (10h) Emanuel Petronel Stroie Arthur Daval-Marku…" at bounding box center [315, 343] width 143 height 210
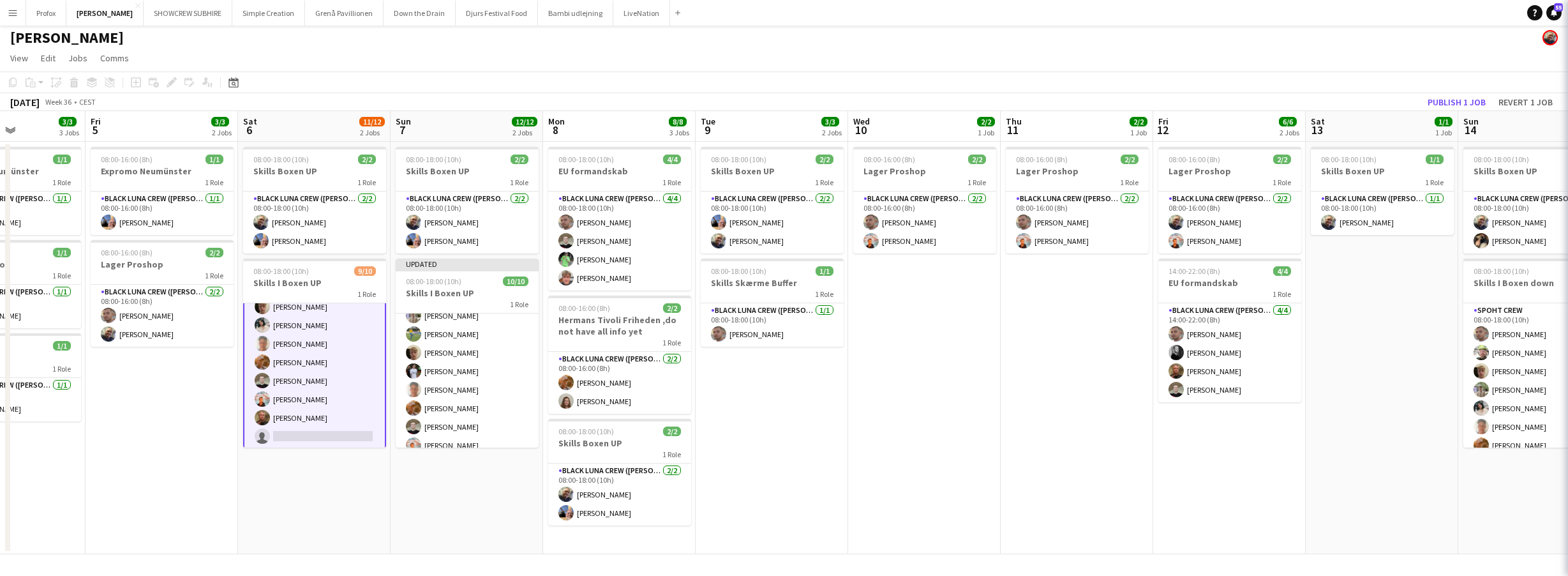
scroll to position [0, 372]
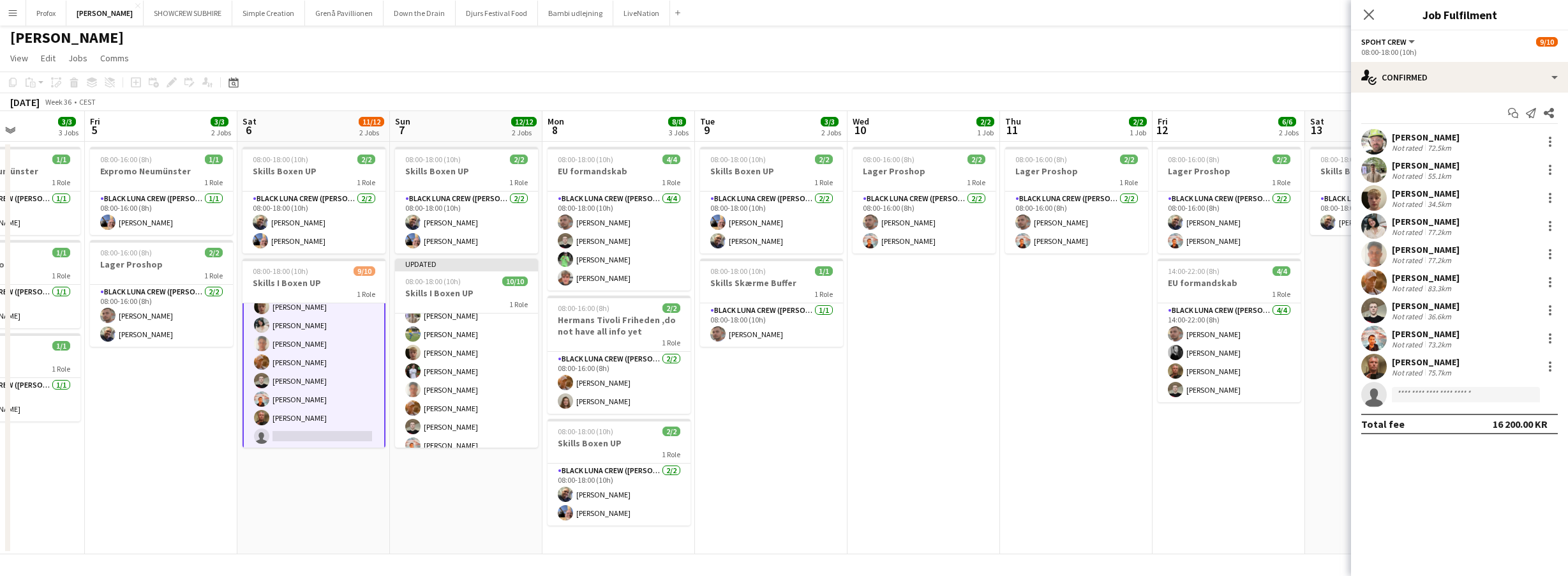
click at [762, 407] on app-calendar-viewport "Tue 2 2/2 1 Job Wed 3 2/2 2 Jobs Thu 4 3/3 3 Jobs Fri 5 3/3 2 Jobs Sat 6 11/12 …" at bounding box center [784, 333] width 1568 height 443
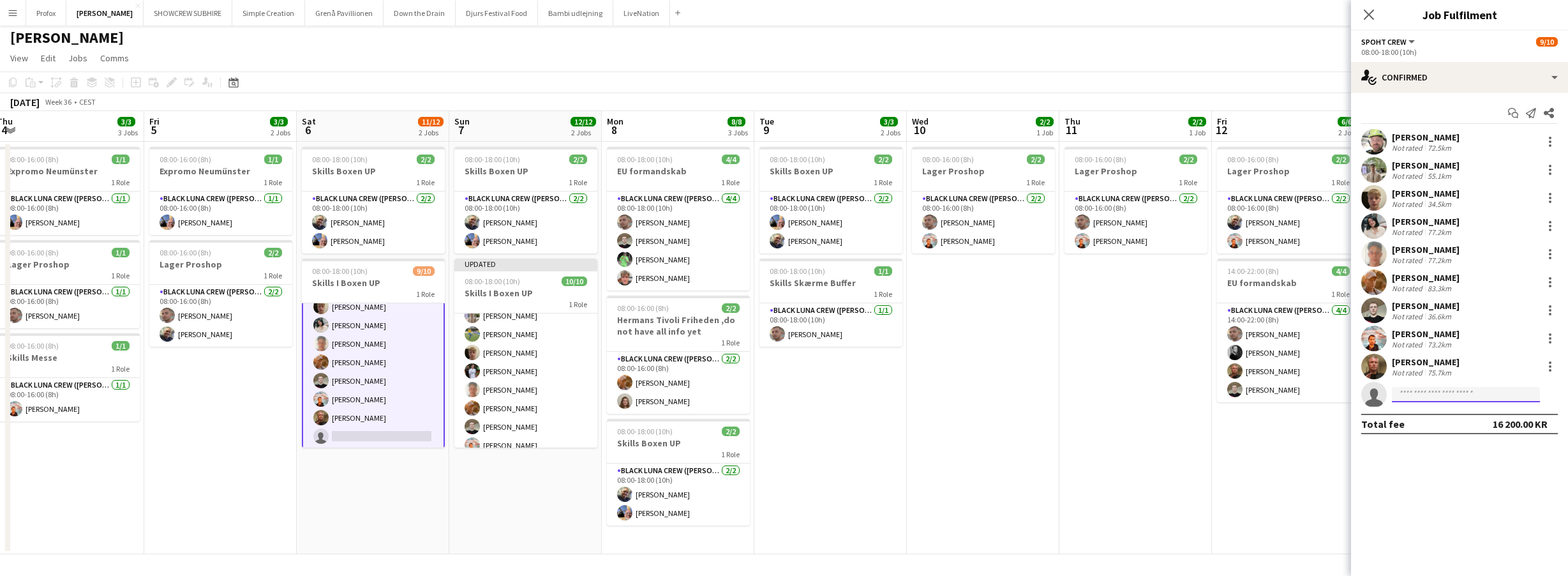
click at [1439, 399] on input at bounding box center [1466, 394] width 148 height 15
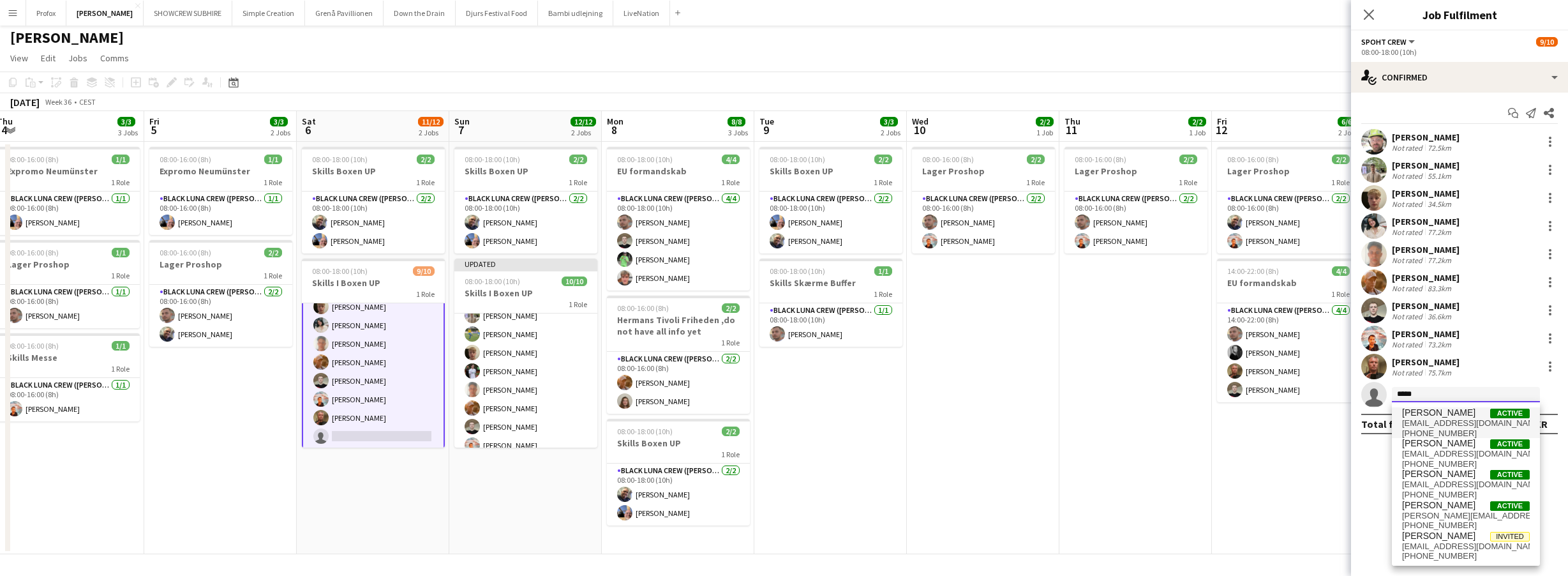
type input "*****"
click at [1454, 421] on span "ambarcumianas@gmail.com" at bounding box center [1466, 423] width 128 height 10
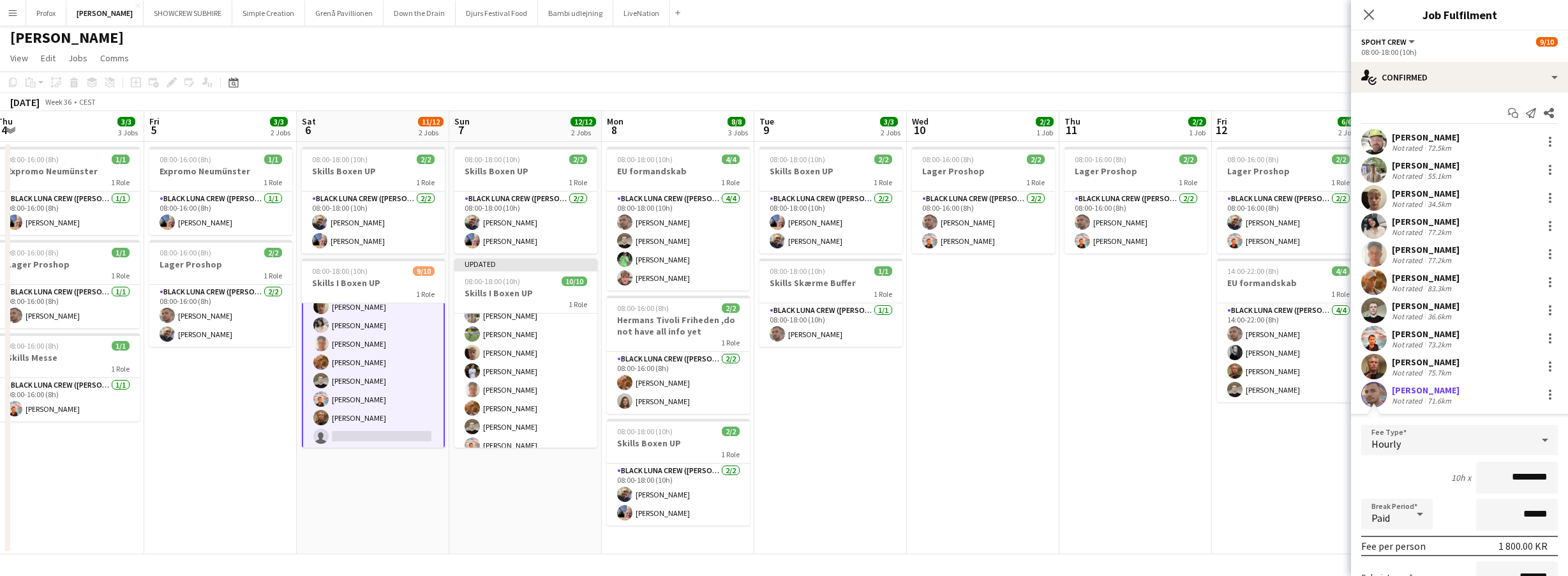
scroll to position [158, 0]
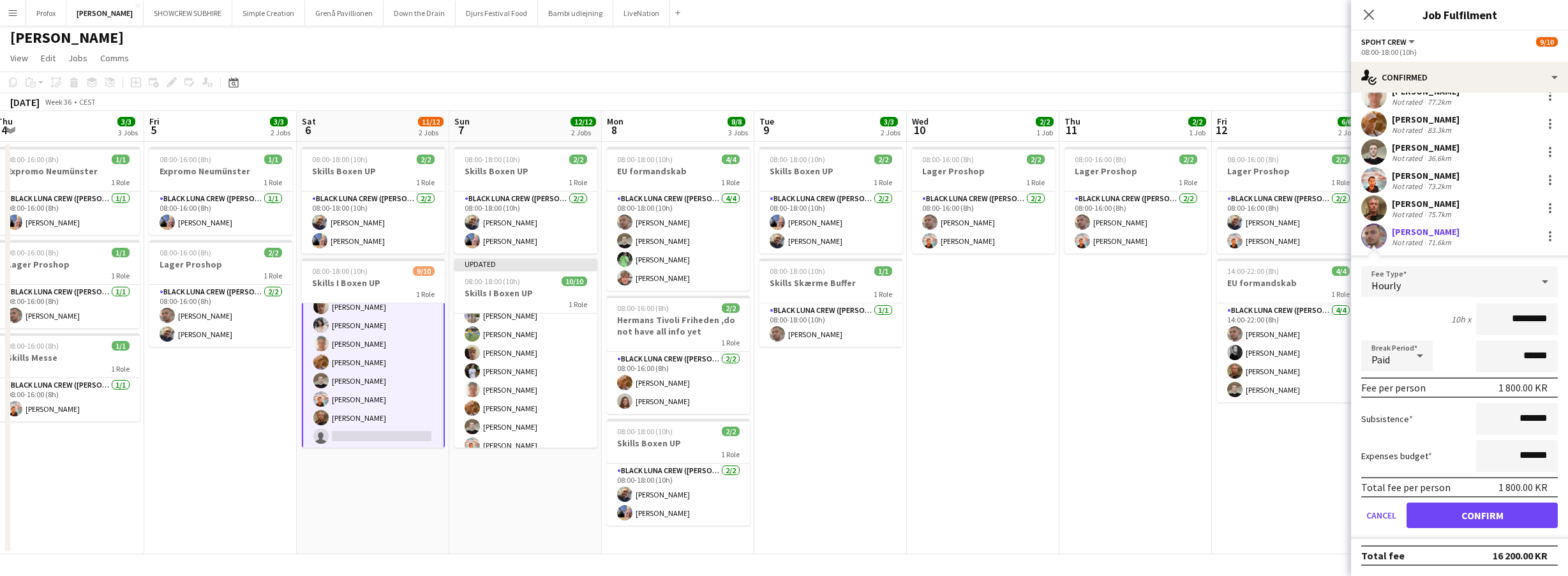
click at [1513, 520] on button "Confirm" at bounding box center [1483, 514] width 152 height 26
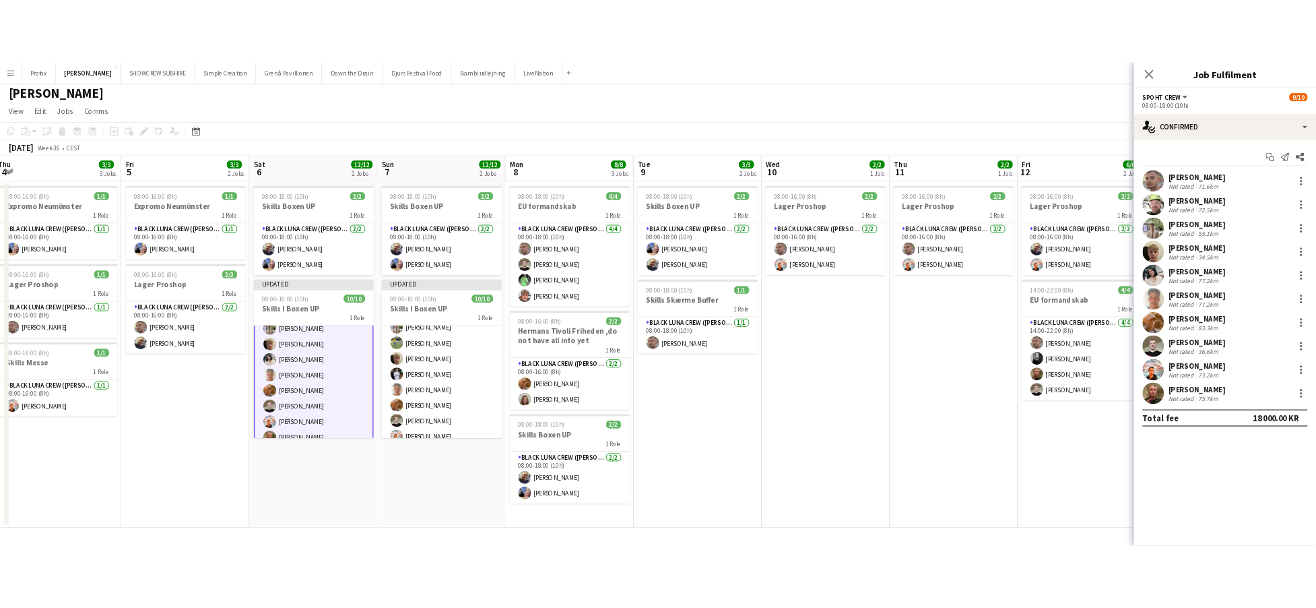
scroll to position [0, 0]
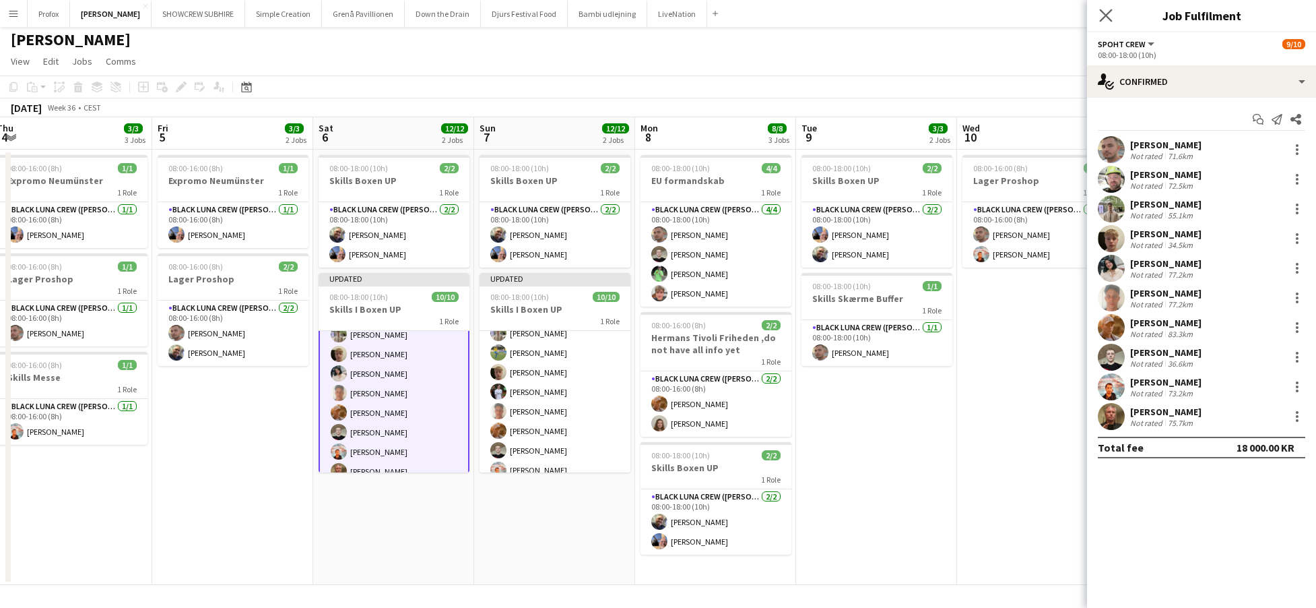
click at [1097, 20] on div "Close pop-in" at bounding box center [1106, 15] width 38 height 31
click at [1103, 15] on icon "Close pop-in" at bounding box center [1105, 15] width 13 height 13
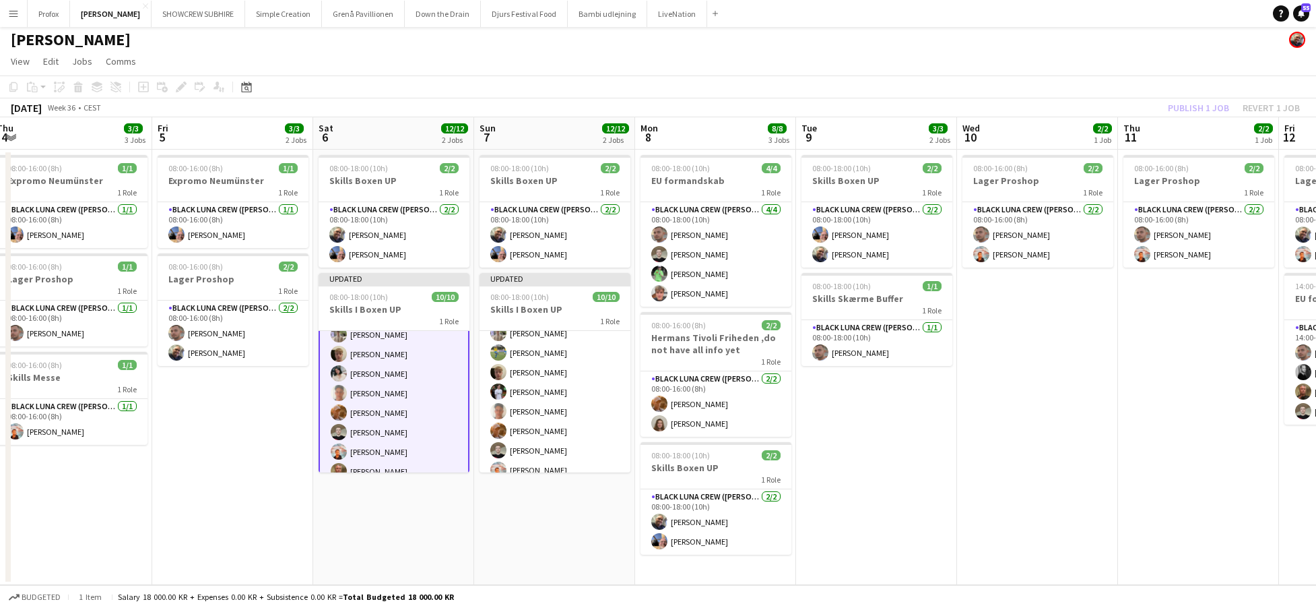
click at [13, 15] on app-icon "Menu" at bounding box center [13, 13] width 11 height 11
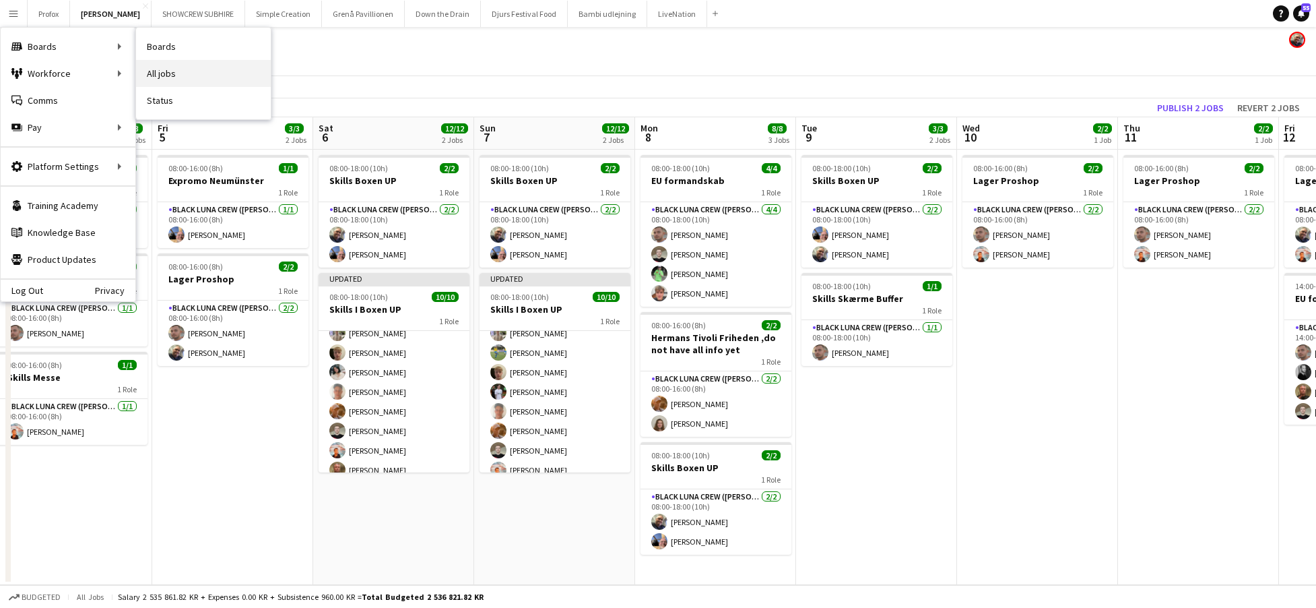
click at [168, 69] on link "All jobs" at bounding box center [203, 73] width 135 height 27
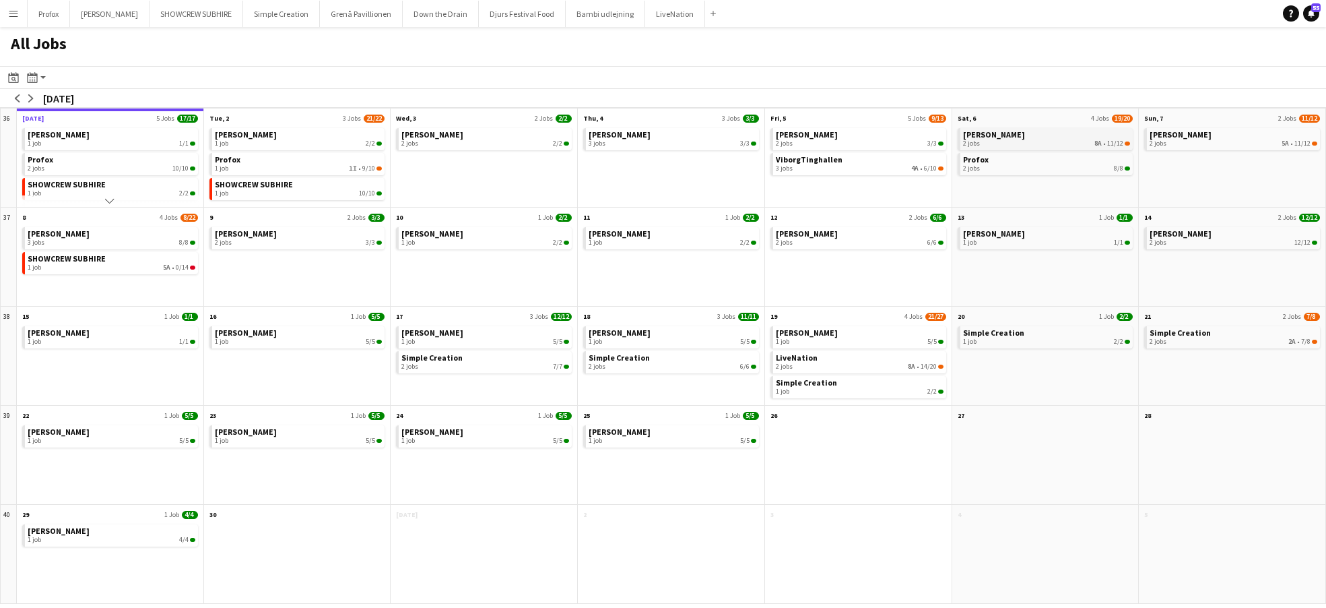
drag, startPoint x: 1091, startPoint y: 133, endPoint x: 981, endPoint y: 141, distance: 109.4
click at [981, 141] on link "Danny Black Luna 2 jobs 8A • 11/12" at bounding box center [1047, 138] width 168 height 20
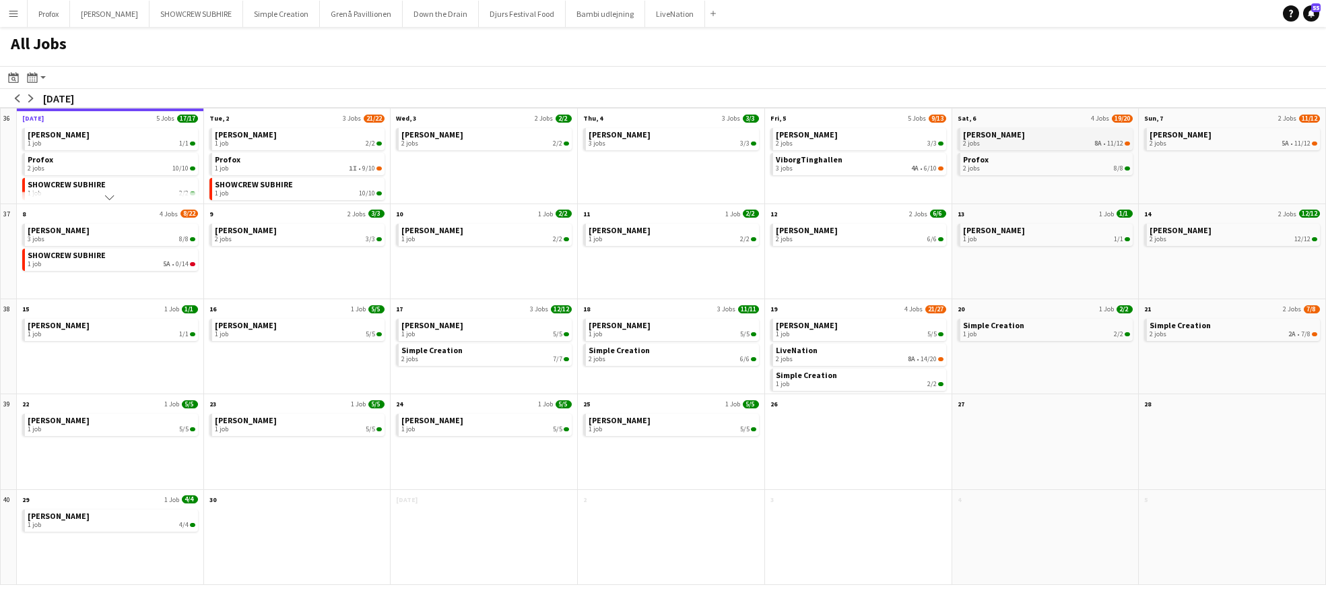
drag, startPoint x: 1065, startPoint y: 131, endPoint x: 1050, endPoint y: 131, distance: 15.5
click at [1047, 131] on link "Danny Black Luna 2 jobs 8A • 11/12" at bounding box center [1047, 138] width 168 height 20
click at [1260, 189] on div "Danny Black Luna 2 jobs 5A • 11/12" at bounding box center [1232, 163] width 187 height 77
drag, startPoint x: 304, startPoint y: 184, endPoint x: 317, endPoint y: 185, distance: 12.9
click at [317, 185] on link "SHOWCREW SUBHIRE 1 job 10/10" at bounding box center [299, 188] width 168 height 20
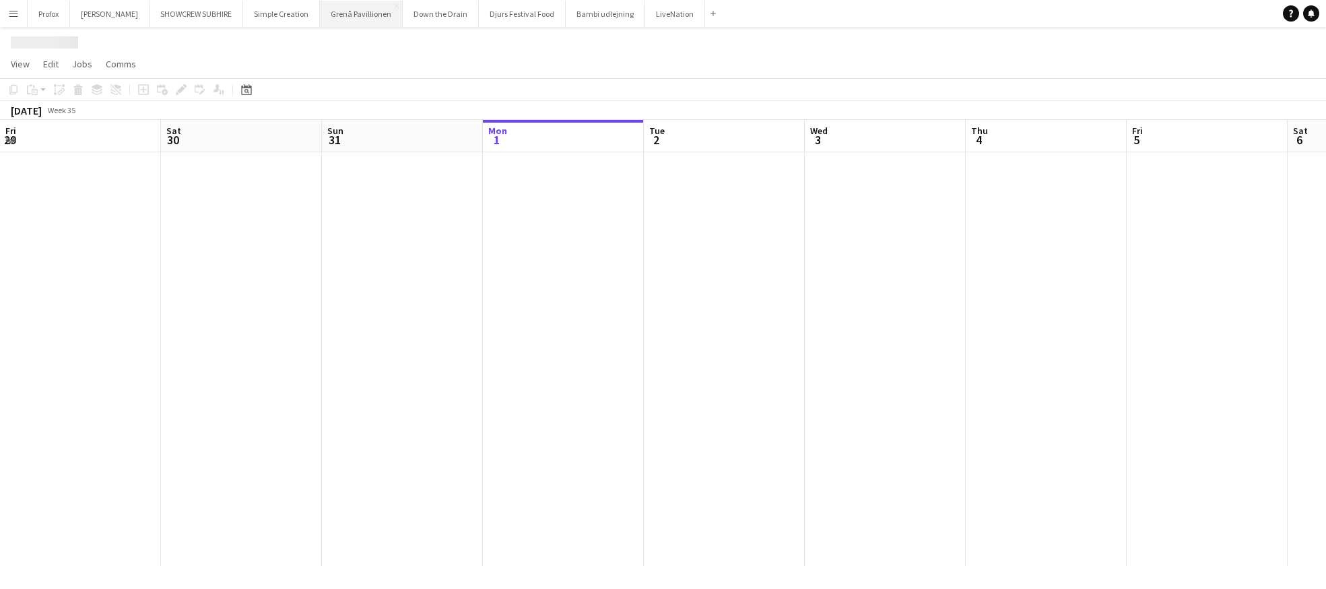
scroll to position [0, 322]
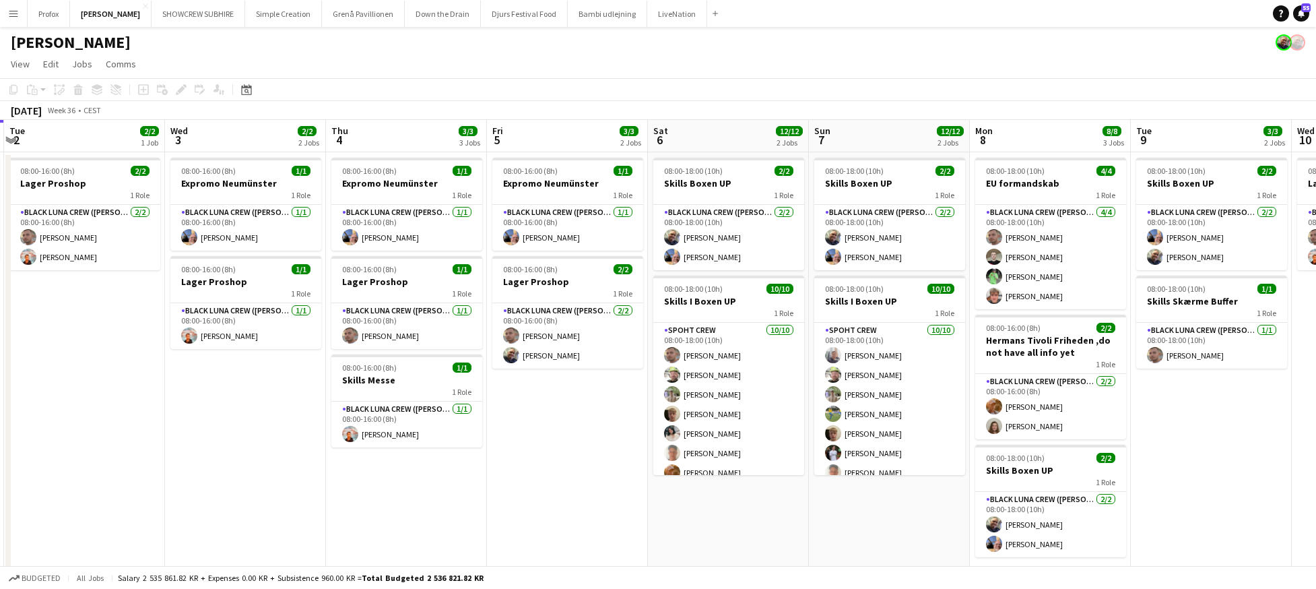
drag, startPoint x: 1088, startPoint y: 138, endPoint x: 787, endPoint y: 150, distance: 301.3
click at [771, 152] on app-calendar-viewport "Fri 29 Sat 30 Sun 31 2/2 1 Job Mon 1 1/1 1 Job Tue 2 2/2 1 Job Wed 3 2/2 2 Jobs…" at bounding box center [658, 354] width 1316 height 468
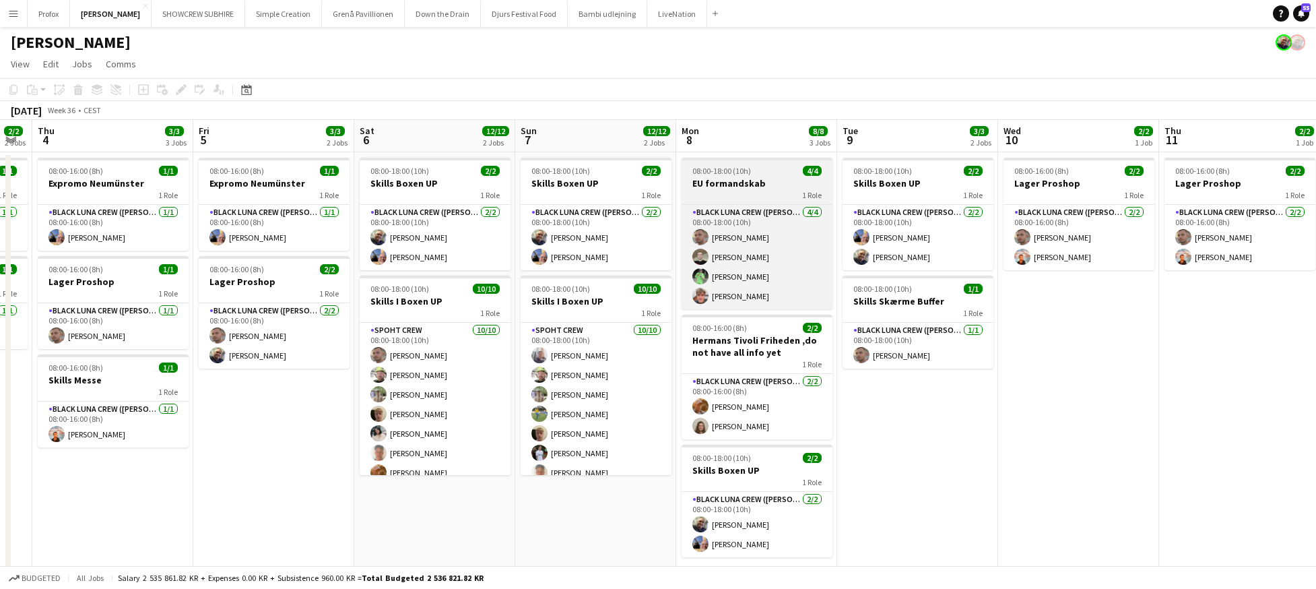
drag, startPoint x: 792, startPoint y: 154, endPoint x: 678, endPoint y: 162, distance: 114.1
click at [666, 165] on app-calendar-viewport "Sun 31 2/2 1 Job Mon 1 1/1 1 Job Tue 2 2/2 1 Job Wed 3 2/2 2 Jobs Thu 4 3/3 3 J…" at bounding box center [658, 354] width 1316 height 468
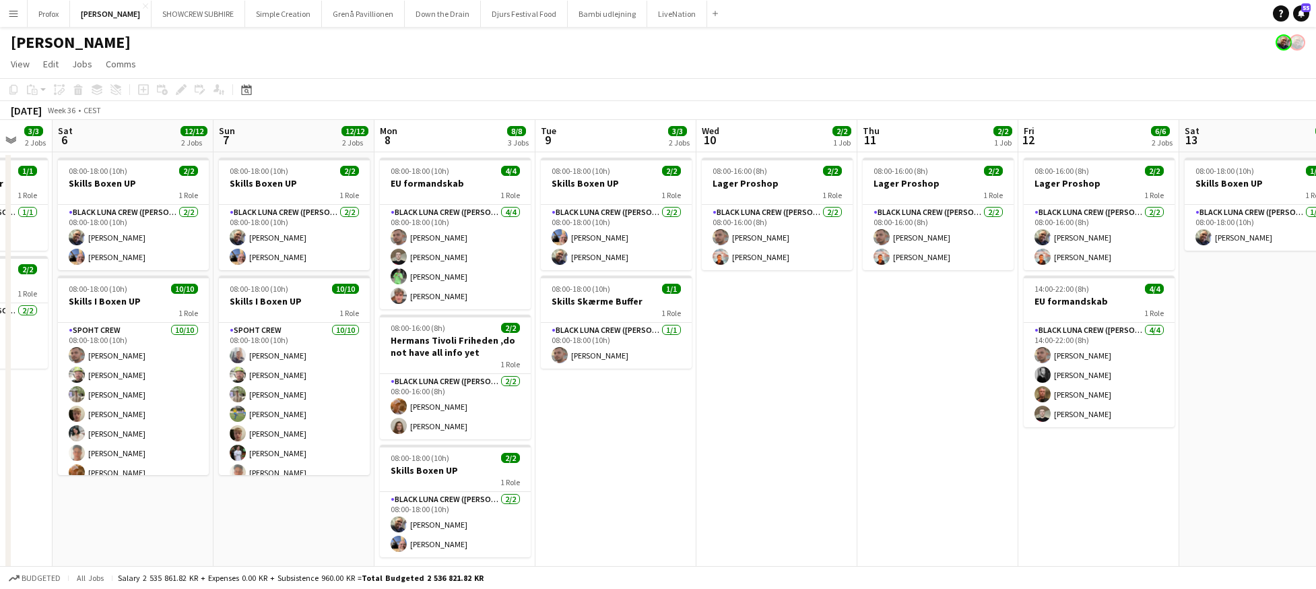
drag, startPoint x: 1010, startPoint y: 147, endPoint x: 852, endPoint y: 152, distance: 157.7
click at [729, 161] on app-calendar-viewport "Tue 2 2/2 1 Job Wed 3 2/2 2 Jobs Thu 4 3/3 3 Jobs Fri 5 3/3 2 Jobs Sat 6 12/12 …" at bounding box center [658, 354] width 1316 height 468
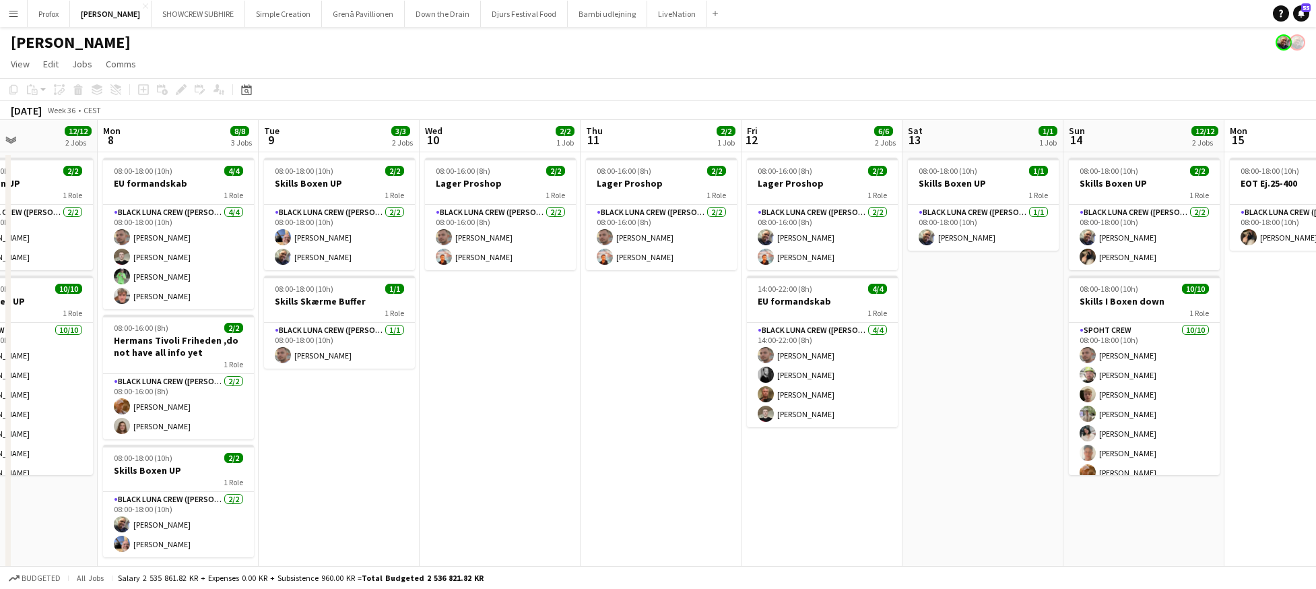
drag, startPoint x: 878, startPoint y: 151, endPoint x: 738, endPoint y: 157, distance: 139.6
click at [602, 168] on app-calendar-viewport "Thu 4 3/3 3 Jobs Fri 5 3/3 2 Jobs Sat 6 12/12 2 Jobs Sun 7 12/12 2 Jobs Mon 8 8…" at bounding box center [658, 354] width 1316 height 468
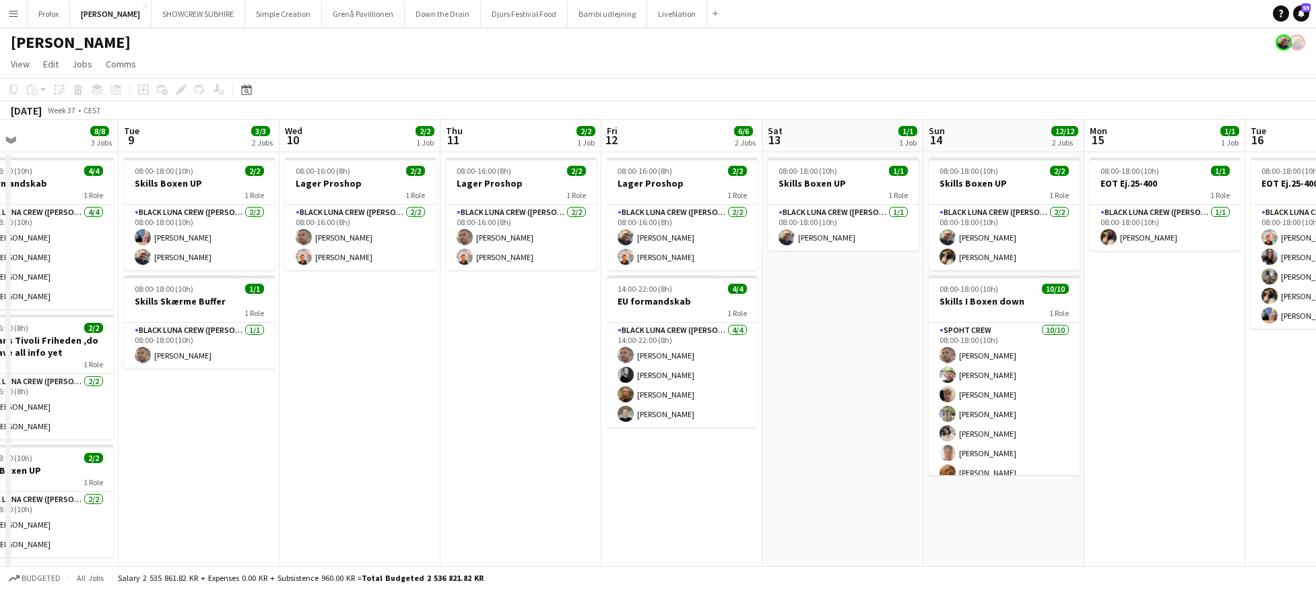
drag, startPoint x: 1281, startPoint y: 139, endPoint x: 901, endPoint y: 138, distance: 379.3
click at [847, 142] on app-calendar-viewport "Sat 6 12/12 2 Jobs Sun 7 12/12 2 Jobs Mon 8 8/8 3 Jobs Tue 9 3/3 2 Jobs Wed 10 …" at bounding box center [658, 354] width 1316 height 468
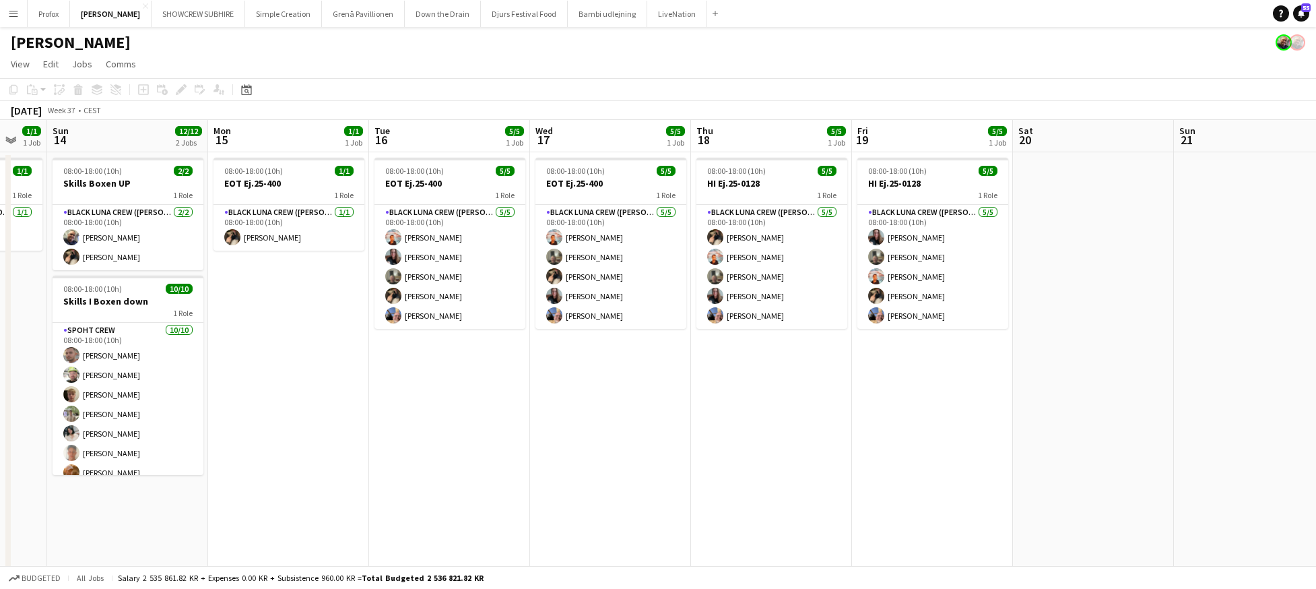
drag, startPoint x: 759, startPoint y: 148, endPoint x: 823, endPoint y: 142, distance: 63.6
click at [711, 149] on app-calendar-viewport "Wed 10 2/2 1 Job Thu 11 2/2 1 Job Fri 12 6/6 2 Jobs Sat 13 1/1 1 Job Sun 14 12/…" at bounding box center [658, 354] width 1316 height 468
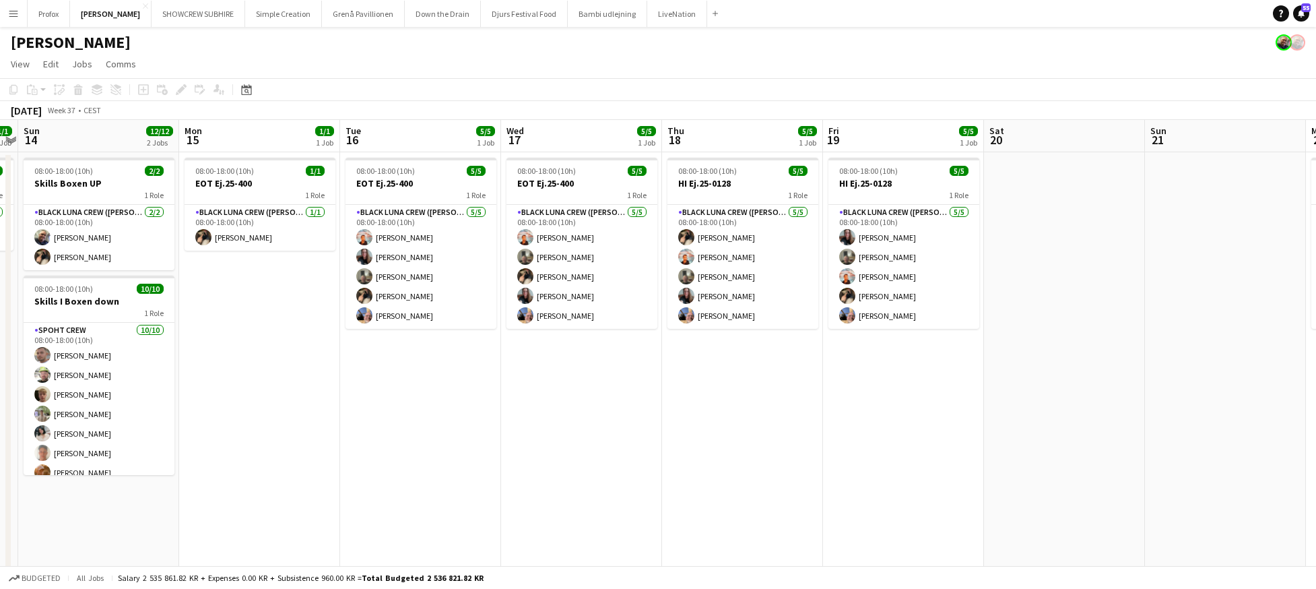
drag, startPoint x: 1066, startPoint y: 143, endPoint x: 849, endPoint y: 152, distance: 217.1
click at [800, 154] on app-calendar-viewport "Wed 10 2/2 1 Job Thu 11 2/2 1 Job Fri 12 6/6 2 Jobs Sat 13 1/1 1 Job Sun 14 12/…" at bounding box center [658, 354] width 1316 height 468
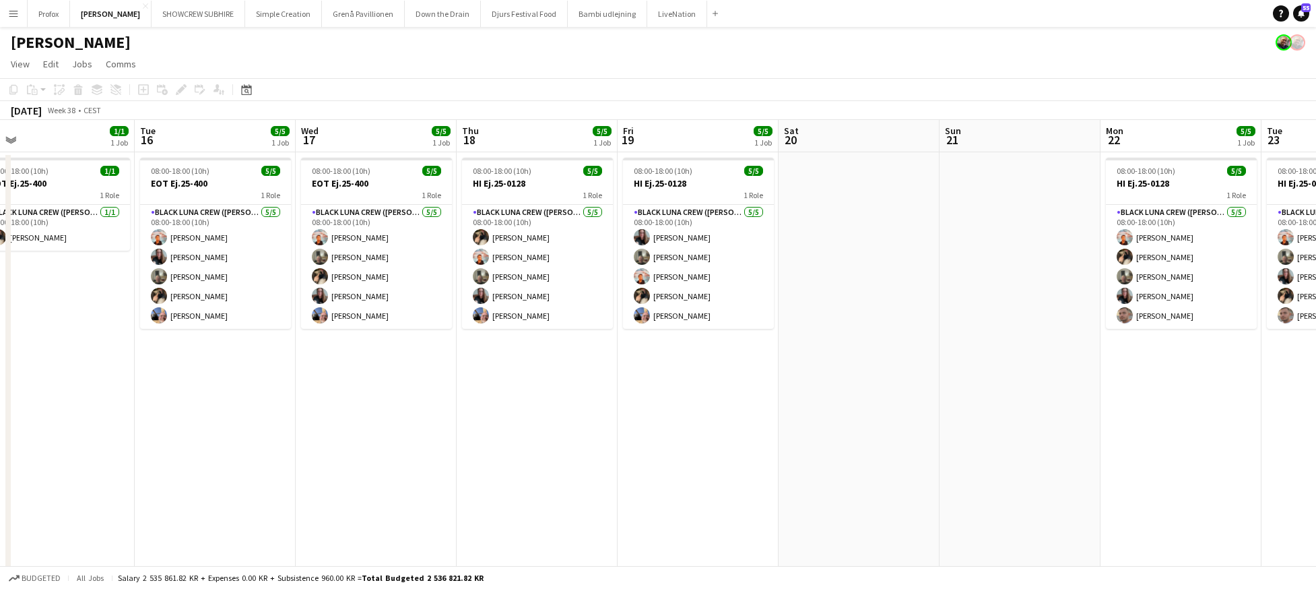
drag, startPoint x: 890, startPoint y: 160, endPoint x: 872, endPoint y: 156, distance: 18.6
click at [835, 162] on app-calendar-viewport "Fri 12 6/6 2 Jobs Sat 13 1/1 1 Job Sun 14 12/12 2 Jobs Mon 15 1/1 1 Job Tue 16 …" at bounding box center [658, 354] width 1316 height 468
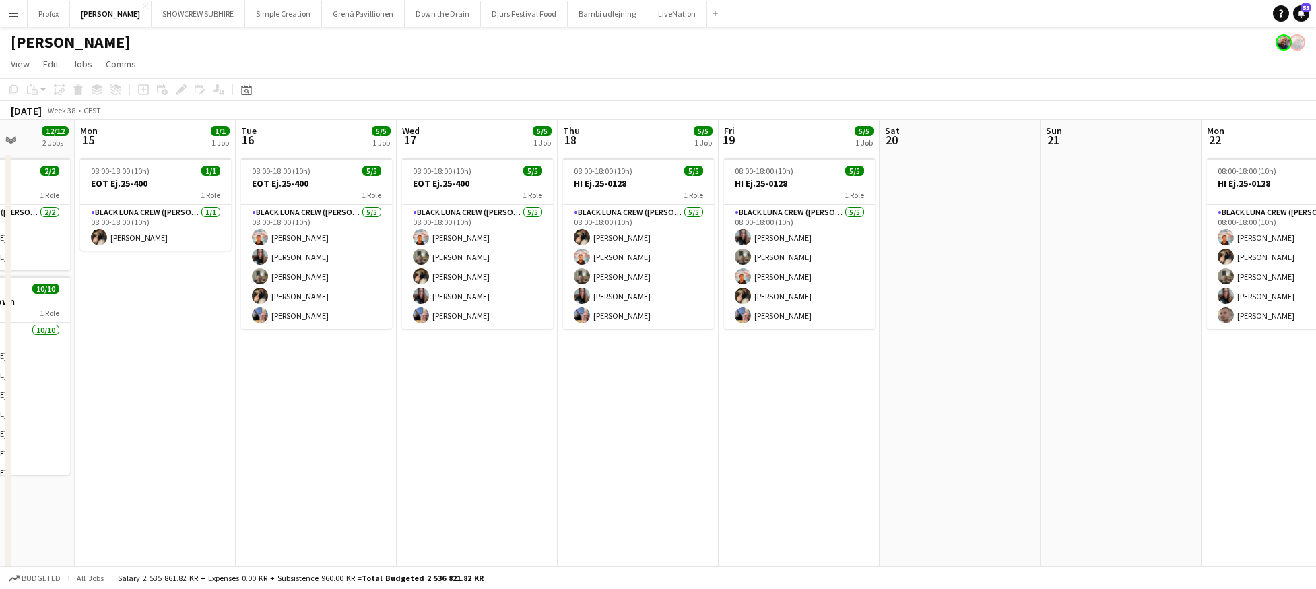
drag, startPoint x: 990, startPoint y: 151, endPoint x: 845, endPoint y: 169, distance: 145.3
click at [822, 170] on app-calendar-viewport "Fri 12 6/6 2 Jobs Sat 13 1/1 1 Job Sun 14 12/12 2 Jobs Mon 15 1/1 1 Job Tue 16 …" at bounding box center [658, 354] width 1316 height 468
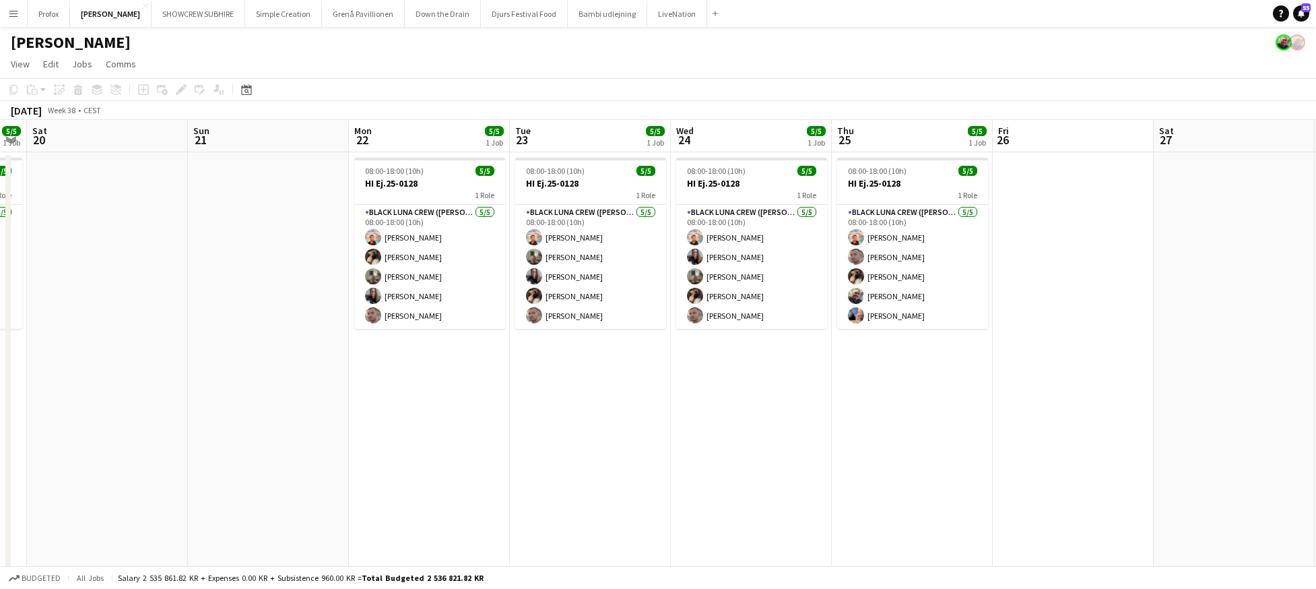
drag, startPoint x: 986, startPoint y: 143, endPoint x: 864, endPoint y: 156, distance: 123.2
click at [647, 156] on app-calendar-viewport "Tue 16 5/5 1 Job Wed 17 5/5 1 Job Thu 18 5/5 1 Job Fri 19 5/5 1 Job Sat 20 Sun …" at bounding box center [658, 354] width 1316 height 468
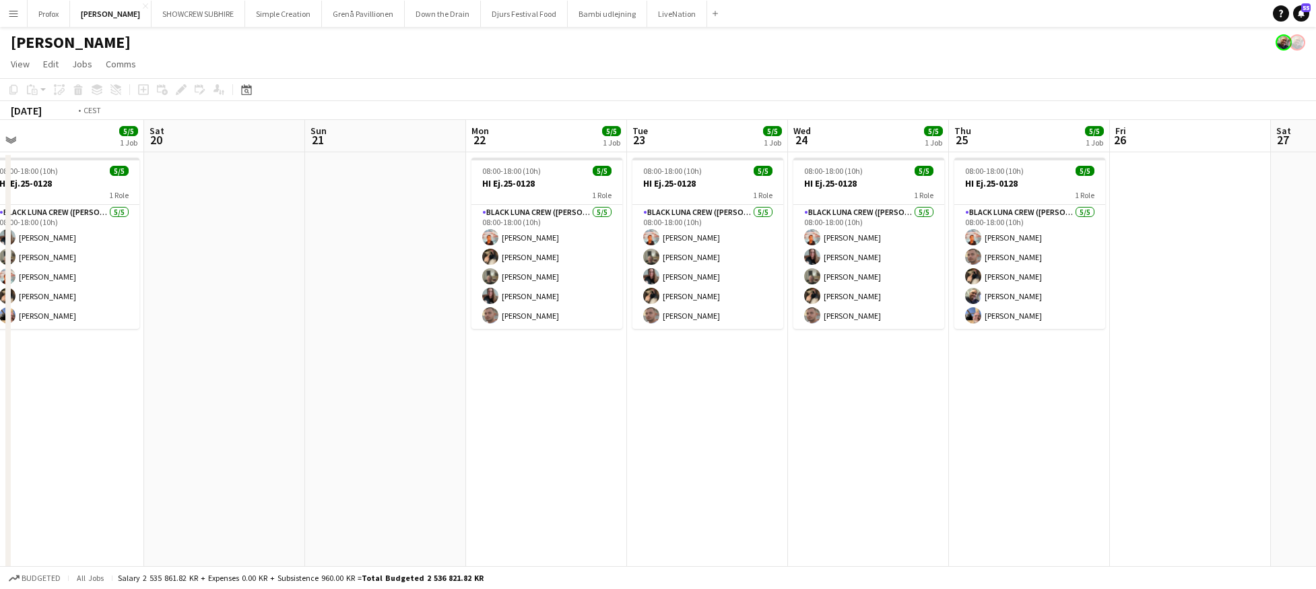
drag, startPoint x: 1043, startPoint y: 146, endPoint x: 324, endPoint y: 139, distance: 719.5
click at [324, 139] on app-calendar-viewport "Tue 16 5/5 1 Job Wed 17 5/5 1 Job Thu 18 5/5 1 Job Fri 19 5/5 1 Job Sat 20 Sun …" at bounding box center [658, 354] width 1316 height 468
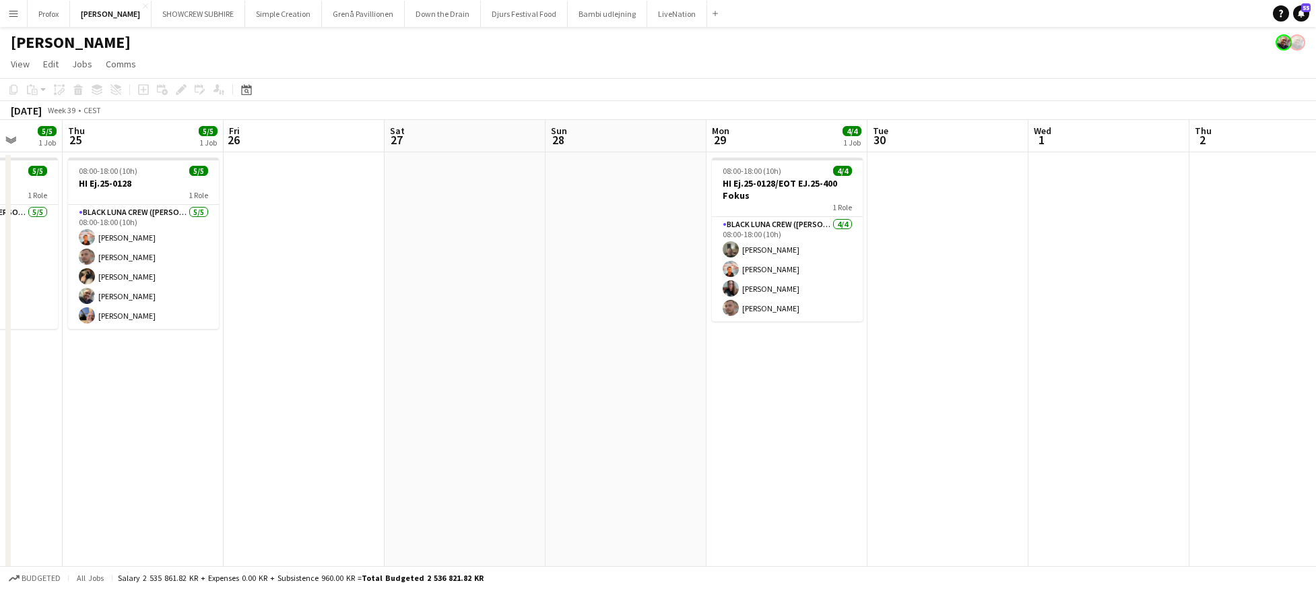
scroll to position [0, 367]
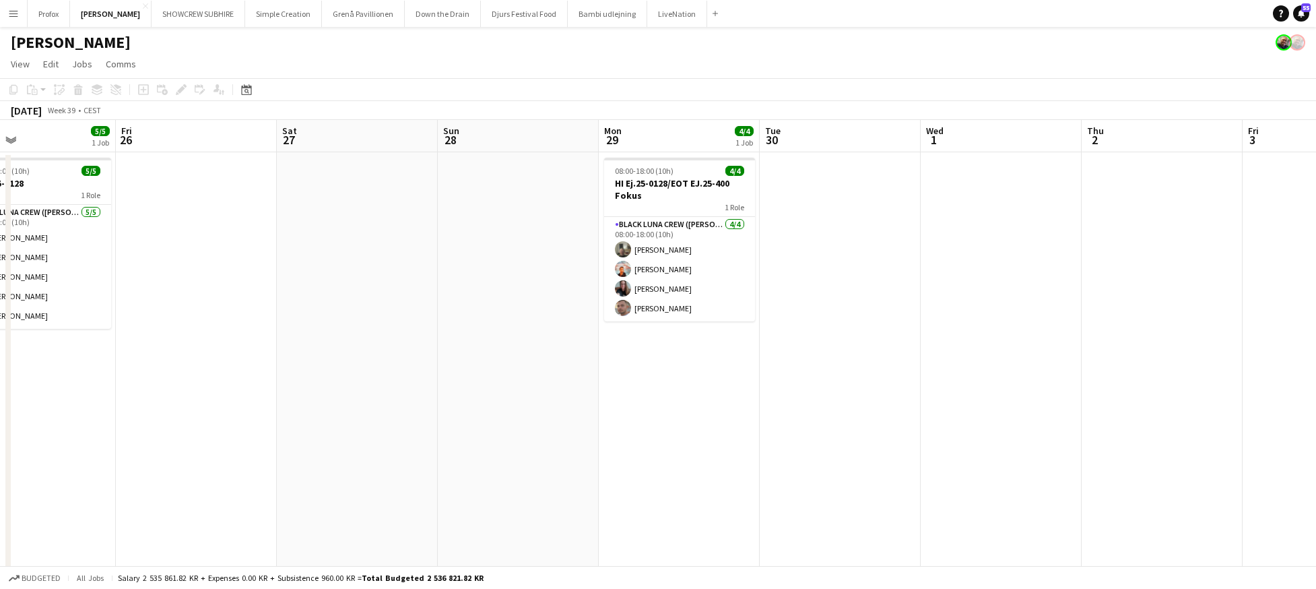
drag, startPoint x: 924, startPoint y: 141, endPoint x: 780, endPoint y: 150, distance: 143.8
click at [786, 150] on app-calendar-viewport "Tue 23 5/5 1 Job Wed 24 5/5 1 Job Thu 25 5/5 1 Job Fri 26 Sat 27 Sun 28 Mon 29 …" at bounding box center [658, 354] width 1316 height 468
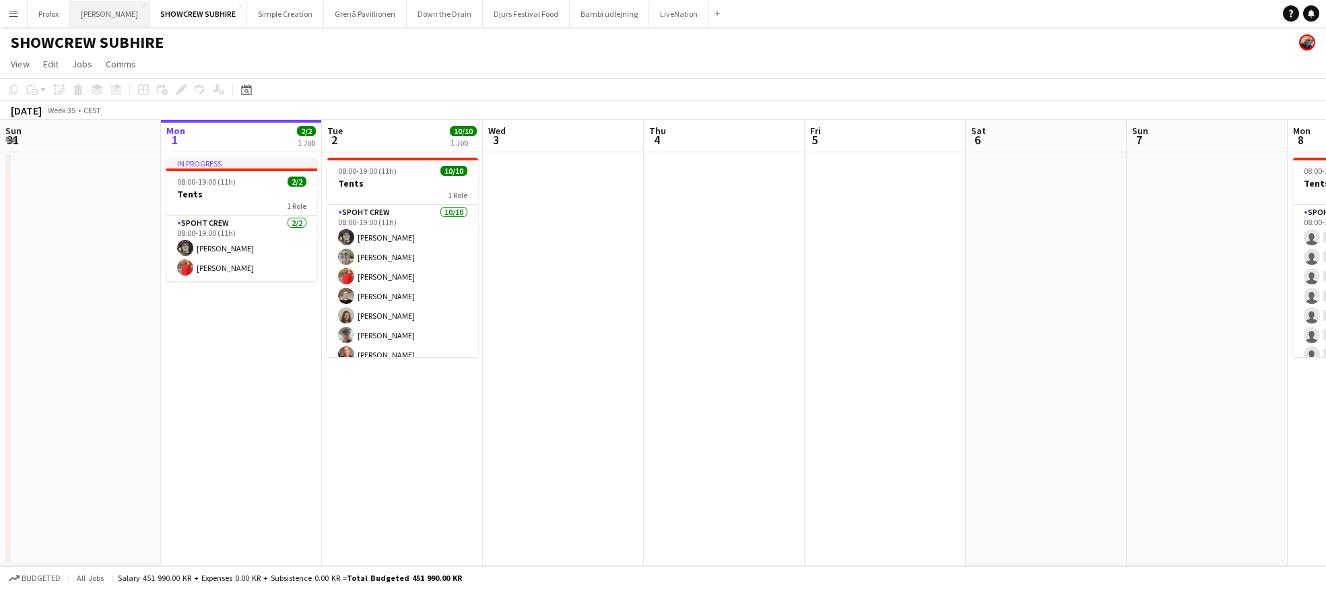
click at [117, 15] on button "[PERSON_NAME] Close" at bounding box center [109, 14] width 79 height 26
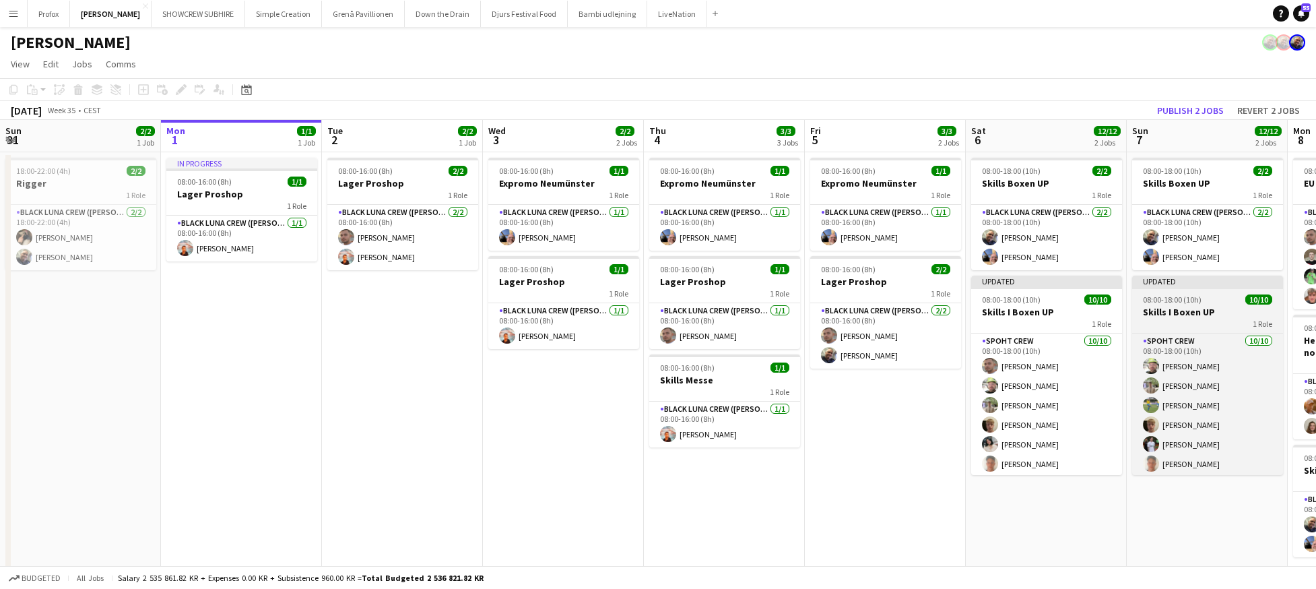
scroll to position [80, 0]
click at [1237, 465] on app-card-role "Spoht Crew [DATE] 08:00-18:00 (10h) [PERSON_NAME] [PERSON_NAME] [PERSON_NAME] […" at bounding box center [1207, 364] width 151 height 222
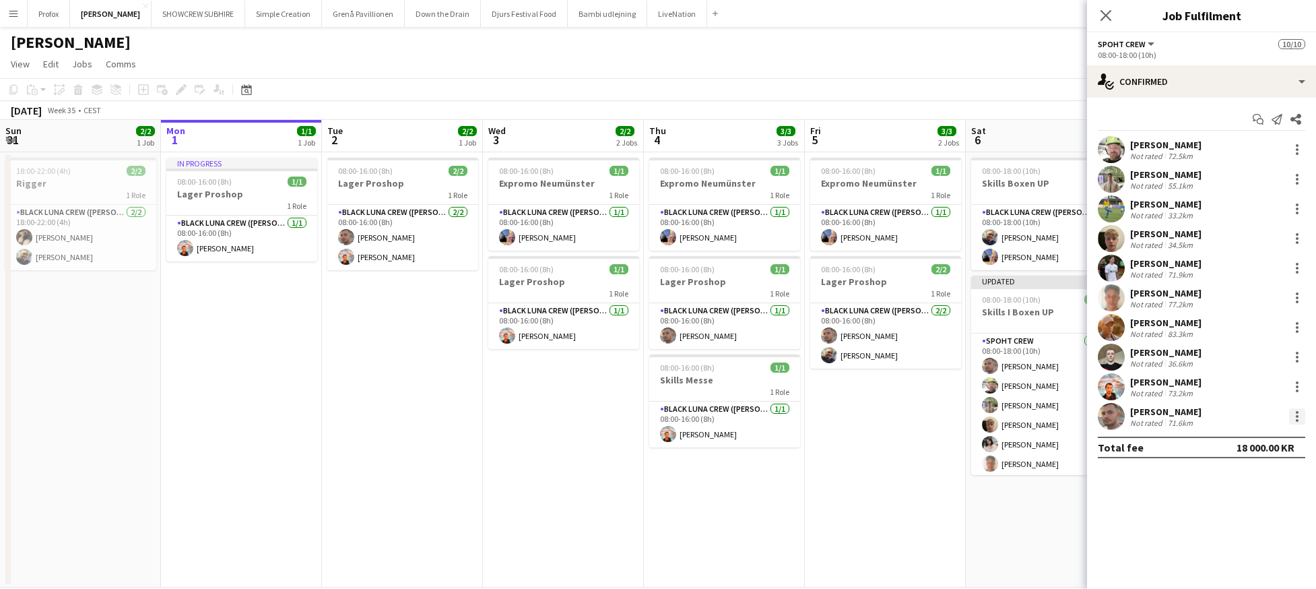
click at [1297, 418] on div at bounding box center [1297, 416] width 16 height 16
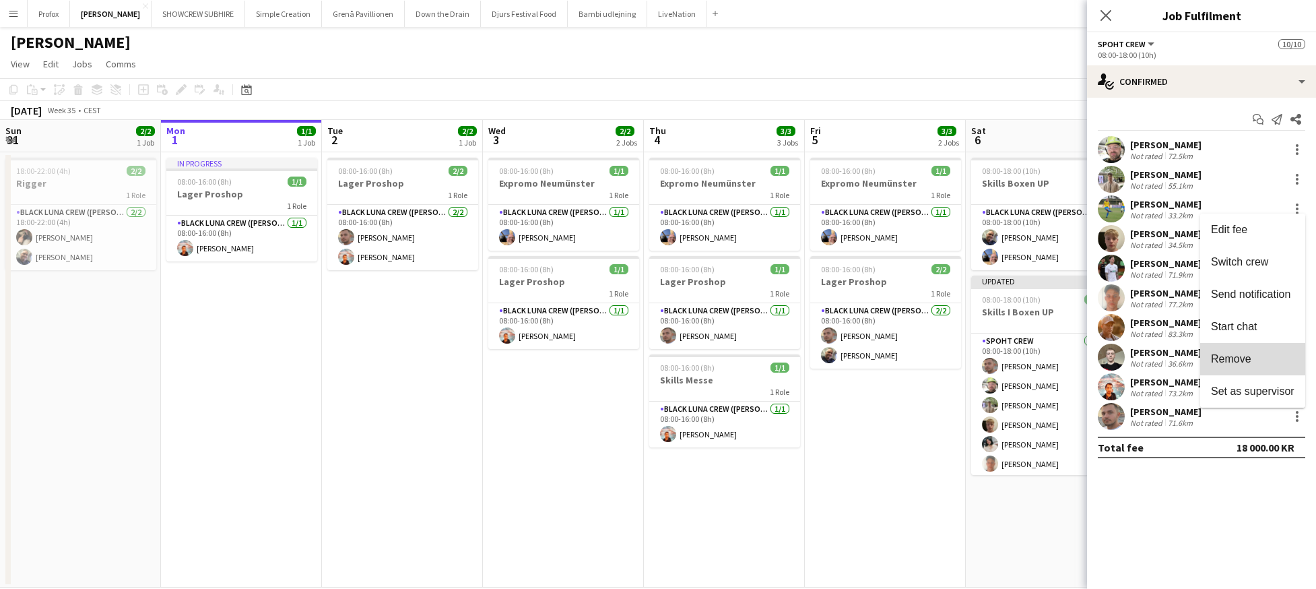
click at [1244, 361] on span "Remove" at bounding box center [1231, 358] width 40 height 11
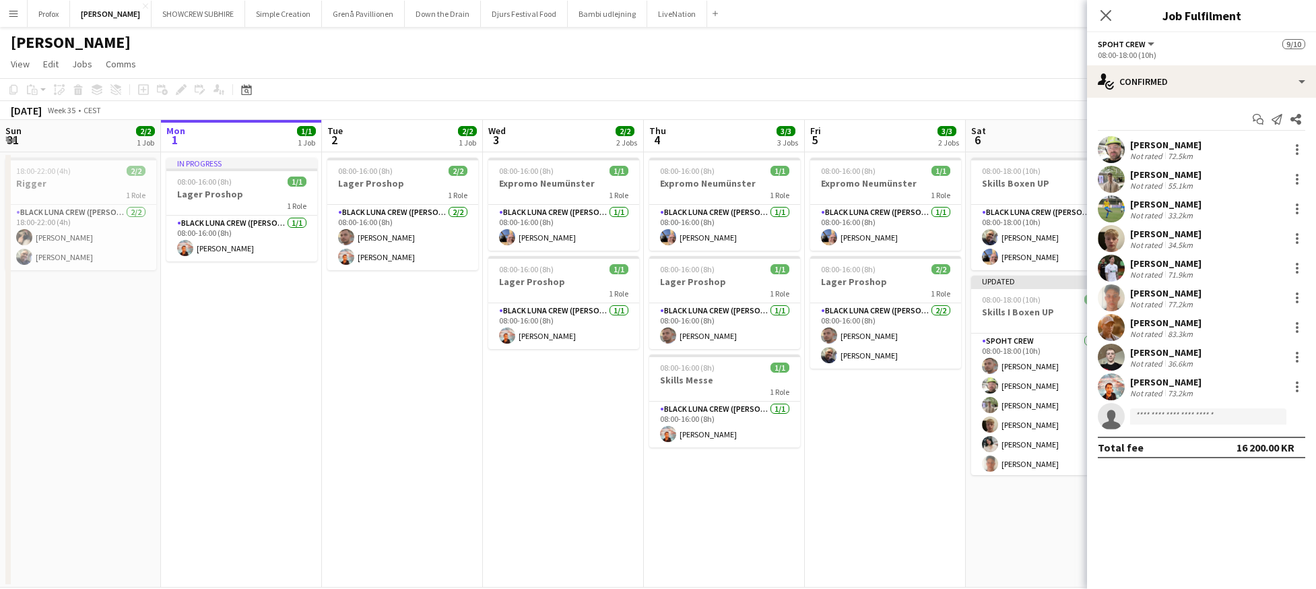
click at [884, 509] on app-date-cell "08:00-16:00 (8h) 1/1 Expromo Neumünster 1 Role Black Luna Crew ([PERSON_NAME]) …" at bounding box center [885, 369] width 161 height 435
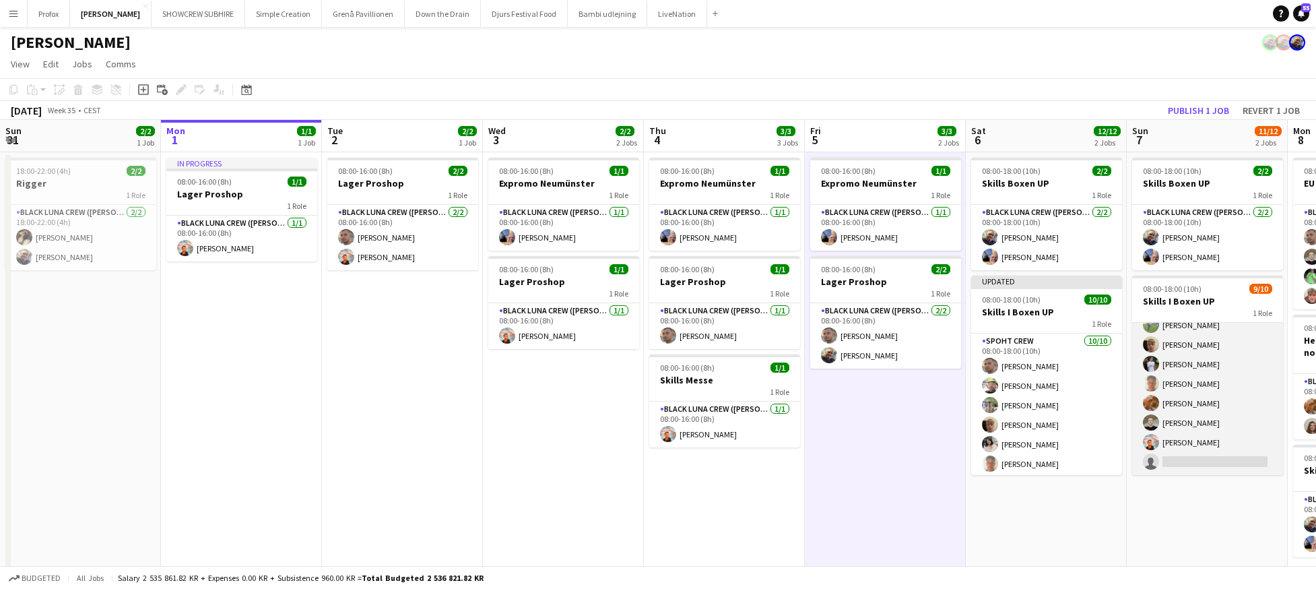
scroll to position [0, 0]
click at [1225, 328] on app-card-role "Spoht Crew 5A [DATE] 08:00-18:00 (10h) [PERSON_NAME] [PERSON_NAME] [PERSON_NAME…" at bounding box center [1207, 434] width 151 height 222
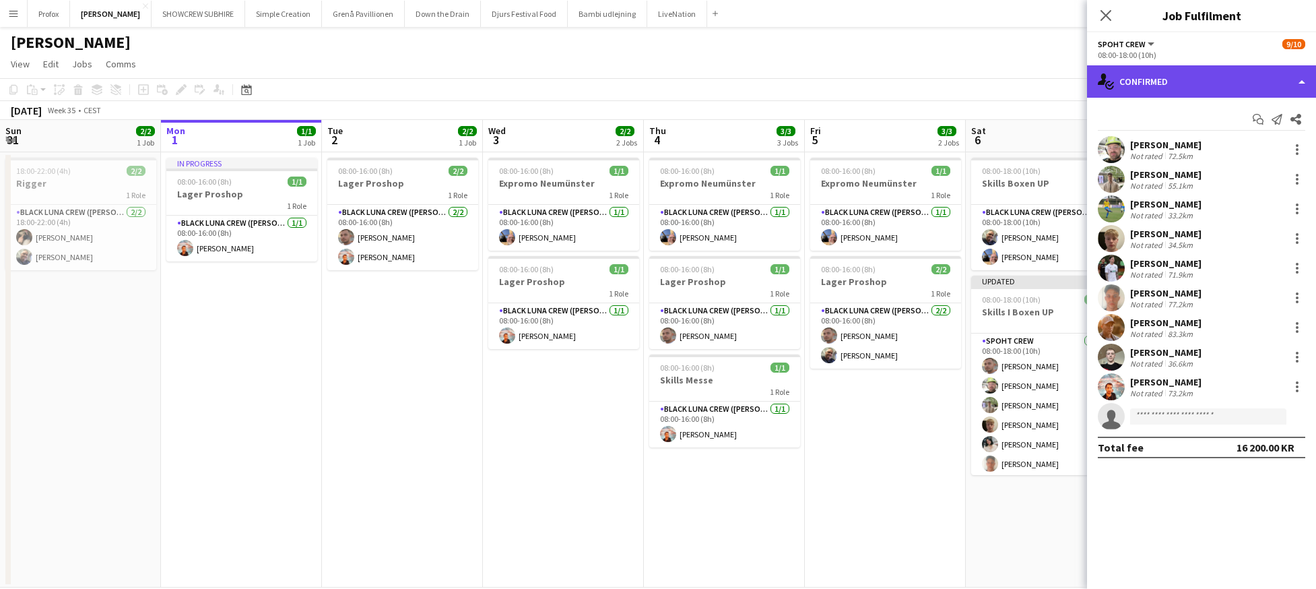
click at [1266, 77] on div "single-neutral-actions-check-2 Confirmed" at bounding box center [1201, 81] width 229 height 32
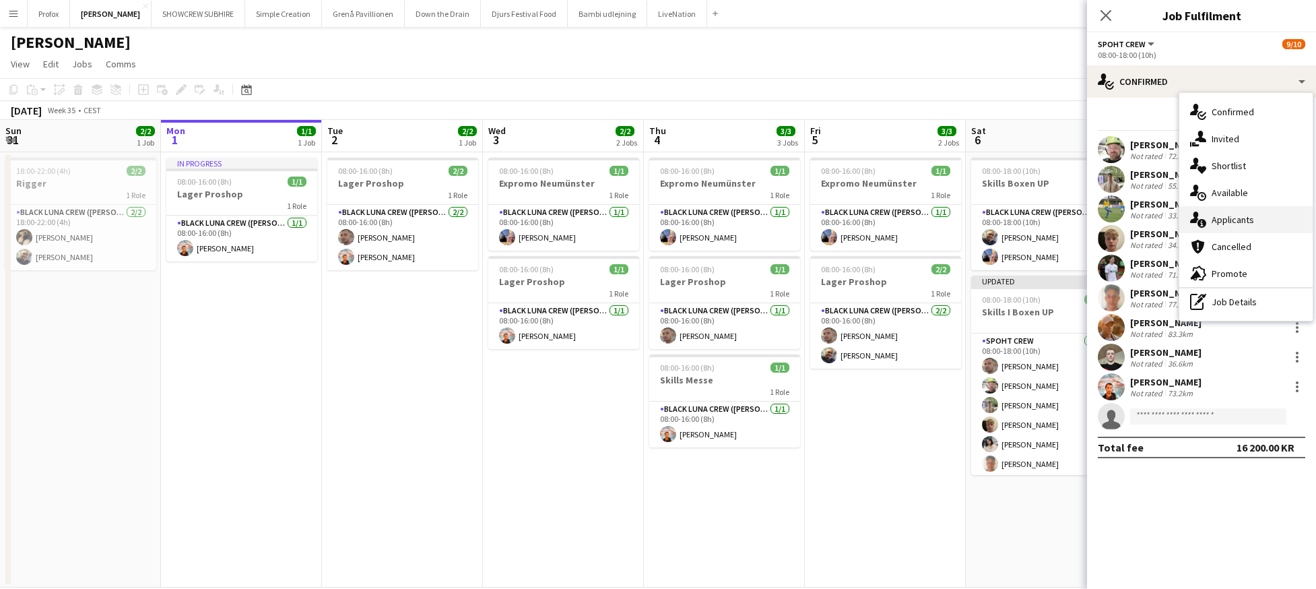
click at [1258, 216] on div "single-neutral-actions-information Applicants" at bounding box center [1246, 219] width 133 height 27
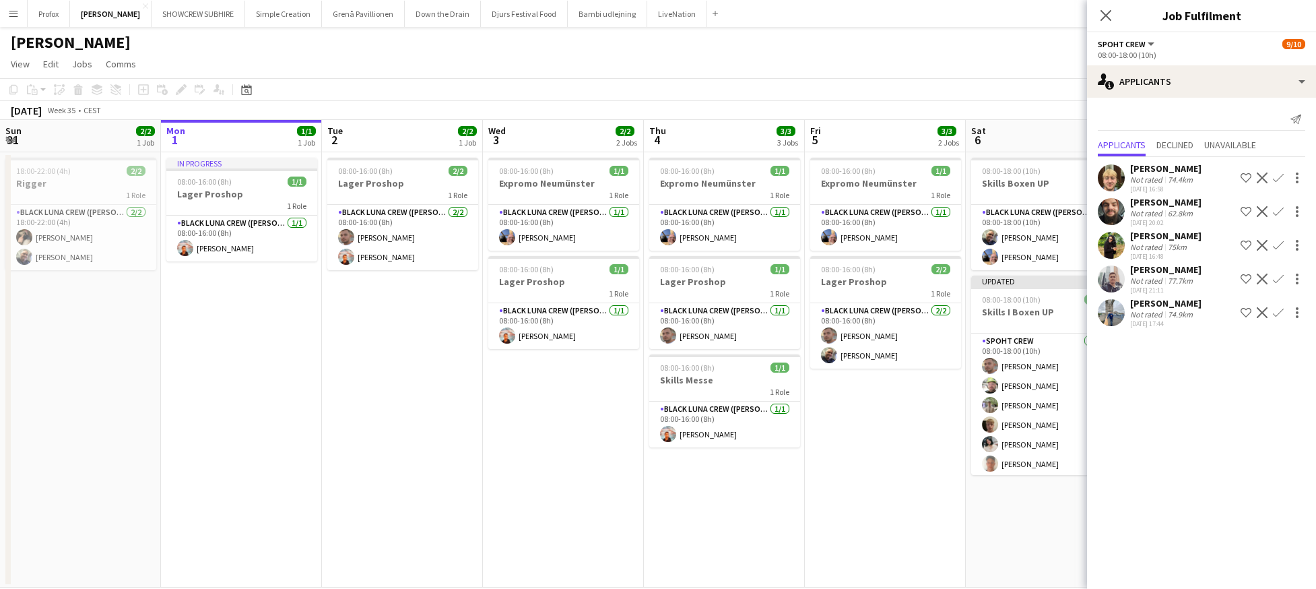
click at [1174, 266] on div "[PERSON_NAME]" at bounding box center [1165, 269] width 71 height 12
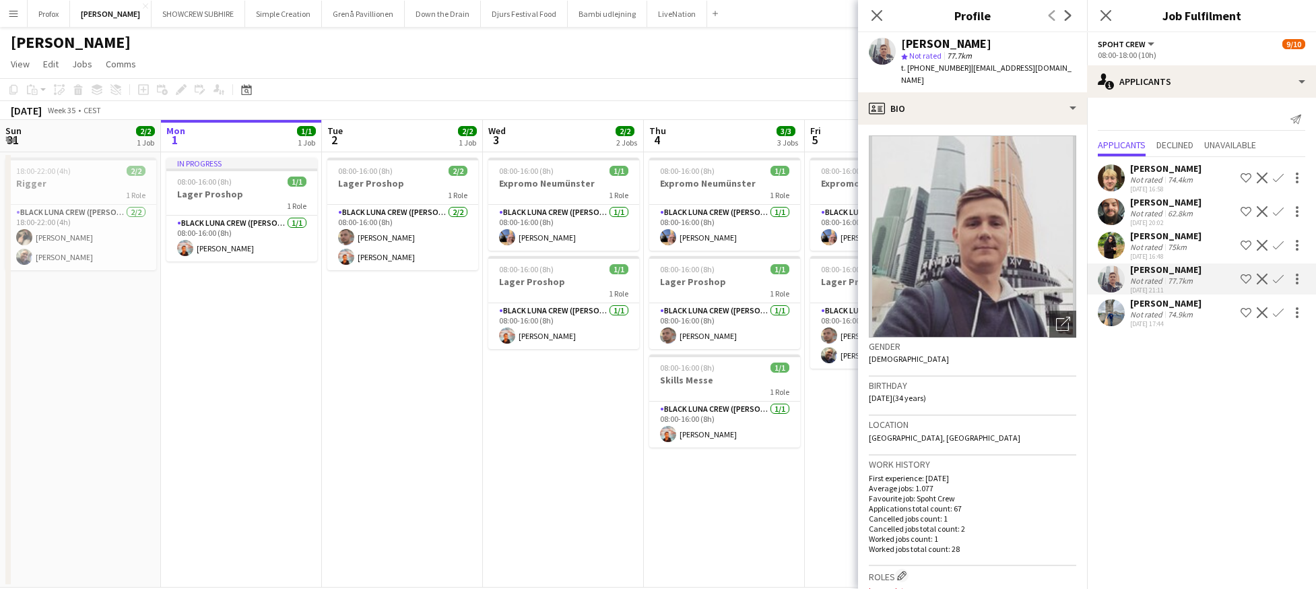
click at [1281, 276] on app-icon "Confirm" at bounding box center [1278, 278] width 11 height 11
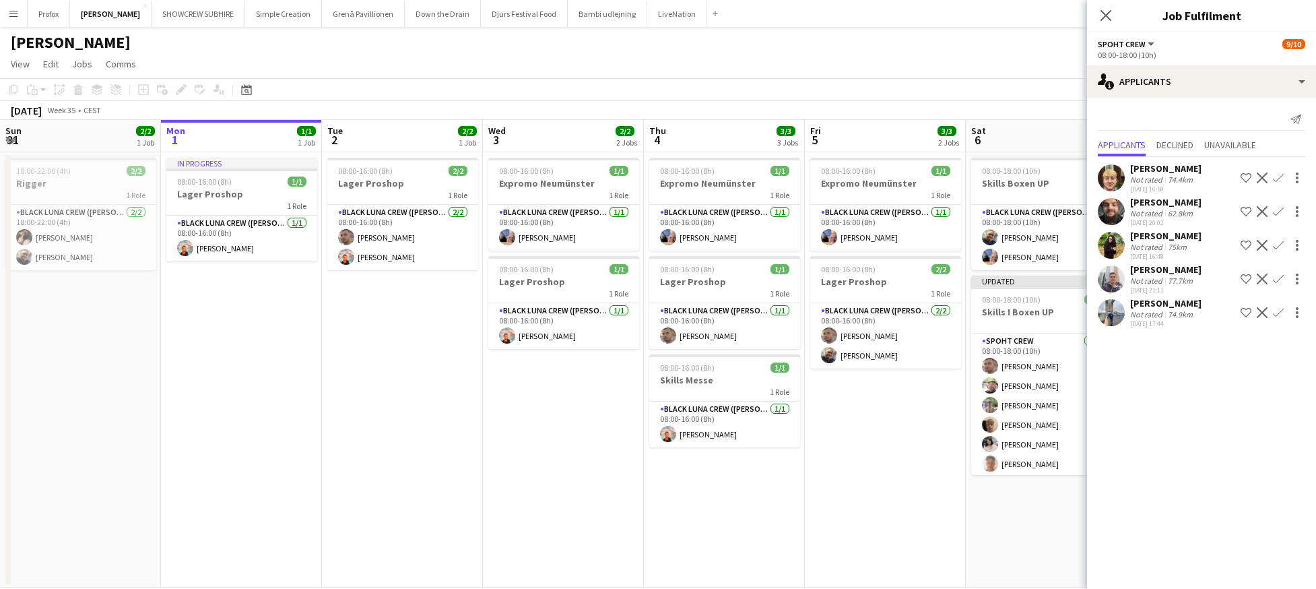
click at [1031, 517] on app-date-cell "08:00-18:00 (10h) 2/2 Skills Boxen UP 1 Role Black [PERSON_NAME] ([PERSON_NAME]…" at bounding box center [1046, 369] width 161 height 435
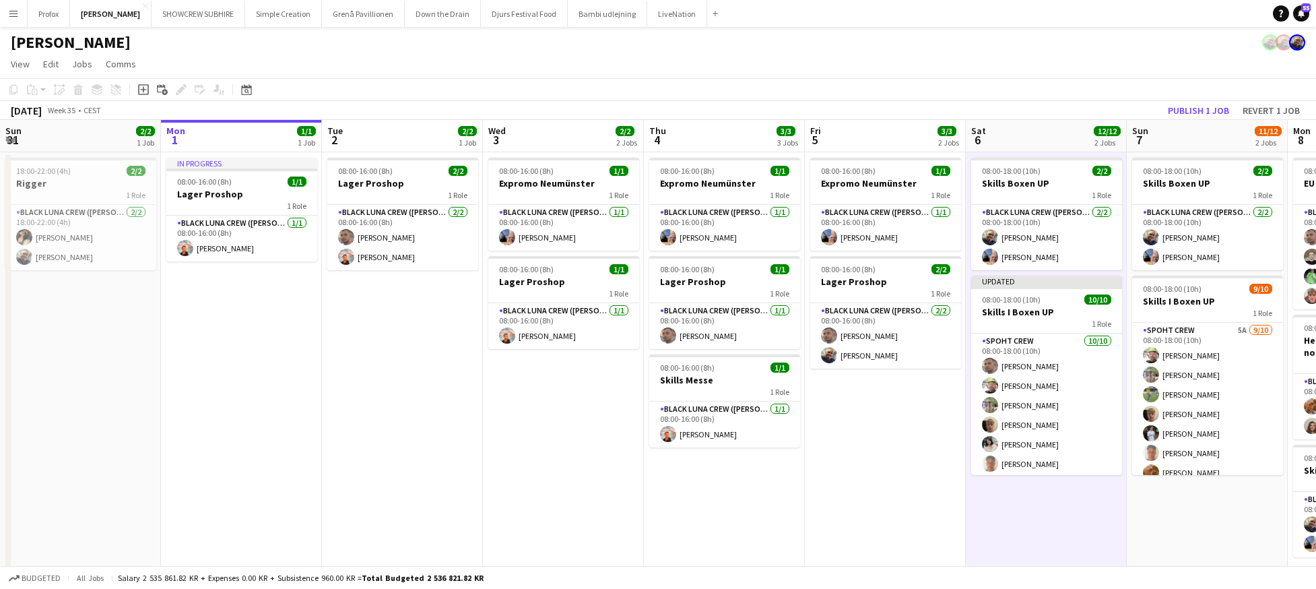
scroll to position [0, 321]
click at [1194, 519] on app-date-cell "08:00-18:00 (10h) 2/2 Skills Boxen UP 1 Role Black [PERSON_NAME] ([PERSON_NAME]…" at bounding box center [1208, 369] width 161 height 435
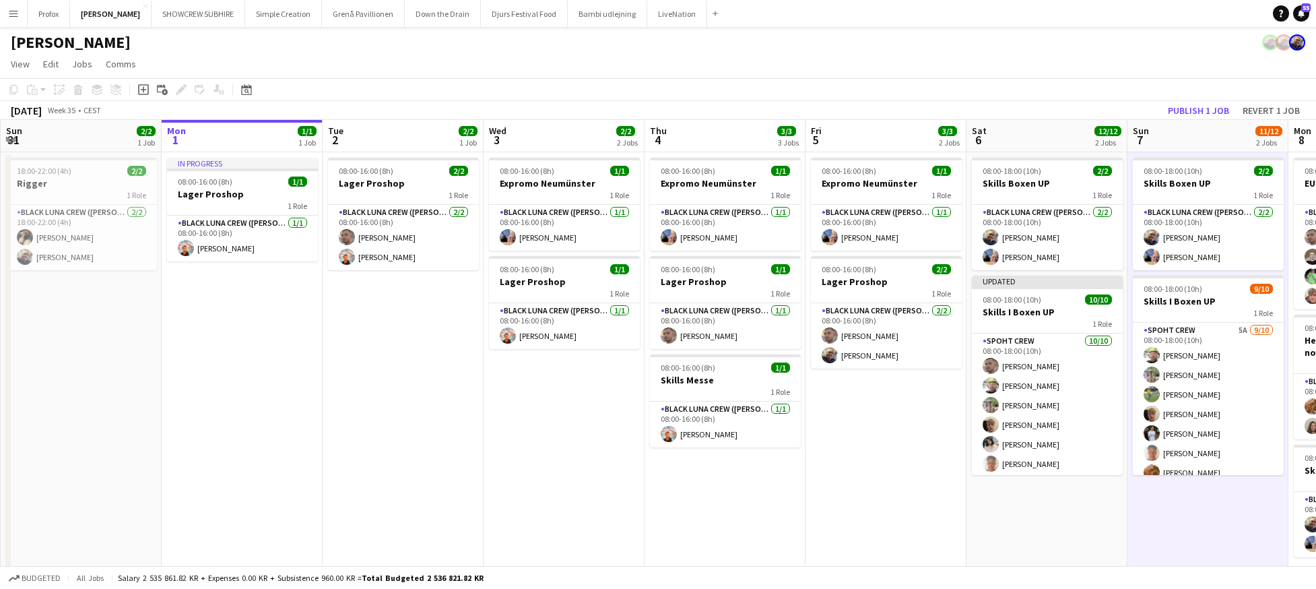
click at [897, 457] on app-date-cell "08:00-16:00 (8h) 1/1 Expromo Neumünster 1 Role Black Luna Crew ([PERSON_NAME]) …" at bounding box center [886, 369] width 161 height 435
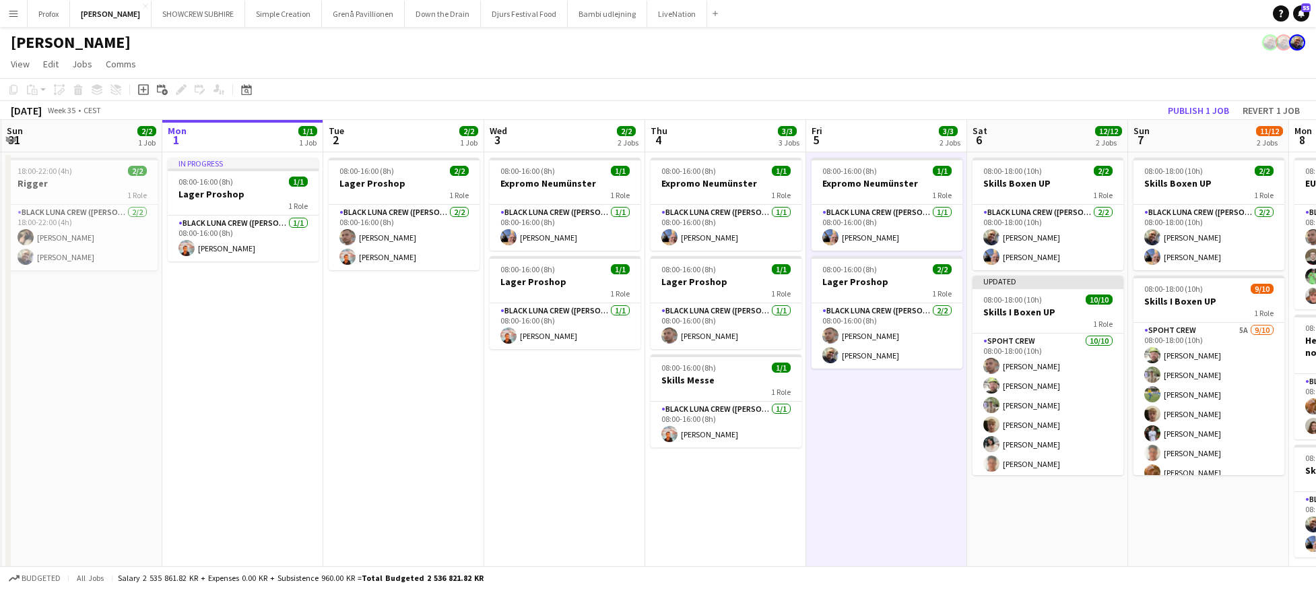
click at [1068, 128] on app-board-header-date "Sat 6 12/12 2 Jobs" at bounding box center [1047, 136] width 161 height 32
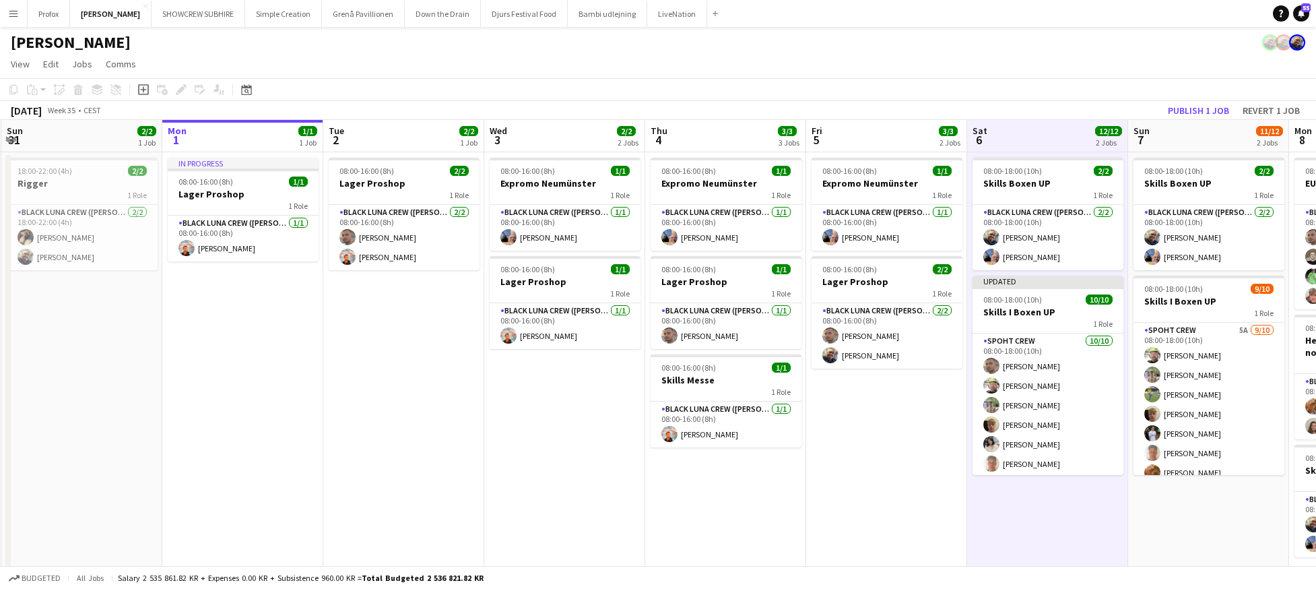
click at [1093, 98] on app-toolbar "Copy Paste Paste Command V Paste with crew Command Shift V Paste linked Job [GE…" at bounding box center [658, 89] width 1316 height 23
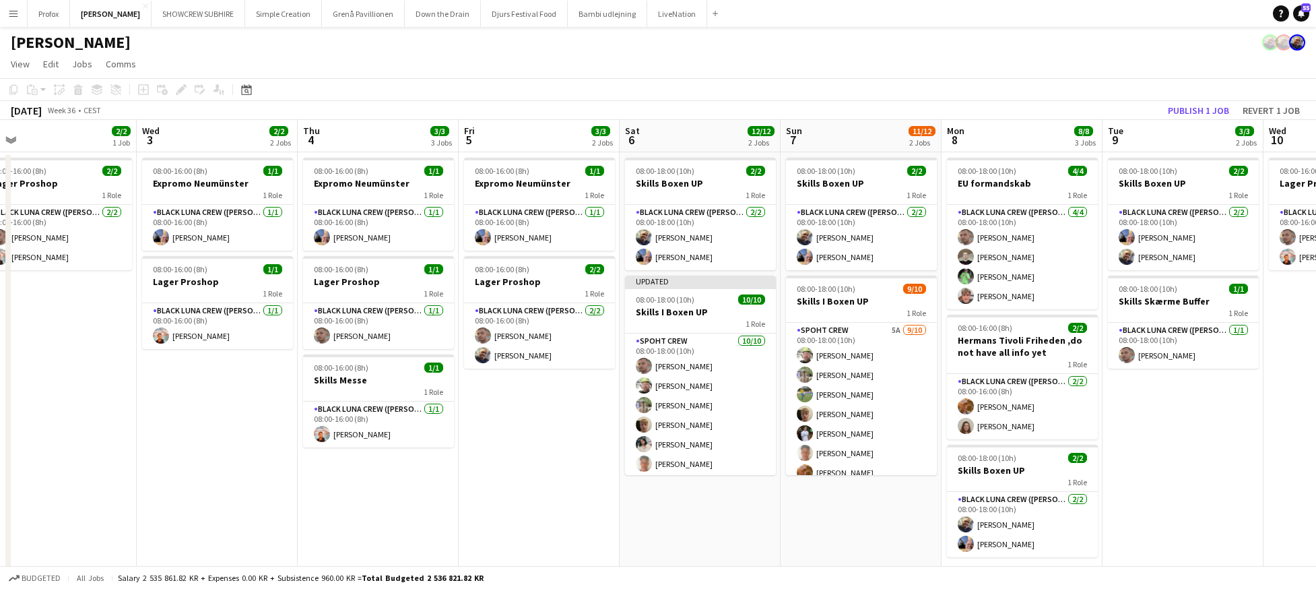
drag, startPoint x: 1179, startPoint y: 132, endPoint x: 988, endPoint y: 137, distance: 190.7
click at [830, 124] on app-calendar-viewport "Fri 29 Sat 30 Sun 31 2/2 1 Job Mon 1 1/1 1 Job Tue 2 2/2 1 Job Wed 3 2/2 2 Jobs…" at bounding box center [658, 354] width 1316 height 468
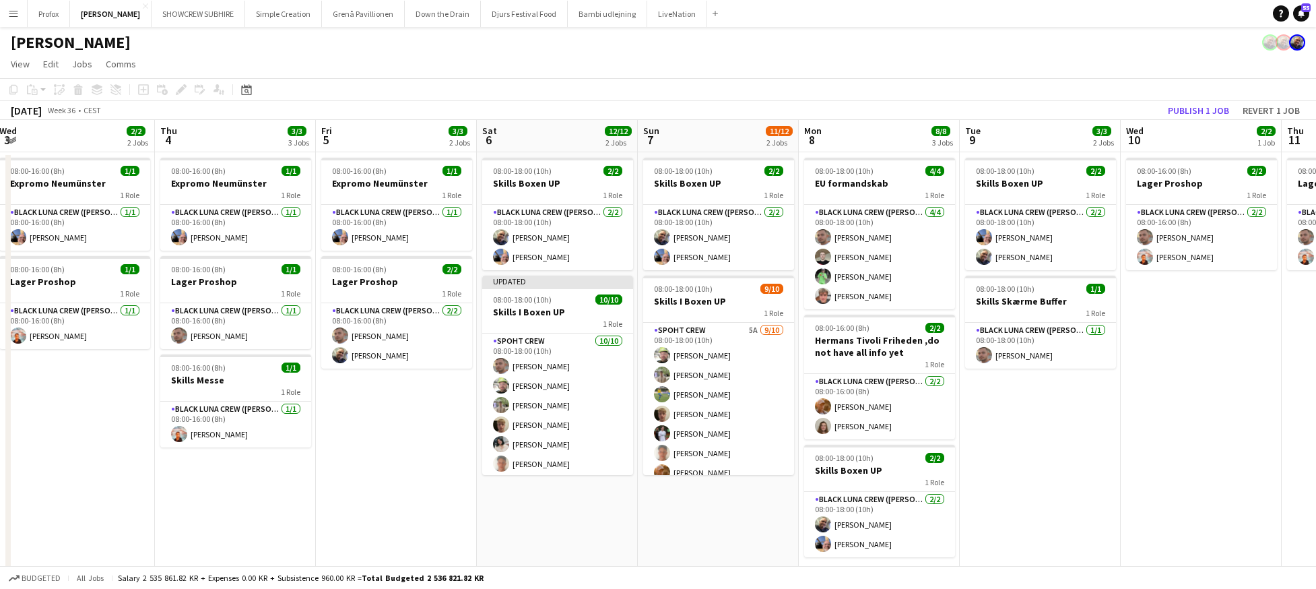
drag, startPoint x: 1169, startPoint y: 148, endPoint x: 1095, endPoint y: 137, distance: 74.2
click at [891, 124] on app-calendar-viewport "Sun 31 2/2 1 Job Mon 1 1/1 1 Job Tue 2 2/2 1 Job Wed 3 2/2 2 Jobs Thu 4 3/3 3 J…" at bounding box center [658, 354] width 1316 height 468
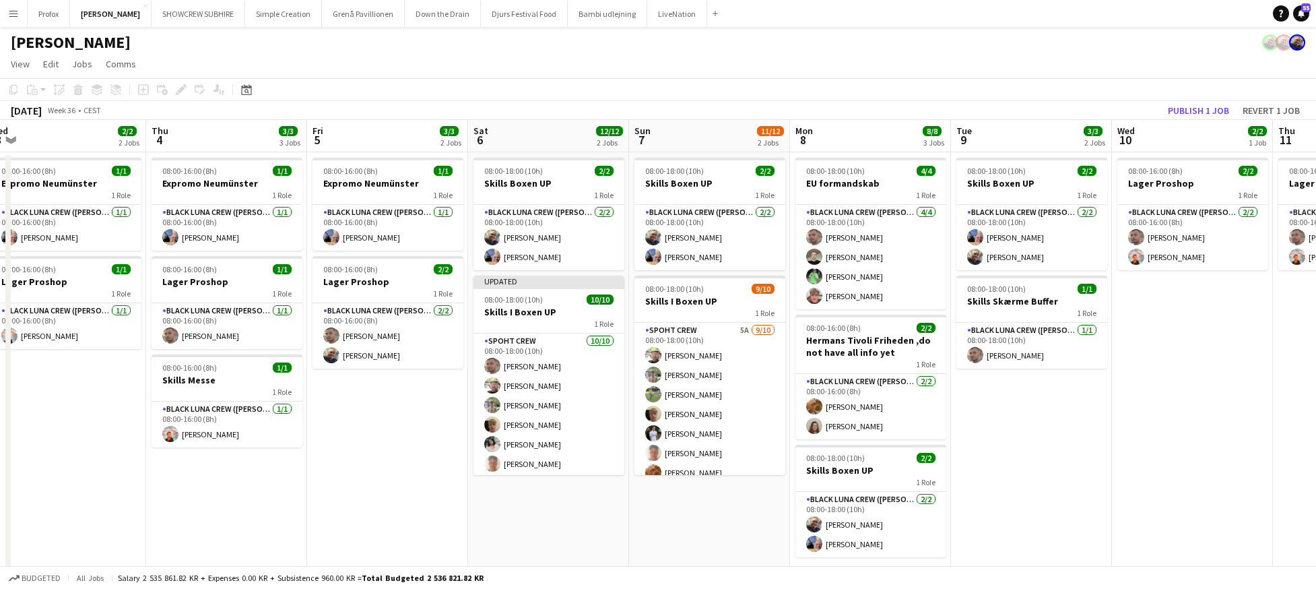
drag, startPoint x: 1159, startPoint y: 136, endPoint x: 996, endPoint y: 122, distance: 163.6
click at [981, 121] on app-calendar-viewport "Sun 31 2/2 1 Job Mon 1 1/1 1 Job Tue 2 2/2 1 Job Wed 3 2/2 2 Jobs Thu 4 3/3 3 J…" at bounding box center [658, 354] width 1316 height 468
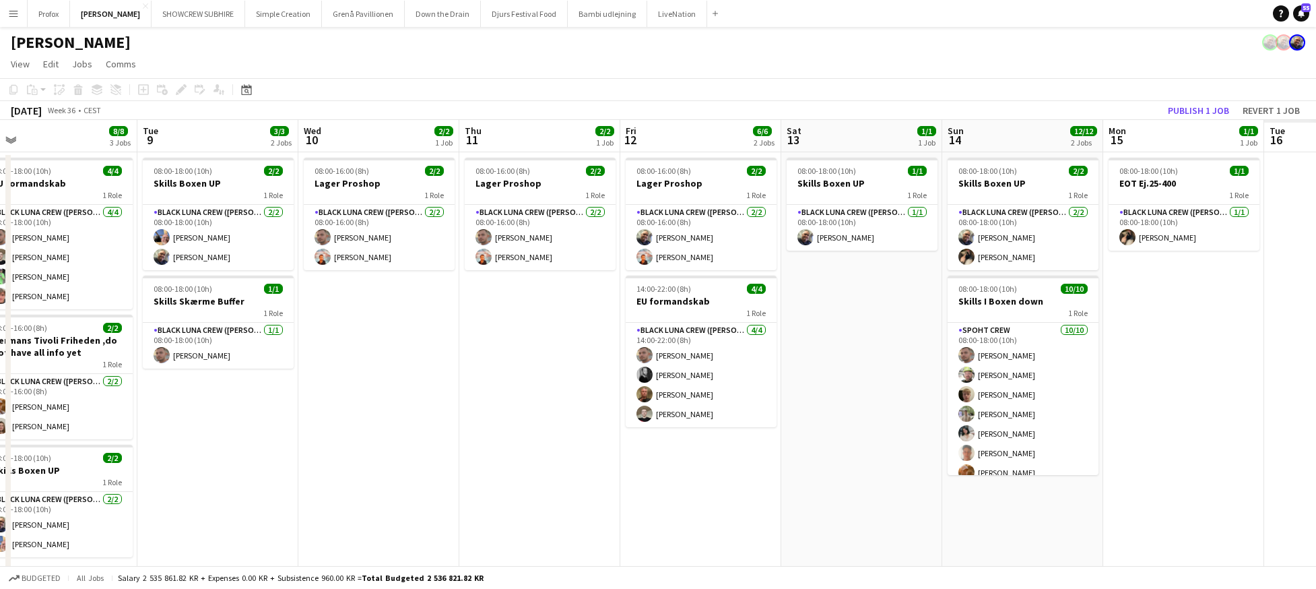
drag, startPoint x: 1005, startPoint y: 124, endPoint x: 1195, endPoint y: 146, distance: 191.3
click at [972, 123] on app-calendar-viewport "Thu 4 3/3 3 Jobs Fri 5 3/3 2 Jobs Sat 6 12/12 2 Jobs Sun 7 11/12 2 Jobs Mon 8 8…" at bounding box center [658, 354] width 1316 height 468
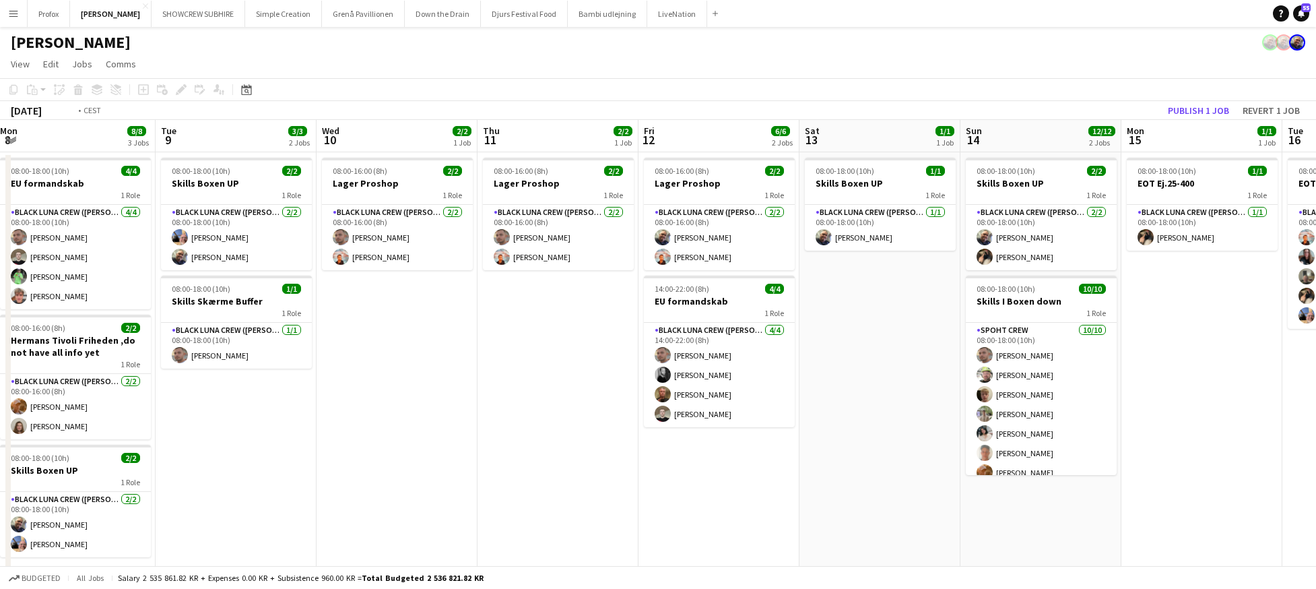
drag, startPoint x: 977, startPoint y: 127, endPoint x: 1215, endPoint y: 155, distance: 240.1
click at [964, 129] on app-calendar-viewport "Thu 4 3/3 3 Jobs Fri 5 3/3 2 Jobs Sat 6 12/12 2 Jobs Sun 7 11/12 2 Jobs Mon 8 8…" at bounding box center [658, 354] width 1316 height 468
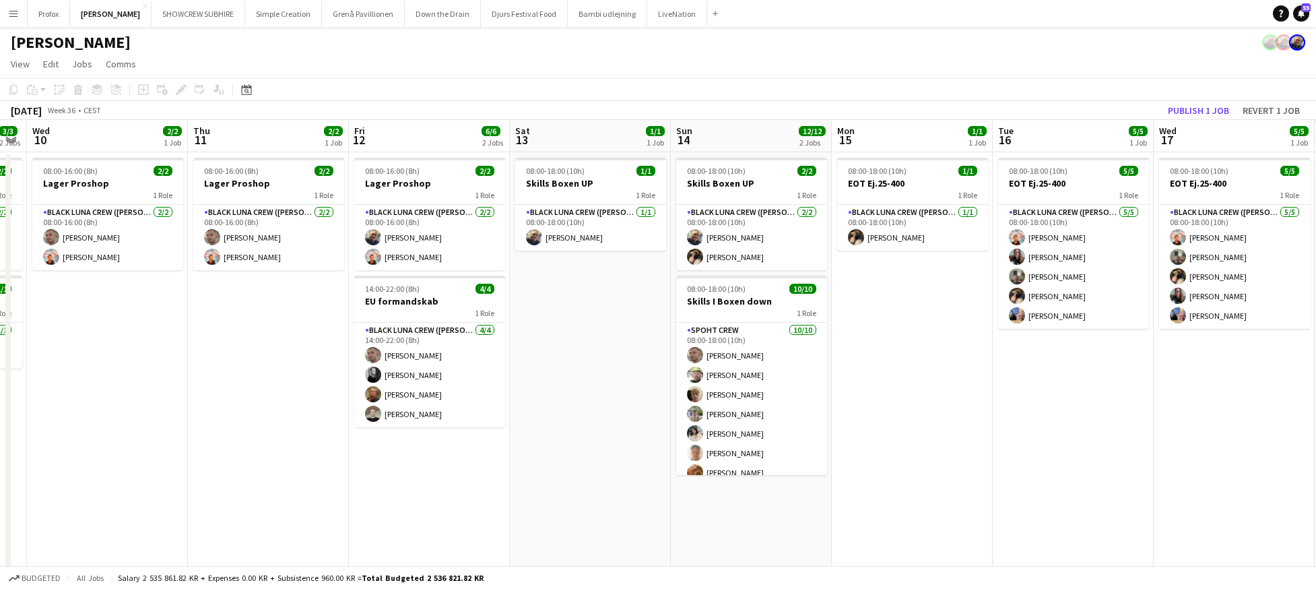
drag, startPoint x: 1004, startPoint y: 130, endPoint x: 1126, endPoint y: 144, distance: 122.7
click at [922, 125] on app-calendar-viewport "Sat 6 12/12 2 Jobs Sun 7 11/12 2 Jobs Mon 8 8/8 3 Jobs Tue 9 3/3 2 Jobs Wed 10 …" at bounding box center [658, 354] width 1316 height 468
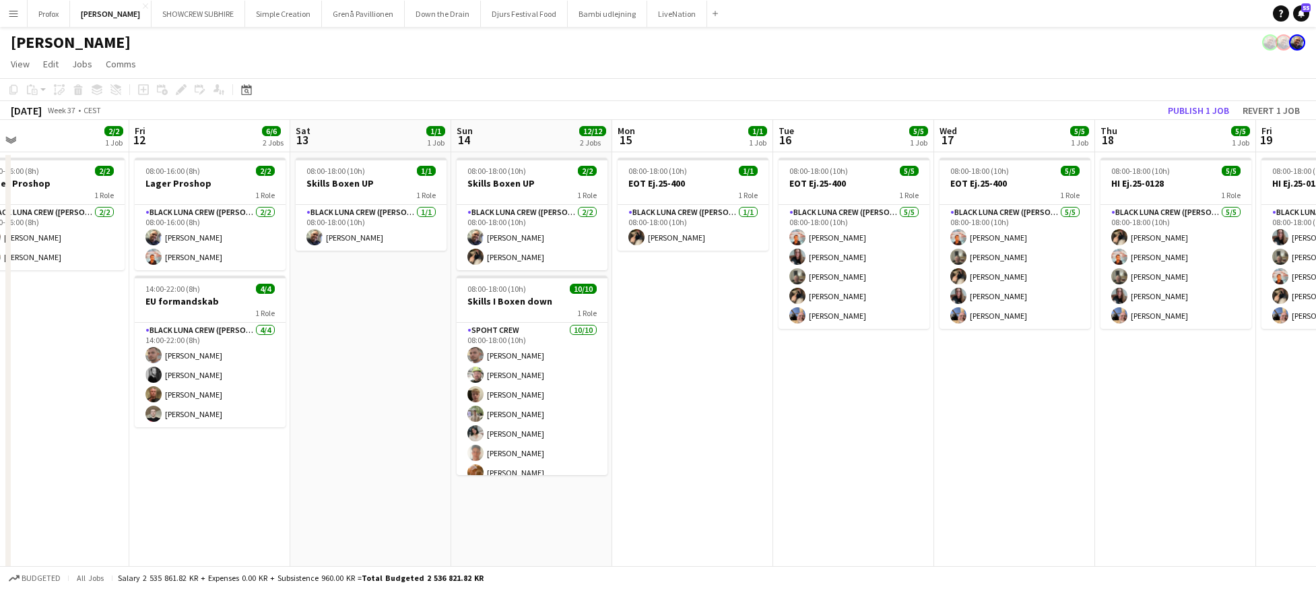
drag, startPoint x: 1126, startPoint y: 144, endPoint x: 872, endPoint y: 121, distance: 255.1
click at [855, 119] on app-calendar "Copy Paste Paste Command V Paste with crew Command Shift V Paste linked Job [GE…" at bounding box center [658, 332] width 1316 height 509
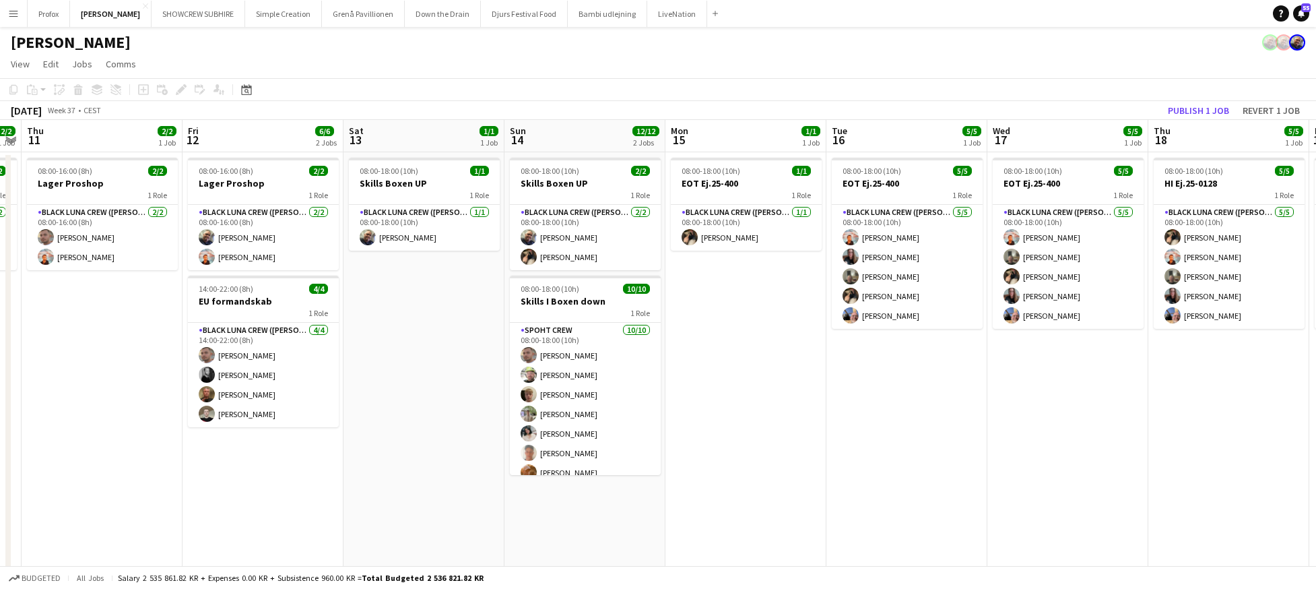
drag, startPoint x: 1133, startPoint y: 142, endPoint x: 942, endPoint y: 123, distance: 191.6
click at [885, 119] on app-calendar "Copy Paste Paste Command V Paste with crew Command Shift V Paste linked Job [GE…" at bounding box center [658, 332] width 1316 height 509
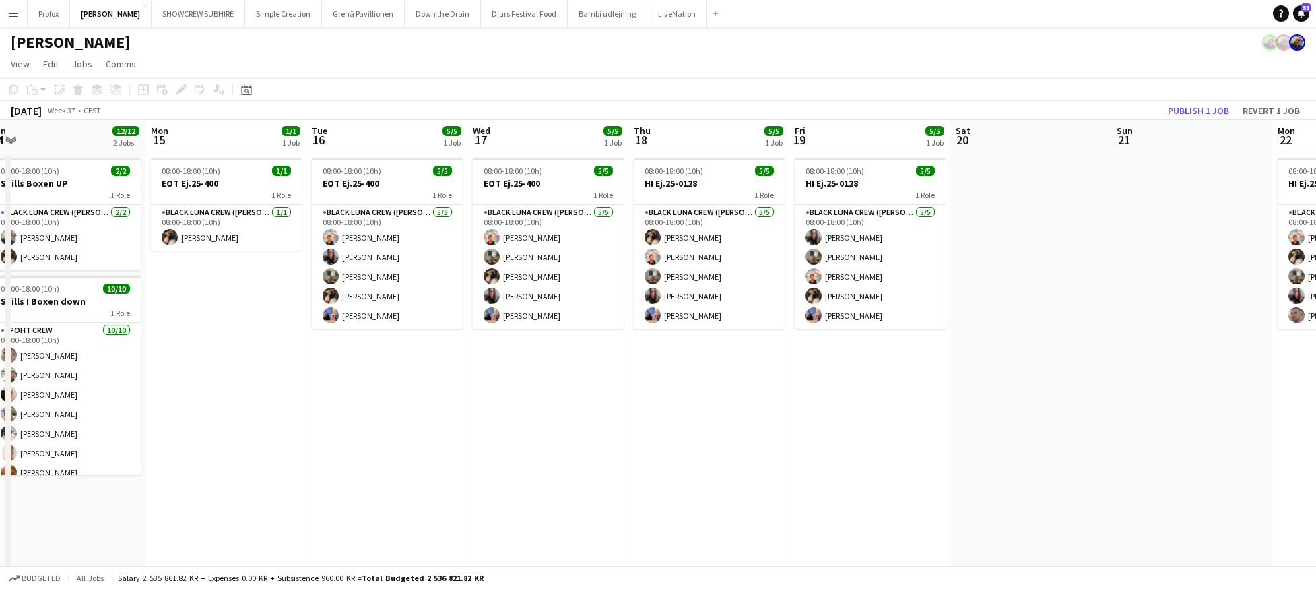
drag, startPoint x: 1117, startPoint y: 139, endPoint x: 1029, endPoint y: 141, distance: 87.6
click at [816, 120] on app-calendar-viewport "Wed 10 2/2 1 Job Thu 11 2/2 1 Job Fri 12 6/6 2 Jobs Sat 13 1/1 1 Job Sun 14 12/…" at bounding box center [658, 354] width 1316 height 468
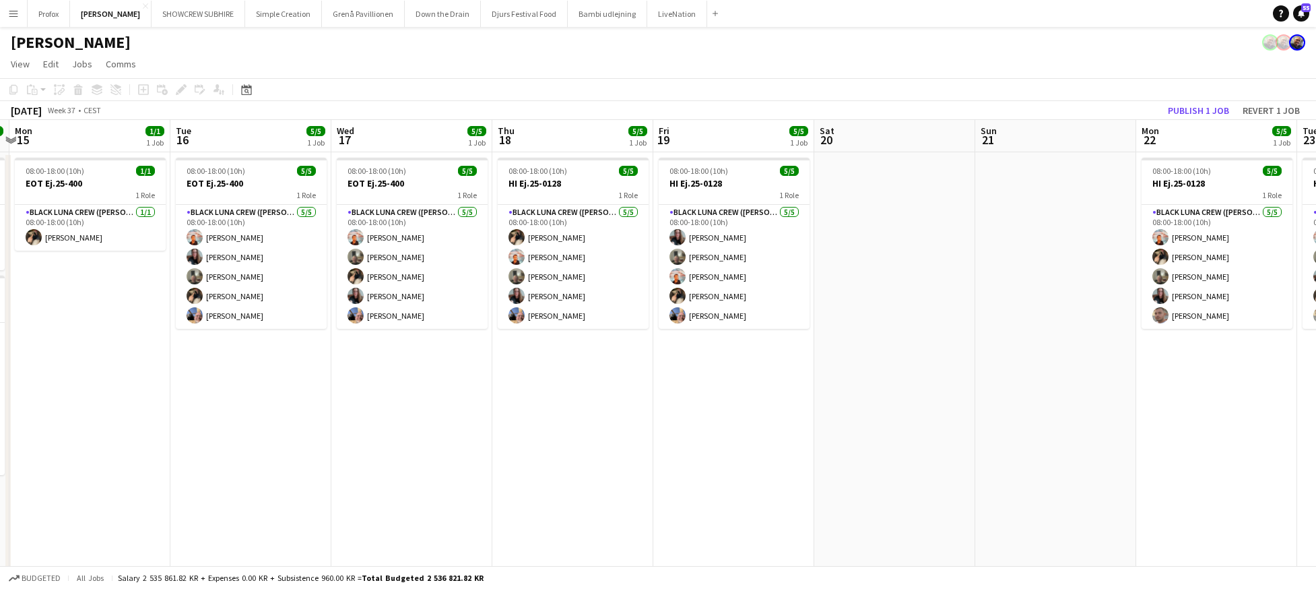
drag, startPoint x: 925, startPoint y: 190, endPoint x: 1052, endPoint y: 164, distance: 129.3
click at [928, 189] on app-calendar-viewport "Fri 12 6/6 2 Jobs Sat 13 1/1 1 Job Sun 14 12/12 2 Jobs Mon 15 1/1 1 Job Tue 16 …" at bounding box center [658, 354] width 1316 height 468
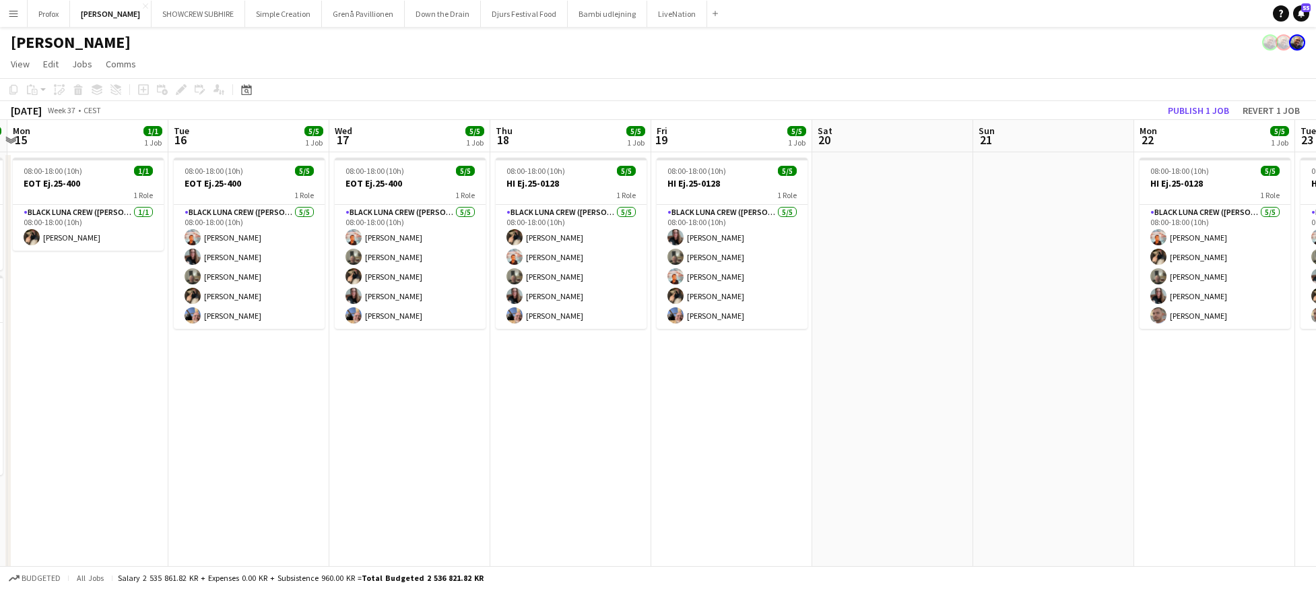
click at [891, 215] on app-date-cell at bounding box center [892, 369] width 161 height 435
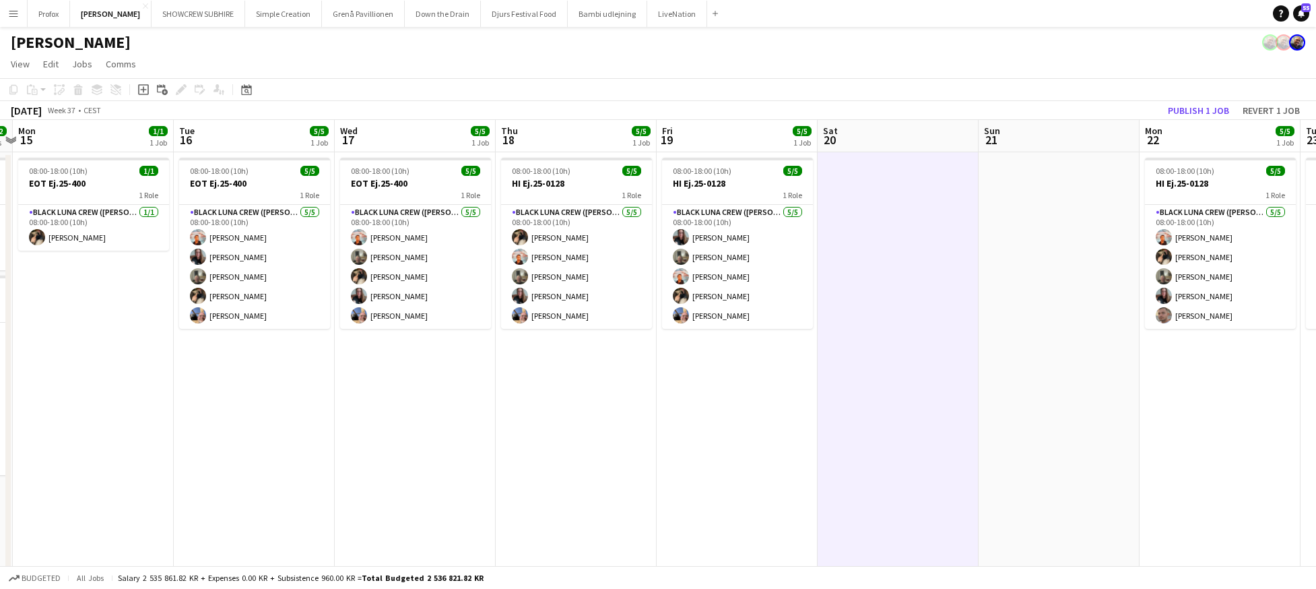
click at [942, 241] on app-calendar-viewport "Fri 12 6/6 2 Jobs Sat 13 1/1 1 Job Sun 14 12/12 2 Jobs Mon 15 1/1 1 Job Tue 16 …" at bounding box center [658, 354] width 1316 height 468
click at [926, 141] on app-board-header-date "Sat 20" at bounding box center [897, 136] width 161 height 32
click at [1209, 107] on button "Publish 1 job" at bounding box center [1199, 111] width 72 height 18
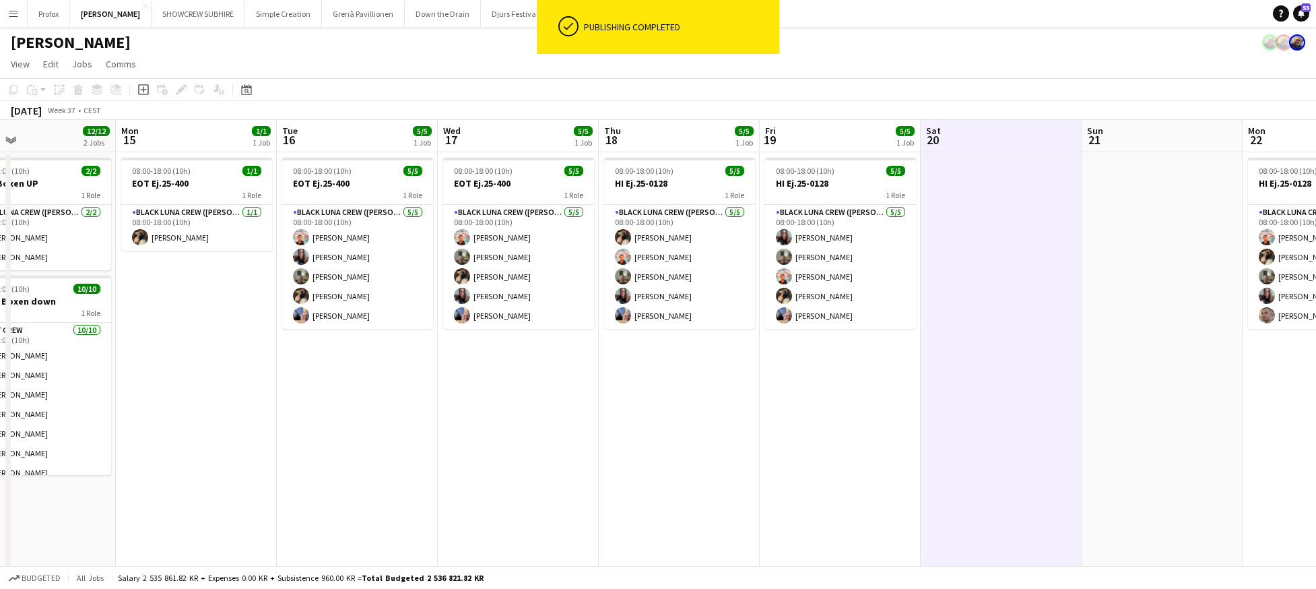
drag, startPoint x: 585, startPoint y: 127, endPoint x: 1021, endPoint y: 127, distance: 436.5
click at [1022, 127] on app-calendar-viewport "Fri 12 6/6 2 Jobs Sat 13 1/1 1 Job Sun 14 12/12 2 Jobs Mon 15 1/1 1 Job Tue 16 …" at bounding box center [658, 354] width 1316 height 468
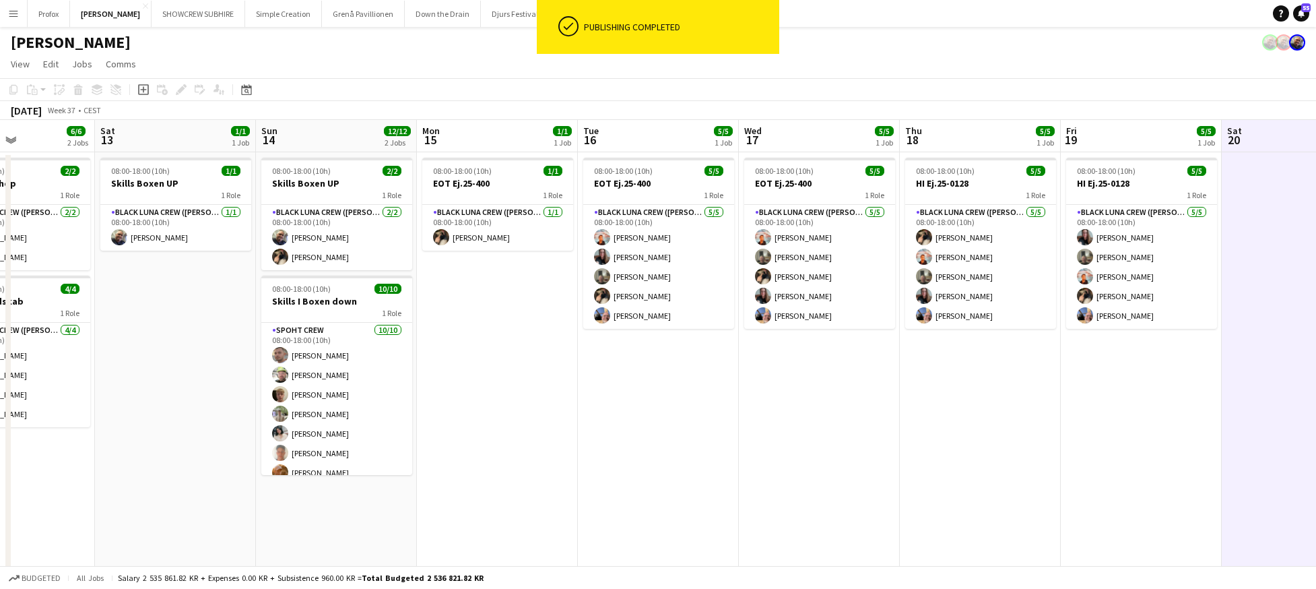
drag, startPoint x: 725, startPoint y: 120, endPoint x: 1011, endPoint y: 129, distance: 286.4
click at [1015, 129] on app-calendar-viewport "Wed 10 2/2 1 Job Thu 11 2/2 1 Job Fri 12 6/6 2 Jobs Sat 13 1/1 1 Job Sun 14 12/…" at bounding box center [658, 354] width 1316 height 468
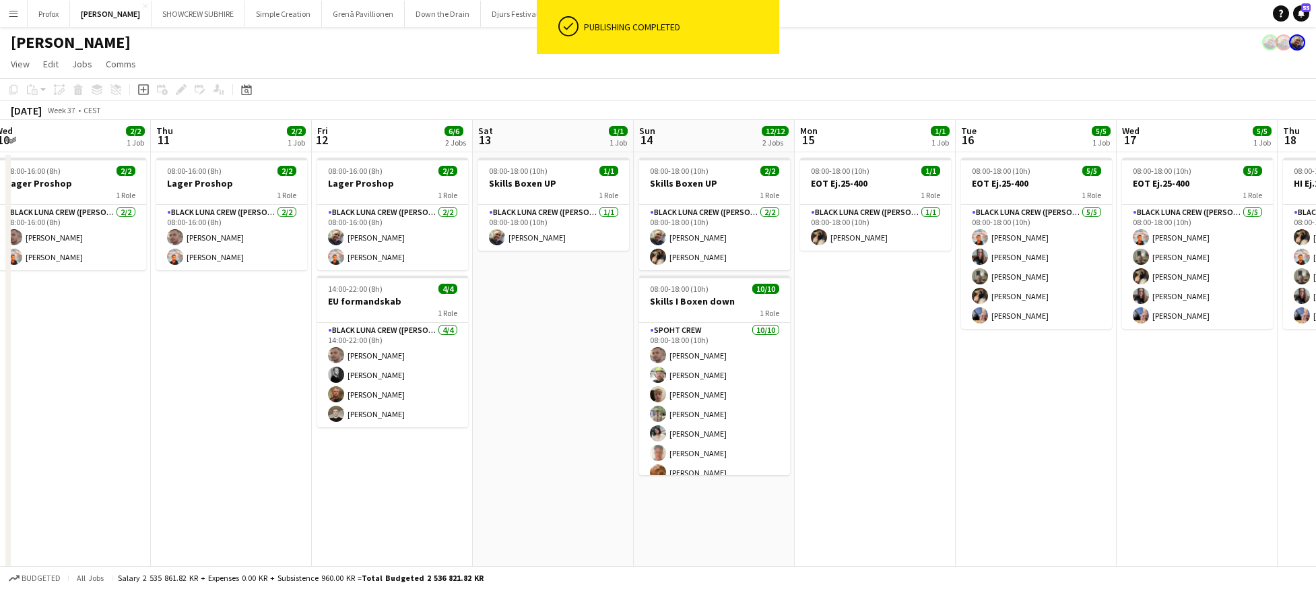
drag, startPoint x: 740, startPoint y: 152, endPoint x: 862, endPoint y: 152, distance: 121.9
click at [893, 151] on app-calendar-viewport "Mon 8 8/8 3 Jobs Tue 9 3/3 2 Jobs Wed 10 2/2 1 Job Thu 11 2/2 1 Job Fri 12 6/6 …" at bounding box center [658, 354] width 1316 height 468
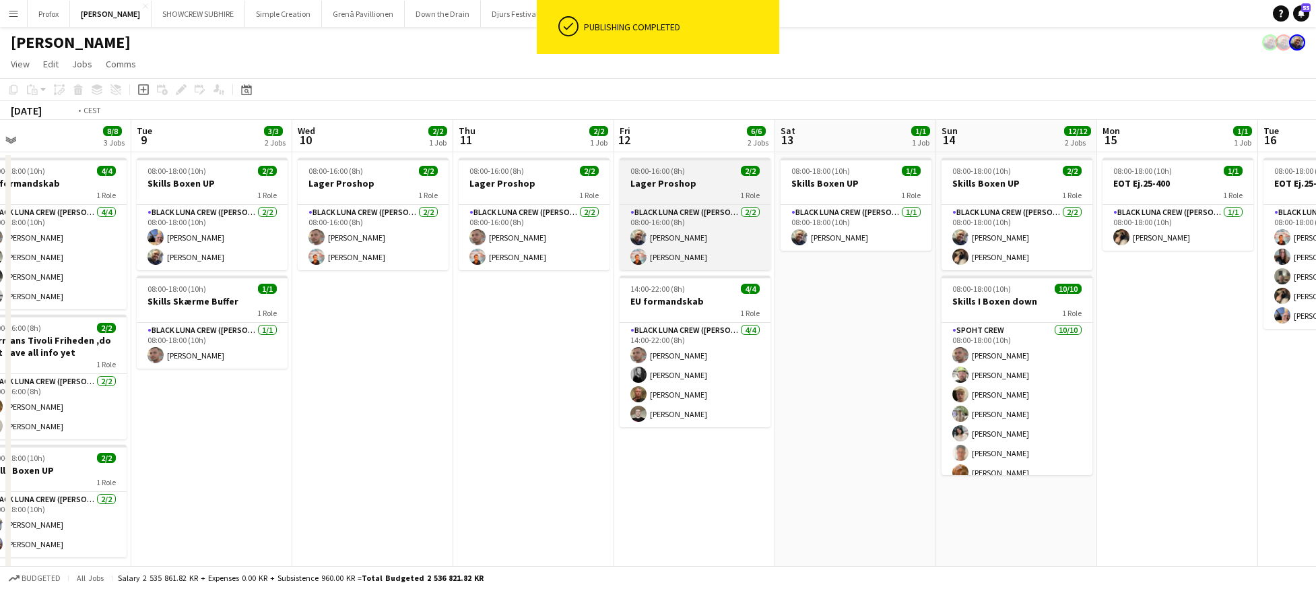
drag, startPoint x: 856, startPoint y: 156, endPoint x: 1088, endPoint y: 162, distance: 231.8
click at [1129, 161] on app-calendar-viewport "Sat 6 12/12 2 Jobs Sun 7 11/12 2 Jobs Mon 8 8/8 3 Jobs Tue 9 3/3 2 Jobs Wed 10 …" at bounding box center [658, 354] width 1316 height 468
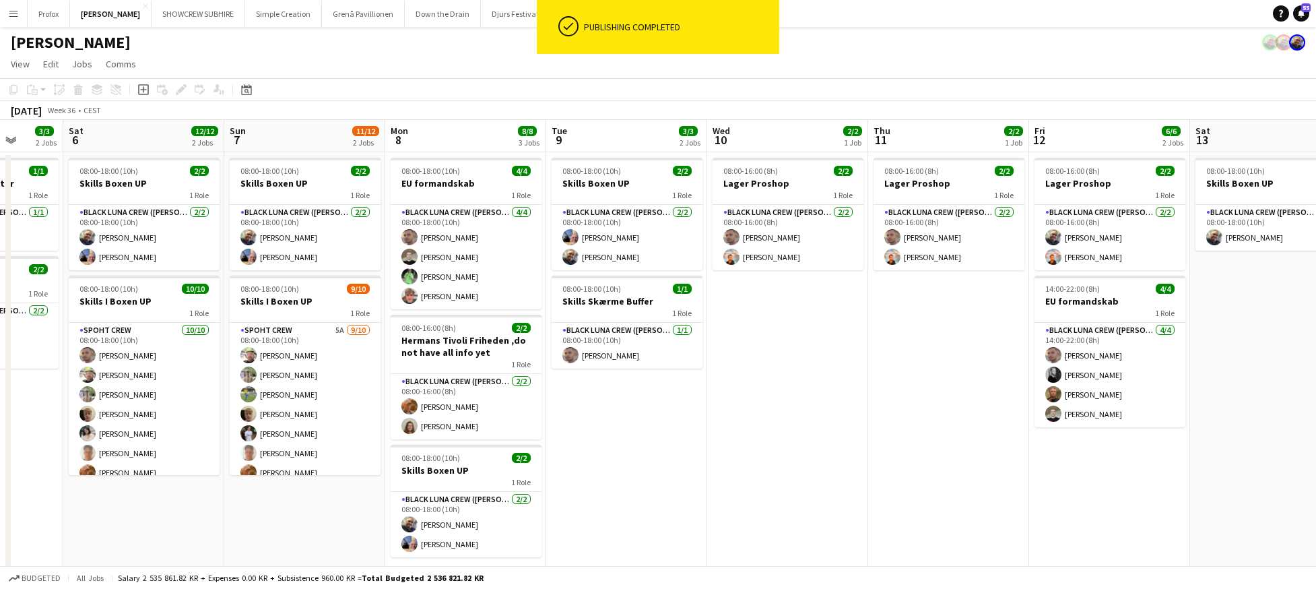
drag, startPoint x: 765, startPoint y: 159, endPoint x: 1004, endPoint y: 162, distance: 239.2
click at [1005, 162] on app-calendar-viewport "Thu 4 3/3 3 Jobs Fri 5 3/3 2 Jobs Sat 6 12/12 2 Jobs Sun 7 11/12 2 Jobs Mon 8 8…" at bounding box center [658, 354] width 1316 height 468
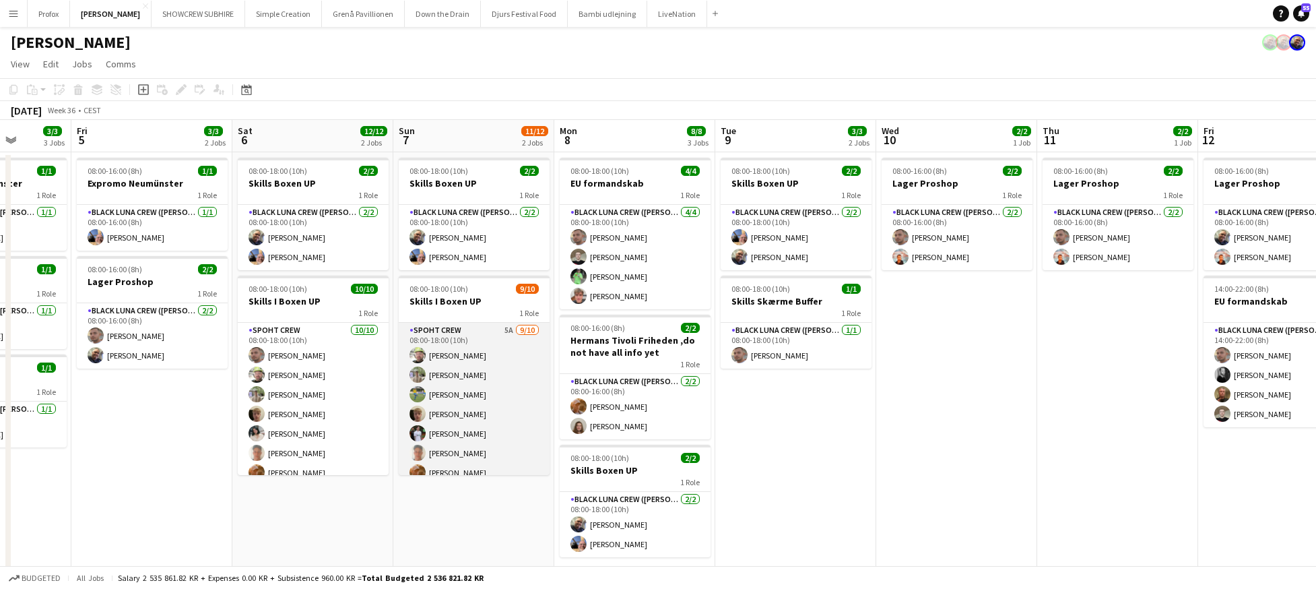
scroll to position [22, 0]
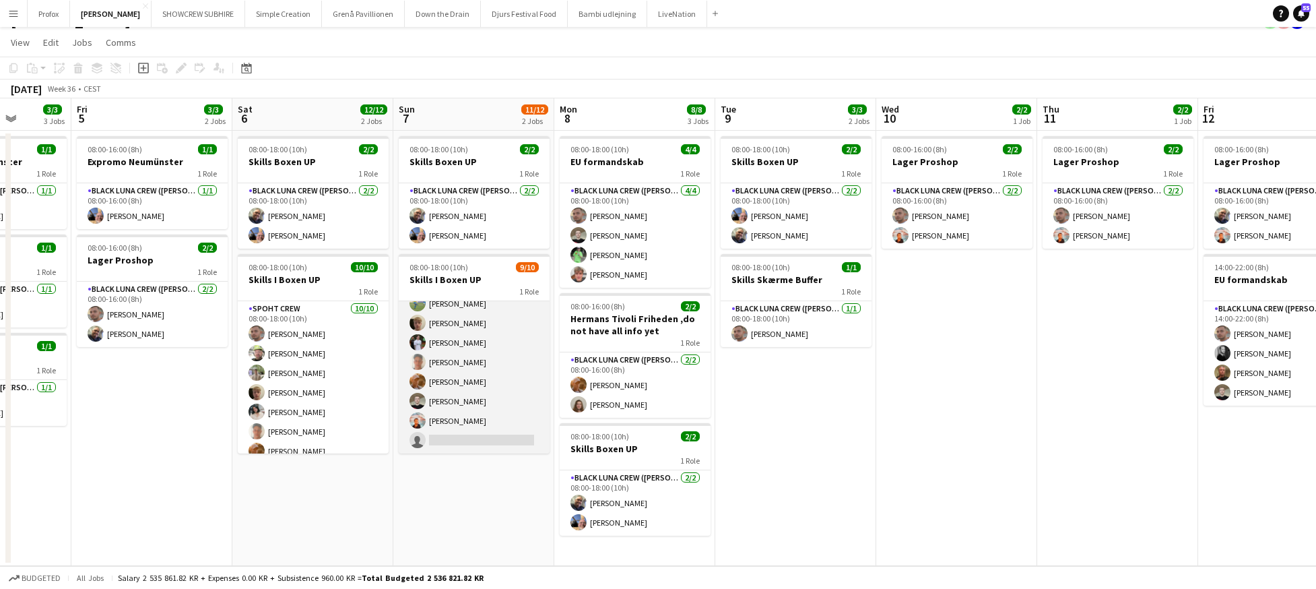
click at [473, 439] on app-card-role "Spoht Crew 5A [DATE] 08:00-18:00 (10h) [PERSON_NAME] [PERSON_NAME] [PERSON_NAME…" at bounding box center [474, 343] width 151 height 222
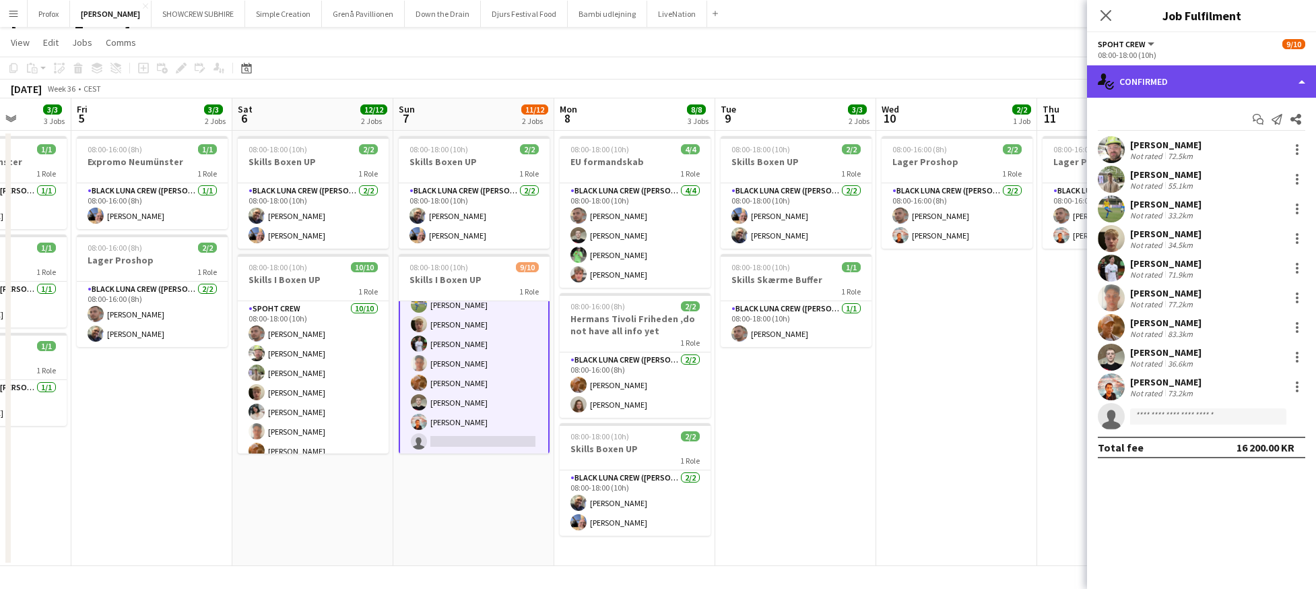
click at [1292, 83] on div "single-neutral-actions-check-2 Confirmed" at bounding box center [1201, 81] width 229 height 32
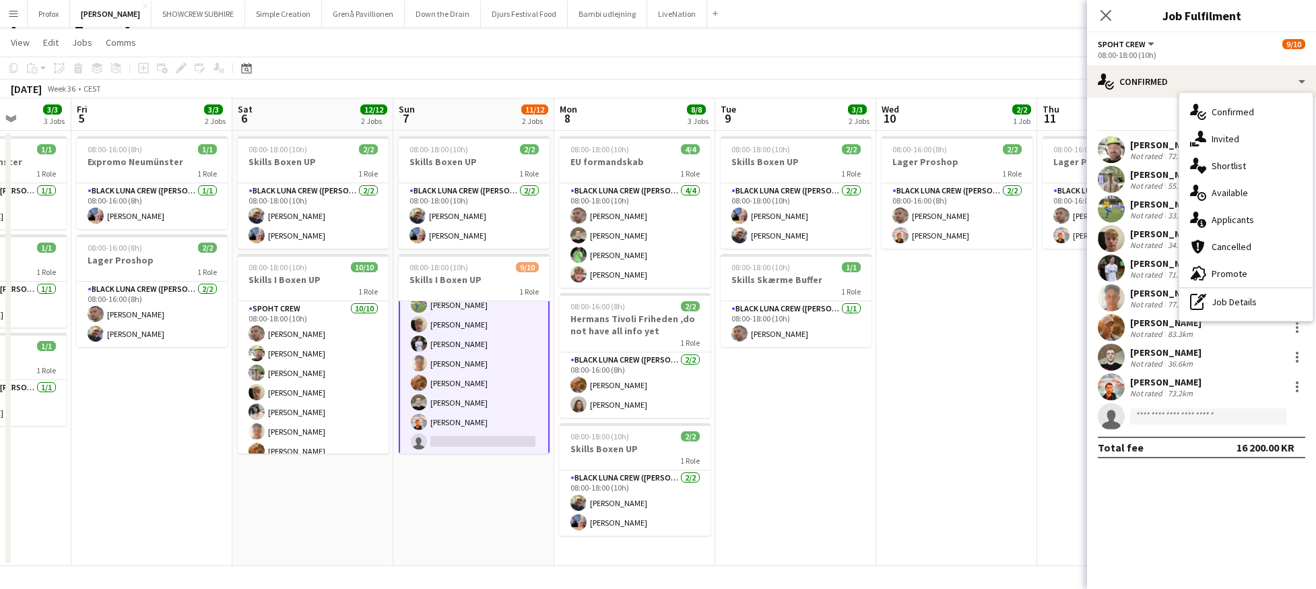
click at [1254, 223] on div "single-neutral-actions-information Applicants" at bounding box center [1246, 219] width 133 height 27
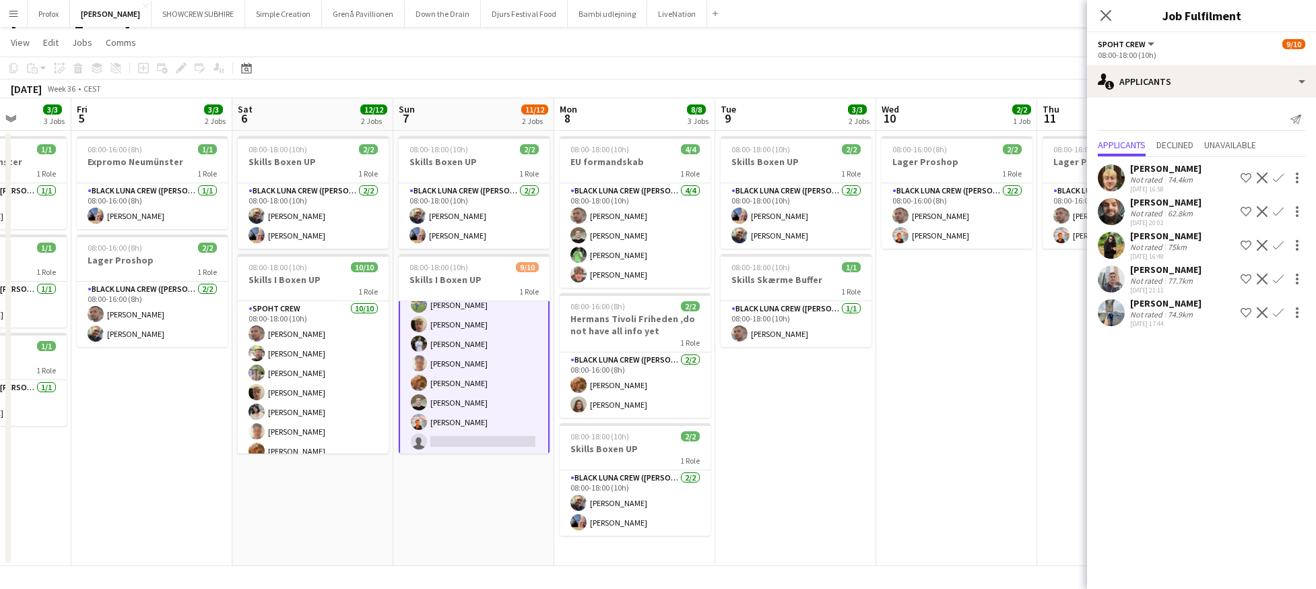
click at [1282, 279] on app-icon "Confirm" at bounding box center [1278, 278] width 11 height 11
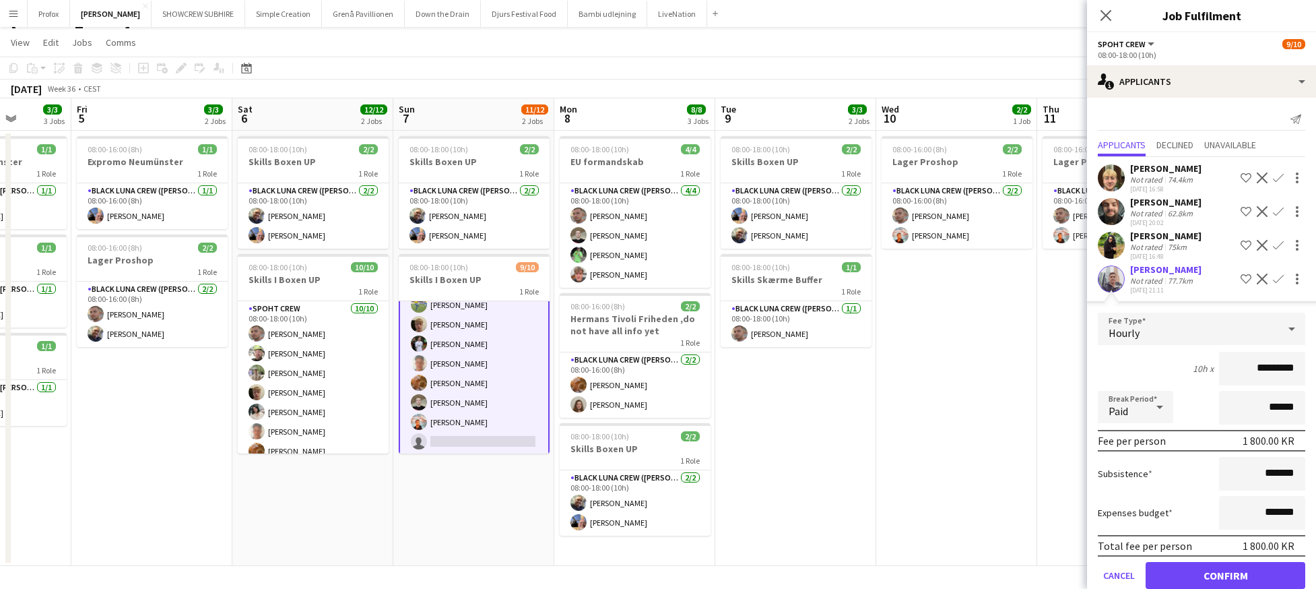
click at [1225, 581] on button "Confirm" at bounding box center [1226, 575] width 160 height 27
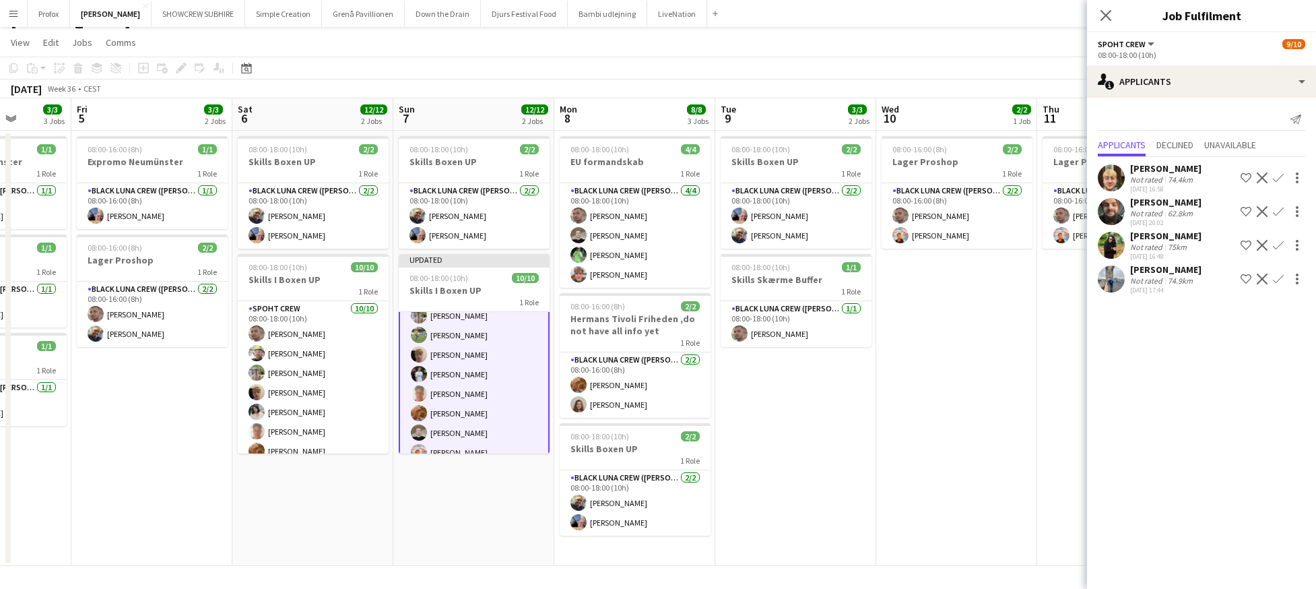
click at [993, 464] on app-date-cell "08:00-16:00 (8h) 2/2 Lager Proshop 1 Role Black Luna Crew ([PERSON_NAME]) [DATE…" at bounding box center [956, 348] width 161 height 435
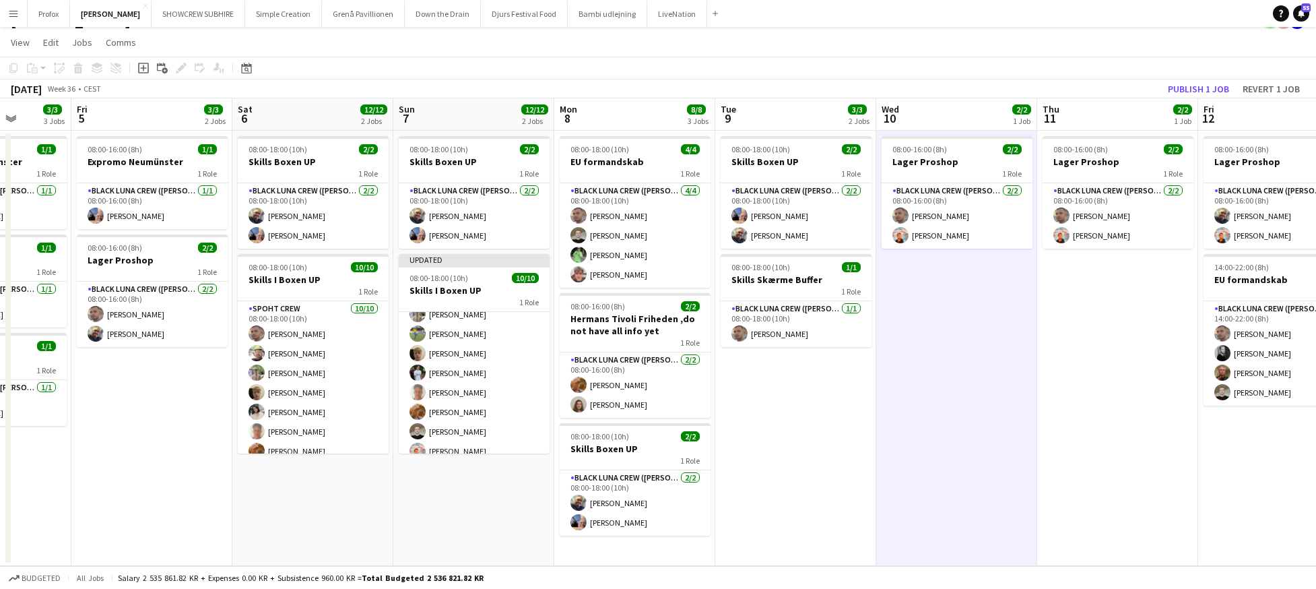
click at [1209, 84] on button "Publish 1 job" at bounding box center [1199, 89] width 72 height 18
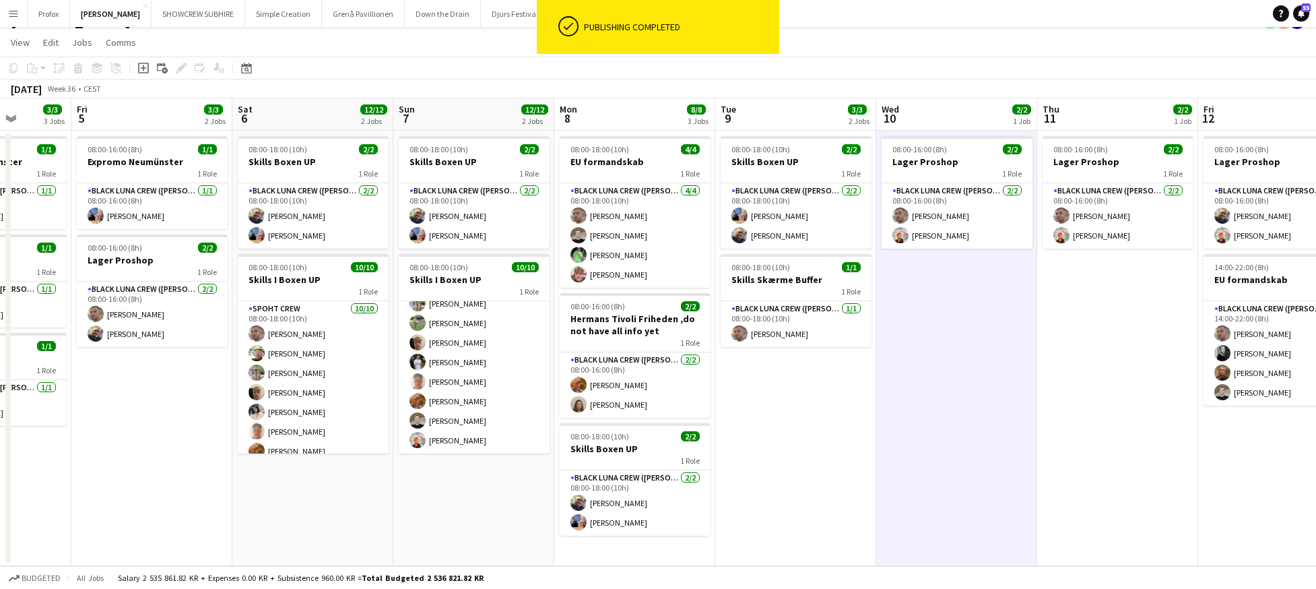
drag, startPoint x: 1081, startPoint y: 363, endPoint x: 1084, endPoint y: 356, distance: 7.3
click at [1082, 362] on app-date-cell "08:00-16:00 (8h) 2/2 Lager Proshop 1 Role Black Luna Crew ([PERSON_NAME]) [DATE…" at bounding box center [1117, 348] width 161 height 435
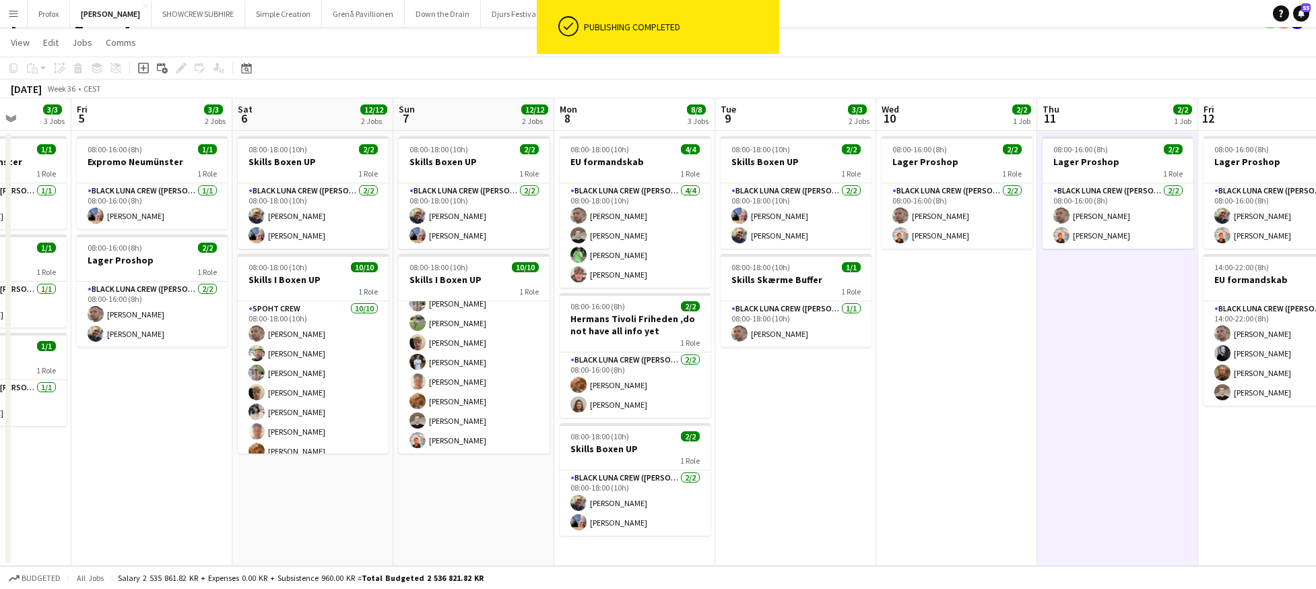
click at [977, 113] on app-board-header-date "Wed 10 2/2 1 Job" at bounding box center [956, 114] width 161 height 32
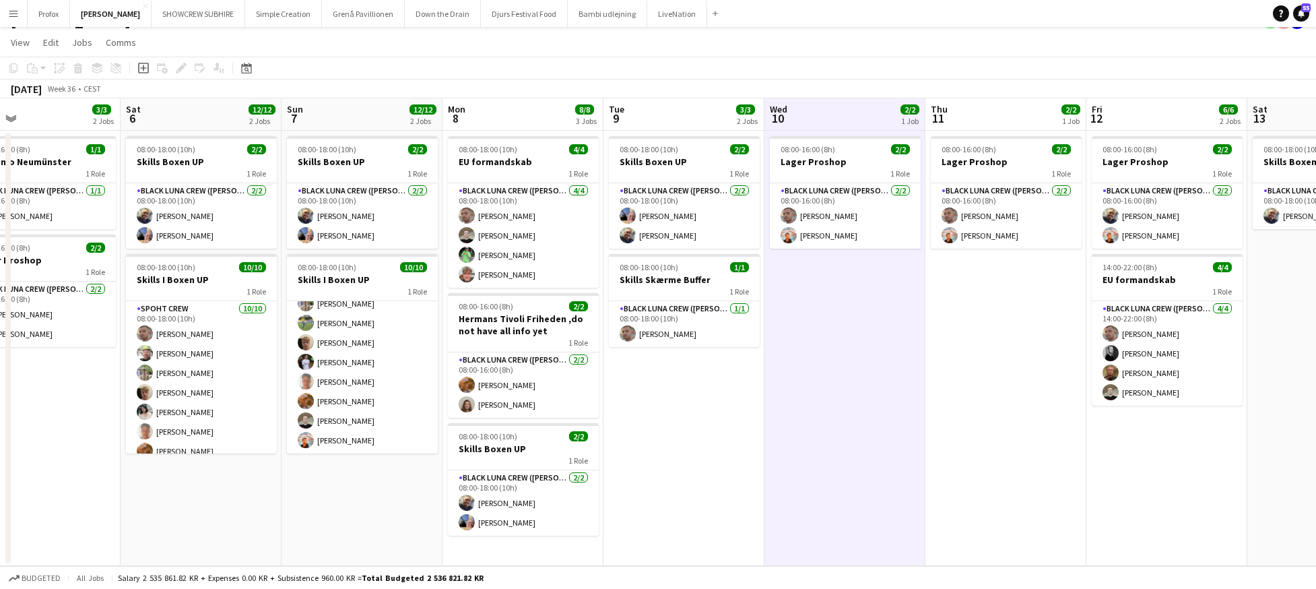
drag, startPoint x: 1137, startPoint y: 121, endPoint x: 1132, endPoint y: 113, distance: 9.7
click at [1029, 124] on app-calendar-viewport "Tue 2 2/2 1 Job Wed 3 2/2 2 Jobs Thu 4 3/3 3 Jobs Fri 5 3/3 2 Jobs Sat 6 12/12 …" at bounding box center [658, 332] width 1316 height 468
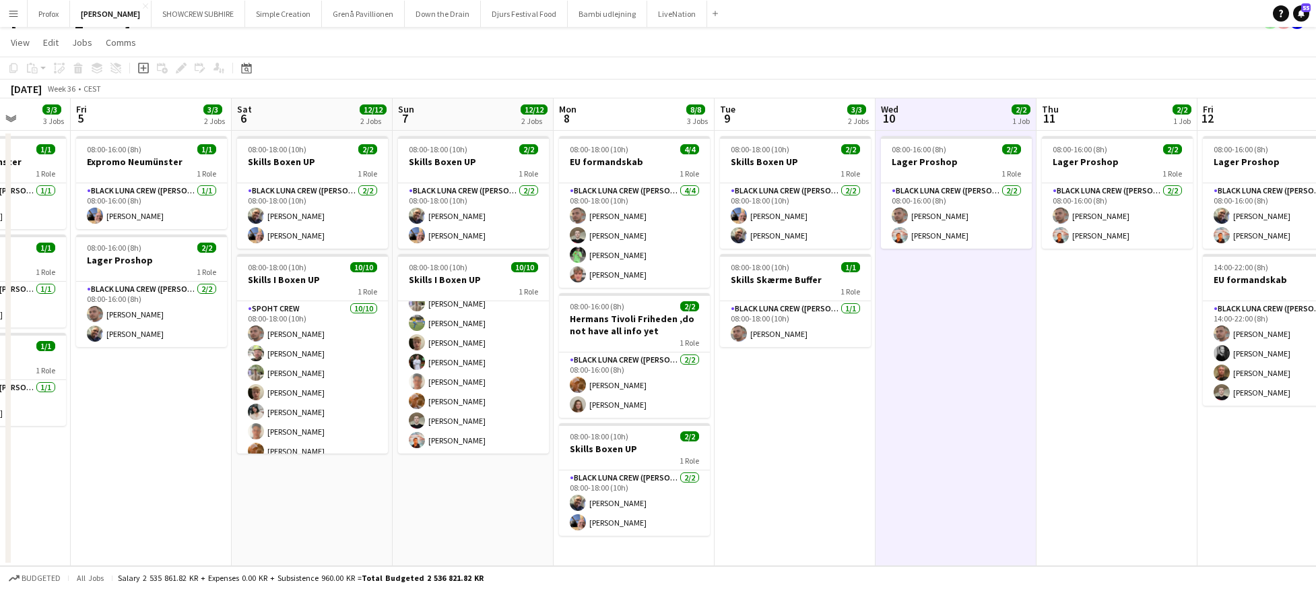
drag, startPoint x: 1145, startPoint y: 116, endPoint x: 931, endPoint y: 121, distance: 214.3
click at [931, 121] on app-calendar-viewport "Tue 2 2/2 1 Job Wed 3 2/2 2 Jobs Thu 4 3/3 3 Jobs Fri 5 3/3 2 Jobs Sat 6 12/12 …" at bounding box center [658, 332] width 1316 height 468
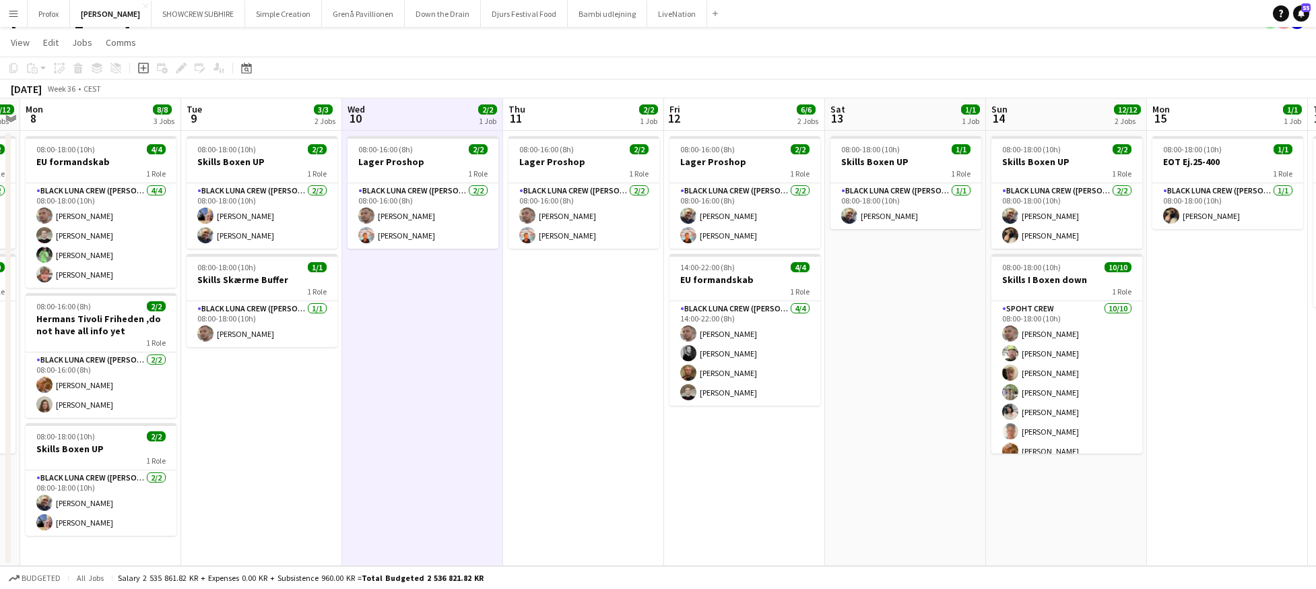
drag, startPoint x: 1014, startPoint y: 129, endPoint x: 1064, endPoint y: 119, distance: 50.9
click at [995, 125] on app-calendar-viewport "Thu 4 3/3 3 Jobs Fri 5 3/3 2 Jobs Sat 6 12/12 2 Jobs Sun 7 12/12 2 Jobs Mon 8 8…" at bounding box center [658, 332] width 1316 height 468
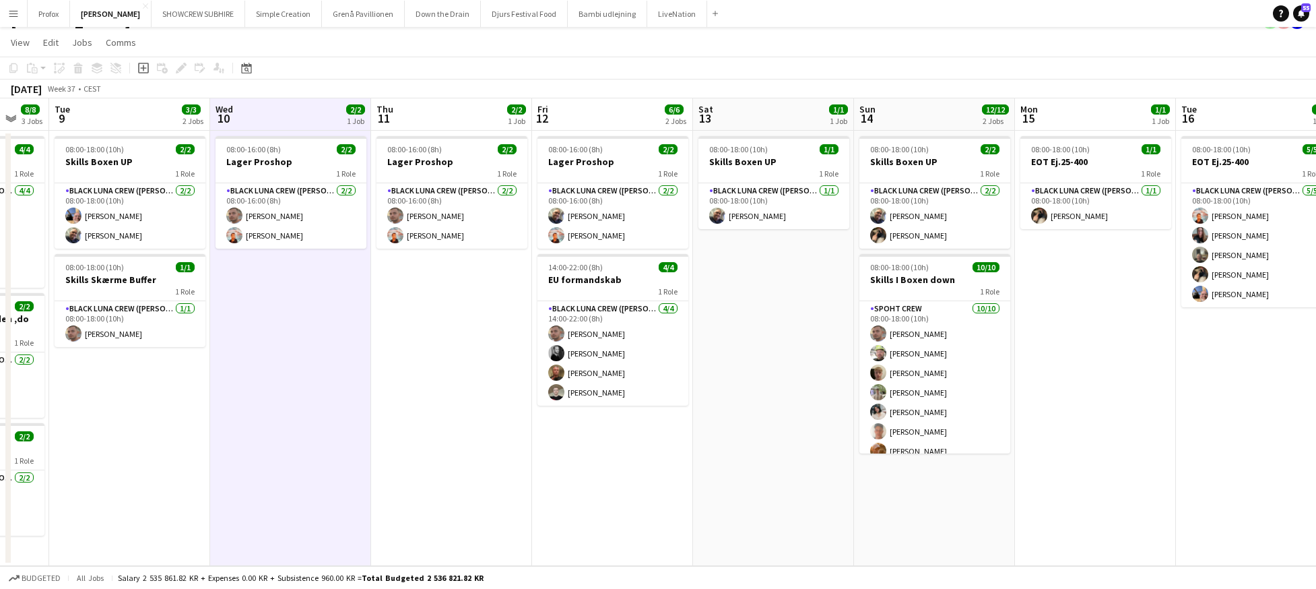
scroll to position [0, 374]
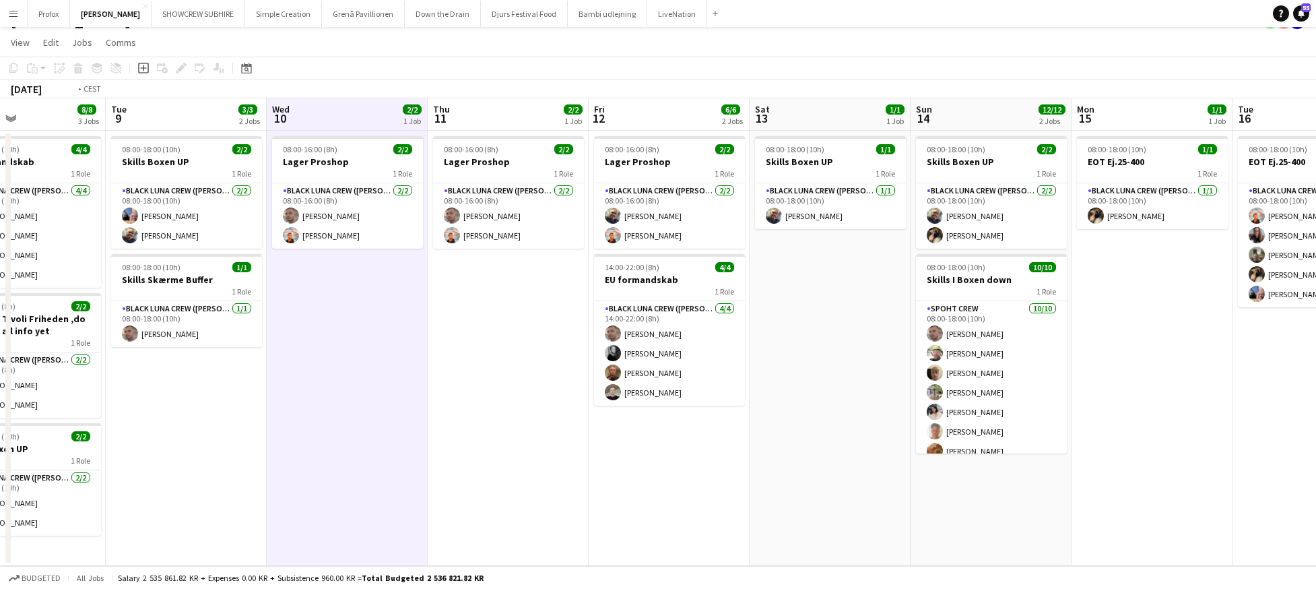
drag, startPoint x: 1193, startPoint y: 123, endPoint x: 1353, endPoint y: 141, distance: 161.4
click at [1316, 141] on html "Menu Boards Boards Boards All jobs Status Workforce Workforce My Workforce Recr…" at bounding box center [658, 283] width 1316 height 610
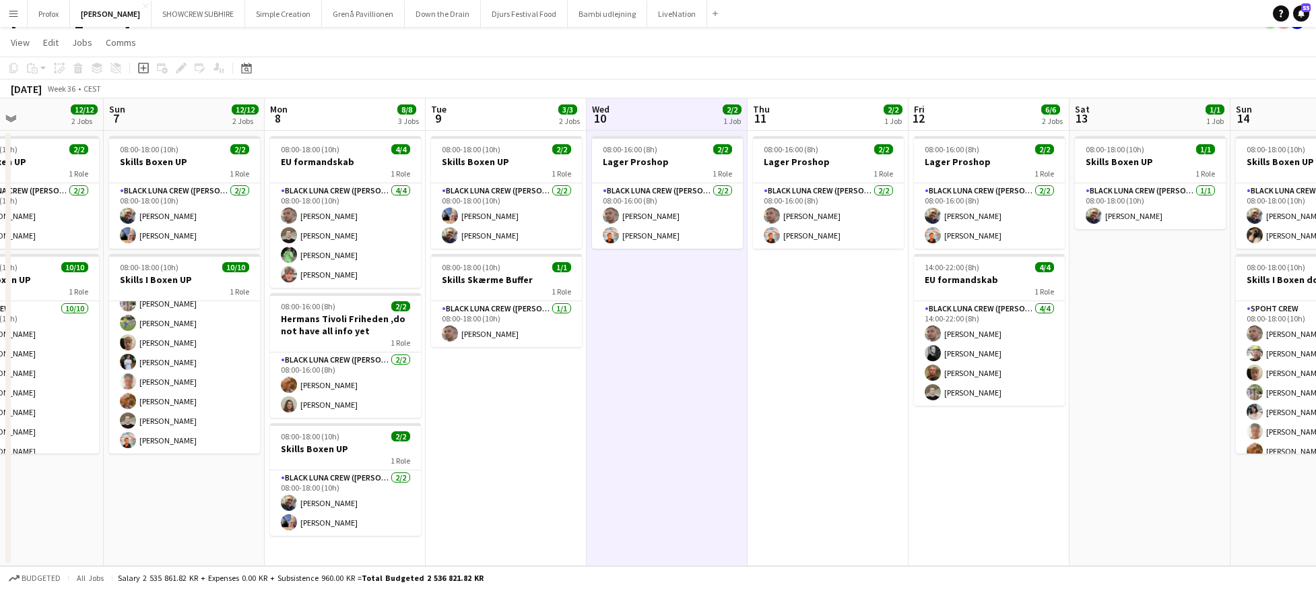
drag, startPoint x: 812, startPoint y: 111, endPoint x: 967, endPoint y: 115, distance: 154.3
click at [979, 115] on app-calendar-viewport "Thu 4 3/3 3 Jobs Fri 5 3/3 2 Jobs Sat 6 12/12 2 Jobs Sun 7 12/12 2 Jobs Mon 8 8…" at bounding box center [658, 332] width 1316 height 468
click at [42, 9] on button "Profox Close" at bounding box center [49, 14] width 42 height 26
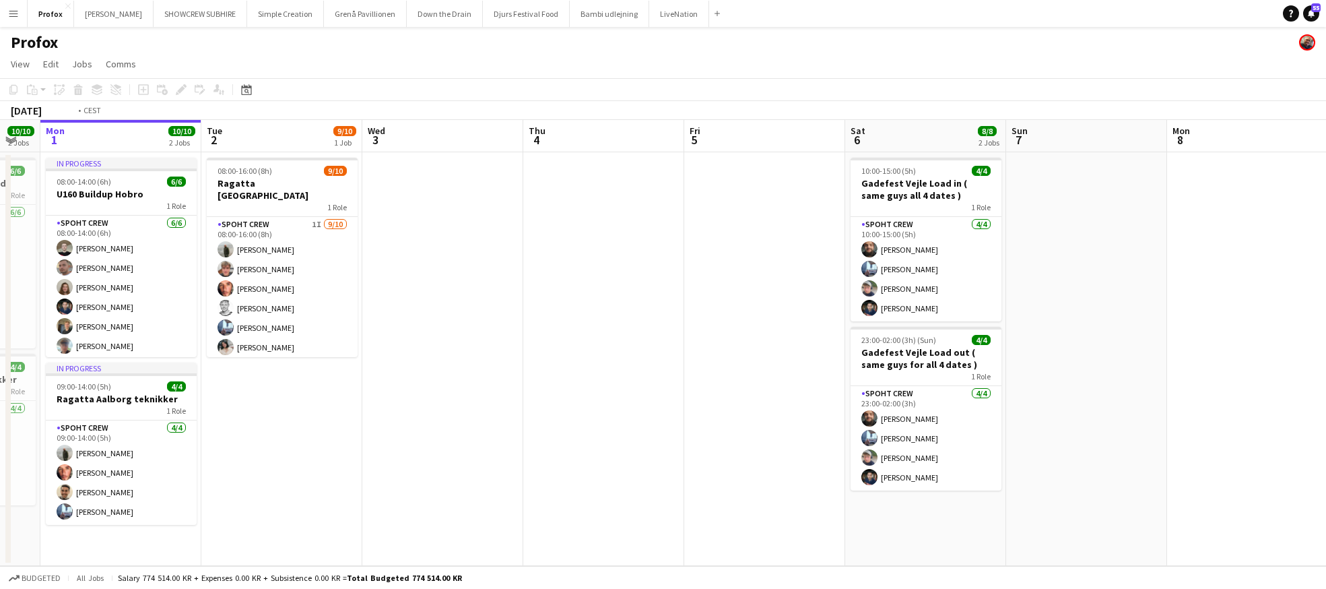
scroll to position [0, 508]
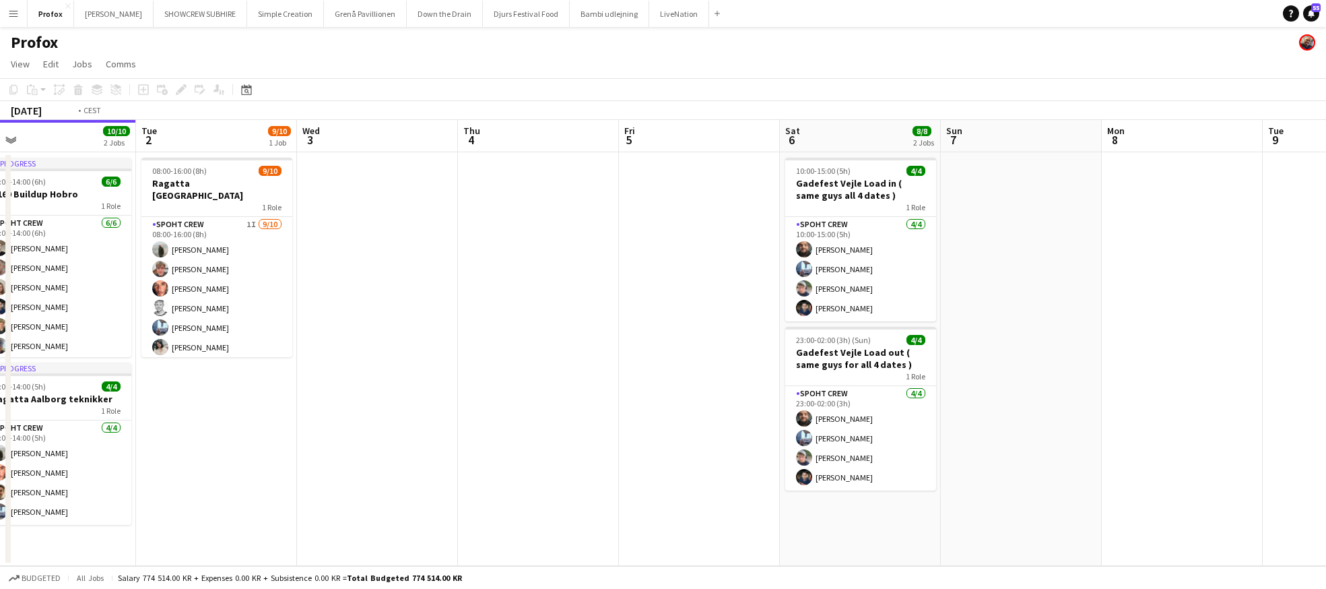
drag, startPoint x: 868, startPoint y: 139, endPoint x: 698, endPoint y: 141, distance: 170.5
click at [682, 139] on app-calendar-viewport "Fri 29 Sat 30 8/8 2 Jobs Sun 31 10/10 2 Jobs Mon 1 10/10 2 Jobs Tue 2 9/10 1 Jo…" at bounding box center [663, 343] width 1326 height 446
click at [46, 16] on button "Profox Close" at bounding box center [51, 14] width 46 height 26
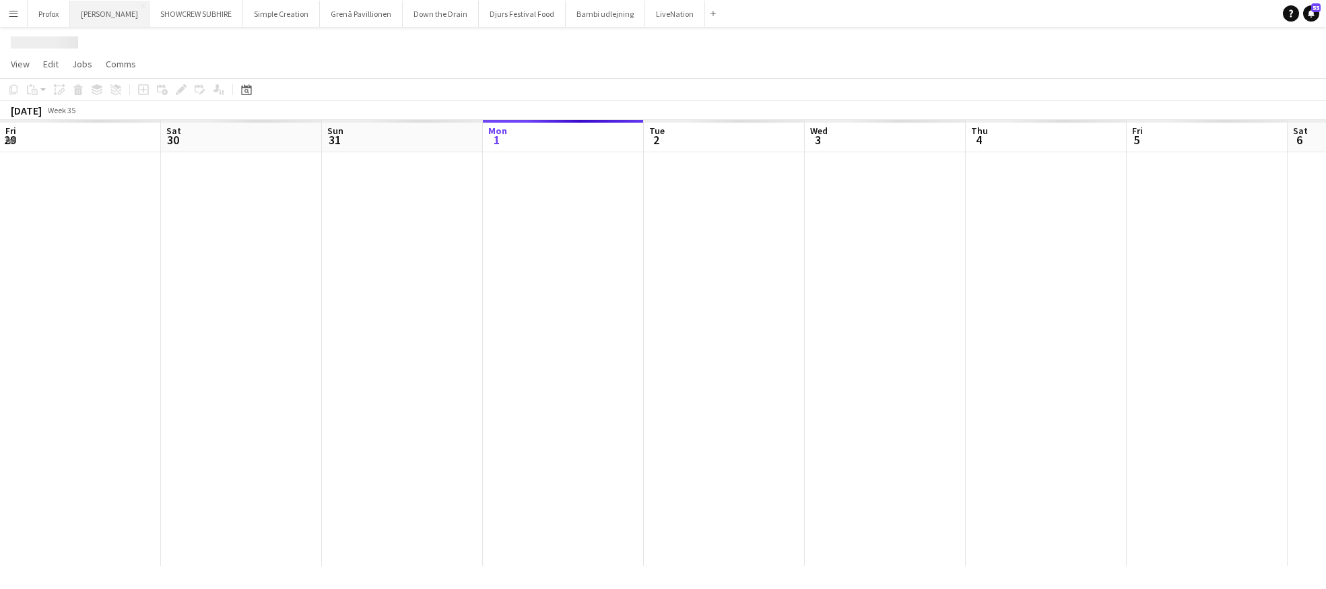
scroll to position [0, 322]
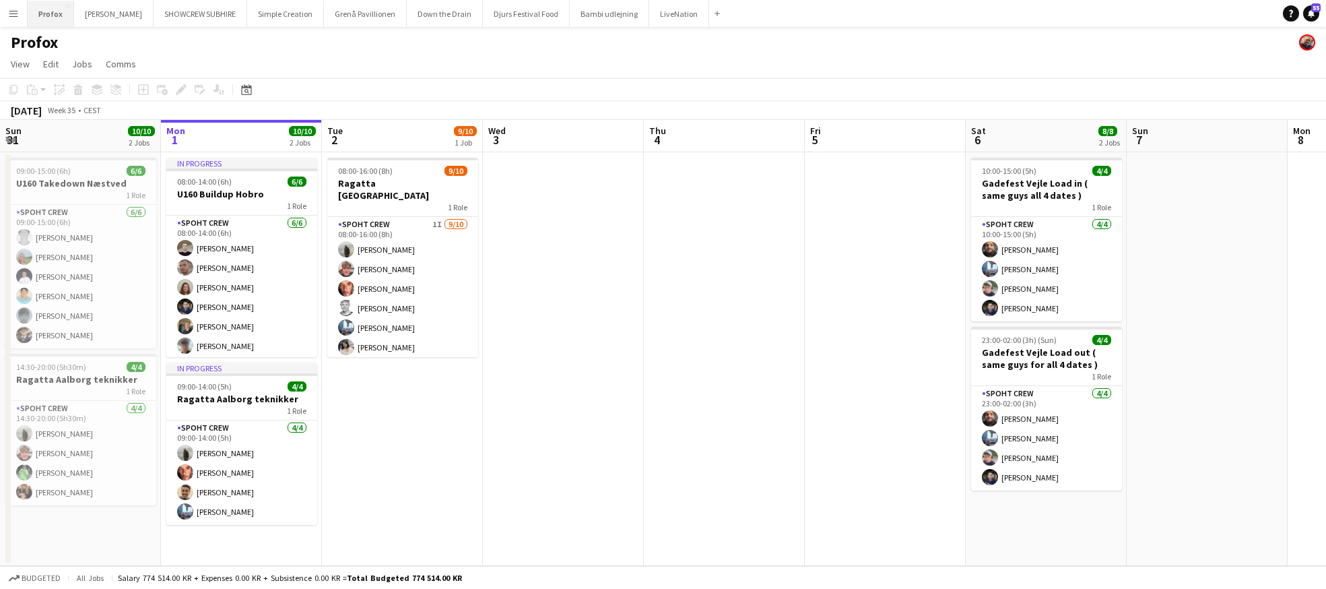
click at [50, 14] on button "Profox Close" at bounding box center [51, 14] width 46 height 26
click at [49, 13] on button "Profox Close" at bounding box center [51, 14] width 46 height 26
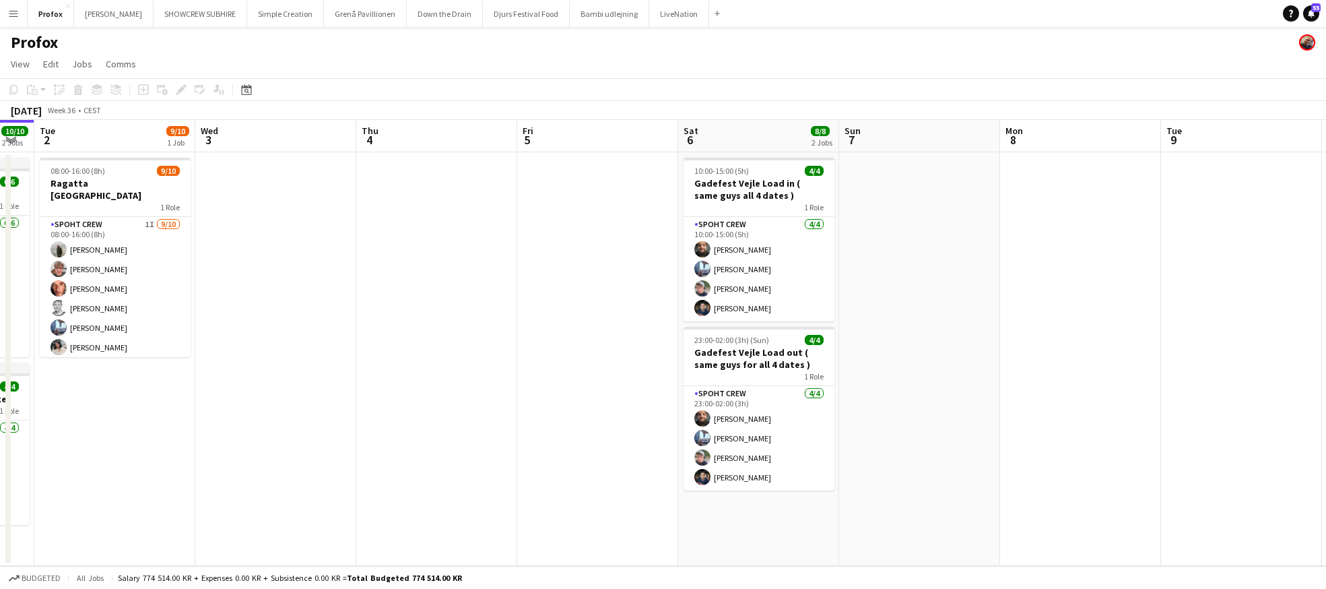
drag, startPoint x: 1233, startPoint y: 139, endPoint x: 946, endPoint y: 142, distance: 287.7
click at [946, 142] on app-calendar-viewport "Fri 29 Sat 30 8/8 2 Jobs Sun 31 10/10 2 Jobs Mon 1 10/10 2 Jobs Tue 2 9/10 1 Jo…" at bounding box center [663, 343] width 1326 height 446
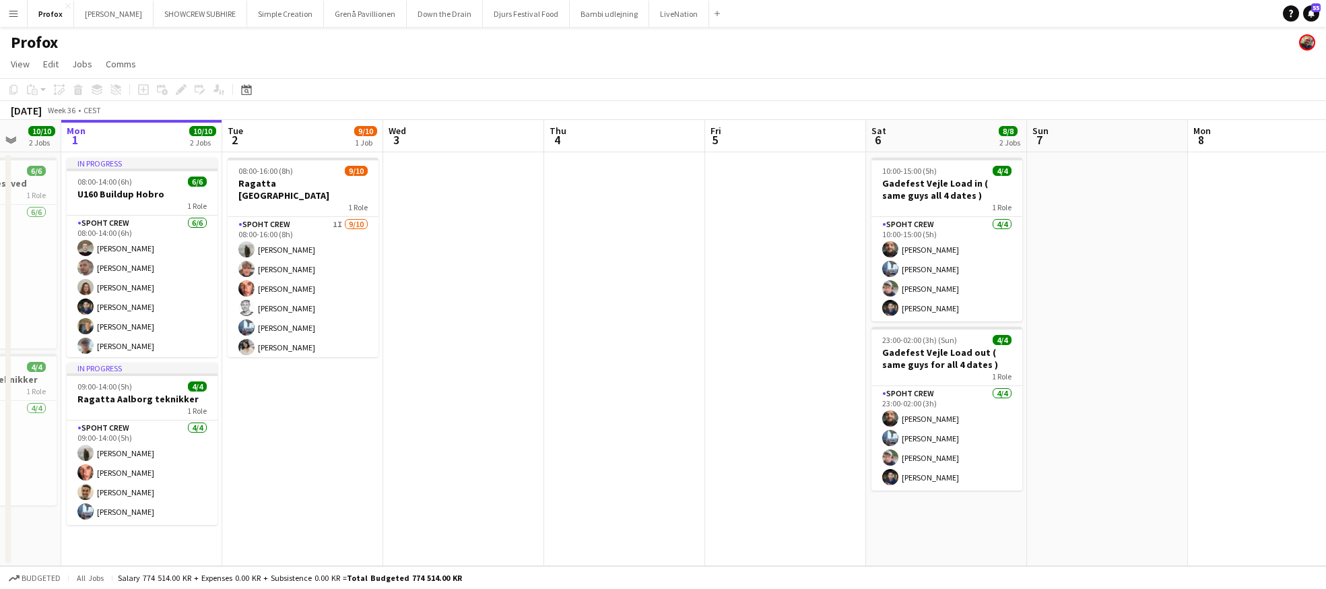
drag, startPoint x: 1106, startPoint y: 147, endPoint x: 966, endPoint y: 147, distance: 140.1
click at [964, 147] on app-calendar-viewport "Fri 29 Sat 30 8/8 2 Jobs Sun 31 10/10 2 Jobs Mon 1 10/10 2 Jobs Tue 2 9/10 1 Jo…" at bounding box center [663, 343] width 1326 height 446
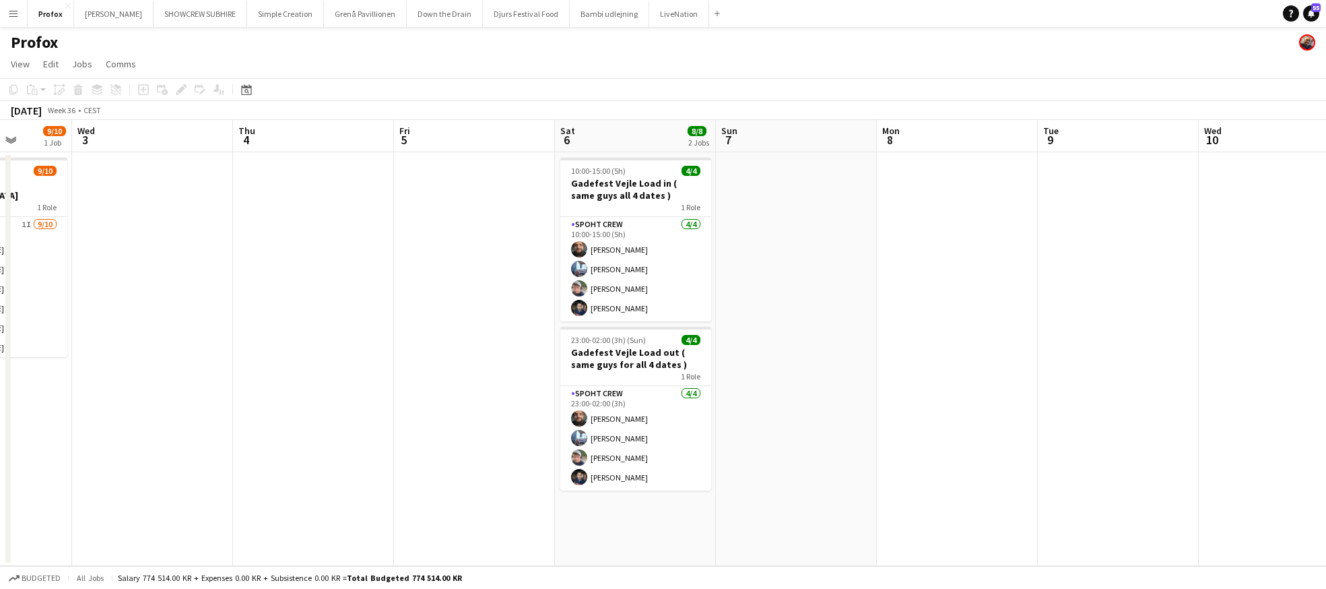
drag, startPoint x: 770, startPoint y: 220, endPoint x: 977, endPoint y: 232, distance: 207.9
click at [982, 232] on app-calendar-viewport "Sun 31 10/10 2 Jobs Mon 1 10/10 2 Jobs Tue 2 9/10 1 Job Wed 3 Thu 4 Fri 5 Sat 6…" at bounding box center [663, 343] width 1326 height 446
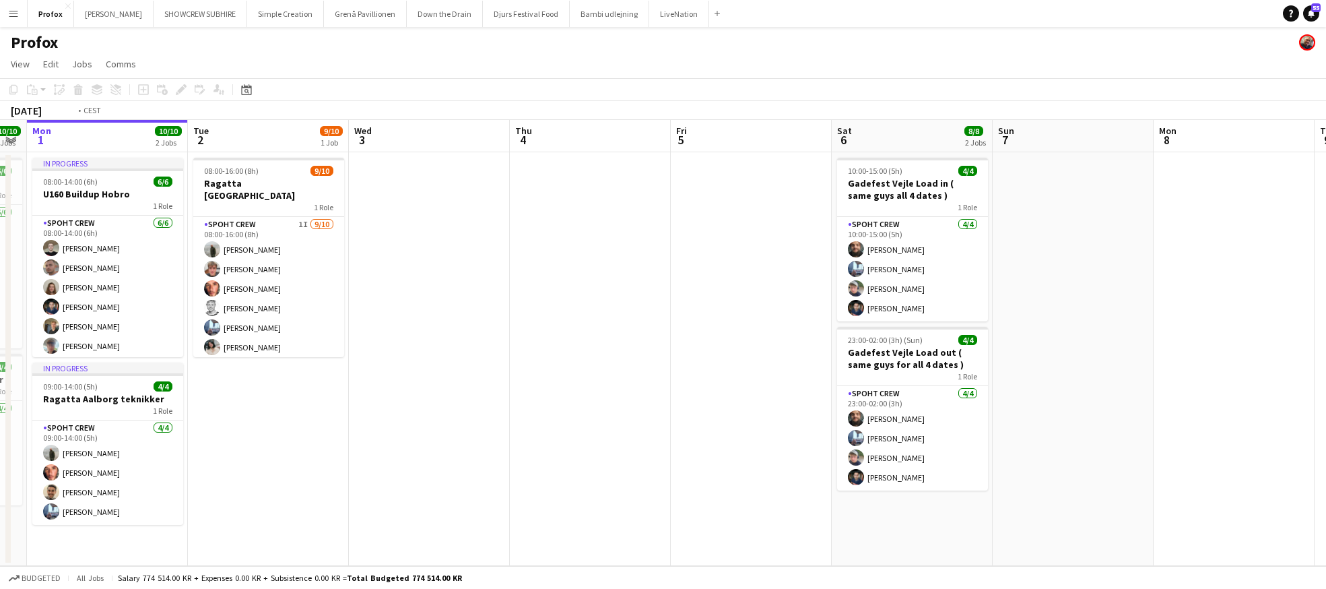
drag, startPoint x: 713, startPoint y: 237, endPoint x: 738, endPoint y: 235, distance: 25.7
click at [856, 232] on app-calendar-viewport "Sat 30 8/8 2 Jobs Sun 31 10/10 2 Jobs Mon 1 10/10 2 Jobs Tue 2 9/10 1 Job Wed 3…" at bounding box center [663, 343] width 1326 height 446
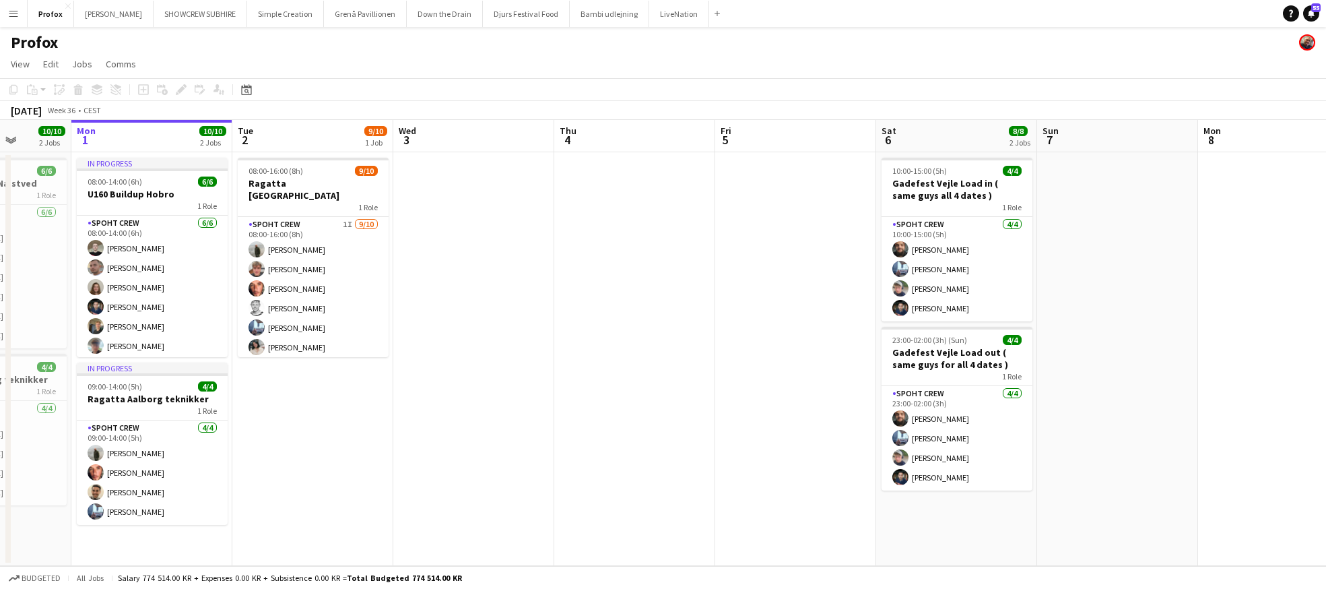
scroll to position [0, 354]
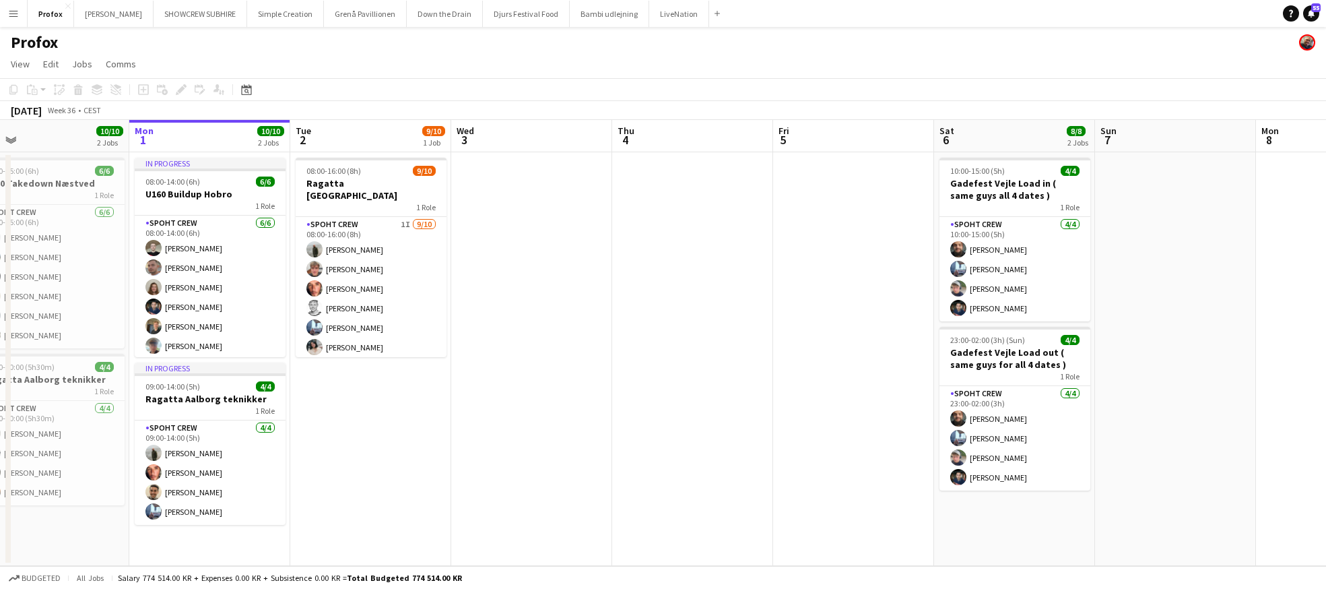
drag, startPoint x: 790, startPoint y: 241, endPoint x: 922, endPoint y: 238, distance: 132.1
click at [922, 239] on app-calendar-viewport "Fri 29 Sat 30 8/8 2 Jobs Sun 31 10/10 2 Jobs Mon 1 10/10 2 Jobs Tue 2 9/10 1 Jo…" at bounding box center [663, 343] width 1326 height 446
